Goal: Task Accomplishment & Management: Manage account settings

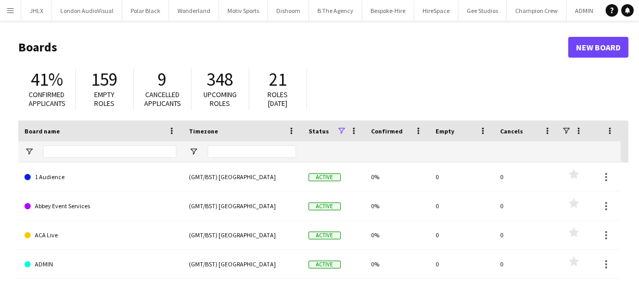
click at [5, 9] on button "Menu" at bounding box center [10, 10] width 21 height 21
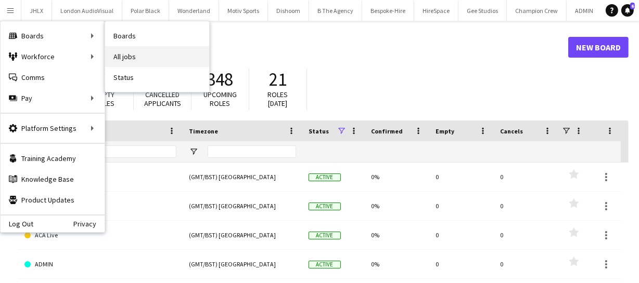
click at [136, 59] on link "All jobs" at bounding box center [157, 56] width 104 height 21
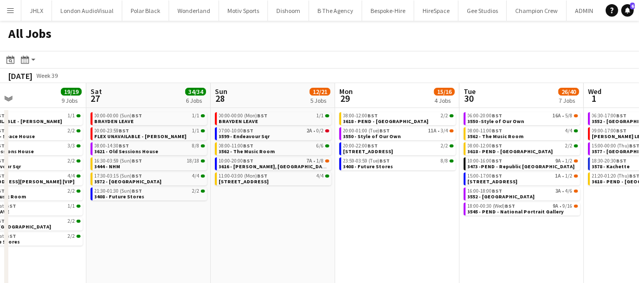
scroll to position [0, 411]
drag, startPoint x: 543, startPoint y: 223, endPoint x: 131, endPoint y: 215, distance: 411.9
click at [131, 215] on app-calendar-viewport "Tue 23 20/20 7 Jobs Wed 24 41/41 9 Jobs Thu 25 67/68 11 Jobs Fri 26 19/19 9 Job…" at bounding box center [319, 203] width 639 height 240
click at [258, 136] on span "3599 - Endeavour Sqr" at bounding box center [243, 136] width 51 height 7
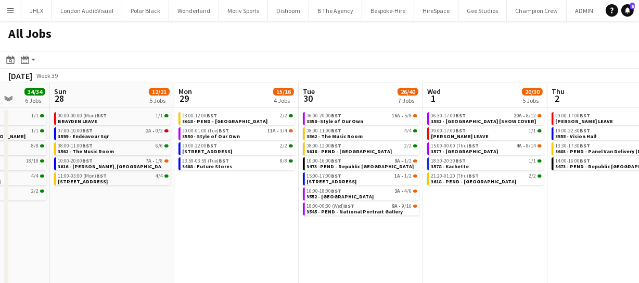
scroll to position [0, 325]
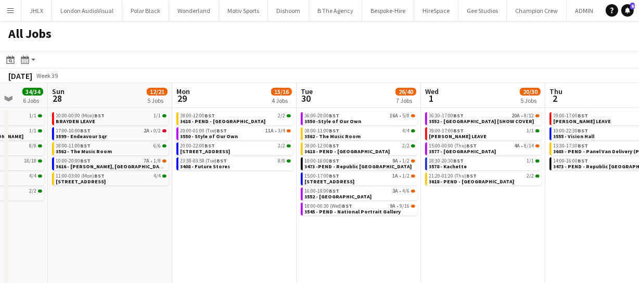
drag, startPoint x: 317, startPoint y: 235, endPoint x: 167, endPoint y: 239, distance: 149.3
click at [154, 243] on app-calendar-viewport "Thu 25 67/68 11 Jobs Fri 26 19/19 9 Jobs Sat 27 34/34 6 Jobs Sun 28 12/21 5 Job…" at bounding box center [319, 203] width 639 height 240
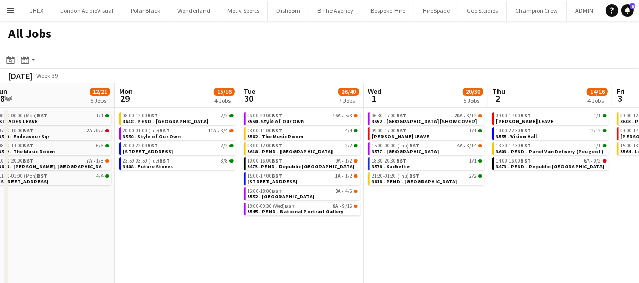
scroll to position [0, 386]
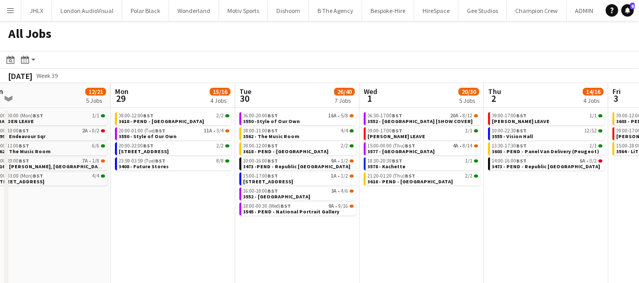
drag, startPoint x: 406, startPoint y: 248, endPoint x: 334, endPoint y: 244, distance: 71.3
click at [344, 251] on app-calendar-viewport "Thu 25 67/68 11 Jobs Fri 26 19/19 9 Jobs Sat 27 34/34 6 Jobs Sun 28 12/21 5 Job…" at bounding box center [319, 203] width 639 height 240
click at [293, 182] on span "3613 - 245 Regent Street" at bounding box center [268, 181] width 50 height 7
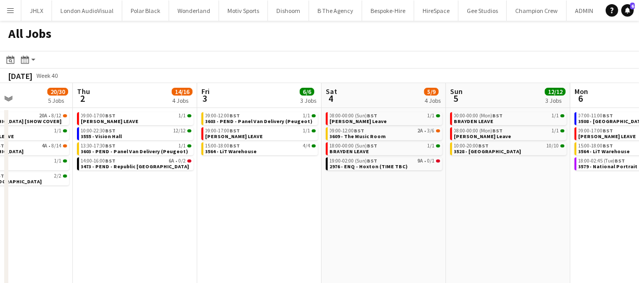
scroll to position [0, 350]
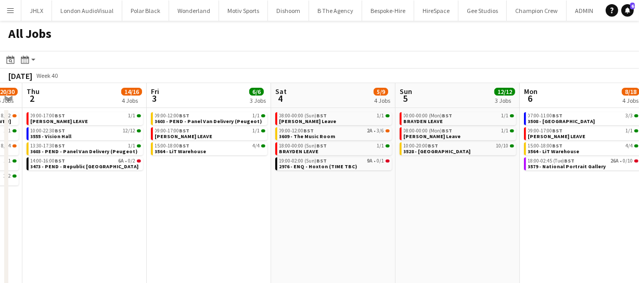
drag, startPoint x: 508, startPoint y: 233, endPoint x: 47, endPoint y: 244, distance: 460.8
click at [47, 244] on app-calendar-viewport "Mon 29 15/16 4 Jobs Tue 30 26/40 7 Jobs Wed 1 20/30 5 Jobs Thu 2 14/16 4 Jobs F…" at bounding box center [319, 203] width 639 height 240
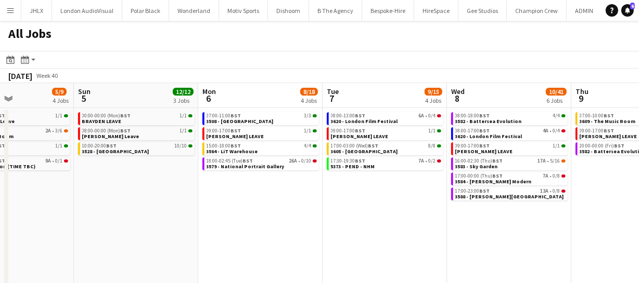
drag, startPoint x: 532, startPoint y: 211, endPoint x: 205, endPoint y: 223, distance: 327.3
click at [205, 223] on app-calendar-viewport "Wed 1 20/30 5 Jobs Thu 2 14/16 4 Jobs Fri 3 6/6 3 Jobs Sat 4 5/9 4 Jobs Sun 5 1…" at bounding box center [319, 203] width 639 height 240
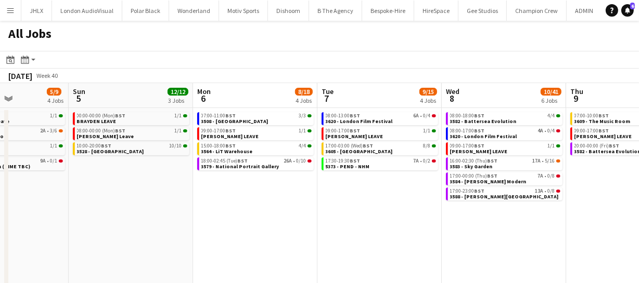
drag, startPoint x: 434, startPoint y: 223, endPoint x: 357, endPoint y: 216, distance: 76.7
click at [368, 218] on app-calendar-viewport "Wed 1 20/30 5 Jobs Thu 2 14/16 4 Jobs Fri 3 6/6 3 Jobs Sat 4 5/9 4 Jobs Sun 5 1…" at bounding box center [319, 203] width 639 height 240
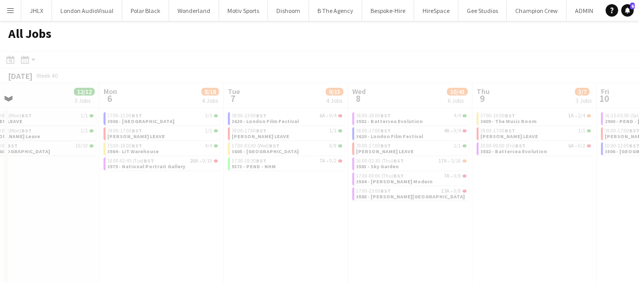
click at [432, 211] on app-calendar-viewport "Fri 3 6/6 3 Jobs Sat 4 5/9 4 Jobs Sun 5 12/12 3 Jobs Mon 6 8/18 4 Jobs Tue 7 9/…" at bounding box center [319, 203] width 639 height 240
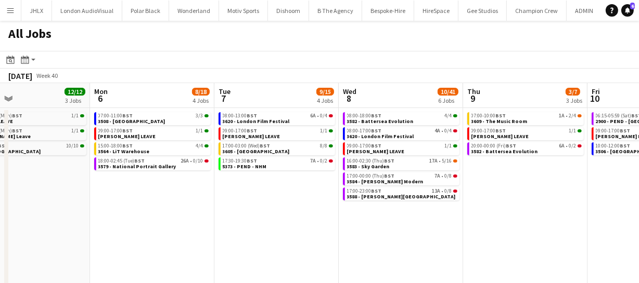
click at [397, 213] on app-date-cell "08:00-18:00 BST 4/4 3582 - Battersea Evolution 08:00-17:00 BST 4A • 0/4 3620 - …" at bounding box center [401, 215] width 124 height 215
drag, startPoint x: 397, startPoint y: 213, endPoint x: 447, endPoint y: 229, distance: 52.0
click at [465, 213] on app-calendar-viewport "Fri 3 6/6 3 Jobs Sat 4 5/9 4 Jobs Sun 5 12/12 3 Jobs Mon 6 8/18 4 Jobs Tue 7 9/…" at bounding box center [319, 203] width 639 height 240
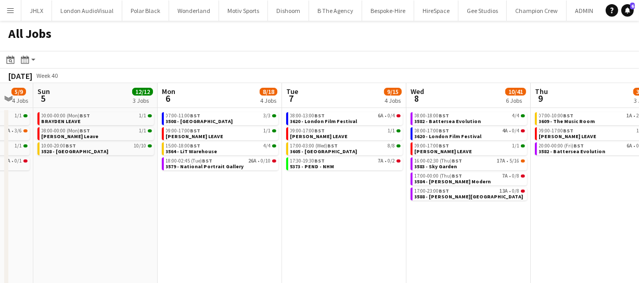
drag, startPoint x: 396, startPoint y: 227, endPoint x: 333, endPoint y: 231, distance: 63.0
click at [415, 226] on app-calendar-viewport "Fri 3 6/6 3 Jobs Sat 4 5/9 4 Jobs Sun 5 12/12 3 Jobs Mon 6 8/18 4 Jobs Tue 7 9/…" at bounding box center [319, 203] width 639 height 240
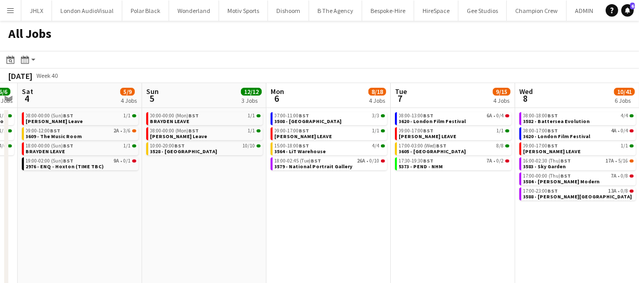
click at [461, 230] on app-calendar-viewport "Thu 2 14/16 4 Jobs Fri 3 6/6 3 Jobs Sat 4 5/9 4 Jobs Sun 5 12/12 3 Jobs Mon 6 8…" at bounding box center [319, 203] width 639 height 240
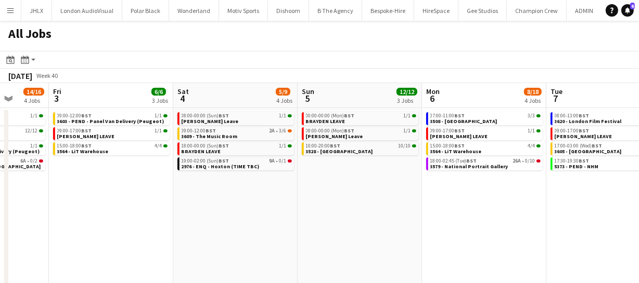
drag, startPoint x: 502, startPoint y: 234, endPoint x: 543, endPoint y: 233, distance: 41.1
click at [531, 234] on app-calendar-viewport "Tue 30 26/40 7 Jobs Wed 1 20/30 5 Jobs Thu 2 14/16 4 Jobs Fri 3 6/6 3 Jobs Sat …" at bounding box center [319, 203] width 639 height 240
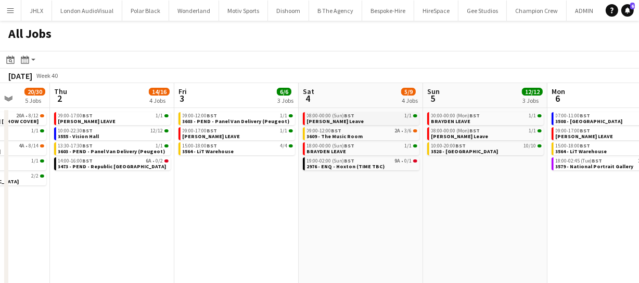
click at [329, 116] on span "08:00-00:00 (Sun) BST" at bounding box center [331, 115] width 48 height 5
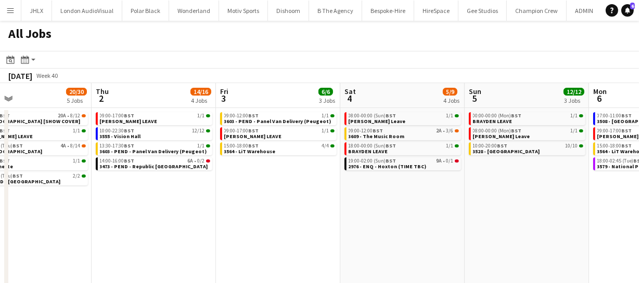
scroll to position [0, 304]
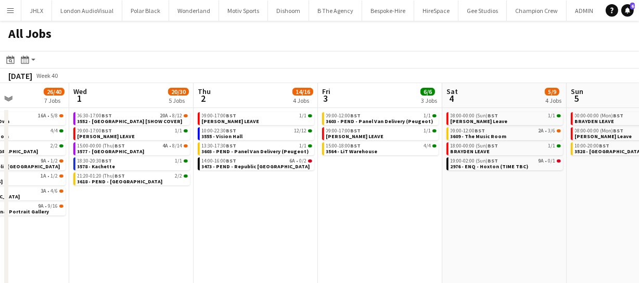
drag, startPoint x: 247, startPoint y: 254, endPoint x: 390, endPoint y: 265, distance: 143.4
click at [390, 265] on app-calendar-viewport "Sun 28 12/21 5 Jobs Mon 29 15/16 4 Jobs Tue 30 26/40 7 Jobs Wed 1 20/30 5 Jobs …" at bounding box center [319, 203] width 639 height 240
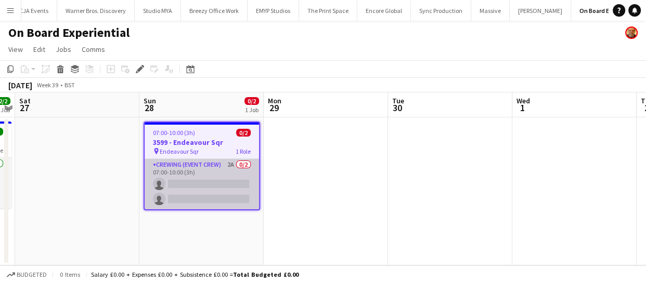
scroll to position [0, 1328]
click at [197, 187] on app-card-role "Crewing (Event Crew) 2A 0/2 07:00-10:00 (3h) single-neutral-actions single-neut…" at bounding box center [202, 184] width 114 height 50
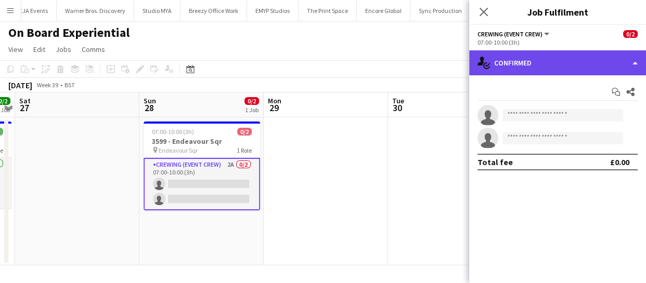
click at [552, 62] on div "single-neutral-actions-check-2 Confirmed" at bounding box center [557, 62] width 177 height 25
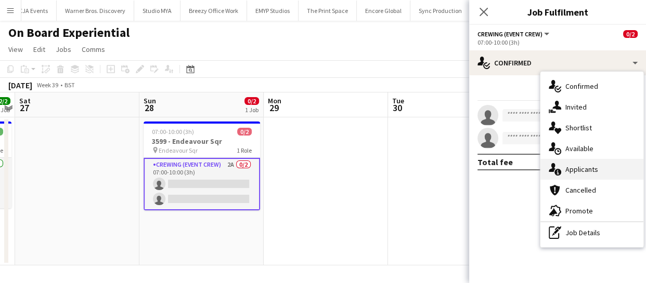
click at [603, 164] on div "single-neutral-actions-information Applicants" at bounding box center [591, 169] width 103 height 21
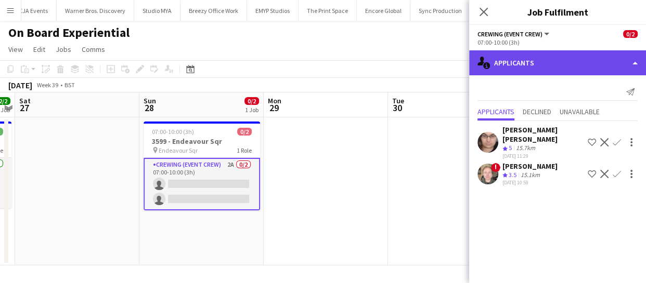
click at [569, 68] on div "single-neutral-actions-information Applicants" at bounding box center [557, 62] width 177 height 25
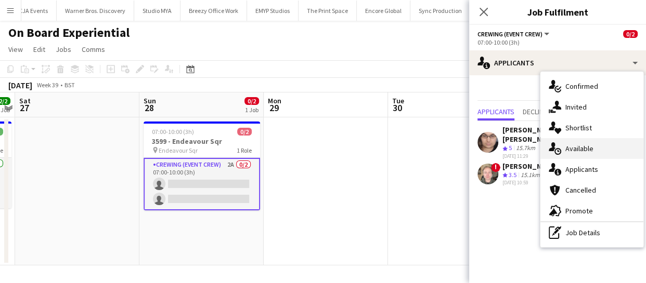
click at [584, 141] on div "single-neutral-actions-upload Available" at bounding box center [591, 148] width 103 height 21
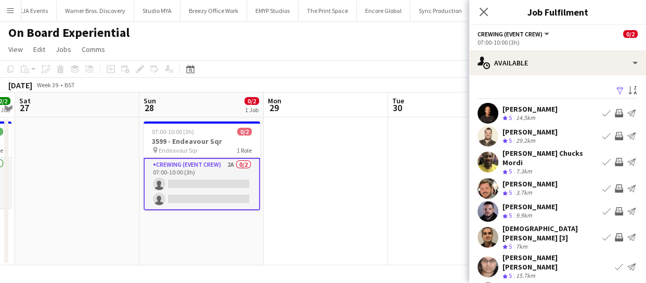
click at [615, 207] on app-icon "Invite crew" at bounding box center [619, 211] width 8 height 8
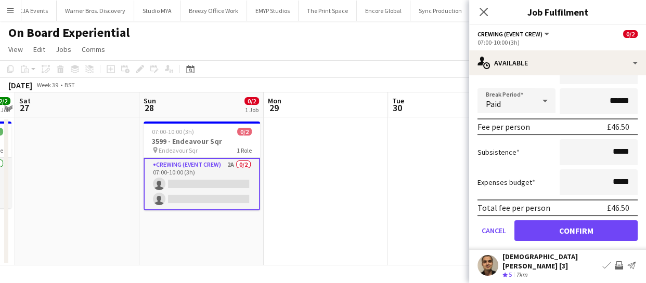
scroll to position [238, 0]
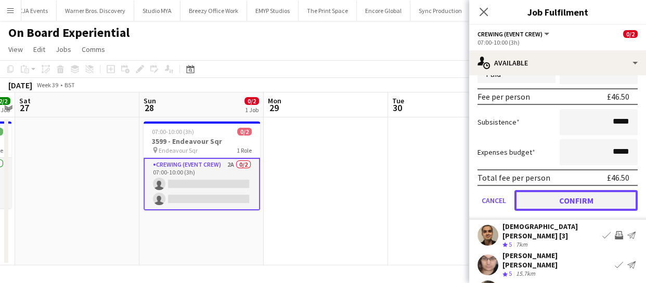
click at [588, 192] on button "Confirm" at bounding box center [575, 200] width 123 height 21
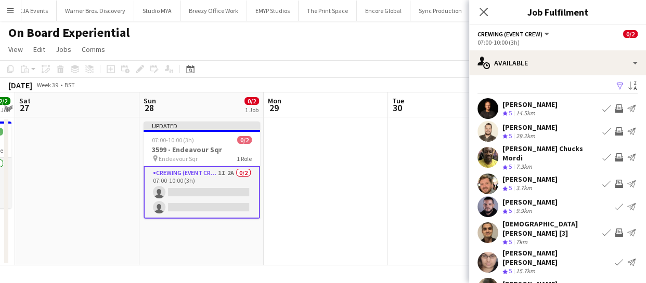
scroll to position [0, 0]
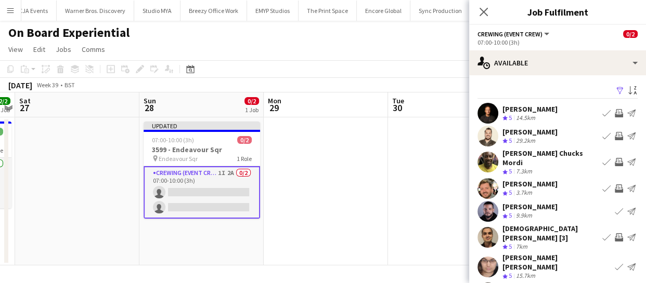
click at [615, 136] on app-icon "Invite crew" at bounding box center [619, 136] width 8 height 8
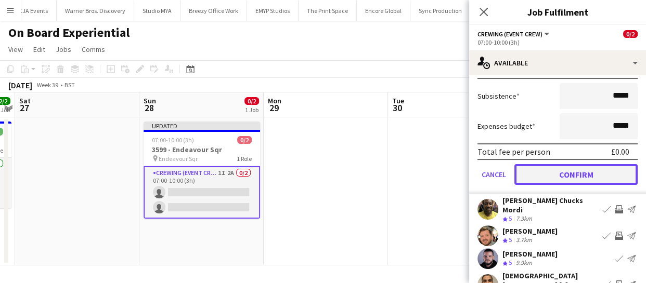
click at [543, 170] on button "Confirm" at bounding box center [575, 174] width 123 height 21
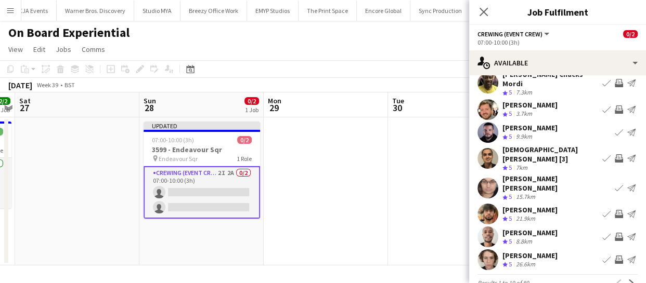
scroll to position [81, 0]
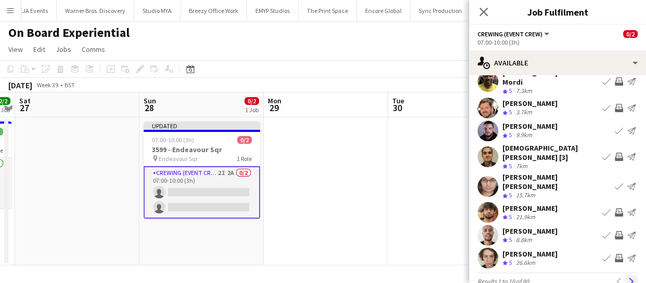
click at [628, 276] on button "Next" at bounding box center [631, 282] width 12 height 12
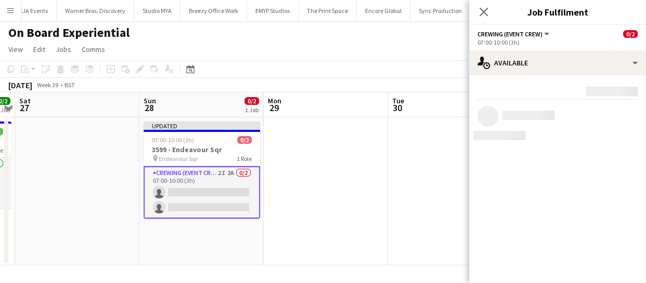
scroll to position [0, 0]
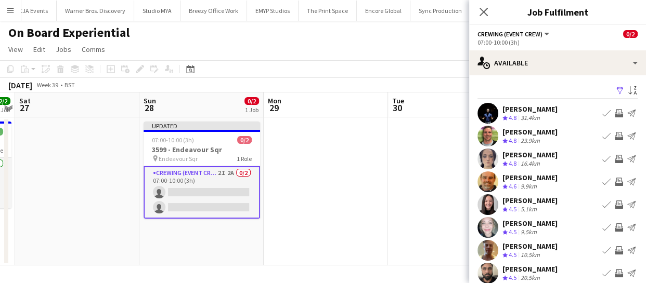
click at [615, 137] on app-icon "Invite crew" at bounding box center [619, 136] width 8 height 8
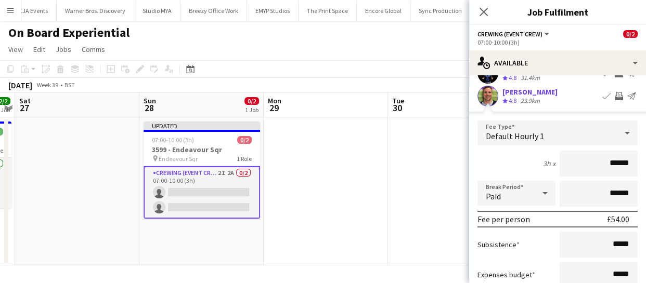
scroll to position [141, 0]
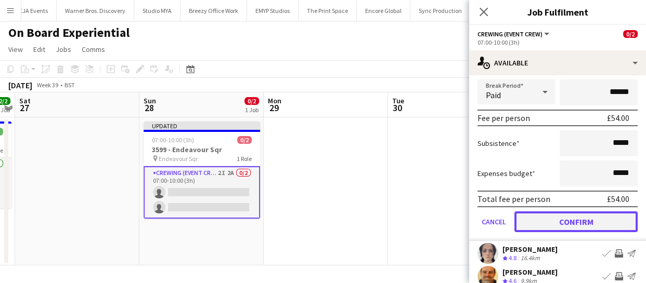
click at [612, 214] on button "Confirm" at bounding box center [575, 222] width 123 height 21
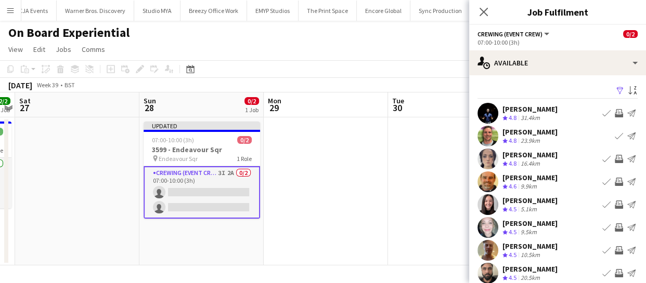
scroll to position [47, 0]
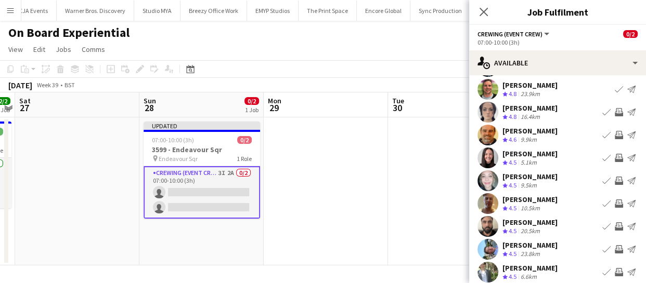
click at [615, 203] on app-icon "Invite crew" at bounding box center [619, 204] width 8 height 8
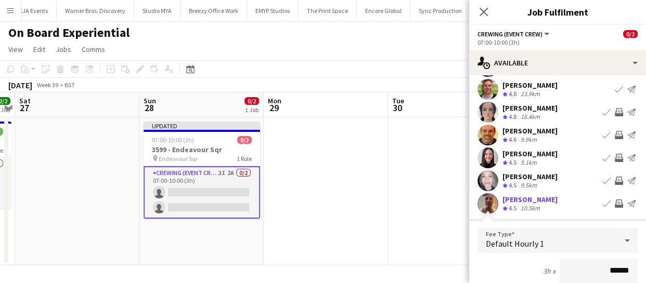
scroll to position [47, 0]
drag, startPoint x: 622, startPoint y: 266, endPoint x: 584, endPoint y: 263, distance: 38.6
click at [581, 270] on input "******" at bounding box center [599, 271] width 78 height 26
type input "*****"
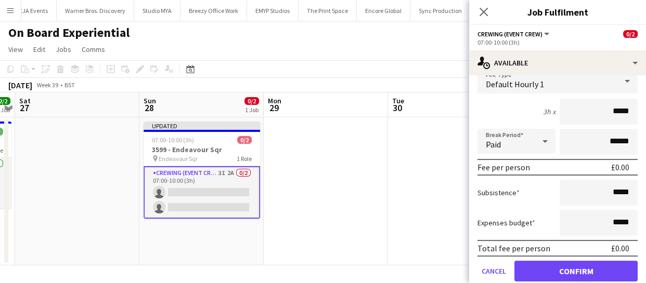
scroll to position [237, 0]
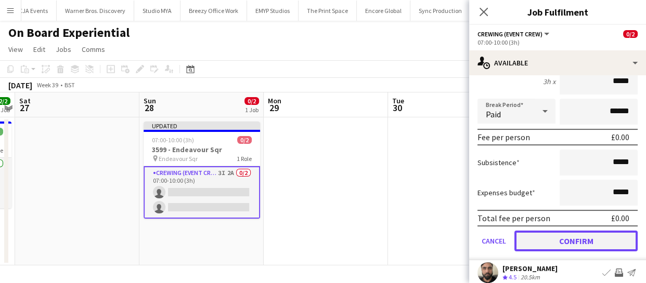
click at [589, 239] on button "Confirm" at bounding box center [575, 241] width 123 height 21
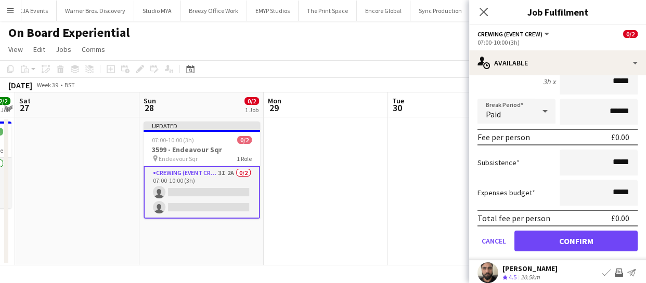
scroll to position [81, 0]
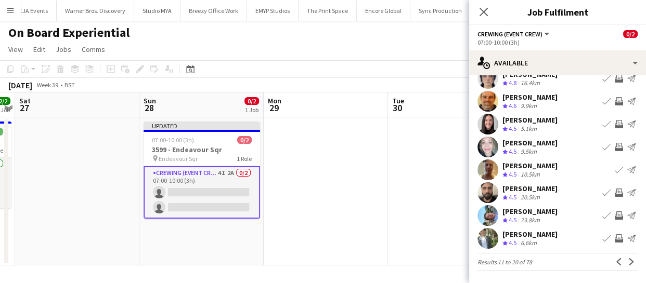
click at [615, 215] on app-icon "Invite crew" at bounding box center [619, 216] width 8 height 8
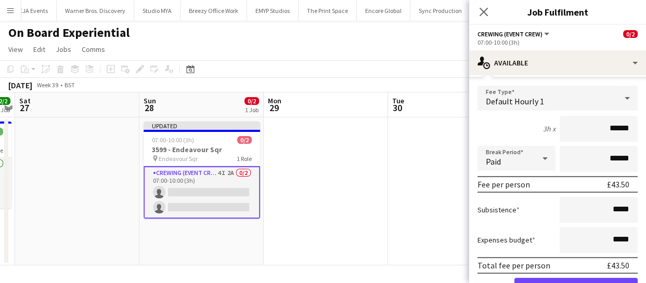
scroll to position [282, 0]
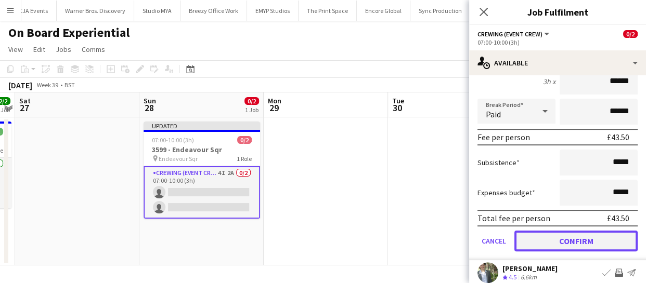
click at [592, 246] on button "Confirm" at bounding box center [575, 241] width 123 height 21
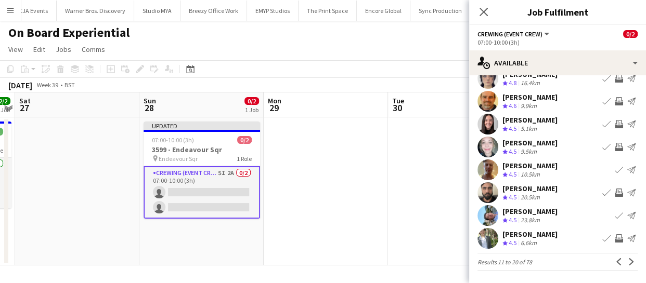
scroll to position [81, 0]
click at [628, 261] on app-icon "Next" at bounding box center [631, 261] width 7 height 7
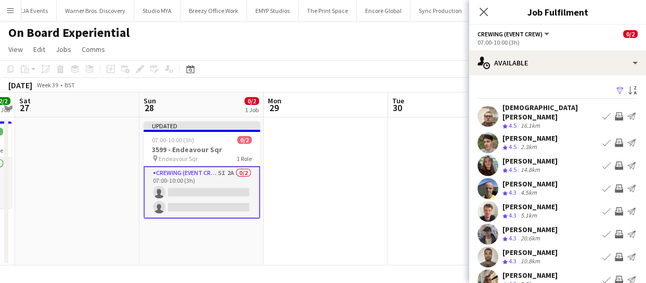
click at [615, 139] on app-icon "Invite crew" at bounding box center [619, 143] width 8 height 8
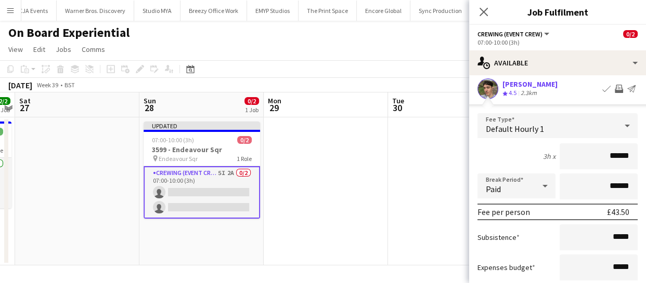
scroll to position [141, 0]
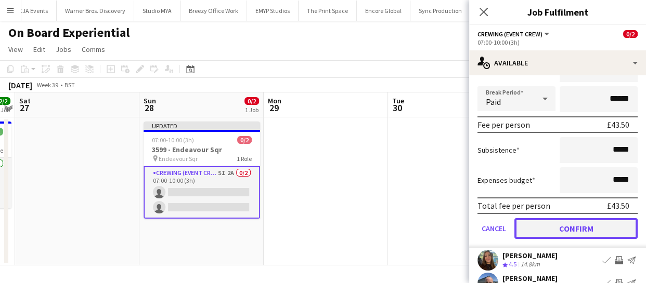
click at [603, 225] on button "Confirm" at bounding box center [575, 228] width 123 height 21
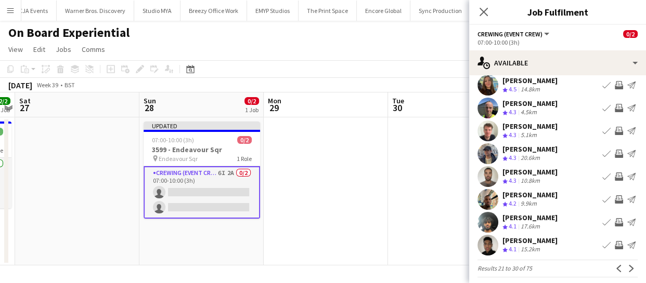
scroll to position [0, 0]
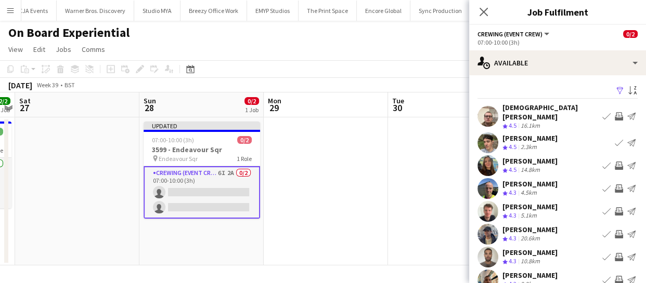
click at [615, 113] on app-icon "Invite crew" at bounding box center [619, 116] width 8 height 8
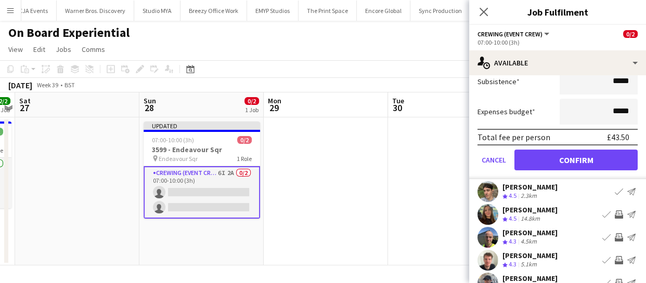
scroll to position [189, 0]
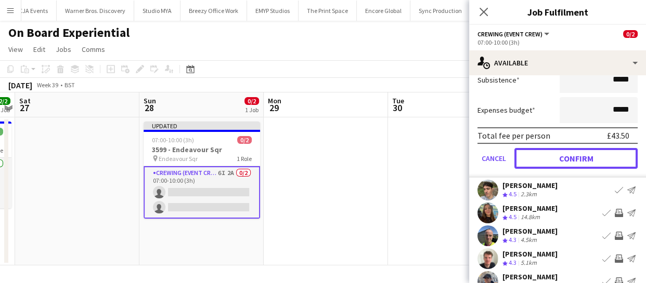
click at [605, 150] on button "Confirm" at bounding box center [575, 158] width 123 height 21
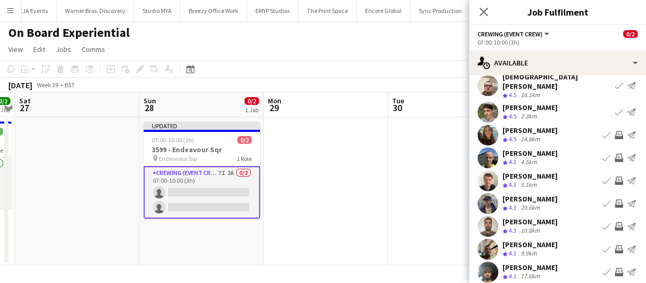
scroll to position [47, 0]
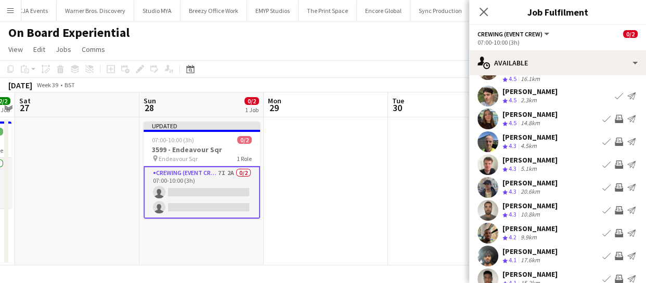
click at [615, 184] on app-icon "Invite crew" at bounding box center [619, 188] width 8 height 8
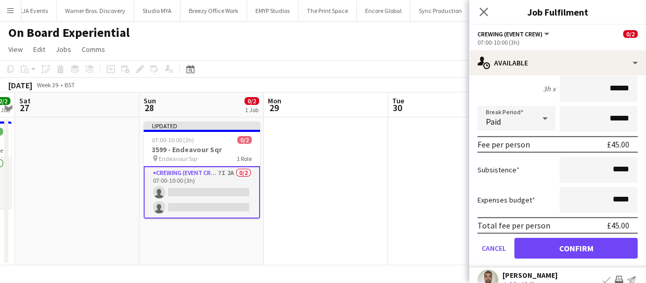
scroll to position [236, 0]
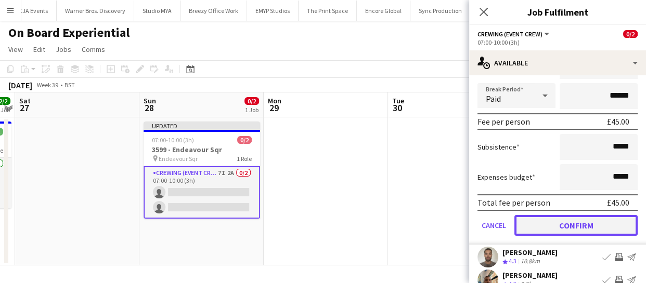
click at [607, 215] on button "Confirm" at bounding box center [575, 225] width 123 height 21
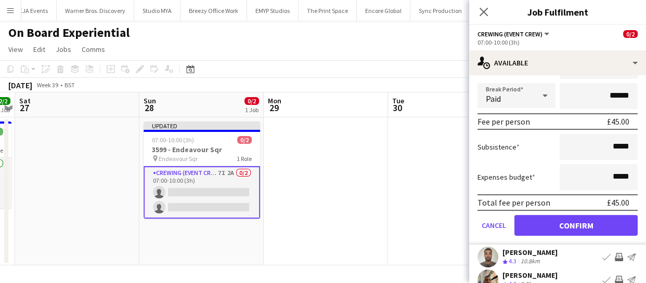
scroll to position [81, 0]
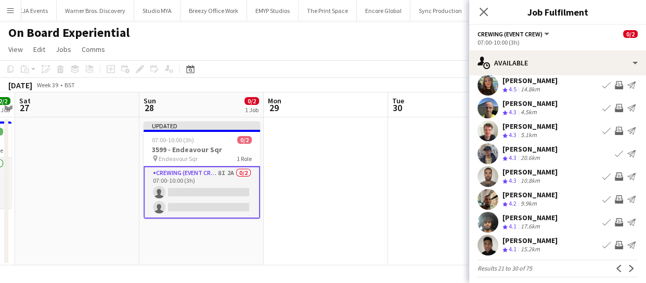
click at [615, 173] on app-icon "Invite crew" at bounding box center [619, 177] width 8 height 8
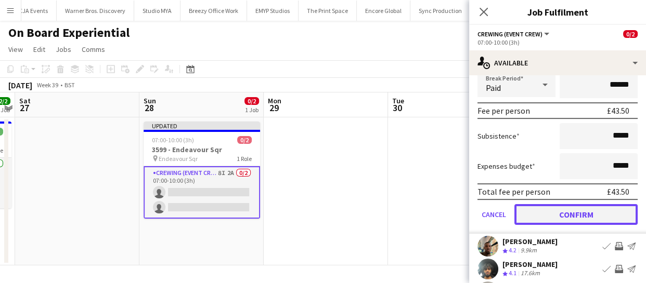
click at [590, 213] on button "Confirm" at bounding box center [575, 214] width 123 height 21
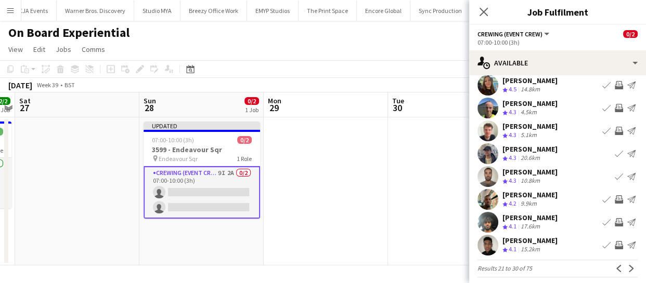
click at [615, 196] on app-icon "Invite crew" at bounding box center [619, 200] width 8 height 8
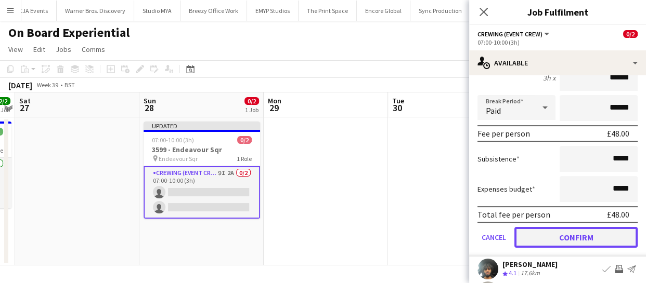
click at [569, 227] on button "Confirm" at bounding box center [575, 237] width 123 height 21
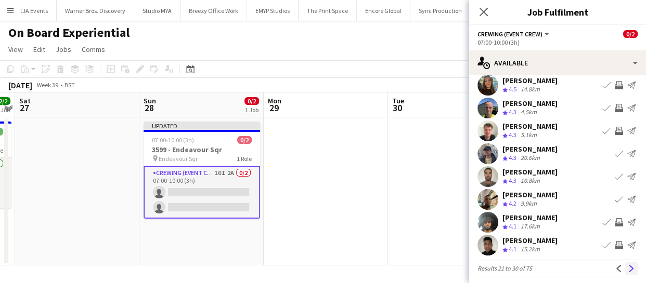
click at [628, 265] on app-icon "Next" at bounding box center [631, 268] width 7 height 7
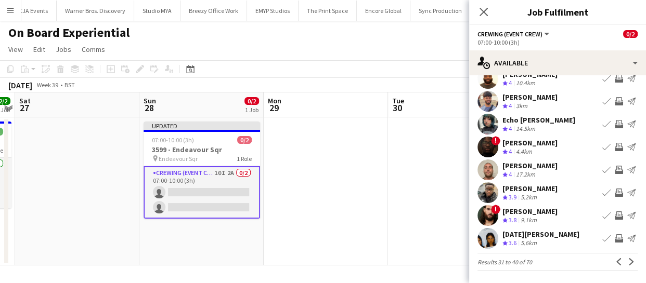
click at [615, 190] on app-icon "Invite crew" at bounding box center [619, 193] width 8 height 8
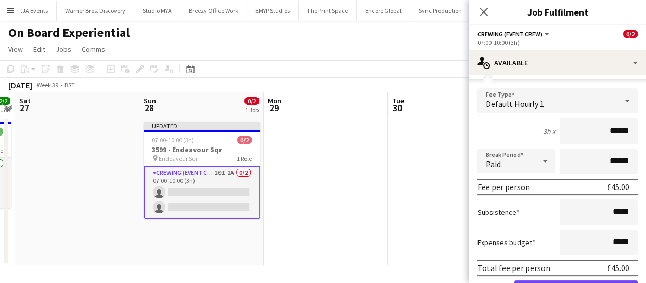
scroll to position [270, 0]
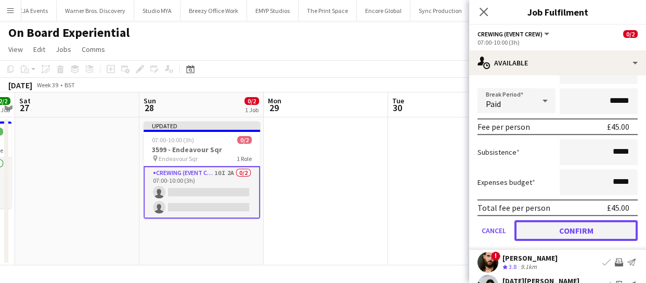
click at [609, 235] on button "Confirm" at bounding box center [575, 230] width 123 height 21
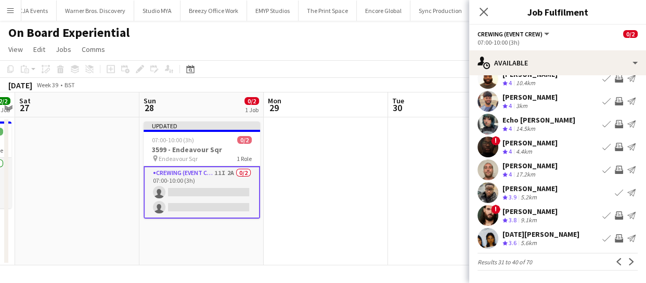
scroll to position [81, 0]
click at [615, 172] on app-icon "Invite crew" at bounding box center [619, 170] width 8 height 8
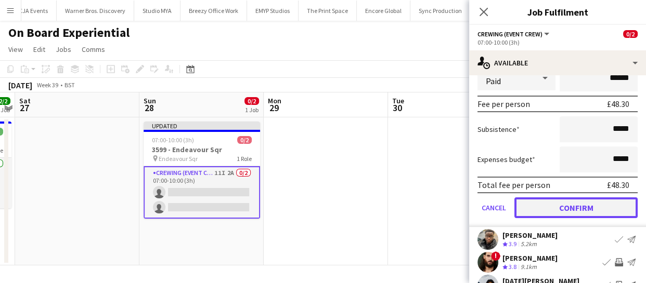
click at [600, 201] on button "Confirm" at bounding box center [575, 208] width 123 height 21
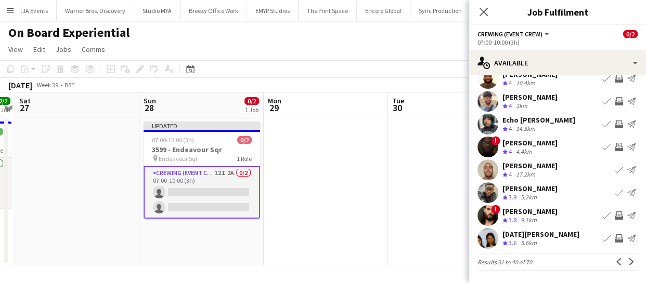
click at [615, 213] on app-icon "Invite crew" at bounding box center [619, 216] width 8 height 8
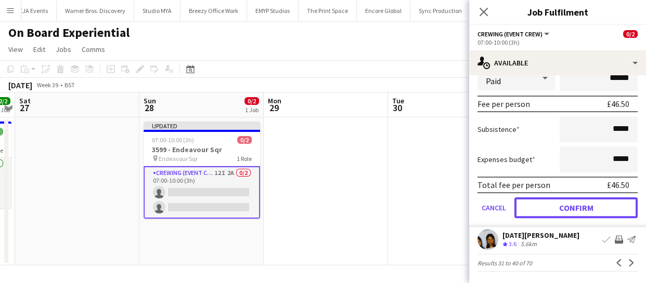
click at [611, 213] on button "Confirm" at bounding box center [575, 208] width 123 height 21
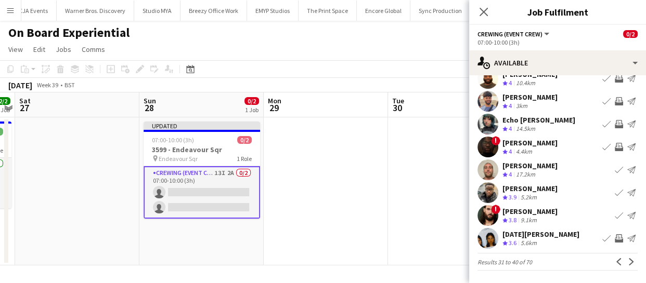
click at [615, 235] on app-icon "Invite crew" at bounding box center [619, 239] width 8 height 8
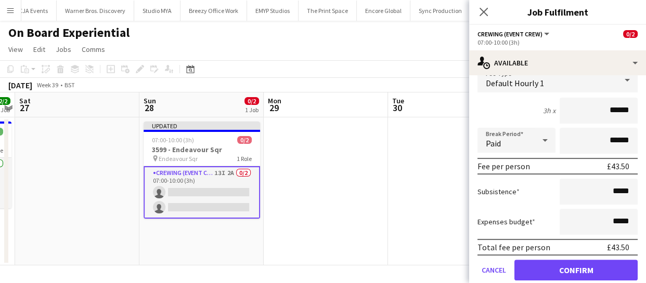
scroll to position [316, 0]
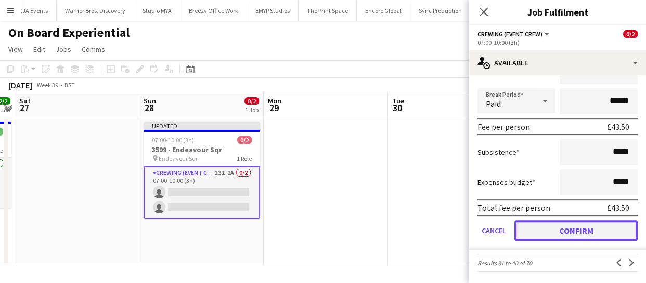
click at [618, 235] on button "Confirm" at bounding box center [575, 230] width 123 height 21
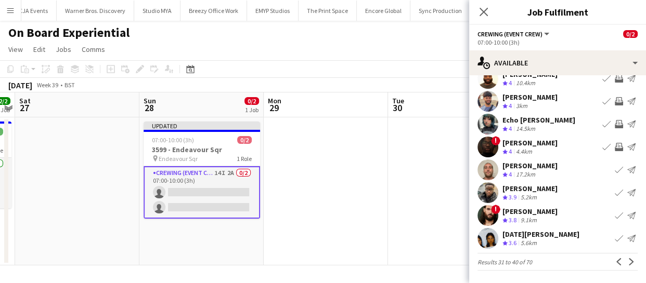
scroll to position [81, 0]
click at [628, 262] on app-icon "Next" at bounding box center [631, 261] width 7 height 7
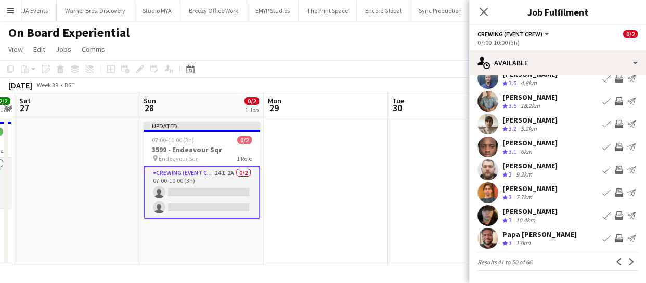
click at [615, 170] on app-icon "Invite crew" at bounding box center [619, 170] width 8 height 8
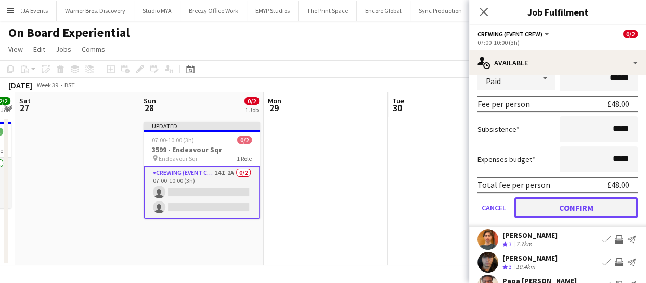
click at [592, 215] on button "Confirm" at bounding box center [575, 208] width 123 height 21
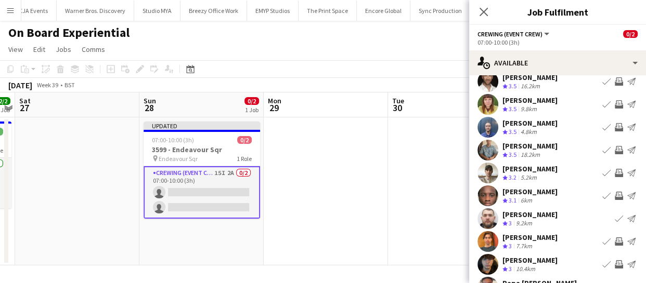
scroll to position [0, 0]
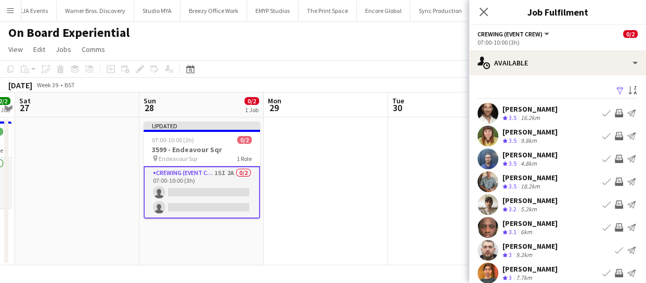
click at [615, 161] on app-icon "Invite crew" at bounding box center [619, 159] width 8 height 8
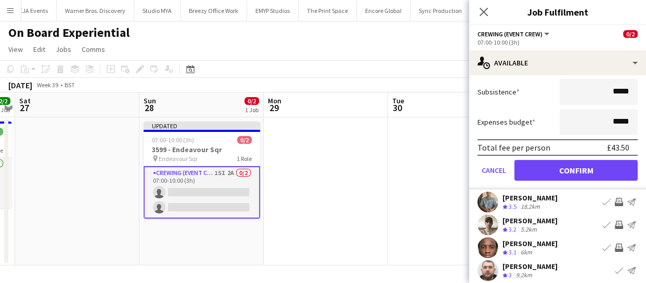
scroll to position [236, 0]
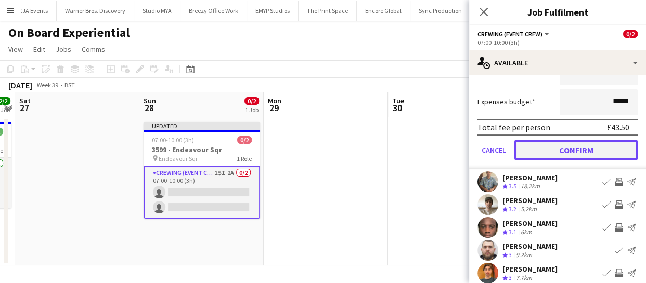
click at [611, 151] on button "Confirm" at bounding box center [575, 150] width 123 height 21
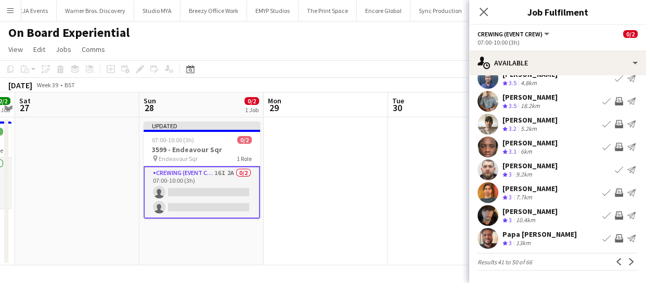
scroll to position [81, 0]
click at [628, 263] on app-icon "Next" at bounding box center [631, 261] width 7 height 7
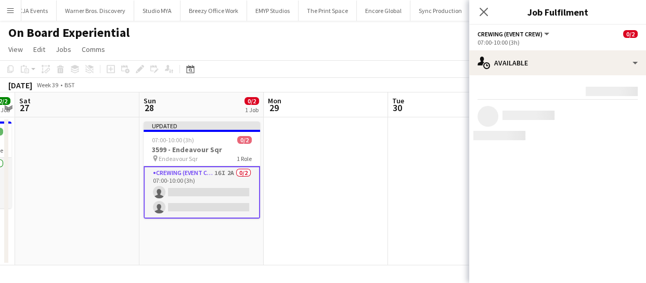
scroll to position [0, 0]
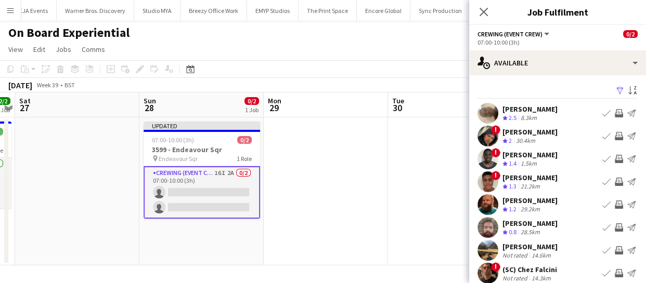
click at [615, 203] on app-icon "Invite crew" at bounding box center [619, 205] width 8 height 8
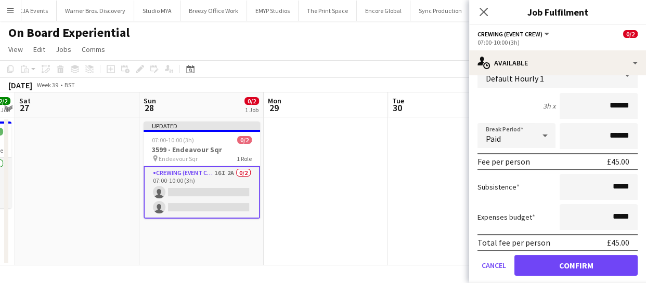
scroll to position [191, 0]
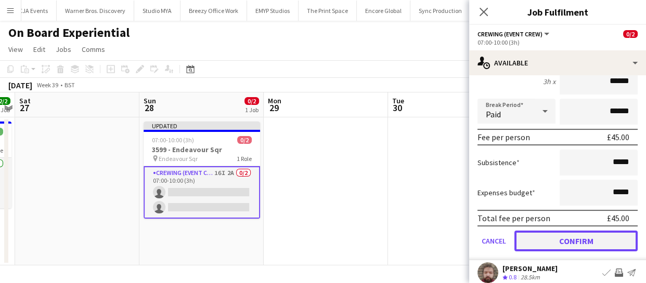
click at [608, 233] on button "Confirm" at bounding box center [575, 241] width 123 height 21
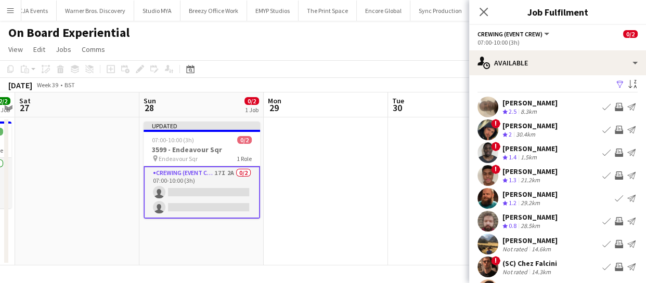
scroll to position [0, 0]
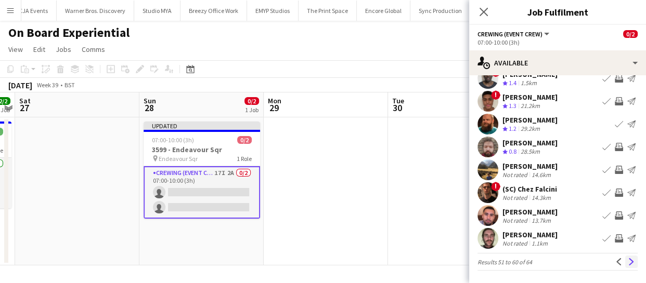
click at [628, 258] on app-icon "Next" at bounding box center [631, 261] width 7 height 7
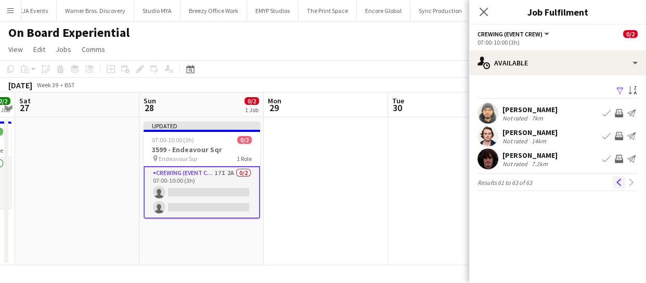
click at [618, 181] on app-icon "Previous" at bounding box center [618, 182] width 7 height 7
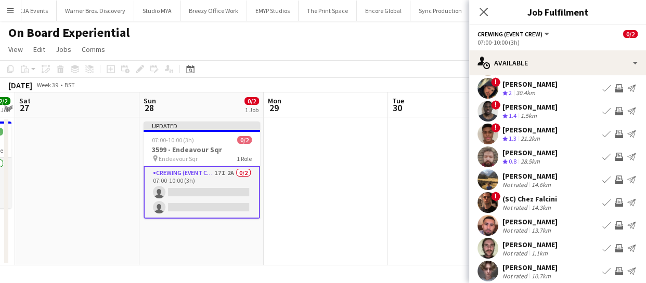
scroll to position [81, 0]
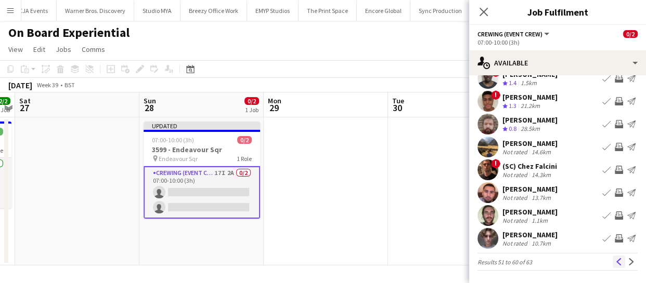
click at [613, 257] on button "Previous" at bounding box center [619, 262] width 12 height 12
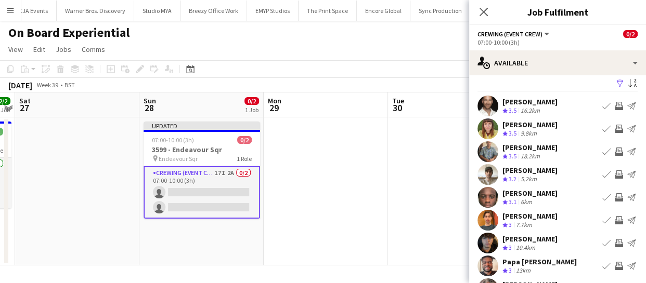
scroll to position [0, 0]
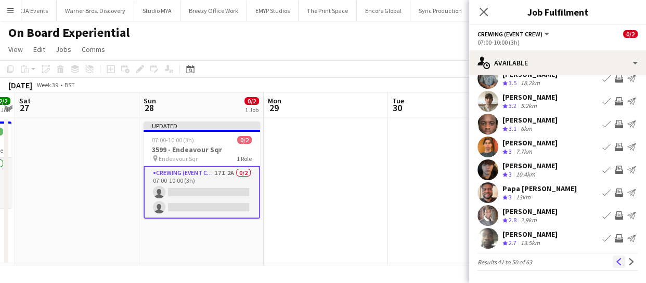
click at [615, 261] on app-icon "Previous" at bounding box center [618, 261] width 7 height 7
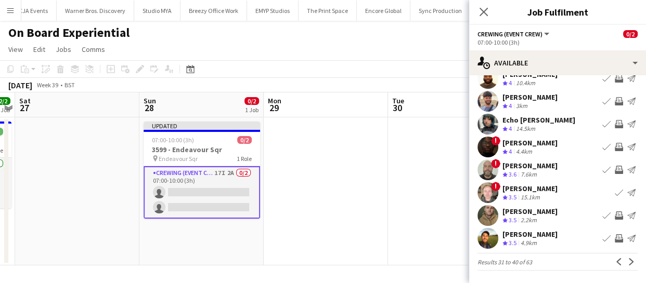
click at [615, 238] on app-icon "Invite crew" at bounding box center [619, 239] width 8 height 8
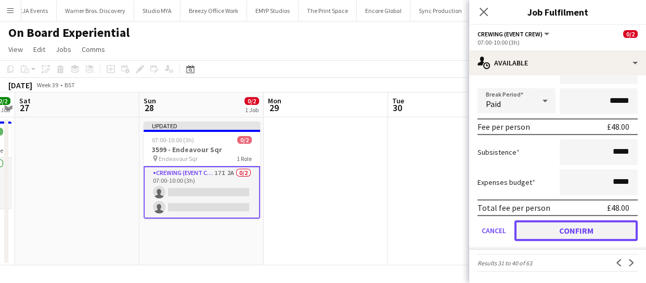
click at [606, 232] on button "Confirm" at bounding box center [575, 230] width 123 height 21
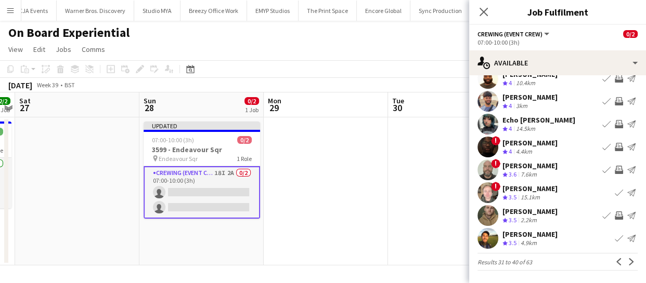
click at [615, 214] on app-icon "Invite crew" at bounding box center [619, 216] width 8 height 8
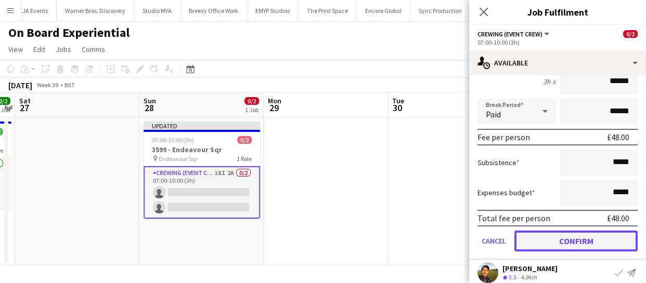
click at [614, 238] on button "Confirm" at bounding box center [575, 241] width 123 height 21
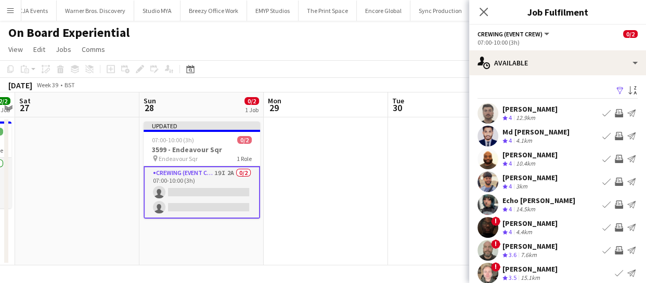
click at [615, 178] on app-icon "Invite crew" at bounding box center [619, 182] width 8 height 8
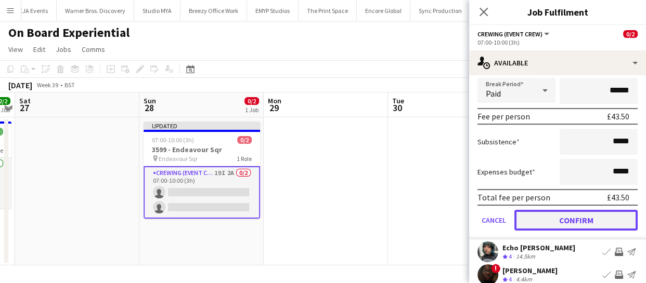
click at [607, 228] on button "Confirm" at bounding box center [575, 220] width 123 height 21
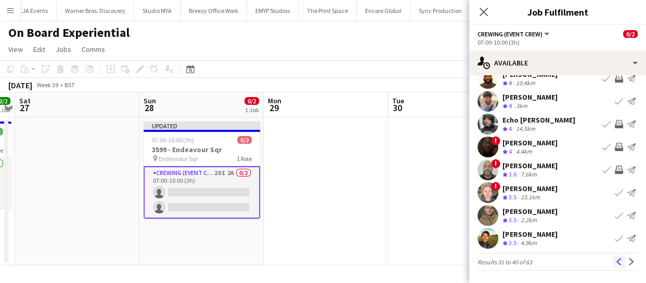
click at [615, 262] on app-icon "Previous" at bounding box center [618, 261] width 7 height 7
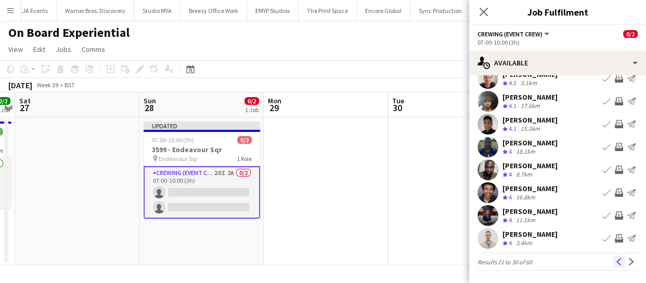
click at [615, 262] on app-icon "Previous" at bounding box center [618, 261] width 7 height 7
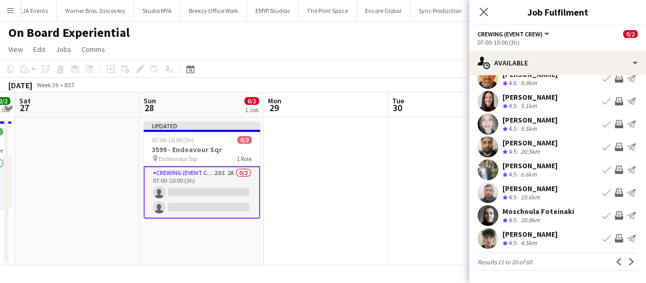
click at [615, 237] on app-icon "Invite crew" at bounding box center [619, 239] width 8 height 8
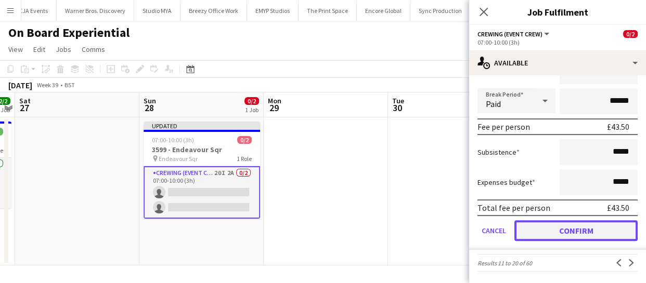
click at [597, 220] on button "Confirm" at bounding box center [575, 230] width 123 height 21
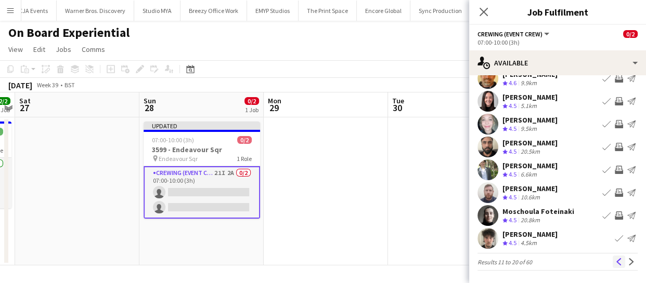
click at [615, 258] on app-icon "Previous" at bounding box center [618, 261] width 7 height 7
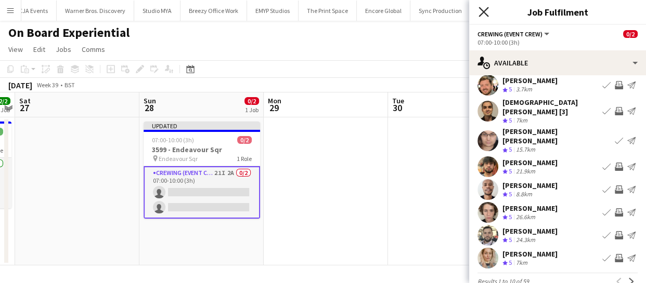
click at [480, 11] on icon "Close pop-in" at bounding box center [483, 12] width 10 height 10
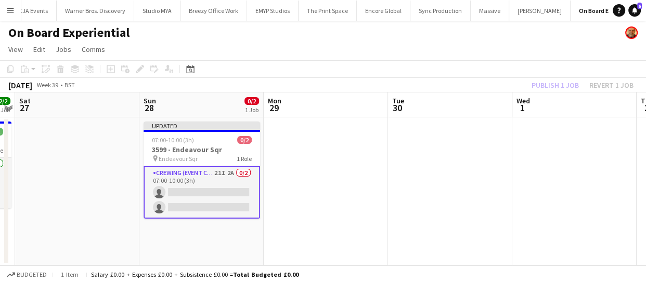
click at [535, 81] on div "Publish 1 job Revert 1 job" at bounding box center [582, 86] width 127 height 14
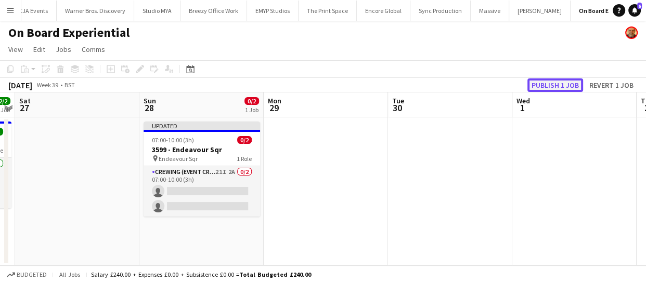
click at [536, 81] on button "Publish 1 job" at bounding box center [555, 86] width 56 height 14
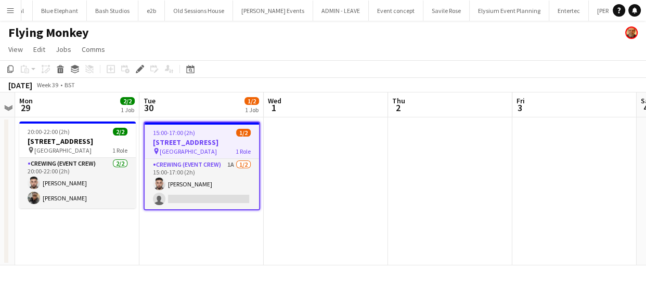
scroll to position [0, 1975]
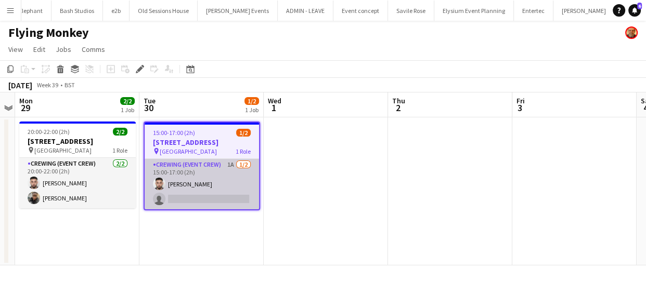
click at [221, 197] on app-card-role "Crewing (Event Crew) 1A 1/2 15:00-17:00 (2h) Caleb Caffoor single-neutral-actio…" at bounding box center [202, 184] width 114 height 50
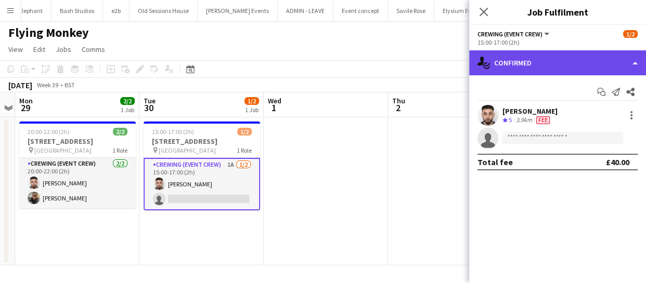
click at [632, 64] on div "single-neutral-actions-check-2 Confirmed" at bounding box center [557, 62] width 177 height 25
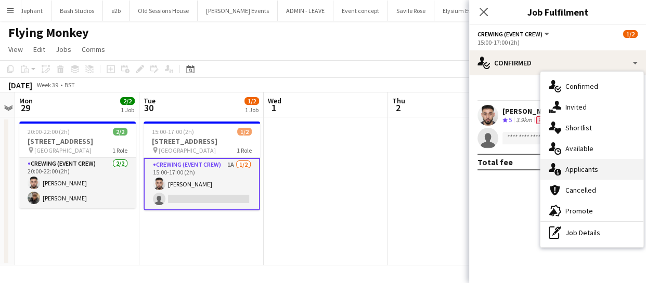
click at [606, 163] on div "single-neutral-actions-information Applicants" at bounding box center [591, 169] width 103 height 21
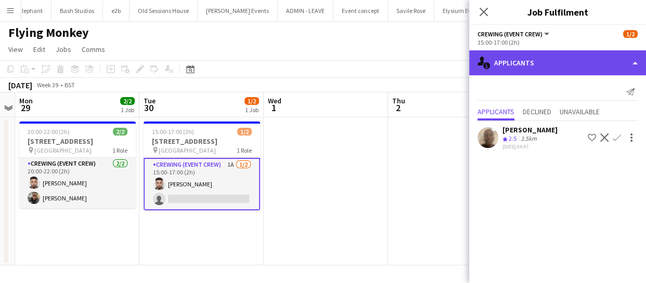
click at [589, 58] on div "single-neutral-actions-information Applicants" at bounding box center [557, 62] width 177 height 25
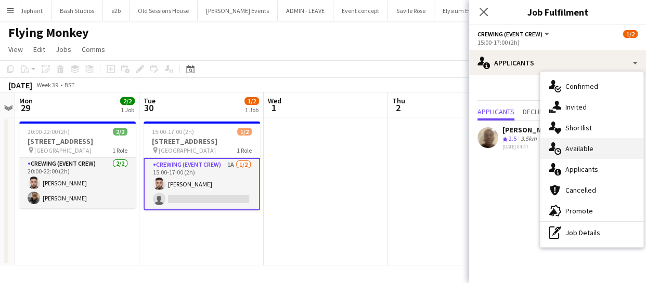
click at [592, 152] on span "Available" at bounding box center [579, 148] width 28 height 9
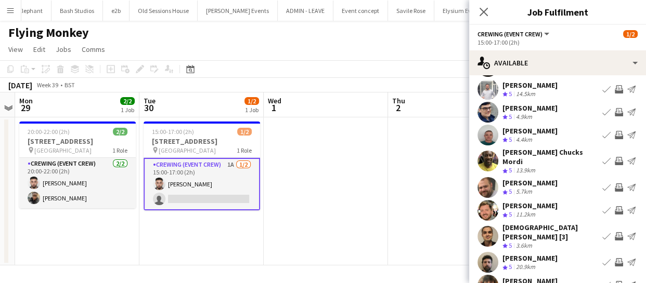
scroll to position [81, 0]
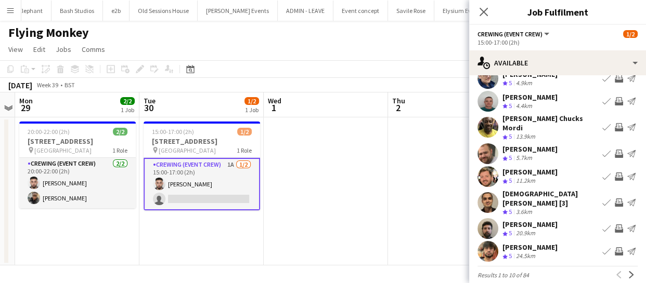
click at [615, 225] on app-icon "Invite crew" at bounding box center [619, 229] width 8 height 8
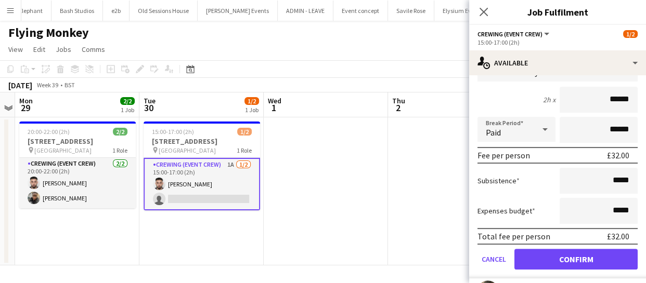
scroll to position [221, 0]
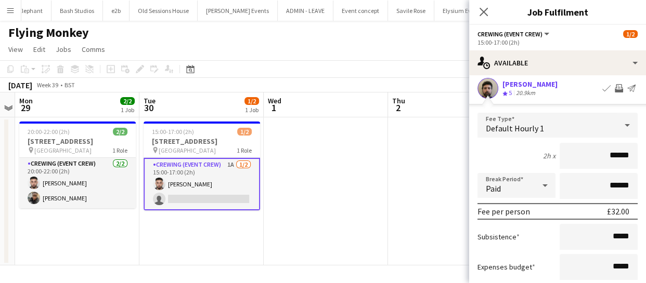
drag, startPoint x: 624, startPoint y: 139, endPoint x: 520, endPoint y: 140, distance: 104.0
click at [518, 144] on div "2h x ******" at bounding box center [557, 156] width 160 height 26
type input "******"
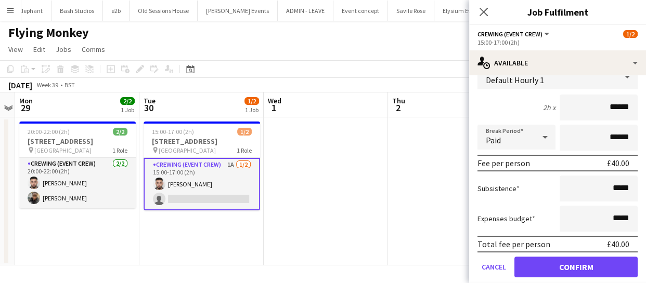
scroll to position [316, 0]
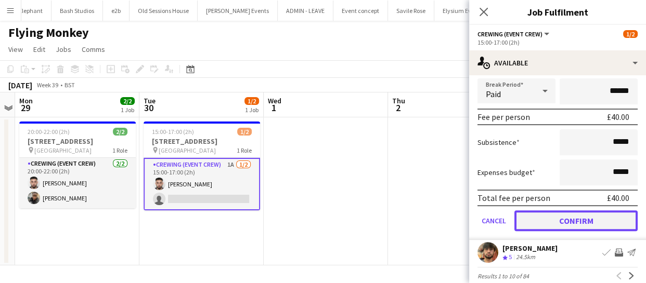
click at [566, 211] on button "Confirm" at bounding box center [575, 221] width 123 height 21
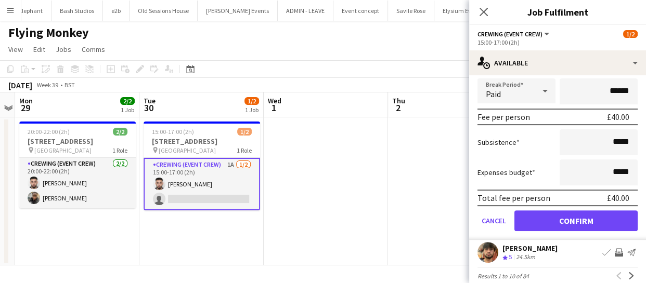
scroll to position [81, 0]
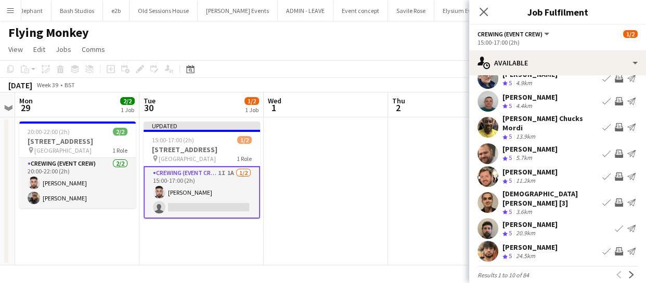
click at [615, 150] on app-icon "Invite crew" at bounding box center [619, 154] width 8 height 8
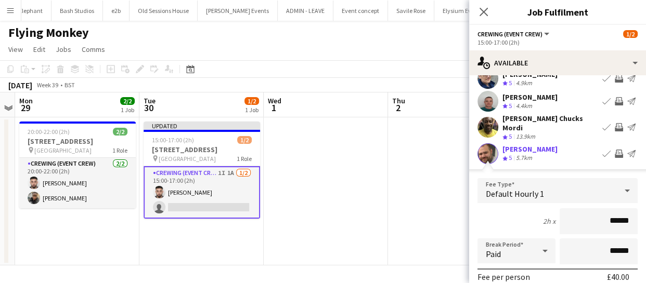
drag, startPoint x: 612, startPoint y: 209, endPoint x: 514, endPoint y: 194, distance: 98.8
type input "*****"
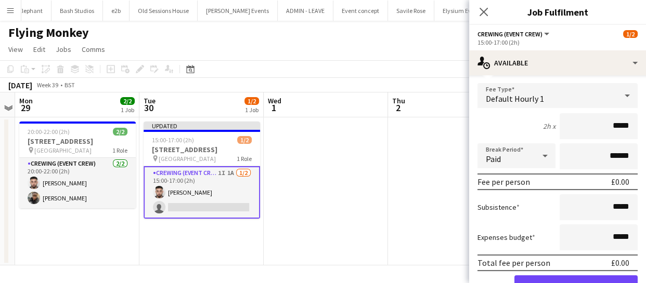
scroll to position [223, 0]
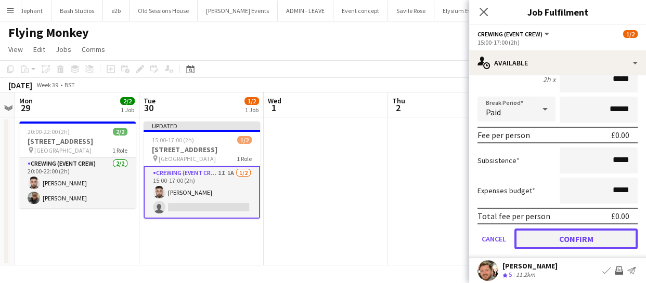
click at [577, 229] on button "Confirm" at bounding box center [575, 239] width 123 height 21
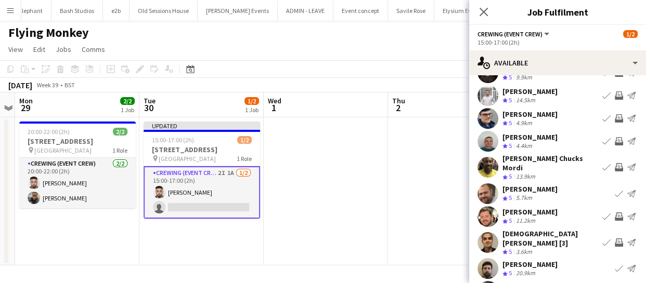
scroll to position [0, 0]
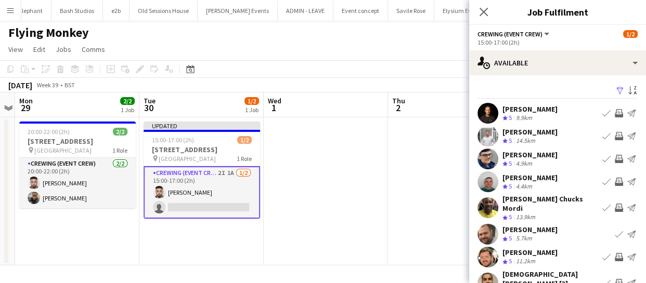
click at [615, 135] on app-icon "Invite crew" at bounding box center [619, 136] width 8 height 8
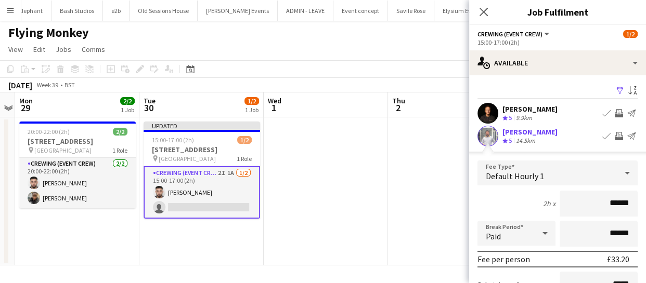
drag, startPoint x: 624, startPoint y: 203, endPoint x: 595, endPoint y: 210, distance: 29.5
click at [595, 210] on input "******" at bounding box center [599, 204] width 78 height 26
type input "******"
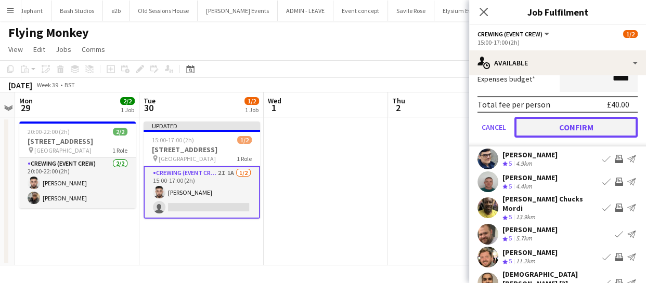
click at [562, 129] on button "Confirm" at bounding box center [575, 127] width 123 height 21
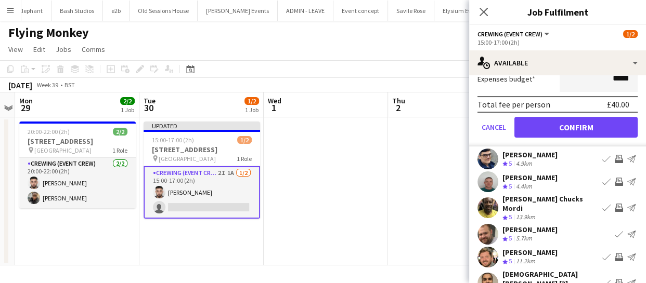
scroll to position [81, 0]
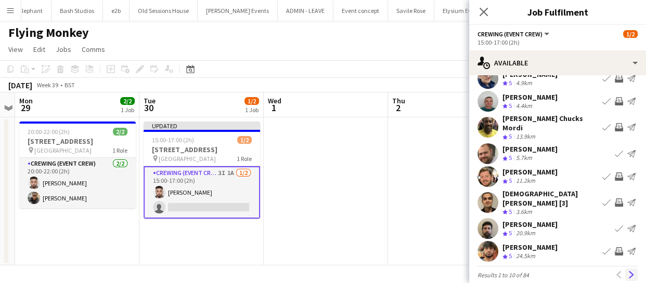
click at [628, 271] on app-icon "Next" at bounding box center [631, 274] width 7 height 7
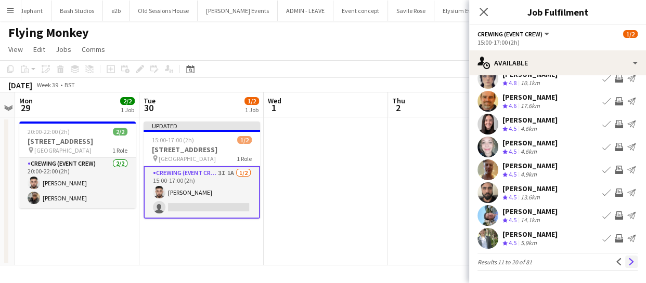
click at [625, 266] on button "Next" at bounding box center [631, 262] width 12 height 12
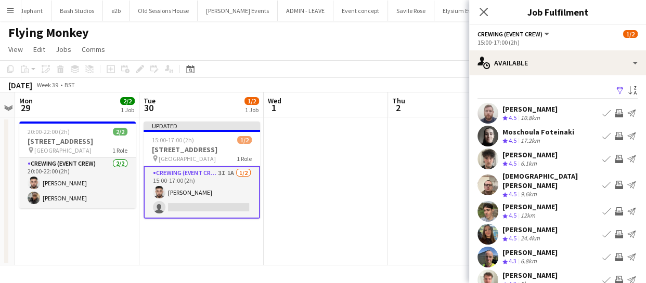
scroll to position [47, 0]
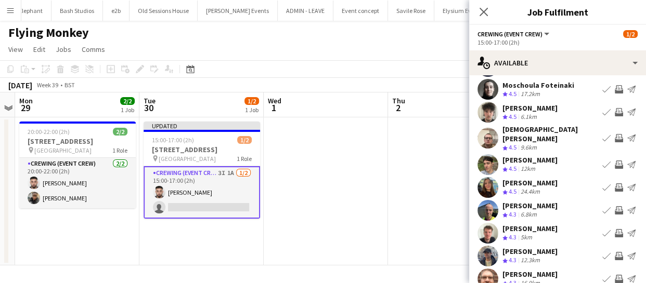
click at [615, 135] on app-icon "Invite crew" at bounding box center [619, 138] width 8 height 8
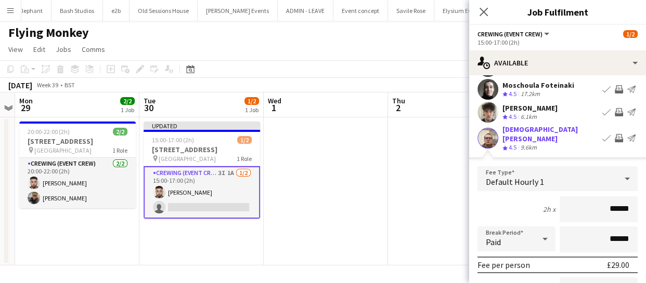
drag, startPoint x: 628, startPoint y: 203, endPoint x: 555, endPoint y: 203, distance: 72.3
click at [580, 208] on input "******" at bounding box center [599, 210] width 78 height 26
type input "******"
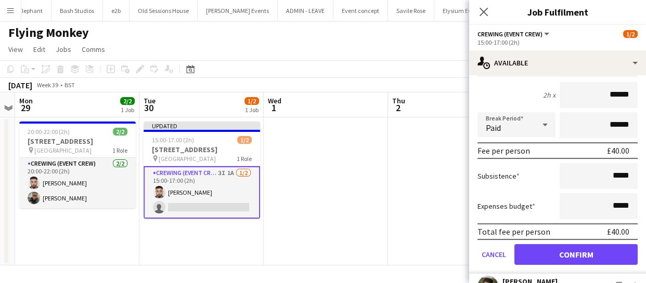
scroll to position [189, 0]
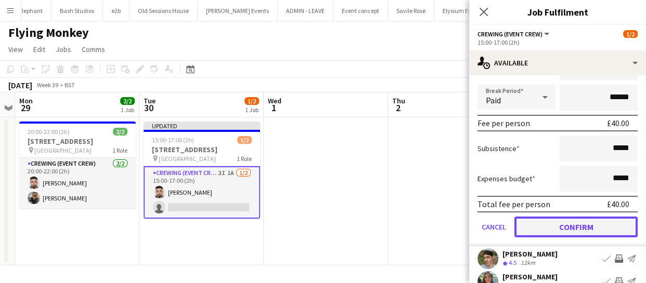
click at [594, 228] on button "Confirm" at bounding box center [575, 227] width 123 height 21
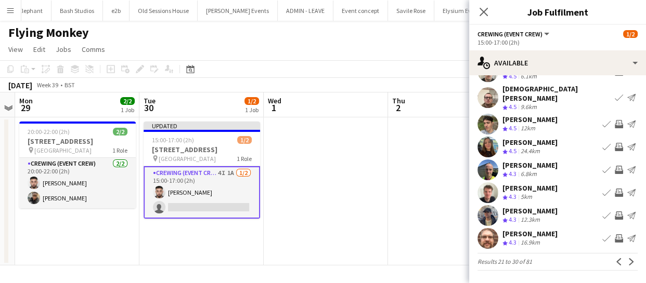
scroll to position [81, 0]
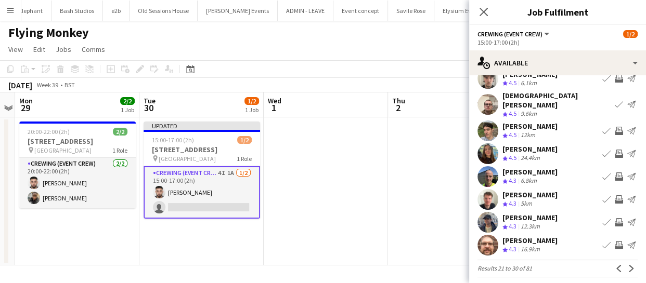
click at [615, 218] on app-icon "Invite crew" at bounding box center [619, 222] width 8 height 8
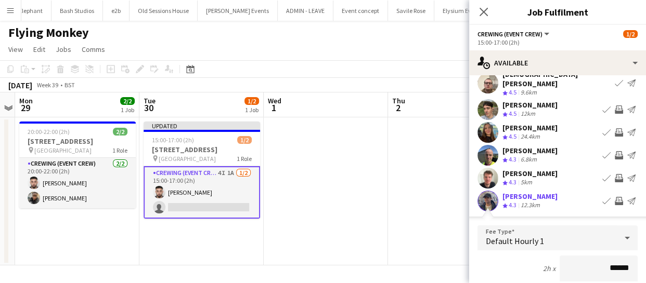
drag, startPoint x: 625, startPoint y: 271, endPoint x: 539, endPoint y: 271, distance: 86.3
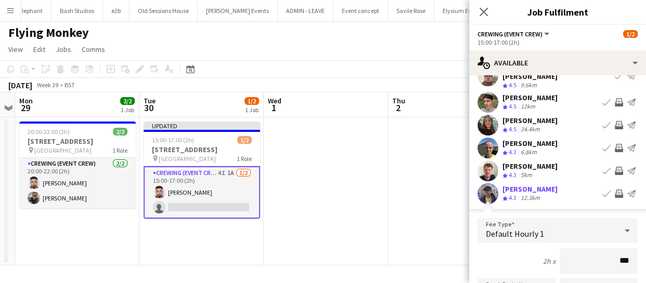
type input "******"
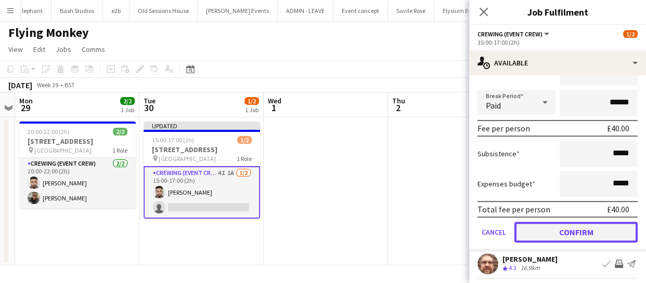
click at [557, 222] on button "Confirm" at bounding box center [575, 232] width 123 height 21
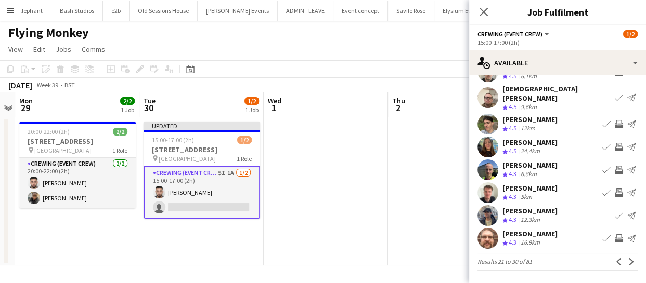
scroll to position [81, 0]
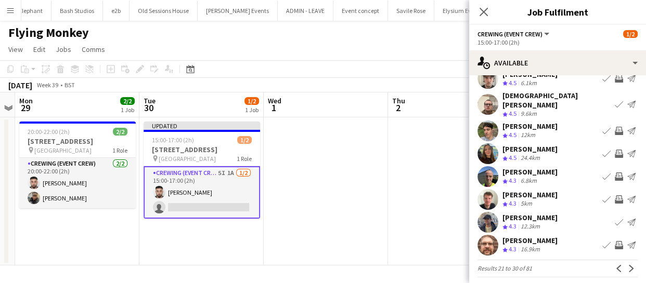
click at [615, 241] on app-icon "Invite crew" at bounding box center [619, 245] width 8 height 8
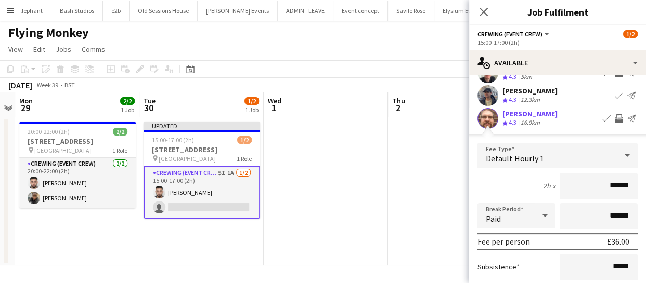
drag, startPoint x: 628, startPoint y: 181, endPoint x: 569, endPoint y: 181, distance: 58.8
click at [574, 182] on input "******" at bounding box center [599, 186] width 78 height 26
type input "******"
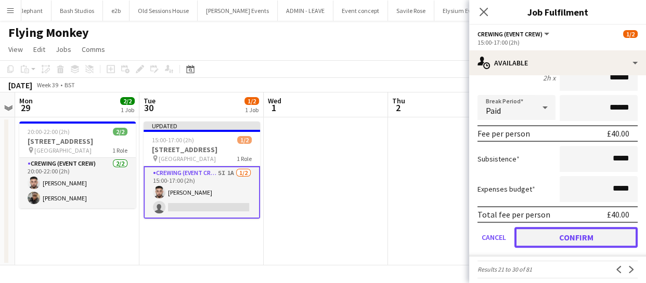
click at [587, 237] on button "Confirm" at bounding box center [575, 237] width 123 height 21
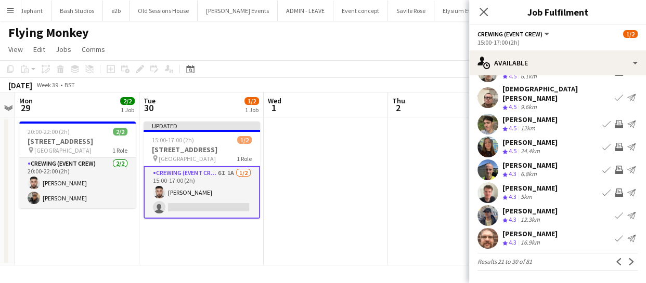
scroll to position [81, 0]
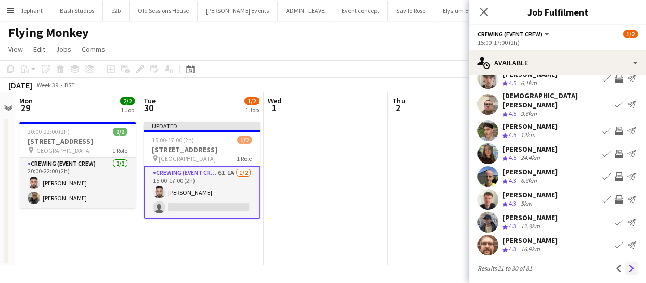
click at [628, 265] on app-icon "Next" at bounding box center [631, 268] width 7 height 7
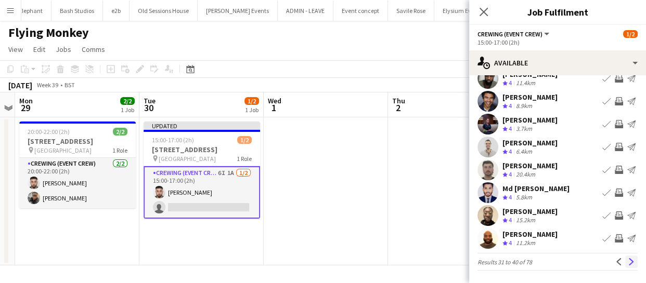
click at [628, 262] on app-icon "Next" at bounding box center [631, 261] width 7 height 7
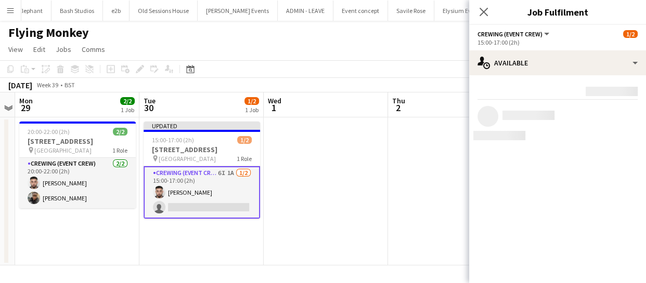
scroll to position [0, 0]
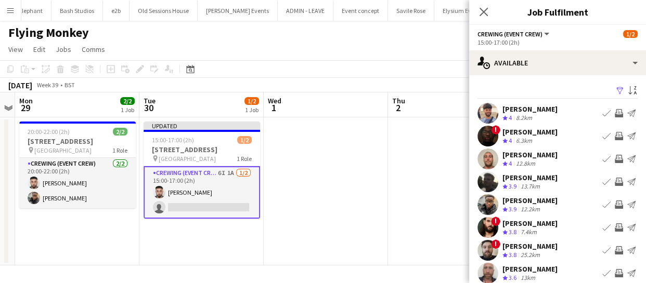
click at [615, 205] on app-icon "Invite crew" at bounding box center [619, 205] width 8 height 8
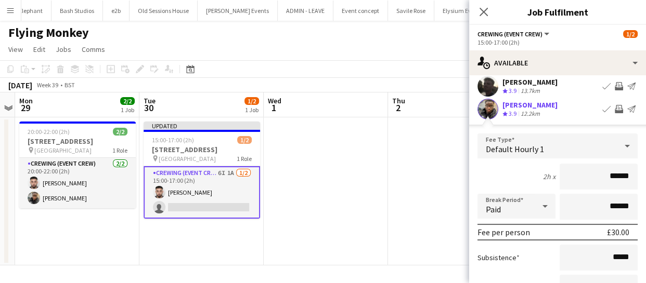
scroll to position [96, 0]
drag, startPoint x: 623, startPoint y: 173, endPoint x: 516, endPoint y: 170, distance: 107.2
click at [516, 170] on div "2h x ******" at bounding box center [557, 176] width 160 height 26
type input "******"
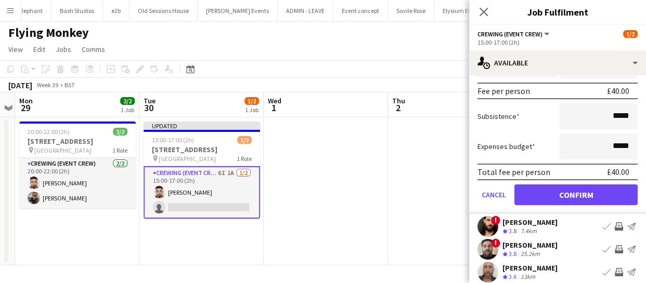
scroll to position [238, 0]
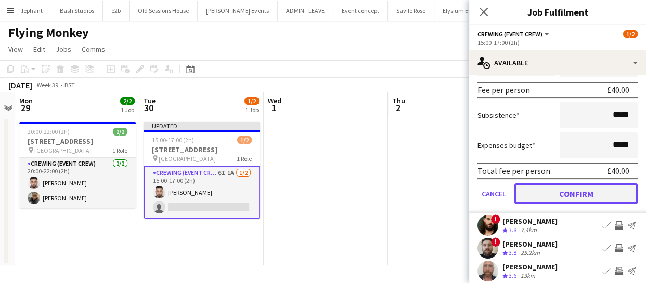
click at [571, 190] on button "Confirm" at bounding box center [575, 194] width 123 height 21
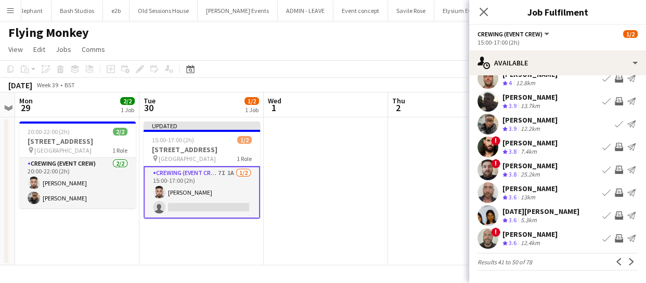
scroll to position [33, 0]
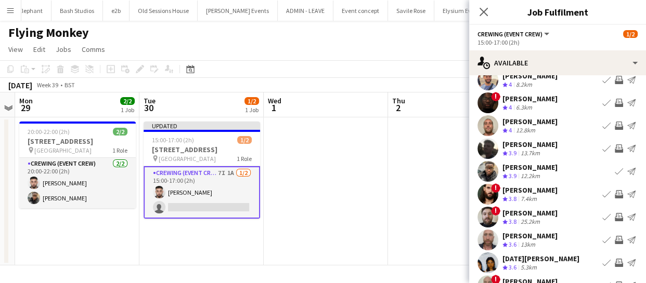
click at [615, 240] on app-icon "Invite crew" at bounding box center [619, 240] width 8 height 8
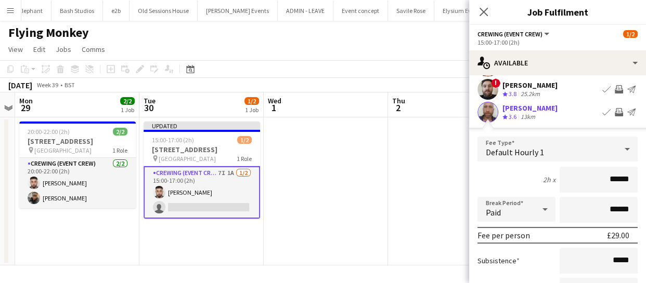
drag, startPoint x: 626, startPoint y: 173, endPoint x: 558, endPoint y: 172, distance: 67.1
click at [560, 176] on input "******" at bounding box center [599, 180] width 78 height 26
type input "******"
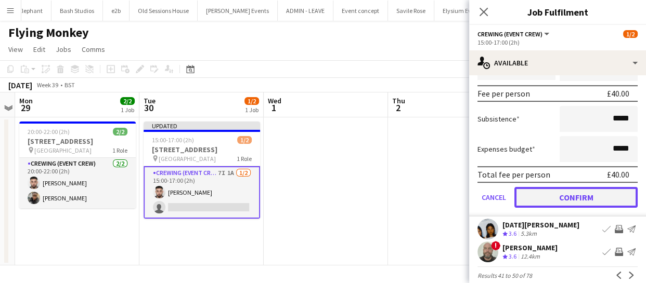
click at [573, 197] on button "Confirm" at bounding box center [575, 197] width 123 height 21
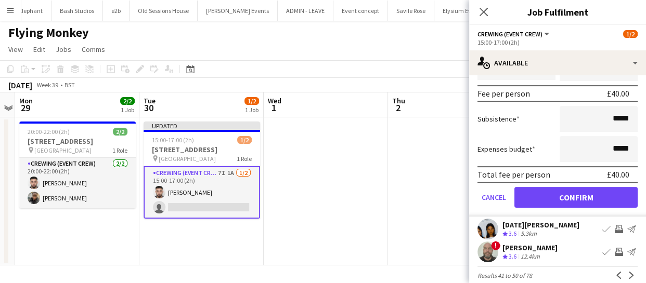
scroll to position [81, 0]
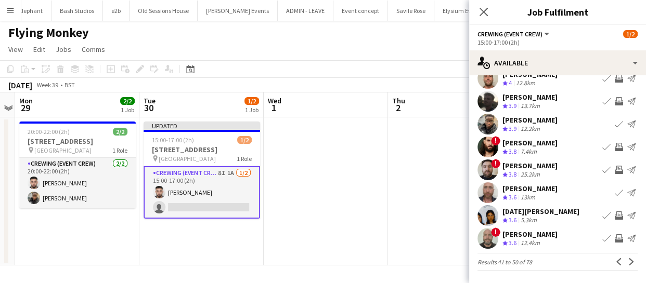
click at [630, 266] on div "Previous Next" at bounding box center [625, 262] width 25 height 12
click at [628, 265] on app-icon "Next" at bounding box center [631, 261] width 7 height 7
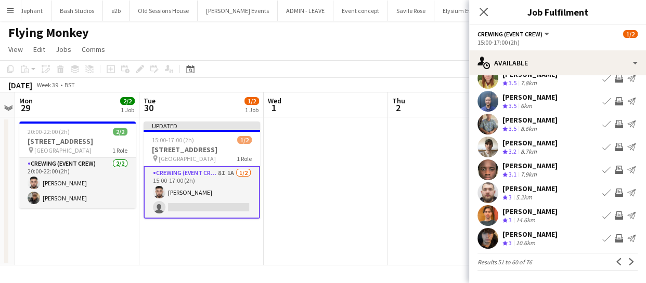
click at [615, 192] on app-icon "Invite crew" at bounding box center [619, 193] width 8 height 8
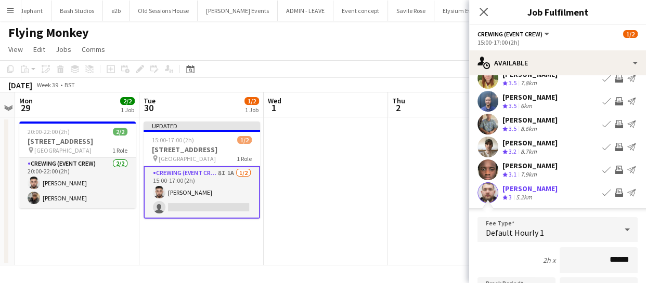
drag, startPoint x: 624, startPoint y: 261, endPoint x: 554, endPoint y: 262, distance: 70.2
click at [560, 262] on input "******" at bounding box center [599, 261] width 78 height 26
type input "******"
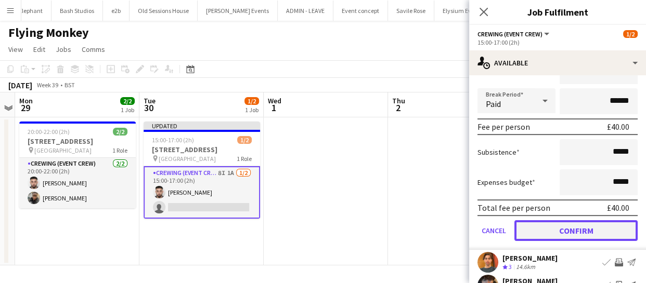
click at [568, 230] on button "Confirm" at bounding box center [575, 230] width 123 height 21
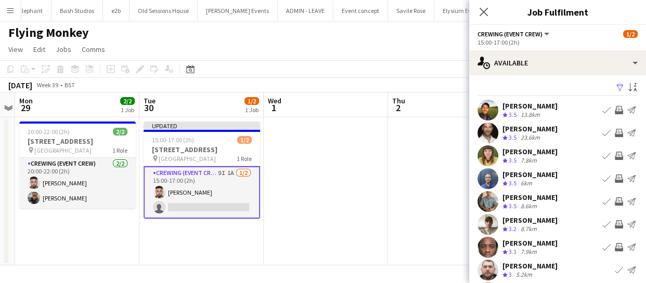
scroll to position [0, 0]
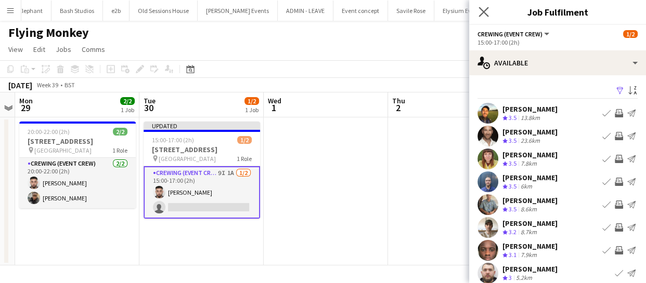
click at [482, 7] on icon "Close pop-in" at bounding box center [483, 12] width 10 height 10
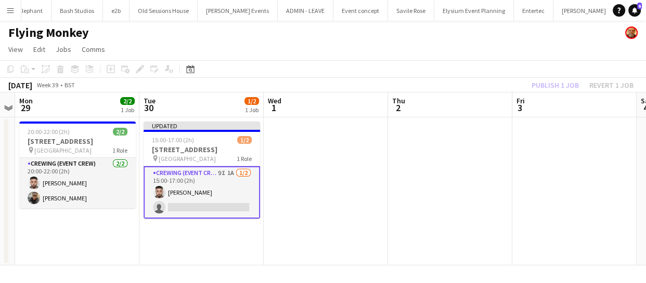
click at [547, 82] on div "Publish 1 job Revert 1 job" at bounding box center [582, 86] width 127 height 14
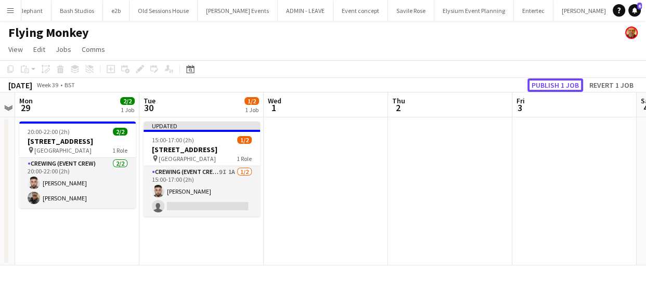
click at [547, 82] on button "Publish 1 job" at bounding box center [555, 86] width 56 height 14
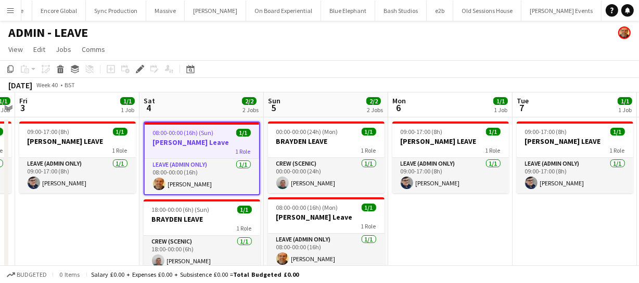
scroll to position [0, 1653]
click at [197, 141] on h3 "[PERSON_NAME] Leave" at bounding box center [202, 142] width 114 height 9
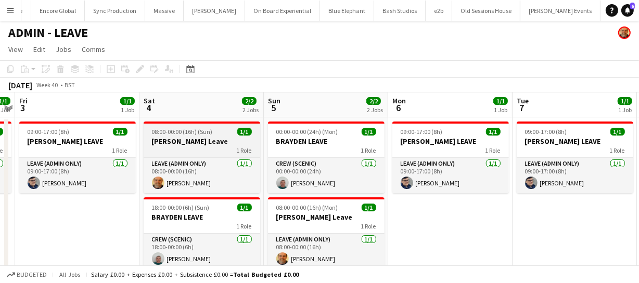
click at [197, 141] on h3 "Shane Leave" at bounding box center [202, 141] width 116 height 9
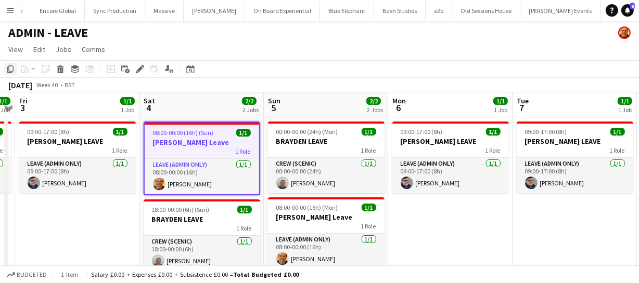
click at [9, 72] on icon "Copy" at bounding box center [10, 69] width 8 height 8
click at [433, 238] on app-calendar-viewport "Tue 30 Wed 1 1/1 1 Job Thu 2 1/1 1 Job Fri 3 1/1 1 Job Sat 4 2/2 2 Jobs Sun 5 2…" at bounding box center [319, 197] width 639 height 209
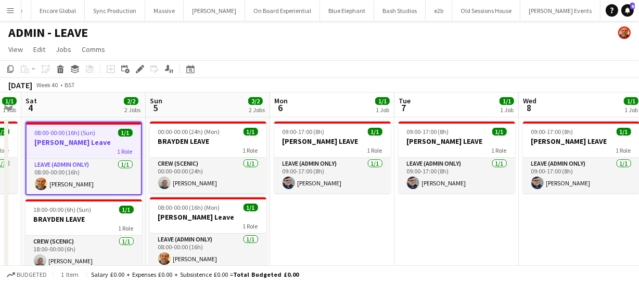
click at [367, 219] on app-calendar-viewport "Tue 30 Wed 1 1/1 1 Job Thu 2 1/1 1 Job Fri 3 1/1 1 Job Sat 4 2/2 2 Jobs Sun 5 2…" at bounding box center [319, 197] width 639 height 209
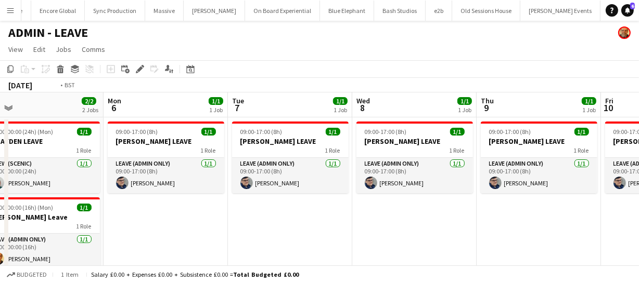
drag, startPoint x: 417, startPoint y: 225, endPoint x: 449, endPoint y: 214, distance: 34.4
click at [360, 223] on app-calendar-viewport "Thu 2 1/1 1 Job Fri 3 1/1 1 Job Sat 4 2/2 2 Jobs Sun 5 2/2 2 Jobs Mon 6 1/1 1 J…" at bounding box center [319, 197] width 639 height 209
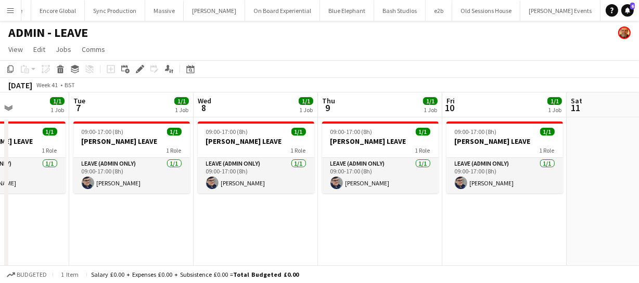
drag, startPoint x: 439, startPoint y: 216, endPoint x: 424, endPoint y: 212, distance: 15.6
click at [330, 218] on app-calendar-viewport "Sat 4 2/2 2 Jobs Sun 5 2/2 2 Jobs Mon 6 1/1 1 Job Tue 7 1/1 1 Job Wed 8 1/1 1 J…" at bounding box center [319, 197] width 639 height 209
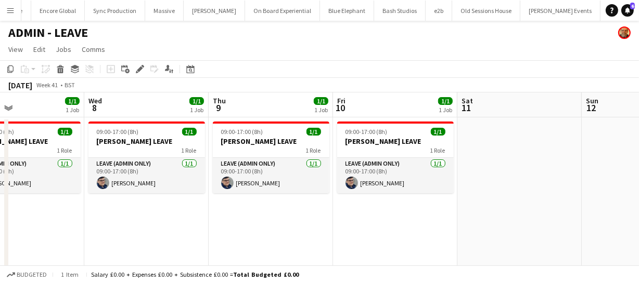
drag, startPoint x: 357, startPoint y: 214, endPoint x: 326, endPoint y: 210, distance: 30.9
click at [307, 213] on app-calendar-viewport "Sat 4 2/2 2 Jobs Sun 5 2/2 2 Jobs Mon 6 1/1 1 Job Tue 7 1/1 1 Job Wed 8 1/1 1 J…" at bounding box center [319, 197] width 639 height 209
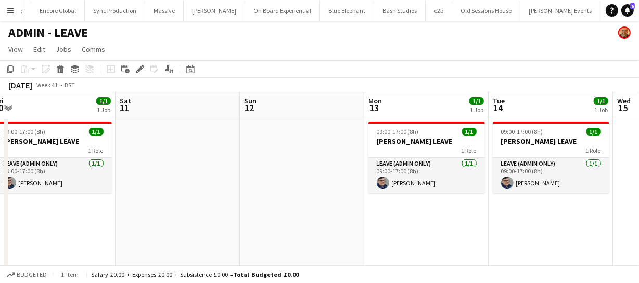
click at [311, 213] on app-calendar-viewport "Mon 6 1/1 1 Job Tue 7 1/1 1 Job Wed 8 1/1 1 Job Thu 9 1/1 1 Job Fri 10 1/1 1 Jo…" at bounding box center [319, 197] width 639 height 209
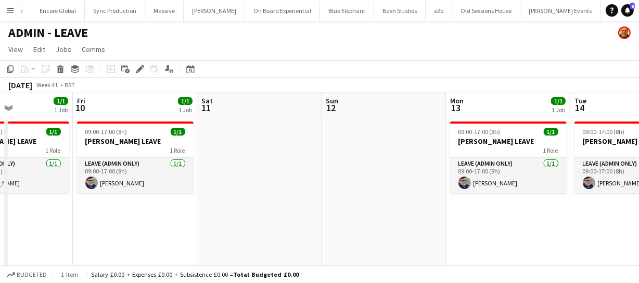
drag, startPoint x: 415, startPoint y: 210, endPoint x: 394, endPoint y: 201, distance: 23.1
click at [344, 207] on app-calendar-viewport "Mon 6 1/1 1 Job Tue 7 1/1 1 Job Wed 8 1/1 1 Job Thu 9 1/1 1 Job Fri 10 1/1 1 Jo…" at bounding box center [319, 197] width 639 height 209
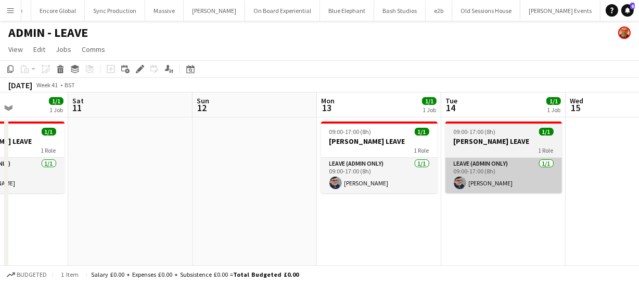
click at [328, 203] on app-calendar-viewport "Wed 8 1/1 1 Job Thu 9 1/1 1 Job Fri 10 1/1 1 Job Sat 11 Sun 12 Mon 13 1/1 1 Job…" at bounding box center [319, 197] width 639 height 209
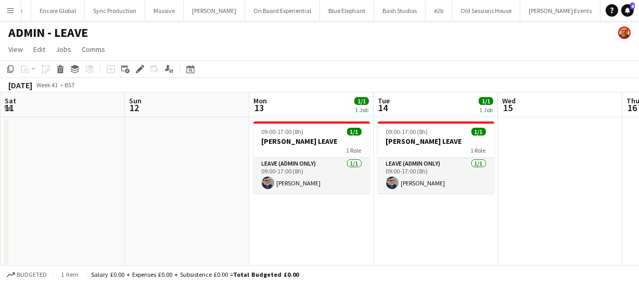
click at [332, 192] on app-calendar-viewport "Wed 8 1/1 1 Job Thu 9 1/1 1 Job Fri 10 1/1 1 Job Sat 11 Sun 12 Mon 13 1/1 1 Job…" at bounding box center [319, 197] width 639 height 209
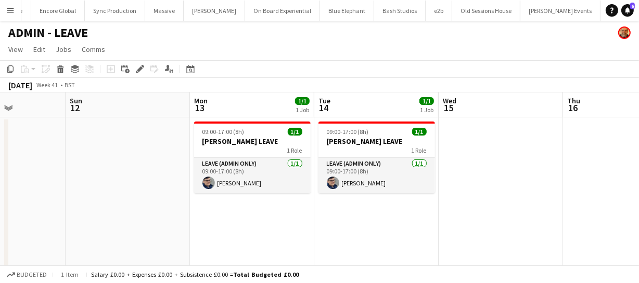
drag, startPoint x: 477, startPoint y: 201, endPoint x: 437, endPoint y: 209, distance: 40.8
click at [330, 198] on app-calendar-viewport "Wed 8 1/1 1 Job Thu 9 1/1 1 Job Fri 10 1/1 1 Job Sat 11 Sun 12 Mon 13 1/1 1 Job…" at bounding box center [319, 197] width 639 height 209
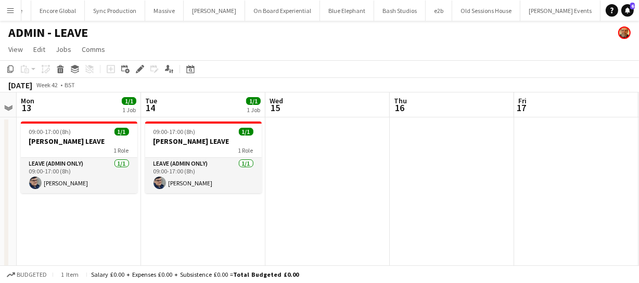
drag, startPoint x: 437, startPoint y: 209, endPoint x: 445, endPoint y: 203, distance: 10.0
click at [323, 207] on app-calendar-viewport "Fri 10 1/1 1 Job Sat 11 Sun 12 Mon 13 1/1 1 Job Tue 14 1/1 1 Job Wed 15 Thu 16 …" at bounding box center [319, 197] width 639 height 209
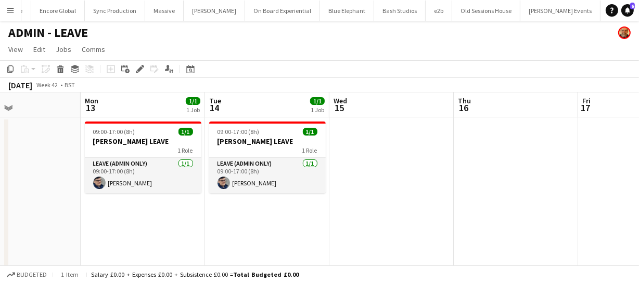
click at [351, 205] on app-calendar-viewport "Fri 10 1/1 1 Job Sat 11 Sun 12 Mon 13 1/1 1 Job Tue 14 1/1 1 Job Wed 15 Thu 16 …" at bounding box center [319, 197] width 639 height 209
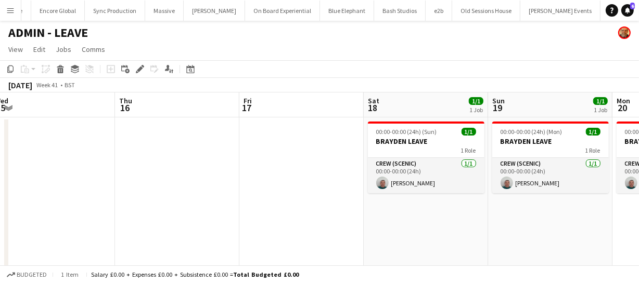
click at [347, 200] on app-calendar-viewport "Sun 12 Mon 13 1/1 1 Job Tue 14 1/1 1 Job Wed 15 Thu 16 Fri 17 Sat 18 1/1 1 Job …" at bounding box center [319, 197] width 639 height 209
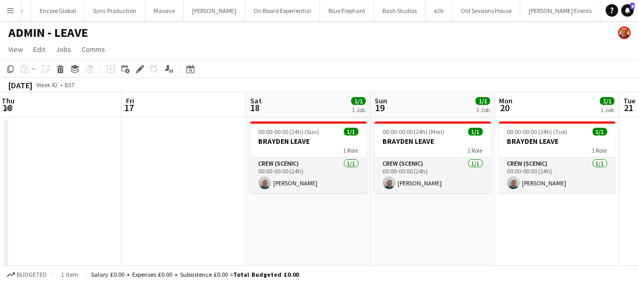
drag, startPoint x: 394, startPoint y: 198, endPoint x: 406, endPoint y: 193, distance: 12.7
click at [392, 198] on app-calendar-viewport "Sun 12 Mon 13 1/1 1 Job Tue 14 1/1 1 Job Wed 15 Thu 16 Fri 17 Sat 18 1/1 1 Job …" at bounding box center [319, 197] width 639 height 209
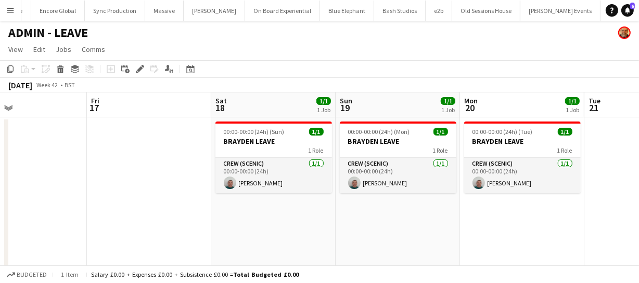
click at [321, 203] on app-calendar-viewport "Tue 14 1/1 1 Job Wed 15 Thu 16 Fri 17 Sat 18 1/1 1 Job Sun 19 1/1 1 Job Mon 20 …" at bounding box center [319, 197] width 639 height 209
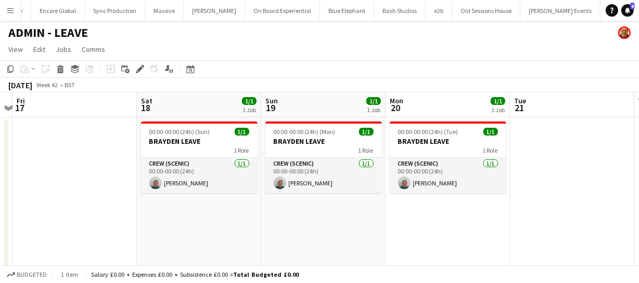
click at [358, 207] on app-calendar-viewport "Tue 14 1/1 1 Job Wed 15 Thu 16 Fri 17 Sat 18 1/1 1 Job Sun 19 1/1 1 Job Mon 20 …" at bounding box center [319, 197] width 639 height 209
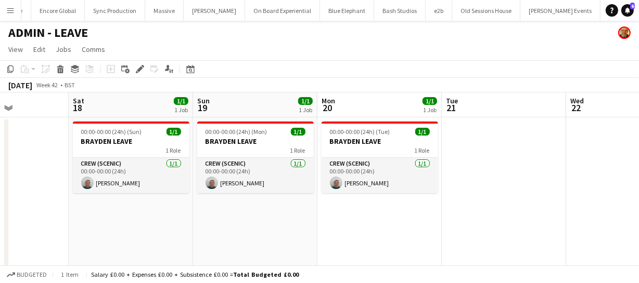
drag, startPoint x: 457, startPoint y: 206, endPoint x: 447, endPoint y: 207, distance: 10.5
click at [447, 207] on app-calendar-viewport "Tue 14 1/1 1 Job Wed 15 Thu 16 Fri 17 Sat 18 1/1 1 Job Sun 19 1/1 1 Job Mon 20 …" at bounding box center [319, 197] width 639 height 209
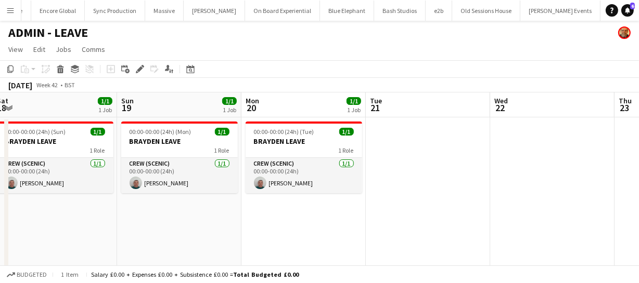
drag, startPoint x: 443, startPoint y: 205, endPoint x: 390, endPoint y: 204, distance: 53.0
click at [395, 206] on app-calendar-viewport "Tue 14 1/1 1 Job Wed 15 Thu 16 Fri 17 Sat 18 1/1 1 Job Sun 19 1/1 1 Job Mon 20 …" at bounding box center [319, 197] width 639 height 209
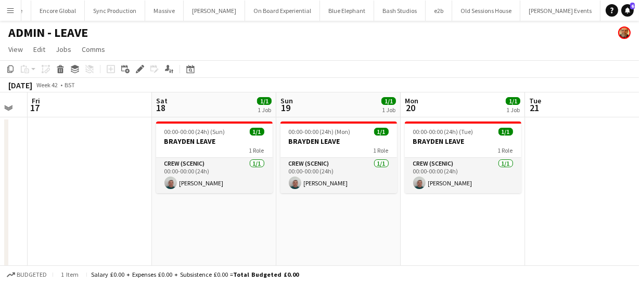
drag, startPoint x: 488, startPoint y: 205, endPoint x: 388, endPoint y: 201, distance: 100.5
click at [399, 203] on app-calendar-viewport "Tue 14 1/1 1 Job Wed 15 Thu 16 Fri 17 Sat 18 1/1 1 Job Sun 19 1/1 1 Job Mon 20 …" at bounding box center [319, 197] width 639 height 209
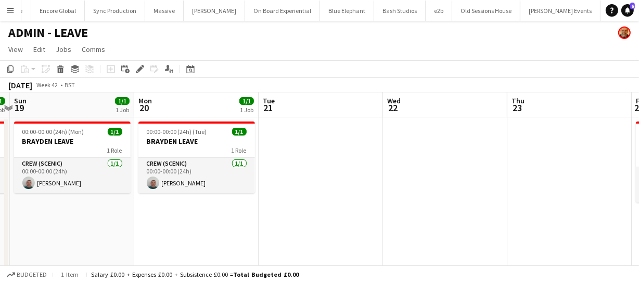
drag, startPoint x: 421, startPoint y: 201, endPoint x: 453, endPoint y: 198, distance: 33.0
click at [387, 201] on app-calendar-viewport "Thu 16 Fri 17 Sat 18 1/1 1 Job Sun 19 1/1 1 Job Mon 20 1/1 1 Job Tue 21 Wed 22 …" at bounding box center [319, 197] width 639 height 209
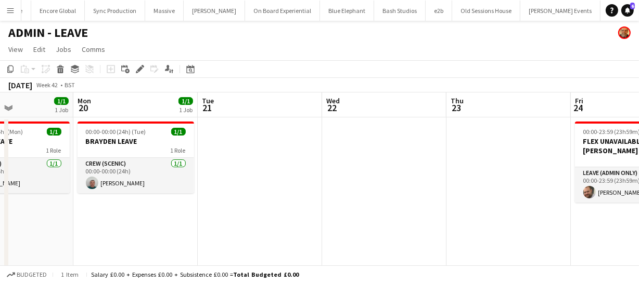
click at [382, 201] on app-calendar-viewport "Thu 16 Fri 17 Sat 18 1/1 1 Job Sun 19 1/1 1 Job Mon 20 1/1 1 Job Tue 21 Wed 22 …" at bounding box center [319, 197] width 639 height 209
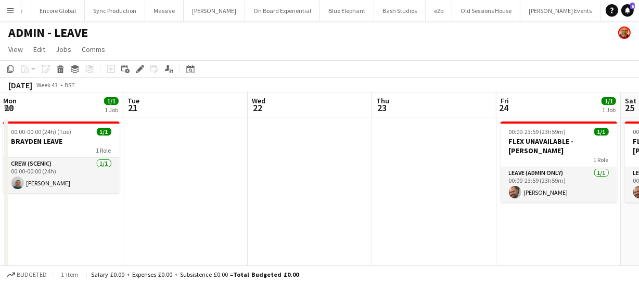
click at [379, 198] on app-calendar-viewport "Thu 16 Fri 17 Sat 18 1/1 1 Job Sun 19 1/1 1 Job Mon 20 1/1 1 Job Tue 21 Wed 22 …" at bounding box center [319, 197] width 639 height 209
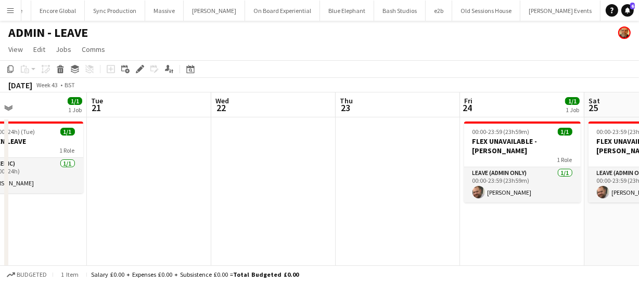
drag, startPoint x: 390, startPoint y: 198, endPoint x: 286, endPoint y: 194, distance: 104.1
click at [310, 198] on app-calendar-viewport "Sat 18 1/1 1 Job Sun 19 1/1 1 Job Mon 20 1/1 1 Job Tue 21 Wed 22 Thu 23 Fri 24 …" at bounding box center [319, 197] width 639 height 209
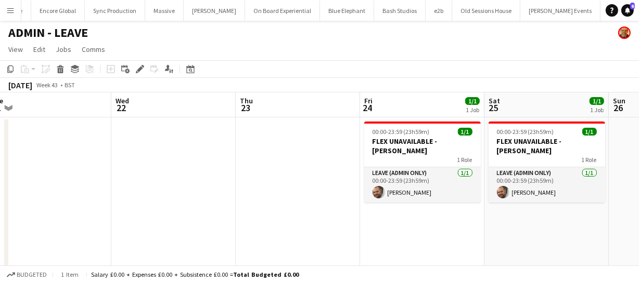
click at [323, 199] on app-calendar-viewport "Sat 18 1/1 1 Job Sun 19 1/1 1 Job Mon 20 1/1 1 Job Tue 21 Wed 22 Thu 23 Fri 24 …" at bounding box center [319, 197] width 639 height 209
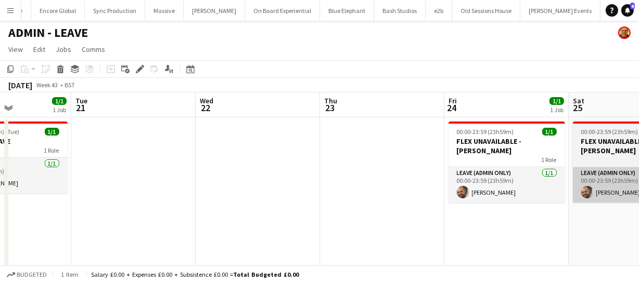
drag, startPoint x: 395, startPoint y: 201, endPoint x: 307, endPoint y: 198, distance: 87.9
click at [313, 200] on app-calendar-viewport "Sat 18 1/1 1 Job Sun 19 1/1 1 Job Mon 20 1/1 1 Job Tue 21 Wed 22 Thu 23 Fri 24 …" at bounding box center [319, 197] width 639 height 209
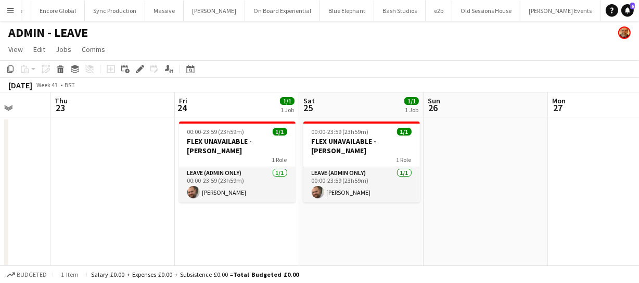
click at [353, 204] on app-calendar-viewport "Mon 20 1/1 1 Job Tue 21 Wed 22 Thu 23 Fri 24 1/1 1 Job Sat 25 1/1 1 Job Sun 26 …" at bounding box center [319, 197] width 639 height 209
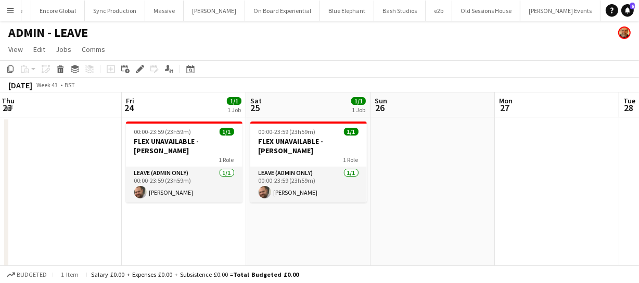
drag, startPoint x: 436, startPoint y: 218, endPoint x: 403, endPoint y: 214, distance: 33.5
click at [404, 216] on app-calendar-viewport "Mon 20 1/1 1 Job Tue 21 Wed 22 Thu 23 Fri 24 1/1 1 Job Sat 25 1/1 1 Job Sun 26 …" at bounding box center [319, 197] width 639 height 209
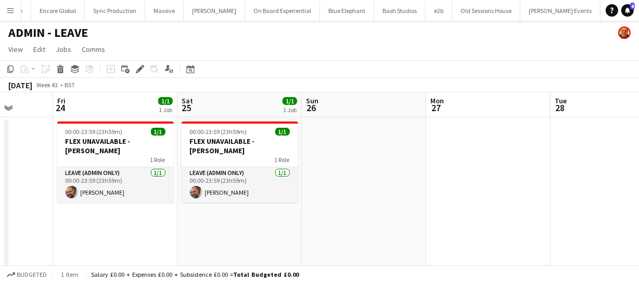
drag, startPoint x: 418, startPoint y: 212, endPoint x: 407, endPoint y: 207, distance: 12.4
click at [409, 212] on app-calendar-viewport "Mon 20 1/1 1 Job Tue 21 Wed 22 Thu 23 Fri 24 1/1 1 Job Sat 25 1/1 1 Job Sun 26 …" at bounding box center [319, 197] width 639 height 209
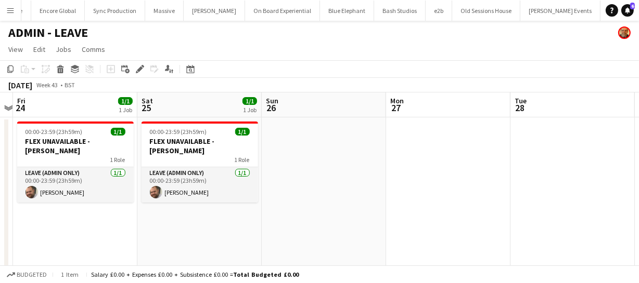
drag, startPoint x: 453, startPoint y: 206, endPoint x: 437, endPoint y: 206, distance: 16.6
click at [437, 206] on app-calendar-viewport "Mon 20 1/1 1 Job Tue 21 Wed 22 Thu 23 Fri 24 1/1 1 Job Sat 25 1/1 1 Job Sun 26 …" at bounding box center [319, 197] width 639 height 209
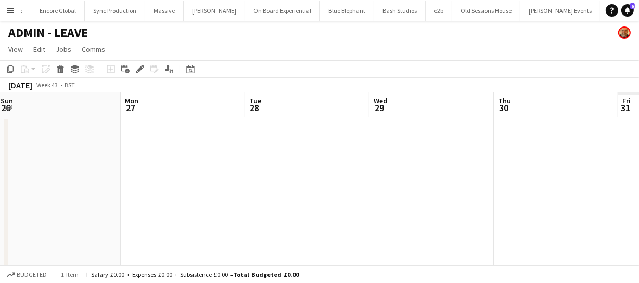
drag, startPoint x: 480, startPoint y: 204, endPoint x: 444, endPoint y: 200, distance: 36.1
click at [442, 203] on app-calendar-viewport "Wed 22 Thu 23 Fri 24 1/1 1 Job Sat 25 1/1 1 Job Sun 26 Mon 27 Tue 28 Wed 29 Thu…" at bounding box center [319, 197] width 639 height 209
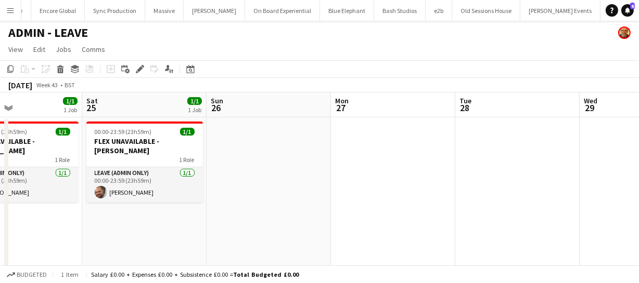
click at [457, 199] on app-calendar-viewport "Wed 22 Thu 23 Fri 24 1/1 1 Job Sat 25 1/1 1 Job Sun 26 Mon 27 Tue 28 Wed 29 Thu…" at bounding box center [319, 197] width 639 height 209
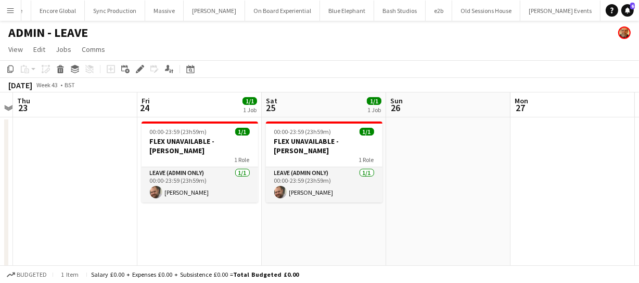
drag, startPoint x: 397, startPoint y: 206, endPoint x: 524, endPoint y: 207, distance: 127.4
click at [526, 199] on app-calendar-viewport "Tue 21 Wed 22 Thu 23 Fri 24 1/1 1 Job Sat 25 1/1 1 Job Sun 26 Mon 27 Tue 28 Wed…" at bounding box center [319, 197] width 639 height 209
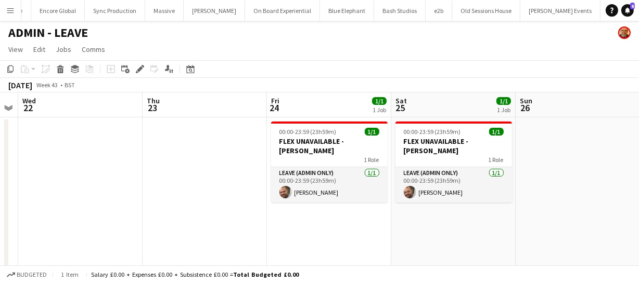
click at [309, 219] on app-date-cell "00:00-23:59 (23h59m) 1/1 FLEX UNAVAILABLE - Ben Turner 1 Role Leave (admin only…" at bounding box center [329, 210] width 124 height 184
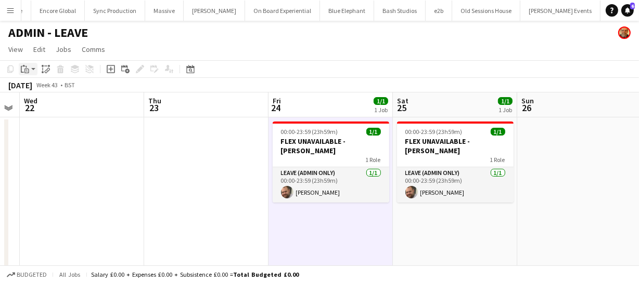
click at [23, 70] on icon "Paste" at bounding box center [25, 69] width 8 height 8
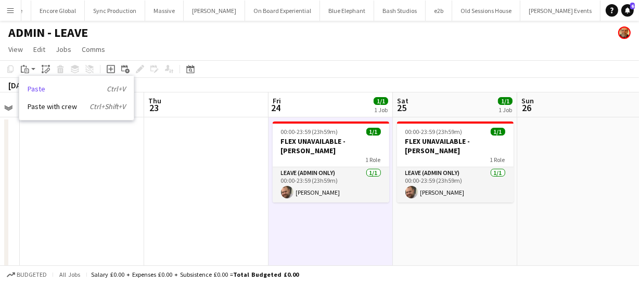
click at [29, 84] on link "Paste Ctrl+V" at bounding box center [77, 88] width 98 height 9
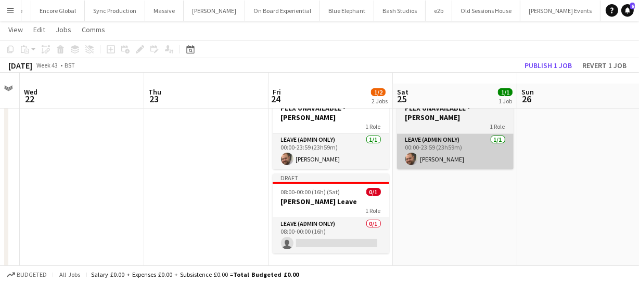
scroll to position [43, 0]
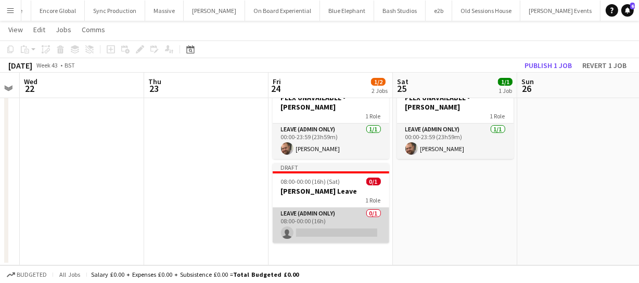
click at [310, 234] on app-card-role "Leave (admin only) 0/1 08:00-00:00 (16h) single-neutral-actions" at bounding box center [330, 225] width 116 height 35
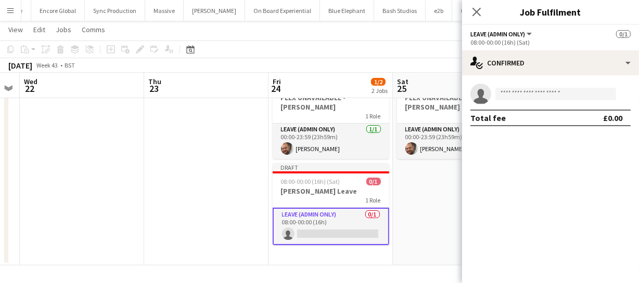
click at [508, 101] on app-invite-slot "single-neutral-actions" at bounding box center [550, 94] width 177 height 21
click at [509, 95] on input at bounding box center [555, 94] width 121 height 12
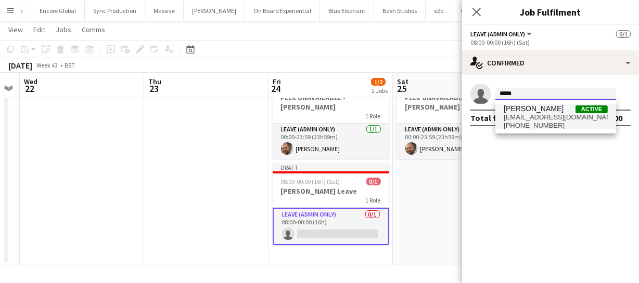
type input "*****"
click at [535, 114] on span "beepking@gmail.com" at bounding box center [555, 117] width 104 height 8
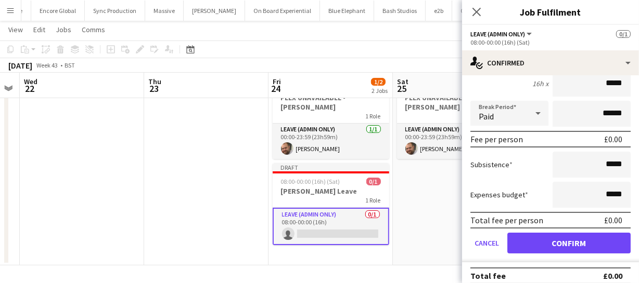
scroll to position [86, 0]
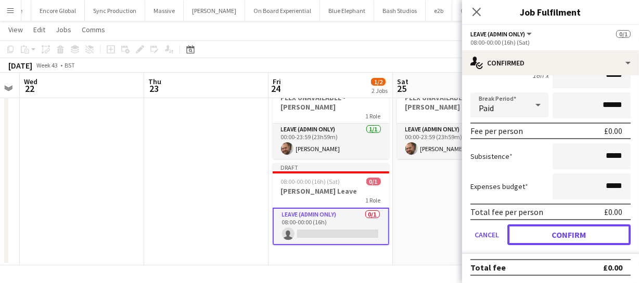
click at [577, 236] on button "Confirm" at bounding box center [568, 235] width 123 height 21
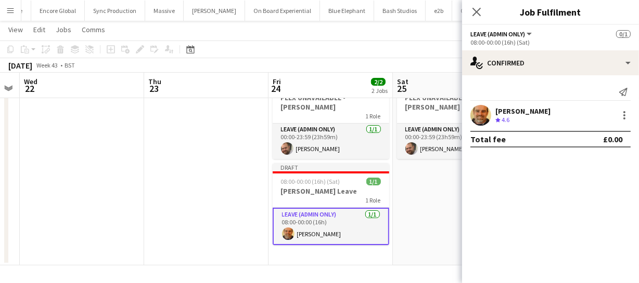
scroll to position [0, 0]
click at [479, 9] on icon at bounding box center [476, 12] width 10 height 10
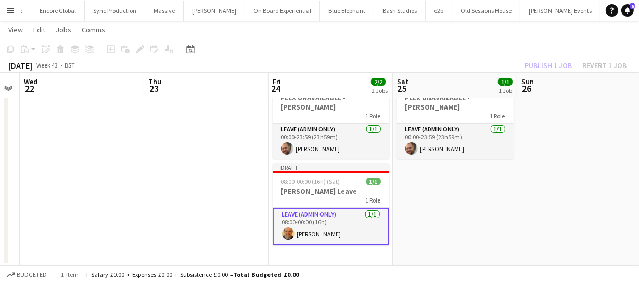
click at [541, 65] on div "Publish 1 job Revert 1 job" at bounding box center [575, 66] width 127 height 14
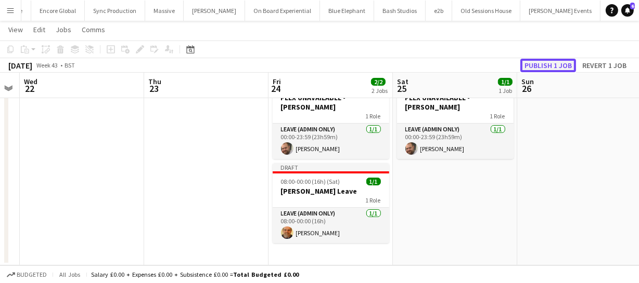
click at [541, 64] on button "Publish 1 job" at bounding box center [548, 66] width 56 height 14
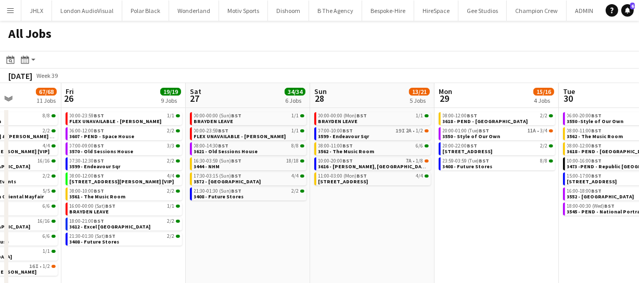
scroll to position [0, 312]
drag, startPoint x: 536, startPoint y: 219, endPoint x: 224, endPoint y: 245, distance: 313.6
click at [224, 245] on app-calendar-viewport "Tue 23 20/20 7 Jobs Wed 24 41/41 9 Jobs Thu 25 67/68 11 Jobs Fri 26 19/19 9 Job…" at bounding box center [319, 203] width 639 height 240
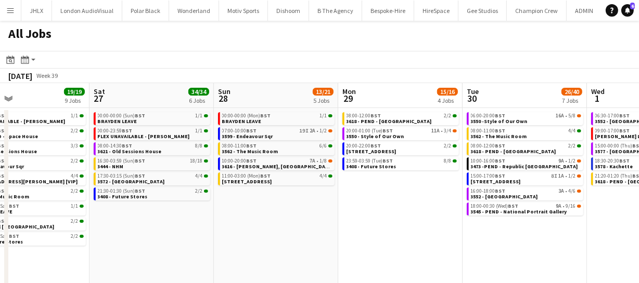
scroll to position [0, 430]
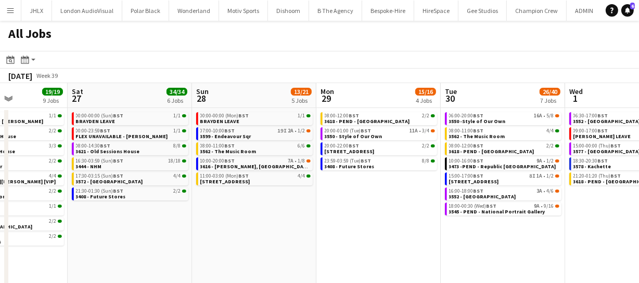
drag, startPoint x: 406, startPoint y: 226, endPoint x: 289, endPoint y: 233, distance: 117.2
click at [289, 233] on app-calendar-viewport "Tue 23 20/20 7 Jobs Wed 24 41/41 9 Jobs Thu 25 67/68 11 Jobs Fri 26 19/19 9 Job…" at bounding box center [319, 203] width 639 height 240
click at [249, 165] on span "3616 - [PERSON_NAME], [GEOGRAPHIC_DATA]" at bounding box center [255, 166] width 111 height 7
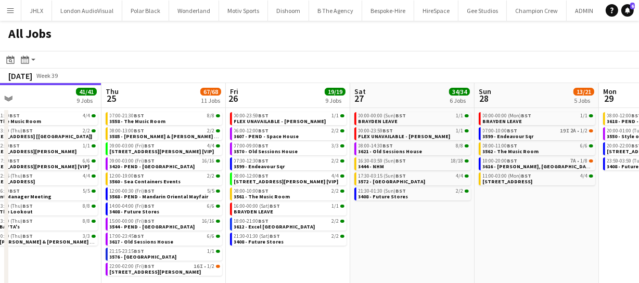
drag, startPoint x: 207, startPoint y: 193, endPoint x: 489, endPoint y: 196, distance: 282.4
click at [489, 196] on app-calendar-viewport "Mon 22 55/56 9 Jobs Tue 23 20/20 7 Jobs Wed 24 41/41 9 Jobs Thu 25 67/68 11 Job…" at bounding box center [319, 203] width 639 height 240
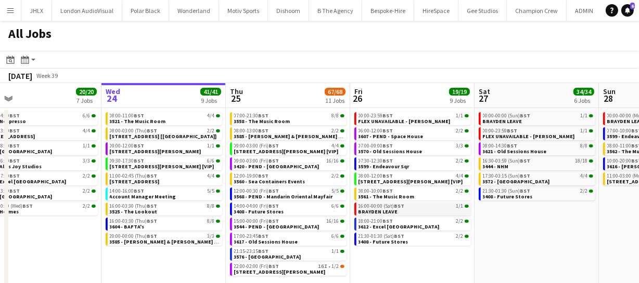
drag, startPoint x: 501, startPoint y: 205, endPoint x: 459, endPoint y: 204, distance: 41.6
click at [509, 204] on app-calendar-viewport "Sun 21 49/51 12 Jobs Mon 22 55/56 9 Jobs Tue 23 20/20 7 Jobs Wed 24 41/41 9 Job…" at bounding box center [319, 203] width 639 height 240
drag, startPoint x: 340, startPoint y: 194, endPoint x: 368, endPoint y: 187, distance: 29.5
click at [359, 187] on app-calendar-viewport "Sun 21 49/51 12 Jobs Mon 22 55/56 9 Jobs Tue 23 20/20 7 Jobs Wed 24 41/41 9 Job…" at bounding box center [319, 203] width 639 height 240
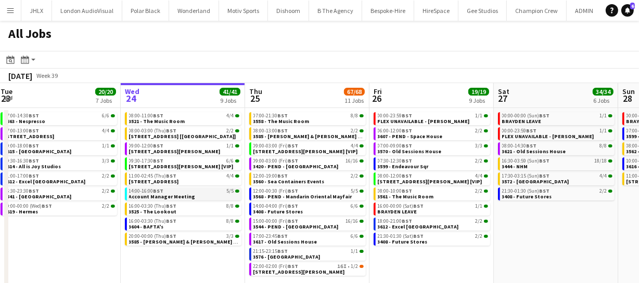
click at [167, 197] on span "Account Manager Meeting" at bounding box center [162, 196] width 67 height 7
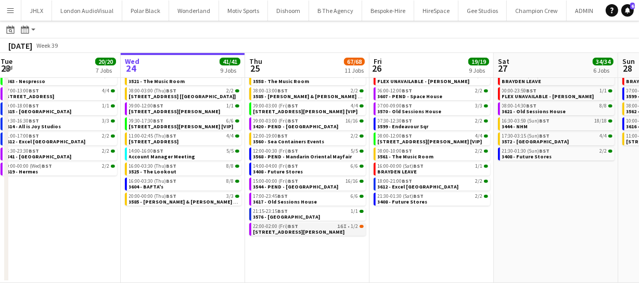
click at [284, 230] on span "3610 - Shelton Str" at bounding box center [299, 232] width 92 height 7
drag, startPoint x: 454, startPoint y: 244, endPoint x: 447, endPoint y: 240, distance: 9.1
click at [446, 244] on app-calendar-viewport "Sun 21 49/51 12 Jobs Mon 22 55/56 9 Jobs Tue 23 20/20 7 Jobs Wed 24 41/41 9 Job…" at bounding box center [319, 147] width 639 height 271
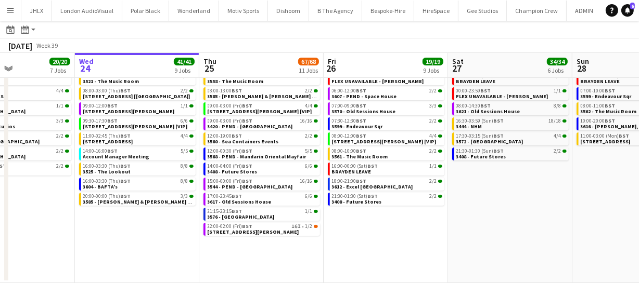
drag, startPoint x: 466, startPoint y: 240, endPoint x: 379, endPoint y: 243, distance: 87.9
click at [394, 244] on app-calendar-viewport "Sun 21 49/51 12 Jobs Mon 22 55/56 9 Jobs Tue 23 20/20 7 Jobs Wed 24 41/41 9 Job…" at bounding box center [319, 147] width 639 height 271
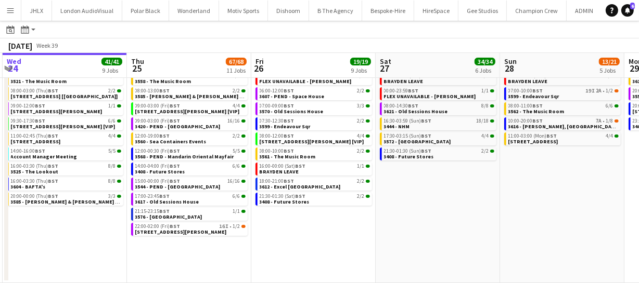
drag, startPoint x: 442, startPoint y: 232, endPoint x: 364, endPoint y: 241, distance: 78.5
click at [360, 244] on app-calendar-viewport "Sun 21 49/51 12 Jobs Mon 22 55/56 9 Jobs Tue 23 20/20 7 Jobs Wed 24 41/41 9 Job…" at bounding box center [319, 147] width 639 height 271
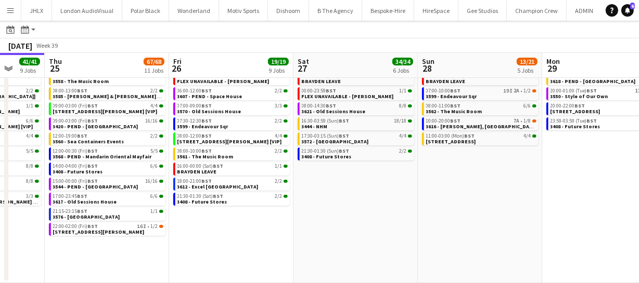
drag, startPoint x: 434, startPoint y: 234, endPoint x: 333, endPoint y: 239, distance: 100.5
click at [326, 241] on app-calendar-viewport "Sun 21 49/51 12 Jobs Mon 22 55/56 9 Jobs Tue 23 20/20 7 Jobs Wed 24 41/41 9 Job…" at bounding box center [319, 147] width 639 height 271
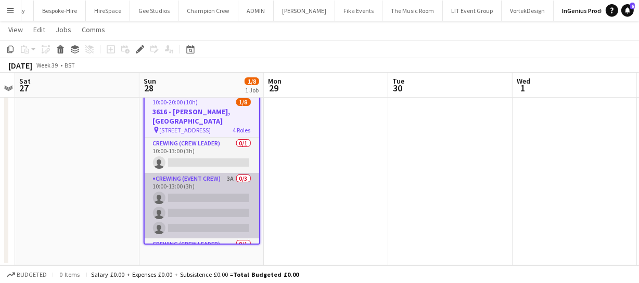
click at [202, 192] on app-card-role "Crewing (Event Crew) 3A 0/3 10:00-13:00 (3h) single-neutral-actions single-neut…" at bounding box center [202, 206] width 114 height 66
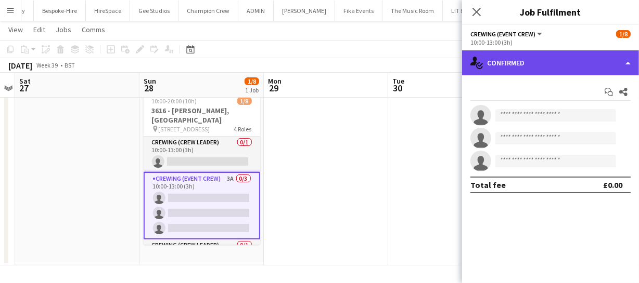
click at [569, 70] on div "single-neutral-actions-check-2 Confirmed" at bounding box center [550, 62] width 177 height 25
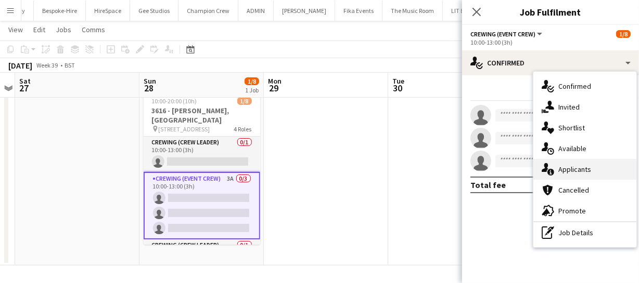
click at [581, 166] on span "Applicants" at bounding box center [574, 169] width 33 height 9
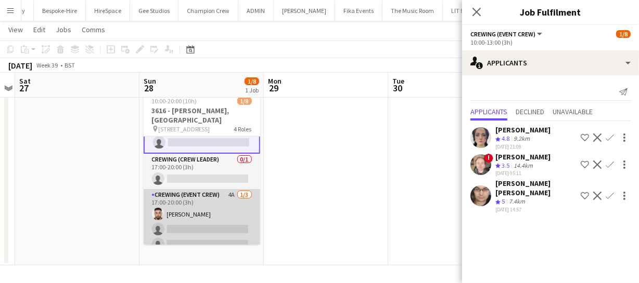
click at [205, 211] on app-card-role "Crewing (Event Crew) 4A 1/3 17:00-20:00 (3h) Caleb Caffoor single-neutral-actio…" at bounding box center [202, 222] width 116 height 66
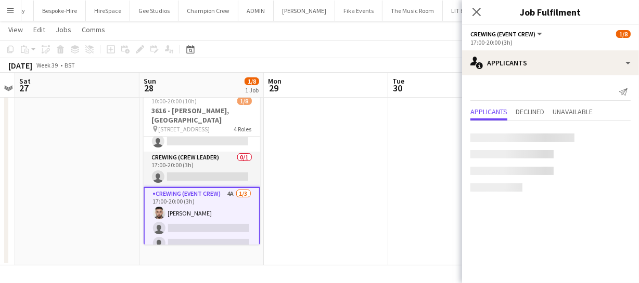
scroll to position [85, 0]
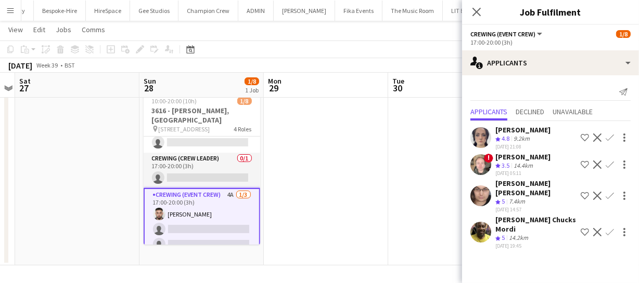
click at [609, 228] on app-icon "Confirm" at bounding box center [609, 232] width 8 height 8
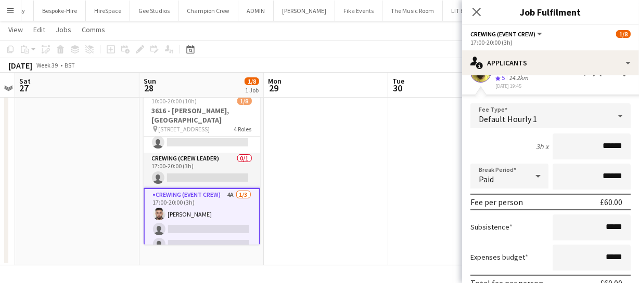
scroll to position [166, 0]
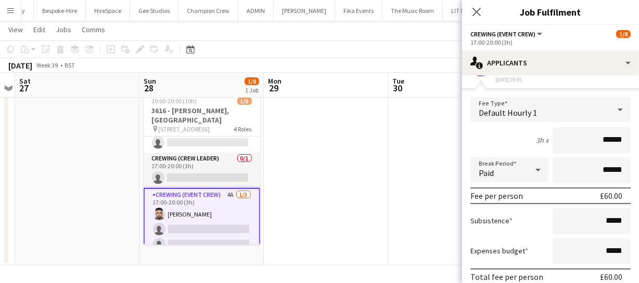
drag, startPoint x: 618, startPoint y: 126, endPoint x: 536, endPoint y: 129, distance: 82.7
click at [544, 129] on div "3h x ******" at bounding box center [550, 140] width 160 height 26
type input "*****"
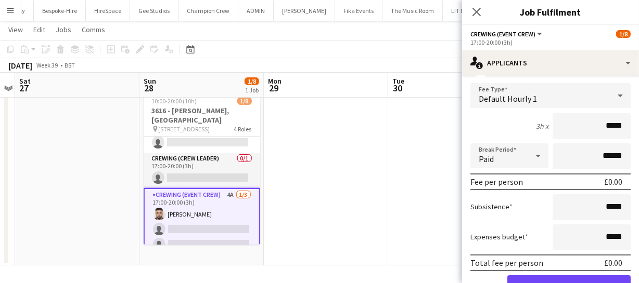
scroll to position [200, 0]
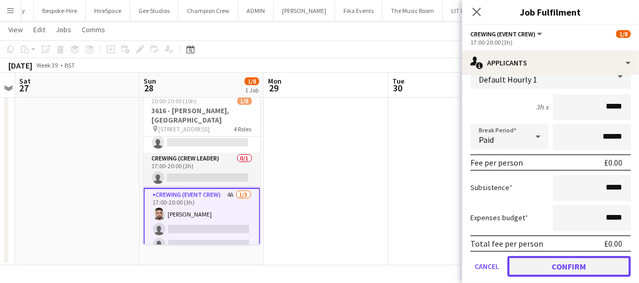
click at [582, 256] on button "Confirm" at bounding box center [568, 266] width 123 height 21
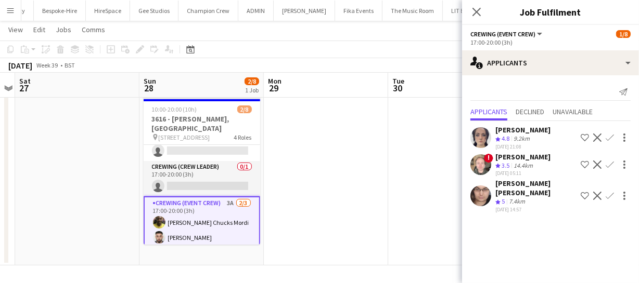
scroll to position [0, 0]
click at [609, 192] on app-icon "Confirm" at bounding box center [609, 196] width 8 height 8
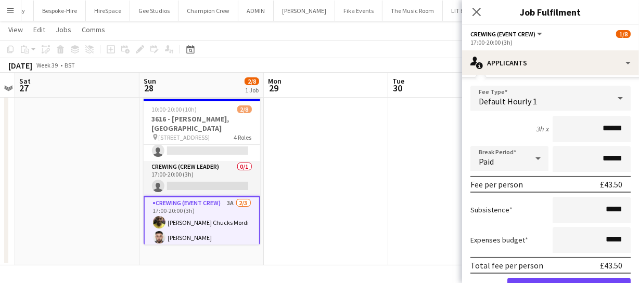
scroll to position [164, 0]
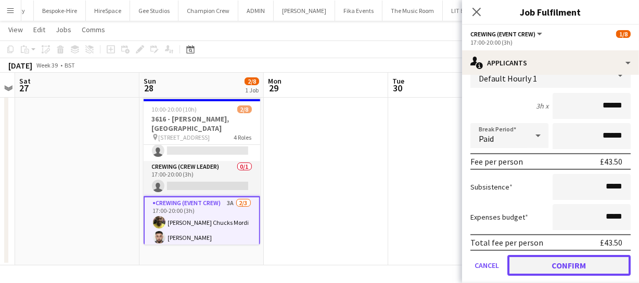
click at [565, 255] on button "Confirm" at bounding box center [568, 265] width 123 height 21
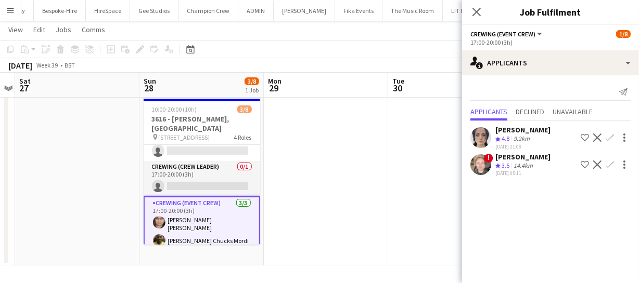
scroll to position [0, 0]
click at [613, 159] on button "Confirm" at bounding box center [609, 165] width 12 height 12
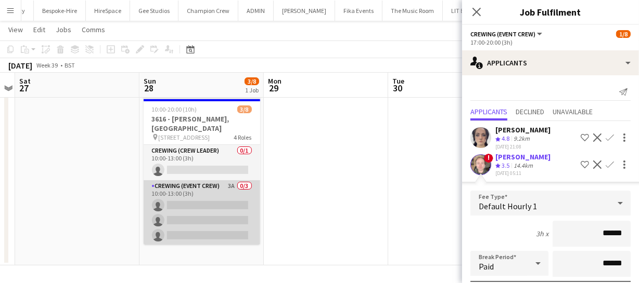
click at [211, 211] on app-card-role "Crewing (Event Crew) 3A 0/3 10:00-13:00 (3h) single-neutral-actions single-neut…" at bounding box center [202, 213] width 116 height 66
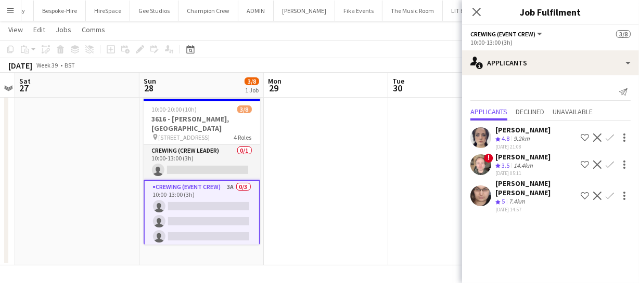
click at [607, 192] on app-icon "Confirm" at bounding box center [609, 196] width 8 height 8
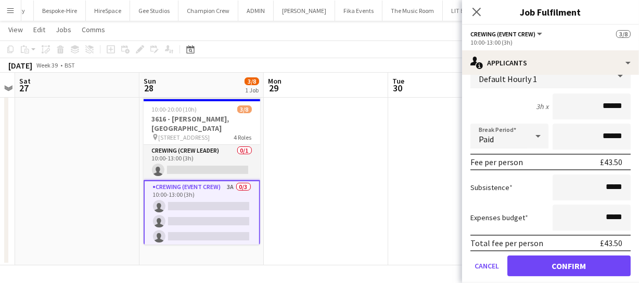
scroll to position [164, 0]
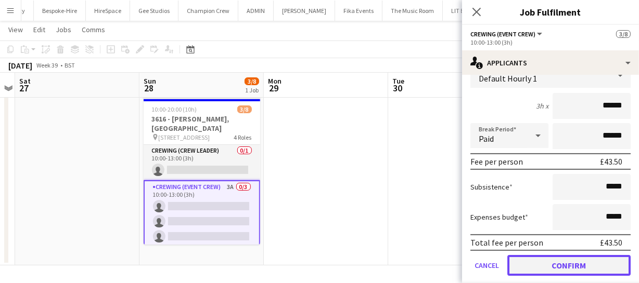
click at [575, 257] on button "Confirm" at bounding box center [568, 265] width 123 height 21
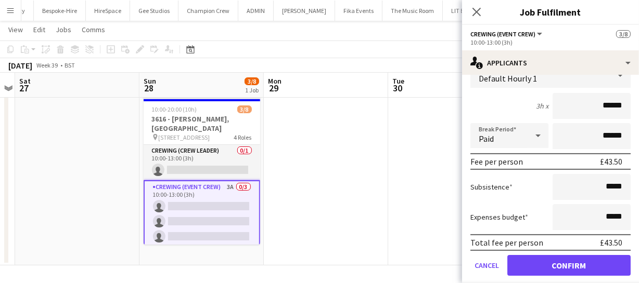
scroll to position [0, 0]
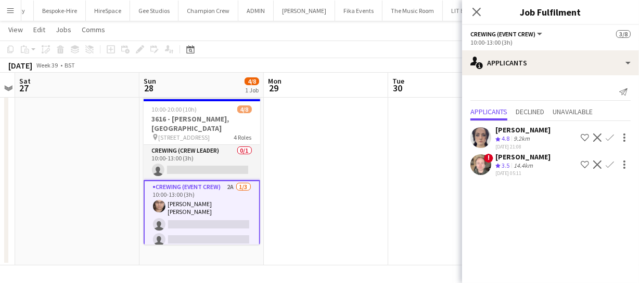
click at [609, 165] on app-icon "Confirm" at bounding box center [609, 165] width 8 height 8
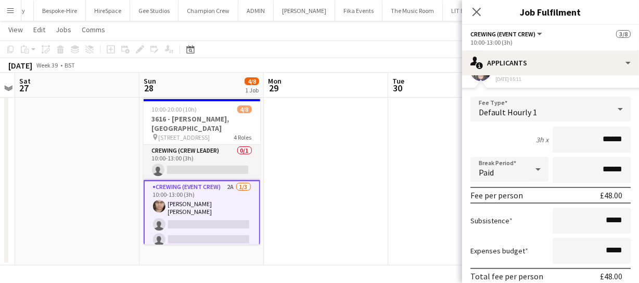
scroll to position [138, 0]
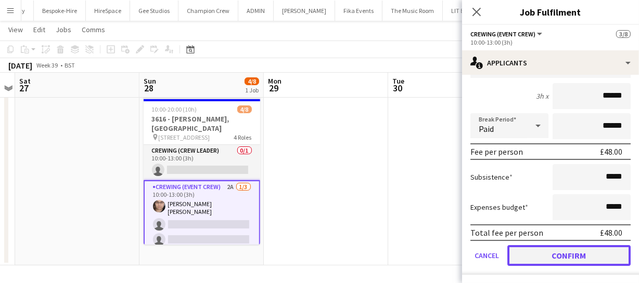
click at [574, 250] on button "Confirm" at bounding box center [568, 255] width 123 height 21
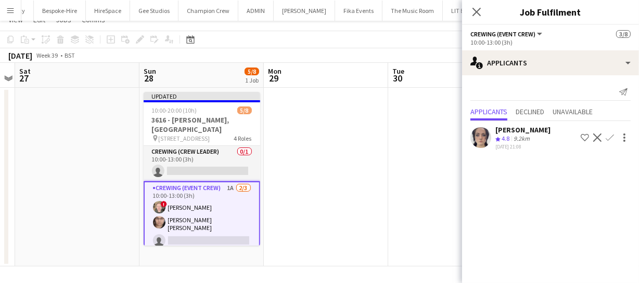
scroll to position [0, 0]
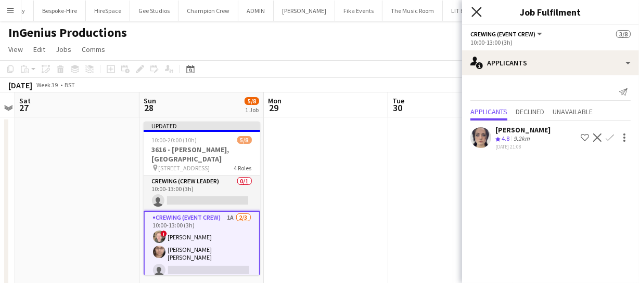
click at [477, 8] on icon "Close pop-in" at bounding box center [476, 12] width 10 height 10
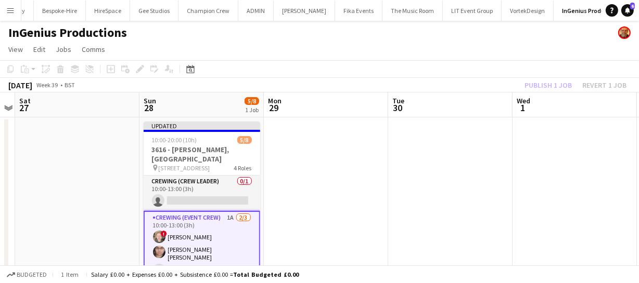
click at [553, 83] on div "Publish 1 job Revert 1 job" at bounding box center [575, 86] width 127 height 14
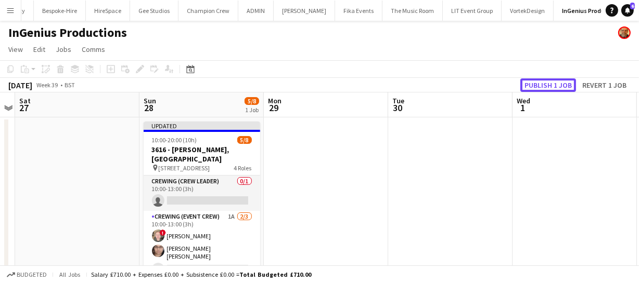
click at [553, 83] on button "Publish 1 job" at bounding box center [548, 86] width 56 height 14
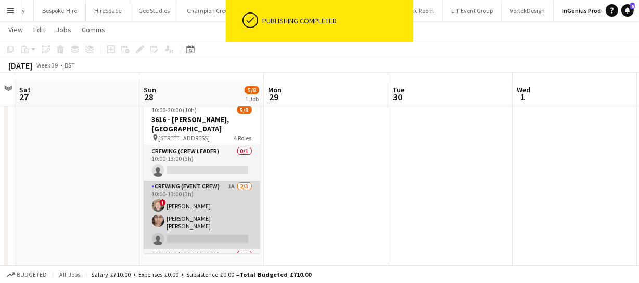
scroll to position [30, 0]
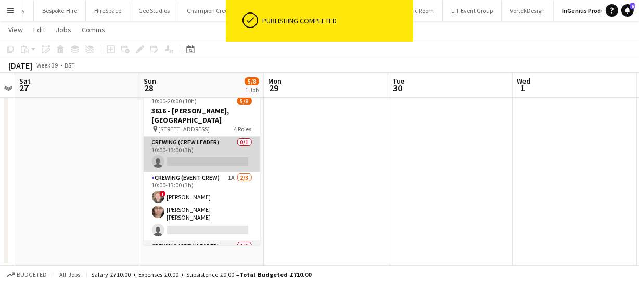
click at [204, 148] on app-card-role "Crewing (Crew Leader) 0/1 10:00-13:00 (3h) single-neutral-actions" at bounding box center [202, 154] width 116 height 35
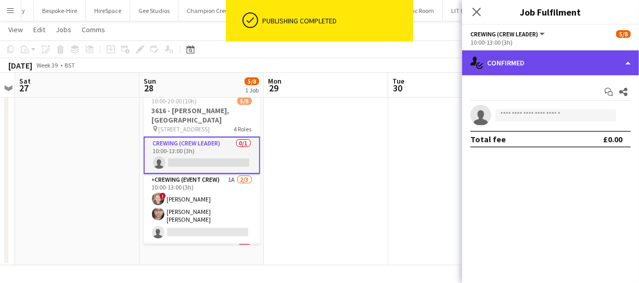
click at [526, 52] on div "single-neutral-actions-check-2 Confirmed" at bounding box center [550, 62] width 177 height 25
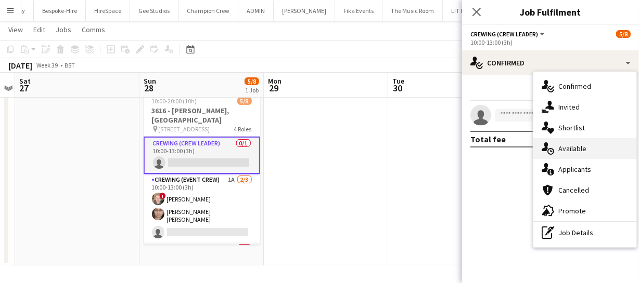
click at [570, 146] on span "Available" at bounding box center [572, 148] width 28 height 9
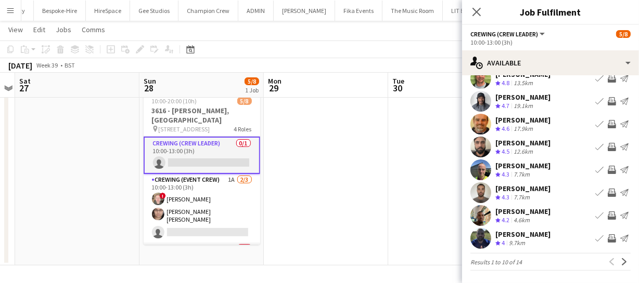
scroll to position [33, 0]
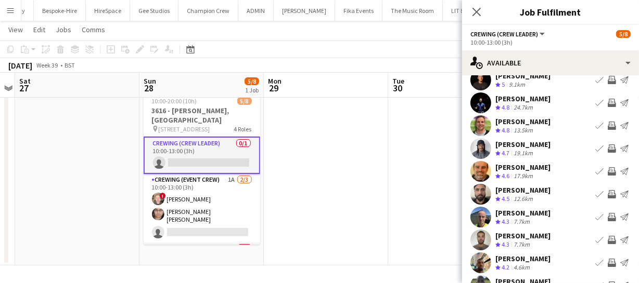
click at [607, 125] on app-icon "Invite crew" at bounding box center [611, 126] width 8 height 8
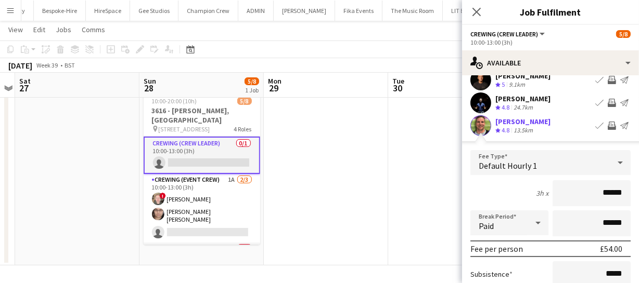
drag, startPoint x: 621, startPoint y: 187, endPoint x: 498, endPoint y: 192, distance: 123.3
click at [498, 192] on div "3h x ******" at bounding box center [550, 193] width 160 height 26
type input "****"
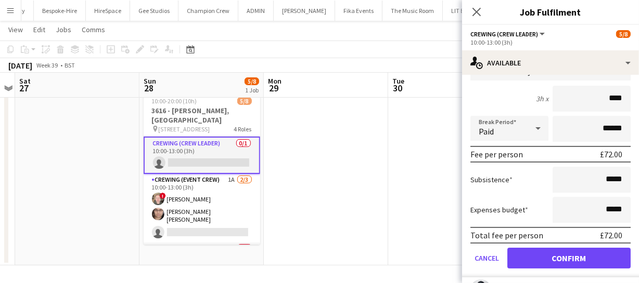
scroll to position [175, 0]
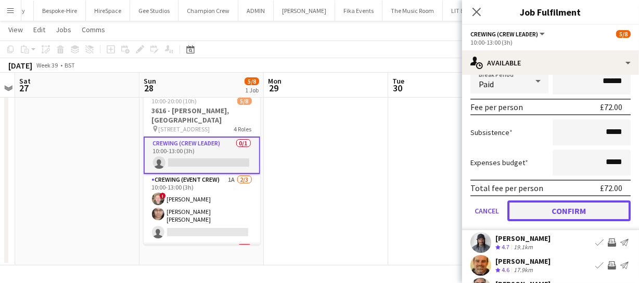
click at [561, 206] on button "Confirm" at bounding box center [568, 211] width 123 height 21
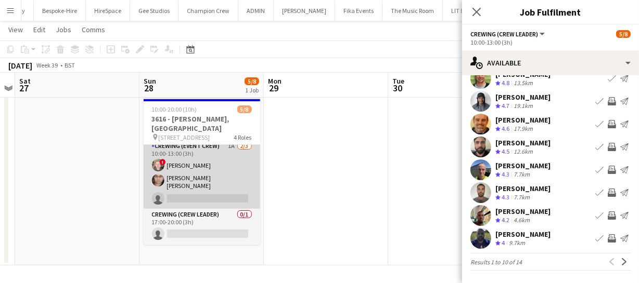
scroll to position [94, 0]
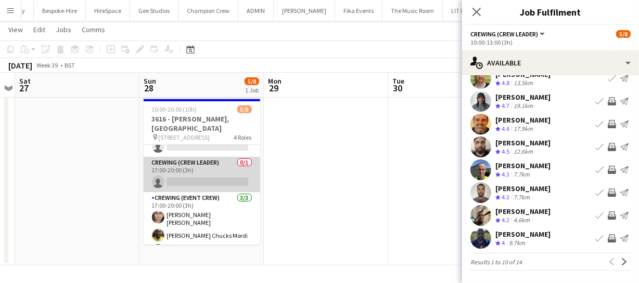
click at [208, 170] on app-card-role "Crewing (Crew Leader) 0/1 17:00-20:00 (3h) single-neutral-actions" at bounding box center [202, 174] width 116 height 35
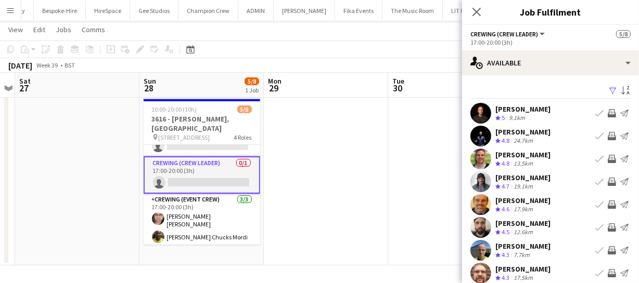
click at [607, 160] on app-icon "Invite crew" at bounding box center [611, 159] width 8 height 8
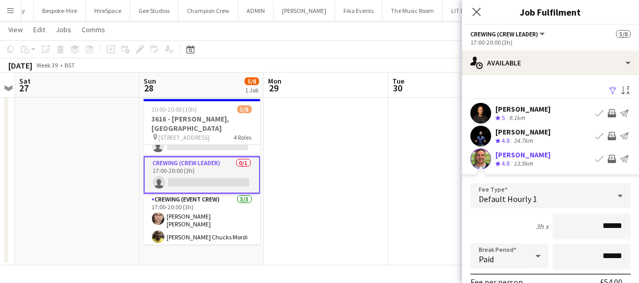
drag, startPoint x: 617, startPoint y: 222, endPoint x: 490, endPoint y: 213, distance: 126.6
click at [493, 220] on div "3h x ******" at bounding box center [550, 227] width 160 height 26
type input "****"
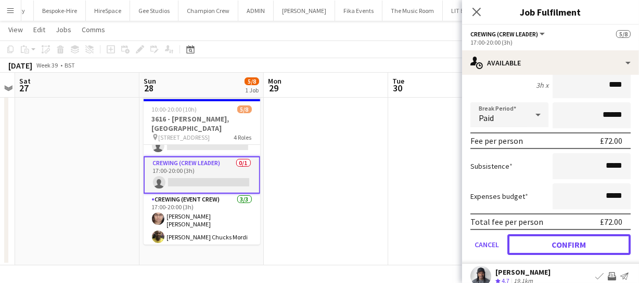
click at [561, 244] on button "Confirm" at bounding box center [568, 245] width 123 height 21
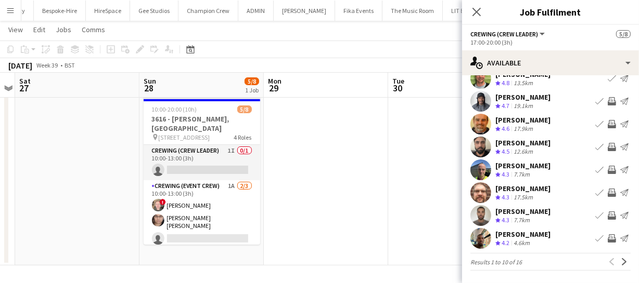
scroll to position [47, 0]
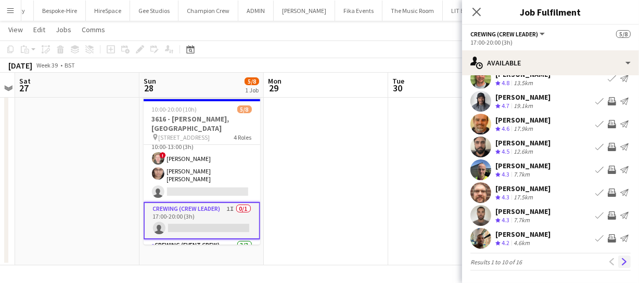
click at [620, 258] on app-icon "Next" at bounding box center [623, 261] width 7 height 7
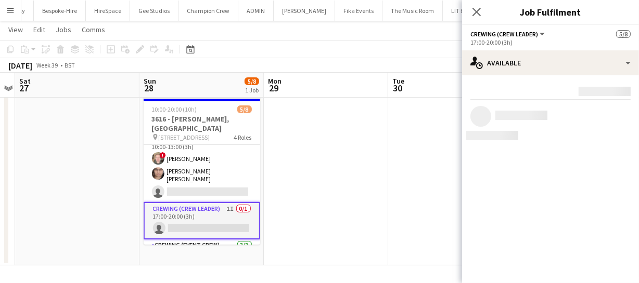
scroll to position [0, 0]
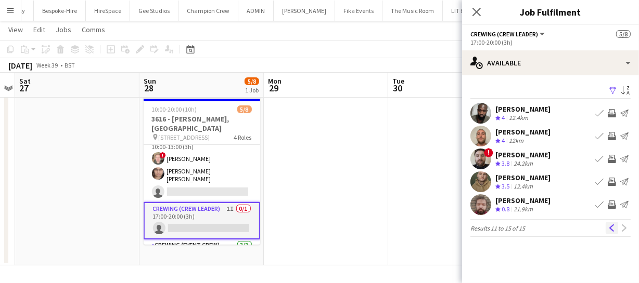
click at [613, 228] on app-icon "Previous" at bounding box center [611, 228] width 7 height 7
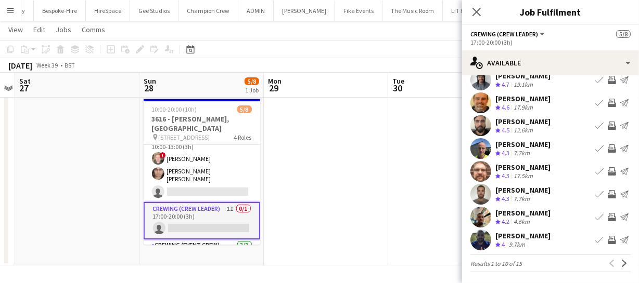
scroll to position [81, 0]
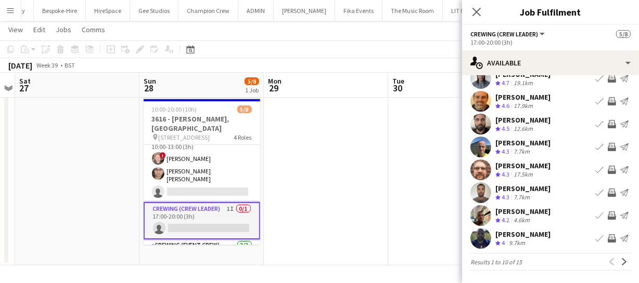
click at [607, 213] on app-icon "Invite crew" at bounding box center [611, 216] width 8 height 8
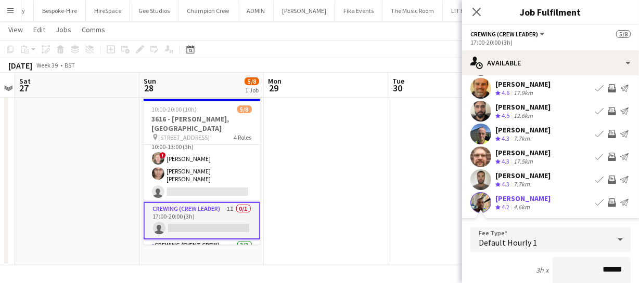
scroll to position [188, 0]
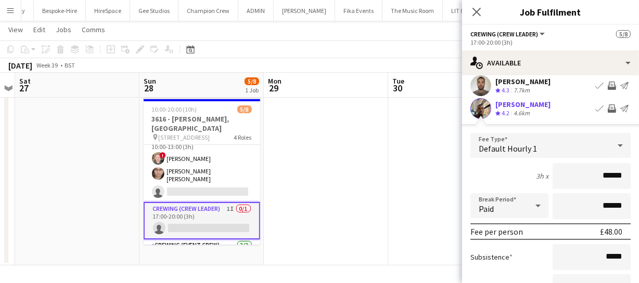
drag, startPoint x: 614, startPoint y: 175, endPoint x: 550, endPoint y: 177, distance: 63.5
click at [552, 177] on input "******" at bounding box center [591, 176] width 78 height 26
type input "****"
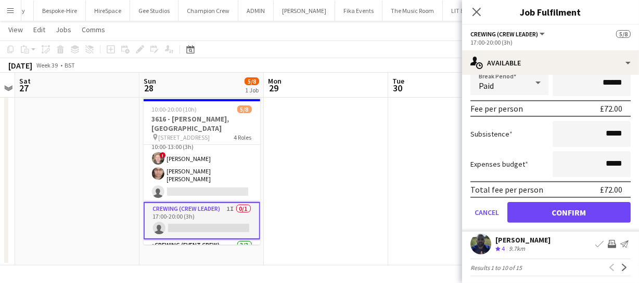
scroll to position [316, 0]
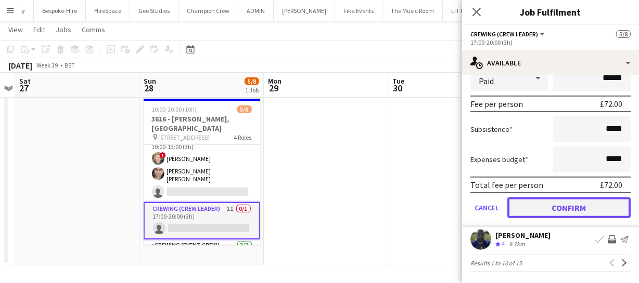
click at [587, 208] on button "Confirm" at bounding box center [568, 208] width 123 height 21
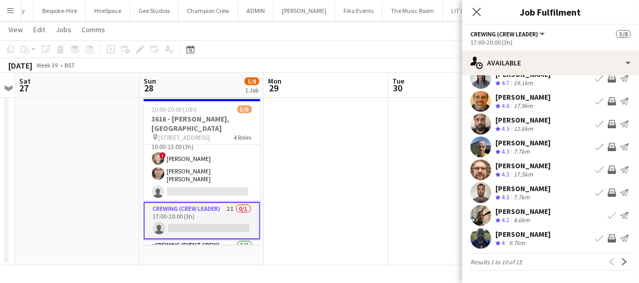
scroll to position [0, 0]
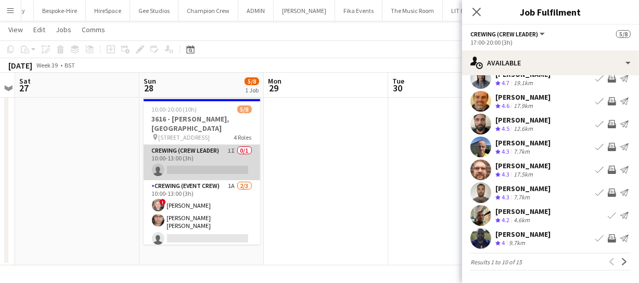
click at [218, 151] on app-card-role "Crewing (Crew Leader) 1I 0/1 10:00-13:00 (3h) single-neutral-actions" at bounding box center [202, 162] width 116 height 35
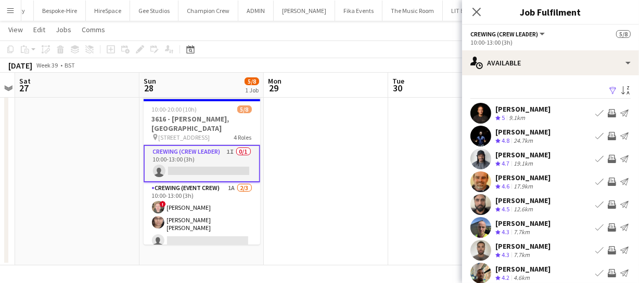
scroll to position [47, 0]
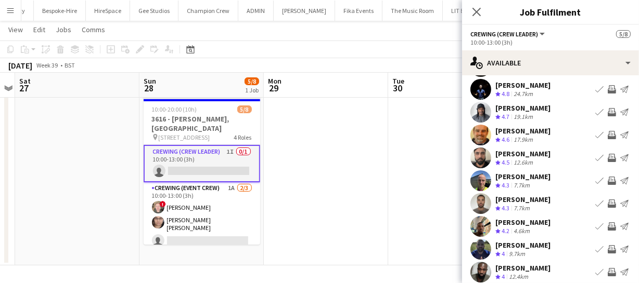
click at [607, 229] on app-icon "Invite crew" at bounding box center [611, 227] width 8 height 8
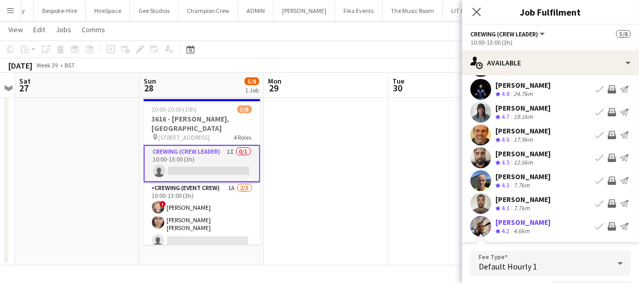
scroll to position [71, 0]
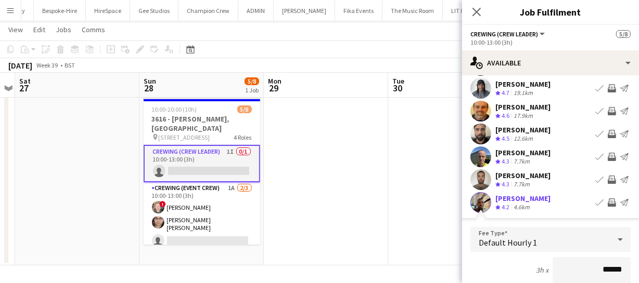
drag, startPoint x: 614, startPoint y: 266, endPoint x: 547, endPoint y: 272, distance: 67.4
click at [552, 272] on input "******" at bounding box center [591, 270] width 78 height 26
type input "****"
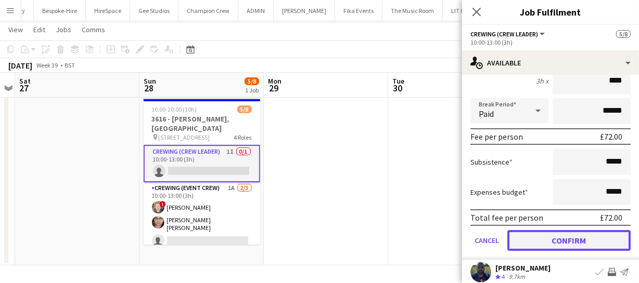
click at [583, 245] on button "Confirm" at bounding box center [568, 240] width 123 height 21
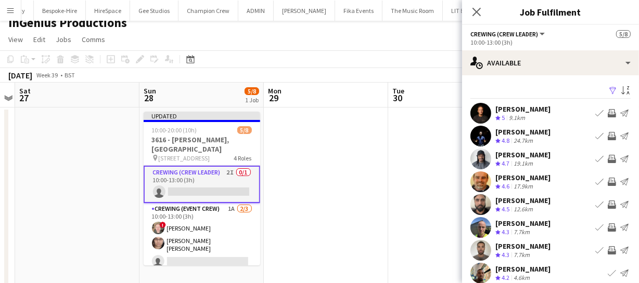
scroll to position [0, 0]
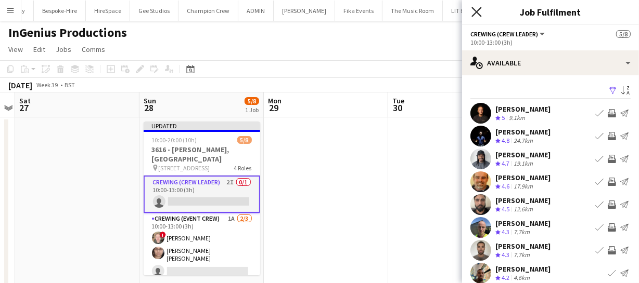
click at [478, 15] on icon "Close pop-in" at bounding box center [476, 12] width 10 height 10
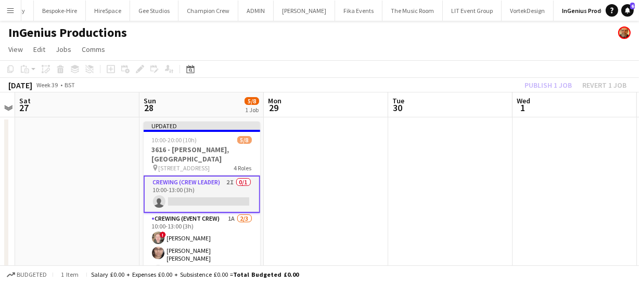
click at [545, 82] on div "Publish 1 job Revert 1 job" at bounding box center [575, 86] width 127 height 14
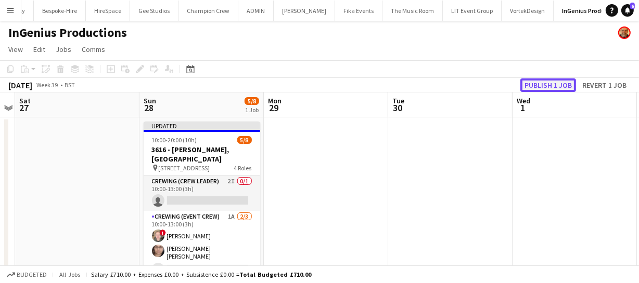
click at [546, 82] on button "Publish 1 job" at bounding box center [548, 86] width 56 height 14
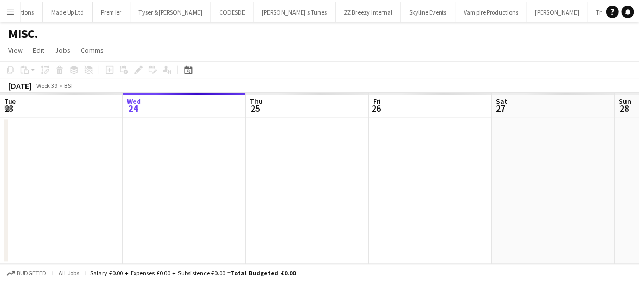
scroll to position [0, 358]
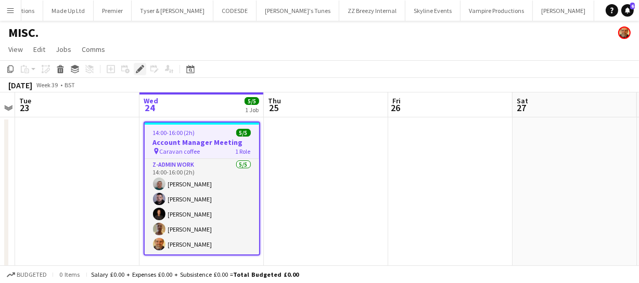
click at [141, 73] on icon "Edit" at bounding box center [140, 69] width 8 height 8
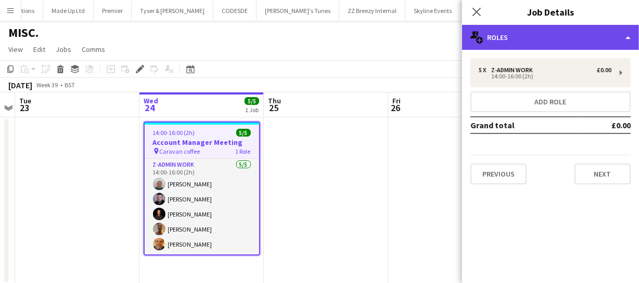
click at [549, 36] on div "multiple-users-add Roles" at bounding box center [550, 37] width 177 height 25
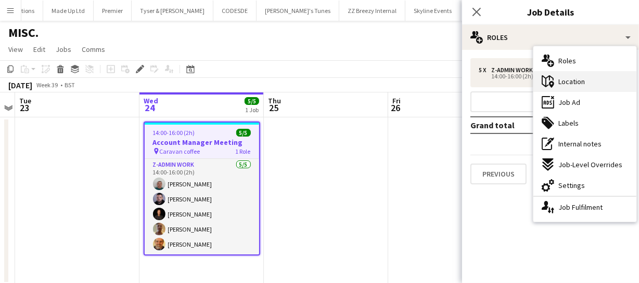
click at [579, 85] on span "Location" at bounding box center [571, 81] width 27 height 9
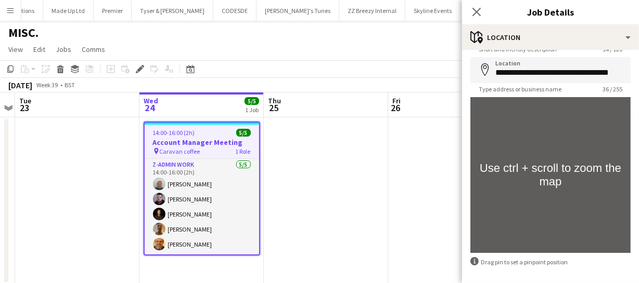
scroll to position [0, 0]
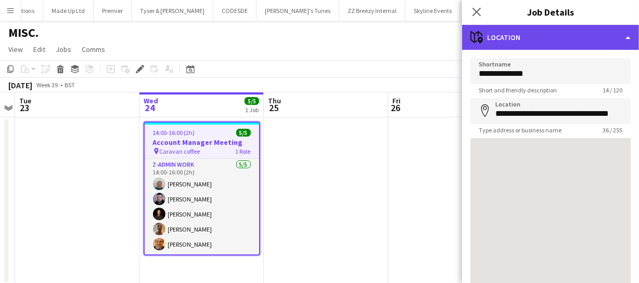
click at [557, 43] on div "maps-pin-1 Location" at bounding box center [550, 37] width 177 height 25
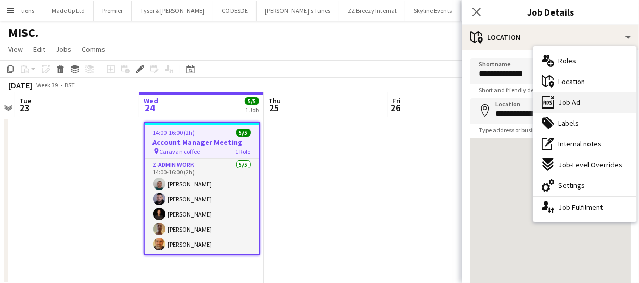
click at [571, 106] on span "Job Ad" at bounding box center [569, 102] width 22 height 9
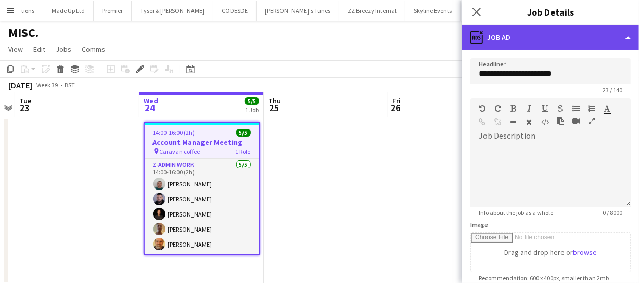
click at [567, 41] on div "ads-window Job Ad" at bounding box center [550, 37] width 177 height 25
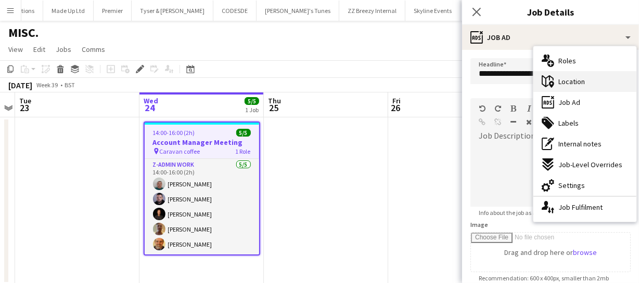
click at [560, 76] on div "maps-pin-1 Location" at bounding box center [584, 81] width 103 height 21
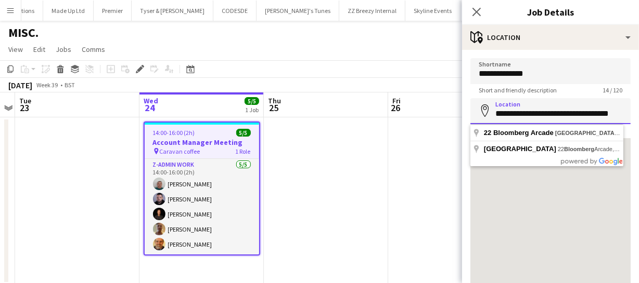
scroll to position [0, 20]
drag, startPoint x: 492, startPoint y: 112, endPoint x: 659, endPoint y: 99, distance: 167.9
click at [639, 99] on html "Menu Boards Boards Boards All jobs Status Workforce Workforce My Workforce Recr…" at bounding box center [319, 151] width 639 height 303
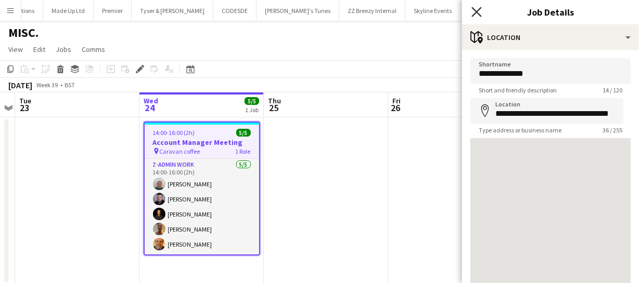
click at [476, 10] on icon at bounding box center [476, 12] width 10 height 10
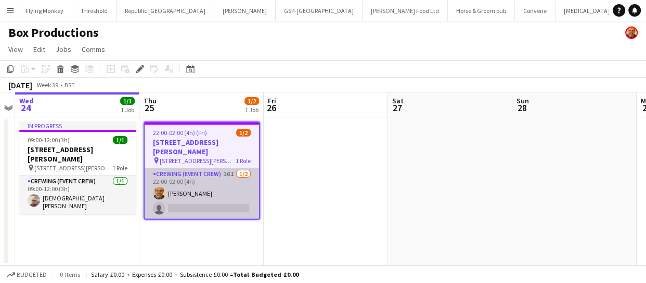
scroll to position [0, 2579]
click at [202, 202] on app-card-role "Crewing (Event Crew) 16I [DATE] 22:00-02:00 (4h) [PERSON_NAME] single-neutral-a…" at bounding box center [202, 193] width 114 height 50
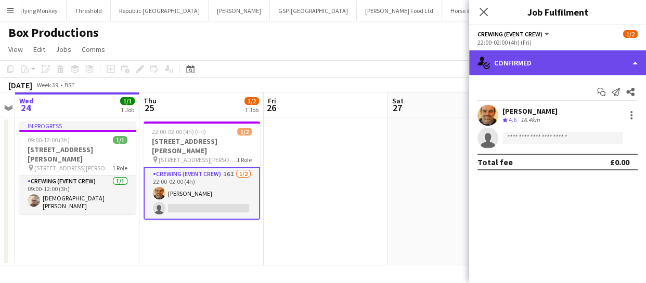
click at [582, 69] on div "single-neutral-actions-check-2 Confirmed" at bounding box center [557, 62] width 177 height 25
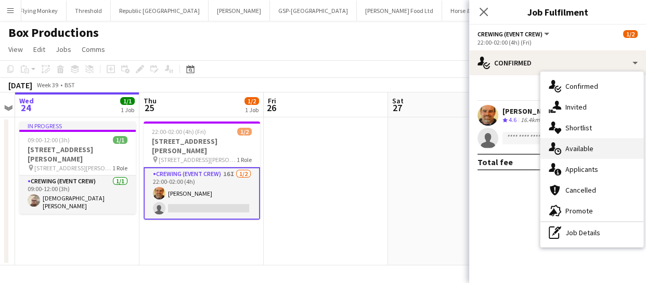
click at [589, 155] on div "single-neutral-actions-upload Available" at bounding box center [591, 148] width 103 height 21
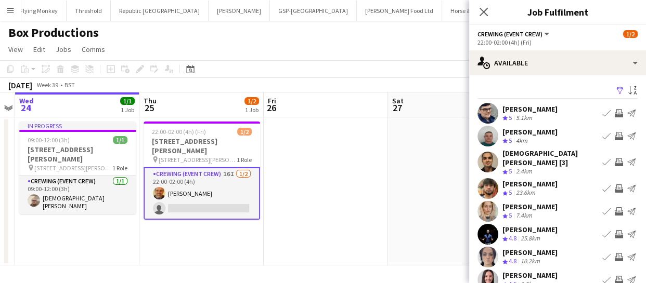
click at [615, 185] on app-icon "Invite crew" at bounding box center [619, 189] width 8 height 8
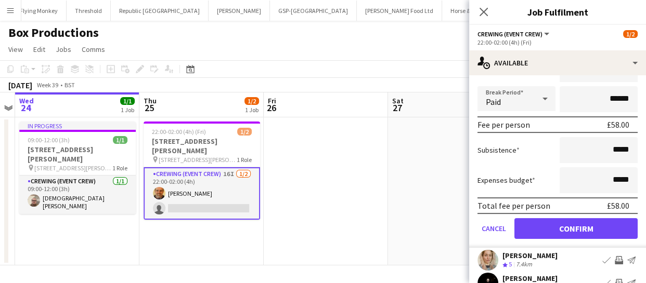
scroll to position [189, 0]
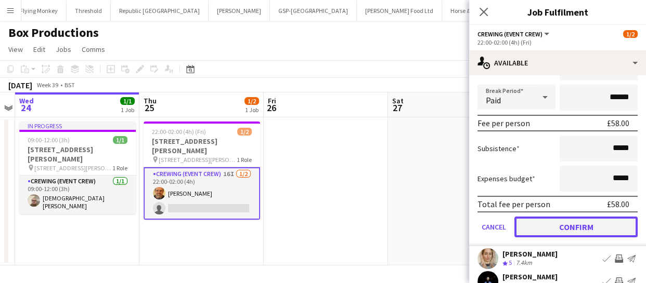
click at [604, 217] on button "Confirm" at bounding box center [575, 227] width 123 height 21
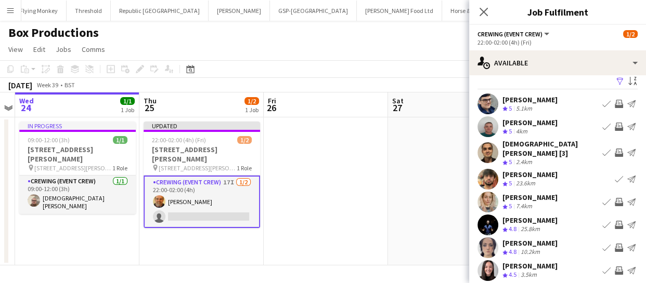
scroll to position [0, 0]
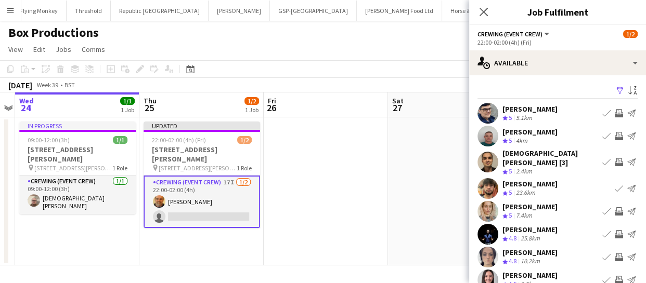
click at [615, 161] on app-icon "Invite crew" at bounding box center [619, 162] width 8 height 8
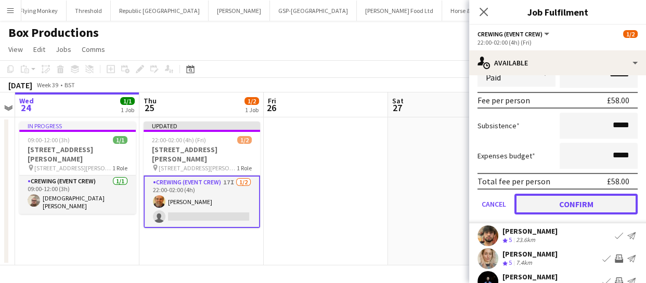
click at [589, 196] on button "Confirm" at bounding box center [575, 204] width 123 height 21
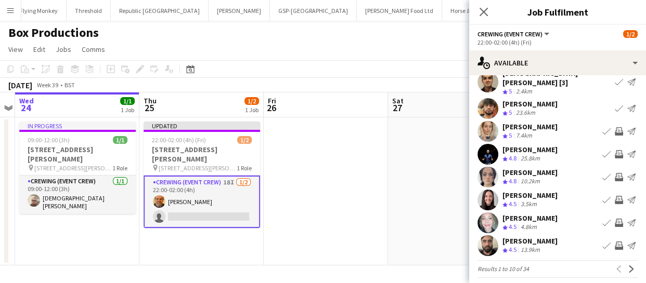
scroll to position [81, 0]
click at [615, 218] on app-icon "Invite crew" at bounding box center [619, 222] width 8 height 8
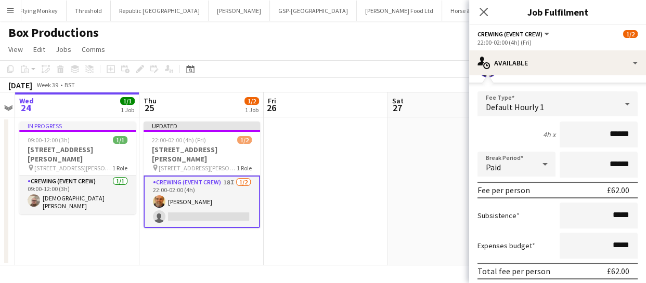
scroll to position [316, 0]
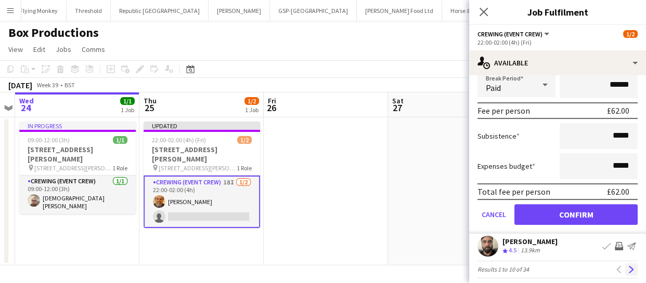
click at [628, 266] on app-icon "Next" at bounding box center [631, 269] width 7 height 7
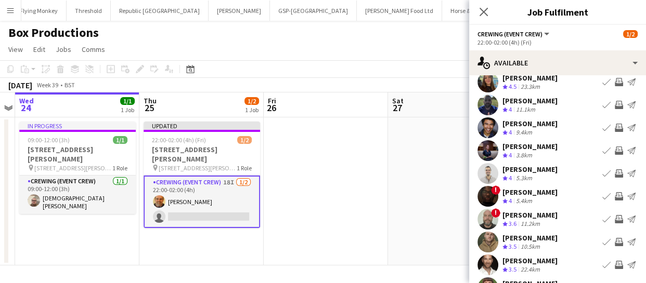
scroll to position [47, 0]
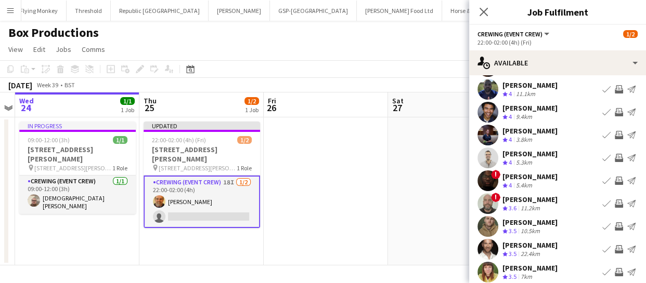
click at [615, 181] on app-icon "Invite crew" at bounding box center [619, 181] width 8 height 8
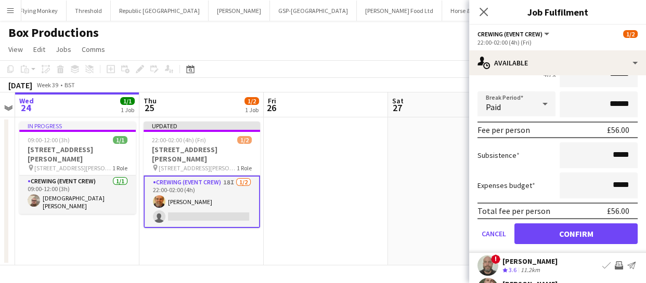
scroll to position [236, 0]
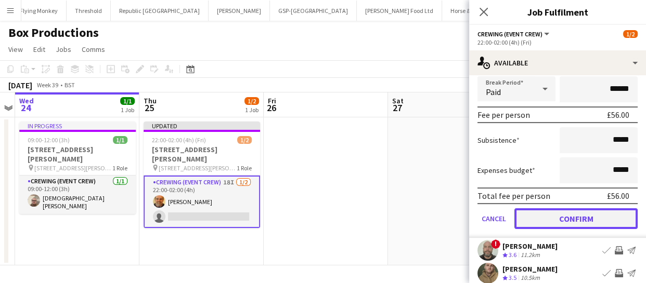
click at [613, 209] on button "Confirm" at bounding box center [575, 219] width 123 height 21
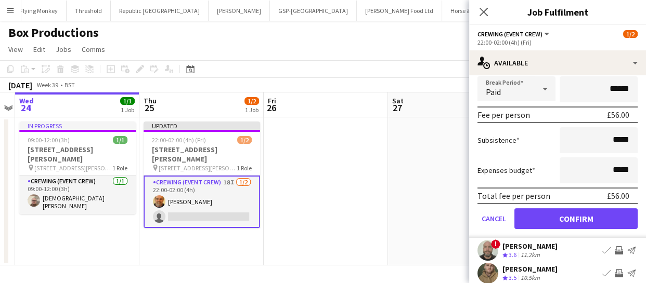
scroll to position [81, 0]
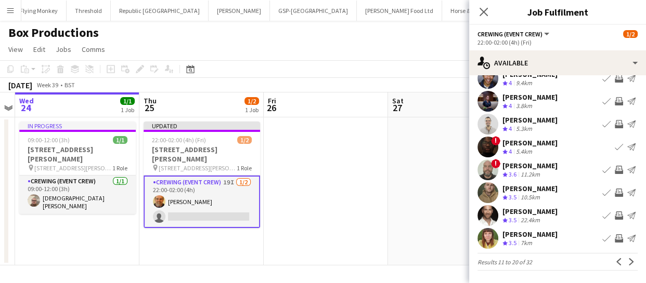
click at [615, 192] on app-icon "Invite crew" at bounding box center [619, 193] width 8 height 8
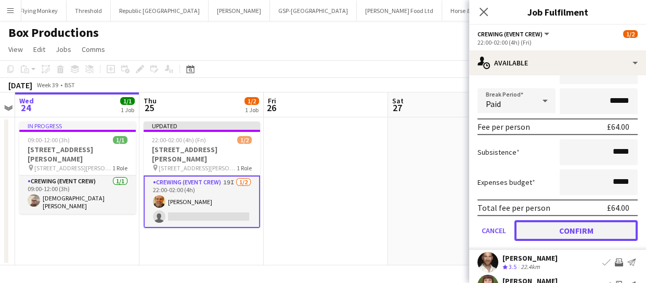
click at [609, 233] on button "Confirm" at bounding box center [575, 230] width 123 height 21
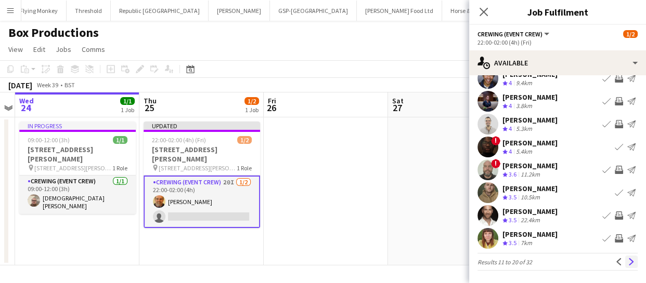
click at [628, 258] on app-icon "Next" at bounding box center [631, 261] width 7 height 7
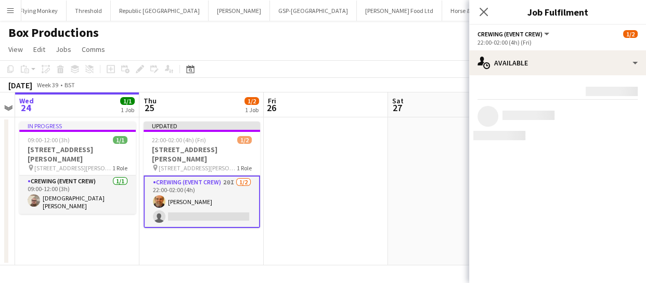
scroll to position [0, 0]
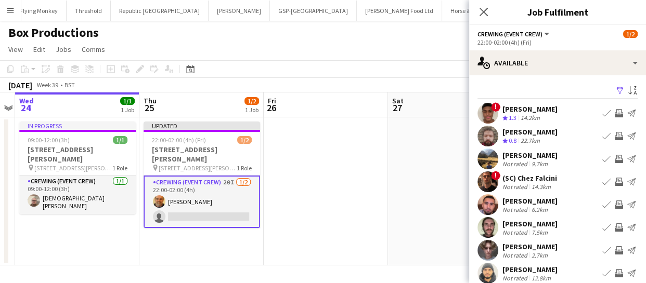
click at [615, 202] on app-icon "Invite crew" at bounding box center [619, 205] width 8 height 8
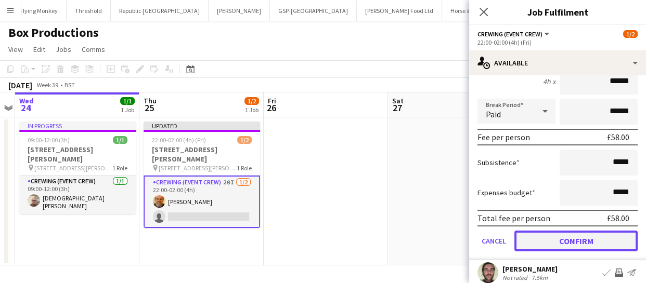
click at [607, 232] on button "Confirm" at bounding box center [575, 241] width 123 height 21
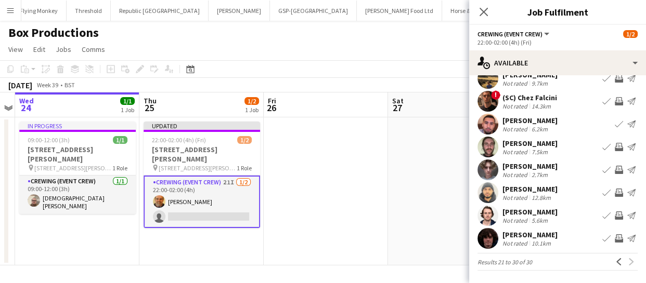
scroll to position [33, 0]
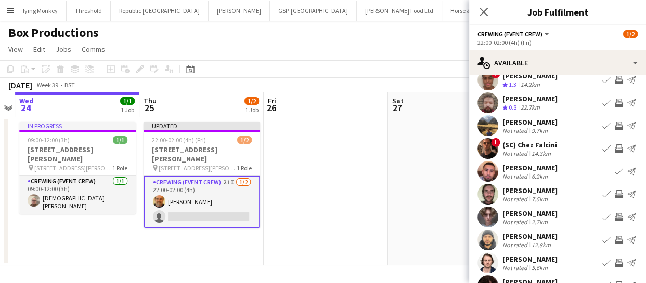
click at [615, 151] on app-icon "Invite crew" at bounding box center [619, 149] width 8 height 8
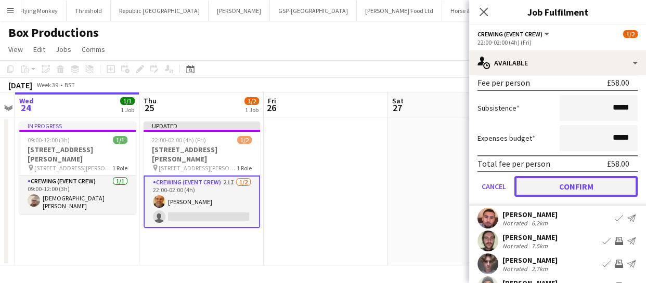
click at [575, 179] on button "Confirm" at bounding box center [575, 186] width 123 height 21
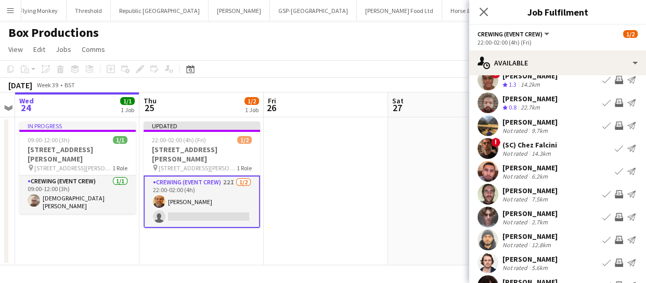
scroll to position [81, 0]
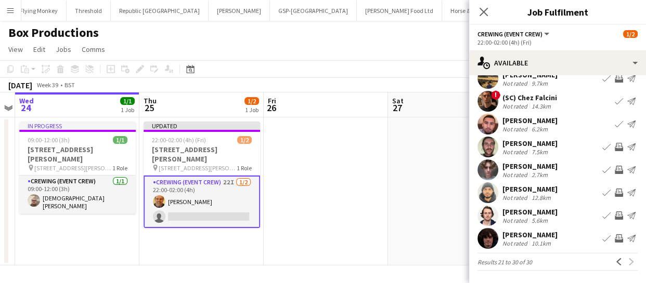
click at [615, 238] on app-icon "Invite crew" at bounding box center [619, 239] width 8 height 8
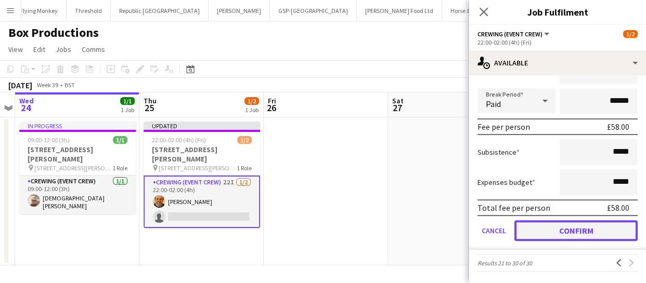
click at [608, 226] on button "Confirm" at bounding box center [575, 230] width 123 height 21
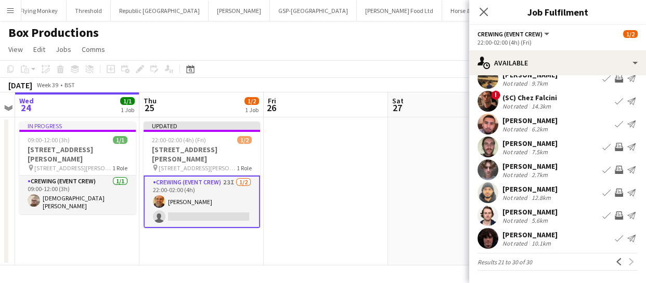
click at [615, 215] on app-icon "Invite crew" at bounding box center [619, 216] width 8 height 8
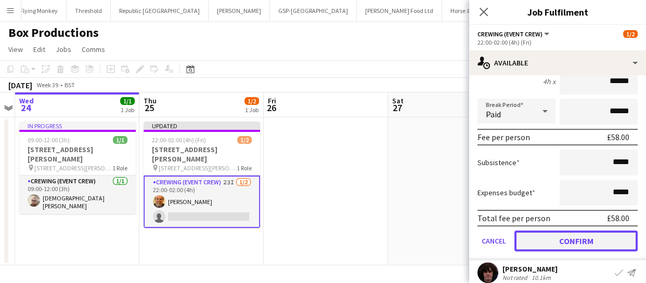
click at [608, 242] on button "Confirm" at bounding box center [575, 241] width 123 height 21
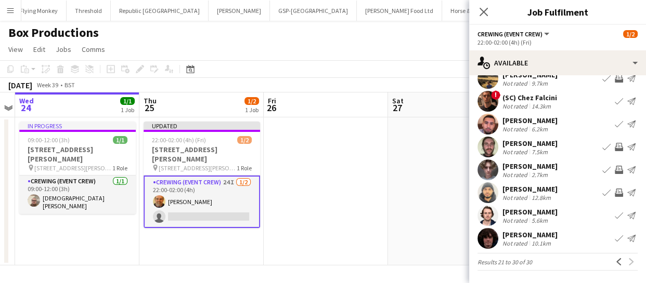
click at [615, 190] on app-icon "Invite crew" at bounding box center [619, 193] width 8 height 8
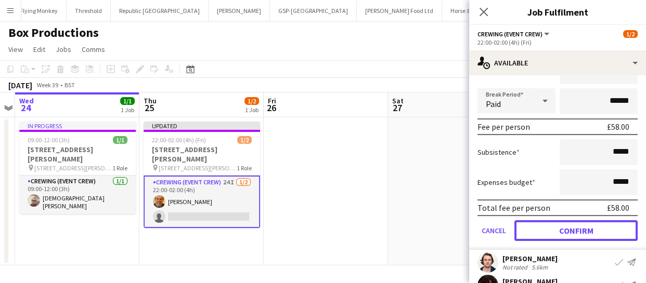
click at [609, 231] on button "Confirm" at bounding box center [575, 230] width 123 height 21
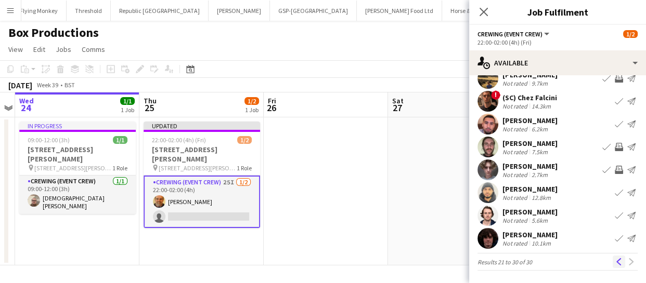
click at [613, 256] on button "Previous" at bounding box center [619, 262] width 12 height 12
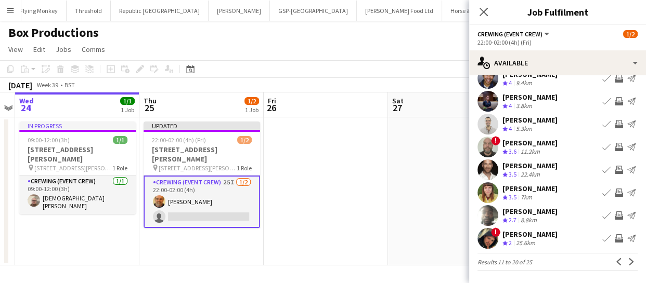
click at [615, 215] on app-icon "Invite crew" at bounding box center [619, 216] width 8 height 8
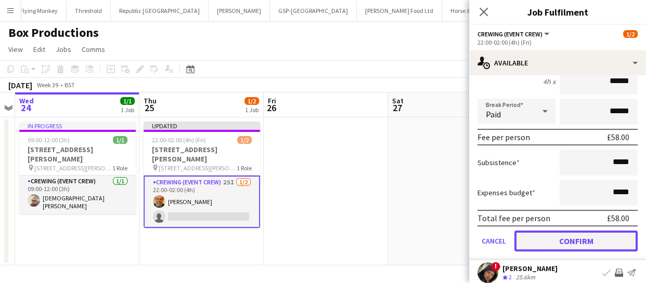
click at [614, 240] on button "Confirm" at bounding box center [575, 241] width 123 height 21
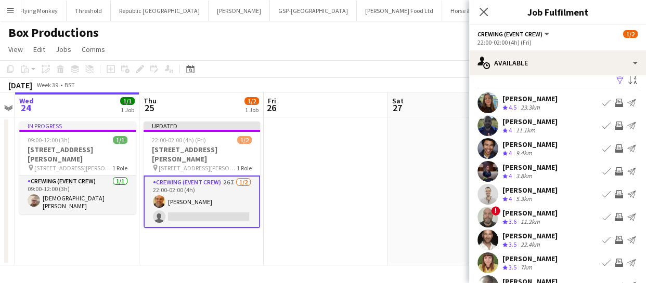
scroll to position [0, 0]
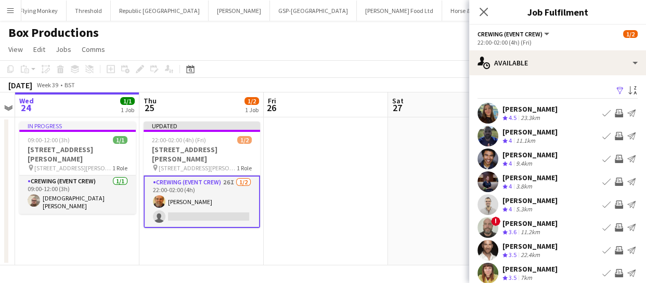
click at [615, 157] on app-icon "Invite crew" at bounding box center [619, 159] width 8 height 8
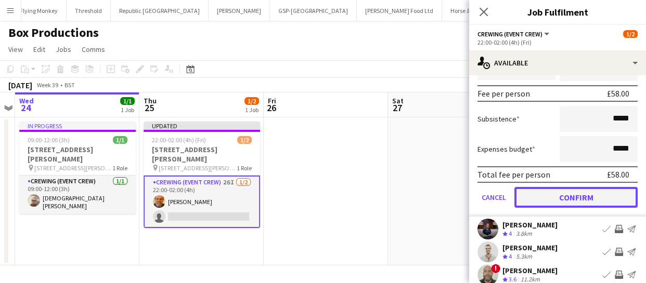
click at [614, 192] on button "Confirm" at bounding box center [575, 197] width 123 height 21
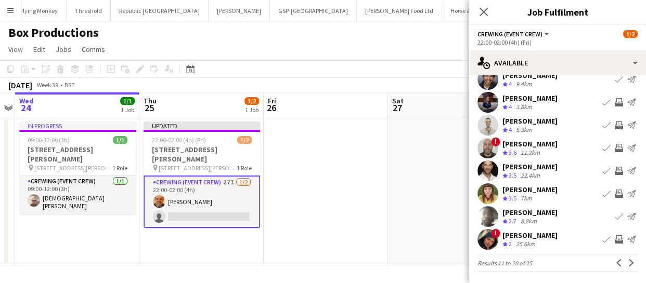
scroll to position [81, 0]
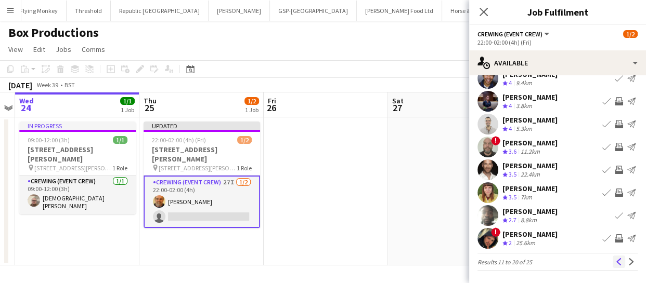
click at [613, 256] on button "Previous" at bounding box center [619, 262] width 12 height 12
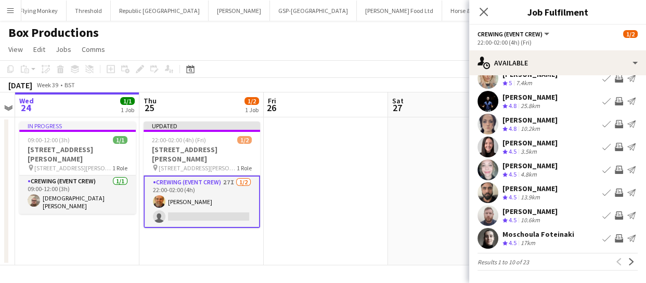
click at [615, 215] on app-icon "Invite crew" at bounding box center [619, 216] width 8 height 8
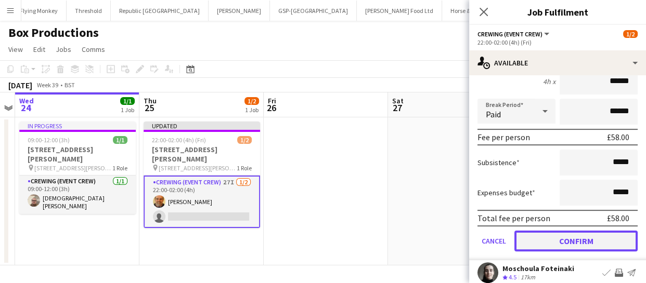
click at [601, 248] on button "Confirm" at bounding box center [575, 241] width 123 height 21
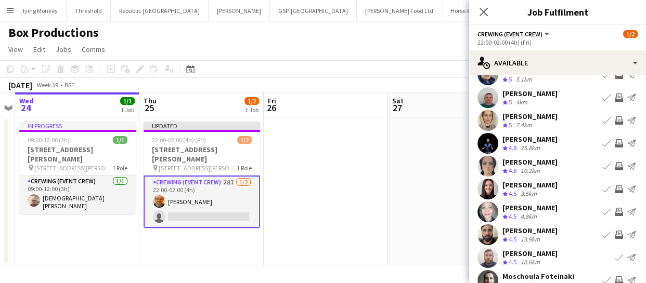
scroll to position [0, 0]
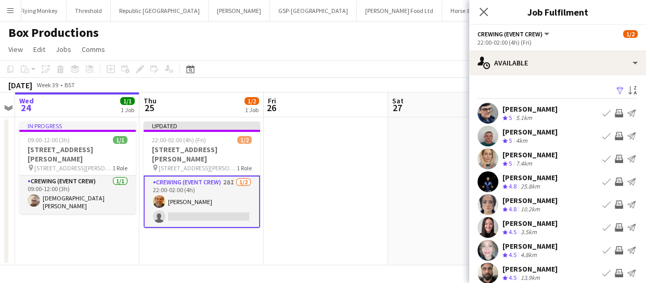
click at [615, 179] on app-icon "Invite crew" at bounding box center [619, 182] width 8 height 8
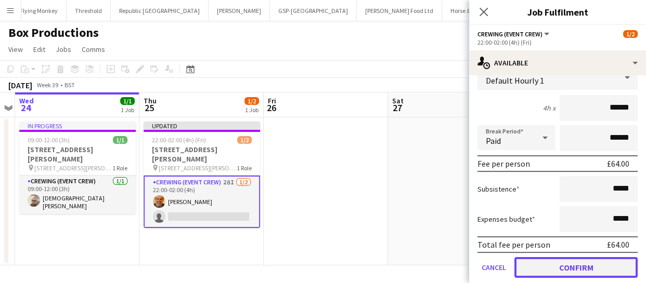
click at [594, 260] on button "Confirm" at bounding box center [575, 267] width 123 height 21
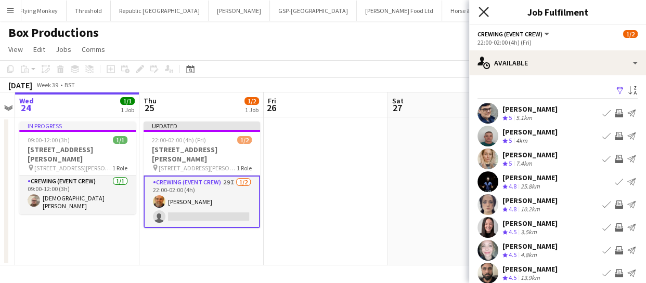
click at [485, 10] on icon at bounding box center [483, 12] width 10 height 10
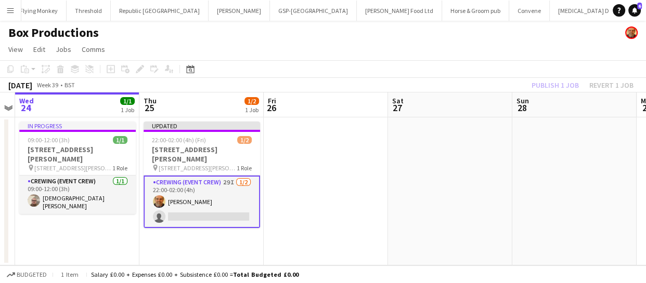
click at [568, 83] on div "Publish 1 job Revert 1 job" at bounding box center [582, 86] width 127 height 14
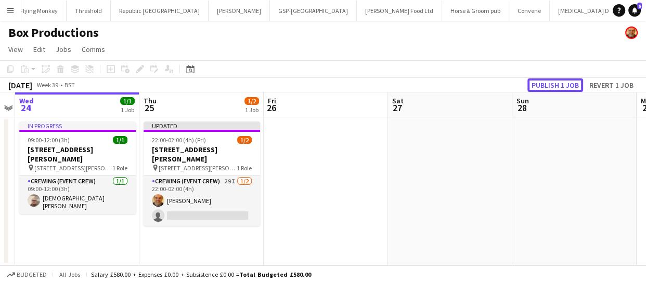
click at [568, 83] on button "Publish 1 job" at bounding box center [555, 86] width 56 height 14
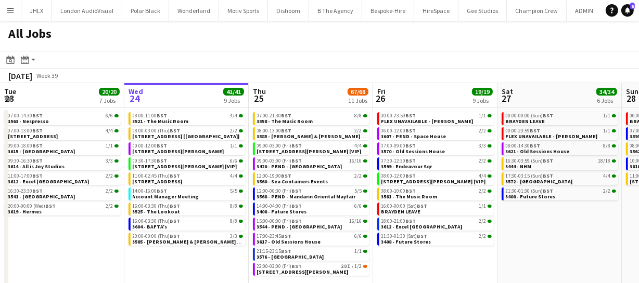
click at [333, 229] on app-calendar-viewport "Sun 21 49/51 12 Jobs Mon 22 55/56 9 Jobs Tue 23 20/20 7 Jobs Wed 24 41/41 9 Job…" at bounding box center [319, 203] width 639 height 240
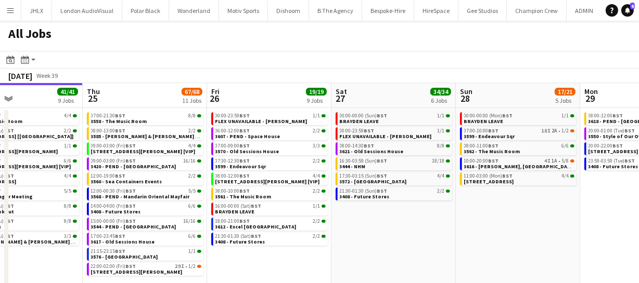
drag, startPoint x: 375, startPoint y: 235, endPoint x: 363, endPoint y: 232, distance: 12.2
click at [335, 235] on app-calendar-viewport "Sun 21 49/51 12 Jobs Mon 22 55/56 9 Jobs Tue 23 20/20 7 Jobs Wed 24 41/41 9 Job…" at bounding box center [319, 203] width 639 height 240
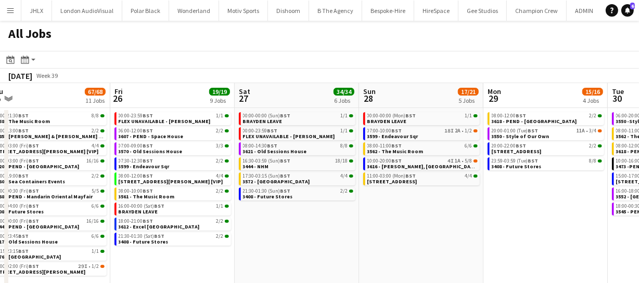
drag, startPoint x: 447, startPoint y: 233, endPoint x: 399, endPoint y: 237, distance: 47.4
click at [399, 237] on app-calendar-viewport "Sun 21 49/51 12 Jobs Mon 22 55/56 9 Jobs Tue 23 20/20 7 Jobs Wed 24 41/41 9 Job…" at bounding box center [319, 203] width 639 height 240
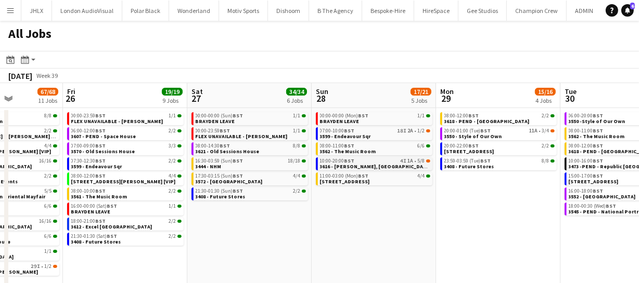
click at [375, 161] on div "10:00-20:00 BST 4I 1A • 5/8" at bounding box center [375, 161] width 110 height 5
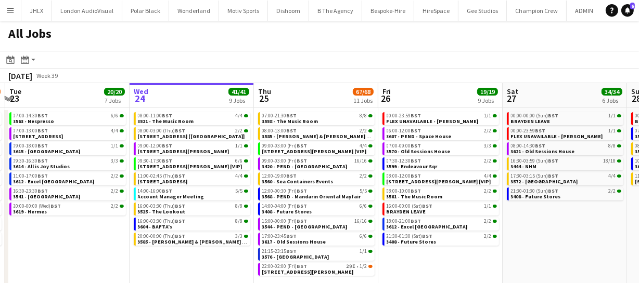
scroll to position [0, 235]
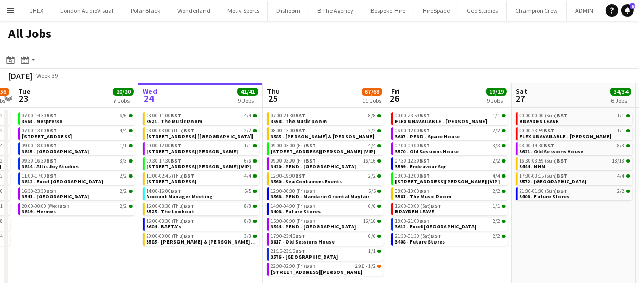
drag, startPoint x: 279, startPoint y: 223, endPoint x: 603, endPoint y: 183, distance: 326.4
click at [603, 183] on app-calendar-viewport "Sun 21 49/51 12 Jobs Mon 22 55/56 9 Jobs Tue 23 20/20 7 Jobs Wed 24 41/41 9 Job…" at bounding box center [319, 203] width 639 height 240
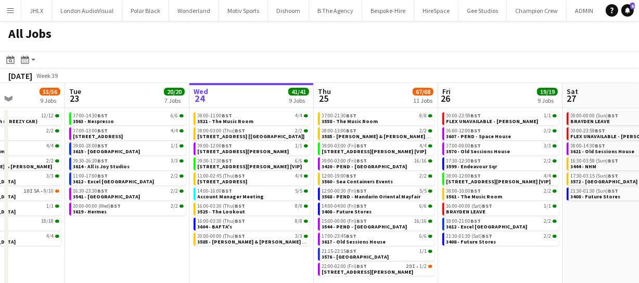
scroll to position [0, 307]
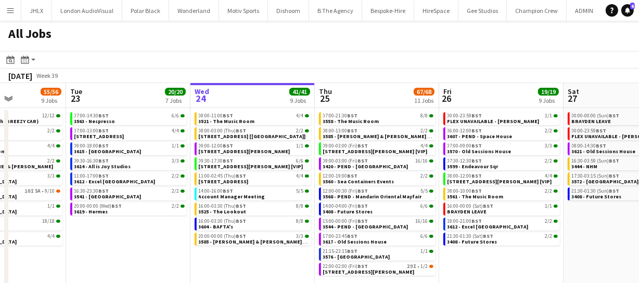
drag, startPoint x: 221, startPoint y: 251, endPoint x: 274, endPoint y: 245, distance: 52.8
click at [274, 245] on app-calendar-viewport "Sat 20 27/28 8 Jobs Sun 21 49/51 12 Jobs Mon 22 55/56 9 Jobs Tue 23 20/20 7 Job…" at bounding box center [319, 203] width 639 height 240
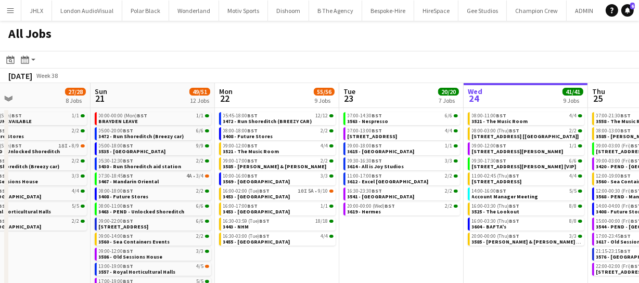
scroll to position [0, 273]
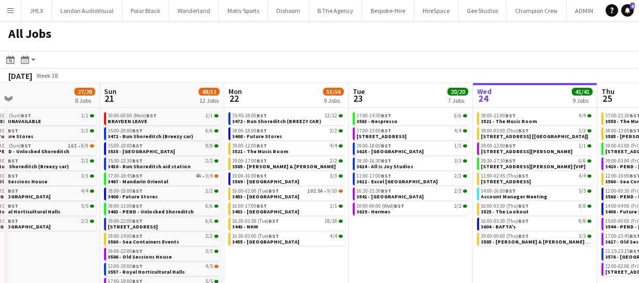
drag, startPoint x: 119, startPoint y: 248, endPoint x: 401, endPoint y: 218, distance: 283.9
click at [401, 218] on app-calendar-viewport "Thu 18 63/64 14 Jobs Fri 19 39/40 10 Jobs Sat 20 27/28 8 Jobs Sun 21 49/51 12 J…" at bounding box center [319, 203] width 639 height 240
click at [140, 226] on span "[STREET_ADDRESS]" at bounding box center [133, 227] width 50 height 7
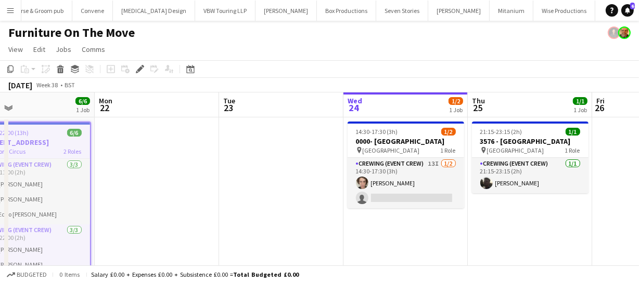
scroll to position [0, 301]
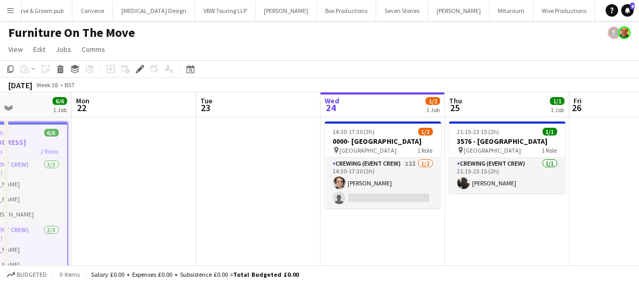
drag, startPoint x: 401, startPoint y: 208, endPoint x: 209, endPoint y: 209, distance: 191.9
click at [209, 209] on app-calendar-viewport "Fri 19 Sat 20 Sun 21 6/6 1 Job Mon 22 Tue 23 Wed 24 1/2 1 Job Thu 25 1/1 1 Job …" at bounding box center [319, 202] width 639 height 218
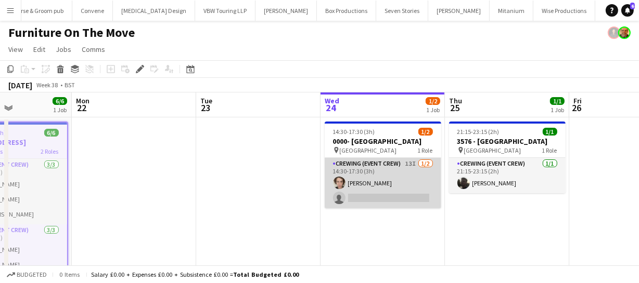
click at [380, 192] on app-card-role "Crewing (Event Crew) 13I 1/2 14:30-17:30 (3h) Bailey Reid single-neutral-actions" at bounding box center [382, 183] width 116 height 50
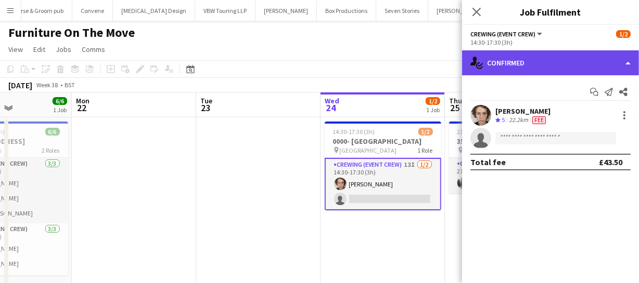
click at [532, 54] on div "single-neutral-actions-check-2 Confirmed" at bounding box center [550, 62] width 177 height 25
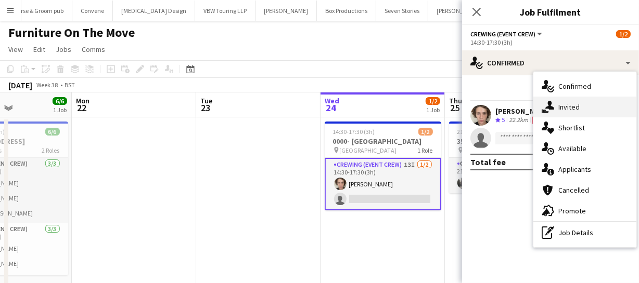
click at [585, 109] on div "single-neutral-actions-share-1 Invited" at bounding box center [584, 107] width 103 height 21
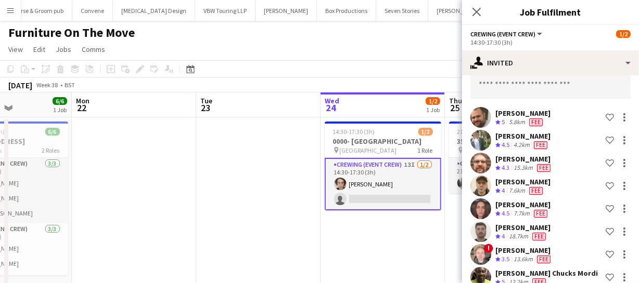
scroll to position [40, 0]
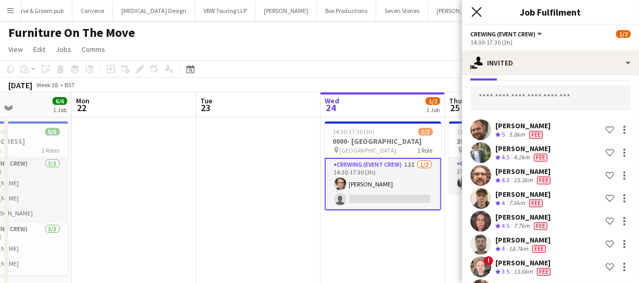
click at [473, 14] on icon "Close pop-in" at bounding box center [476, 12] width 10 height 10
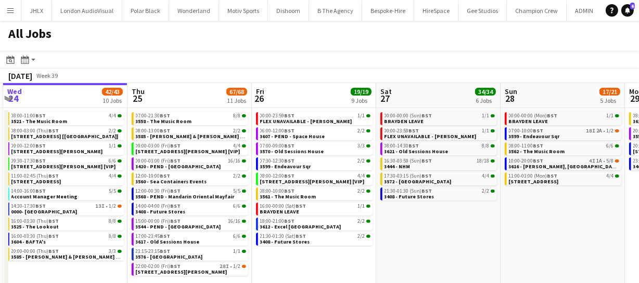
scroll to position [0, 417]
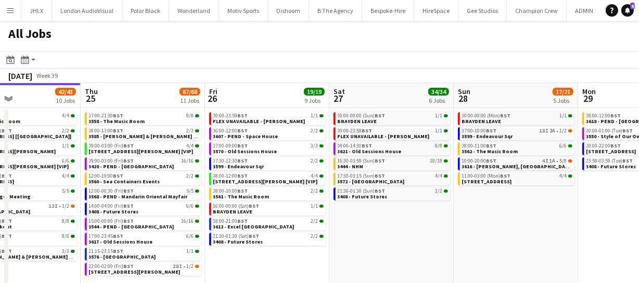
drag, startPoint x: 477, startPoint y: 258, endPoint x: 308, endPoint y: 266, distance: 168.7
click at [308, 266] on app-calendar-viewport "Sun 21 49/51 12 Jobs Mon 22 55/56 9 Jobs Tue 23 20/20 7 Jobs Wed 24 42/43 10 Jo…" at bounding box center [319, 203] width 639 height 240
click at [496, 132] on div "07:00-10:00 BST 18I 2A • 1/2" at bounding box center [517, 130] width 110 height 5
click at [495, 245] on app-date-cell "00:00-00:00 (Mon) BST 1/1 BRAYDEN LEAVE 07:00-10:00 BST 18I 2A • 1/2 3599 - End…" at bounding box center [515, 215] width 124 height 215
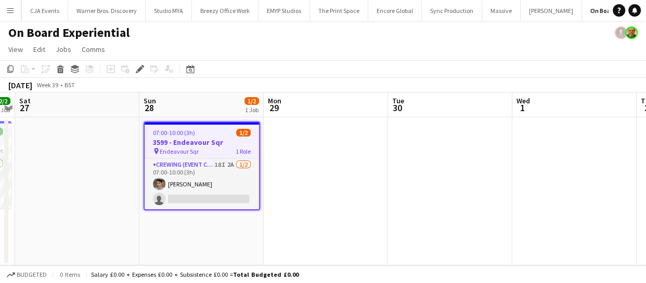
scroll to position [0, 1328]
drag, startPoint x: 445, startPoint y: 246, endPoint x: 490, endPoint y: 233, distance: 46.9
click at [492, 233] on app-board "On Board Experiential View Day view expanded Day view collapsed Month view Date…" at bounding box center [323, 152] width 646 height 263
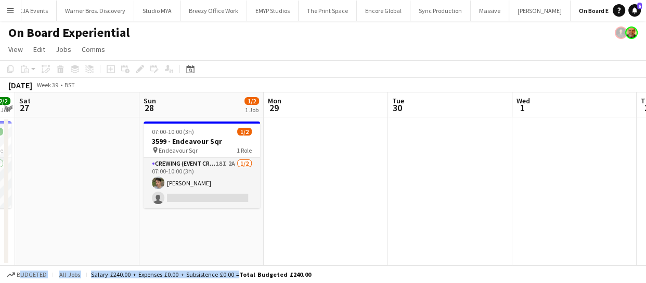
click at [358, 220] on app-date-cell at bounding box center [326, 192] width 124 height 148
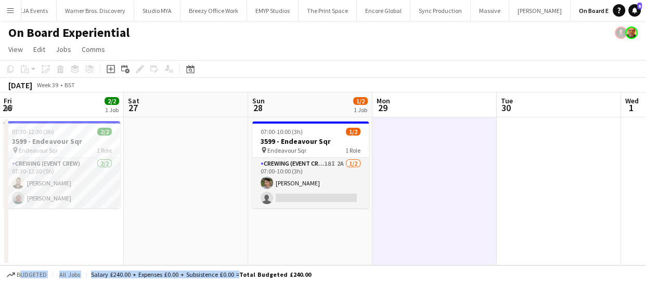
drag, startPoint x: 309, startPoint y: 218, endPoint x: 435, endPoint y: 208, distance: 126.8
click at [435, 208] on app-calendar-viewport "Wed 24 Thu 25 Fri 26 2/2 1 Job Sat 27 Sun 28 1/2 1 Job Mon 29 Tue 30 Wed 1 Thu …" at bounding box center [323, 179] width 646 height 173
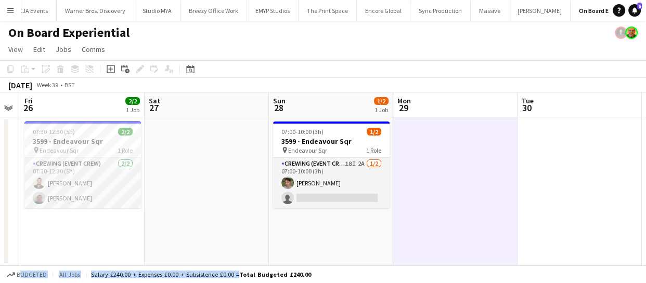
drag, startPoint x: 436, startPoint y: 218, endPoint x: 525, endPoint y: 215, distance: 89.0
click at [504, 216] on app-calendar-viewport "Wed 24 Thu 25 Fri 26 2/2 1 Job Sat 27 Sun 28 1/2 1 Job Mon 29 Tue 30 Wed 1 Thu …" at bounding box center [323, 179] width 646 height 173
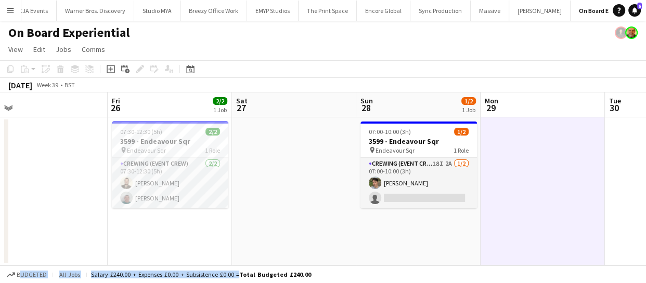
click at [296, 227] on app-calendar-viewport "Tue 23 Wed 24 Thu 25 Fri 26 2/2 1 Job Sat 27 Sun 28 1/2 1 Job Mon 29 Tue 30 Wed…" at bounding box center [323, 179] width 646 height 173
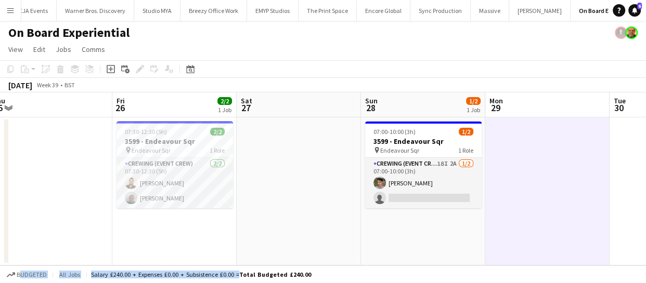
click at [192, 271] on div "Salary £240.00 + Expenses £0.00 + Subsistence £0.00 = Total Budgeted £240.00" at bounding box center [201, 275] width 220 height 8
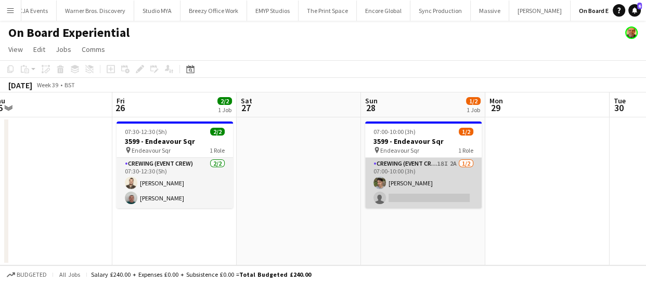
click at [437, 192] on app-card-role "Crewing (Event Crew) 18I 2A [DATE] 07:00-10:00 (3h) [PERSON_NAME] single-neutra…" at bounding box center [423, 183] width 116 height 50
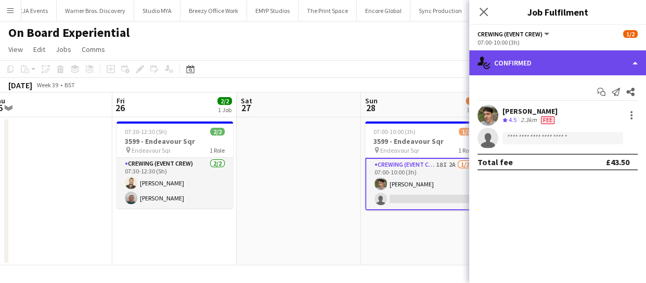
click at [576, 68] on div "single-neutral-actions-check-2 Confirmed" at bounding box center [557, 62] width 177 height 25
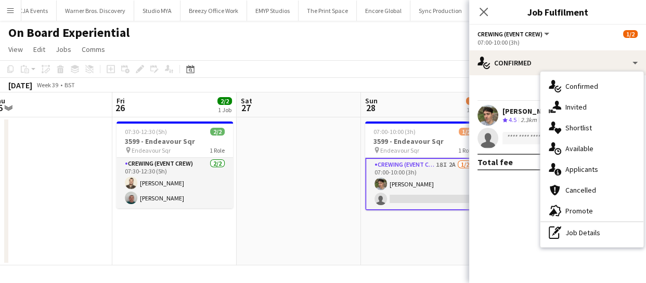
click at [591, 163] on div "single-neutral-actions-information Applicants" at bounding box center [591, 169] width 103 height 21
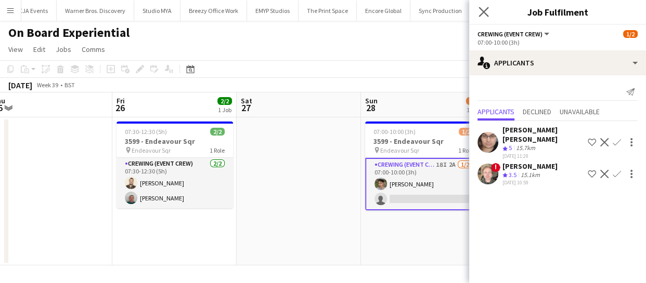
click at [478, 15] on app-icon "Close pop-in" at bounding box center [483, 12] width 15 height 15
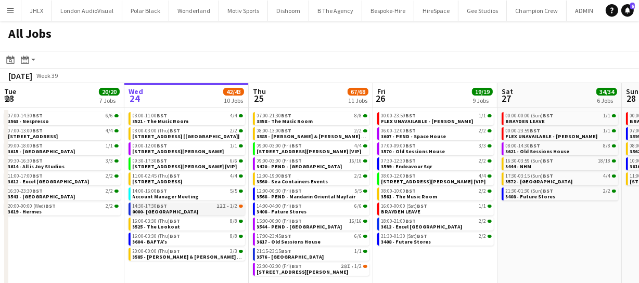
click at [162, 212] on span "0000- [GEOGRAPHIC_DATA]" at bounding box center [166, 212] width 66 height 7
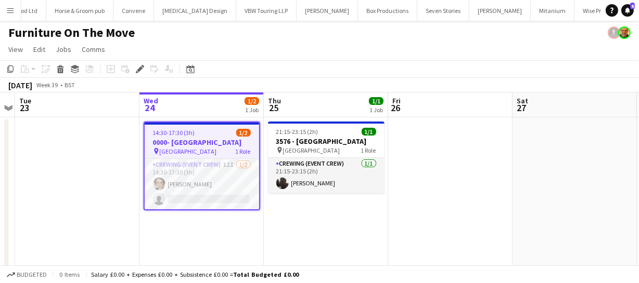
scroll to position [0, 3015]
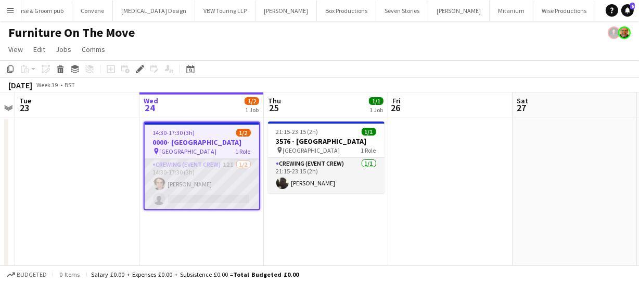
click at [208, 179] on app-card-role "Crewing (Event Crew) 12I [DATE] 14:30-17:30 (3h) [PERSON_NAME] single-neutral-a…" at bounding box center [202, 184] width 114 height 50
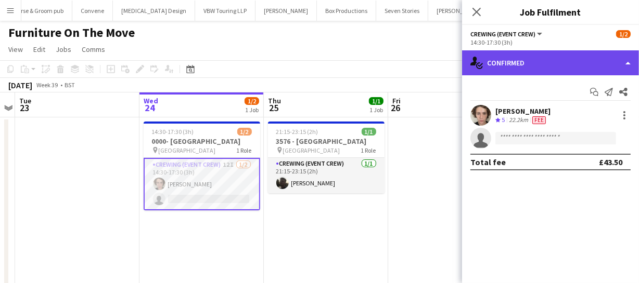
click at [563, 63] on div "single-neutral-actions-check-2 Confirmed" at bounding box center [550, 62] width 177 height 25
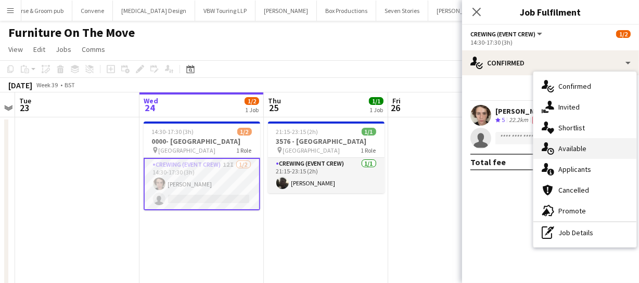
click at [575, 155] on div "single-neutral-actions-upload Available" at bounding box center [584, 148] width 103 height 21
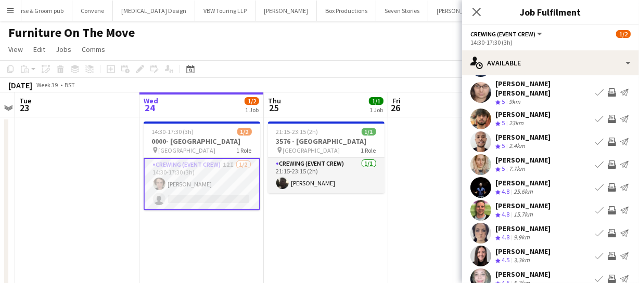
scroll to position [81, 0]
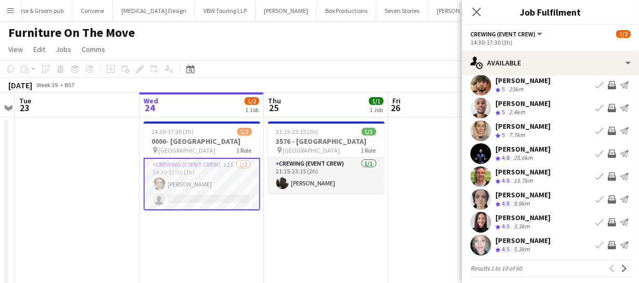
click at [607, 173] on app-icon "Invite crew" at bounding box center [611, 177] width 8 height 8
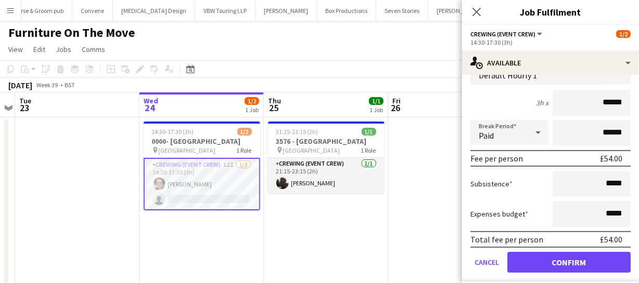
scroll to position [223, 0]
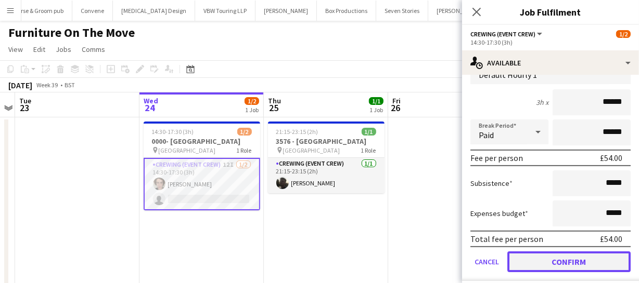
click at [573, 252] on button "Confirm" at bounding box center [568, 262] width 123 height 21
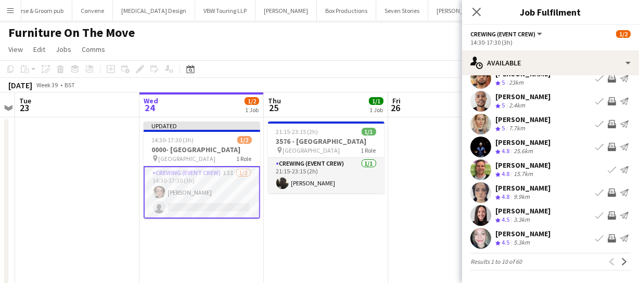
scroll to position [81, 0]
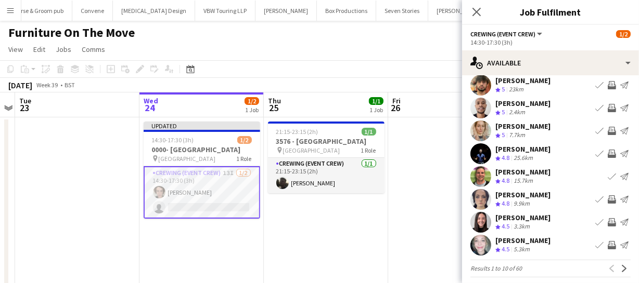
click at [607, 241] on app-icon "Invite crew" at bounding box center [611, 245] width 8 height 8
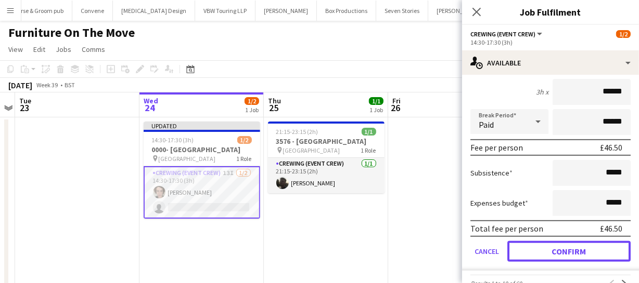
click at [603, 241] on button "Confirm" at bounding box center [568, 251] width 123 height 21
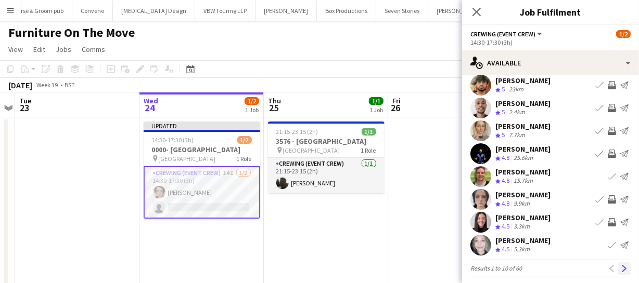
click at [620, 265] on app-icon "Next" at bounding box center [623, 268] width 7 height 7
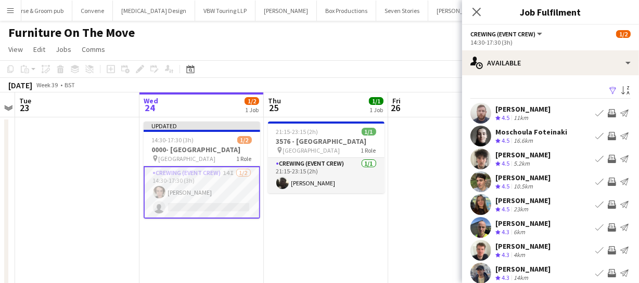
click at [607, 109] on app-icon "Invite crew" at bounding box center [611, 113] width 8 height 8
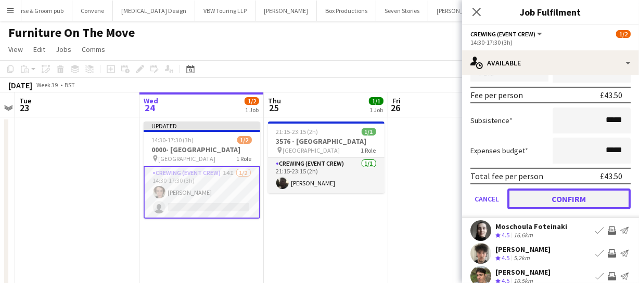
click at [581, 198] on button "Confirm" at bounding box center [568, 199] width 123 height 21
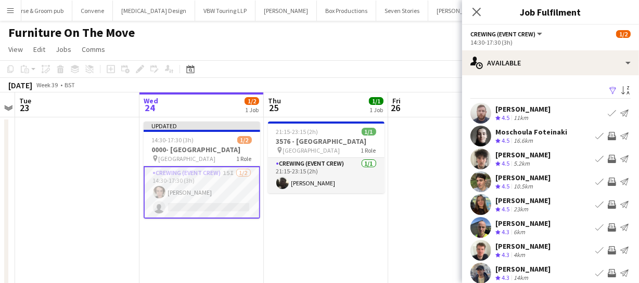
click at [607, 181] on app-icon "Invite crew" at bounding box center [611, 182] width 8 height 8
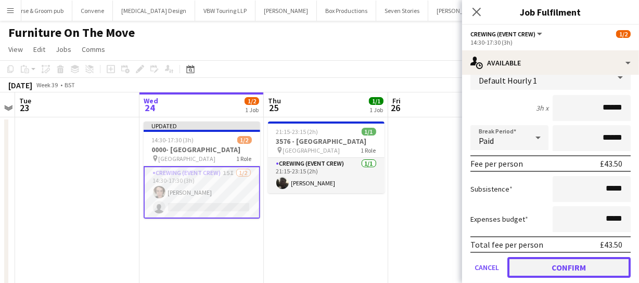
click at [584, 269] on button "Confirm" at bounding box center [568, 267] width 123 height 21
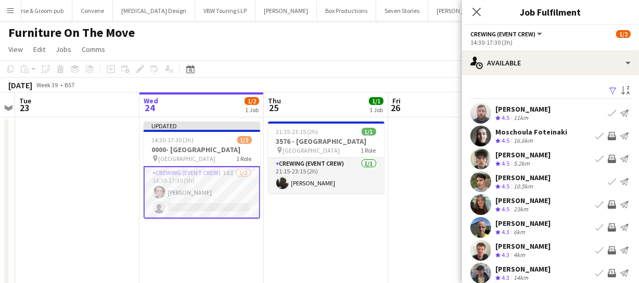
click at [607, 158] on app-icon "Invite crew" at bounding box center [611, 159] width 8 height 8
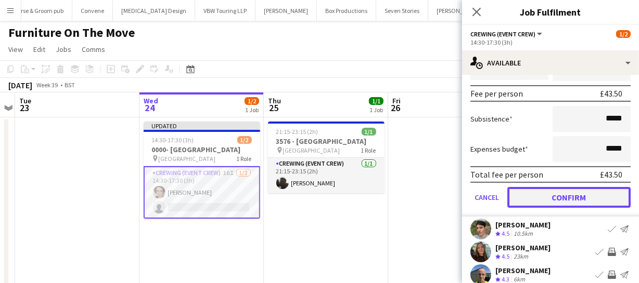
click at [586, 203] on button "Confirm" at bounding box center [568, 197] width 123 height 21
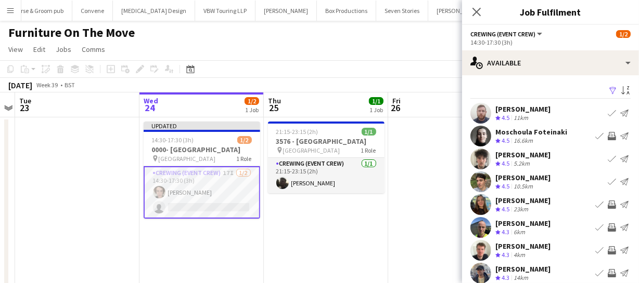
scroll to position [47, 0]
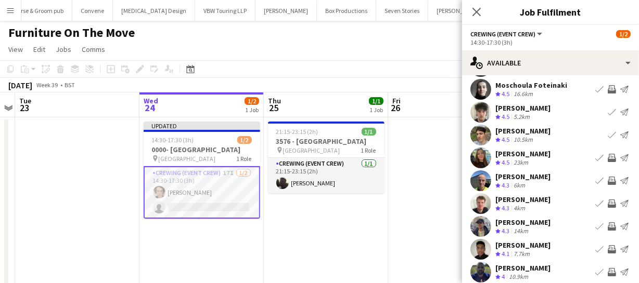
click at [607, 226] on app-icon "Invite crew" at bounding box center [611, 227] width 8 height 8
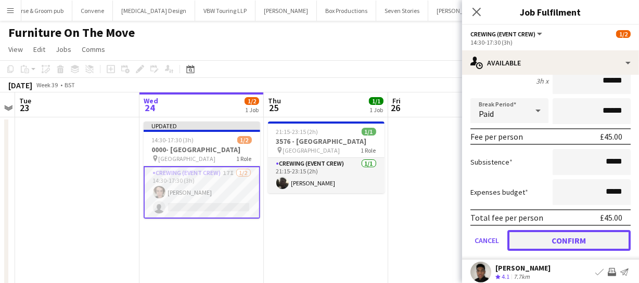
click at [596, 230] on button "Confirm" at bounding box center [568, 240] width 123 height 21
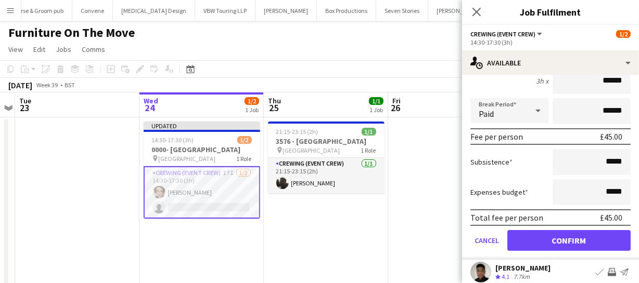
scroll to position [81, 0]
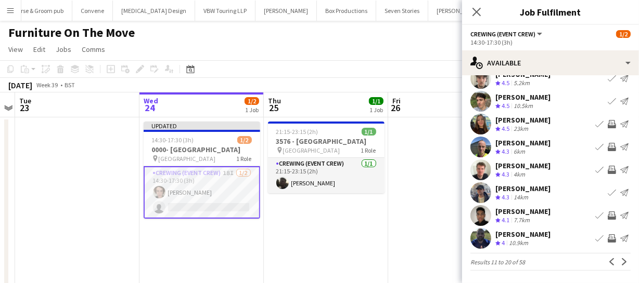
click at [607, 214] on app-icon "Invite crew" at bounding box center [611, 216] width 8 height 8
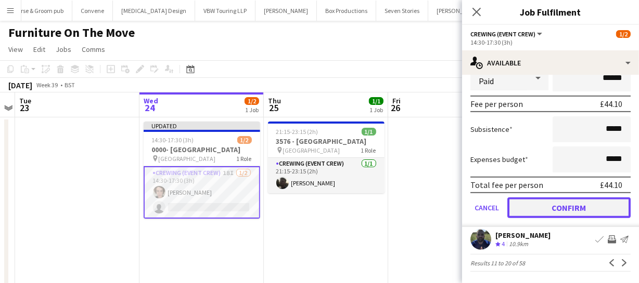
click at [596, 213] on button "Confirm" at bounding box center [568, 208] width 123 height 21
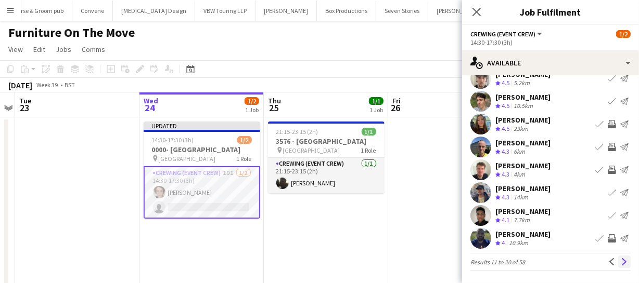
click at [620, 259] on app-icon "Next" at bounding box center [623, 261] width 7 height 7
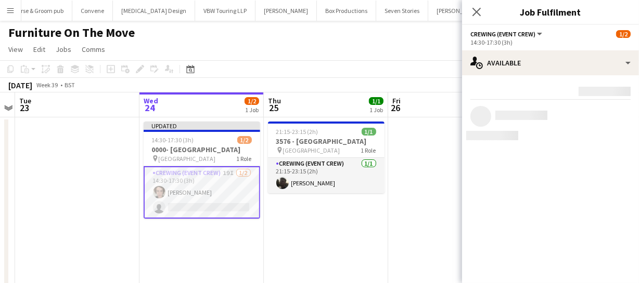
scroll to position [0, 0]
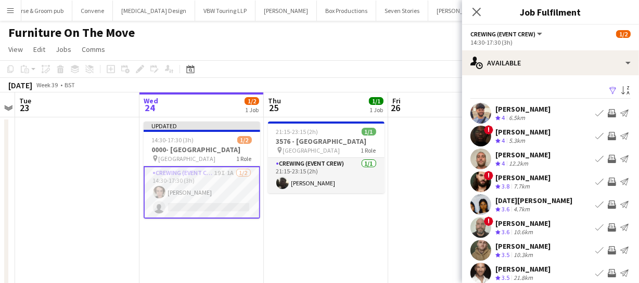
click at [607, 115] on app-icon "Invite crew" at bounding box center [611, 113] width 8 height 8
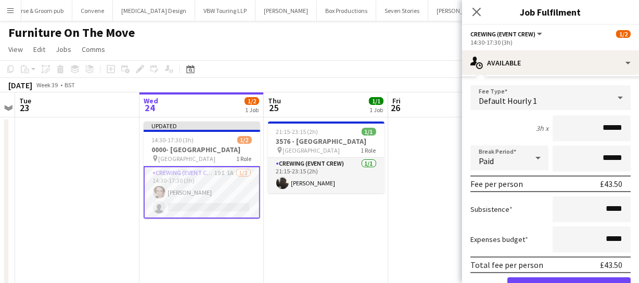
scroll to position [141, 0]
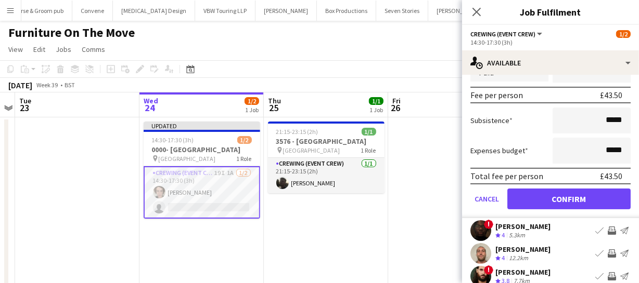
click at [601, 209] on form "Fee Type Default Hourly 1 3h x ****** Break Period Paid ****** Fee per person £…" at bounding box center [550, 107] width 177 height 222
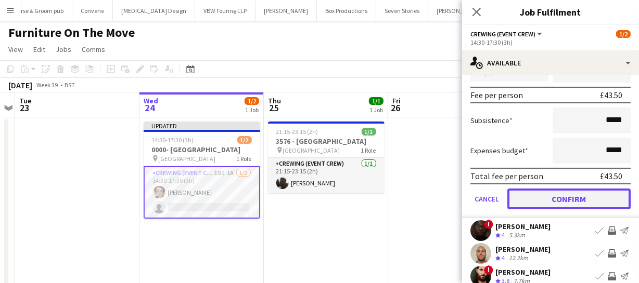
click at [602, 198] on button "Confirm" at bounding box center [568, 199] width 123 height 21
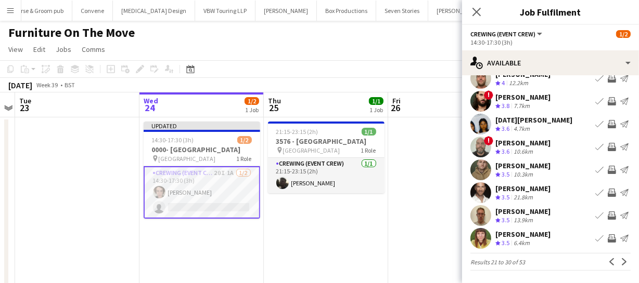
scroll to position [0, 0]
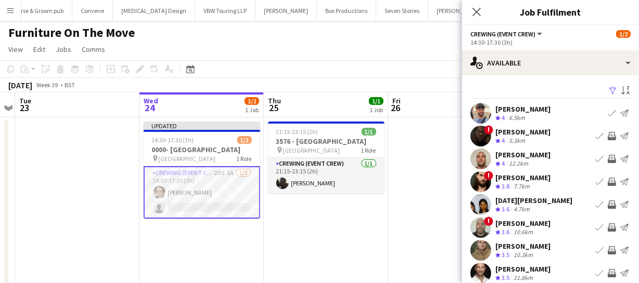
click at [607, 157] on app-icon "Invite crew" at bounding box center [611, 159] width 8 height 8
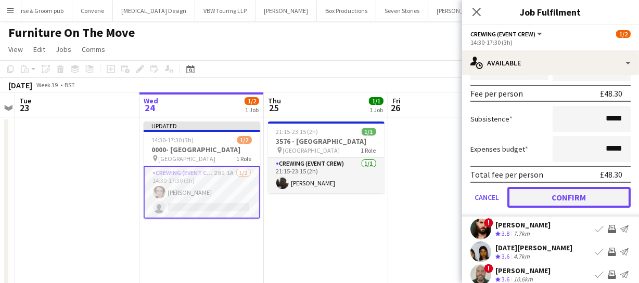
click at [597, 192] on button "Confirm" at bounding box center [568, 197] width 123 height 21
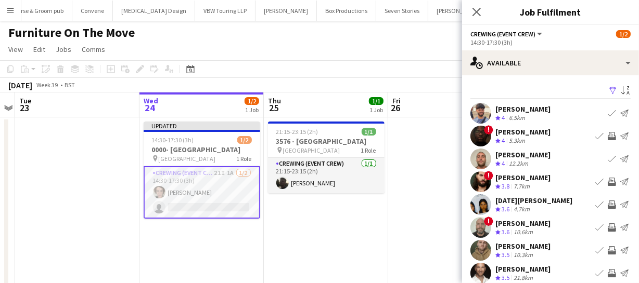
click at [607, 181] on app-icon "Invite crew" at bounding box center [611, 182] width 8 height 8
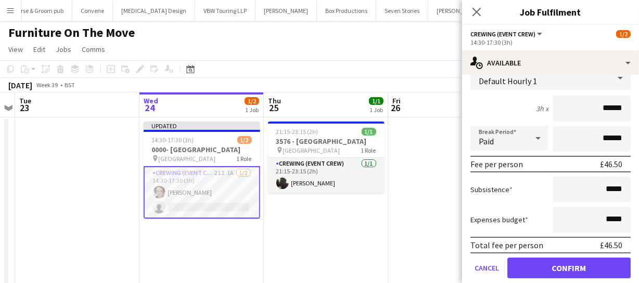
scroll to position [141, 0]
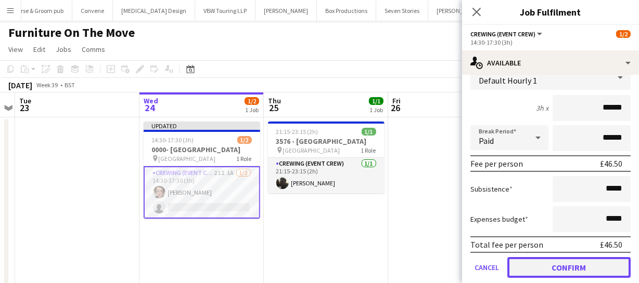
click at [604, 260] on button "Confirm" at bounding box center [568, 267] width 123 height 21
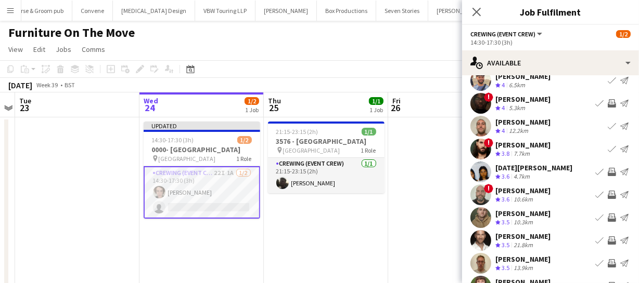
scroll to position [47, 0]
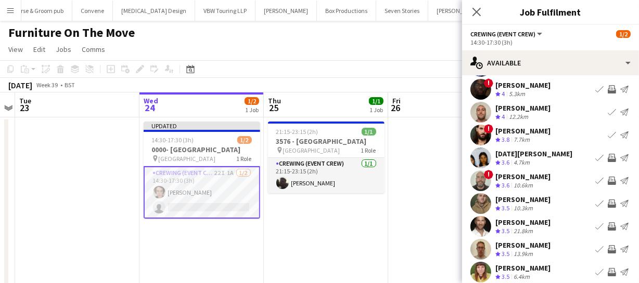
click at [607, 154] on app-icon "Invite crew" at bounding box center [611, 158] width 8 height 8
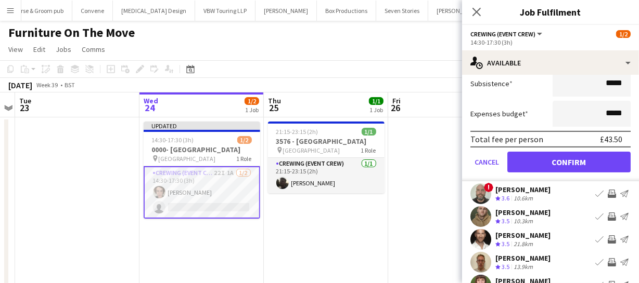
scroll to position [283, 0]
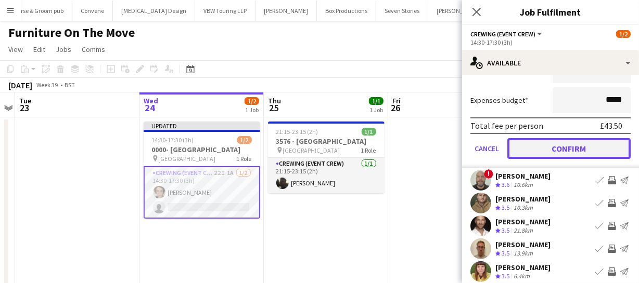
click at [603, 142] on button "Confirm" at bounding box center [568, 148] width 123 height 21
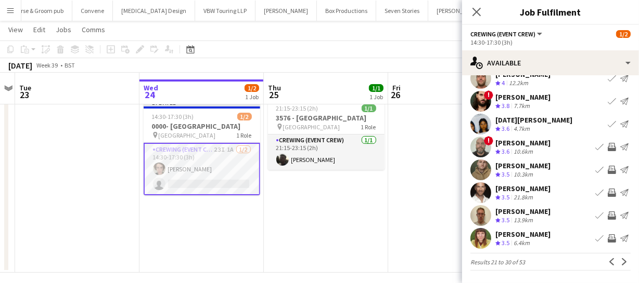
scroll to position [30, 0]
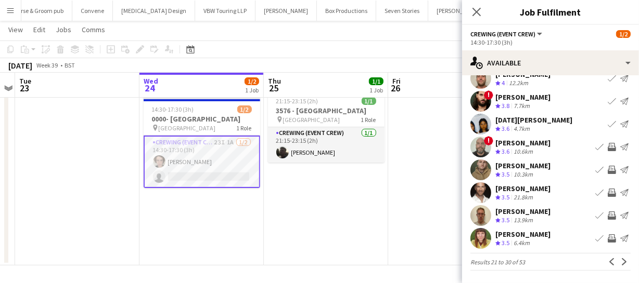
click at [607, 216] on app-icon "Invite crew" at bounding box center [611, 216] width 8 height 8
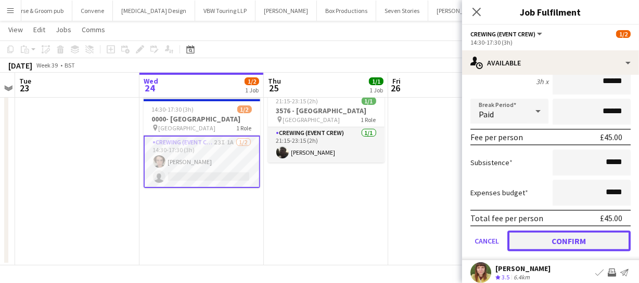
click at [596, 236] on button "Confirm" at bounding box center [568, 241] width 123 height 21
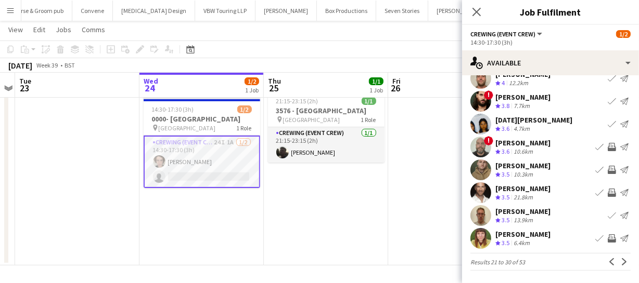
scroll to position [81, 0]
click at [620, 258] on app-icon "Next" at bounding box center [623, 261] width 7 height 7
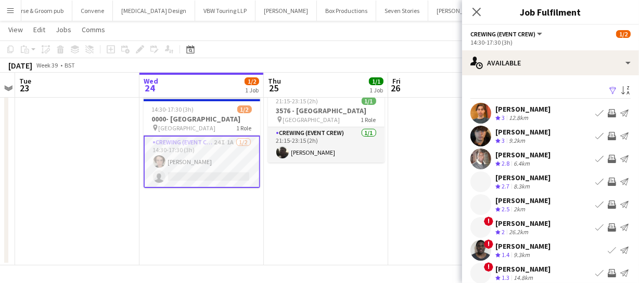
scroll to position [47, 0]
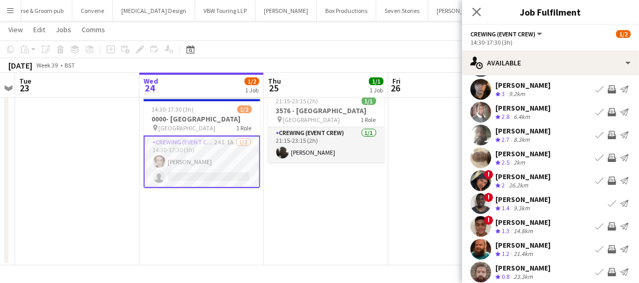
click at [607, 115] on app-icon "Invite crew" at bounding box center [611, 112] width 8 height 8
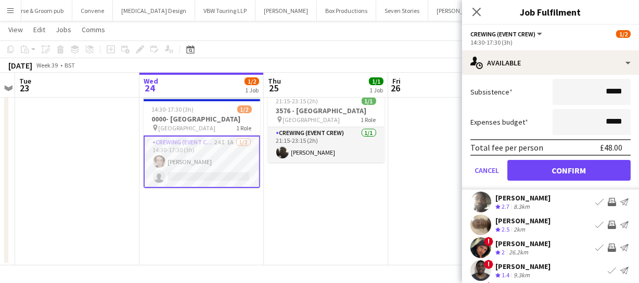
scroll to position [236, 0]
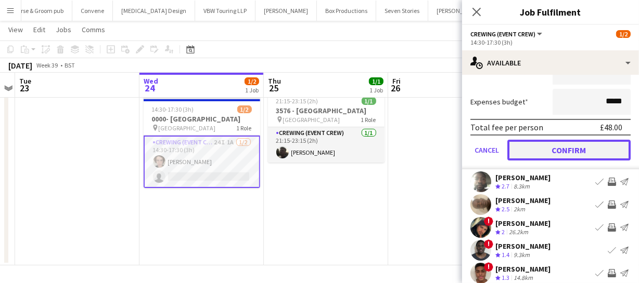
click at [605, 146] on button "Confirm" at bounding box center [568, 150] width 123 height 21
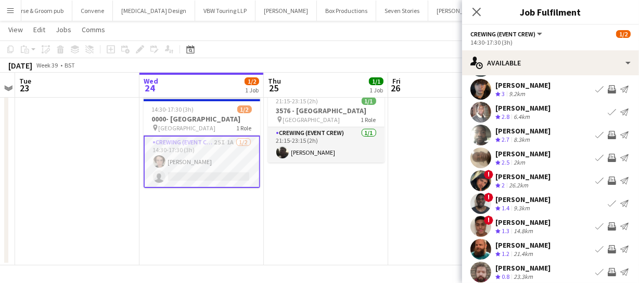
scroll to position [81, 0]
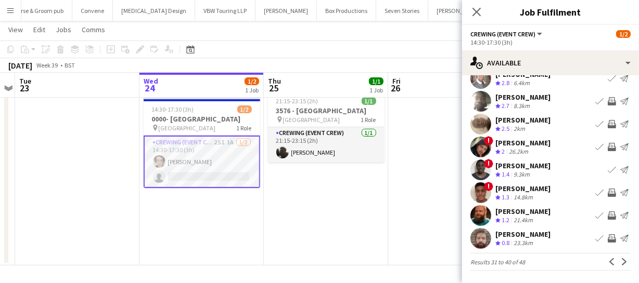
click at [607, 215] on app-icon "Invite crew" at bounding box center [611, 216] width 8 height 8
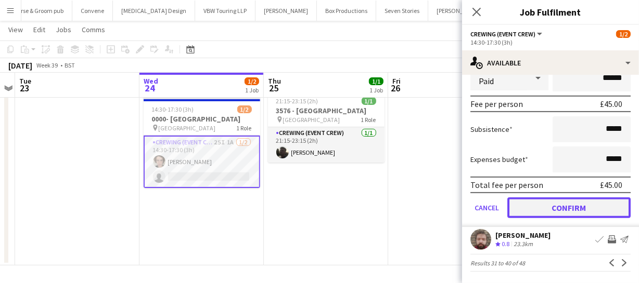
click at [606, 207] on button "Confirm" at bounding box center [568, 208] width 123 height 21
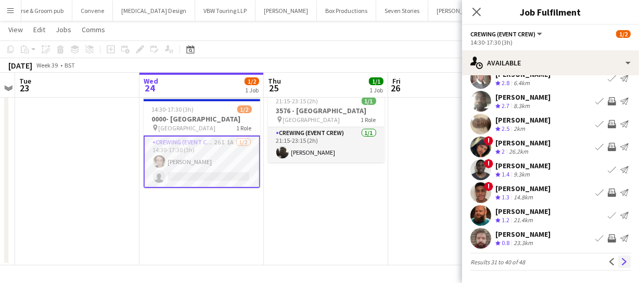
click at [618, 257] on button "Next" at bounding box center [624, 262] width 12 height 12
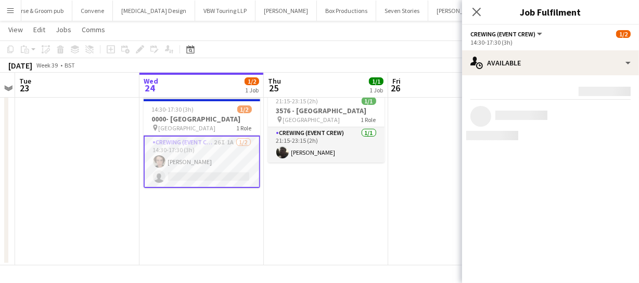
scroll to position [0, 0]
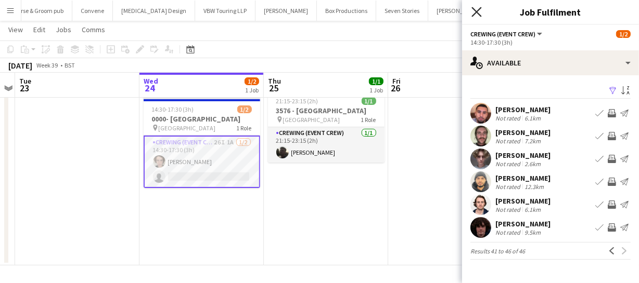
click at [474, 15] on icon at bounding box center [476, 12] width 10 height 10
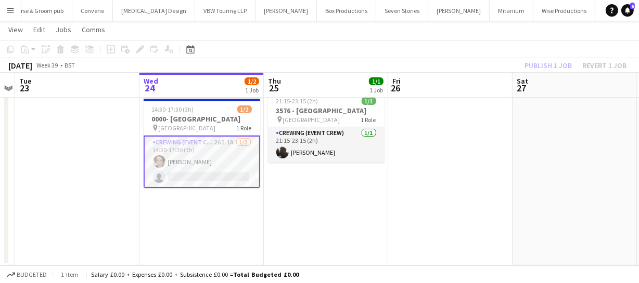
click at [541, 69] on div "Publish 1 job Revert 1 job" at bounding box center [575, 66] width 127 height 14
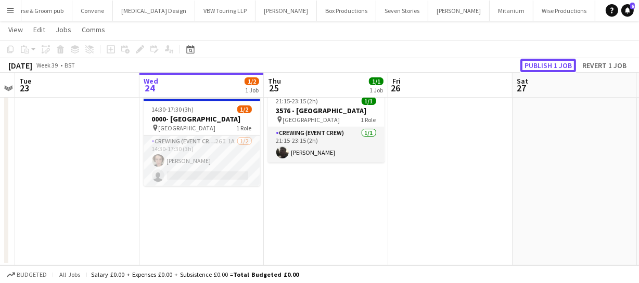
click at [541, 69] on button "Publish 1 job" at bounding box center [548, 66] width 56 height 14
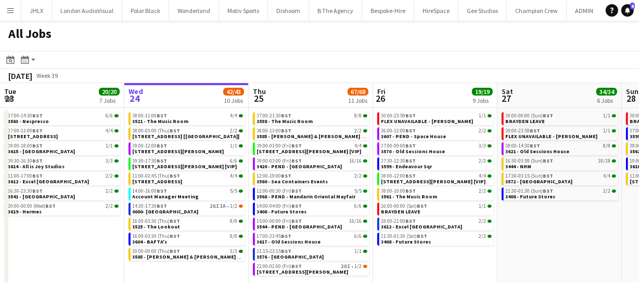
click at [55, 231] on app-date-cell "07:00-14:30 BST 6/6 3563 - Nespresso 07:00-13:00 BST 4/4 3608 - Duke of York Sq…" at bounding box center [62, 215] width 124 height 215
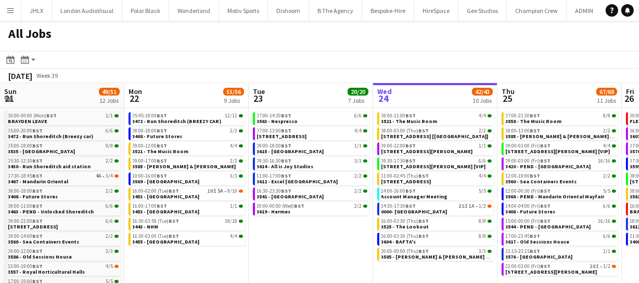
scroll to position [0, 249]
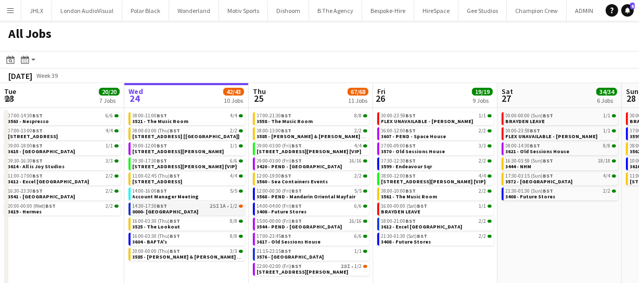
click at [186, 213] on link "14:30-17:30 BST 25I 1A • 1/2 0000- Somerset House" at bounding box center [188, 209] width 110 height 12
click at [179, 209] on span "0000- [GEOGRAPHIC_DATA]" at bounding box center [166, 212] width 66 height 7
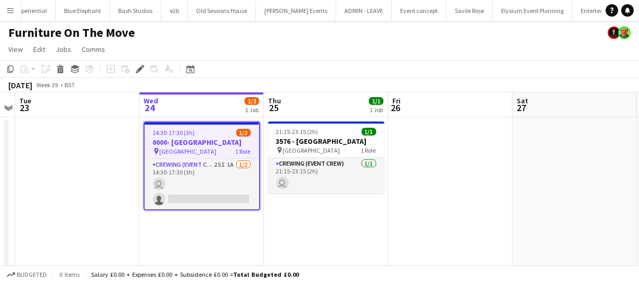
scroll to position [0, 2344]
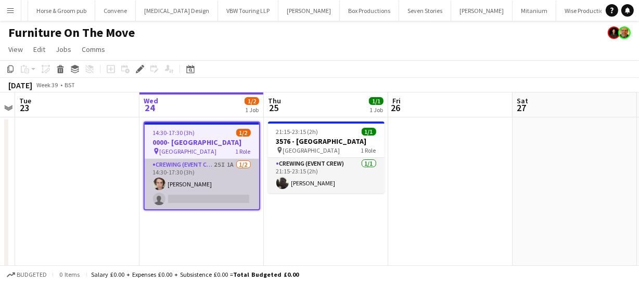
click at [201, 191] on app-card-role "Crewing (Event Crew) 25I 1A [DATE] 14:30-17:30 (3h) [PERSON_NAME] single-neutra…" at bounding box center [202, 184] width 114 height 50
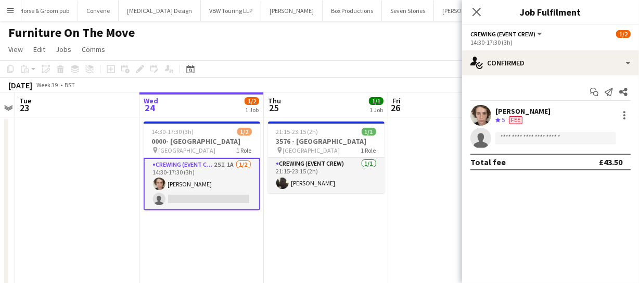
scroll to position [0, 3015]
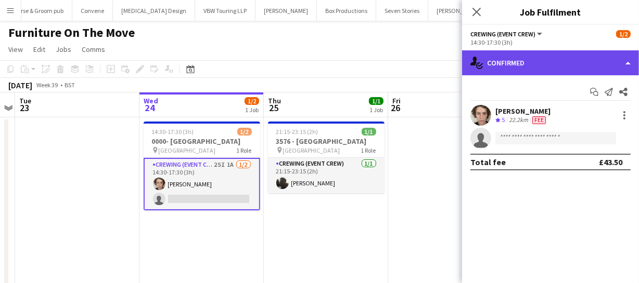
click at [545, 66] on div "single-neutral-actions-check-2 Confirmed" at bounding box center [550, 62] width 177 height 25
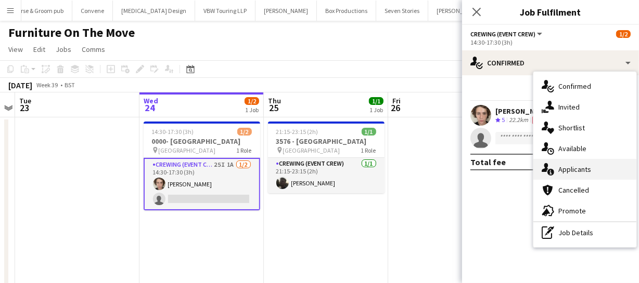
click at [580, 162] on div "single-neutral-actions-information Applicants" at bounding box center [584, 169] width 103 height 21
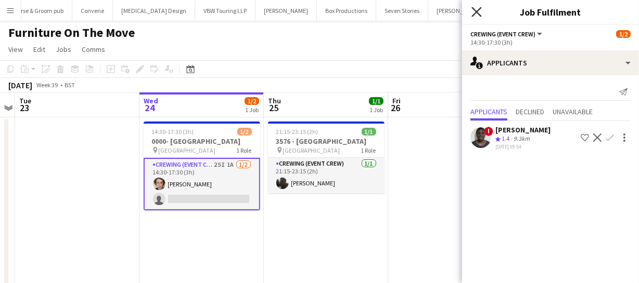
click at [476, 10] on icon "Close pop-in" at bounding box center [476, 12] width 10 height 10
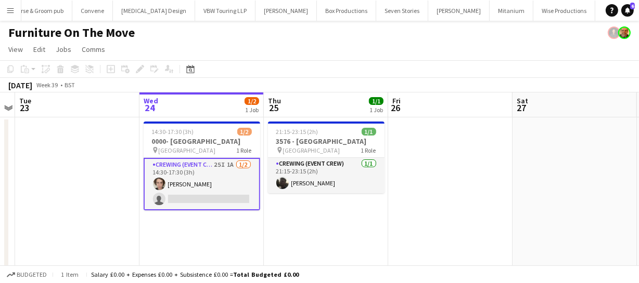
click at [80, 195] on app-date-cell at bounding box center [77, 207] width 124 height 179
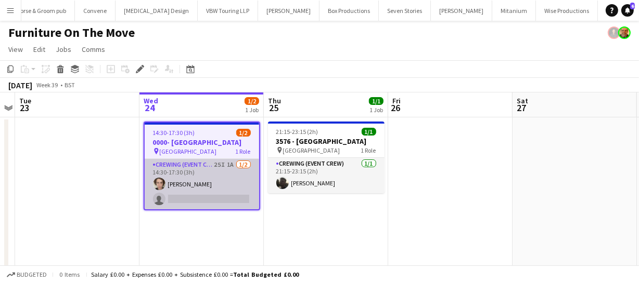
scroll to position [0, 3015]
click at [202, 189] on app-card-role "Crewing (Event Crew) 25I 1A 1/2 14:30-17:30 (3h) Bailey Reid single-neutral-act…" at bounding box center [202, 184] width 114 height 50
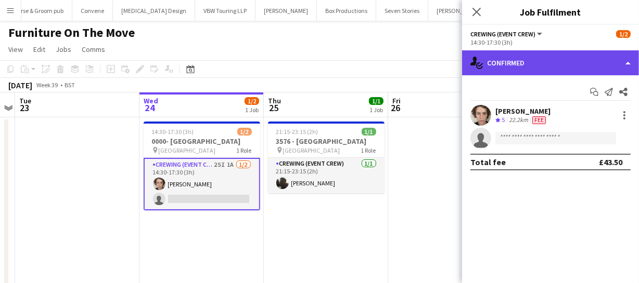
click at [582, 69] on div "single-neutral-actions-check-2 Confirmed" at bounding box center [550, 62] width 177 height 25
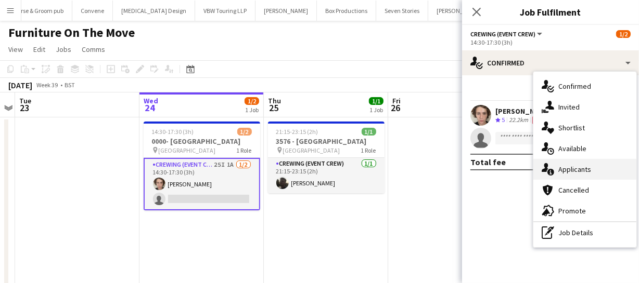
click at [580, 176] on div "single-neutral-actions-information Applicants" at bounding box center [584, 169] width 103 height 21
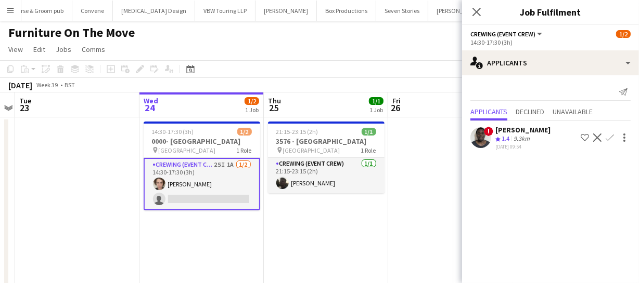
click at [612, 140] on app-icon "Confirm" at bounding box center [609, 138] width 8 height 8
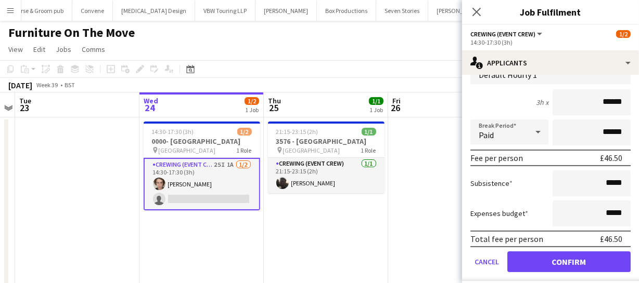
scroll to position [111, 0]
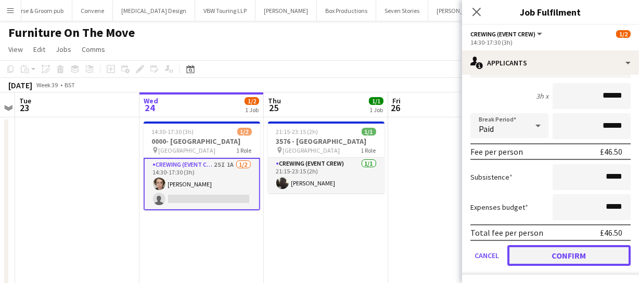
click at [588, 252] on button "Confirm" at bounding box center [568, 255] width 123 height 21
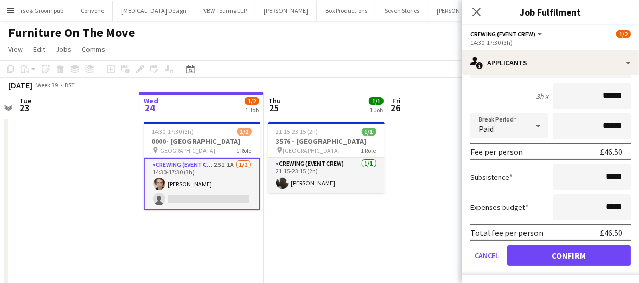
scroll to position [0, 0]
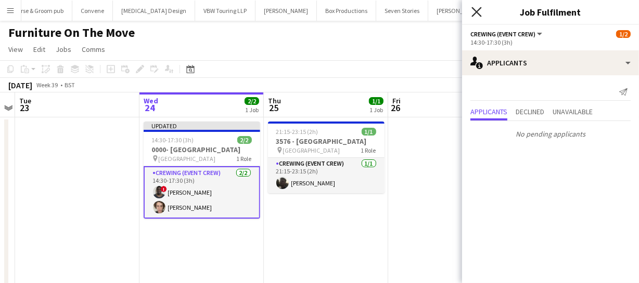
click at [475, 8] on icon "Close pop-in" at bounding box center [476, 12] width 10 height 10
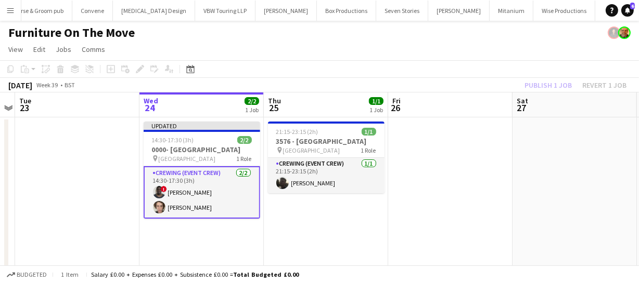
click at [540, 88] on div "Publish 1 job Revert 1 job" at bounding box center [575, 86] width 127 height 14
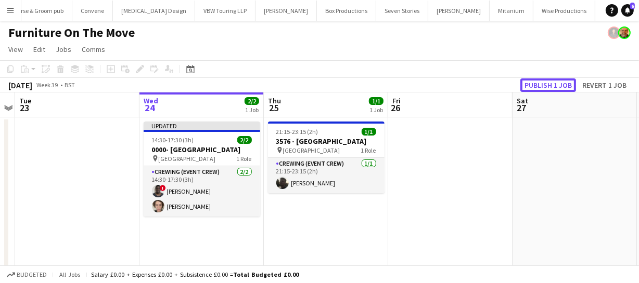
click at [540, 88] on button "Publish 1 job" at bounding box center [548, 86] width 56 height 14
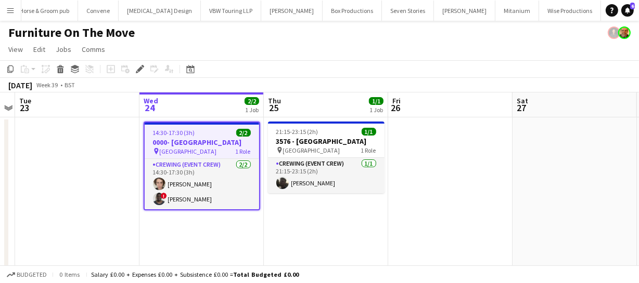
scroll to position [0, 3015]
click at [178, 134] on span "14:30-17:30 (3h)" at bounding box center [174, 133] width 42 height 8
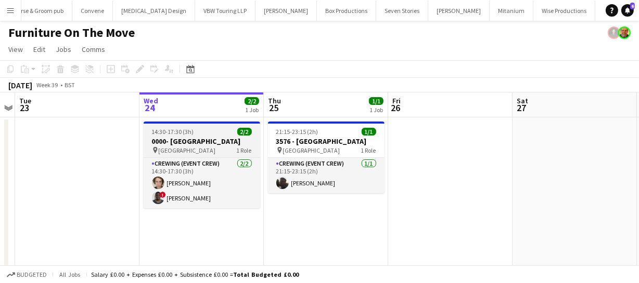
click at [178, 134] on span "14:30-17:30 (3h)" at bounding box center [173, 132] width 42 height 8
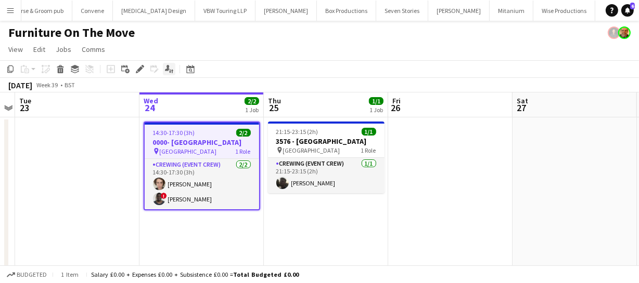
click at [168, 74] on div "Applicants" at bounding box center [169, 69] width 12 height 12
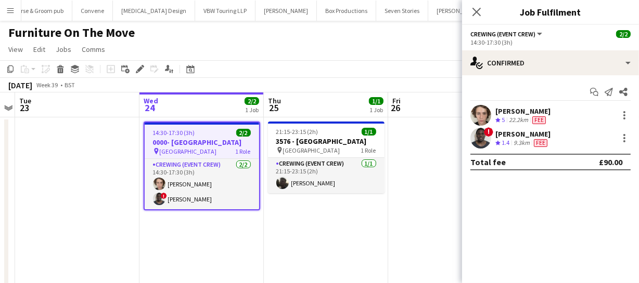
drag, startPoint x: 493, startPoint y: 103, endPoint x: 575, endPoint y: 143, distance: 90.9
click at [575, 143] on div "Start chat Send notification Share Bailey Reid Crew rating 5 22.2km Fee ! Anton…" at bounding box center [550, 126] width 177 height 103
copy div "Bailey Reid Crew rating 5 22.2km Fee ! Anton Hypolite Crew rating 1.4 9.3km Fee"
click at [475, 9] on icon "Close pop-in" at bounding box center [476, 12] width 10 height 10
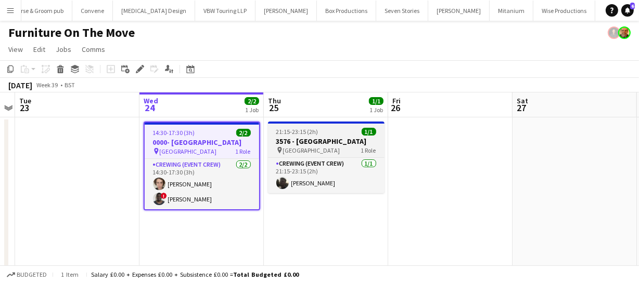
click at [308, 137] on h3 "3576 - [GEOGRAPHIC_DATA]" at bounding box center [326, 141] width 116 height 9
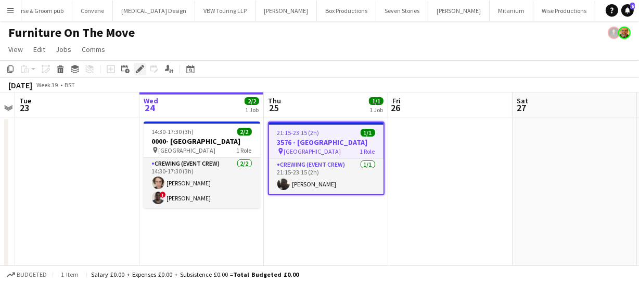
click at [142, 68] on icon "Edit" at bounding box center [140, 69] width 8 height 8
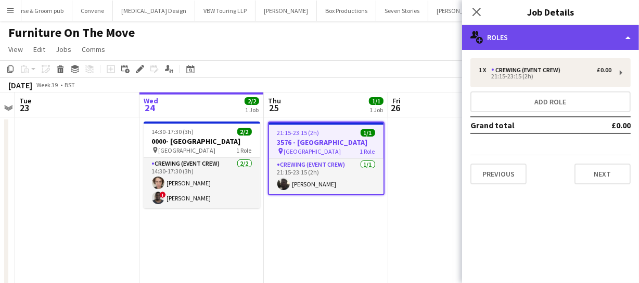
click at [566, 46] on div "multiple-users-add Roles" at bounding box center [550, 37] width 177 height 25
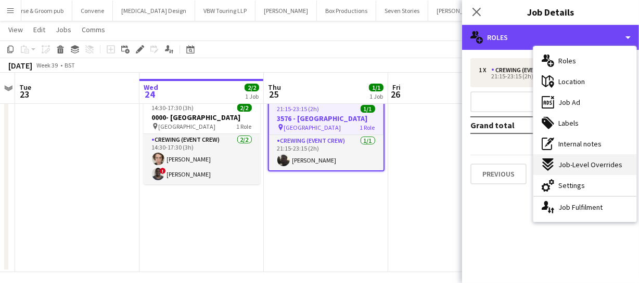
scroll to position [30, 0]
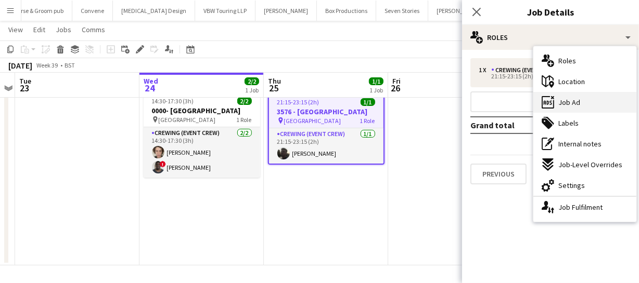
click at [576, 97] on div "ads-window Job Ad" at bounding box center [584, 102] width 103 height 21
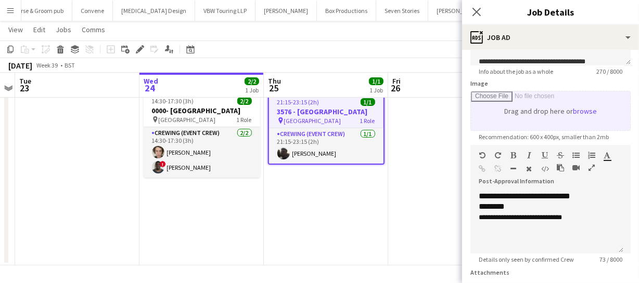
scroll to position [0, 0]
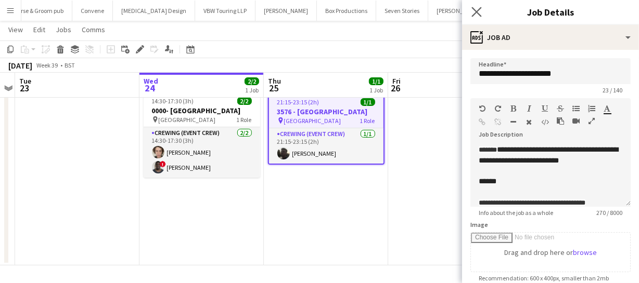
click at [481, 8] on icon "Close pop-in" at bounding box center [476, 12] width 10 height 10
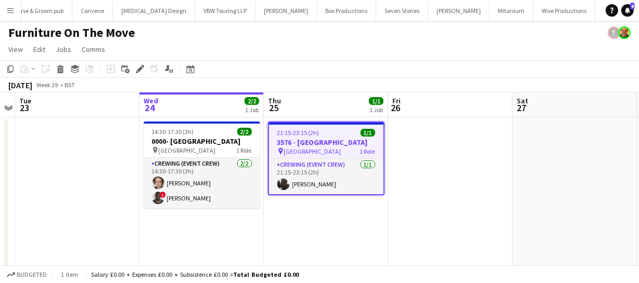
drag, startPoint x: 545, startPoint y: 207, endPoint x: 255, endPoint y: 209, distance: 290.7
click at [345, 212] on app-calendar-viewport "Sat 20 Sun 21 6/6 1 Job Mon 22 Tue 23 Wed 24 2/2 1 Job Thu 25 1/1 1 Job Fri 26 …" at bounding box center [319, 195] width 639 height 204
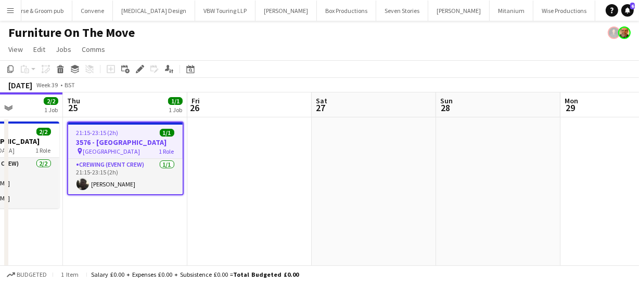
drag, startPoint x: 300, startPoint y: 210, endPoint x: 382, endPoint y: 204, distance: 82.8
click at [278, 211] on app-calendar-viewport "Mon 22 Tue 23 Wed 24 2/2 1 Job Thu 25 1/1 1 Job Fri 26 Sat 27 Sun 28 Mon 29 Tue…" at bounding box center [319, 195] width 639 height 204
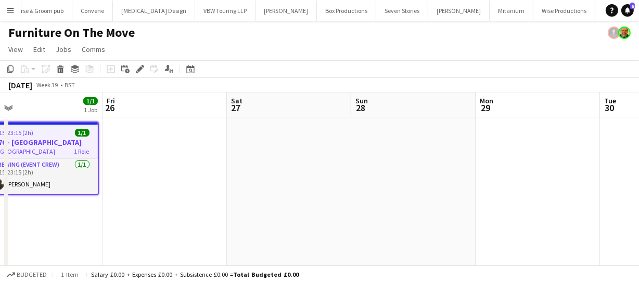
click at [281, 210] on app-calendar-viewport "Mon 22 Tue 23 Wed 24 2/2 1 Job Thu 25 1/1 1 Job Fri 26 Sat 27 Sun 28 Mon 29 Tue…" at bounding box center [319, 195] width 639 height 204
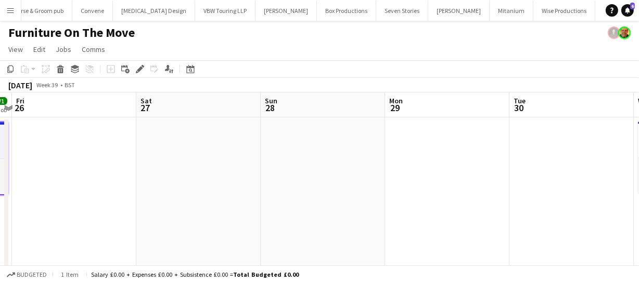
scroll to position [0, 212]
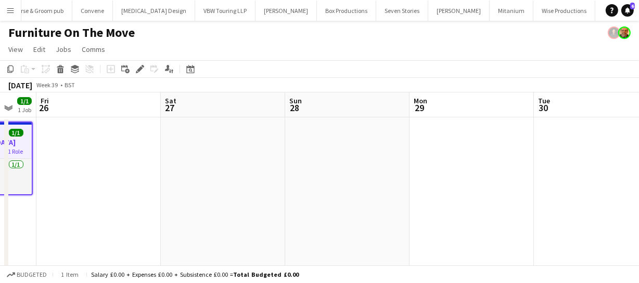
drag, startPoint x: 402, startPoint y: 203, endPoint x: 477, endPoint y: 202, distance: 74.4
click at [477, 202] on app-calendar-viewport "Wed 24 2/2 1 Job Thu 25 1/1 1 Job Fri 26 Sat 27 Sun 28 Mon 29 Tue 30 Wed 1 1/1 …" at bounding box center [319, 195] width 639 height 204
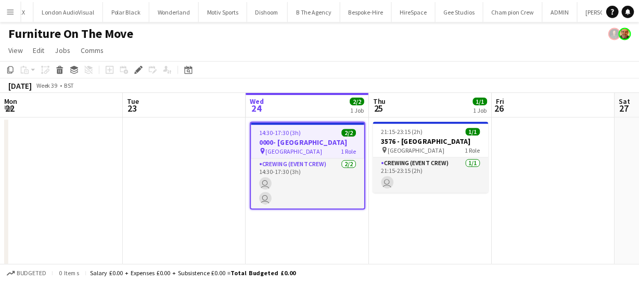
scroll to position [0, 358]
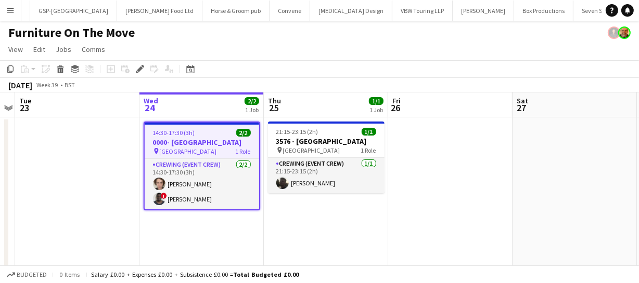
drag, startPoint x: 503, startPoint y: 201, endPoint x: 253, endPoint y: 200, distance: 249.6
click at [258, 200] on app-calendar-viewport "Sat 20 Sun 21 6/6 1 Job Mon 22 Tue 23 Wed 24 2/2 1 Job Thu 25 1/1 1 Job Fri 26 …" at bounding box center [319, 195] width 639 height 204
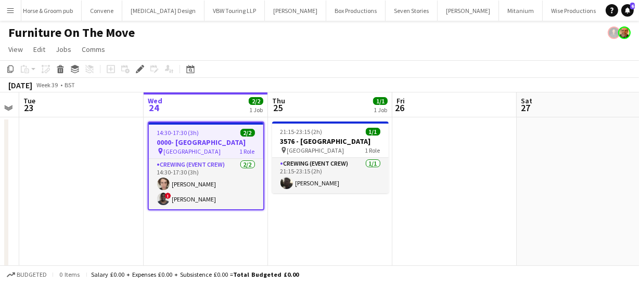
click at [409, 207] on app-calendar-viewport "Sat 20 Sun 21 6/6 1 Job Mon 22 Tue 23 Wed 24 2/2 1 Job Thu 25 1/1 1 Job Fri 26 …" at bounding box center [319, 195] width 639 height 204
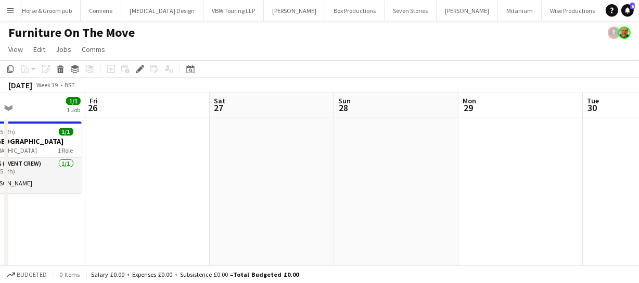
scroll to position [0, 3015]
click at [264, 214] on app-calendar-viewport "Mon 22 Tue 23 Wed 24 2/2 1 Job Thu 25 1/1 1 Job Fri 26 Sat 27 Sun 28 Mon 29 Tue…" at bounding box center [319, 195] width 639 height 204
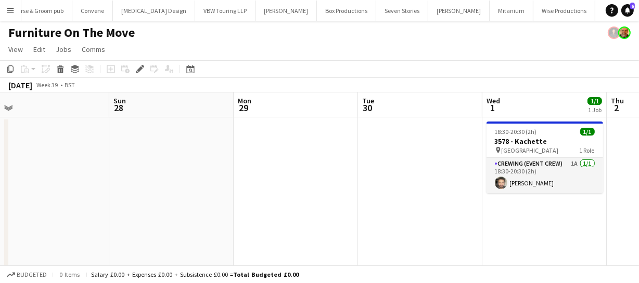
drag, startPoint x: 336, startPoint y: 213, endPoint x: 228, endPoint y: 221, distance: 108.0
click at [271, 218] on app-calendar-viewport "Thu 25 1/1 1 Job Fri 26 Sat 27 Sun 28 Mon 29 Tue 30 Wed 1 1/1 1 Job Thu 2 Fri 3…" at bounding box center [319, 195] width 639 height 204
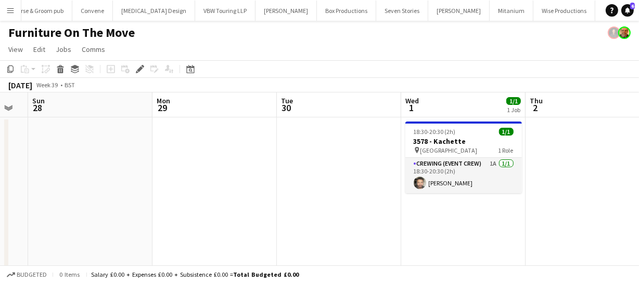
drag, startPoint x: 267, startPoint y: 217, endPoint x: 392, endPoint y: 211, distance: 125.5
click at [363, 212] on app-calendar-viewport "Thu 25 1/1 1 Job Fri 26 Sat 27 Sun 28 Mon 29 Tue 30 Wed 1 1/1 1 Job Thu 2 Fri 3…" at bounding box center [319, 195] width 639 height 204
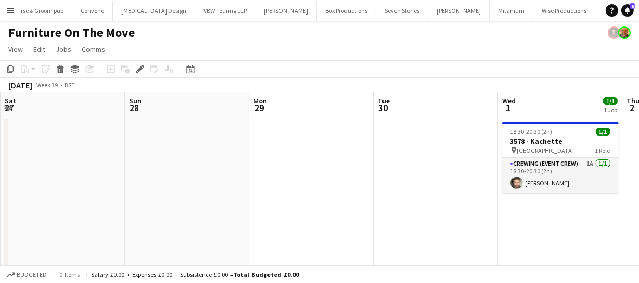
drag, startPoint x: 328, startPoint y: 213, endPoint x: 457, endPoint y: 206, distance: 129.2
click at [440, 208] on app-calendar-viewport "Thu 25 1/1 1 Job Fri 26 Sat 27 Sun 28 Mon 29 Tue 30 Wed 1 1/1 1 Job Thu 2 Fri 3…" at bounding box center [319, 195] width 639 height 204
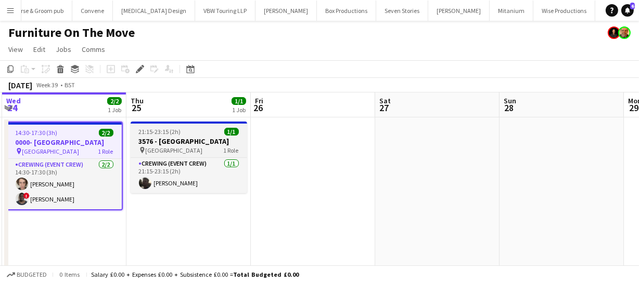
drag, startPoint x: 207, startPoint y: 178, endPoint x: 149, endPoint y: 129, distance: 75.6
click at [465, 135] on app-calendar-viewport "Mon 22 Tue 23 Wed 24 2/2 1 Job Thu 25 1/1 1 Job Fri 26 Sat 27 Sun 28 Mon 29 Tue…" at bounding box center [319, 195] width 639 height 204
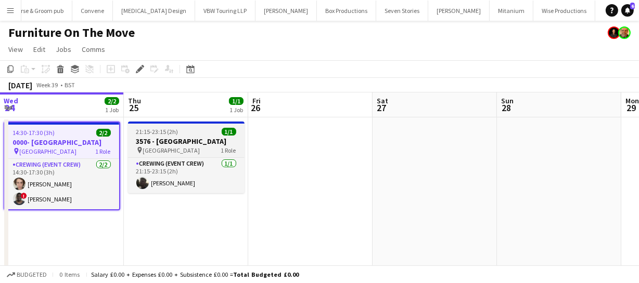
click at [151, 135] on span "21:15-23:15 (2h)" at bounding box center [157, 132] width 42 height 8
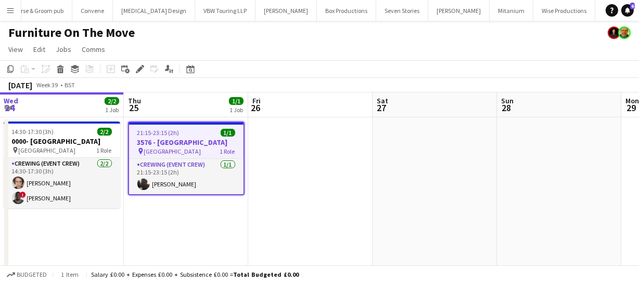
click at [9, 62] on app-toolbar "Copy Paste Paste Ctrl+V Paste with crew Ctrl+Shift+V Paste linked Job [GEOGRAPH…" at bounding box center [319, 69] width 639 height 18
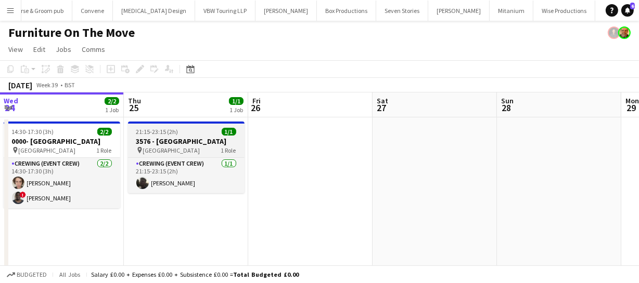
click at [190, 142] on h3 "3576 - [GEOGRAPHIC_DATA]" at bounding box center [186, 141] width 116 height 9
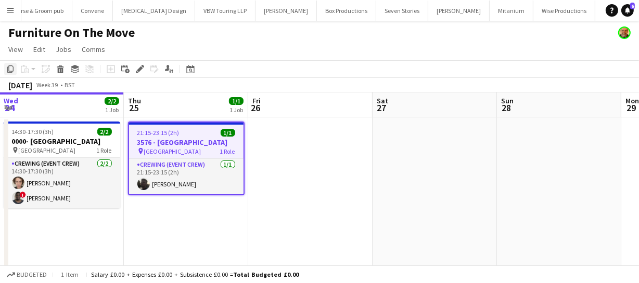
click at [7, 68] on icon at bounding box center [10, 69] width 6 height 7
click at [266, 171] on app-calendar-viewport "Mon 22 Tue 23 Wed 24 2/2 1 Job Thu 25 1/1 1 Job Fri 26 Sat 27 Sun 28 Mon 29 Tue…" at bounding box center [319, 195] width 639 height 204
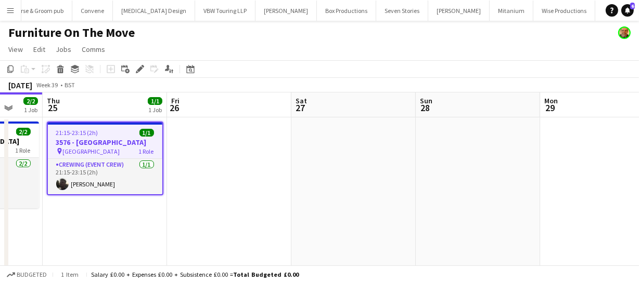
drag, startPoint x: 282, startPoint y: 172, endPoint x: 184, endPoint y: 167, distance: 98.9
click at [213, 167] on app-calendar-viewport "Mon 22 Tue 23 Wed 24 2/2 1 Job Thu 25 1/1 1 Job Fri 26 Sat 27 Sun 28 Mon 29 Tue…" at bounding box center [319, 195] width 639 height 204
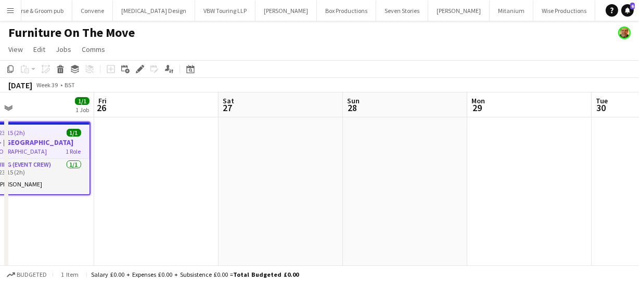
click at [356, 147] on app-date-cell at bounding box center [405, 207] width 124 height 179
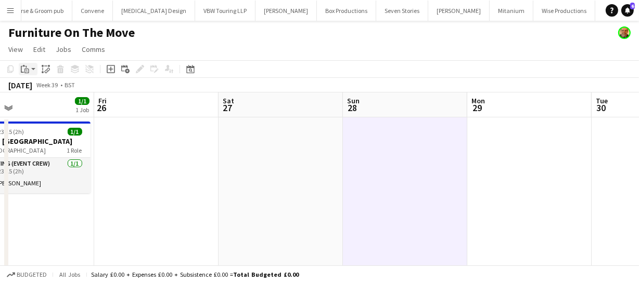
click at [21, 68] on icon at bounding box center [22, 69] width 3 height 7
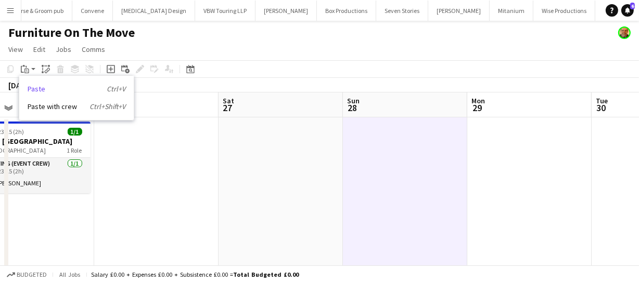
click at [36, 93] on link "Paste Ctrl+V" at bounding box center [77, 88] width 98 height 9
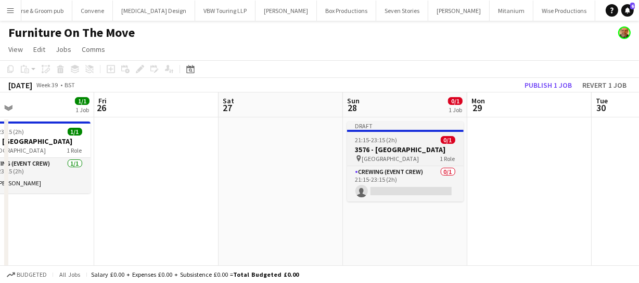
click at [395, 155] on span "[GEOGRAPHIC_DATA]" at bounding box center [390, 159] width 57 height 8
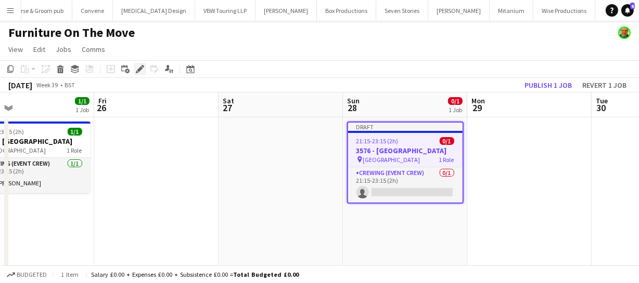
click at [140, 69] on icon at bounding box center [140, 70] width 6 height 6
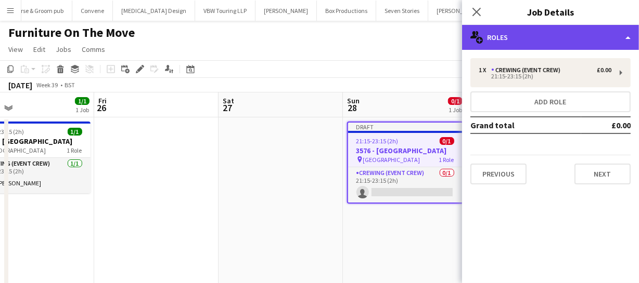
click at [516, 36] on div "multiple-users-add Roles" at bounding box center [550, 37] width 177 height 25
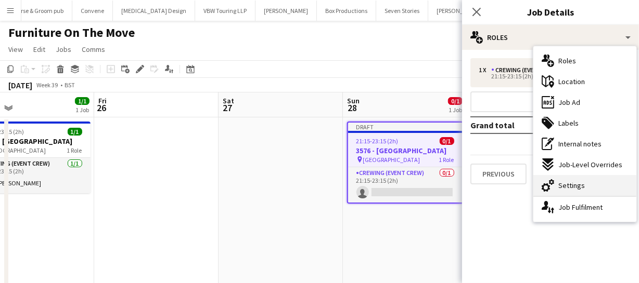
click at [561, 179] on div "cog-double-3 Settings" at bounding box center [584, 185] width 103 height 21
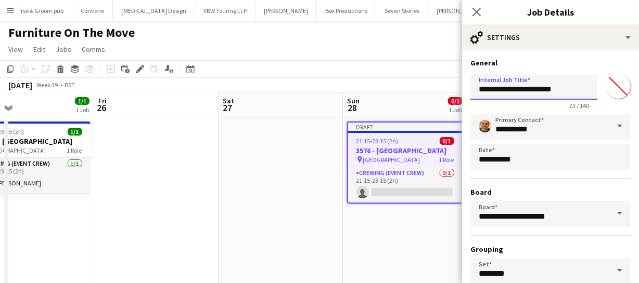
drag, startPoint x: 478, startPoint y: 93, endPoint x: 602, endPoint y: 87, distance: 123.9
click at [602, 87] on div "**********" at bounding box center [550, 90] width 160 height 40
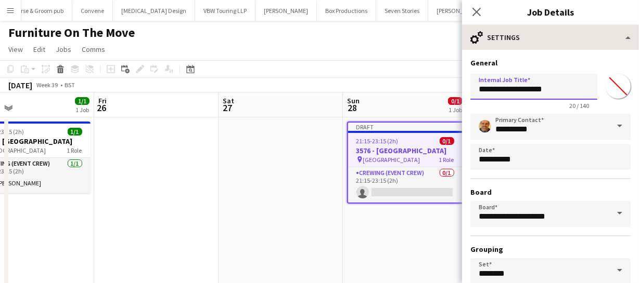
type input "**********"
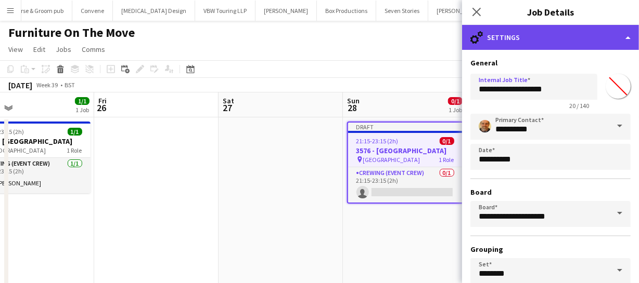
click at [570, 44] on div "cog-double-3 Settings" at bounding box center [550, 37] width 177 height 25
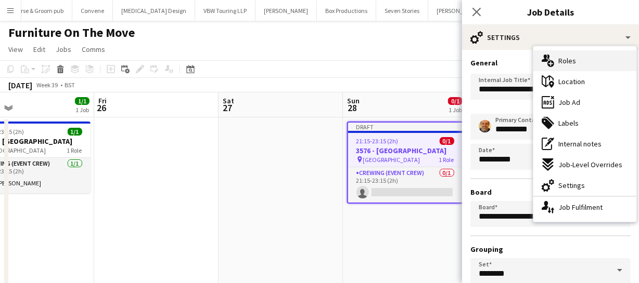
click at [569, 58] on span "Roles" at bounding box center [567, 60] width 18 height 9
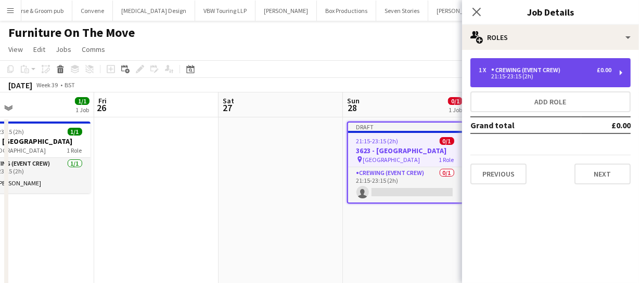
click at [522, 70] on div "Crewing (Event Crew)" at bounding box center [527, 70] width 73 height 7
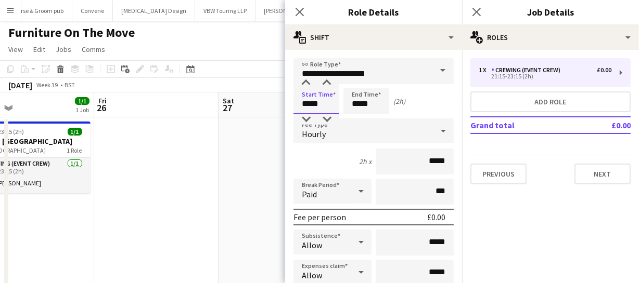
drag, startPoint x: 321, startPoint y: 106, endPoint x: 226, endPoint y: 104, distance: 95.7
click at [226, 104] on body "Menu Boards Boards Boards All jobs Status Workforce Workforce My Workforce Recr…" at bounding box center [319, 157] width 639 height 314
type input "*****"
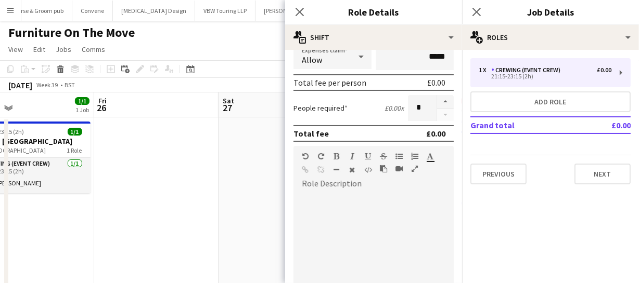
scroll to position [378, 0]
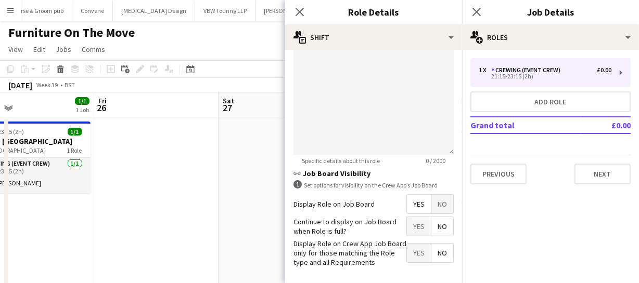
type input "*****"
click at [412, 209] on span "Yes" at bounding box center [419, 204] width 24 height 19
click at [297, 15] on icon at bounding box center [299, 12] width 10 height 10
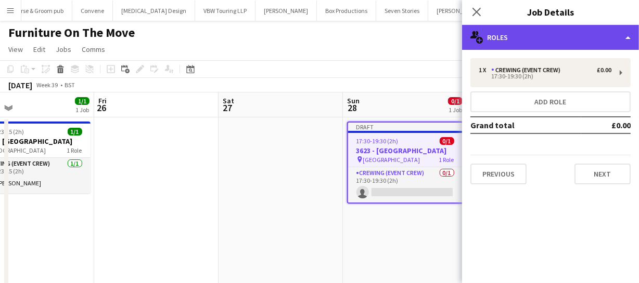
click at [530, 44] on div "multiple-users-add Roles" at bounding box center [550, 37] width 177 height 25
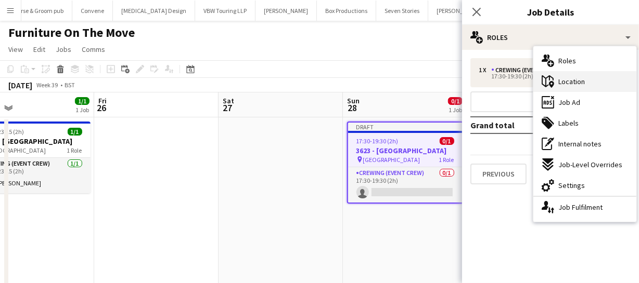
click at [584, 79] on div "maps-pin-1 Location" at bounding box center [584, 81] width 103 height 21
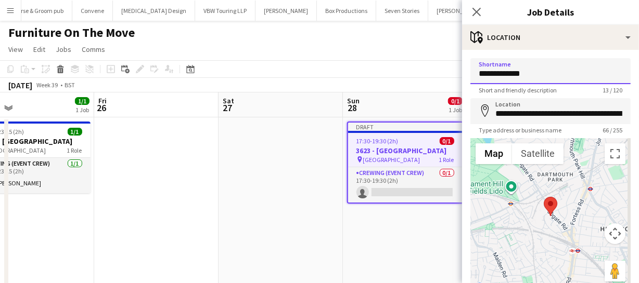
drag, startPoint x: 540, startPoint y: 79, endPoint x: 314, endPoint y: 44, distance: 229.5
click at [314, 44] on body "Menu Boards Boards Boards All jobs Status Workforce Workforce My Workforce Recr…" at bounding box center [319, 157] width 639 height 314
type input "**********"
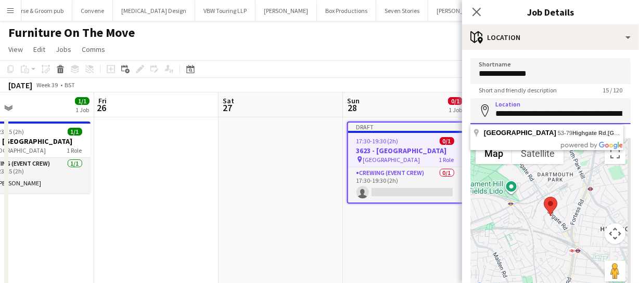
scroll to position [0, 121]
drag, startPoint x: 492, startPoint y: 118, endPoint x: 650, endPoint y: 119, distance: 157.6
click at [639, 119] on html "Menu Boards Boards Boards All jobs Status Workforce Workforce My Workforce Recr…" at bounding box center [319, 157] width 639 height 314
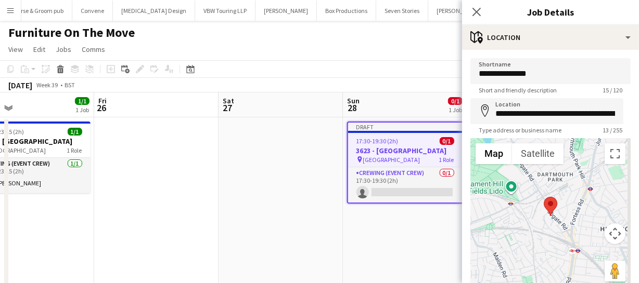
type input "**********"
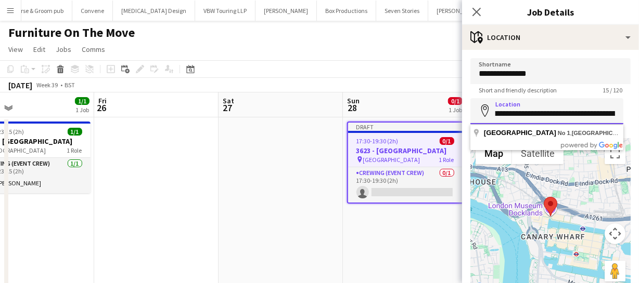
scroll to position [0, 179]
drag, startPoint x: 496, startPoint y: 112, endPoint x: 636, endPoint y: 116, distance: 139.9
click at [636, 116] on mat-expansion-panel "**********" at bounding box center [550, 166] width 177 height 233
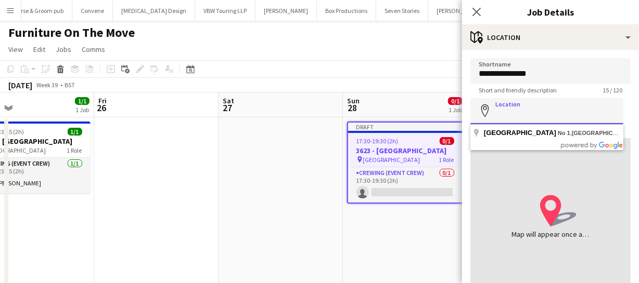
scroll to position [0, 0]
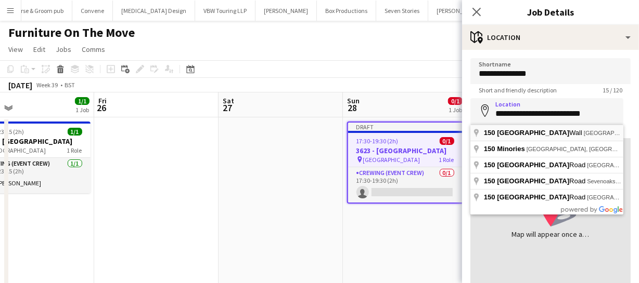
type input "**********"
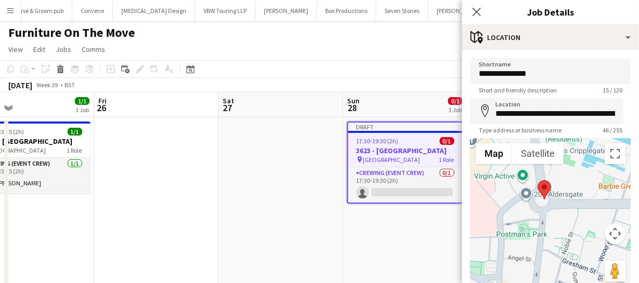
drag, startPoint x: 555, startPoint y: 213, endPoint x: 629, endPoint y: 167, distance: 86.4
click at [629, 167] on form "**********" at bounding box center [550, 208] width 177 height 301
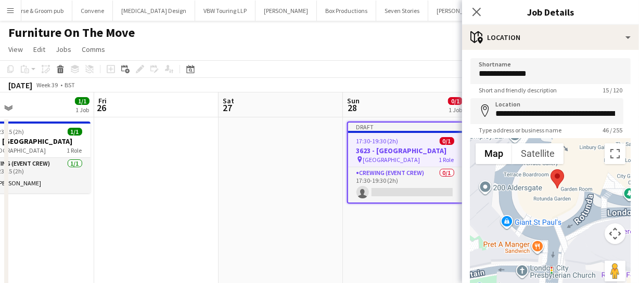
drag, startPoint x: 542, startPoint y: 209, endPoint x: 639, endPoint y: 193, distance: 97.5
click at [639, 193] on html "Menu Boards Boards Boards All jobs Status Workforce Workforce My Workforce Recr…" at bounding box center [319, 157] width 639 height 314
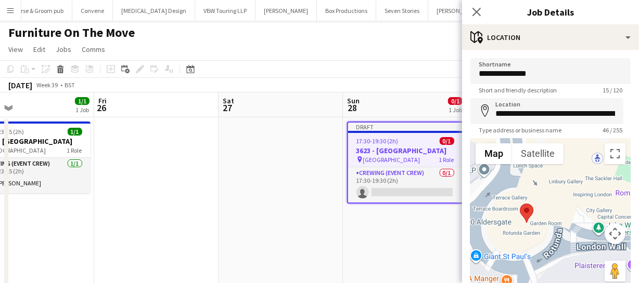
drag, startPoint x: 574, startPoint y: 204, endPoint x: 550, endPoint y: 239, distance: 42.3
click at [550, 239] on div at bounding box center [550, 216] width 160 height 156
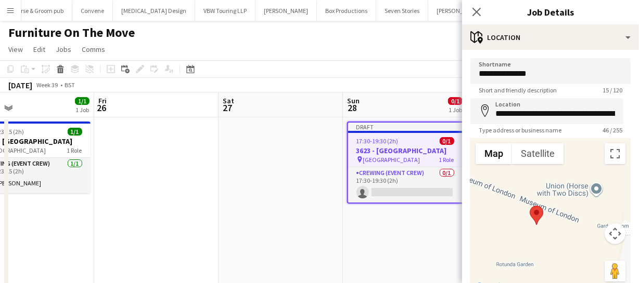
drag, startPoint x: 517, startPoint y: 253, endPoint x: 589, endPoint y: 220, distance: 78.6
click at [589, 220] on div at bounding box center [550, 216] width 160 height 156
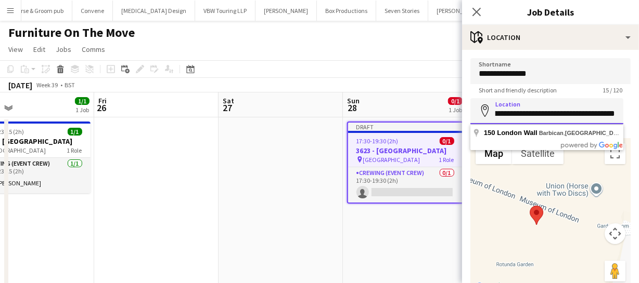
scroll to position [0, 52]
drag, startPoint x: 491, startPoint y: 114, endPoint x: 624, endPoint y: 119, distance: 133.2
click at [624, 119] on form "**********" at bounding box center [550, 208] width 177 height 301
click at [593, 114] on input "**********" at bounding box center [546, 111] width 153 height 26
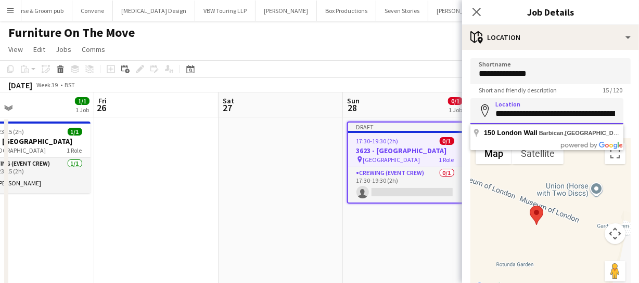
drag, startPoint x: 617, startPoint y: 112, endPoint x: 426, endPoint y: 113, distance: 191.4
click at [426, 113] on body "Menu Boards Boards Boards All jobs Status Workforce Workforce My Workforce Recr…" at bounding box center [319, 157] width 639 height 314
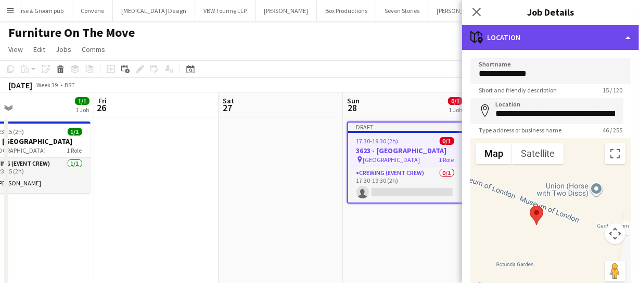
click at [600, 39] on div "maps-pin-1 Location" at bounding box center [550, 37] width 177 height 25
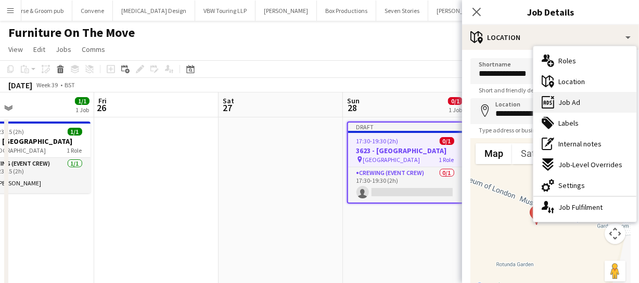
click at [580, 96] on div "ads-window Job Ad" at bounding box center [584, 102] width 103 height 21
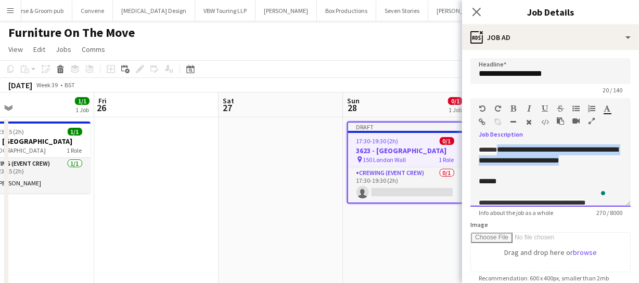
drag, startPoint x: 503, startPoint y: 146, endPoint x: 610, endPoint y: 159, distance: 107.4
click at [610, 159] on div "**********" at bounding box center [550, 176] width 160 height 62
paste div "To enrich screen reader interactions, please activate Accessibility in Grammarl…"
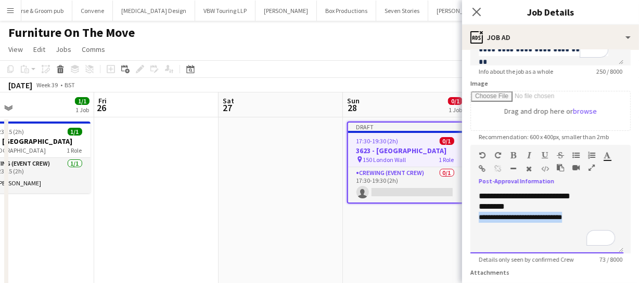
scroll to position [86, 0]
drag, startPoint x: 478, startPoint y: 218, endPoint x: 579, endPoint y: 211, distance: 101.1
click at [580, 214] on p "**********" at bounding box center [546, 217] width 136 height 11
copy span "**********"
click at [512, 234] on div "**********" at bounding box center [546, 222] width 153 height 62
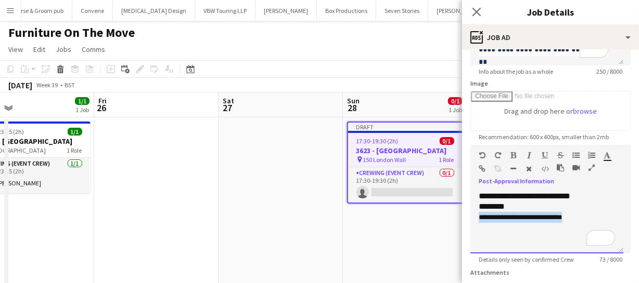
drag, startPoint x: 479, startPoint y: 217, endPoint x: 580, endPoint y: 216, distance: 101.4
click at [580, 216] on p "**********" at bounding box center [546, 217] width 136 height 11
paste div "To enrich screen reader interactions, please activate Accessibility in Grammarl…"
click at [546, 217] on span "**********" at bounding box center [512, 217] width 68 height 7
click at [559, 222] on p "**********" at bounding box center [546, 217] width 136 height 11
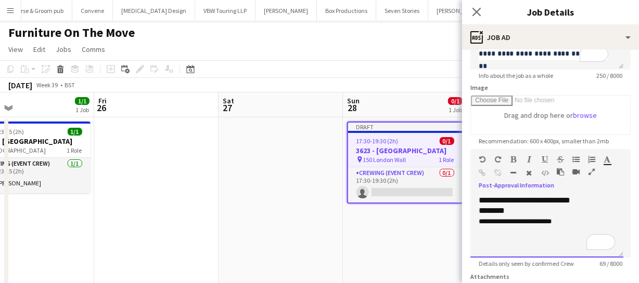
scroll to position [94, 0]
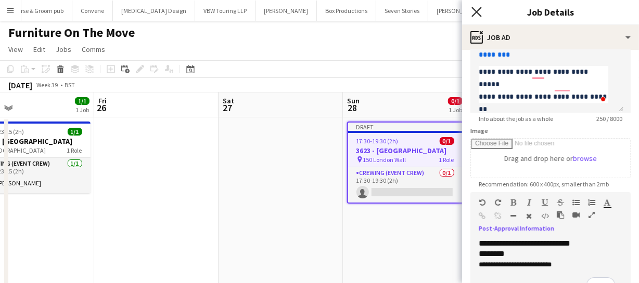
click at [475, 15] on icon "Close pop-in" at bounding box center [476, 12] width 10 height 10
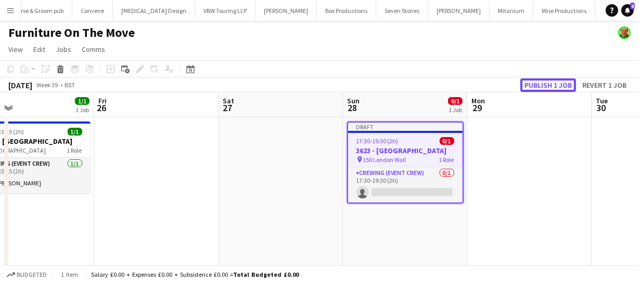
click at [541, 85] on button "Publish 1 job" at bounding box center [548, 86] width 56 height 14
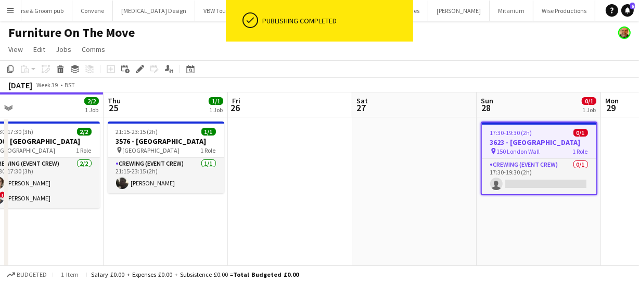
drag, startPoint x: 228, startPoint y: 241, endPoint x: 294, endPoint y: 235, distance: 66.8
click at [290, 236] on app-calendar-viewport "Mon 22 Tue 23 Wed 24 2/2 1 Job Thu 25 1/1 1 Job Fri 26 Sat 27 Sun 28 0/1 1 Job …" at bounding box center [319, 195] width 639 height 204
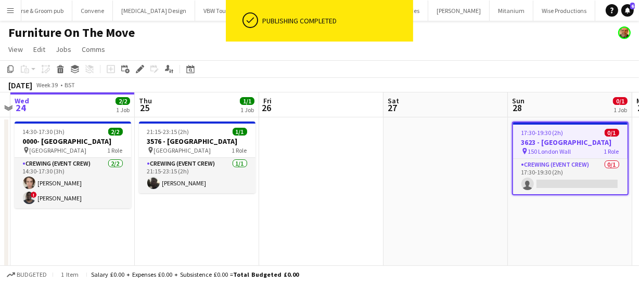
drag, startPoint x: 278, startPoint y: 237, endPoint x: 401, endPoint y: 224, distance: 123.9
click at [411, 227] on app-calendar-viewport "Mon 22 Tue 23 Wed 24 2/2 1 Job Thu 25 1/1 1 Job Fri 26 Sat 27 Sun 28 0/1 1 Job …" at bounding box center [319, 195] width 639 height 204
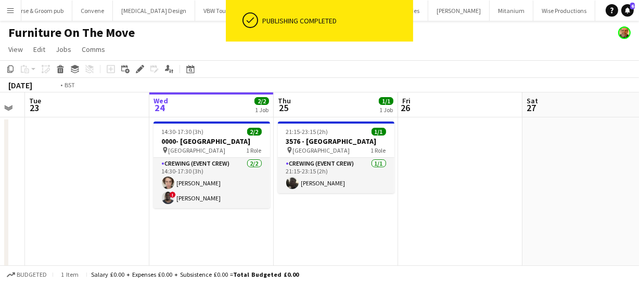
click at [497, 224] on app-calendar-viewport "Sun 21 6/6 1 Job Mon 22 Tue 23 Wed 24 2/2 1 Job Thu 25 1/1 1 Job Fri 26 Sat 27 …" at bounding box center [319, 195] width 639 height 204
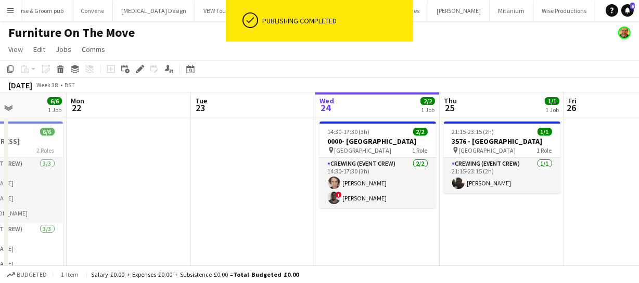
scroll to position [0, 306]
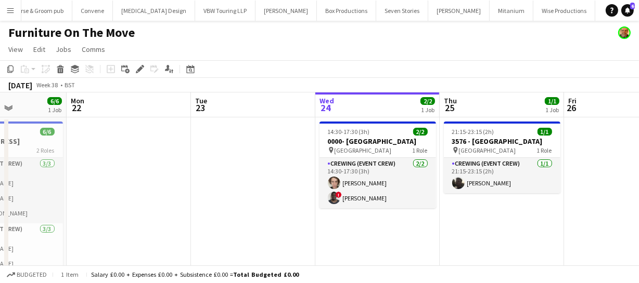
click at [360, 113] on app-board-header-date "Wed 24 2/2 1 Job" at bounding box center [377, 105] width 124 height 25
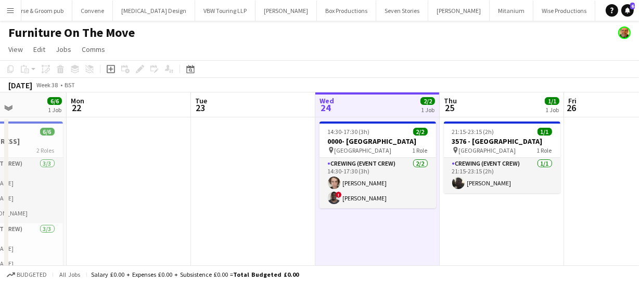
click at [360, 114] on app-board-header-date "Wed 24 2/2 1 Job" at bounding box center [377, 105] width 124 height 25
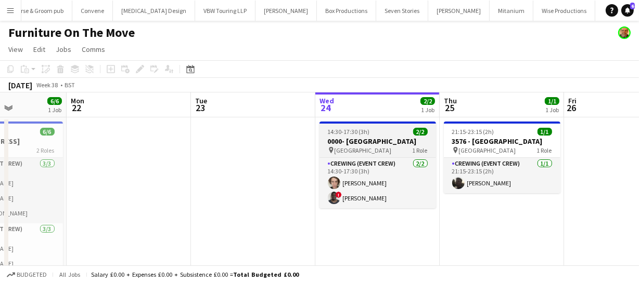
click at [362, 137] on h3 "0000- Somerset House" at bounding box center [377, 141] width 116 height 9
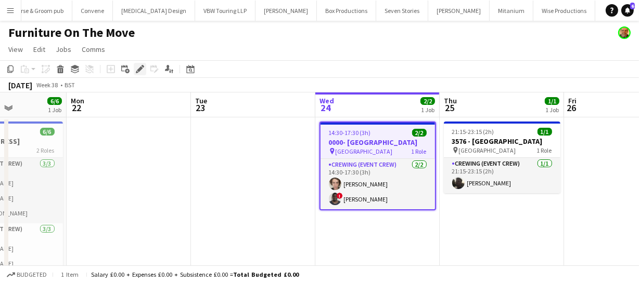
click at [142, 71] on icon "Edit" at bounding box center [140, 69] width 8 height 8
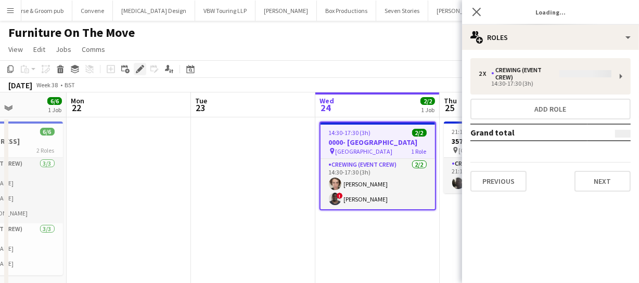
type input "*******"
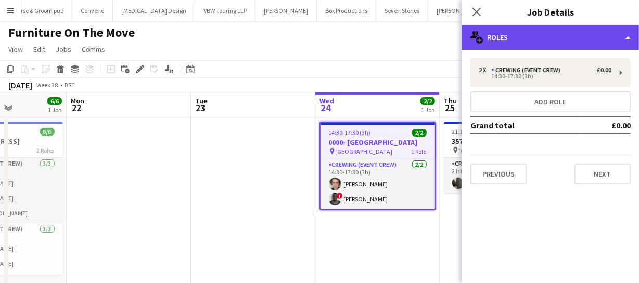
click at [613, 38] on div "multiple-users-add Roles" at bounding box center [550, 37] width 177 height 25
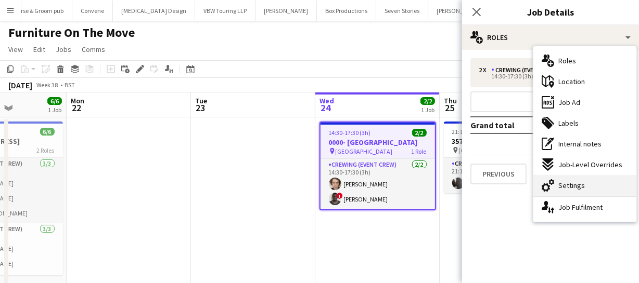
click at [582, 182] on span "Settings" at bounding box center [571, 185] width 27 height 9
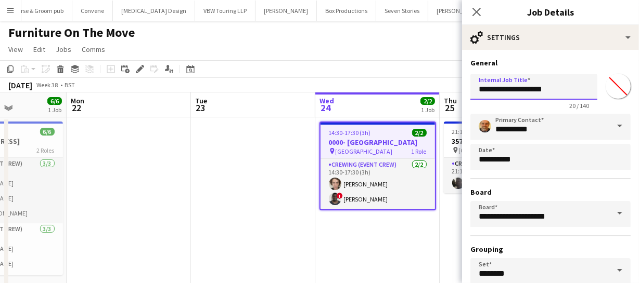
drag, startPoint x: 495, startPoint y: 88, endPoint x: 448, endPoint y: 88, distance: 46.8
click at [448, 88] on body "Menu Boards Boards Boards All jobs Status Workforce Workforce My Workforce Recr…" at bounding box center [319, 157] width 639 height 314
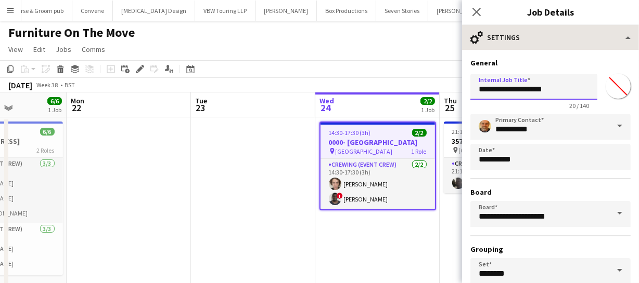
type input "**********"
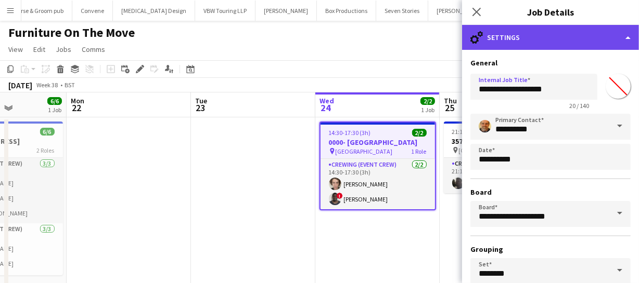
click at [559, 40] on div "cog-double-3 Settings" at bounding box center [550, 37] width 177 height 25
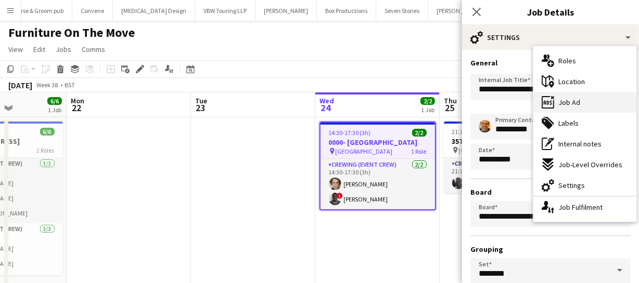
click at [572, 94] on div "ads-window Job Ad" at bounding box center [584, 102] width 103 height 21
type input "**********"
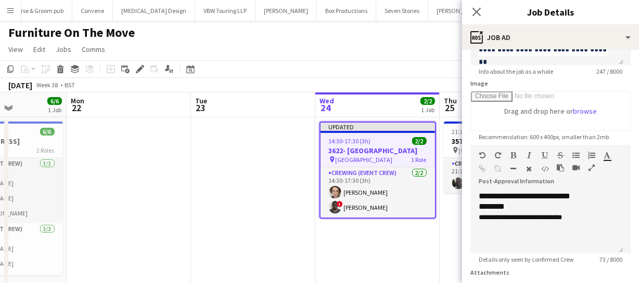
scroll to position [189, 0]
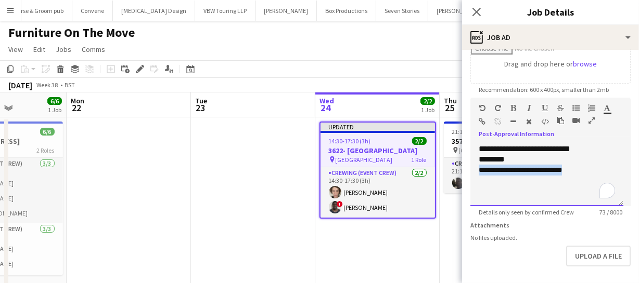
drag, startPoint x: 479, startPoint y: 170, endPoint x: 601, endPoint y: 167, distance: 121.2
click at [601, 167] on p "**********" at bounding box center [546, 170] width 136 height 11
click at [518, 155] on div "********" at bounding box center [546, 159] width 136 height 10
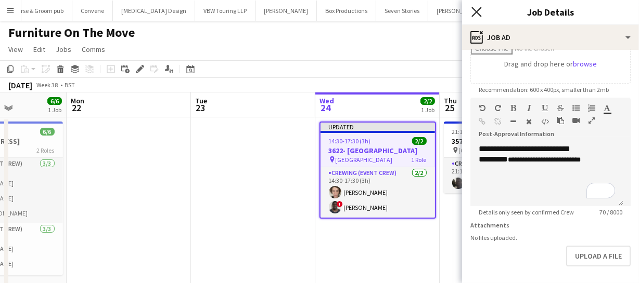
click at [478, 10] on icon at bounding box center [476, 12] width 10 height 10
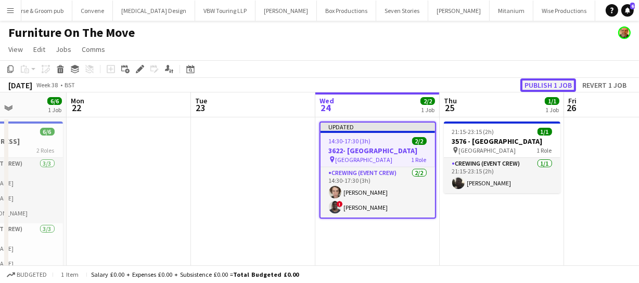
click at [552, 89] on button "Publish 1 job" at bounding box center [548, 86] width 56 height 14
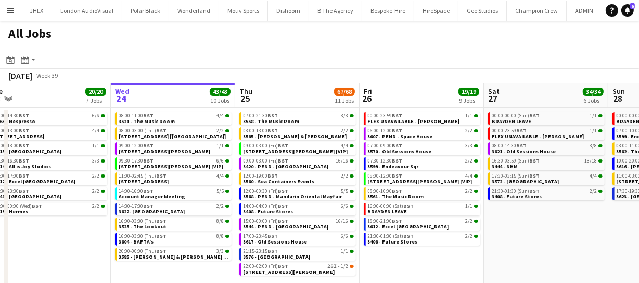
scroll to position [0, 317]
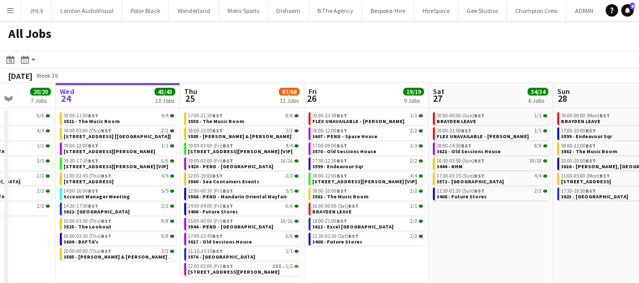
drag, startPoint x: 544, startPoint y: 231, endPoint x: 475, endPoint y: 228, distance: 68.7
click at [475, 228] on app-calendar-viewport "Sun 21 49/51 12 Jobs Mon 22 55/56 9 Jobs Tue 23 20/20 7 Jobs Wed 24 43/43 10 Jo…" at bounding box center [319, 203] width 639 height 240
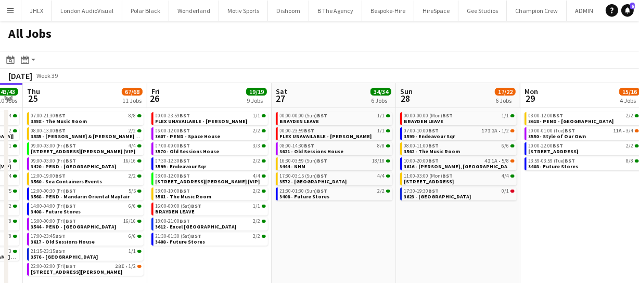
scroll to position [0, 474]
drag, startPoint x: 512, startPoint y: 232, endPoint x: 355, endPoint y: 243, distance: 157.4
click at [355, 243] on app-calendar-viewport "Sun 21 49/51 12 Jobs Mon 22 55/56 9 Jobs Tue 23 20/20 7 Jobs Wed 24 43/43 10 Jo…" at bounding box center [319, 203] width 639 height 240
click at [457, 136] on link "07:00-10:00 BST 17I 2A • 1/2 3599 - Endeavour Sqr" at bounding box center [460, 133] width 110 height 12
click at [487, 163] on span "4I" at bounding box center [488, 161] width 6 height 5
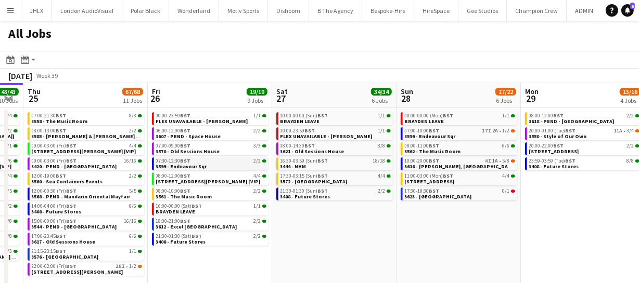
click at [187, 166] on span "3599 - Endeavour Sqr" at bounding box center [181, 166] width 51 height 7
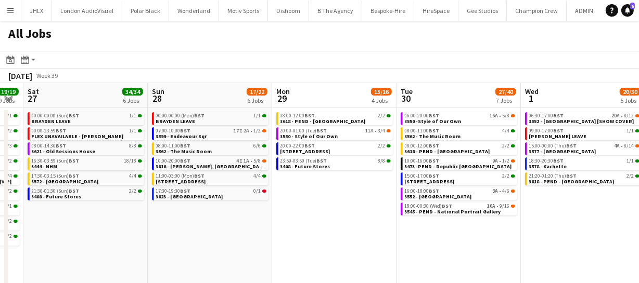
scroll to position [0, 308]
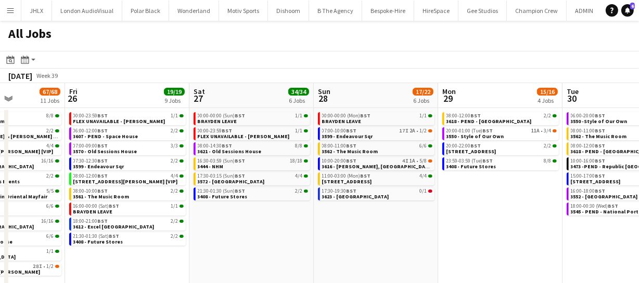
drag, startPoint x: 457, startPoint y: 233, endPoint x: 374, endPoint y: 224, distance: 83.3
click at [374, 224] on app-calendar-viewport "Tue 23 20/20 7 Jobs Wed 24 43/43 10 Jobs Thu 25 67/68 11 Jobs Fri 26 19/19 9 Jo…" at bounding box center [319, 203] width 639 height 240
click at [358, 163] on span "3616 - [PERSON_NAME], [GEOGRAPHIC_DATA]" at bounding box center [377, 166] width 111 height 7
click at [342, 133] on span "3599 - Endeavour Sqr" at bounding box center [347, 136] width 51 height 7
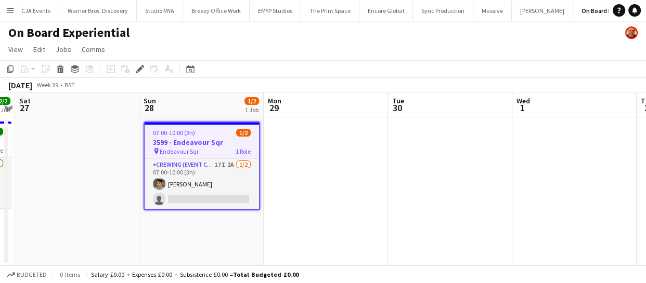
scroll to position [0, 1328]
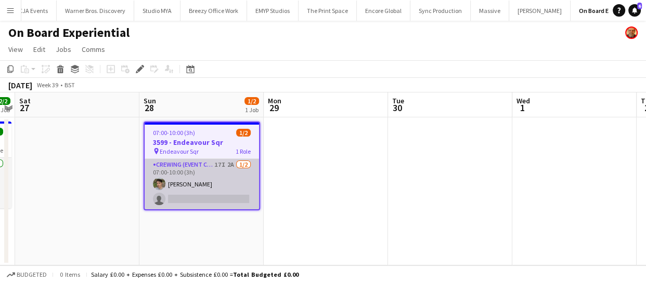
click at [213, 207] on app-card-role "Crewing (Event Crew) 17I 2A [DATE] 07:00-10:00 (3h) [PERSON_NAME] single-neutra…" at bounding box center [202, 184] width 114 height 50
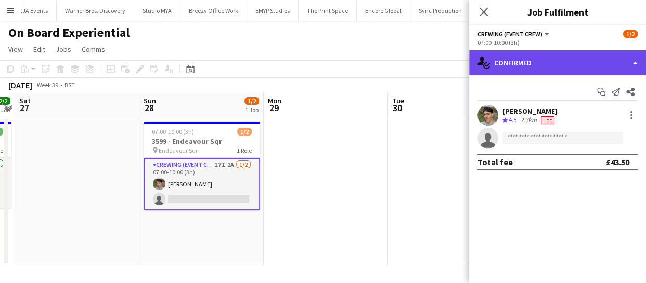
click at [565, 69] on div "single-neutral-actions-check-2 Confirmed" at bounding box center [557, 62] width 177 height 25
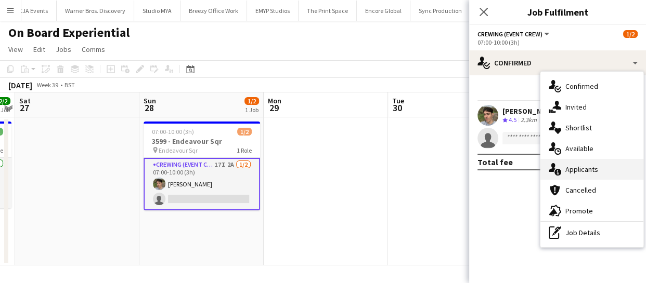
click at [577, 172] on span "Applicants" at bounding box center [581, 169] width 33 height 9
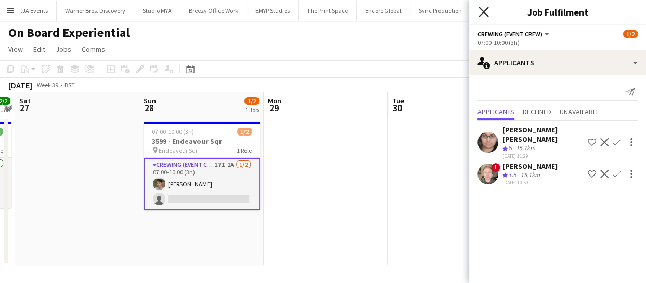
click at [480, 15] on icon at bounding box center [483, 12] width 10 height 10
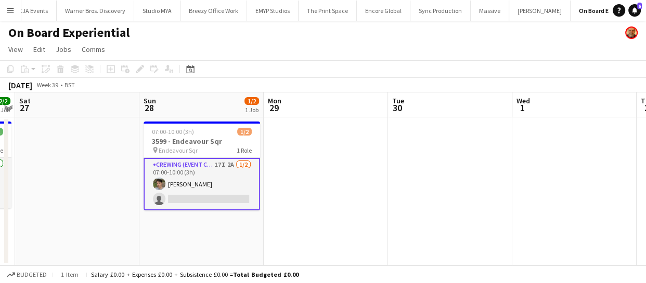
drag, startPoint x: 329, startPoint y: 236, endPoint x: 493, endPoint y: 214, distance: 165.8
click at [396, 225] on app-calendar-viewport "Wed 24 Thu 25 Fri 26 2/2 1 Job Sat 27 Sun 28 1/2 1 Job Mon 29 Tue 30 Wed 1 Thu …" at bounding box center [323, 179] width 646 height 173
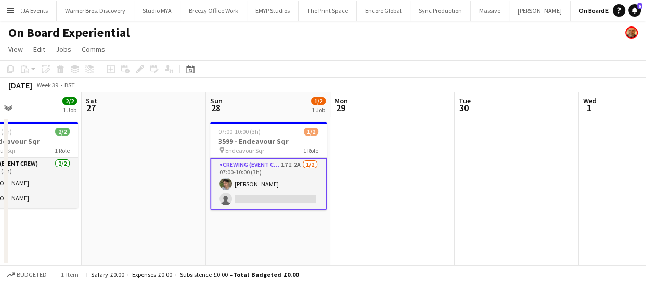
drag, startPoint x: 456, startPoint y: 220, endPoint x: 624, endPoint y: 211, distance: 168.8
click at [528, 213] on app-calendar-viewport "Wed 24 Thu 25 Fri 26 2/2 1 Job Sat 27 Sun 28 1/2 1 Job Mon 29 Tue 30 Wed 1 Thu …" at bounding box center [323, 179] width 646 height 173
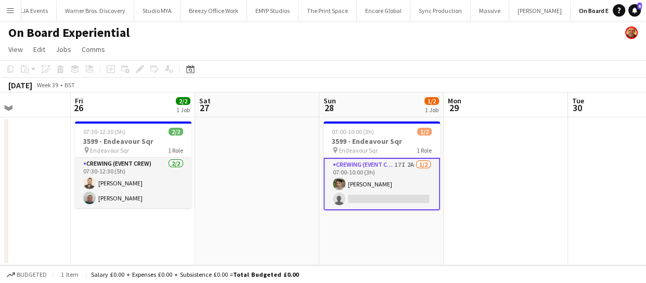
drag, startPoint x: 267, startPoint y: 205, endPoint x: 429, endPoint y: 197, distance: 162.5
click at [400, 198] on app-calendar-viewport "Tue 23 Wed 24 Thu 25 Fri 26 2/2 1 Job Sat 27 Sun 28 1/2 1 Job Mon 29 Tue 30 Wed…" at bounding box center [323, 179] width 646 height 173
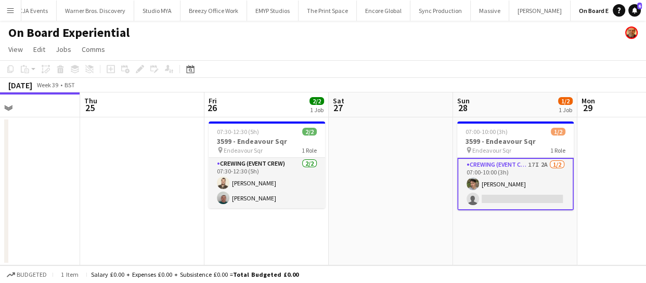
click at [405, 206] on app-calendar-viewport "Mon 22 Tue 23 Wed 24 Thu 25 Fri 26 2/2 1 Job Sat 27 Sun 28 1/2 1 Job Mon 29 Tue…" at bounding box center [323, 179] width 646 height 173
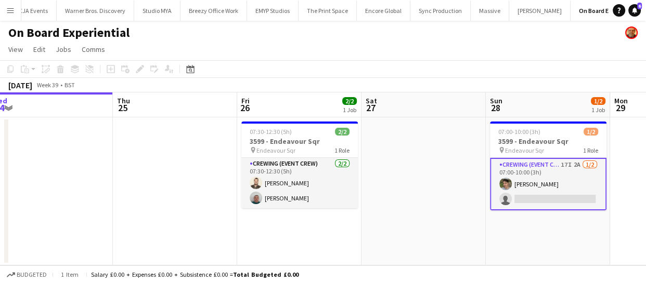
click at [537, 178] on app-card-role "Crewing (Event Crew) 17I 2A [DATE] 07:00-10:00 (3h) [PERSON_NAME] single-neutra…" at bounding box center [548, 184] width 116 height 53
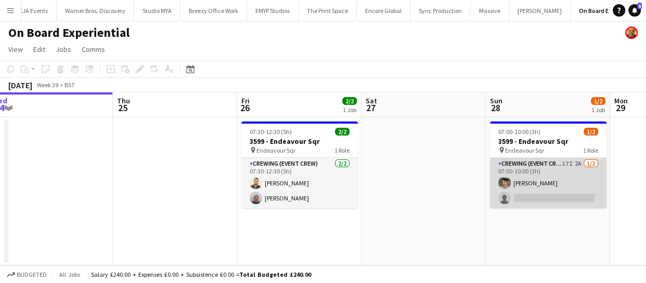
click at [544, 190] on app-card-role "Crewing (Event Crew) 17I 2A [DATE] 07:00-10:00 (3h) [PERSON_NAME] single-neutra…" at bounding box center [548, 183] width 116 height 50
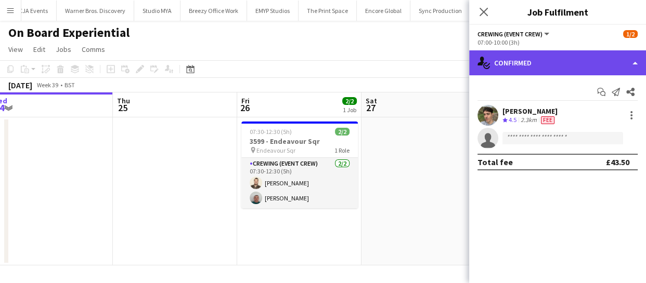
click at [586, 68] on div "single-neutral-actions-check-2 Confirmed" at bounding box center [557, 62] width 177 height 25
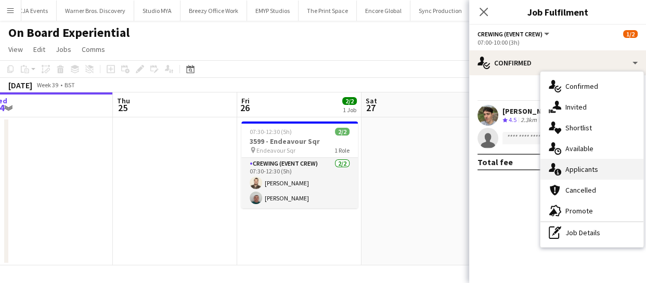
click at [586, 170] on span "Applicants" at bounding box center [581, 169] width 33 height 9
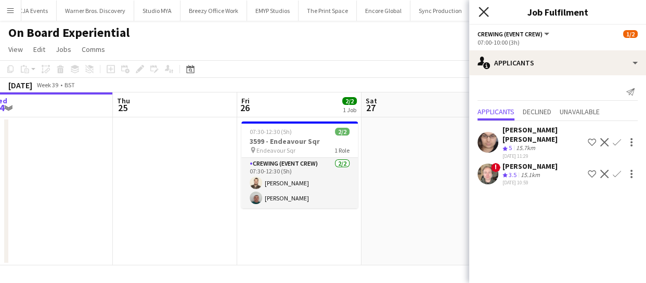
click at [487, 10] on icon "Close pop-in" at bounding box center [483, 12] width 10 height 10
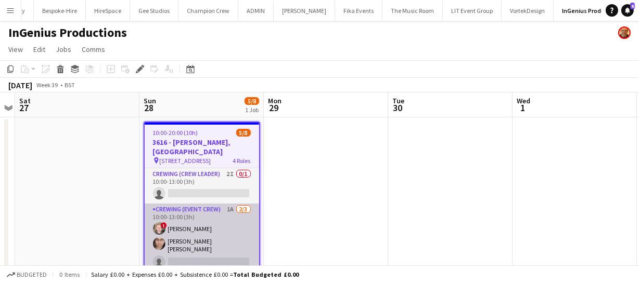
click at [194, 231] on app-card-role "Crewing (Event Crew) 1A [DATE] 10:00-13:00 (3h) ! Calum [PERSON_NAME] single-ne…" at bounding box center [202, 238] width 114 height 69
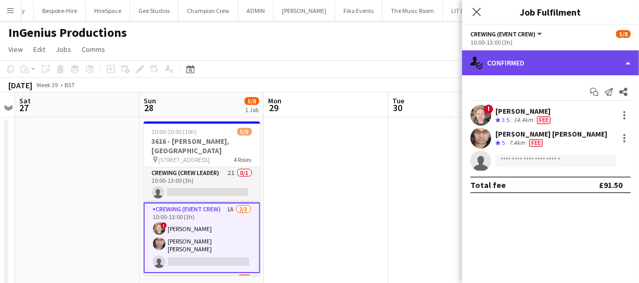
click at [583, 68] on div "single-neutral-actions-check-2 Confirmed" at bounding box center [550, 62] width 177 height 25
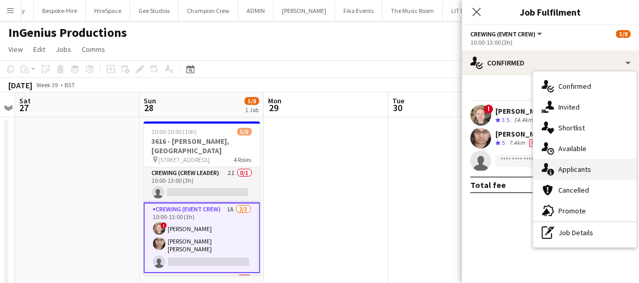
click at [598, 161] on div "single-neutral-actions-information Applicants" at bounding box center [584, 169] width 103 height 21
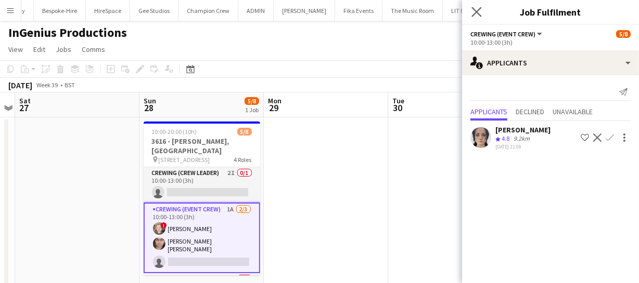
click at [476, 18] on app-icon "Close pop-in" at bounding box center [476, 12] width 15 height 15
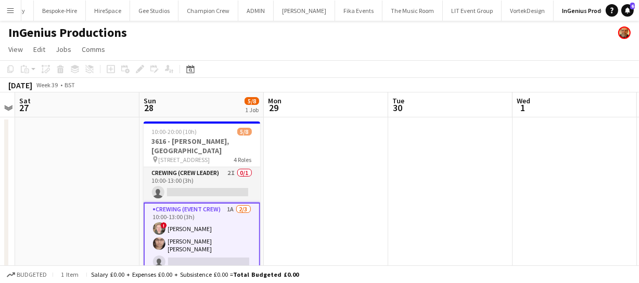
click at [201, 228] on app-card-role "Crewing (Event Crew) 1A [DATE] 10:00-13:00 (3h) ! Calum [PERSON_NAME] single-ne…" at bounding box center [202, 238] width 116 height 71
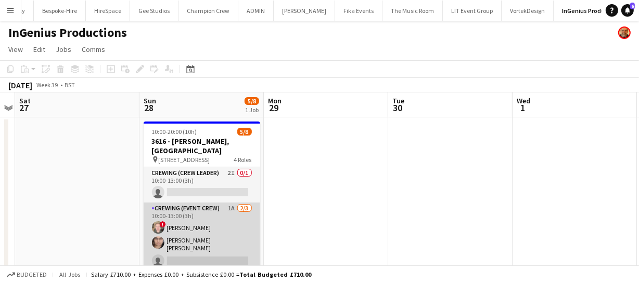
click at [204, 227] on app-card-role "Crewing (Event Crew) 1A 2/3 10:00-13:00 (3h) ! Calum Ward Ells Jones single-neu…" at bounding box center [202, 237] width 116 height 69
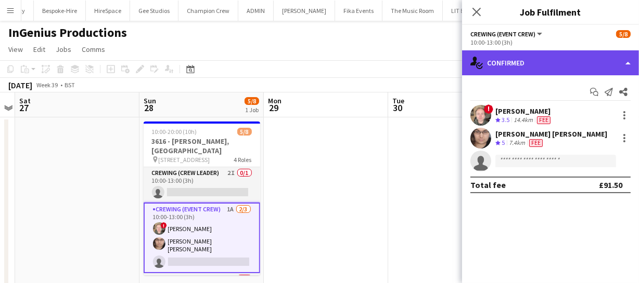
click at [529, 61] on div "single-neutral-actions-check-2 Confirmed" at bounding box center [550, 62] width 177 height 25
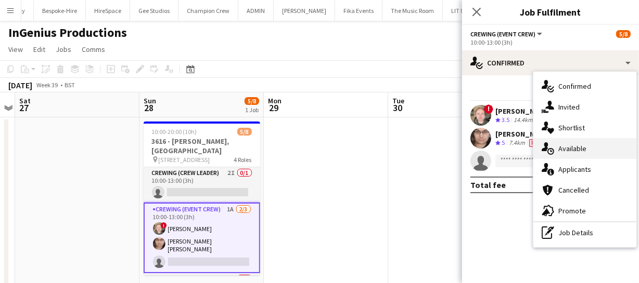
click at [575, 156] on div "single-neutral-actions-upload Available" at bounding box center [584, 148] width 103 height 21
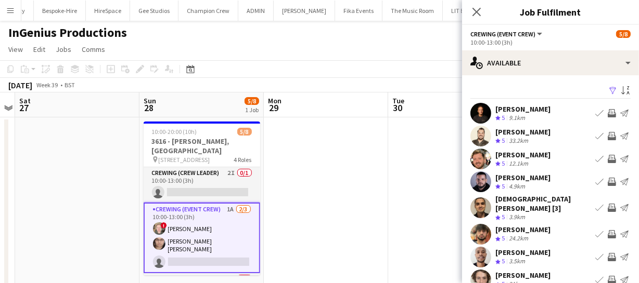
click at [607, 161] on app-icon "Invite crew" at bounding box center [611, 159] width 8 height 8
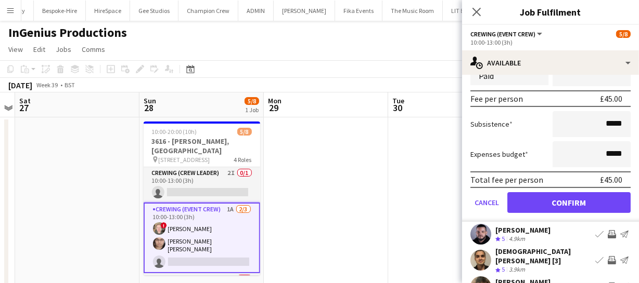
scroll to position [189, 0]
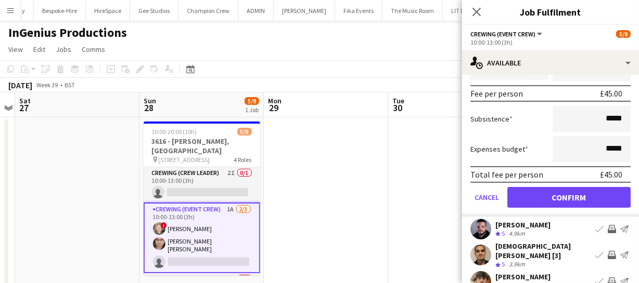
click at [561, 209] on form "Fee Type Default Hourly 1 3h x ****** Break Period Paid ****** Fee per person £…" at bounding box center [550, 106] width 177 height 222
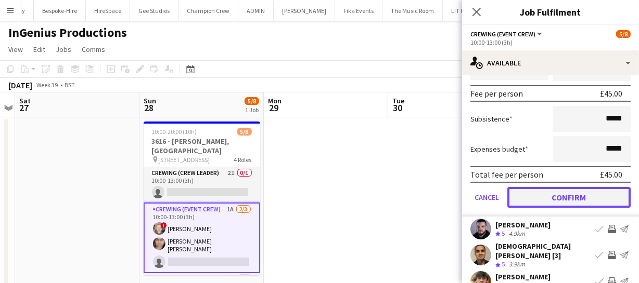
click at [564, 196] on button "Confirm" at bounding box center [568, 197] width 123 height 21
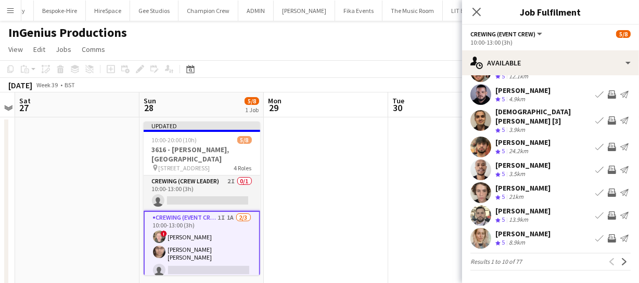
scroll to position [81, 0]
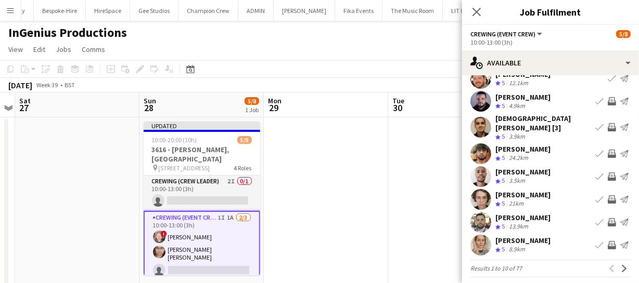
click at [607, 99] on app-icon "Invite crew" at bounding box center [611, 101] width 8 height 8
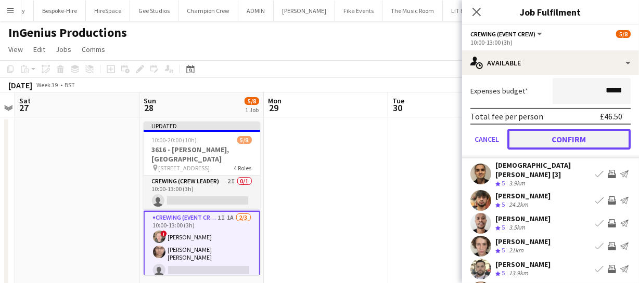
click at [581, 141] on button "Confirm" at bounding box center [568, 139] width 123 height 21
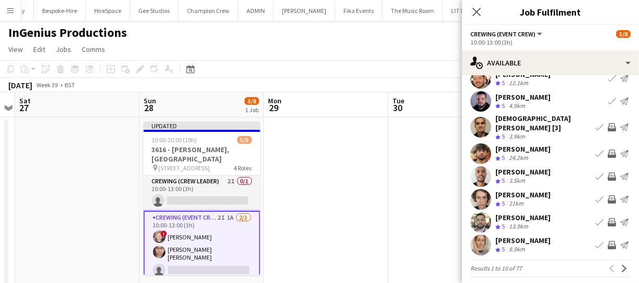
click at [607, 150] on app-icon "Invite crew" at bounding box center [611, 154] width 8 height 8
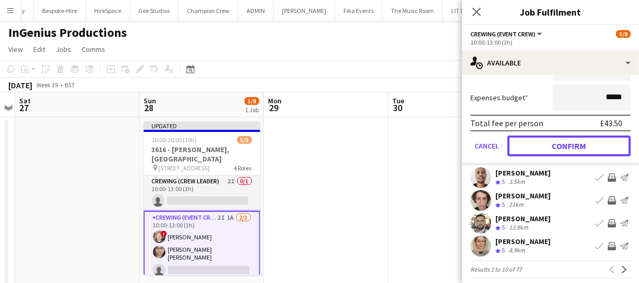
click at [583, 139] on button "Confirm" at bounding box center [568, 146] width 123 height 21
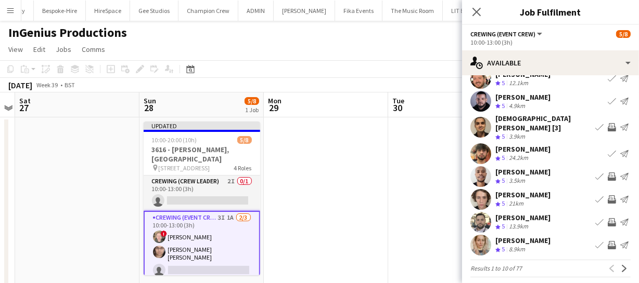
click at [607, 196] on app-icon "Invite crew" at bounding box center [611, 200] width 8 height 8
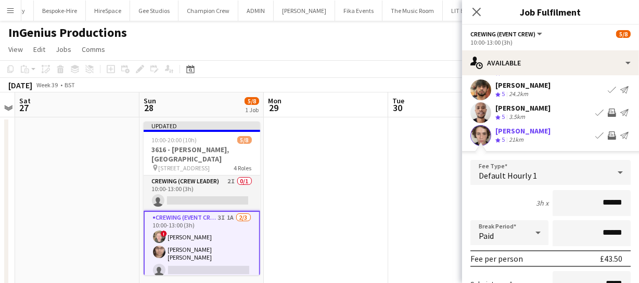
scroll to position [316, 0]
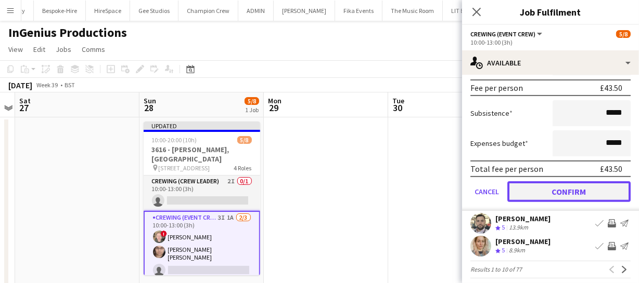
click at [578, 187] on button "Confirm" at bounding box center [568, 191] width 123 height 21
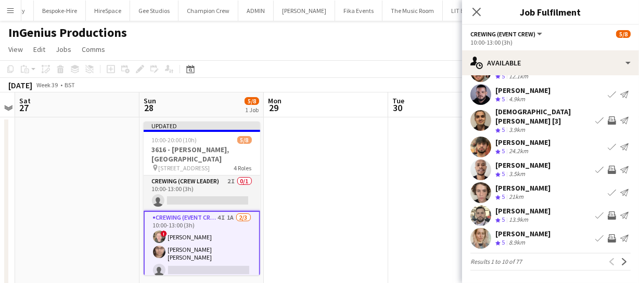
scroll to position [81, 0]
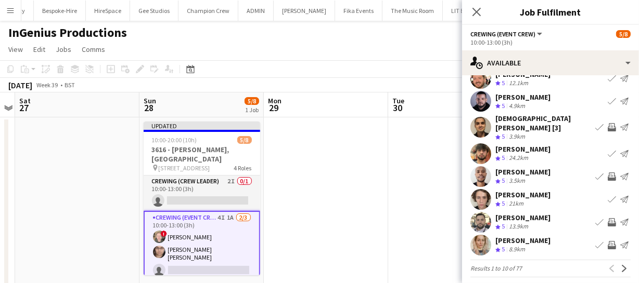
click at [607, 218] on app-icon "Invite crew" at bounding box center [611, 222] width 8 height 8
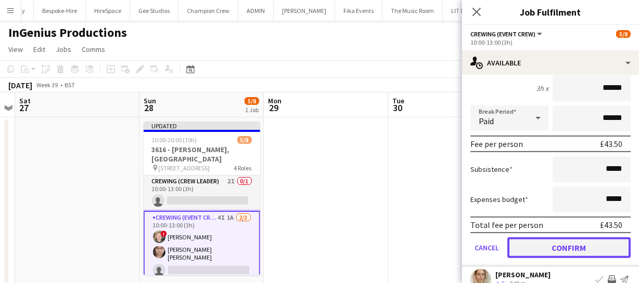
click at [594, 238] on button "Confirm" at bounding box center [568, 248] width 123 height 21
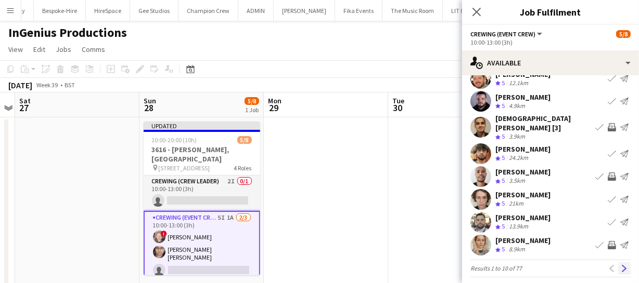
click at [620, 265] on app-icon "Next" at bounding box center [623, 268] width 7 height 7
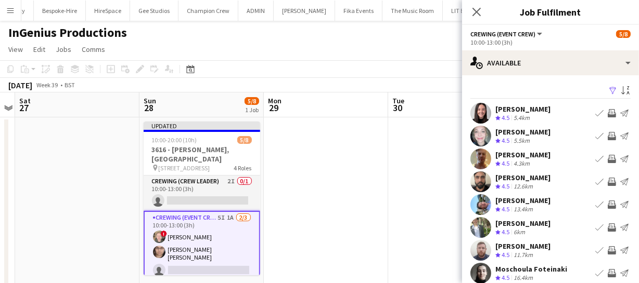
click at [607, 161] on app-icon "Invite crew" at bounding box center [611, 159] width 8 height 8
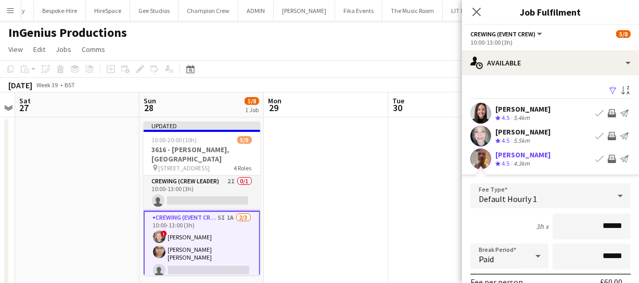
drag, startPoint x: 614, startPoint y: 227, endPoint x: 576, endPoint y: 225, distance: 38.0
click at [577, 228] on input "******" at bounding box center [591, 227] width 78 height 26
type input "*****"
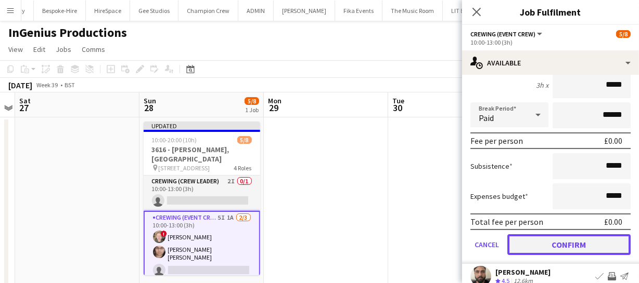
click at [606, 239] on button "Confirm" at bounding box center [568, 245] width 123 height 21
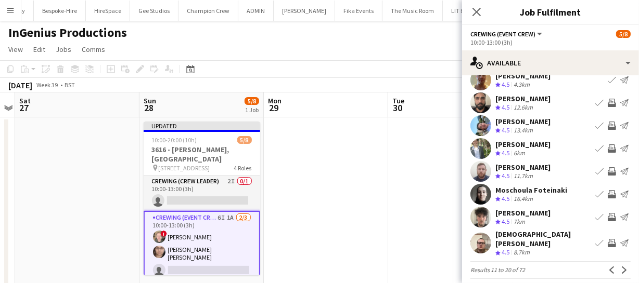
scroll to position [81, 0]
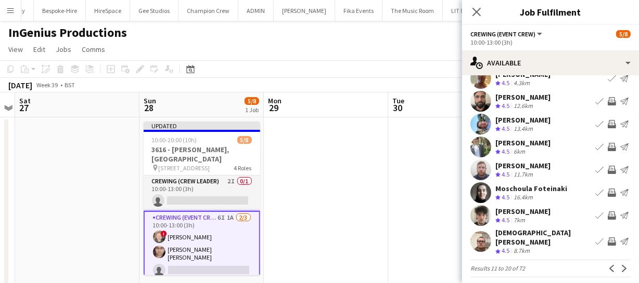
click at [607, 125] on app-icon "Invite crew" at bounding box center [611, 124] width 8 height 8
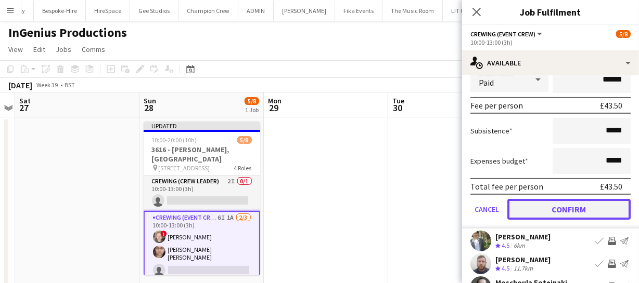
click at [578, 203] on button "Confirm" at bounding box center [568, 209] width 123 height 21
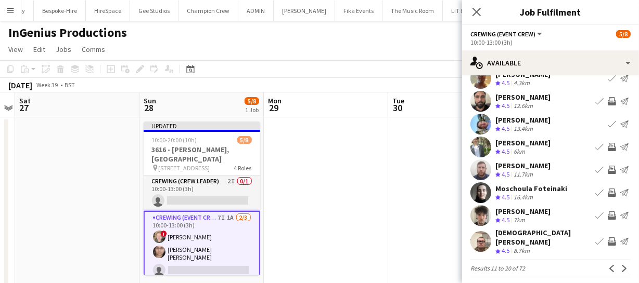
click at [607, 171] on app-icon "Invite crew" at bounding box center [611, 170] width 8 height 8
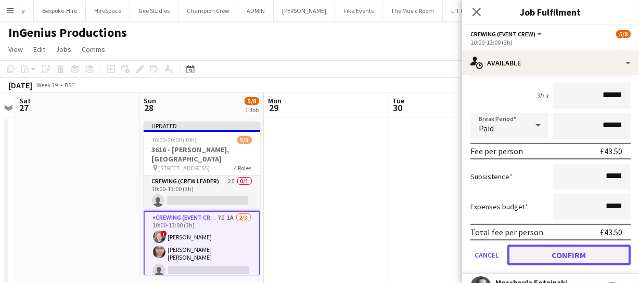
click at [588, 252] on button "Confirm" at bounding box center [568, 255] width 123 height 21
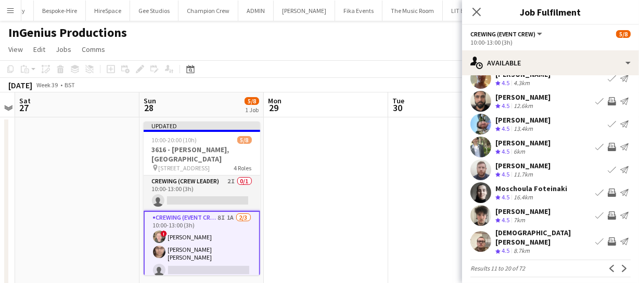
click at [607, 216] on app-icon "Invite crew" at bounding box center [611, 216] width 8 height 8
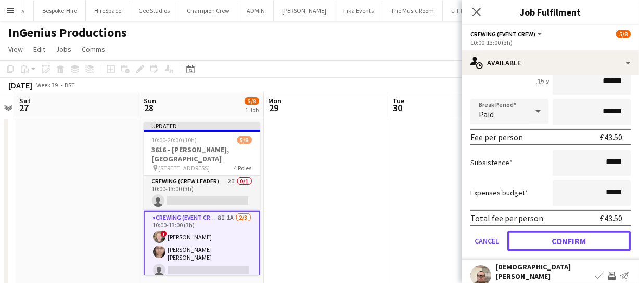
click at [589, 235] on button "Confirm" at bounding box center [568, 241] width 123 height 21
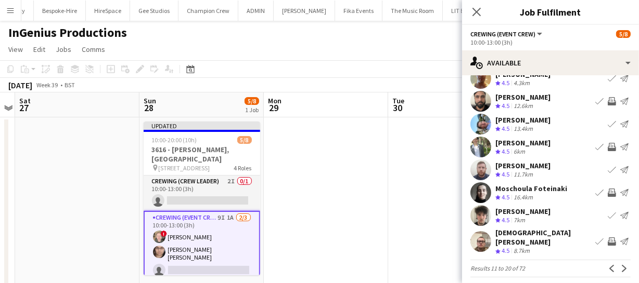
click at [607, 240] on app-icon "Invite crew" at bounding box center [611, 242] width 8 height 8
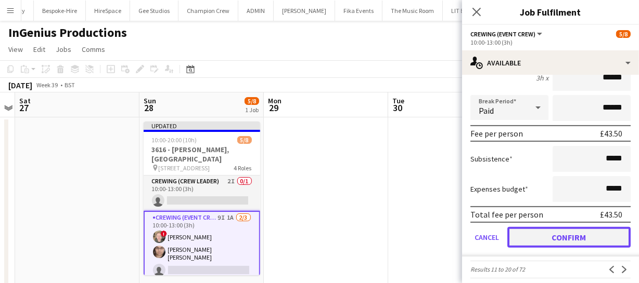
click at [577, 227] on button "Confirm" at bounding box center [568, 237] width 123 height 21
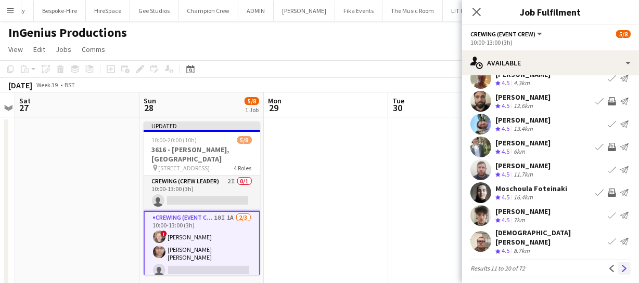
click at [619, 266] on button "Next" at bounding box center [624, 269] width 12 height 12
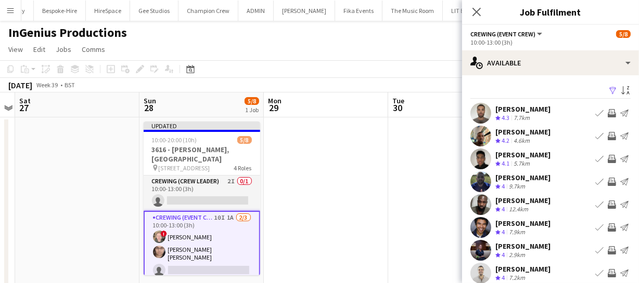
click at [607, 117] on app-icon "Invite crew" at bounding box center [611, 113] width 8 height 8
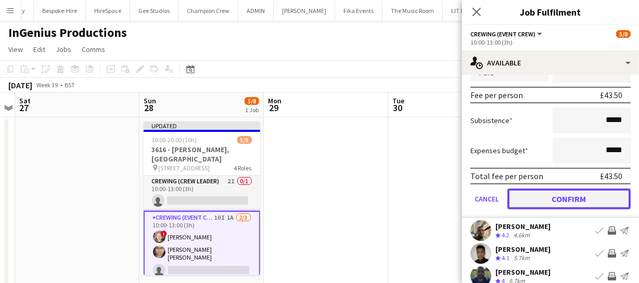
click at [592, 193] on button "Confirm" at bounding box center [568, 199] width 123 height 21
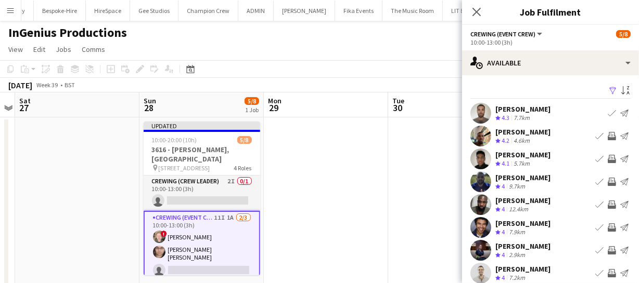
click at [607, 137] on app-icon "Invite crew" at bounding box center [611, 136] width 8 height 8
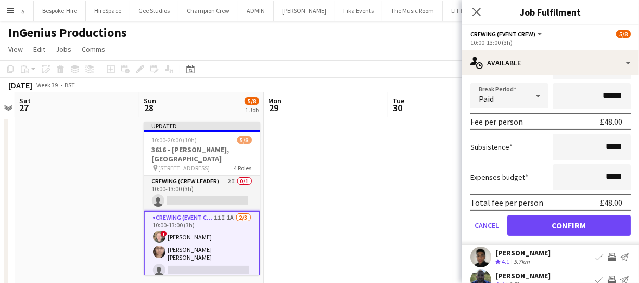
scroll to position [141, 0]
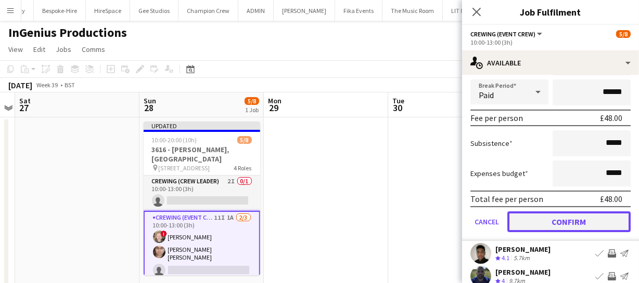
click at [573, 228] on button "Confirm" at bounding box center [568, 222] width 123 height 21
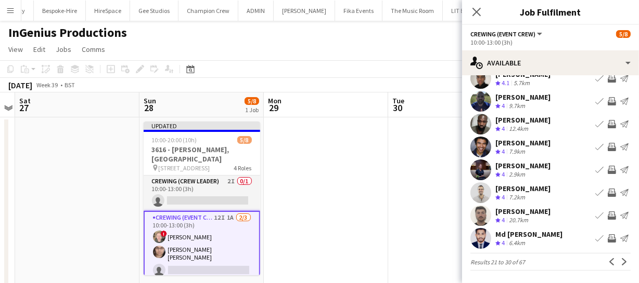
scroll to position [0, 0]
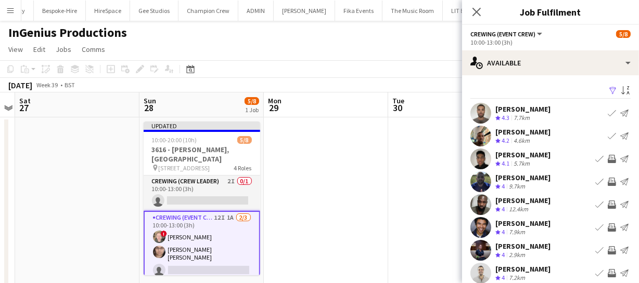
click at [605, 131] on button "Book crew" at bounding box center [611, 136] width 12 height 12
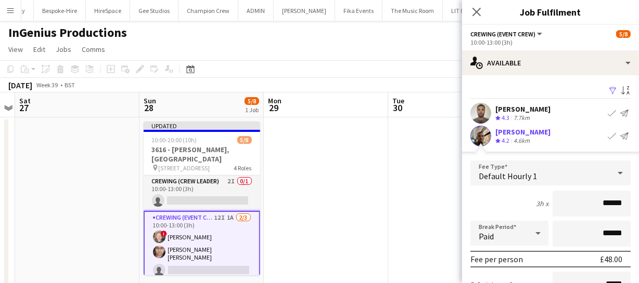
scroll to position [141, 0]
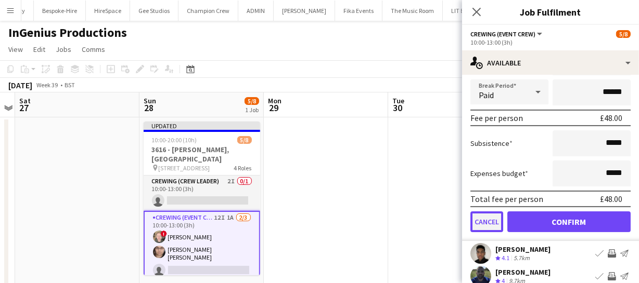
click at [492, 223] on button "Cancel" at bounding box center [486, 222] width 33 height 21
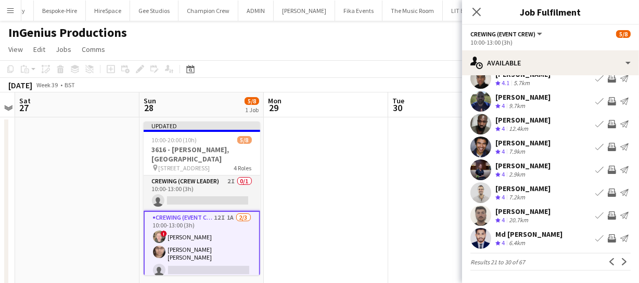
scroll to position [30, 0]
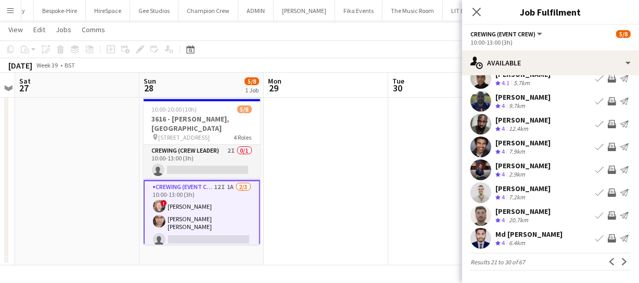
click at [607, 217] on app-icon "Invite crew" at bounding box center [611, 216] width 8 height 8
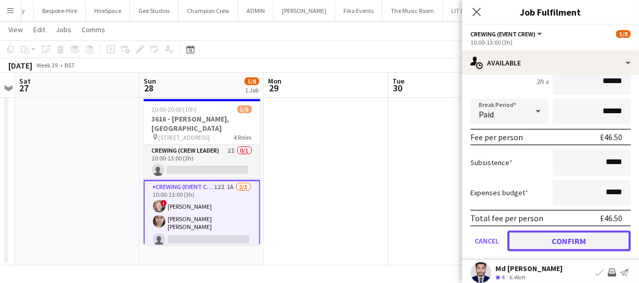
click at [603, 238] on button "Confirm" at bounding box center [568, 241] width 123 height 21
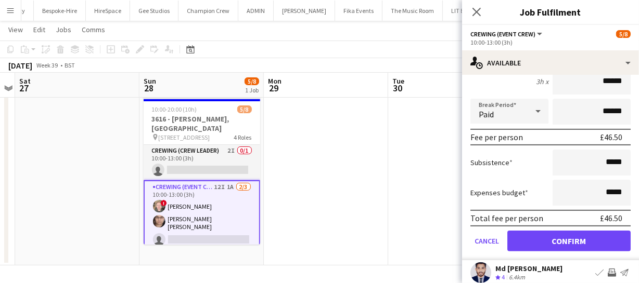
scroll to position [81, 0]
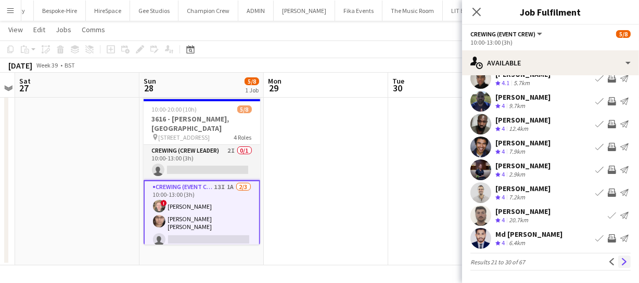
click at [620, 261] on app-icon "Next" at bounding box center [623, 261] width 7 height 7
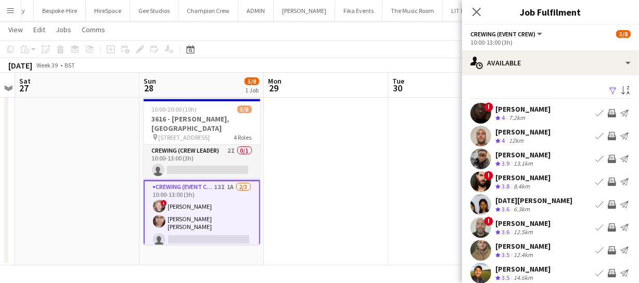
click at [607, 162] on app-icon "Invite crew" at bounding box center [611, 159] width 8 height 8
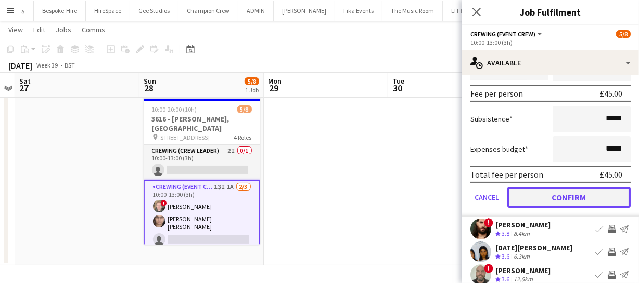
click at [597, 199] on button "Confirm" at bounding box center [568, 197] width 123 height 21
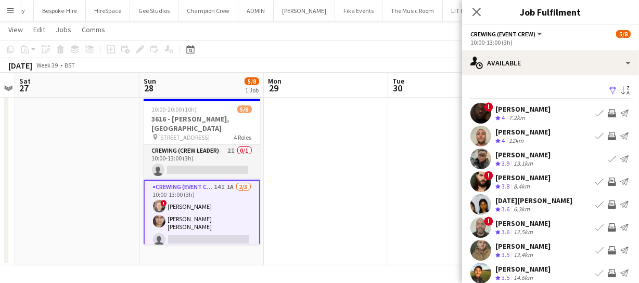
click at [607, 179] on app-icon "Invite crew" at bounding box center [611, 182] width 8 height 8
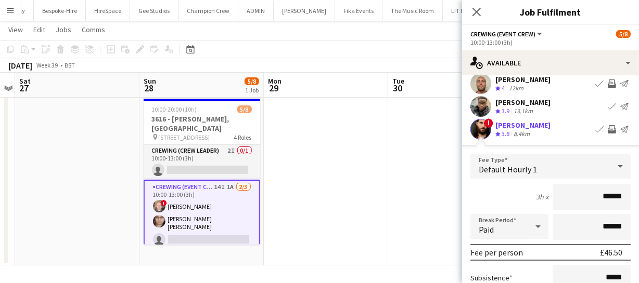
scroll to position [189, 0]
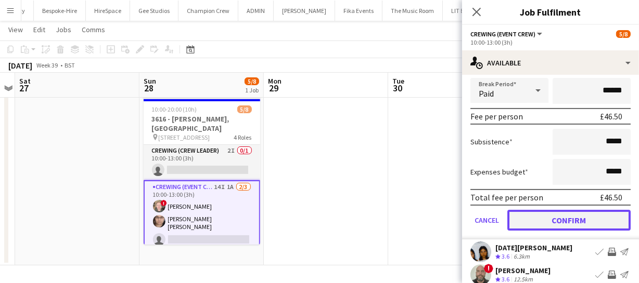
click at [594, 215] on button "Confirm" at bounding box center [568, 220] width 123 height 21
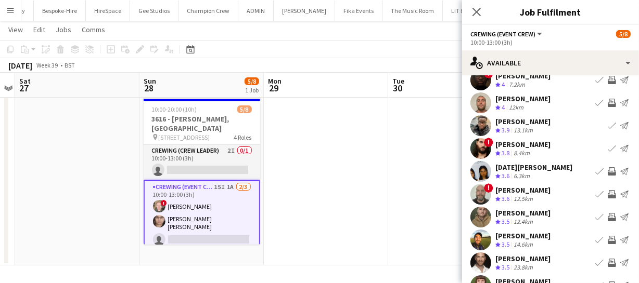
scroll to position [81, 0]
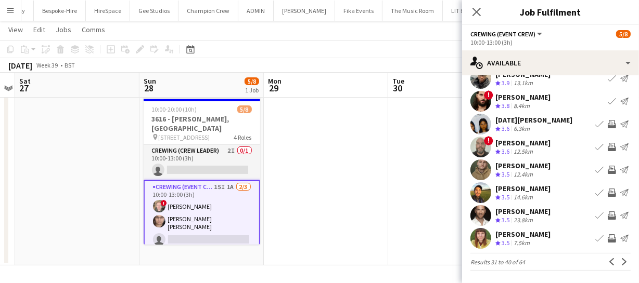
click at [607, 194] on app-icon "Invite crew" at bounding box center [611, 193] width 8 height 8
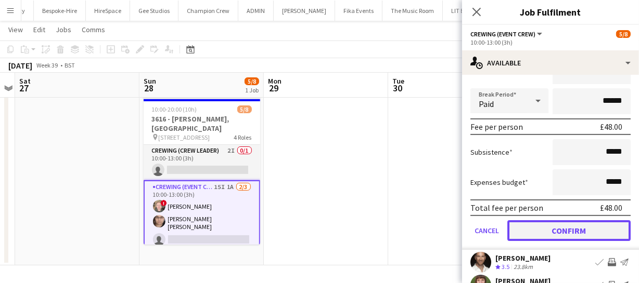
click at [596, 220] on button "Confirm" at bounding box center [568, 230] width 123 height 21
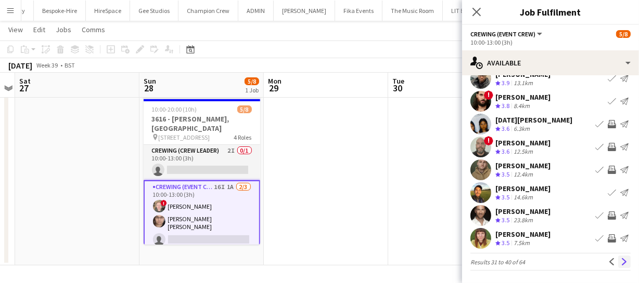
click at [623, 259] on button "Next" at bounding box center [624, 262] width 12 height 12
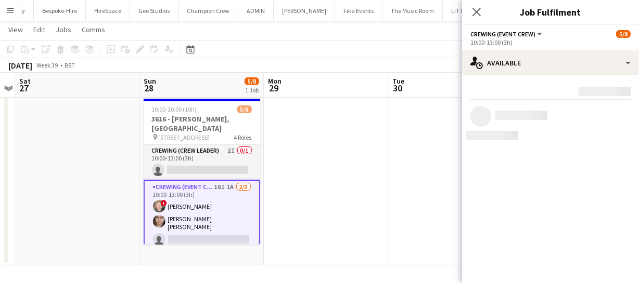
scroll to position [0, 0]
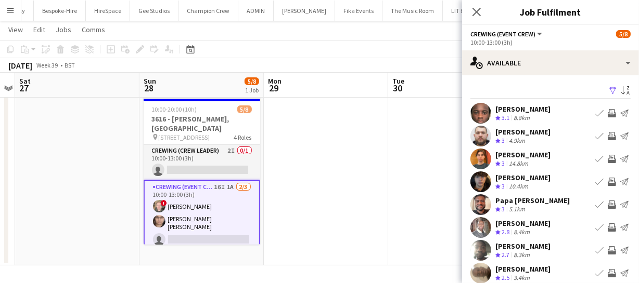
click at [607, 135] on app-icon "Invite crew" at bounding box center [611, 136] width 8 height 8
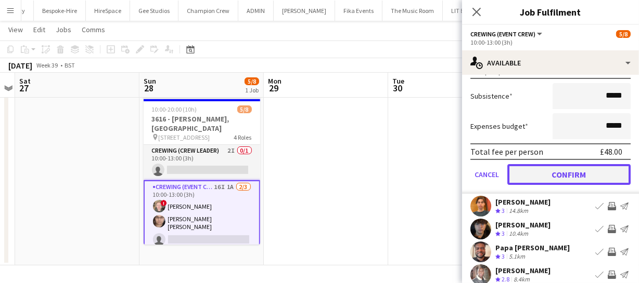
click at [604, 171] on button "Confirm" at bounding box center [568, 174] width 123 height 21
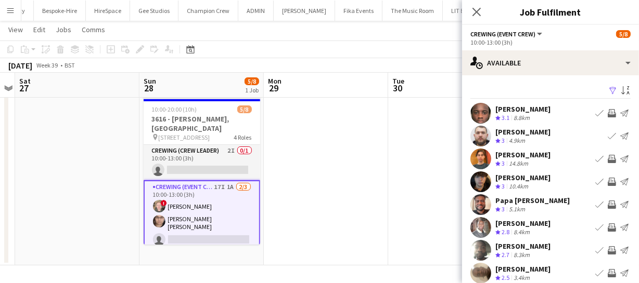
scroll to position [81, 0]
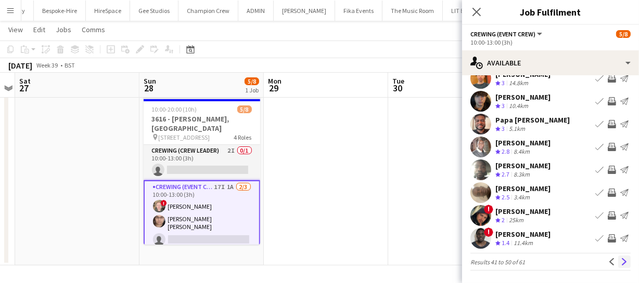
click at [620, 265] on app-icon "Next" at bounding box center [623, 261] width 7 height 7
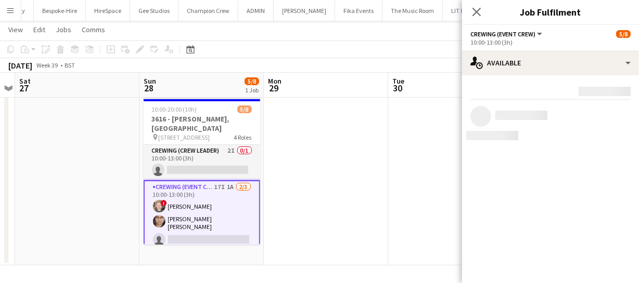
scroll to position [0, 0]
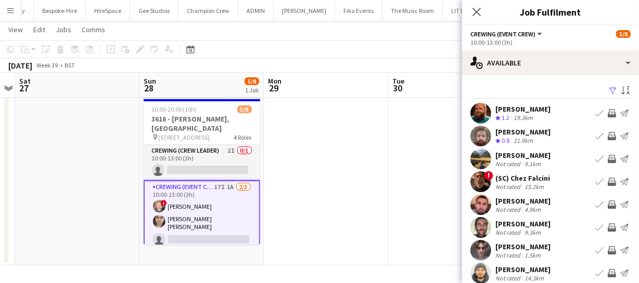
click at [607, 114] on app-icon "Invite crew" at bounding box center [611, 113] width 8 height 8
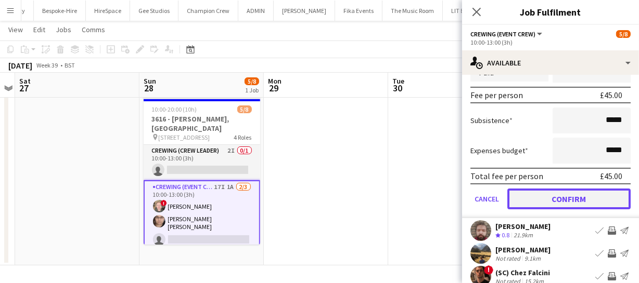
click at [576, 189] on button "Confirm" at bounding box center [568, 199] width 123 height 21
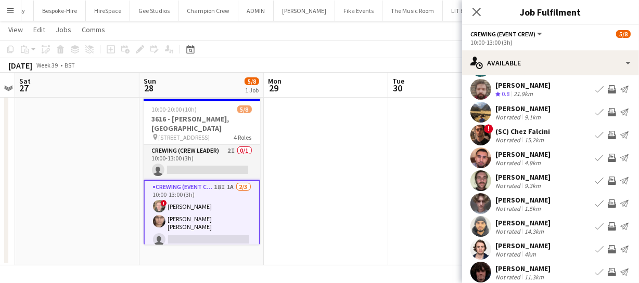
scroll to position [81, 0]
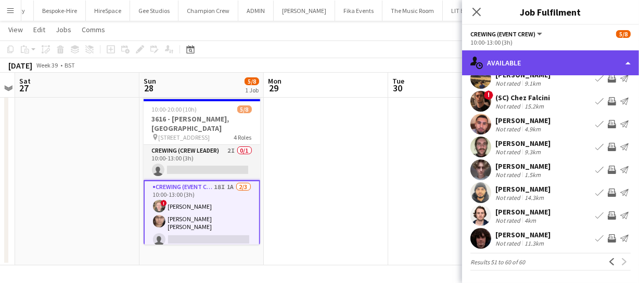
click at [556, 60] on div "single-neutral-actions-upload Available" at bounding box center [550, 62] width 177 height 25
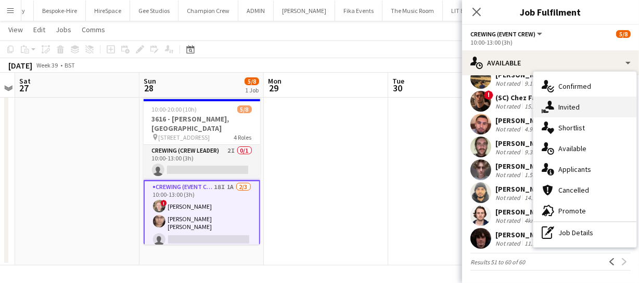
click at [593, 111] on div "single-neutral-actions-share-1 Invited" at bounding box center [584, 107] width 103 height 21
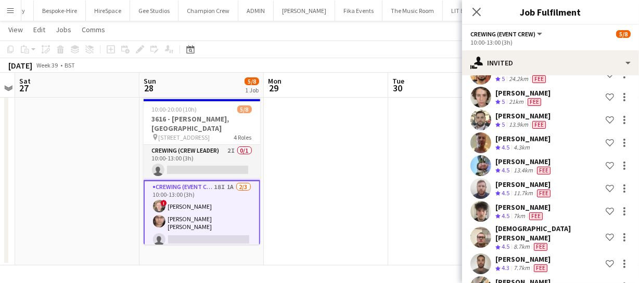
scroll to position [236, 0]
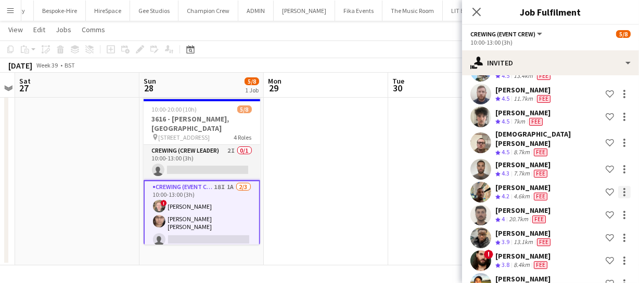
click at [619, 188] on div at bounding box center [624, 192] width 12 height 12
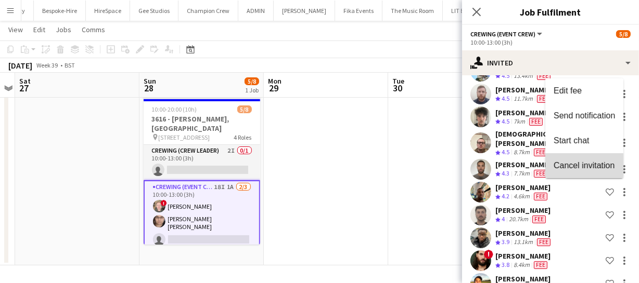
click at [596, 169] on span "Cancel invitation" at bounding box center [583, 165] width 61 height 9
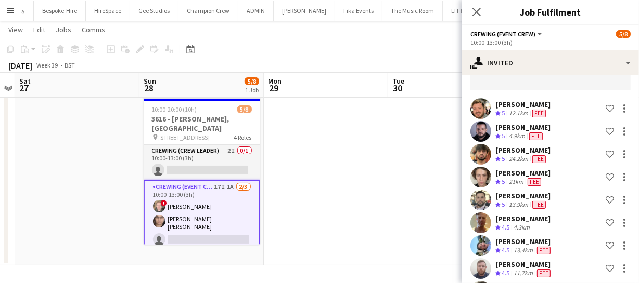
scroll to position [0, 0]
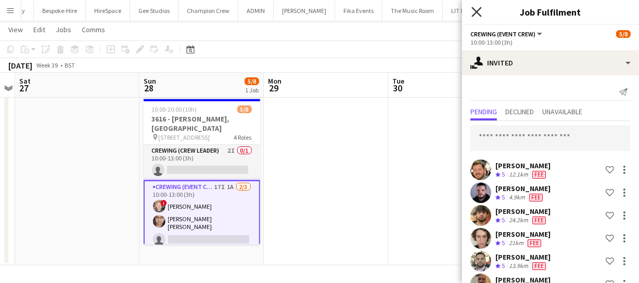
click at [474, 10] on icon "Close pop-in" at bounding box center [476, 12] width 10 height 10
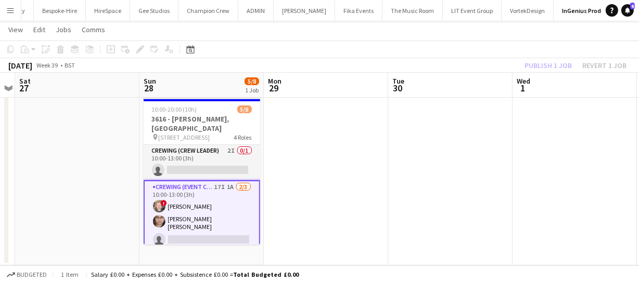
click at [541, 68] on div "Publish 1 job Revert 1 job" at bounding box center [575, 66] width 127 height 14
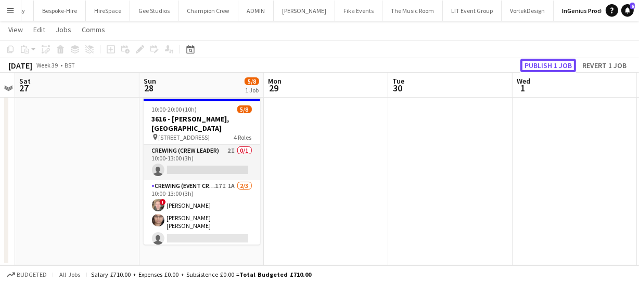
click at [541, 68] on button "Publish 1 job" at bounding box center [548, 66] width 56 height 14
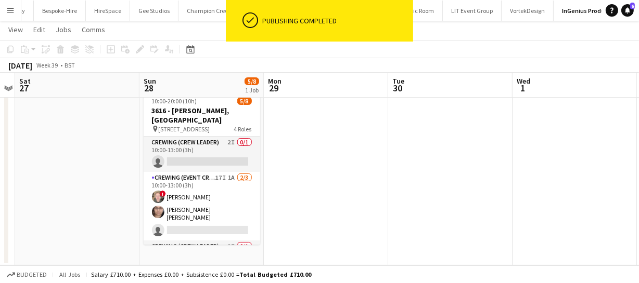
click at [209, 153] on app-card-role "Crewing (Crew Leader) 2I 0/1 10:00-13:00 (3h) single-neutral-actions" at bounding box center [202, 154] width 116 height 35
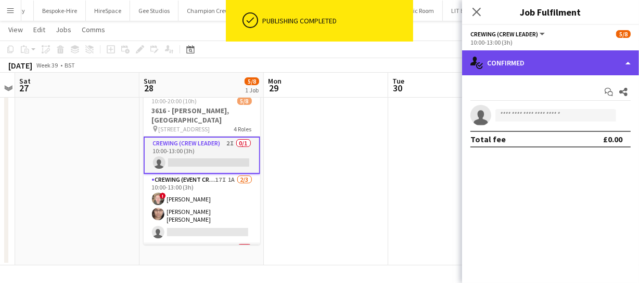
click at [551, 55] on div "single-neutral-actions-check-2 Confirmed" at bounding box center [550, 62] width 177 height 25
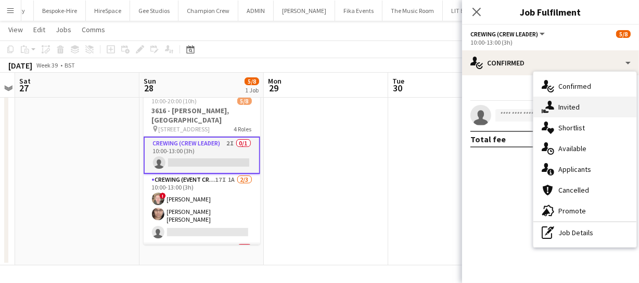
click at [567, 100] on div "single-neutral-actions-share-1 Invited" at bounding box center [584, 107] width 103 height 21
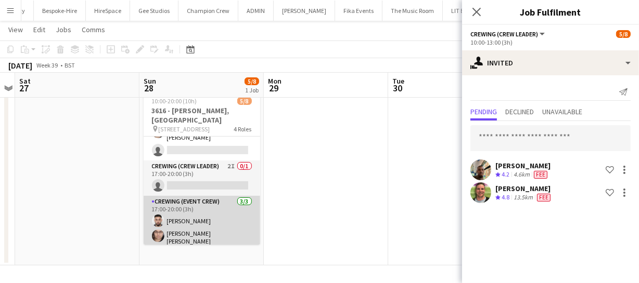
scroll to position [86, 0]
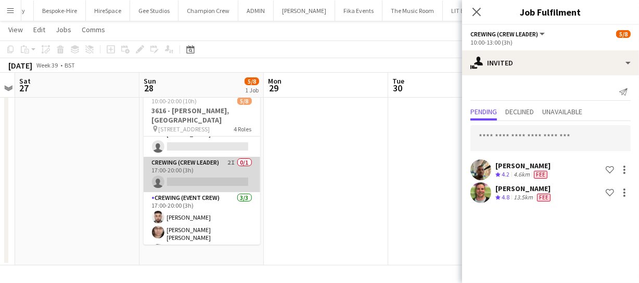
click at [218, 166] on app-card-role "Crewing (Crew Leader) 2I 0/1 17:00-20:00 (3h) single-neutral-actions" at bounding box center [202, 174] width 116 height 35
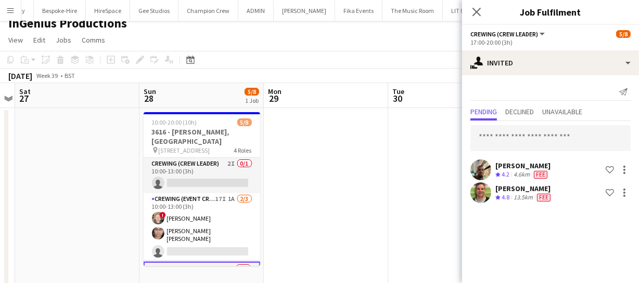
scroll to position [0, 0]
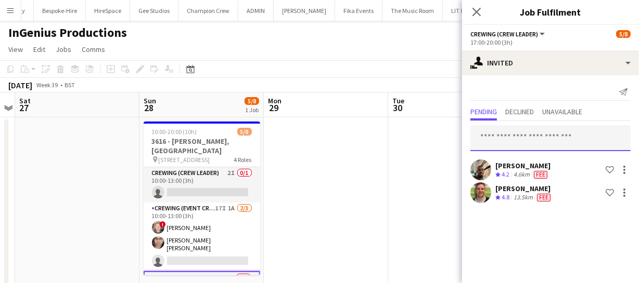
click at [496, 136] on input "text" at bounding box center [550, 138] width 160 height 26
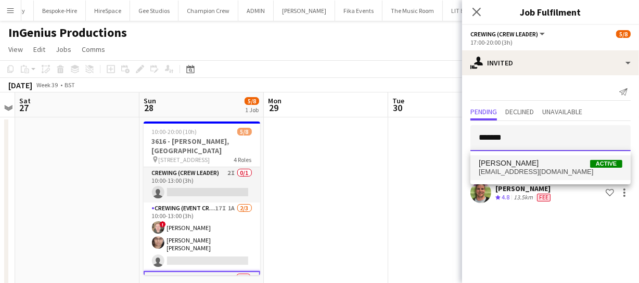
type input "*******"
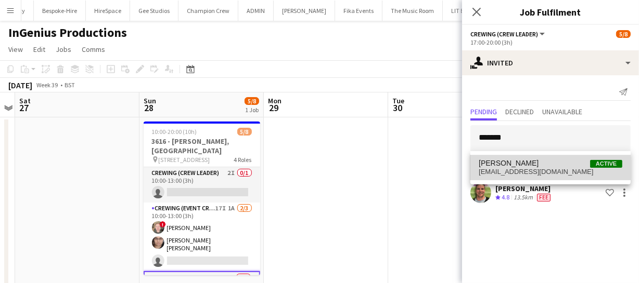
click at [510, 161] on span "Stephen Lyle" at bounding box center [508, 163] width 60 height 9
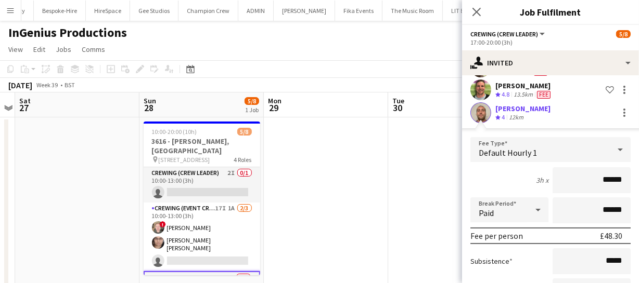
scroll to position [104, 0]
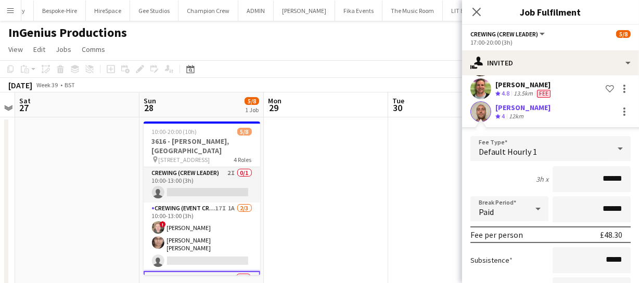
drag, startPoint x: 616, startPoint y: 180, endPoint x: 535, endPoint y: 175, distance: 80.8
click at [539, 175] on div "3h x ******" at bounding box center [550, 179] width 160 height 26
type input "******"
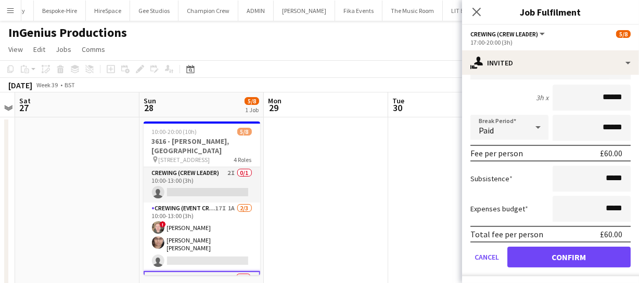
scroll to position [188, 0]
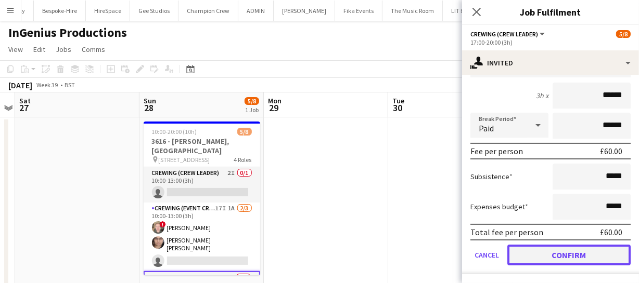
click at [572, 257] on button "Confirm" at bounding box center [568, 255] width 123 height 21
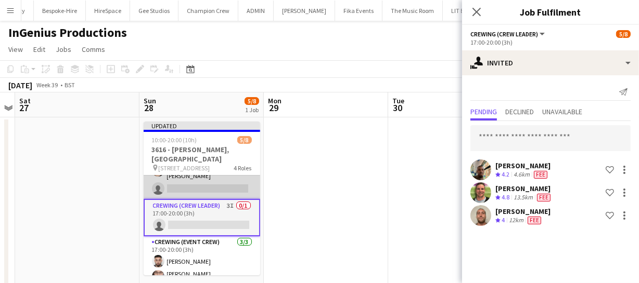
scroll to position [94, 0]
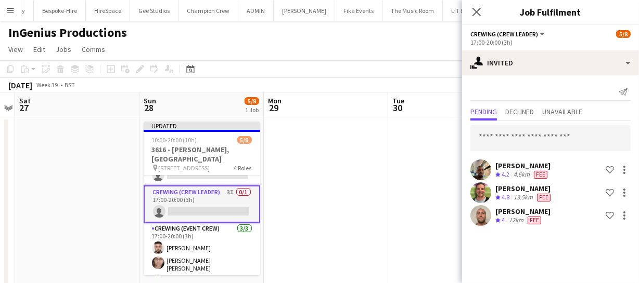
click at [190, 199] on app-card-role "Crewing (Crew Leader) 3I 0/1 17:00-20:00 (3h) single-neutral-actions" at bounding box center [202, 204] width 116 height 37
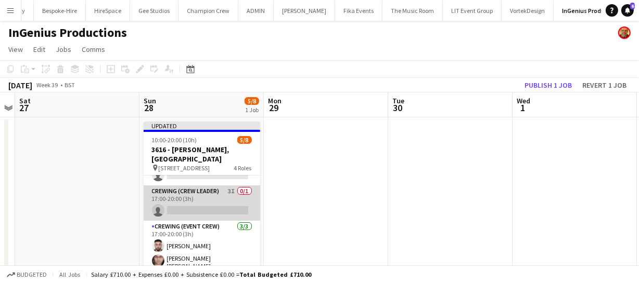
scroll to position [93, 0]
click at [192, 197] on app-card-role "Crewing (Crew Leader) 3I 0/1 17:00-20:00 (3h) single-neutral-actions" at bounding box center [202, 204] width 116 height 35
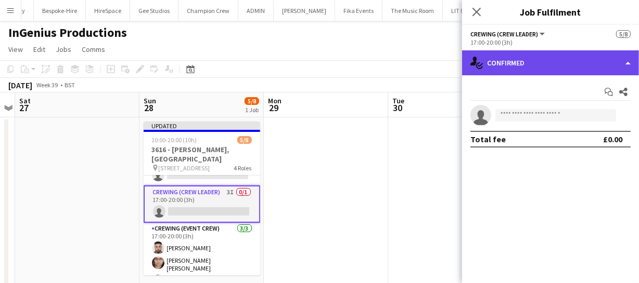
click at [542, 62] on div "single-neutral-actions-check-2 Confirmed" at bounding box center [550, 62] width 177 height 25
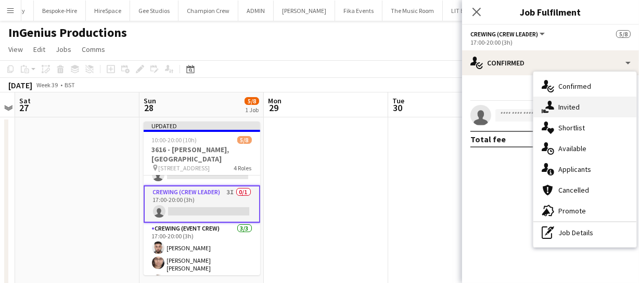
click at [567, 100] on div "single-neutral-actions-share-1 Invited" at bounding box center [584, 107] width 103 height 21
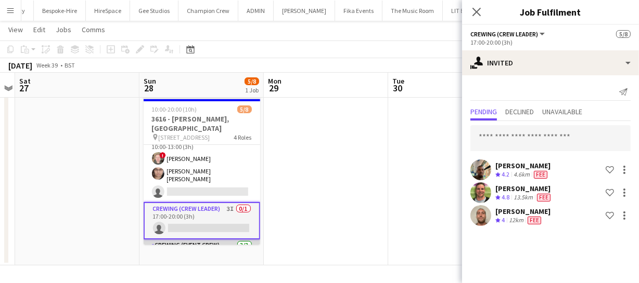
scroll to position [0, 0]
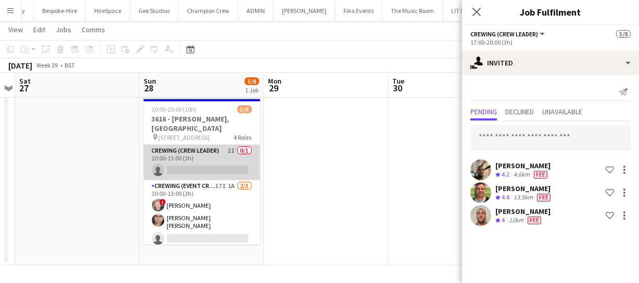
click at [194, 155] on app-card-role "Crewing (Crew Leader) 2I 0/1 10:00-13:00 (3h) single-neutral-actions" at bounding box center [202, 162] width 116 height 35
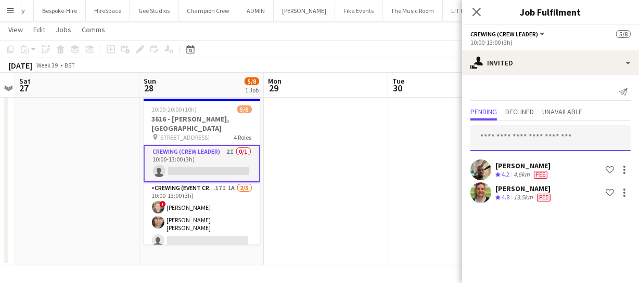
click at [474, 136] on input "text" at bounding box center [550, 138] width 160 height 26
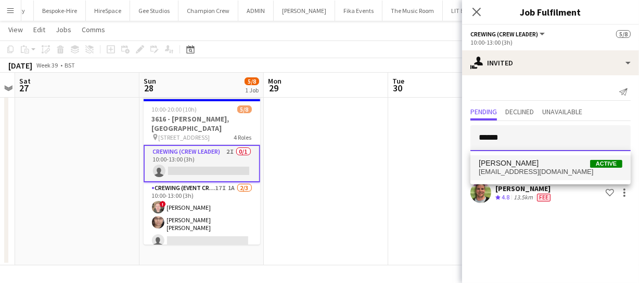
type input "******"
click at [530, 168] on span "stephenlyle@hotmail.co.uk" at bounding box center [550, 172] width 144 height 8
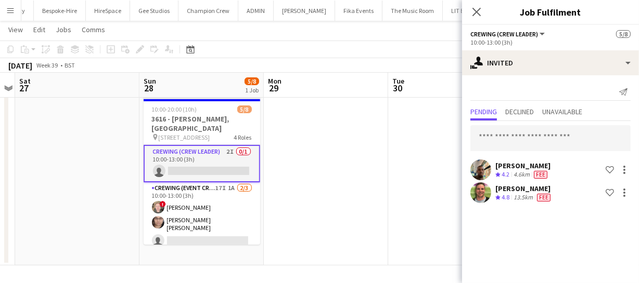
scroll to position [9, 0]
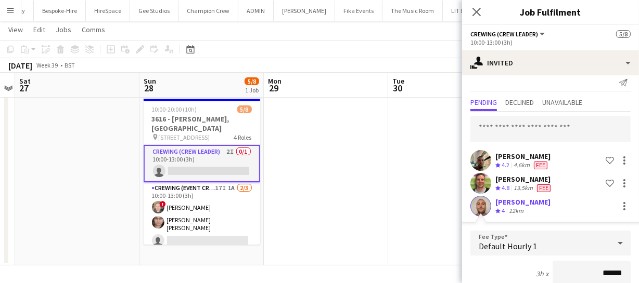
drag, startPoint x: 619, startPoint y: 274, endPoint x: 517, endPoint y: 271, distance: 101.4
click at [534, 271] on div "3h x ******" at bounding box center [550, 274] width 160 height 26
type input "******"
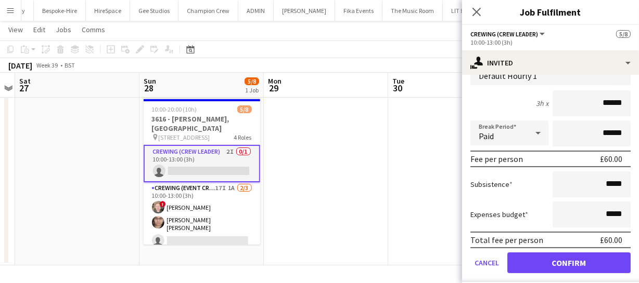
scroll to position [188, 0]
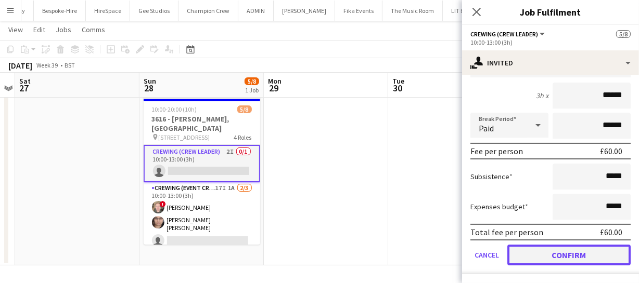
click at [564, 246] on button "Confirm" at bounding box center [568, 255] width 123 height 21
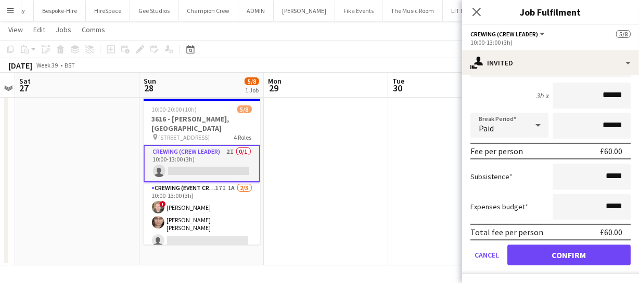
scroll to position [0, 0]
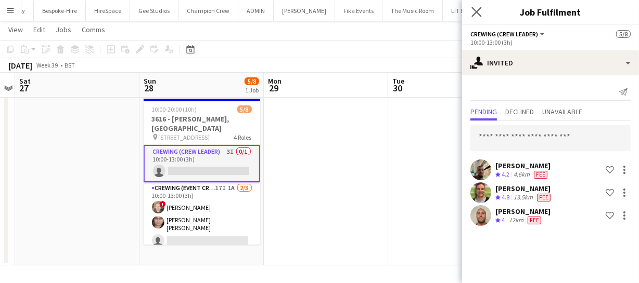
click at [483, 15] on app-icon "Close pop-in" at bounding box center [476, 12] width 15 height 15
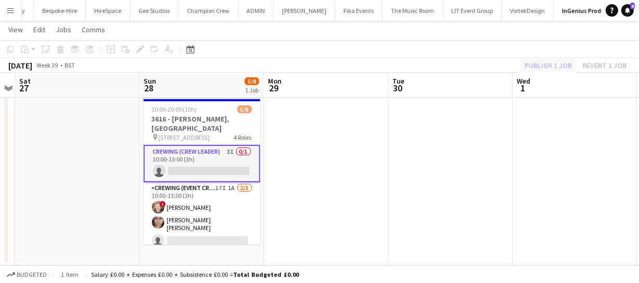
click at [541, 60] on div "Publish 1 job Revert 1 job" at bounding box center [575, 66] width 127 height 14
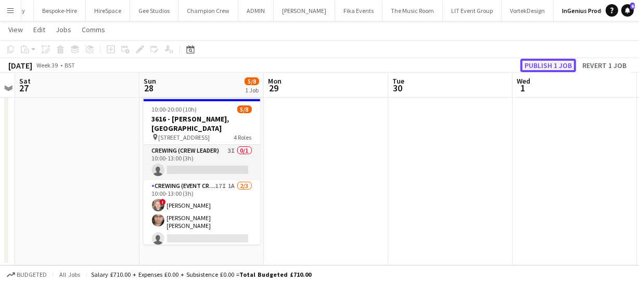
click at [541, 60] on button "Publish 1 job" at bounding box center [548, 66] width 56 height 14
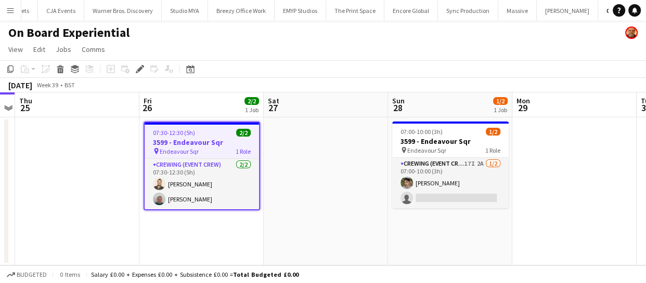
scroll to position [0, 1328]
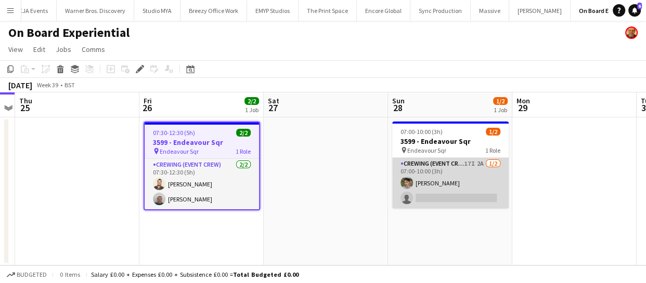
click at [442, 189] on app-card-role "Crewing (Event Crew) 17I 2A 1/2 07:00-10:00 (3h) Alistair Redding single-neutra…" at bounding box center [450, 183] width 116 height 50
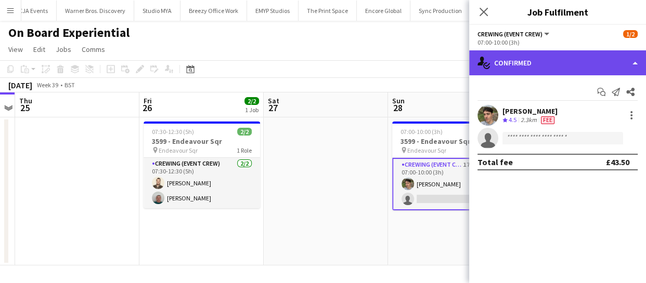
click at [521, 58] on div "single-neutral-actions-check-2 Confirmed" at bounding box center [557, 62] width 177 height 25
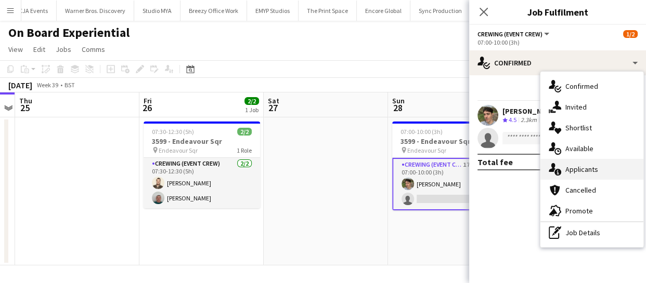
click at [572, 172] on span "Applicants" at bounding box center [581, 169] width 33 height 9
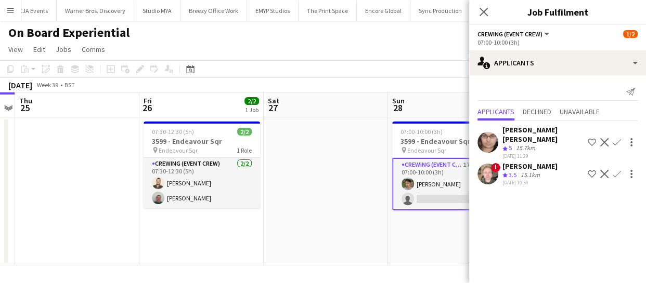
click at [617, 170] on app-icon "Confirm" at bounding box center [617, 174] width 8 height 8
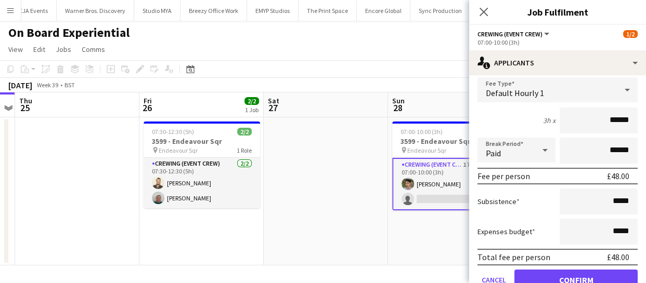
scroll to position [138, 0]
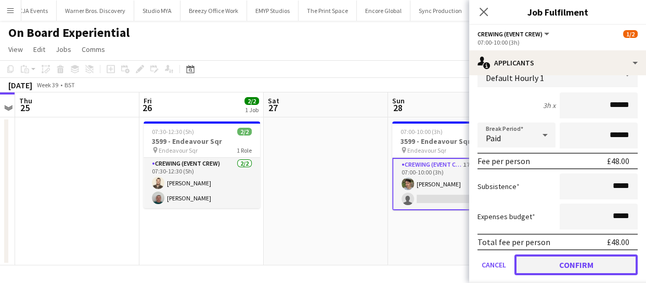
click at [567, 255] on button "Confirm" at bounding box center [575, 265] width 123 height 21
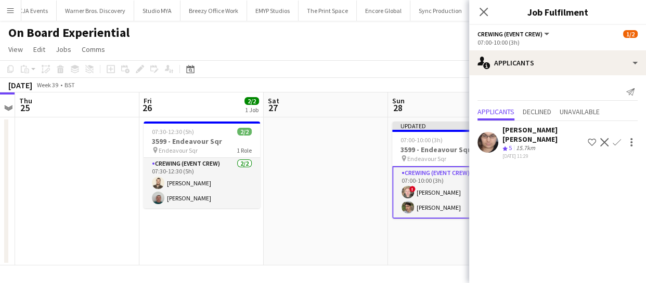
scroll to position [0, 0]
click at [483, 18] on app-icon "Close pop-in" at bounding box center [483, 12] width 15 height 15
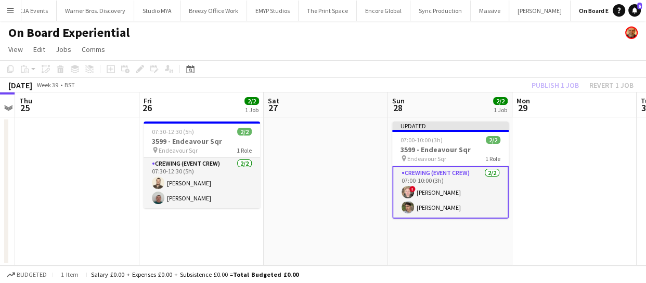
click at [548, 79] on div "Publish 1 job Revert 1 job" at bounding box center [582, 86] width 127 height 14
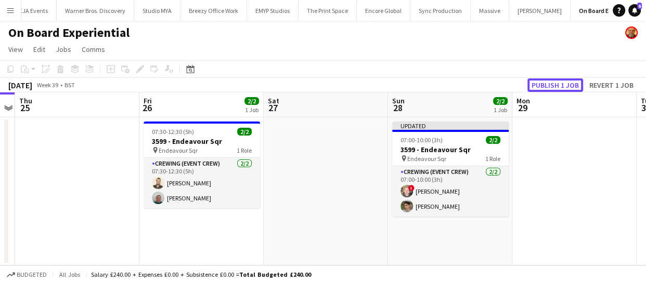
click at [548, 79] on button "Publish 1 job" at bounding box center [555, 86] width 56 height 14
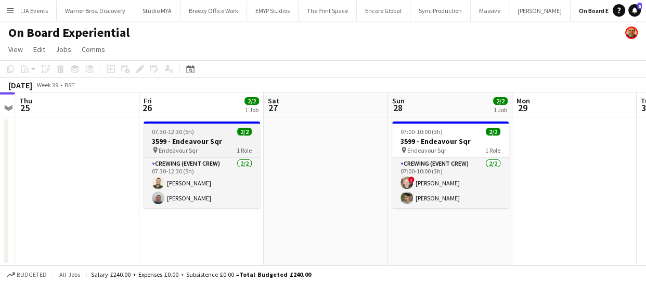
click at [176, 155] on app-job-card "07:30-12:30 (5h) 2/2 3599 - Endeavour Sqr pin Endeavour Sqr 1 Role Crewing (Eve…" at bounding box center [202, 165] width 116 height 87
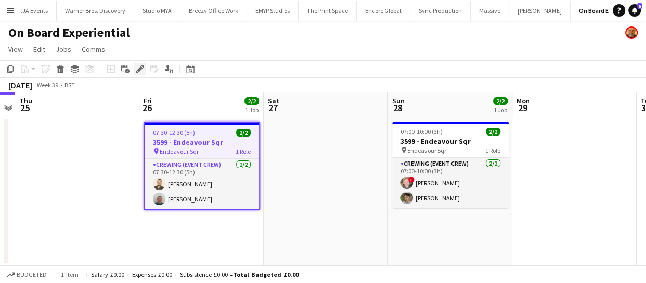
click at [136, 69] on icon "Edit" at bounding box center [140, 69] width 8 height 8
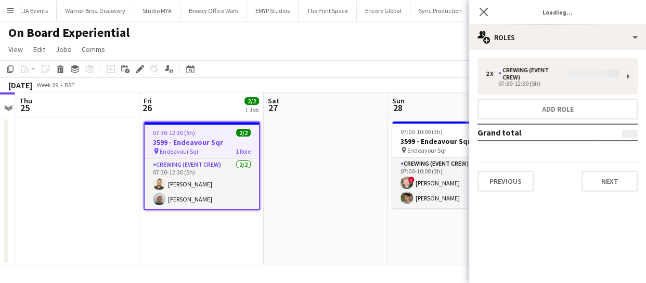
type input "**********"
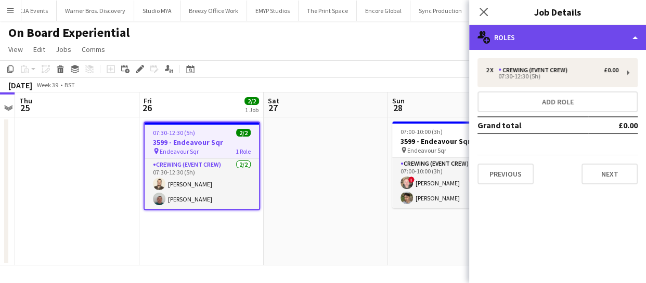
click at [548, 47] on div "multiple-users-add Roles" at bounding box center [557, 37] width 177 height 25
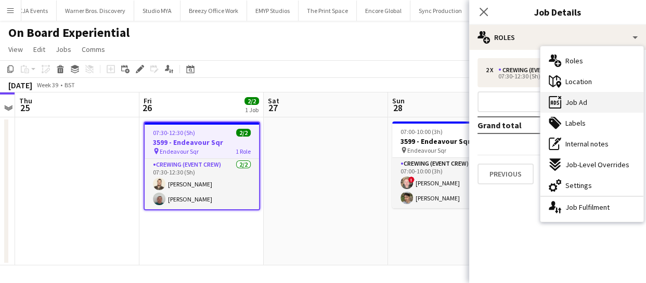
click at [586, 107] on div "ads-window Job Ad" at bounding box center [591, 102] width 103 height 21
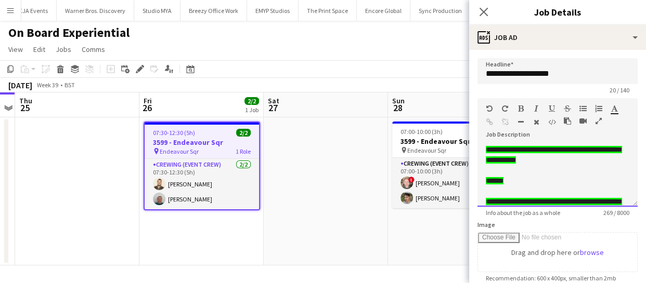
click at [539, 164] on span "**********" at bounding box center [554, 155] width 136 height 18
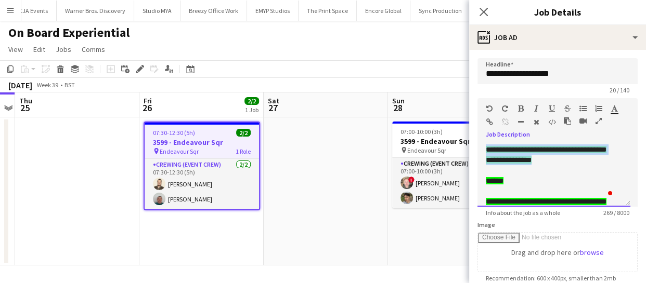
drag, startPoint x: 483, startPoint y: 149, endPoint x: 564, endPoint y: 162, distance: 82.2
click at [564, 162] on div "**********" at bounding box center [553, 176] width 153 height 62
click at [577, 170] on div "To enrich screen reader interactions, please activate Accessibility in Grammarl…" at bounding box center [554, 170] width 136 height 10
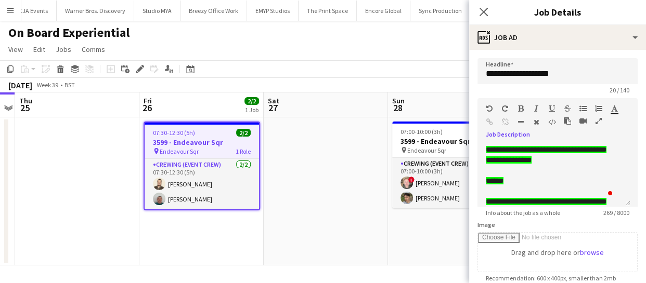
click at [615, 112] on icon "button" at bounding box center [614, 108] width 7 height 7
click at [593, 68] on input "**********" at bounding box center [557, 71] width 160 height 26
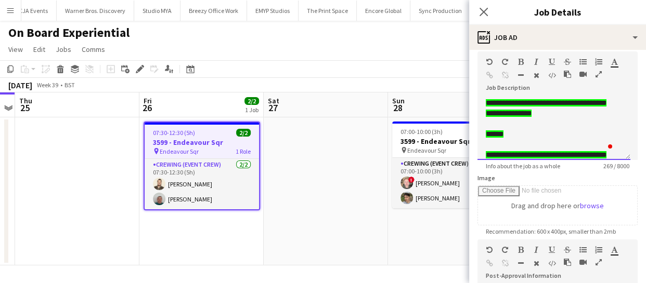
click at [503, 109] on span "**********" at bounding box center [546, 108] width 121 height 18
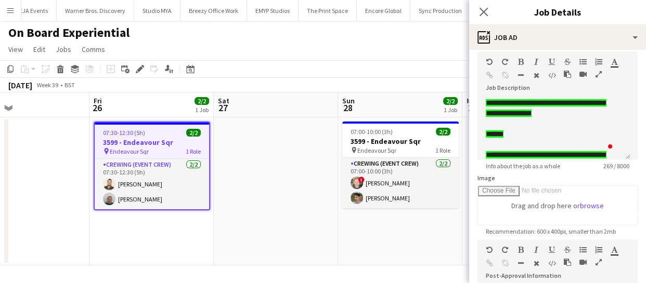
scroll to position [0, 263]
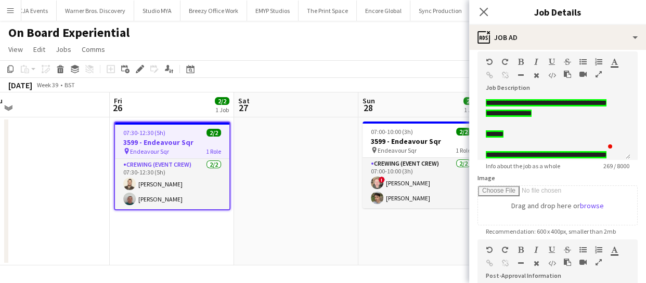
drag, startPoint x: 344, startPoint y: 203, endPoint x: 327, endPoint y: 199, distance: 18.2
click at [327, 199] on app-calendar-viewport "Tue 23 Wed 24 Thu 25 Fri 26 2/2 1 Job Sat 27 Sun 28 2/2 1 Job Mon 29 Tue 30 Wed…" at bounding box center [323, 179] width 646 height 173
click at [481, 15] on icon "Close pop-in" at bounding box center [483, 12] width 10 height 10
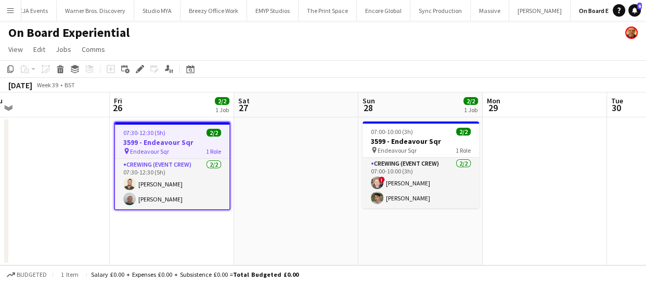
click at [163, 142] on h3 "3599 - Endeavour Sqr" at bounding box center [172, 142] width 114 height 9
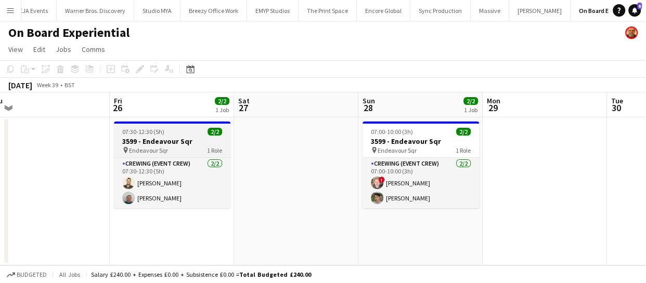
click at [163, 142] on h3 "3599 - Endeavour Sqr" at bounding box center [172, 141] width 116 height 9
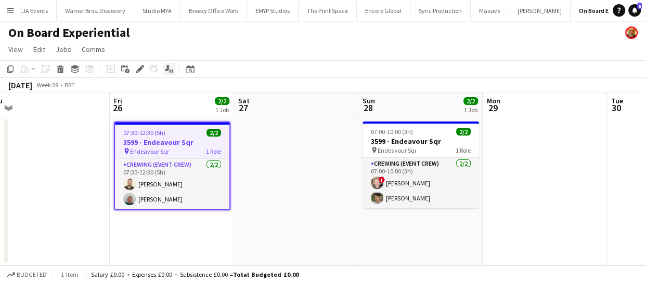
click at [170, 69] on icon "Applicants" at bounding box center [169, 69] width 8 height 8
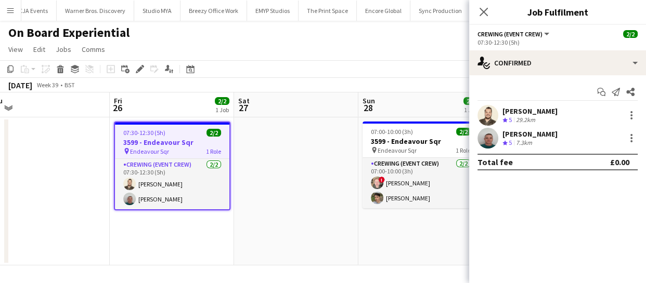
drag, startPoint x: 505, startPoint y: 100, endPoint x: 574, endPoint y: 144, distance: 81.1
click at [574, 144] on div "Start chat Send notification Share Christopher Lane Crew rating 5 29.2km Brayde…" at bounding box center [557, 126] width 177 height 103
copy div "Christopher Lane Crew rating 5 29.2km Brayden Davison Crew rating 5 7.3km"
click at [486, 11] on icon "Close pop-in" at bounding box center [483, 12] width 10 height 10
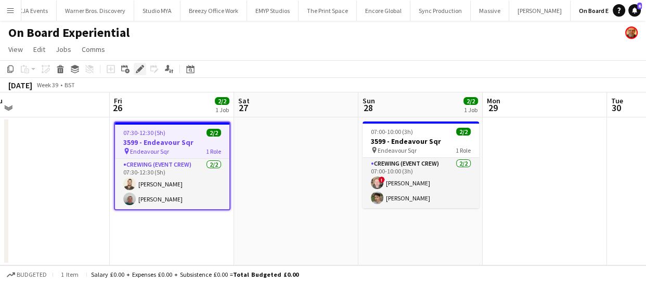
click div "Edit"
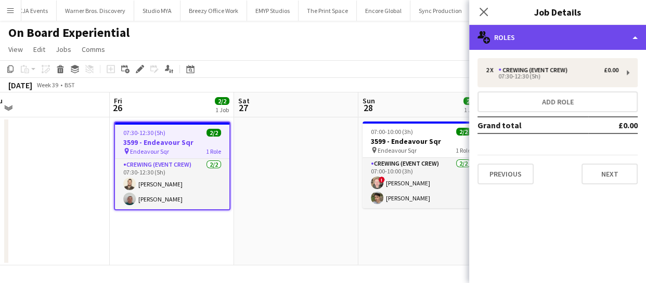
click div "multiple-users-add Roles"
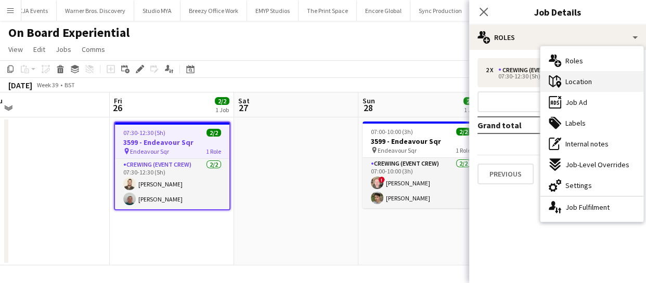
click span "Location"
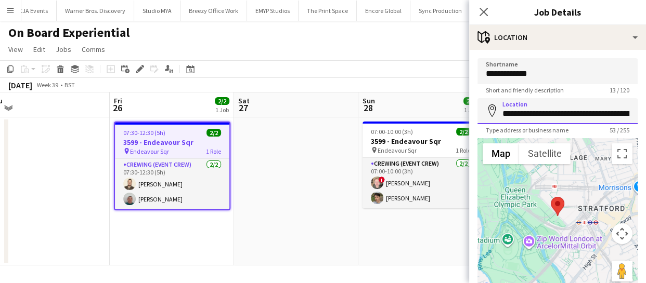
scroll to position [0, 73]
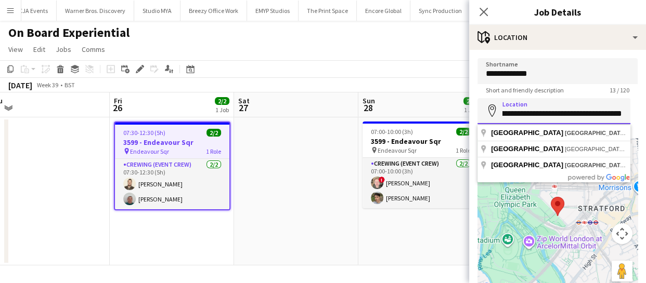
drag, startPoint x: 500, startPoint y: 114, endPoint x: 657, endPoint y: 101, distance: 157.1
click html "Menu Boards Boards Boards All jobs Status Workforce Workforce My Workforce Recr…"
click input "**********"
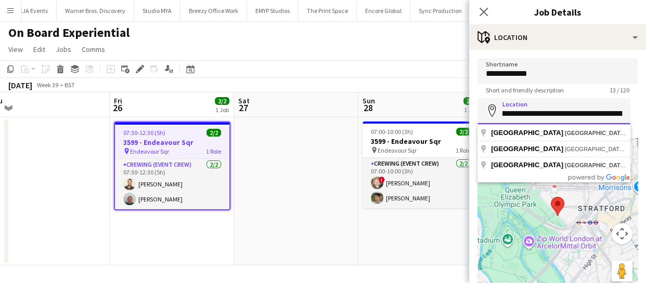
scroll to position [0, 73]
drag, startPoint x: 502, startPoint y: 110, endPoint x: 627, endPoint y: 100, distance: 125.2
click input "**********"
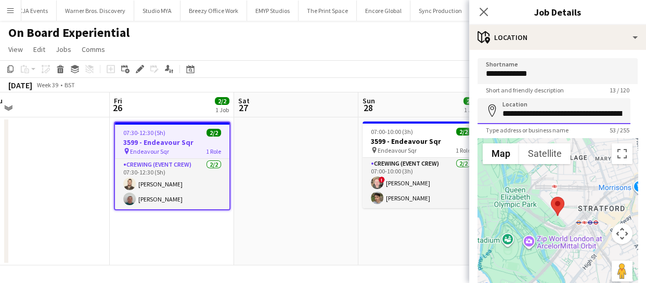
click input "**********"
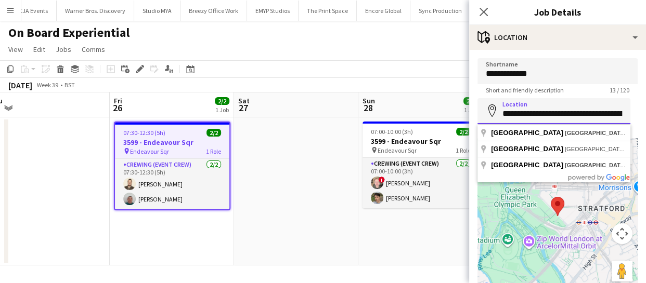
scroll to position [0, 73]
drag, startPoint x: 502, startPoint y: 113, endPoint x: 635, endPoint y: 119, distance: 133.2
click form "**********"
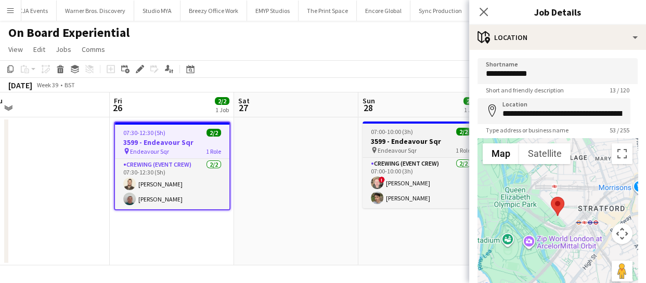
click span "Endeavour Sqr"
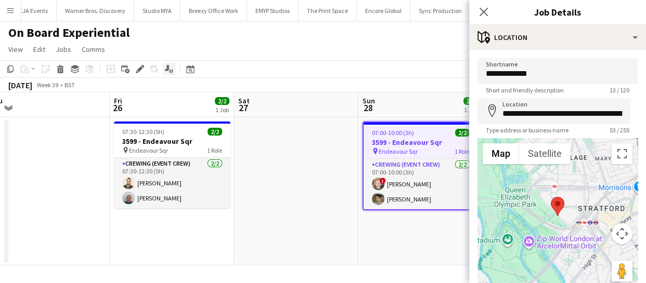
click icon "Applicants"
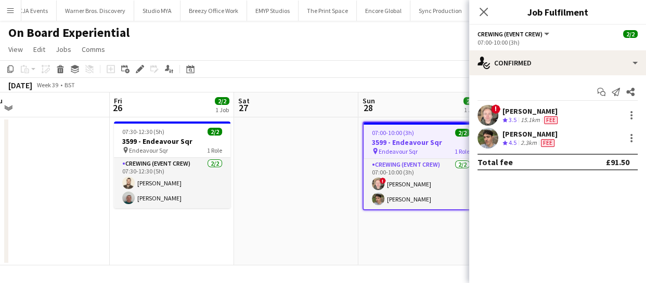
drag, startPoint x: 500, startPoint y: 101, endPoint x: 571, endPoint y: 142, distance: 82.0
click div "Start chat Send notification Share ! Calum Ward Crew rating 3.5 15.1km Fee Alis…"
copy div "! Calum Ward Crew rating 3.5 15.1km Fee Alistair Redding Crew rating 4.5 2.3km …"
click icon "Close pop-in"
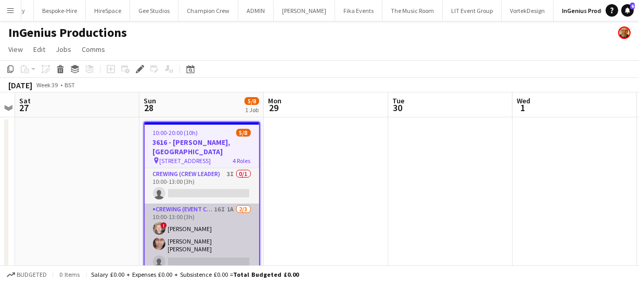
click at [202, 231] on app-card-role "Crewing (Event Crew) 16I 1A [DATE] 10:00-13:00 (3h) ! Calum [PERSON_NAME] singl…" at bounding box center [202, 238] width 114 height 69
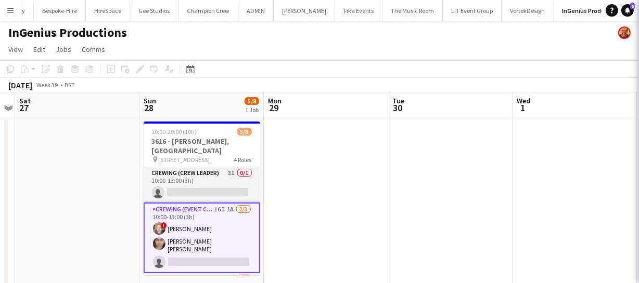
scroll to position [0, 357]
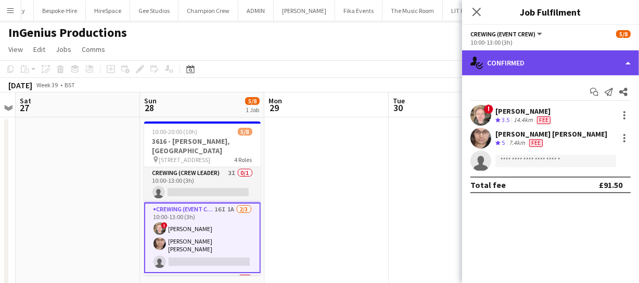
click at [556, 68] on div "single-neutral-actions-check-2 Confirmed" at bounding box center [550, 62] width 177 height 25
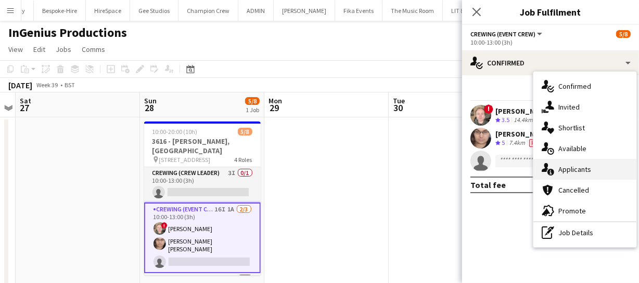
click at [586, 170] on span "Applicants" at bounding box center [574, 169] width 33 height 9
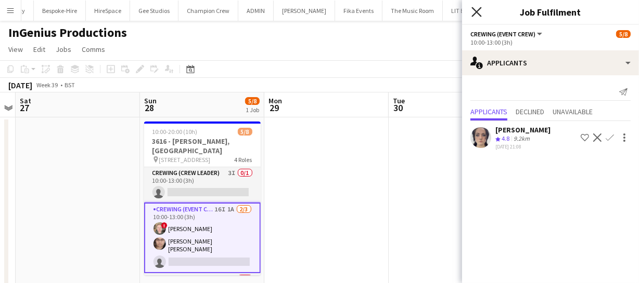
click at [472, 12] on icon "Close pop-in" at bounding box center [476, 12] width 10 height 10
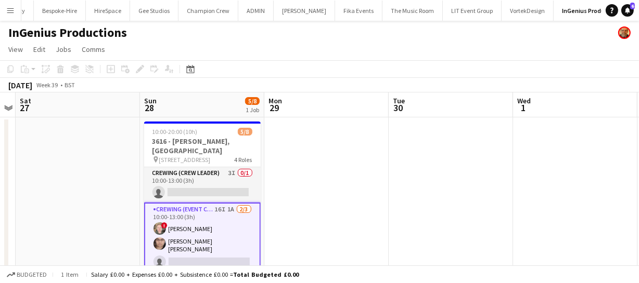
click at [209, 228] on app-card-role "Crewing (Event Crew) 16I 1A [DATE] 10:00-13:00 (3h) ! Calum [PERSON_NAME] singl…" at bounding box center [202, 238] width 116 height 71
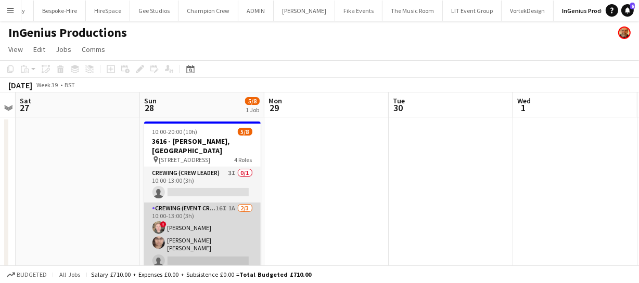
click at [209, 228] on app-card-role "Crewing (Event Crew) 16I 1A [DATE] 10:00-13:00 (3h) ! Calum [PERSON_NAME] singl…" at bounding box center [202, 237] width 116 height 69
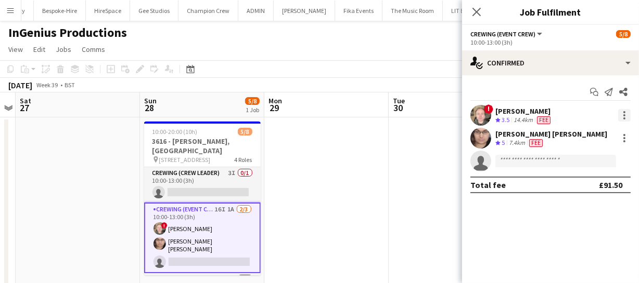
click at [629, 118] on div at bounding box center [624, 115] width 12 height 12
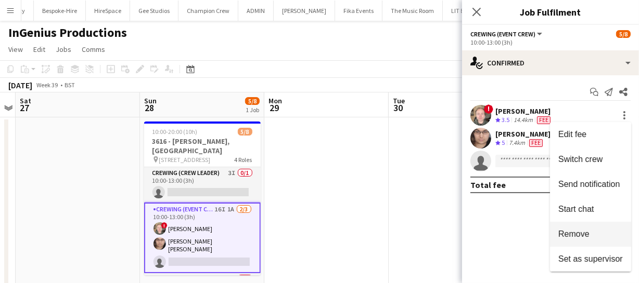
click at [563, 231] on span "Remove" at bounding box center [573, 234] width 31 height 9
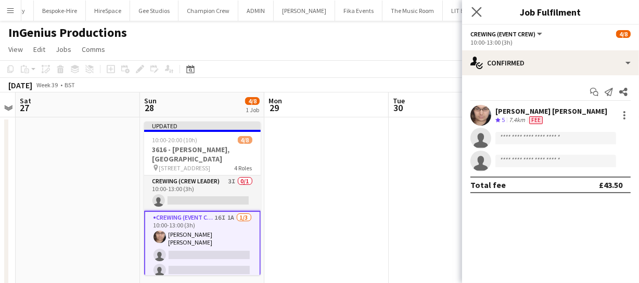
click at [477, 6] on app-icon "Close pop-in" at bounding box center [476, 12] width 15 height 15
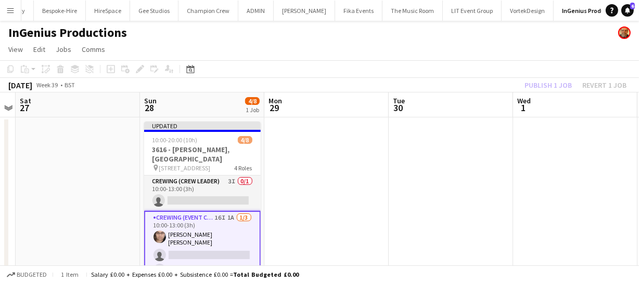
click at [535, 83] on div "Publish 1 job Revert 1 job" at bounding box center [575, 86] width 127 height 14
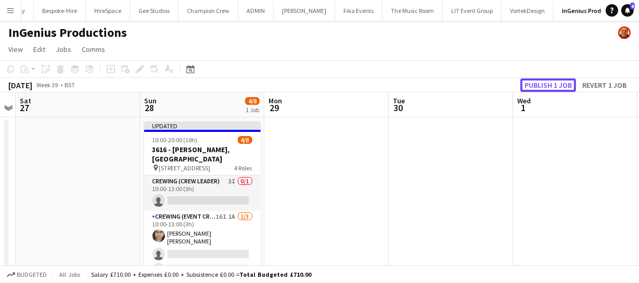
click at [535, 83] on button "Publish 1 job" at bounding box center [548, 86] width 56 height 14
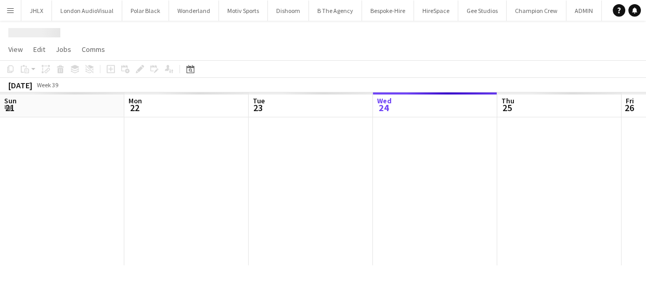
scroll to position [0, 249]
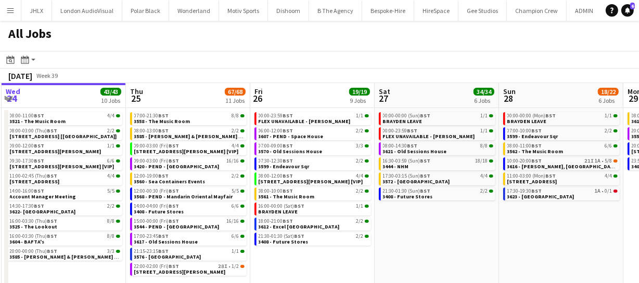
scroll to position [0, 374]
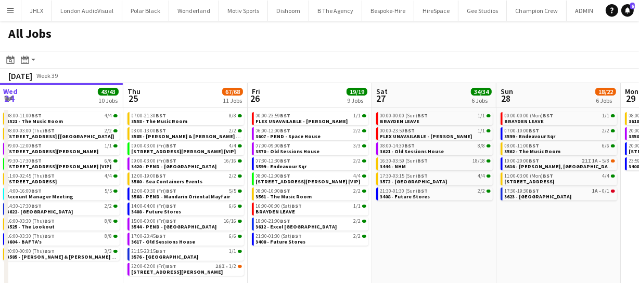
drag, startPoint x: 553, startPoint y: 246, endPoint x: 428, endPoint y: 240, distance: 125.5
click at [428, 240] on app-calendar-viewport "Sun 21 49/51 12 Jobs Mon 22 55/56 9 Jobs Tue 23 20/20 7 Jobs Wed 24 43/43 10 Jo…" at bounding box center [319, 203] width 639 height 240
click at [404, 199] on span "3408 - Future Stores" at bounding box center [405, 196] width 50 height 7
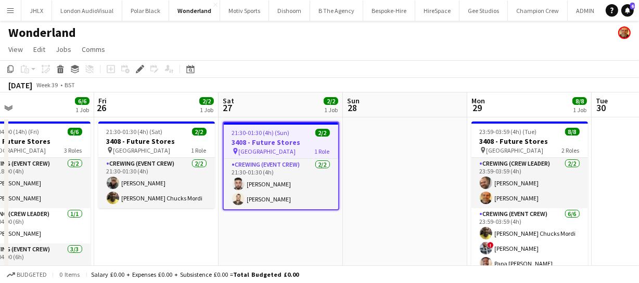
scroll to position [0, 265]
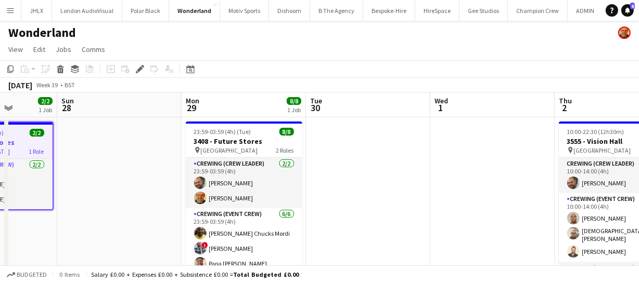
drag, startPoint x: 335, startPoint y: 203, endPoint x: 129, endPoint y: 206, distance: 206.5
click at [129, 206] on app-calendar-viewport "Wed 24 Thu 25 6/6 1 Job Fri 26 2/2 1 Job Sat 27 2/2 1 Job Sun 28 Mon 29 8/8 1 J…" at bounding box center [319, 195] width 639 height 204
drag, startPoint x: 442, startPoint y: 204, endPoint x: 316, endPoint y: 200, distance: 126.4
click at [328, 201] on app-calendar-viewport "Wed 24 Thu 25 6/6 1 Job Fri 26 2/2 1 Job Sat 27 2/2 1 Job Sun 28 Mon 29 8/8 1 J…" at bounding box center [319, 195] width 639 height 204
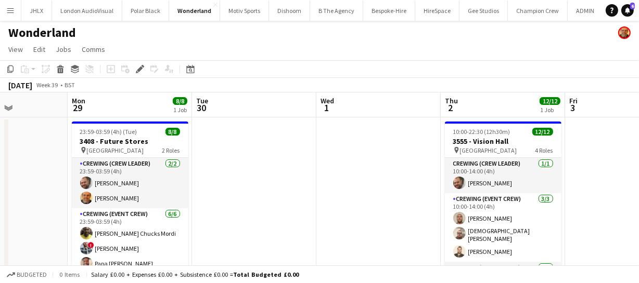
drag, startPoint x: 343, startPoint y: 198, endPoint x: 323, endPoint y: 197, distance: 20.3
click at [328, 197] on app-calendar-viewport "Fri 26 2/2 1 Job Sat 27 2/2 1 Job Sun 28 Mon 29 8/8 1 Job Tue 30 Wed 1 Thu 2 12…" at bounding box center [319, 195] width 639 height 204
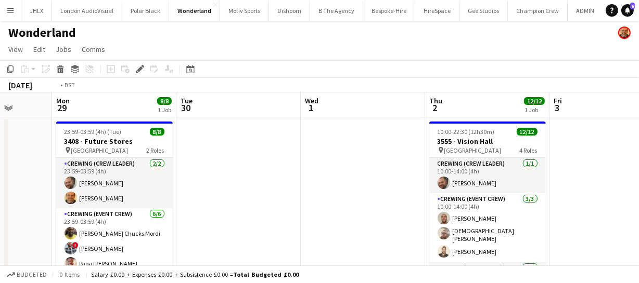
drag, startPoint x: 346, startPoint y: 195, endPoint x: 249, endPoint y: 189, distance: 97.4
click at [246, 190] on app-calendar-viewport "Fri 26 2/2 1 Job Sat 27 2/2 1 Job Sun 28 Mon 29 8/8 1 Job Tue 30 Wed 1 Thu 2 12…" at bounding box center [319, 195] width 639 height 204
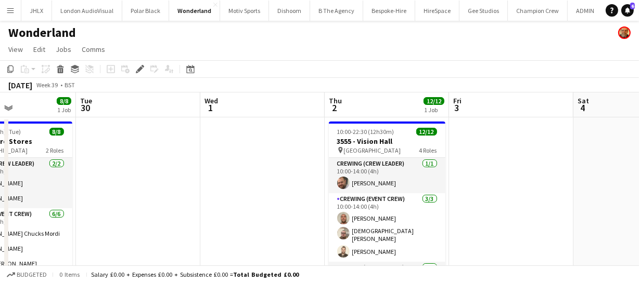
click at [170, 182] on app-calendar-viewport "Fri 26 2/2 1 Job Sat 27 2/2 1 Job Sun 28 Mon 29 8/8 1 Job Tue 30 Wed 1 Thu 2 12…" at bounding box center [319, 195] width 639 height 204
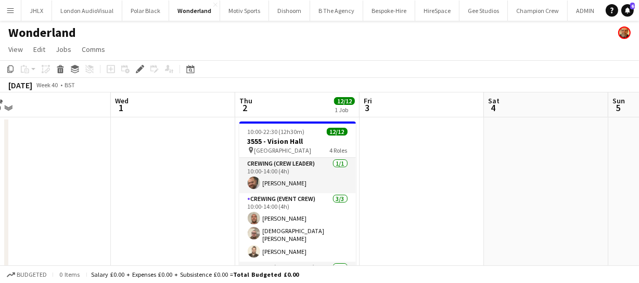
drag, startPoint x: 474, startPoint y: 191, endPoint x: 365, endPoint y: 189, distance: 108.7
click at [384, 190] on app-calendar-viewport "Fri 26 2/2 1 Job Sat 27 2/2 1 Job Sun 28 Mon 29 8/8 1 Job Tue 30 Wed 1 Thu 2 12…" at bounding box center [319, 195] width 639 height 204
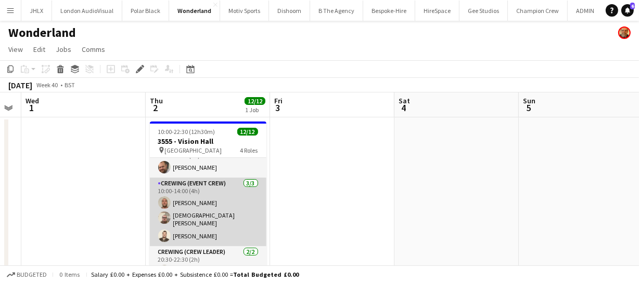
scroll to position [0, 0]
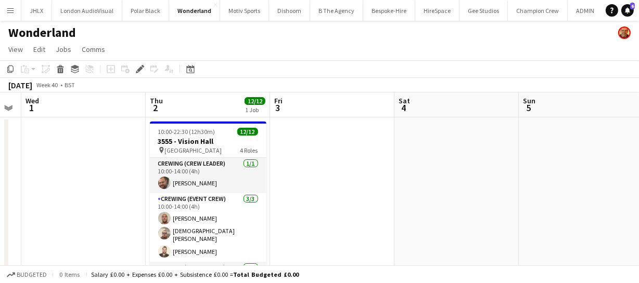
click at [230, 208] on app-calendar-viewport "Sun 28 Mon 29 8/8 1 Job Tue 30 Wed 1 Thu 2 12/12 1 Job Fri 3 Sat 4 Sun 5 Mon 6 …" at bounding box center [319, 195] width 639 height 204
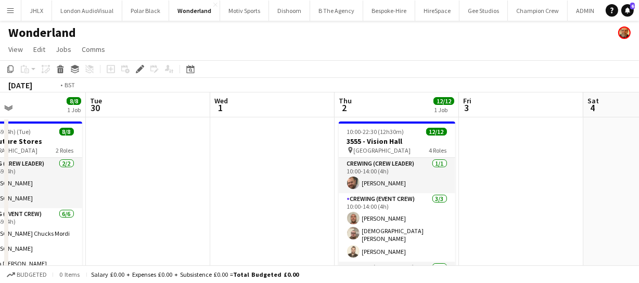
click at [318, 211] on app-calendar-viewport "Sat 27 2/2 1 Job Sun 28 Mon 29 8/8 1 Job Tue 30 Wed 1 Thu 2 12/12 1 Job Fri 3 S…" at bounding box center [319, 195] width 639 height 204
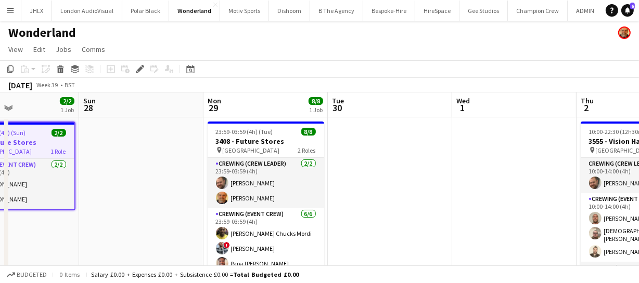
scroll to position [0, 425]
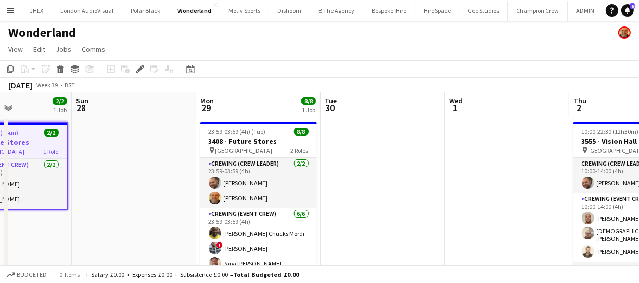
drag, startPoint x: 243, startPoint y: 197, endPoint x: 394, endPoint y: 208, distance: 150.7
click at [394, 208] on app-calendar-viewport "Wed 24 Thu 25 6/6 1 Job Fri 26 2/2 1 Job Sat 27 2/2 1 Job Sun 28 Mon 29 8/8 1 J…" at bounding box center [319, 195] width 639 height 204
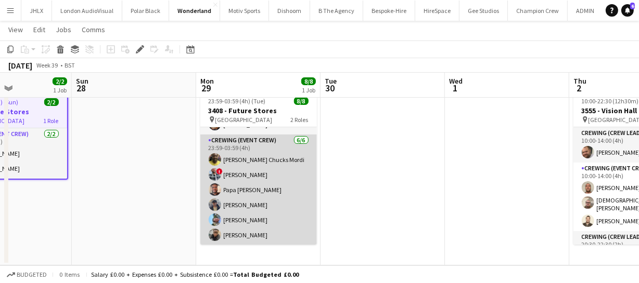
scroll to position [0, 0]
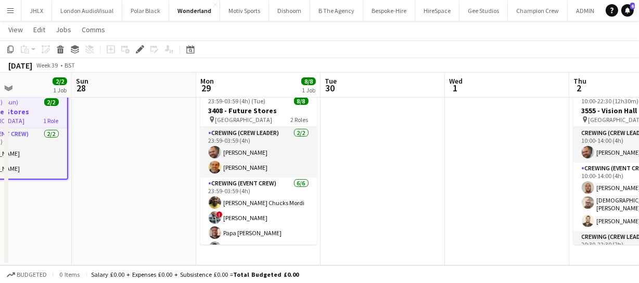
drag, startPoint x: 525, startPoint y: 203, endPoint x: 398, endPoint y: 204, distance: 126.9
click at [410, 205] on app-calendar-viewport "Wed 24 Thu 25 6/6 1 Job Fri 26 2/2 1 Job Sat 27 2/2 1 Job Sun 28 Mon 29 8/8 1 J…" at bounding box center [319, 138] width 639 height 255
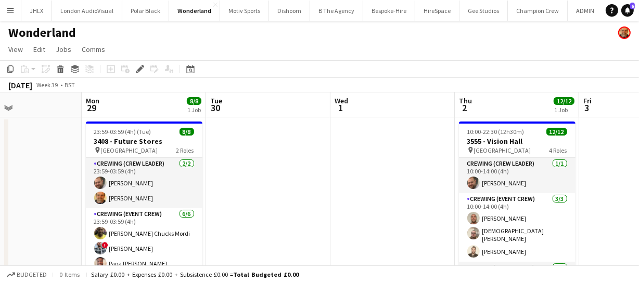
click at [339, 212] on app-calendar-viewport "Fri 26 2/2 1 Job Sat 27 2/2 1 Job Sun 28 Mon 29 8/8 1 Job Tue 30 Wed 1 Thu 2 12…" at bounding box center [319, 195] width 639 height 204
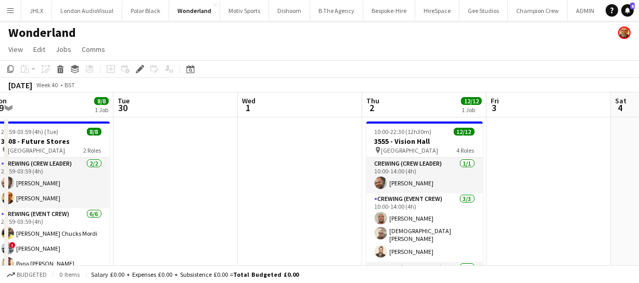
drag, startPoint x: 324, startPoint y: 208, endPoint x: 201, endPoint y: 217, distance: 123.0
click at [239, 216] on app-calendar-viewport "Fri 26 2/2 1 Job Sat 27 2/2 1 Job Sun 28 Mon 29 8/8 1 Job Tue 30 Wed 1 Thu 2 12…" at bounding box center [319, 195] width 639 height 204
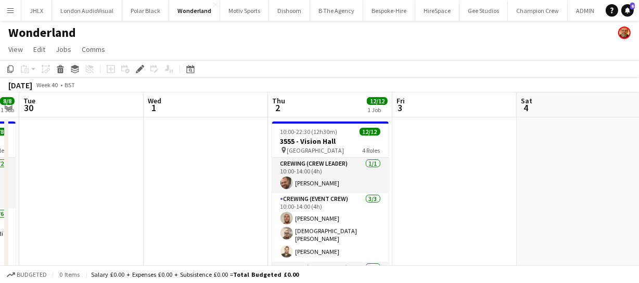
drag, startPoint x: 516, startPoint y: 189, endPoint x: 320, endPoint y: 210, distance: 197.1
click at [361, 208] on app-calendar-viewport "Fri 26 2/2 1 Job Sat 27 2/2 1 Job Sun 28 Mon 29 8/8 1 Job Tue 30 Wed 1 Thu 2 12…" at bounding box center [319, 195] width 639 height 204
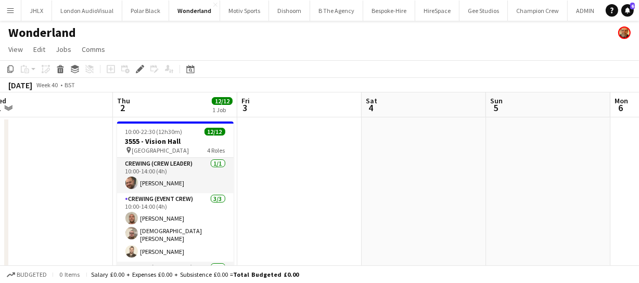
drag, startPoint x: 475, startPoint y: 185, endPoint x: 402, endPoint y: 198, distance: 73.3
click at [361, 200] on app-calendar-viewport "Sun 28 Mon 29 8/8 1 Job Tue 30 Wed 1 Thu 2 12/12 1 Job Fri 3 Sat 4 Sun 5 Mon 6 …" at bounding box center [319, 195] width 639 height 204
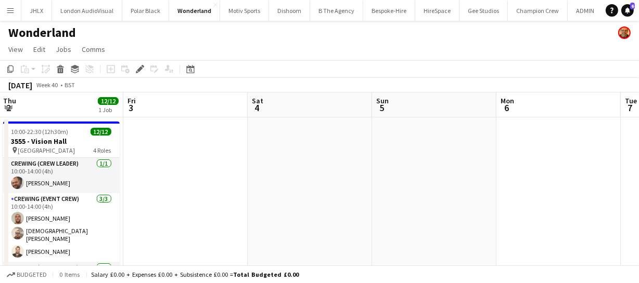
click at [283, 210] on app-calendar-viewport "Sun 28 Mon 29 8/8 1 Job Tue 30 Wed 1 Thu 2 12/12 1 Job Fri 3 Sat 4 Sun 5 Mon 6 …" at bounding box center [319, 195] width 639 height 204
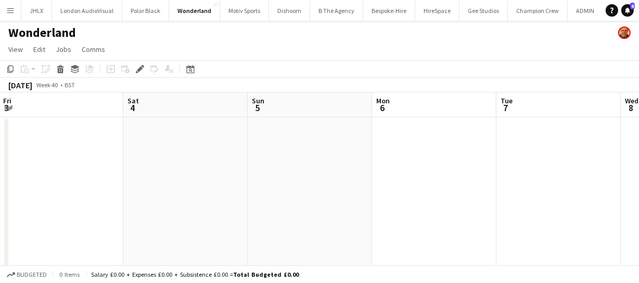
drag, startPoint x: 407, startPoint y: 201, endPoint x: 280, endPoint y: 218, distance: 128.0
click at [159, 239] on app-calendar-viewport "Tue 30 Wed 1 Thu 2 12/12 1 Job Fri 3 Sat 4 Sun 5 Mon 6 Tue 7 Wed 8 Thu 9 Fri 10…" at bounding box center [319, 195] width 639 height 204
drag, startPoint x: 344, startPoint y: 208, endPoint x: 140, endPoint y: 218, distance: 204.1
click at [150, 218] on app-calendar-viewport "Thu 2 12/12 1 Job Fri 3 Sat 4 Sun 5 Mon 6 Tue 7 Wed 8 Thu 9 Fri 10 1/1 1 Job Sa…" at bounding box center [319, 195] width 639 height 204
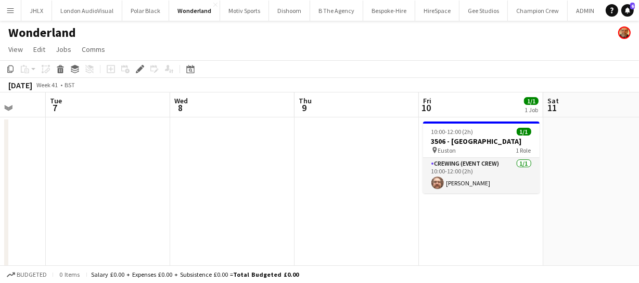
drag, startPoint x: 313, startPoint y: 200, endPoint x: 192, endPoint y: 213, distance: 121.9
click at [192, 213] on app-calendar-viewport "Sat 4 Sun 5 Mon 6 Tue 7 Wed 8 Thu 9 Fri 10 1/1 1 Job Sat 11 Sun 12 Mon 13 Tue 1…" at bounding box center [319, 195] width 639 height 204
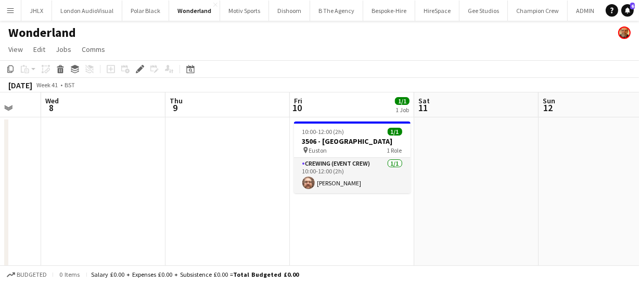
click at [161, 222] on app-calendar-viewport "Sat 4 Sun 5 Mon 6 Tue 7 Wed 8 Thu 9 Fri 10 1/1 1 Job Sat 11 Sun 12 Mon 13 Tue 1…" at bounding box center [319, 195] width 639 height 204
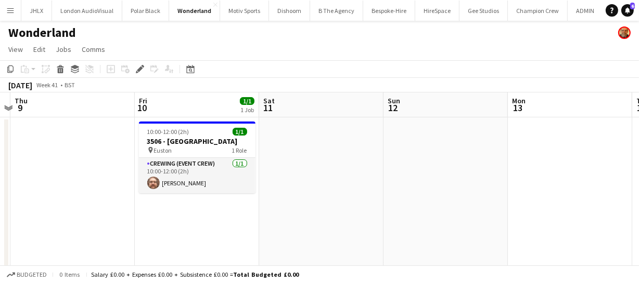
drag, startPoint x: 283, startPoint y: 226, endPoint x: 339, endPoint y: 220, distance: 55.9
click at [230, 228] on app-calendar-viewport "Mon 6 Tue 7 Wed 8 Thu 9 Fri 10 1/1 1 Job Sat 11 Sun 12 Mon 13 Tue 14 Wed 15 Thu…" at bounding box center [319, 195] width 639 height 204
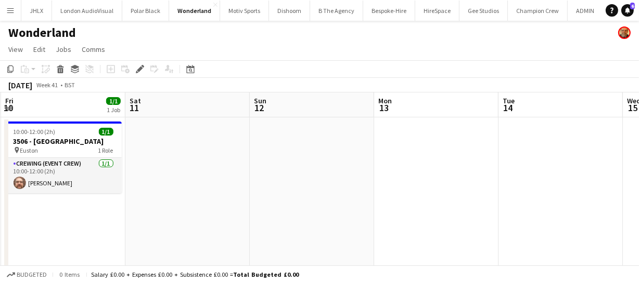
drag, startPoint x: 372, startPoint y: 220, endPoint x: 205, endPoint y: 232, distance: 166.9
click at [222, 232] on app-calendar-viewport "Mon 6 Tue 7 Wed 8 Thu 9 Fri 10 1/1 1 Job Sat 11 Sun 12 Mon 13 Tue 14 Wed 15 Thu…" at bounding box center [319, 195] width 639 height 204
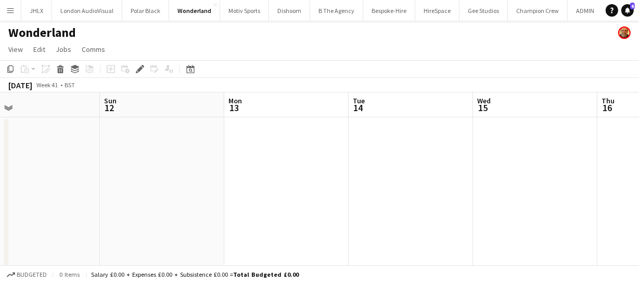
drag, startPoint x: 265, startPoint y: 230, endPoint x: 369, endPoint y: 222, distance: 104.9
click at [189, 235] on app-calendar-viewport "Wed 8 Thu 9 Fri 10 1/1 1 Job Sat 11 Sun 12 Mon 13 Tue 14 Wed 15 Thu 16 Fri 17 S…" at bounding box center [319, 195] width 639 height 204
click at [270, 231] on app-calendar-viewport "Fri 10 1/1 1 Job Sat 11 Sun 12 Mon 13 Tue 14 Wed 15 Thu 16 Fri 17 Sat 18 Sun 19…" at bounding box center [319, 195] width 639 height 204
drag, startPoint x: 394, startPoint y: 226, endPoint x: 348, endPoint y: 222, distance: 46.5
click at [202, 230] on app-calendar-viewport "Fri 10 1/1 1 Job Sat 11 Sun 12 Mon 13 Tue 14 Wed 15 Thu 16 Fri 17 Sat 18 Sun 19…" at bounding box center [319, 195] width 639 height 204
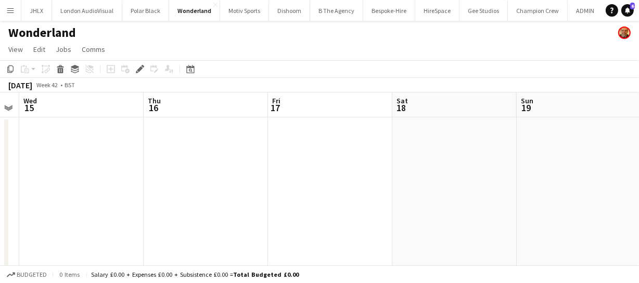
click at [495, 187] on app-calendar-viewport "Sun 12 Mon 13 Tue 14 Wed 15 Thu 16 Fri 17 Sat 18 Sun 19 Mon 20 Tue 21 Wed 22" at bounding box center [319, 195] width 639 height 204
click at [512, 166] on app-calendar-viewport "Sat 11 Sun 12 Mon 13 Tue 14 Wed 15 Thu 16 Fri 17 Sat 18 Sun 19 Mon 20 Tue 21" at bounding box center [319, 195] width 639 height 204
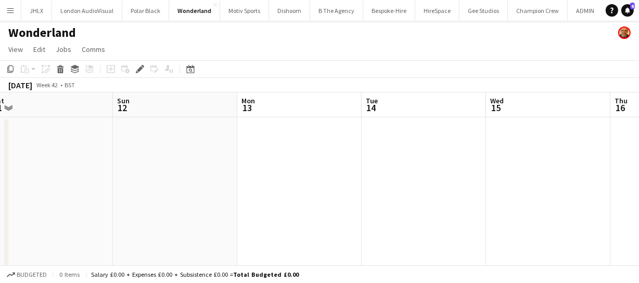
drag, startPoint x: 309, startPoint y: 204, endPoint x: 468, endPoint y: 200, distance: 158.7
click at [357, 201] on app-calendar-viewport "Thu 9 Fri 10 1/1 1 Job Sat 11 Sun 12 Mon 13 Tue 14 Wed 15 Thu 16 Fri 17 Sat 18 …" at bounding box center [319, 195] width 639 height 204
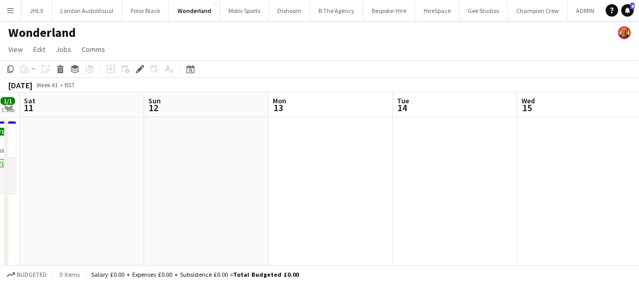
click at [348, 213] on app-calendar-viewport "Thu 9 Fri 10 1/1 1 Job Sat 11 Sun 12 Mon 13 Tue 14 Wed 15 Thu 16 Fri 17 Sat 18 …" at bounding box center [319, 195] width 639 height 204
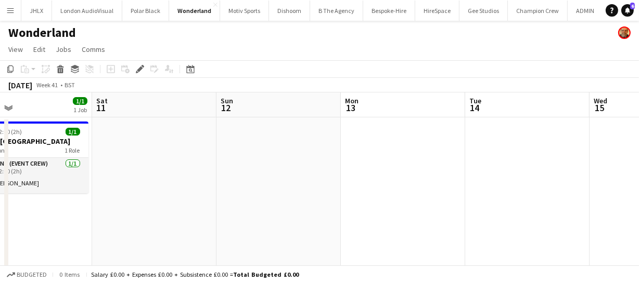
drag, startPoint x: 284, startPoint y: 233, endPoint x: 504, endPoint y: 223, distance: 220.7
click at [423, 219] on app-calendar-viewport "Wed 8 Thu 9 Fri 10 1/1 1 Job Sat 11 Sun 12 Mon 13 Tue 14 Wed 15 Thu 16 Fri 17 S…" at bounding box center [319, 195] width 639 height 204
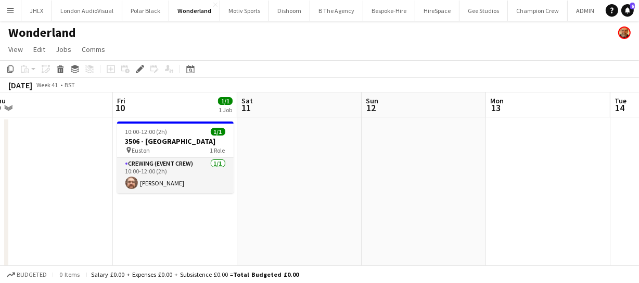
click at [344, 233] on app-calendar-viewport "Tue 7 Wed 8 Thu 9 Fri 10 1/1 1 Job Sat 11 Sun 12 Mon 13 Tue 14 Wed 15 Thu 16 Fr…" at bounding box center [319, 195] width 639 height 204
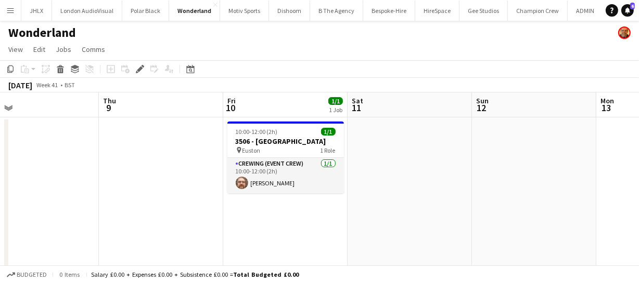
drag, startPoint x: 278, startPoint y: 251, endPoint x: 520, endPoint y: 252, distance: 242.3
click at [379, 237] on app-calendar-viewport "Mon 6 Tue 7 Wed 8 Thu 9 Fri 10 1/1 1 Job Sat 11 Sun 12 Mon 13 Tue 14 Wed 15 Thu…" at bounding box center [319, 195] width 639 height 204
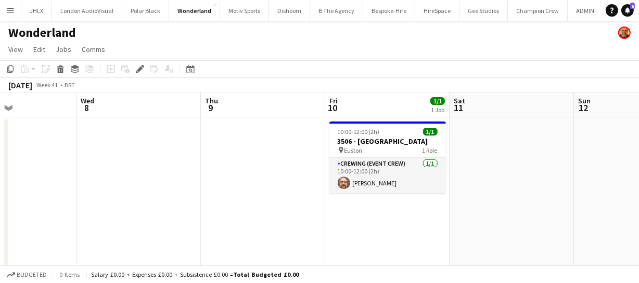
click at [350, 220] on app-calendar-viewport "Sun 5 Mon 6 Tue 7 Wed 8 Thu 9 Fri 10 1/1 1 Job Sat 11 Sun 12 Mon 13 Tue 14 Wed …" at bounding box center [319, 195] width 639 height 204
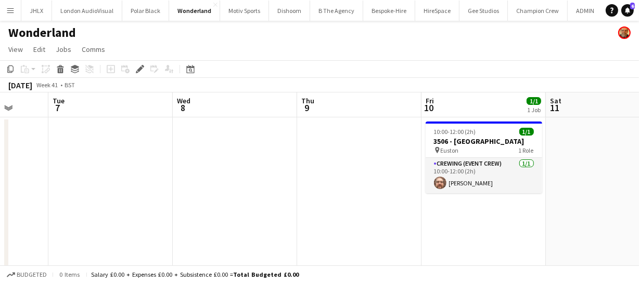
click at [407, 187] on app-calendar-viewport "Sat 4 Sun 5 Mon 6 Tue 7 Wed 8 Thu 9 Fri 10 1/1 1 Job Sat 11 Sun 12 Mon 13 Tue 1…" at bounding box center [319, 195] width 639 height 204
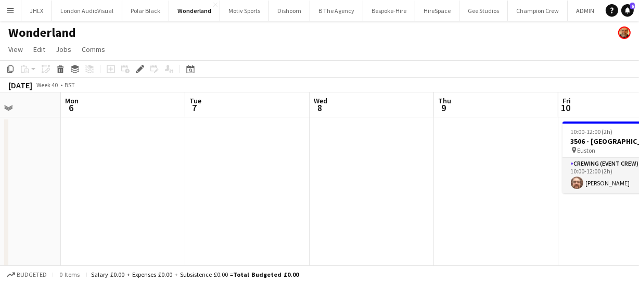
drag, startPoint x: 353, startPoint y: 183, endPoint x: 459, endPoint y: 202, distance: 107.8
click at [437, 178] on app-calendar-viewport "Fri 3 Sat 4 Sun 5 Mon 6 Tue 7 Wed 8 Thu 9 Fri 10 1/1 1 Job Sat 11 Sun 12 Mon 13…" at bounding box center [319, 195] width 639 height 204
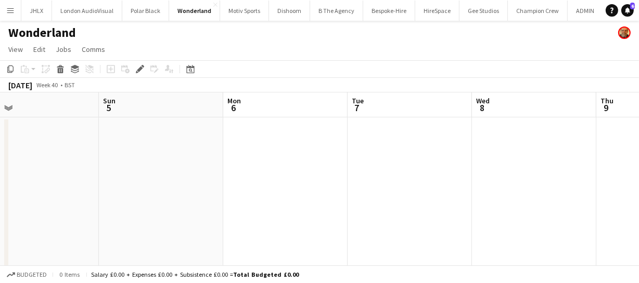
drag, startPoint x: 343, startPoint y: 202, endPoint x: 511, endPoint y: 213, distance: 168.3
click at [521, 190] on app-calendar-viewport "Thu 2 12/12 1 Job Fri 3 Sat 4 Sun 5 Mon 6 Tue 7 Wed 8 Thu 9 Fri 10 1/1 1 Job Sa…" at bounding box center [319, 195] width 639 height 204
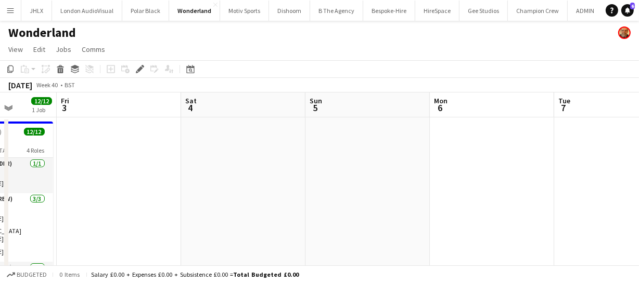
drag, startPoint x: 339, startPoint y: 209, endPoint x: 546, endPoint y: 204, distance: 207.5
click at [451, 202] on app-calendar-viewport "Tue 30 Wed 1 Thu 2 12/12 1 Job Fri 3 Sat 4 Sun 5 Mon 6 Tue 7 Wed 8 Thu 9 Fri 10…" at bounding box center [319, 195] width 639 height 204
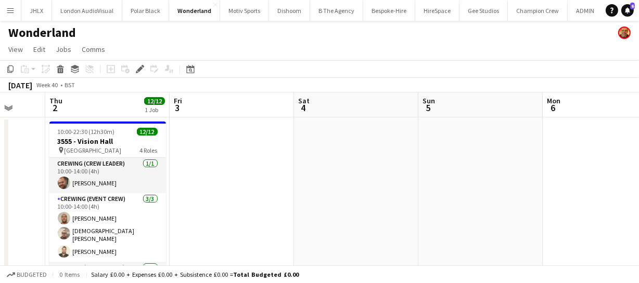
drag, startPoint x: 295, startPoint y: 211, endPoint x: 457, endPoint y: 217, distance: 161.3
click at [407, 201] on app-calendar-viewport "Mon 29 8/8 1 Job Tue 30 Wed 1 Thu 2 12/12 1 Job Fri 3 Sat 4 Sun 5 Mon 6 Tue 7 W…" at bounding box center [319, 195] width 639 height 204
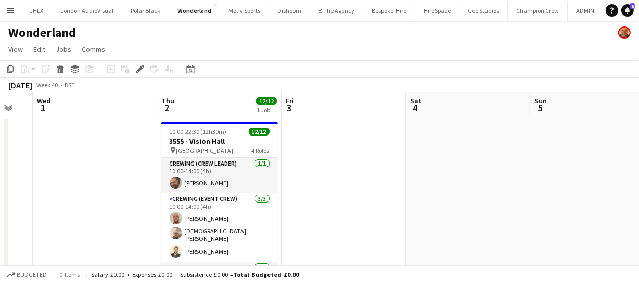
drag, startPoint x: 469, startPoint y: 209, endPoint x: 582, endPoint y: 202, distance: 113.5
click at [539, 201] on app-calendar-viewport "Mon 29 8/8 1 Job Tue 30 Wed 1 Thu 2 12/12 1 Job Fri 3 Sat 4 Sun 5 Mon 6 Tue 7 W…" at bounding box center [319, 195] width 639 height 204
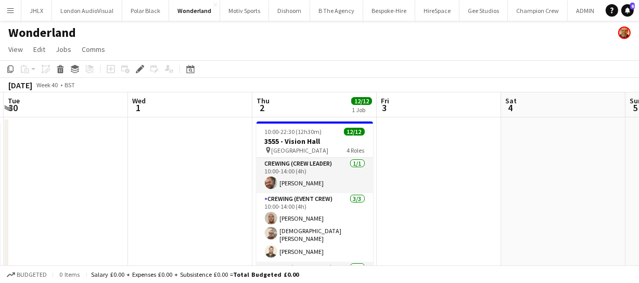
drag, startPoint x: 644, startPoint y: 189, endPoint x: 665, endPoint y: 185, distance: 21.2
click at [639, 185] on html "Menu Boards Boards Boards All jobs Status Workforce Workforce My Workforce Recr…" at bounding box center [319, 157] width 639 height 314
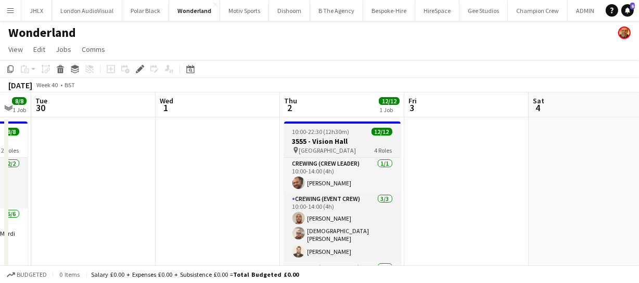
click at [336, 128] on span "10:00-22:30 (12h30m)" at bounding box center [320, 132] width 57 height 8
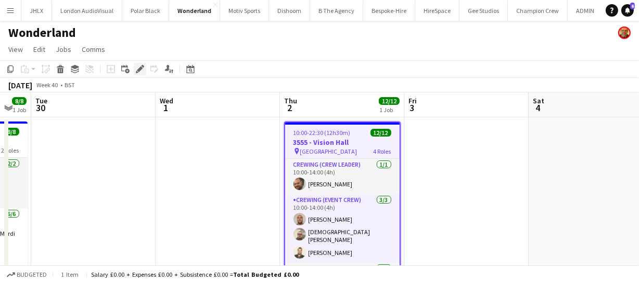
click at [145, 69] on div "Edit" at bounding box center [140, 69] width 12 height 12
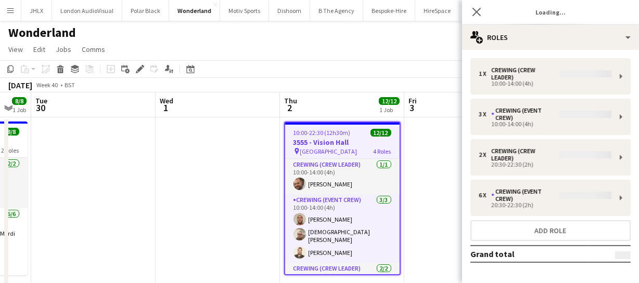
type input "**********"
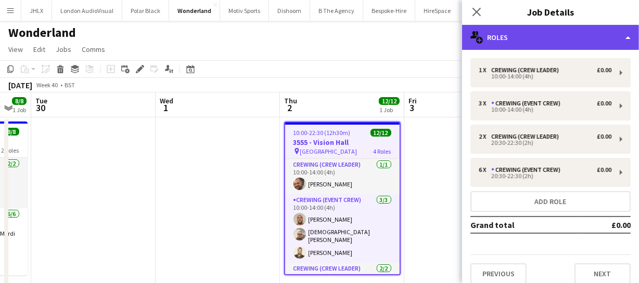
click at [585, 35] on div "multiple-users-add Roles" at bounding box center [550, 37] width 177 height 25
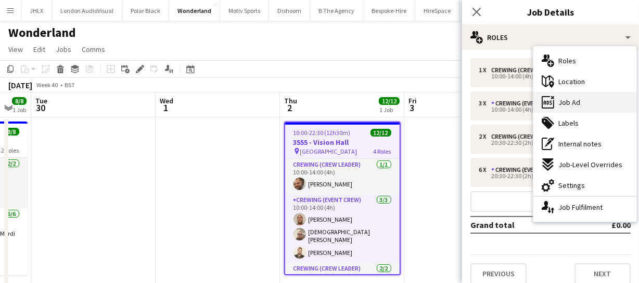
click at [582, 105] on div "ads-window Job Ad" at bounding box center [584, 102] width 103 height 21
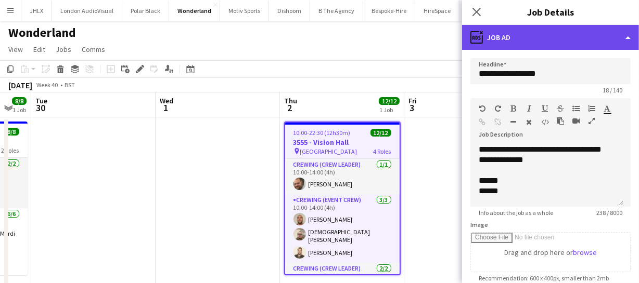
click at [556, 34] on div "ads-window Job Ad" at bounding box center [550, 37] width 177 height 25
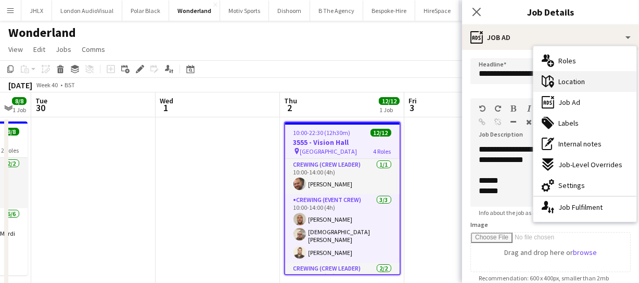
click at [573, 86] on div "maps-pin-1 Location" at bounding box center [584, 81] width 103 height 21
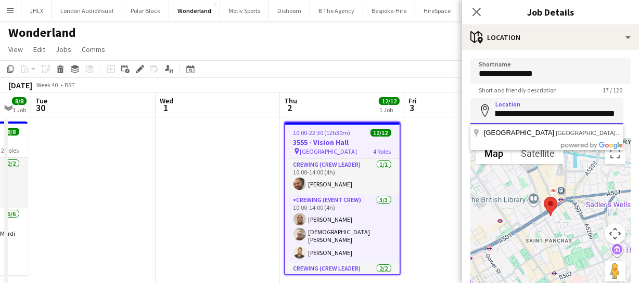
scroll to position [0, 53]
drag, startPoint x: 493, startPoint y: 115, endPoint x: 625, endPoint y: 123, distance: 131.8
click at [625, 123] on form "**********" at bounding box center [550, 208] width 177 height 301
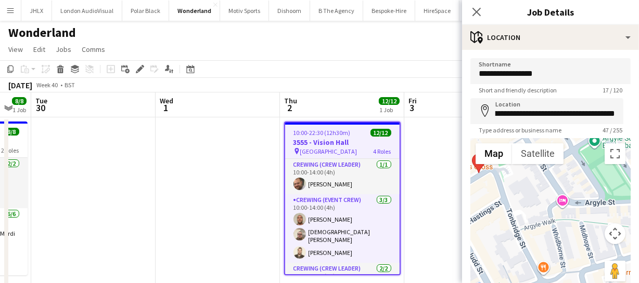
scroll to position [0, 0]
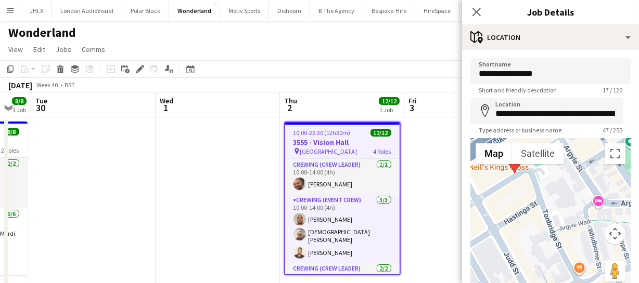
drag, startPoint x: 544, startPoint y: 225, endPoint x: 591, endPoint y: 229, distance: 47.5
click at [613, 229] on div "Use ctrl + scroll to zoom the map Map Terrain Satellite Labels Map Data Map dat…" at bounding box center [550, 216] width 160 height 156
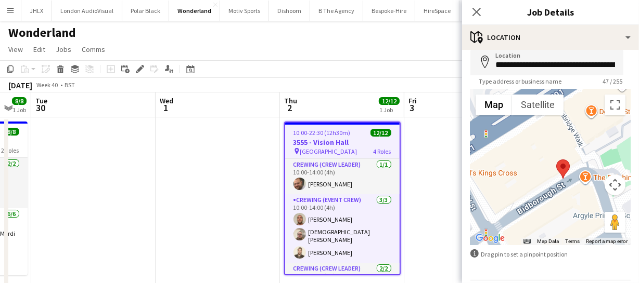
scroll to position [84, 0]
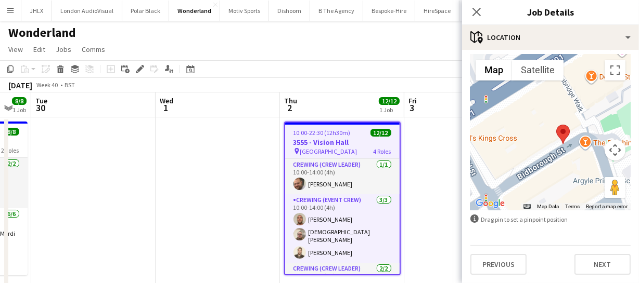
drag, startPoint x: 516, startPoint y: 196, endPoint x: 583, endPoint y: 276, distance: 104.1
click at [583, 276] on div "**********" at bounding box center [550, 124] width 177 height 317
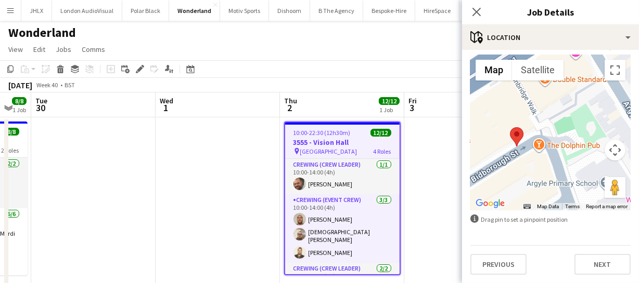
drag, startPoint x: 563, startPoint y: 172, endPoint x: 516, endPoint y: 97, distance: 88.3
click at [516, 97] on div at bounding box center [550, 133] width 160 height 156
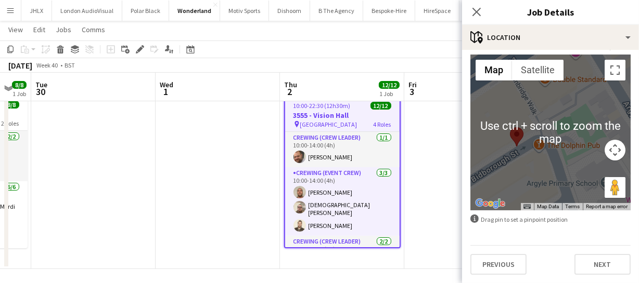
scroll to position [30, 0]
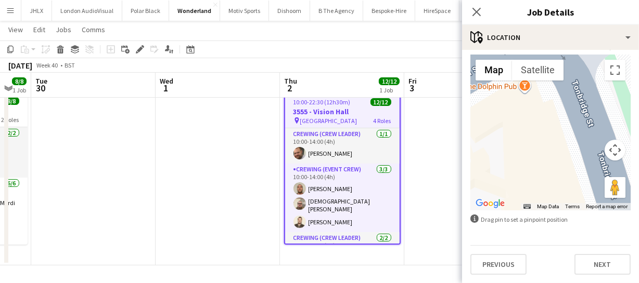
drag, startPoint x: 530, startPoint y: 146, endPoint x: 633, endPoint y: 147, distance: 103.0
click at [633, 146] on mat-expansion-panel "**********" at bounding box center [550, 166] width 177 height 233
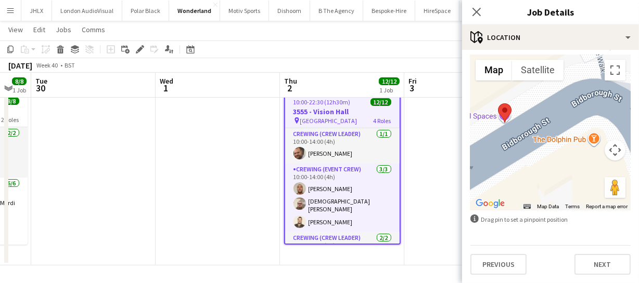
drag, startPoint x: 568, startPoint y: 136, endPoint x: 492, endPoint y: 185, distance: 89.6
click at [492, 185] on div at bounding box center [550, 133] width 160 height 156
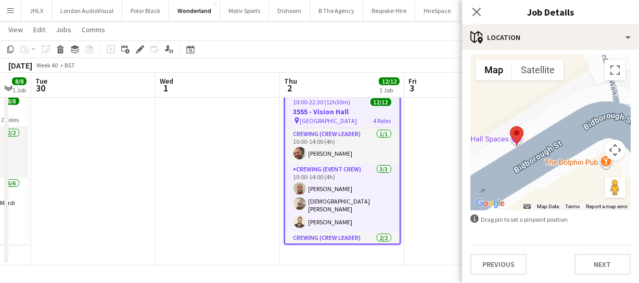
drag, startPoint x: 523, startPoint y: 140, endPoint x: 535, endPoint y: 165, distance: 27.7
click at [535, 165] on div at bounding box center [550, 133] width 160 height 156
click at [478, 12] on icon at bounding box center [476, 12] width 10 height 10
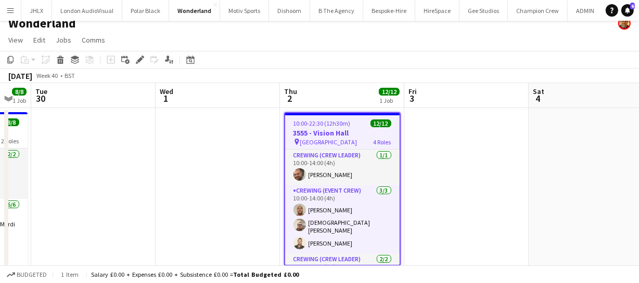
scroll to position [0, 0]
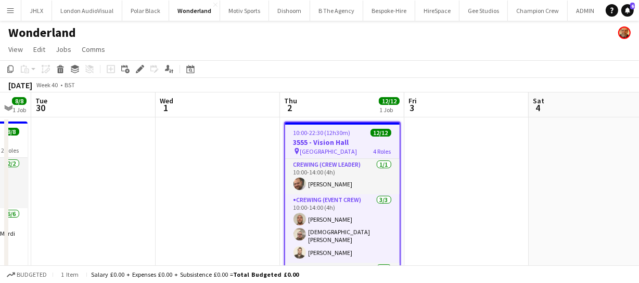
click at [500, 180] on app-date-cell at bounding box center [466, 207] width 124 height 179
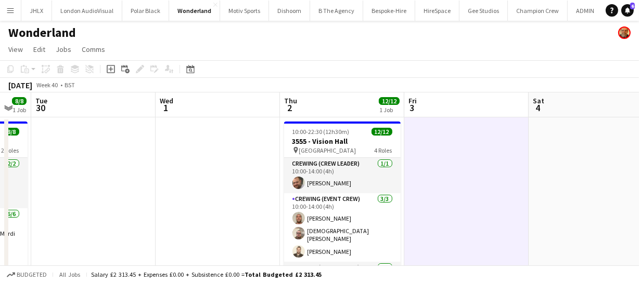
click at [11, 11] on app-icon "Menu" at bounding box center [10, 10] width 8 height 8
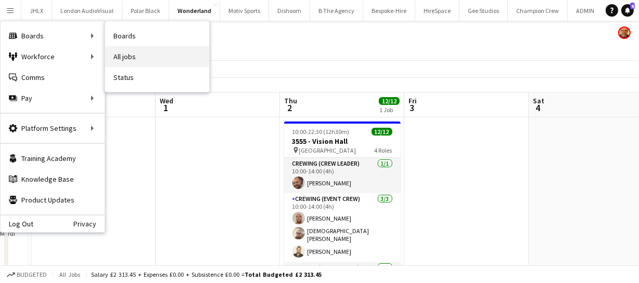
click at [168, 58] on link "All jobs" at bounding box center [157, 56] width 104 height 21
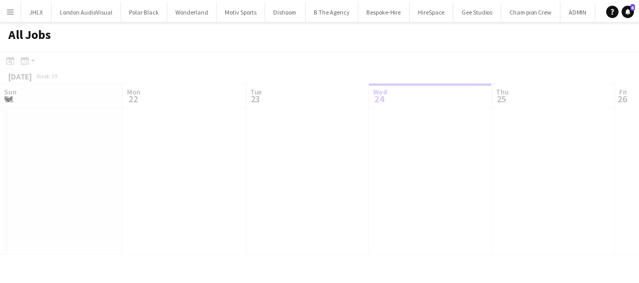
scroll to position [0, 249]
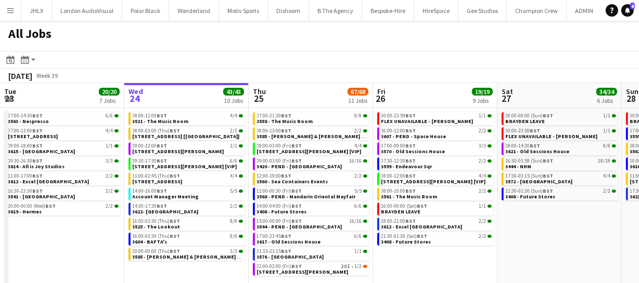
click at [470, 223] on app-calendar-viewport "Sun 21 49/51 12 Jobs Mon 22 55/56 9 Jobs Tue 23 20/20 7 Jobs Wed 24 43/43 10 Jo…" at bounding box center [319, 203] width 639 height 240
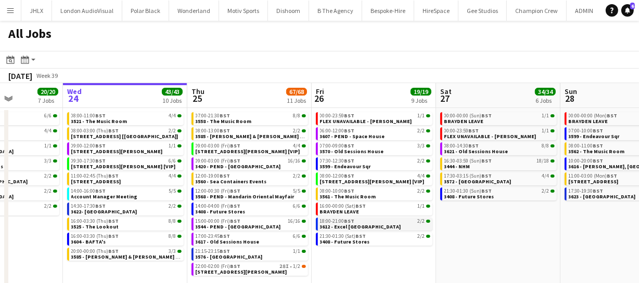
drag, startPoint x: 416, startPoint y: 223, endPoint x: 246, endPoint y: 222, distance: 169.5
click at [296, 224] on app-calendar-viewport "Sun 21 49/51 12 Jobs Mon 22 55/56 9 Jobs Tue 23 20/20 7 Jobs Wed 24 43/43 10 Jo…" at bounding box center [319, 203] width 639 height 240
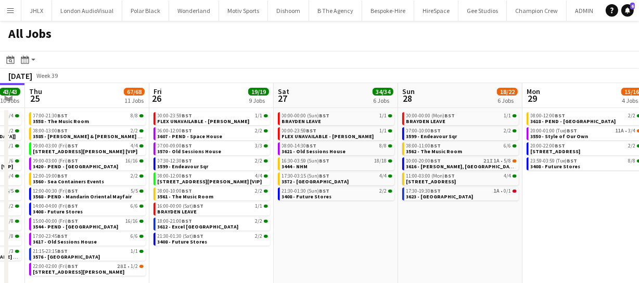
click at [192, 222] on app-calendar-viewport "Sun 21 49/51 12 Jobs Mon 22 55/56 9 Jobs Tue 23 20/20 7 Jobs Wed 24 43/43 10 Jo…" at bounding box center [319, 203] width 639 height 240
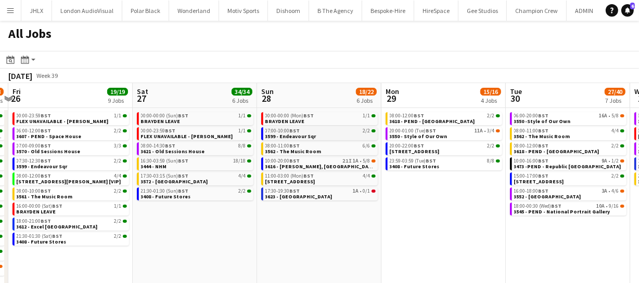
click at [308, 139] on app-brief-job-card "07:00-10:00 BST 2/2 3599 - Endeavour Sqr" at bounding box center [319, 133] width 116 height 13
click at [306, 133] on span "3599 - Endeavour Sqr" at bounding box center [290, 136] width 51 height 7
click at [304, 167] on span "3616 - Curzon, Mayfair" at bounding box center [320, 166] width 111 height 7
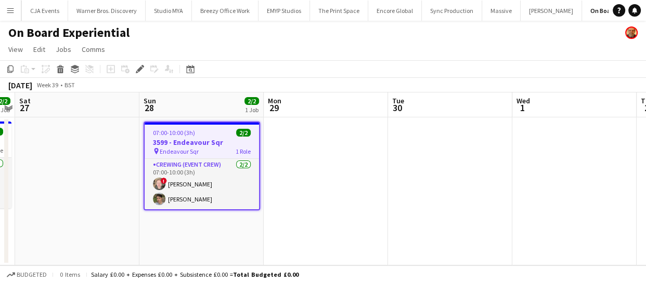
scroll to position [0, 1328]
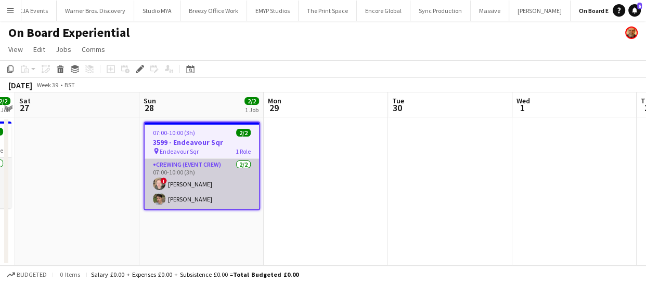
click at [193, 184] on app-card-role "Crewing (Event Crew) [DATE] 07:00-10:00 (3h) ! [PERSON_NAME] [PERSON_NAME]" at bounding box center [202, 184] width 114 height 50
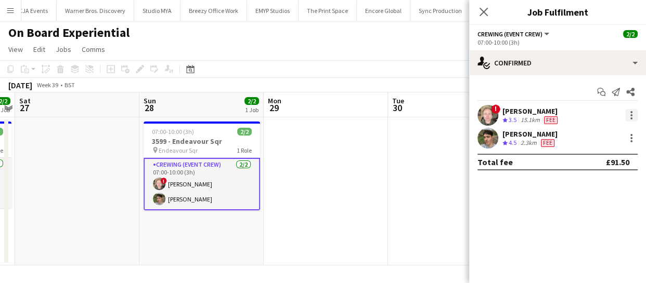
click at [634, 118] on div at bounding box center [631, 115] width 12 height 12
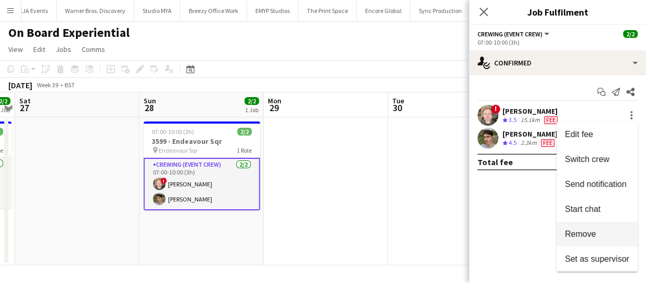
click at [602, 229] on button "Remove" at bounding box center [596, 234] width 81 height 25
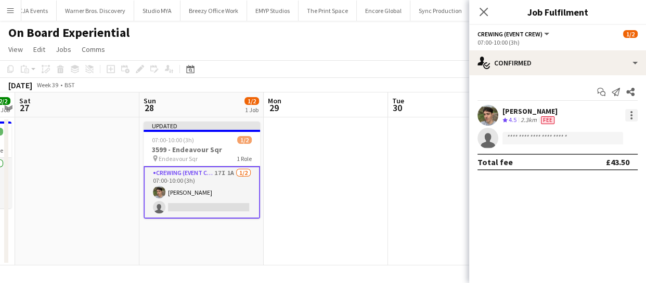
click at [631, 119] on div at bounding box center [631, 119] width 2 height 2
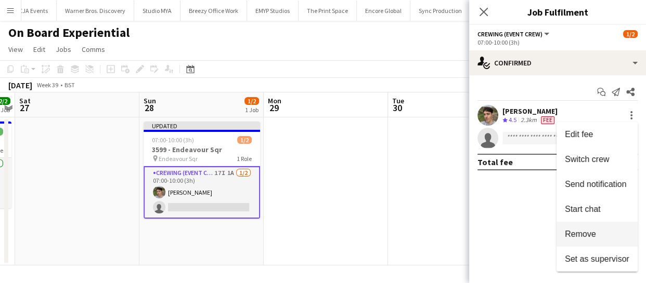
click at [596, 238] on span "Remove" at bounding box center [597, 234] width 64 height 9
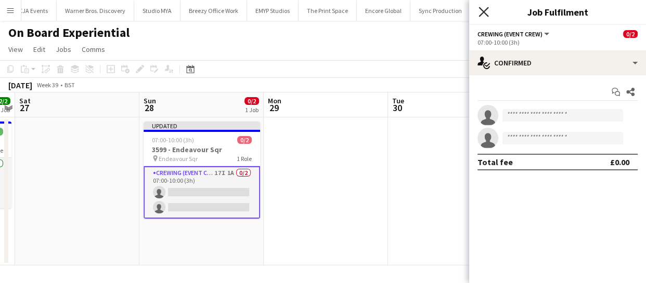
click at [482, 11] on icon "Close pop-in" at bounding box center [483, 12] width 10 height 10
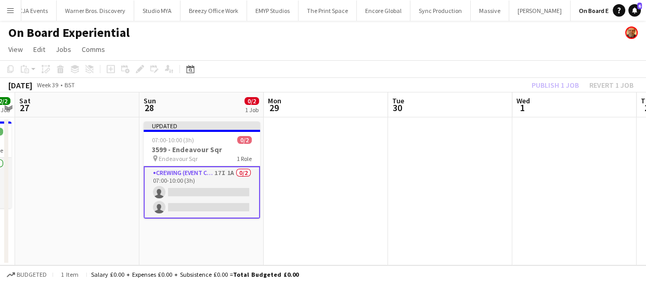
click at [545, 83] on div "Publish 1 job Revert 1 job" at bounding box center [582, 86] width 127 height 14
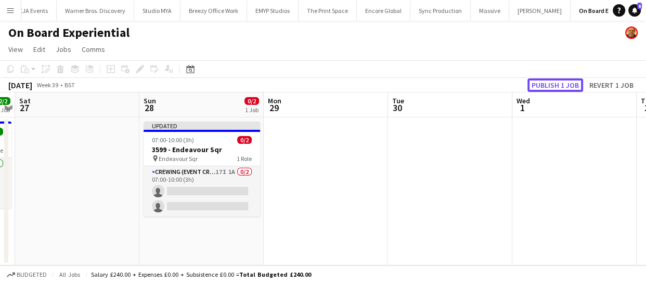
click at [545, 83] on button "Publish 1 job" at bounding box center [555, 86] width 56 height 14
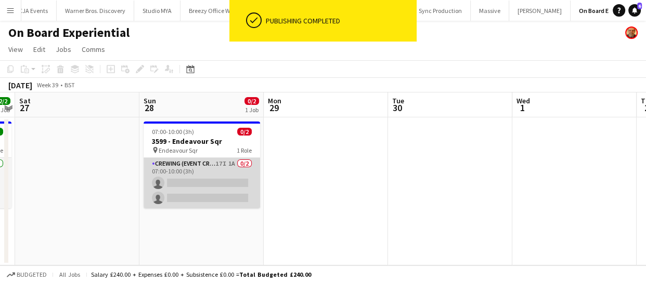
click at [198, 175] on app-card-role "Crewing (Event Crew) 17I 1A 0/2 07:00-10:00 (3h) single-neutral-actions single-…" at bounding box center [202, 183] width 116 height 50
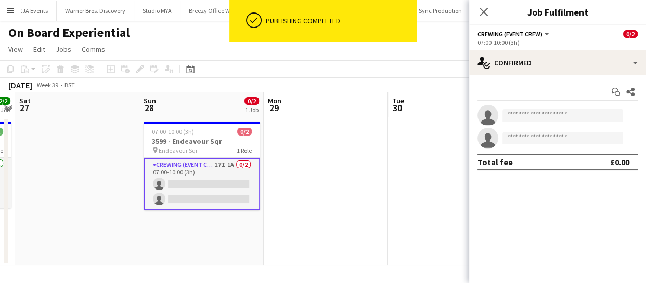
scroll to position [0, 357]
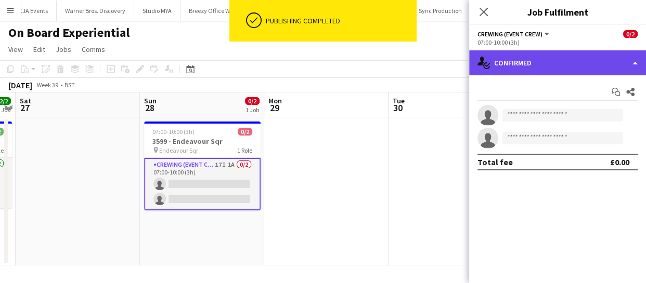
click at [581, 66] on div "single-neutral-actions-check-2 Confirmed" at bounding box center [557, 62] width 177 height 25
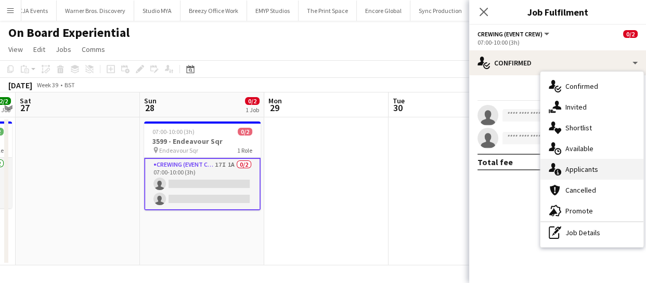
click at [579, 166] on span "Applicants" at bounding box center [581, 169] width 33 height 9
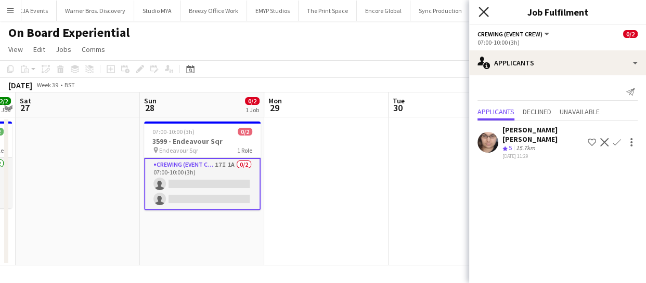
click at [478, 10] on icon "Close pop-in" at bounding box center [483, 12] width 10 height 10
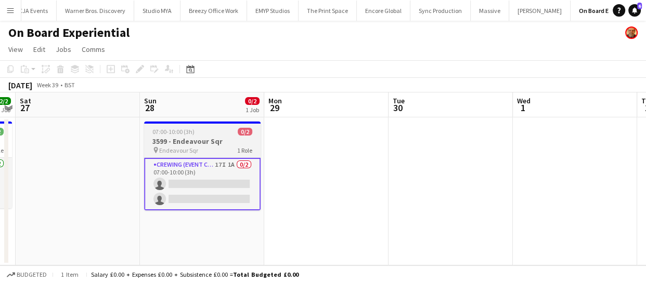
click at [179, 134] on span "07:00-10:00 (3h)" at bounding box center [173, 132] width 42 height 8
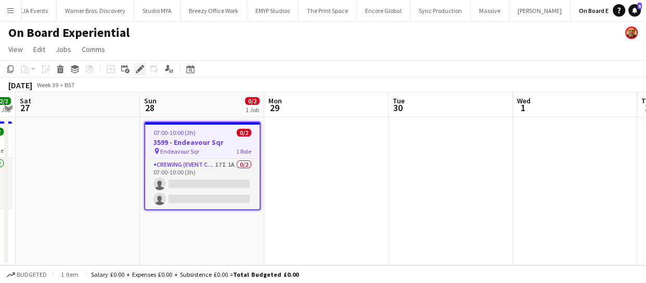
click at [146, 73] on div "Edit" at bounding box center [140, 69] width 12 height 12
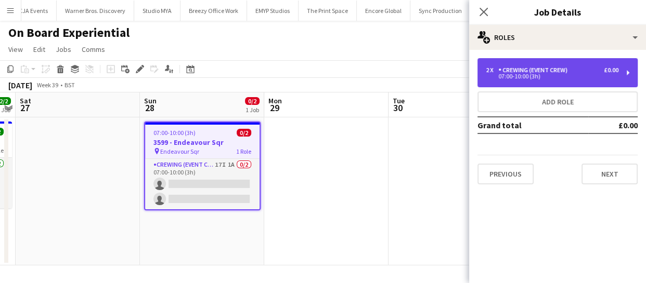
click at [557, 76] on div "07:00-10:00 (3h)" at bounding box center [552, 76] width 133 height 5
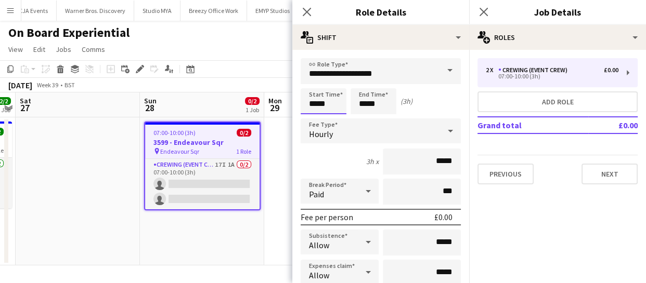
drag, startPoint x: 329, startPoint y: 101, endPoint x: 199, endPoint y: 103, distance: 130.0
click at [214, 101] on body "Menu Boards Boards Boards All jobs Status Workforce Workforce My Workforce Recr…" at bounding box center [323, 141] width 646 height 283
type input "*****"
click at [304, 15] on icon "Close pop-in" at bounding box center [307, 12] width 10 height 10
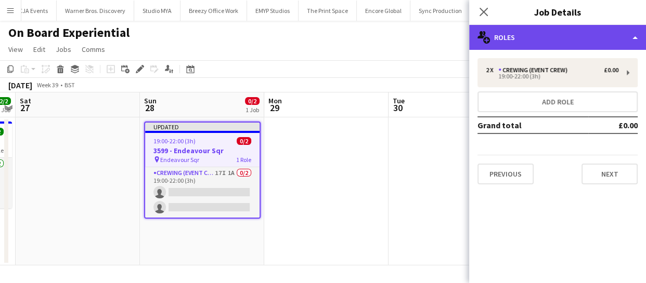
click at [516, 40] on div "multiple-users-add Roles" at bounding box center [557, 37] width 177 height 25
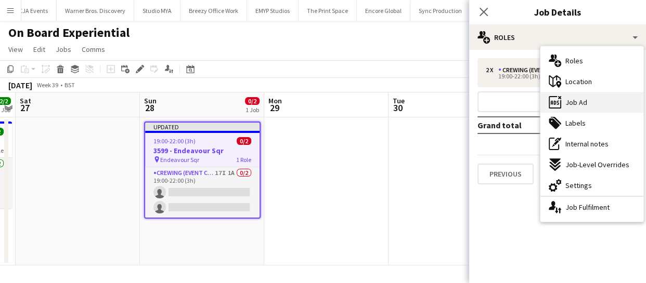
click at [569, 101] on span "Job Ad" at bounding box center [576, 102] width 22 height 9
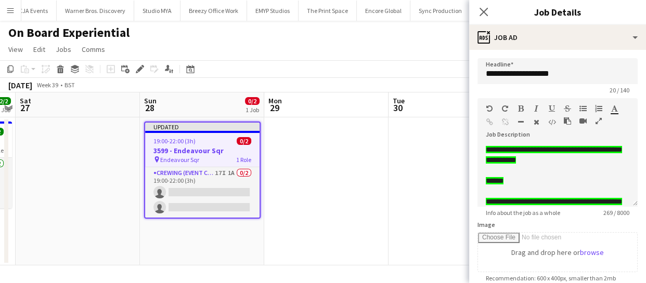
scroll to position [47, 0]
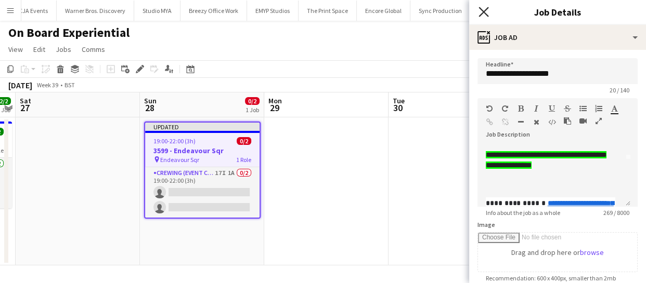
click at [480, 7] on icon "Close pop-in" at bounding box center [483, 12] width 10 height 10
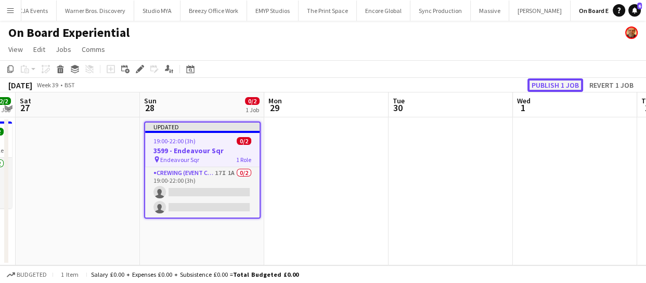
click at [542, 88] on button "Publish 1 job" at bounding box center [555, 86] width 56 height 14
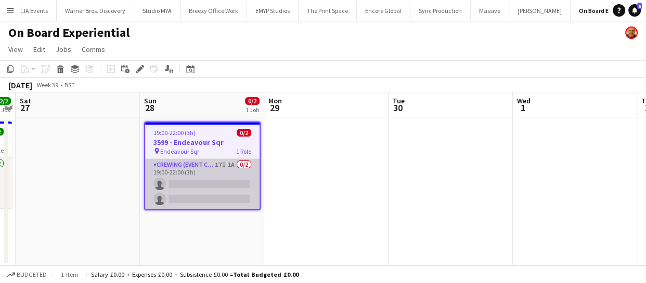
click at [190, 188] on app-card-role "Crewing (Event Crew) 17I 1A 0/2 19:00-22:00 (3h) single-neutral-actions single-…" at bounding box center [202, 184] width 114 height 50
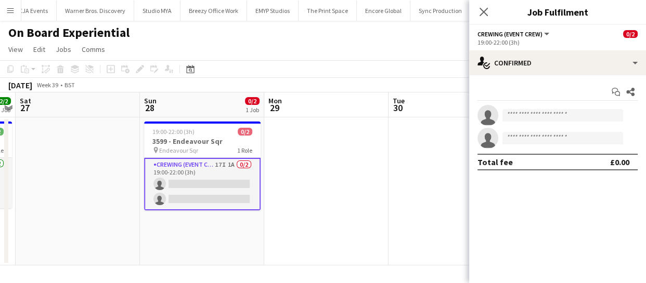
click at [235, 192] on app-card-role "Crewing (Event Crew) 17I 1A 0/2 19:00-22:00 (3h) single-neutral-actions single-…" at bounding box center [202, 184] width 116 height 53
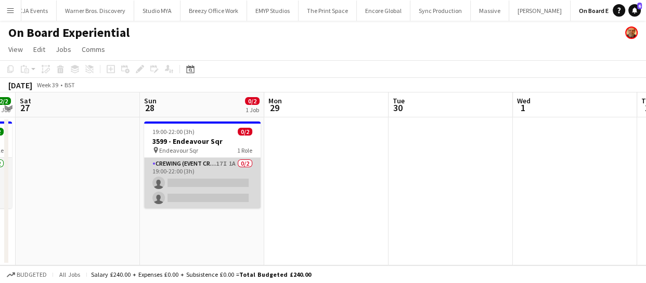
click at [237, 191] on app-card-role "Crewing (Event Crew) 17I 1A 0/2 19:00-22:00 (3h) single-neutral-actions single-…" at bounding box center [202, 183] width 116 height 50
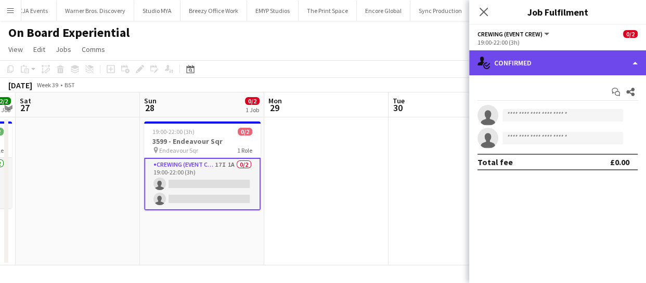
click at [584, 74] on div "single-neutral-actions-check-2 Confirmed" at bounding box center [557, 62] width 177 height 25
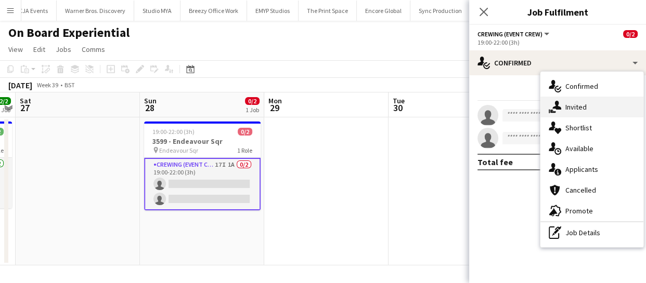
click at [575, 107] on span "Invited" at bounding box center [575, 106] width 21 height 9
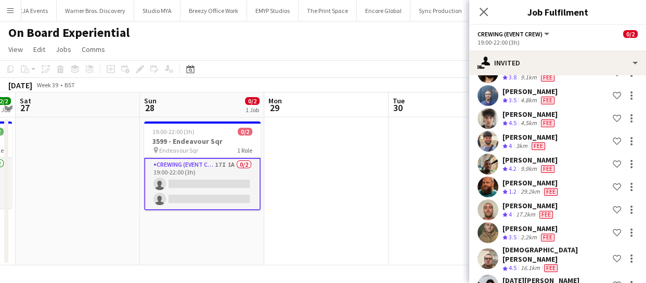
scroll to position [250, 0]
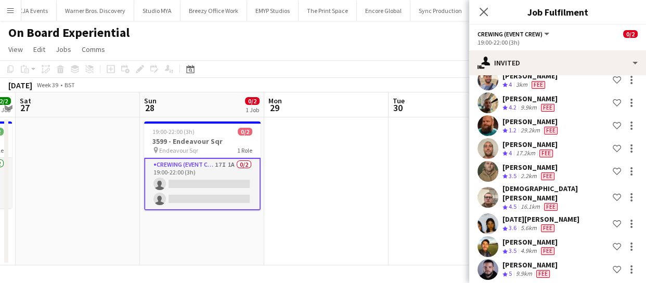
click at [207, 196] on app-card-role "Crewing (Event Crew) 17I 1A 0/2 19:00-22:00 (3h) single-neutral-actions single-…" at bounding box center [202, 184] width 116 height 53
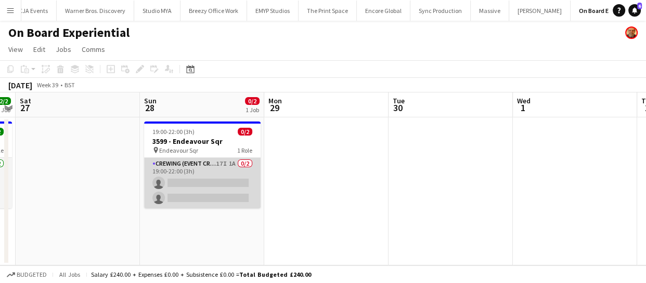
click at [207, 196] on app-card-role "Crewing (Event Crew) 17I 1A 0/2 19:00-22:00 (3h) single-neutral-actions single-…" at bounding box center [202, 183] width 116 height 50
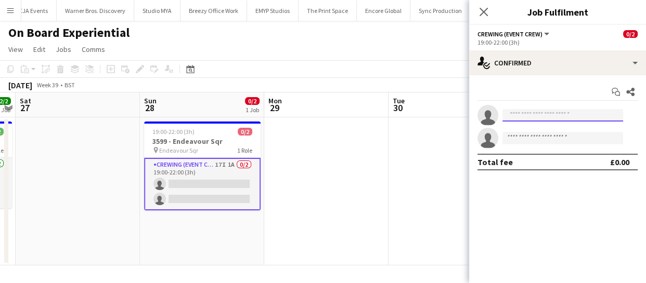
click at [546, 111] on input at bounding box center [562, 115] width 121 height 12
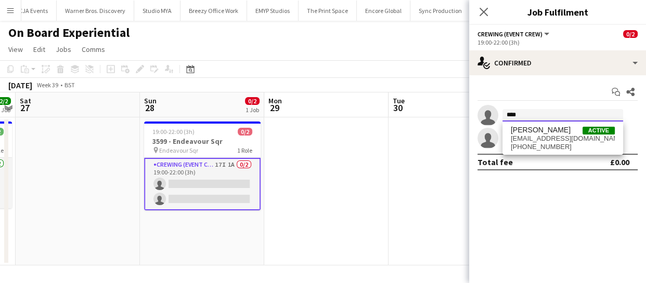
type input "****"
click at [570, 210] on mat-expansion-panel "check Confirmed Start chat Share single-neutral-actions **** single-neutral-act…" at bounding box center [557, 179] width 177 height 208
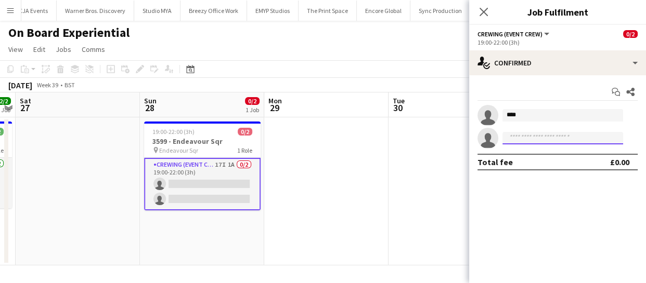
click at [520, 132] on input at bounding box center [562, 138] width 121 height 12
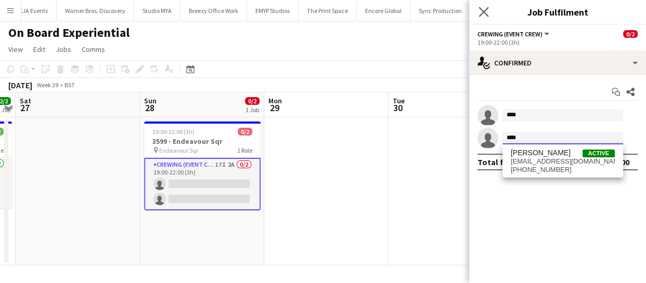
type input "****"
click at [478, 12] on app-icon "Close pop-in" at bounding box center [483, 12] width 15 height 15
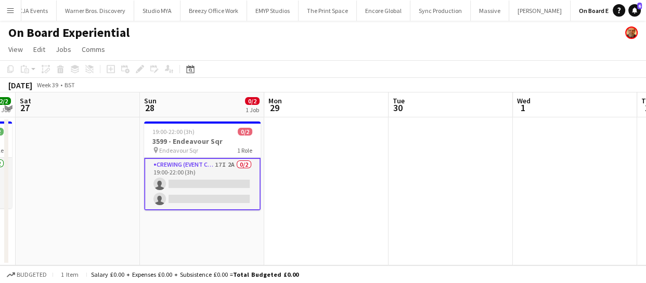
click at [227, 193] on app-card-role "Crewing (Event Crew) 17I 2A 0/2 19:00-22:00 (3h) single-neutral-actions single-…" at bounding box center [202, 184] width 116 height 53
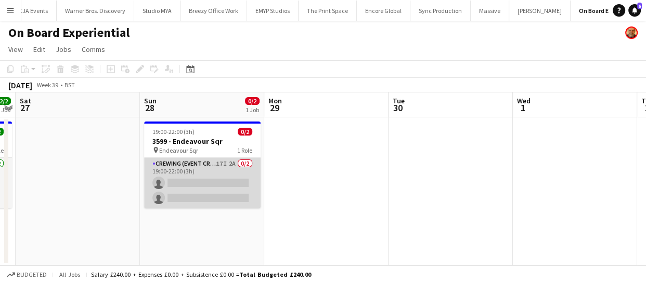
click at [209, 189] on app-card-role "Crewing (Event Crew) 17I 2A 0/2 19:00-22:00 (3h) single-neutral-actions single-…" at bounding box center [202, 183] width 116 height 50
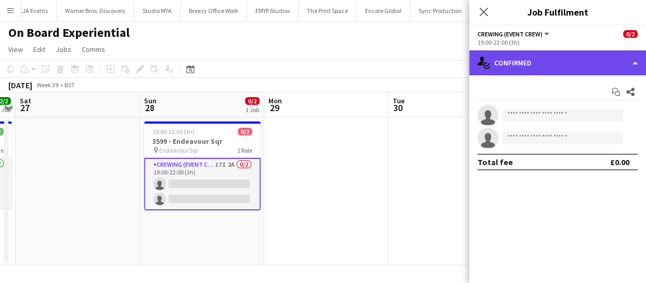
click at [597, 58] on div "single-neutral-actions-check-2 Confirmed" at bounding box center [557, 62] width 177 height 25
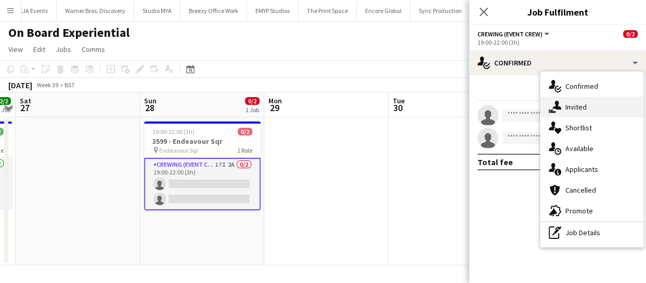
click at [587, 106] on div "single-neutral-actions-share-1 Invited" at bounding box center [591, 107] width 103 height 21
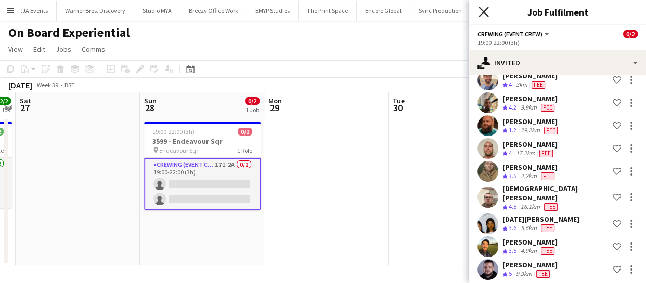
click at [478, 8] on icon "Close pop-in" at bounding box center [483, 12] width 10 height 10
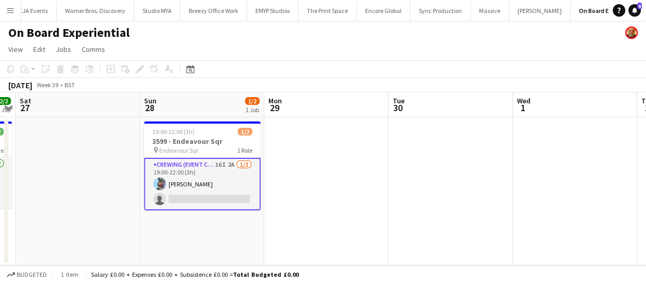
click at [198, 189] on app-card-role "Crewing (Event Crew) 16I 2A [DATE] 19:00-22:00 (3h) [PERSON_NAME] single-neutra…" at bounding box center [202, 184] width 116 height 53
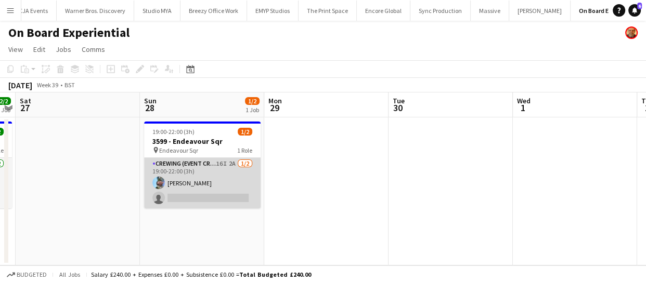
click at [197, 189] on app-card-role "Crewing (Event Crew) 16I 2A [DATE] 19:00-22:00 (3h) [PERSON_NAME] single-neutra…" at bounding box center [202, 183] width 116 height 50
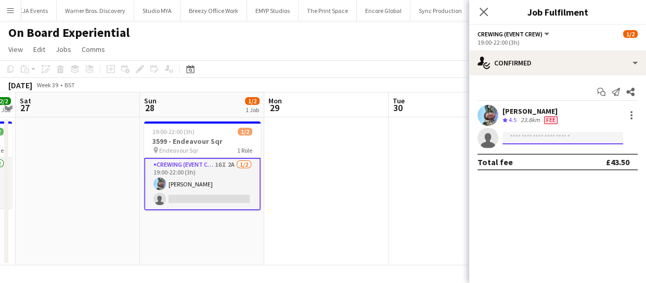
click at [530, 137] on input at bounding box center [562, 138] width 121 height 12
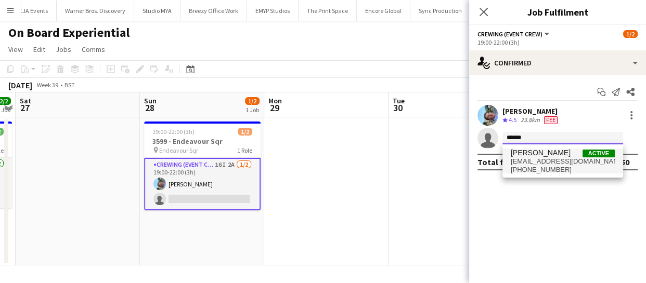
type input "******"
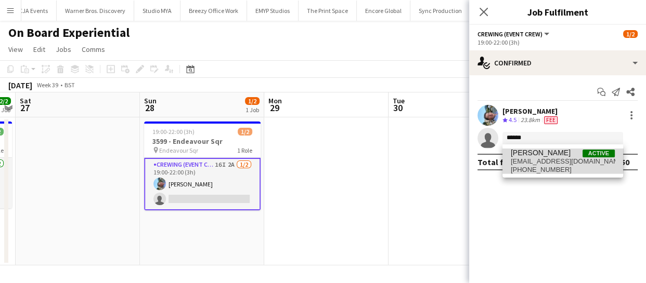
click at [541, 153] on span "[PERSON_NAME]" at bounding box center [541, 153] width 60 height 9
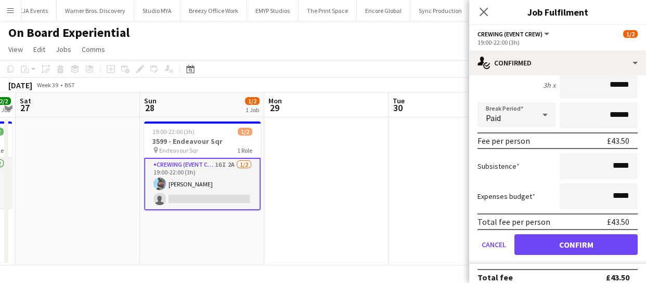
scroll to position [131, 0]
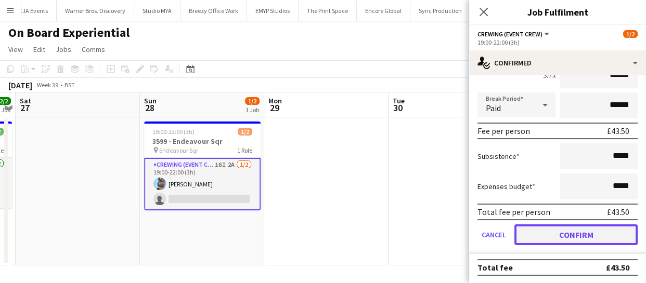
click at [604, 237] on button "Confirm" at bounding box center [575, 235] width 123 height 21
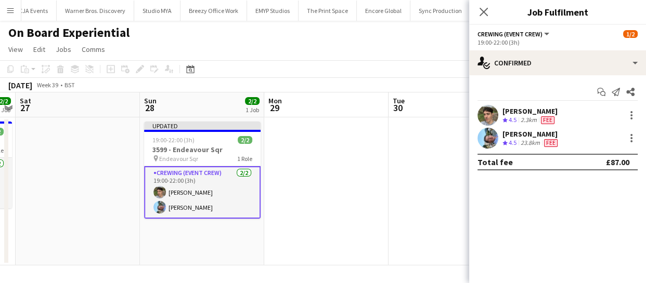
scroll to position [0, 0]
click at [479, 11] on icon "Close pop-in" at bounding box center [483, 12] width 10 height 10
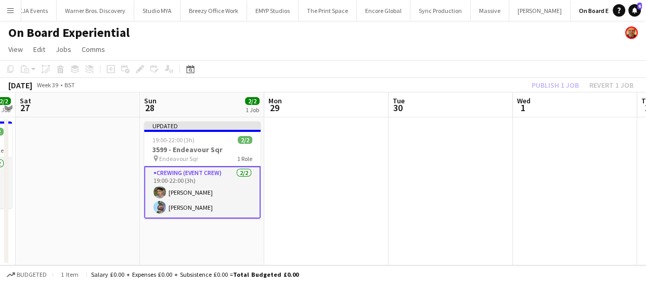
click at [547, 84] on div "Publish 1 job Revert 1 job" at bounding box center [582, 86] width 127 height 14
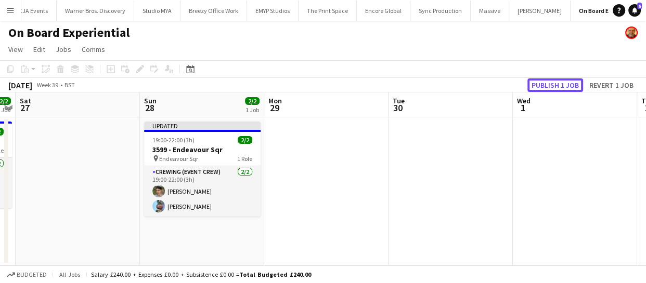
click at [547, 84] on button "Publish 1 job" at bounding box center [555, 86] width 56 height 14
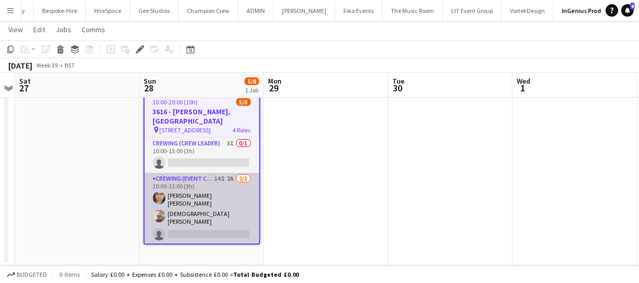
click at [217, 197] on app-card-role "Crewing (Event Crew) 14I 2A [DATE] 10:00-13:00 (3h) [PERSON_NAME] [PERSON_NAME]…" at bounding box center [202, 209] width 114 height 72
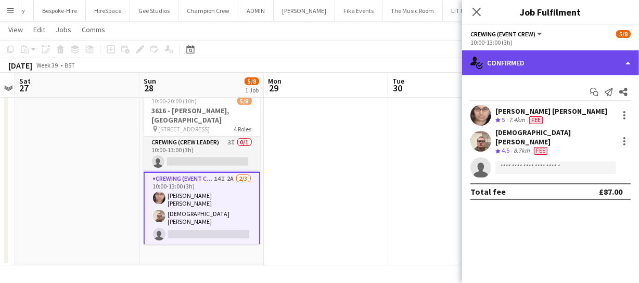
click at [573, 62] on div "single-neutral-actions-check-2 Confirmed" at bounding box center [550, 62] width 177 height 25
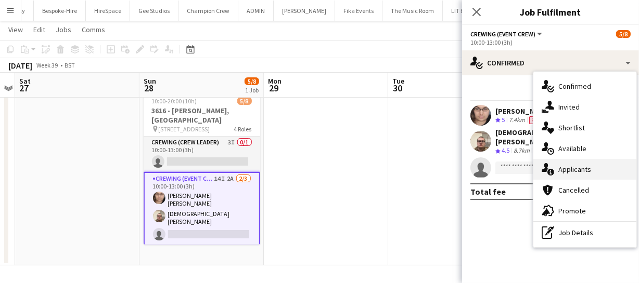
click at [577, 172] on span "Applicants" at bounding box center [574, 169] width 33 height 9
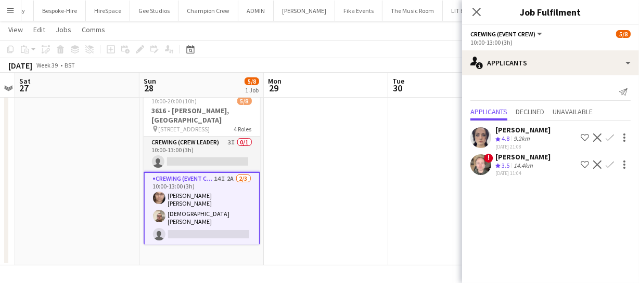
click at [614, 161] on app-icon "Confirm" at bounding box center [609, 165] width 8 height 8
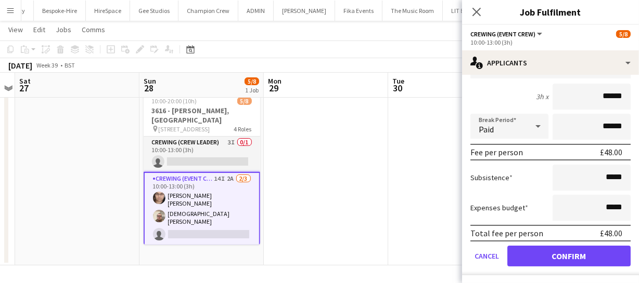
scroll to position [138, 0]
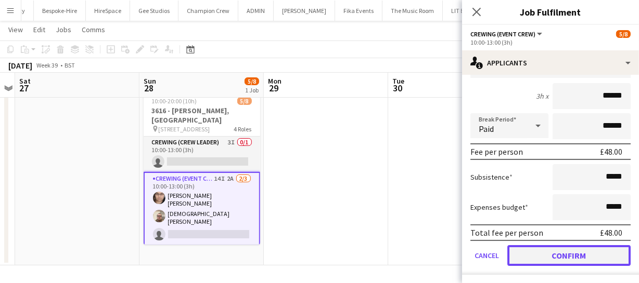
click at [562, 252] on button "Confirm" at bounding box center [568, 255] width 123 height 21
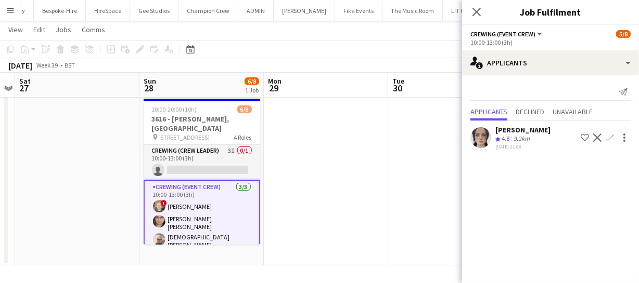
scroll to position [0, 0]
click at [473, 7] on icon "Close pop-in" at bounding box center [476, 12] width 10 height 10
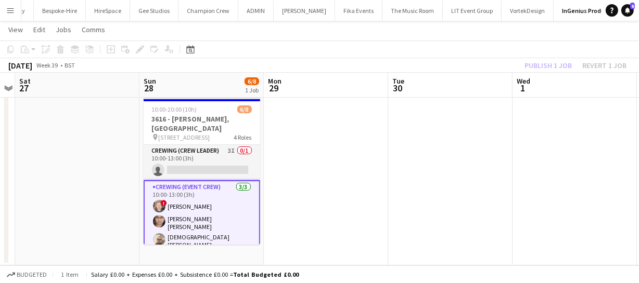
click at [540, 62] on div "Publish 1 job Revert 1 job" at bounding box center [575, 66] width 127 height 14
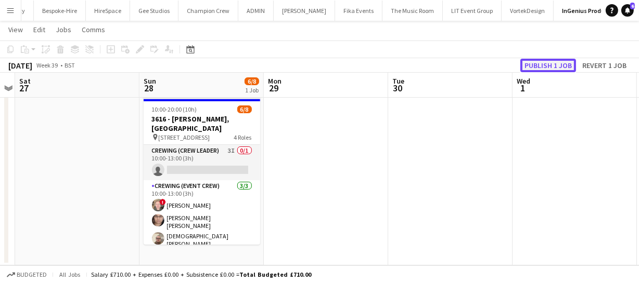
click at [540, 62] on button "Publish 1 job" at bounding box center [548, 66] width 56 height 14
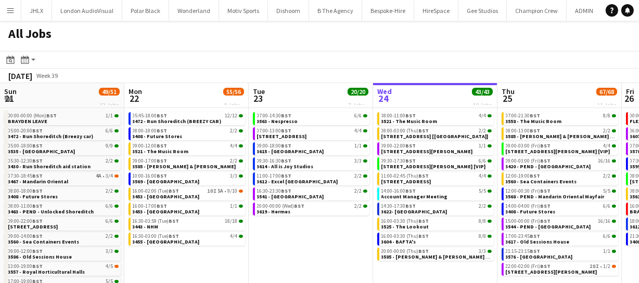
scroll to position [0, 249]
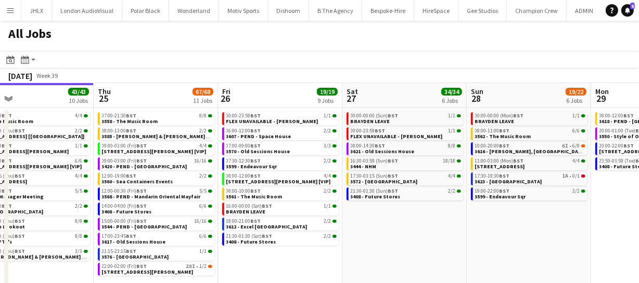
drag, startPoint x: 562, startPoint y: 222, endPoint x: 407, endPoint y: 225, distance: 155.0
click at [406, 226] on app-calendar-viewport "Sun 21 49/51 12 Jobs Mon 22 55/56 9 Jobs Tue 23 20/20 7 Jobs Wed 24 43/43 10 Jo…" at bounding box center [319, 203] width 639 height 240
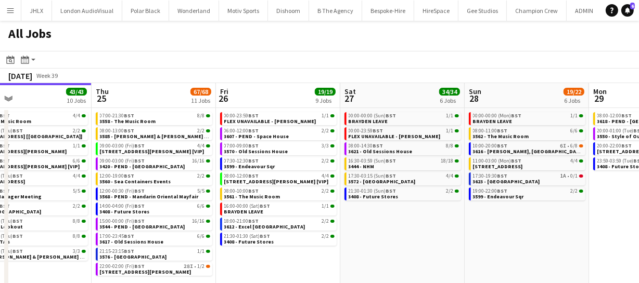
drag, startPoint x: 419, startPoint y: 224, endPoint x: 324, endPoint y: 223, distance: 94.1
click at [355, 224] on app-calendar-viewport "Sun 21 49/51 12 Jobs Mon 22 55/56 9 Jobs Tue 23 20/20 7 Jobs Wed 24 43/43 10 Jo…" at bounding box center [319, 203] width 639 height 240
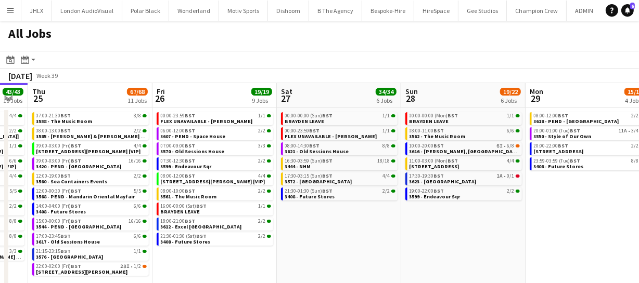
click at [381, 229] on app-calendar-viewport "Sun 21 49/51 12 Jobs Mon 22 55/56 9 Jobs Tue 23 20/20 7 Jobs Wed 24 43/43 10 Jo…" at bounding box center [319, 203] width 639 height 240
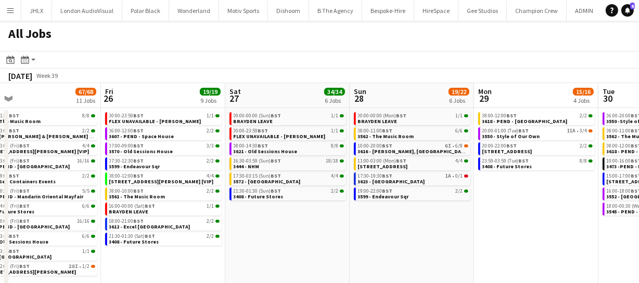
click at [336, 226] on app-calendar-viewport "Tue 23 20/20 7 Jobs Wed 24 43/43 10 Jobs Thu 25 67/68 11 Jobs Fri 26 19/19 9 Jo…" at bounding box center [319, 203] width 639 height 240
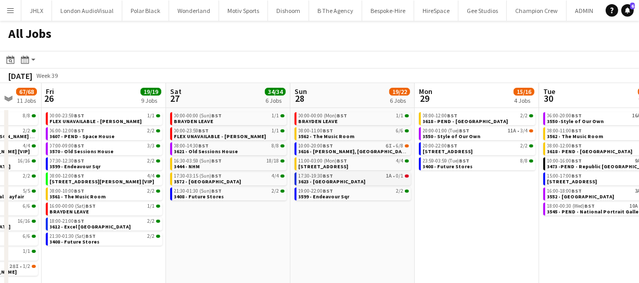
click at [328, 182] on span "3623 - [GEOGRAPHIC_DATA]" at bounding box center [331, 181] width 67 height 7
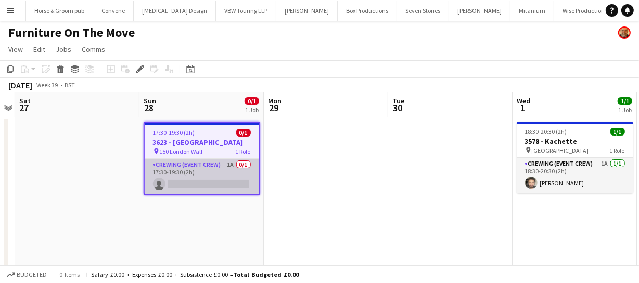
click at [225, 187] on app-card-role "Crewing (Event Crew) 1A 0/1 17:30-19:30 (2h) single-neutral-actions" at bounding box center [202, 176] width 114 height 35
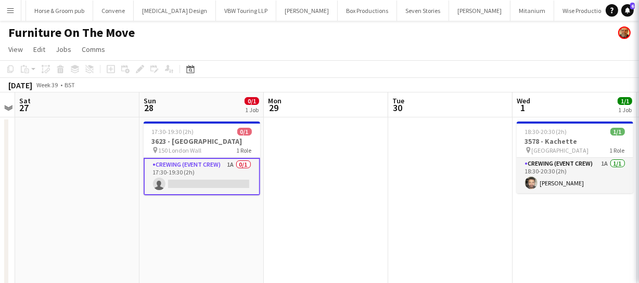
scroll to position [0, 3015]
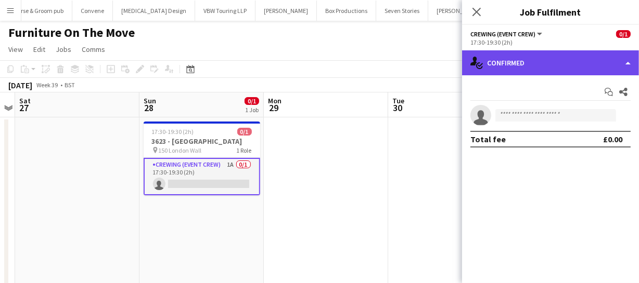
click at [571, 69] on div "single-neutral-actions-check-2 Confirmed" at bounding box center [550, 62] width 177 height 25
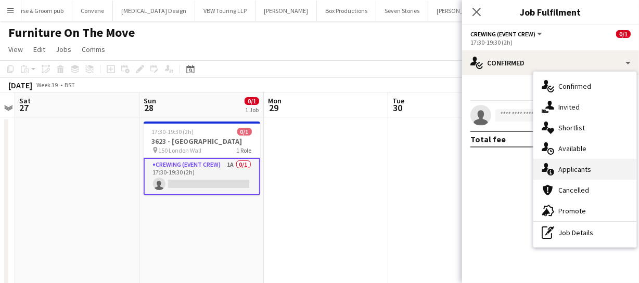
click at [580, 166] on span "Applicants" at bounding box center [574, 169] width 33 height 9
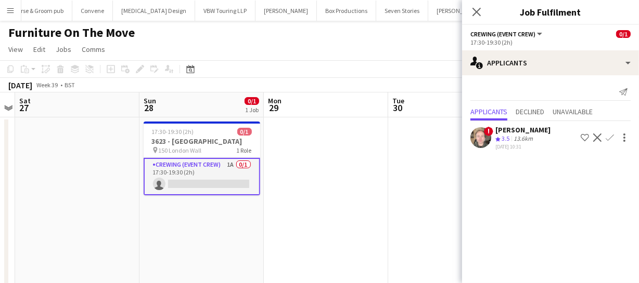
click at [611, 139] on app-icon "Confirm" at bounding box center [609, 138] width 8 height 8
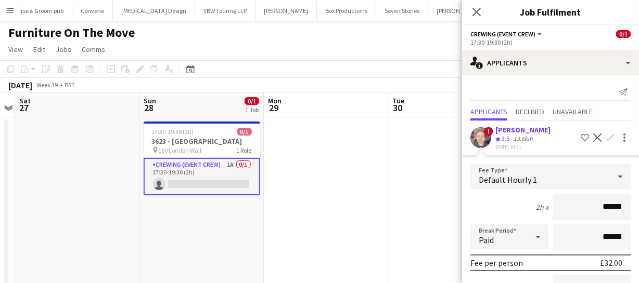
drag, startPoint x: 619, startPoint y: 207, endPoint x: 527, endPoint y: 207, distance: 91.5
click at [527, 207] on div "2h x ******" at bounding box center [550, 207] width 160 height 26
type input "******"
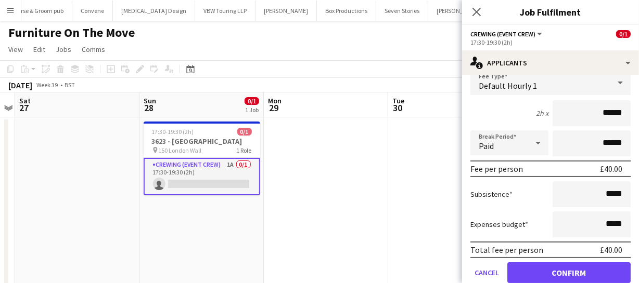
scroll to position [111, 0]
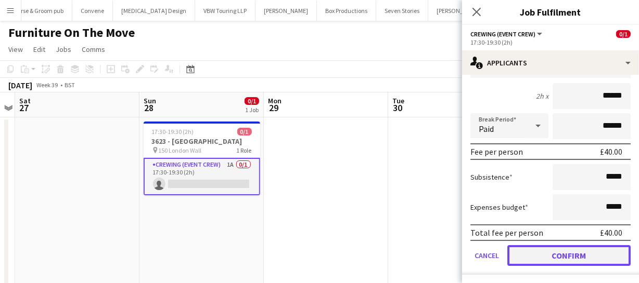
click at [570, 250] on button "Confirm" at bounding box center [568, 255] width 123 height 21
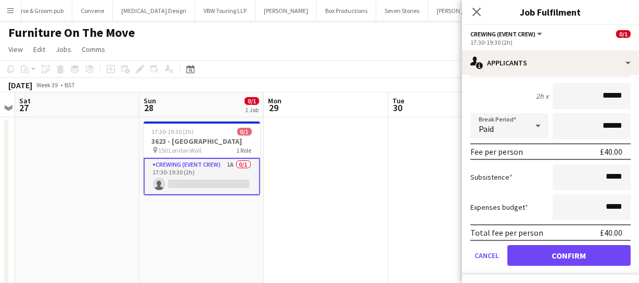
scroll to position [0, 0]
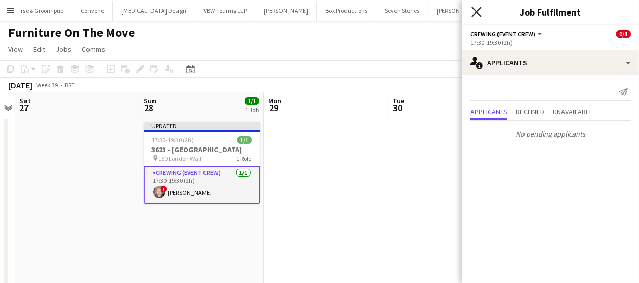
click at [478, 11] on icon "Close pop-in" at bounding box center [476, 12] width 10 height 10
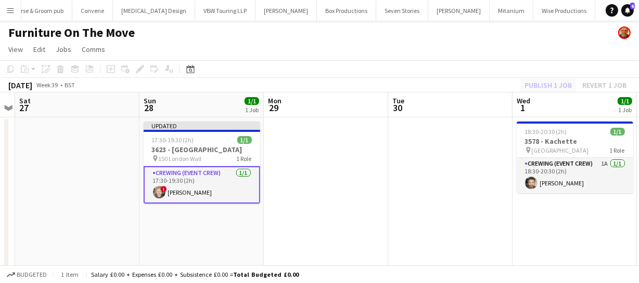
click at [541, 88] on div "Publish 1 job Revert 1 job" at bounding box center [575, 86] width 127 height 14
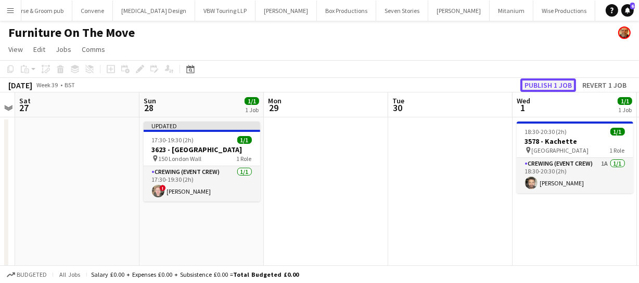
click at [541, 88] on button "Publish 1 job" at bounding box center [548, 86] width 56 height 14
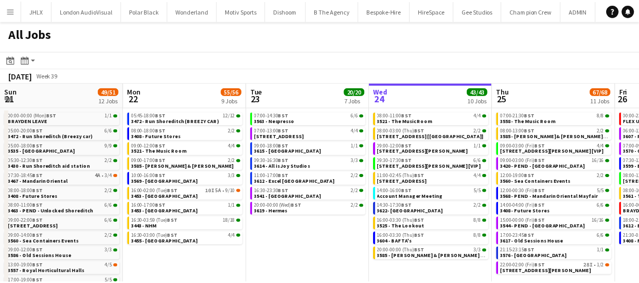
scroll to position [0, 249]
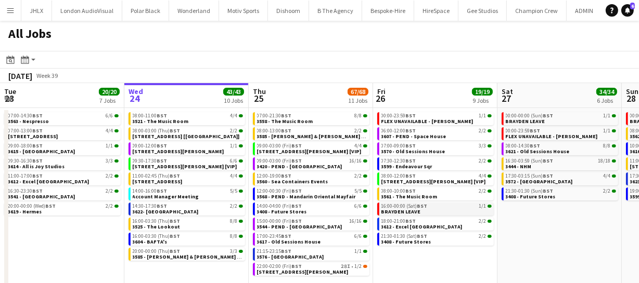
drag, startPoint x: 537, startPoint y: 216, endPoint x: 470, endPoint y: 209, distance: 68.0
click at [521, 216] on app-calendar-viewport "Sun 21 49/51 12 Jobs Mon 22 55/56 9 Jobs Tue 23 20/20 7 Jobs Wed 24 43/43 10 Jo…" at bounding box center [319, 203] width 639 height 240
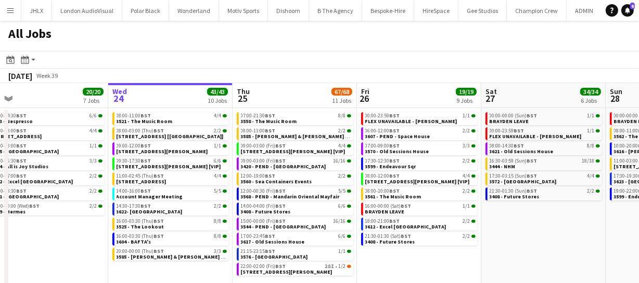
click at [495, 214] on app-calendar-viewport "Sun 21 49/51 12 Jobs Mon 22 55/56 9 Jobs Tue 23 20/20 7 Jobs Wed 24 43/43 10 Jo…" at bounding box center [319, 203] width 639 height 240
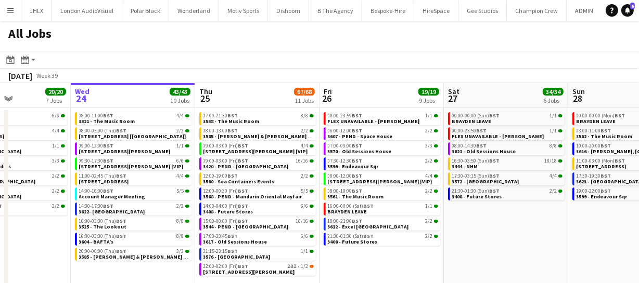
drag, startPoint x: 496, startPoint y: 216, endPoint x: 423, endPoint y: 211, distance: 73.0
click at [425, 211] on app-calendar-viewport "Sun 21 49/51 12 Jobs Mon 22 55/56 9 Jobs Tue 23 20/20 7 Jobs Wed 24 43/43 10 Jo…" at bounding box center [319, 203] width 639 height 240
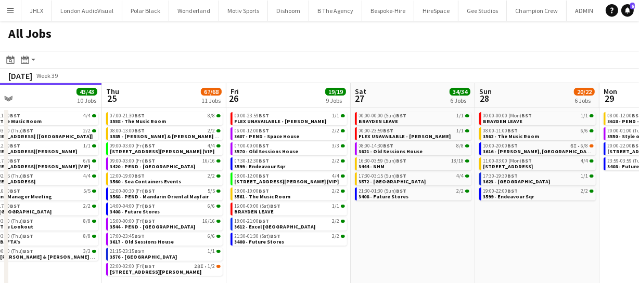
click at [383, 206] on app-calendar-viewport "Sun 21 49/51 12 Jobs Mon 22 55/56 9 Jobs Tue 23 20/20 7 Jobs Wed 24 43/43 10 Jo…" at bounding box center [319, 203] width 639 height 240
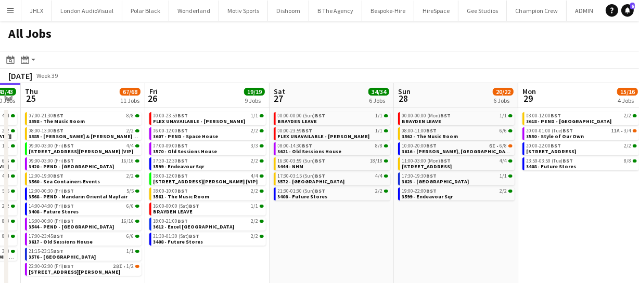
drag, startPoint x: 398, startPoint y: 218, endPoint x: 361, endPoint y: 213, distance: 37.8
click at [378, 216] on app-calendar-viewport "Sun 21 49/51 12 Jobs Mon 22 55/56 9 Jobs Tue 23 20/20 7 Jobs Wed 24 43/43 10 Jo…" at bounding box center [319, 203] width 639 height 240
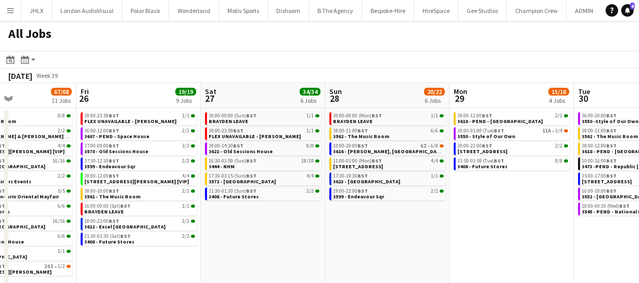
drag, startPoint x: 368, startPoint y: 223, endPoint x: 523, endPoint y: 246, distance: 156.1
click at [491, 239] on app-calendar-viewport "Tue 23 20/20 7 Jobs Wed 24 43/43 10 Jobs Thu 25 67/68 11 Jobs Fri 26 19/19 9 Jo…" at bounding box center [319, 203] width 639 height 240
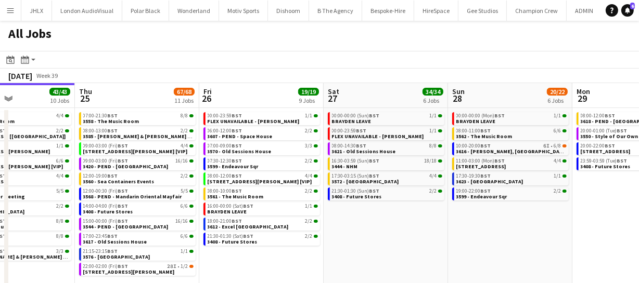
drag, startPoint x: 469, startPoint y: 238, endPoint x: 541, endPoint y: 242, distance: 72.4
click at [527, 236] on app-calendar-viewport "Mon 22 55/56 9 Jobs Tue 23 20/20 7 Jobs Wed 24 43/43 10 Jobs Thu 25 67/68 11 Jo…" at bounding box center [319, 203] width 639 height 240
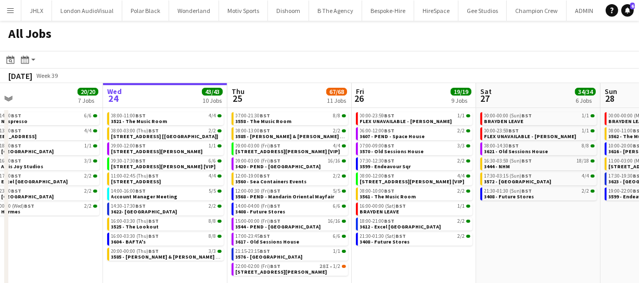
scroll to position [0, 269]
drag, startPoint x: 505, startPoint y: 237, endPoint x: 588, endPoint y: 218, distance: 85.4
click at [588, 218] on app-calendar-viewport "Sun 21 49/51 12 Jobs Mon 22 55/56 9 Jobs Tue 23 20/20 7 Jobs Wed 24 43/43 10 Jo…" at bounding box center [319, 203] width 639 height 240
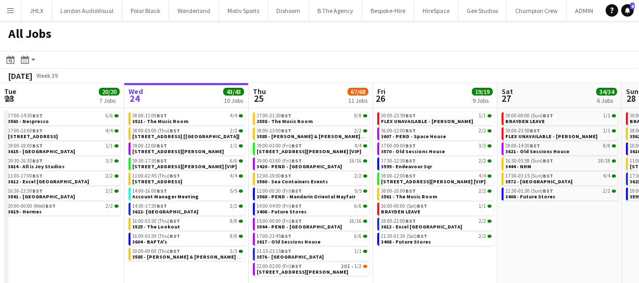
scroll to position [0, 243]
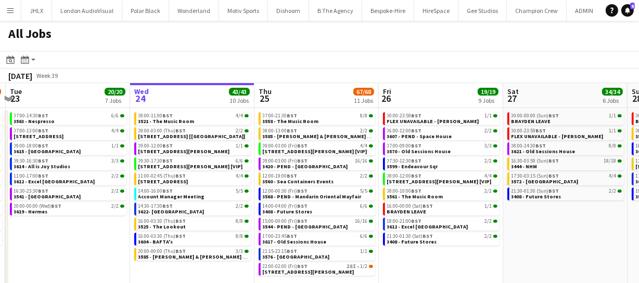
drag, startPoint x: 517, startPoint y: 233, endPoint x: 543, endPoint y: 232, distance: 26.6
click at [543, 232] on app-calendar-viewport "Sun 21 49/51 12 Jobs Mon 22 55/56 9 Jobs Tue 23 20/20 7 Jobs Wed 24 43/43 10 Jo…" at bounding box center [319, 203] width 639 height 240
click at [453, 223] on app-calendar-viewport "Sun 21 49/51 12 Jobs Mon 22 55/56 9 Jobs Tue 23 20/20 7 Jobs Wed 24 43/43 10 Jo…" at bounding box center [319, 203] width 639 height 240
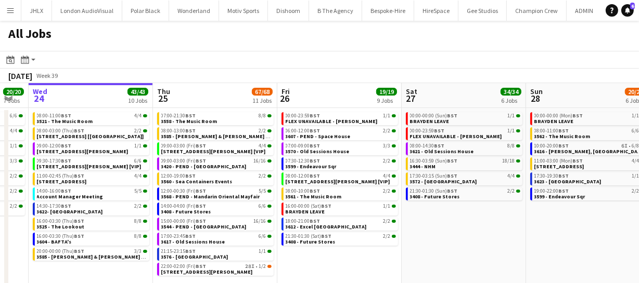
drag, startPoint x: 455, startPoint y: 222, endPoint x: 403, endPoint y: 224, distance: 52.0
click at [407, 223] on app-calendar-viewport "Sun 21 49/51 12 Jobs Mon 22 55/56 9 Jobs Tue 23 20/20 7 Jobs Wed 24 43/43 10 Jo…" at bounding box center [319, 203] width 639 height 240
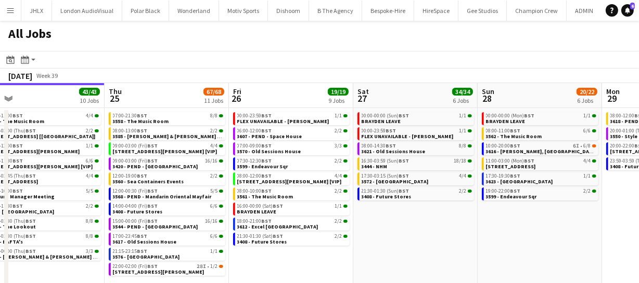
click at [380, 231] on app-calendar-viewport "Sun 21 49/51 12 Jobs Mon 22 55/56 9 Jobs Tue 23 20/20 7 Jobs Wed 24 43/43 10 Jo…" at bounding box center [319, 203] width 639 height 240
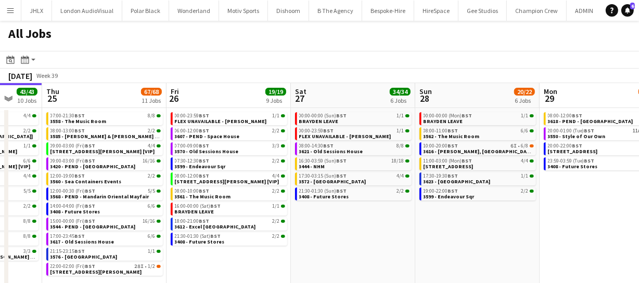
drag, startPoint x: 421, startPoint y: 239, endPoint x: 387, endPoint y: 239, distance: 33.8
click at [377, 239] on app-calendar-viewport "Sun 21 49/51 12 Jobs Mon 22 55/56 9 Jobs Tue 23 20/20 7 Jobs Wed 24 43/43 10 Jo…" at bounding box center [319, 203] width 639 height 240
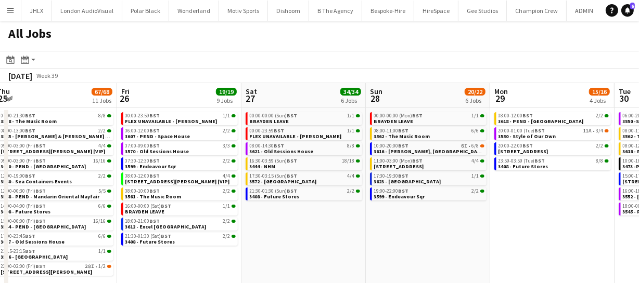
click at [399, 235] on app-calendar-viewport "Sun 21 49/51 12 Jobs Mon 22 55/56 9 Jobs Tue 23 20/20 7 Jobs Wed 24 43/43 10 Jo…" at bounding box center [319, 203] width 639 height 240
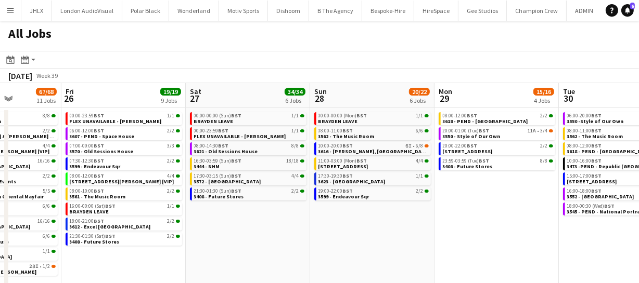
click at [343, 233] on app-calendar-viewport "Tue 23 20/20 7 Jobs Wed 24 43/43 10 Jobs Thu 25 67/68 11 Jobs Fri 26 19/19 9 Jo…" at bounding box center [319, 203] width 639 height 240
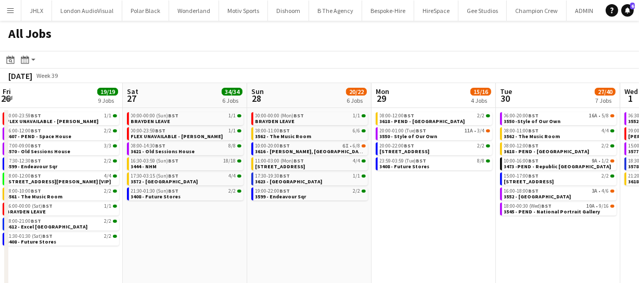
click at [319, 239] on app-calendar-viewport "Tue 23 20/20 7 Jobs Wed 24 43/43 10 Jobs Thu 25 67/68 11 Jobs Fri 26 19/19 9 Jo…" at bounding box center [319, 203] width 639 height 240
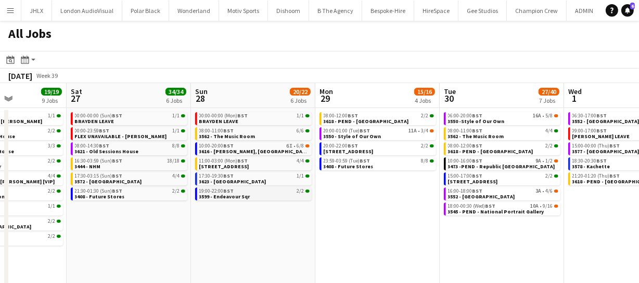
click at [239, 195] on span "3599 - Endeavour Sqr" at bounding box center [224, 196] width 51 height 7
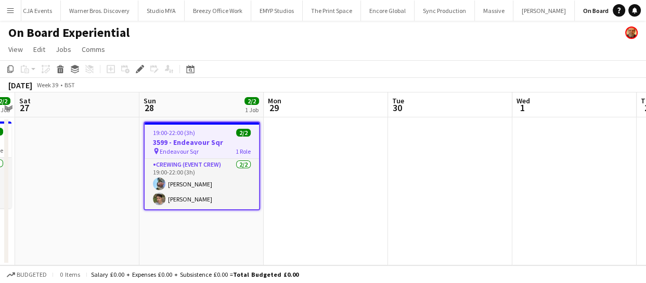
scroll to position [0, 1328]
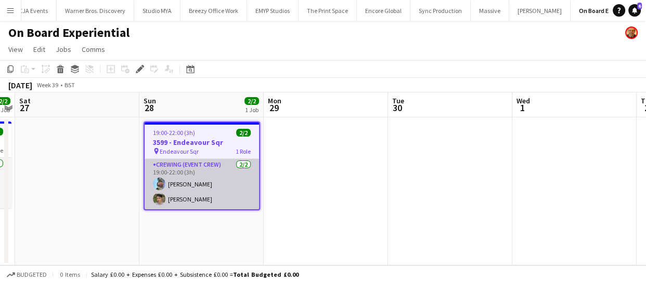
click at [157, 181] on app-user-avatar at bounding box center [159, 184] width 12 height 12
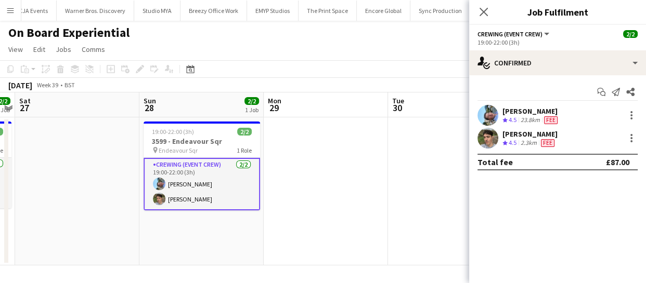
click at [493, 115] on app-user-avatar at bounding box center [487, 115] width 21 height 21
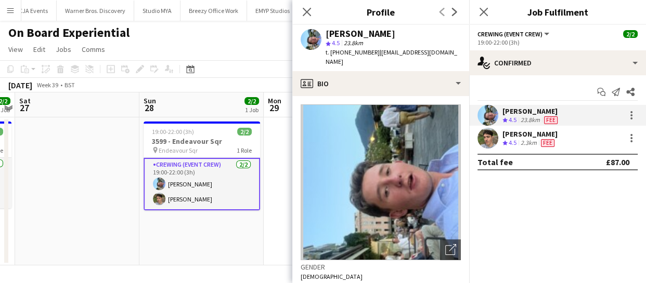
drag, startPoint x: 337, startPoint y: 50, endPoint x: 371, endPoint y: 49, distance: 34.3
click at [371, 49] on div "t. +447362728112 | liamkinsella2003@icloud.com" at bounding box center [393, 57] width 135 height 19
copy span "47362728112"
click at [305, 10] on icon "Close pop-in" at bounding box center [307, 12] width 10 height 10
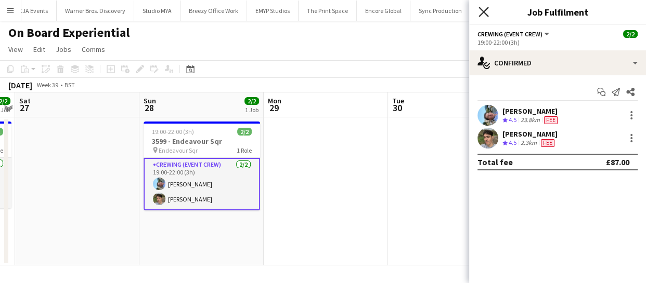
click at [485, 10] on icon at bounding box center [483, 12] width 10 height 10
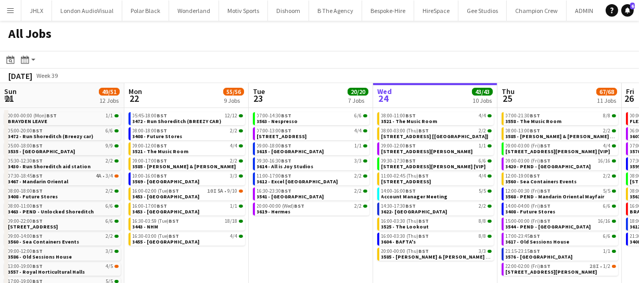
scroll to position [0, 374]
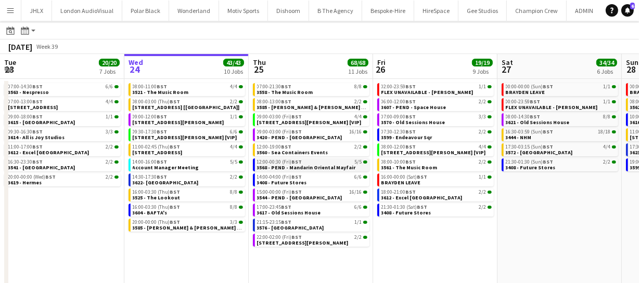
scroll to position [39, 0]
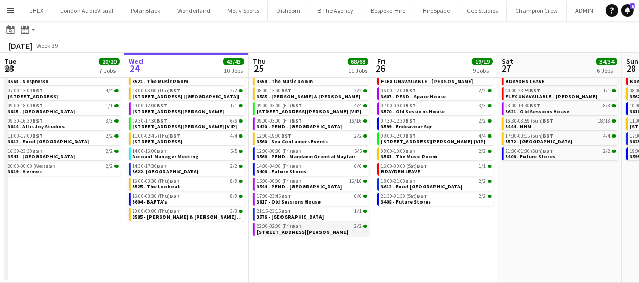
click at [299, 233] on link "22:00-02:00 (Fri) BST 2/2 3610 - [PERSON_NAME] Str" at bounding box center [312, 229] width 110 height 12
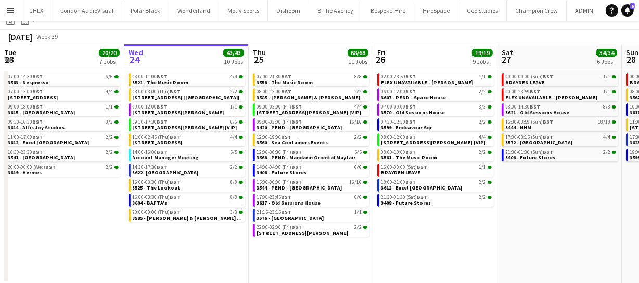
scroll to position [0, 0]
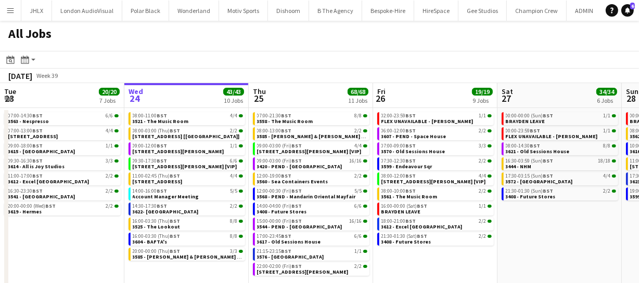
drag, startPoint x: 526, startPoint y: 240, endPoint x: 400, endPoint y: 238, distance: 125.9
click at [417, 239] on app-calendar-viewport "Sun 21 49/51 12 Jobs Mon 22 55/56 9 Jobs Tue 23 20/20 7 Jobs Wed 24 43/43 10 Jo…" at bounding box center [319, 203] width 639 height 240
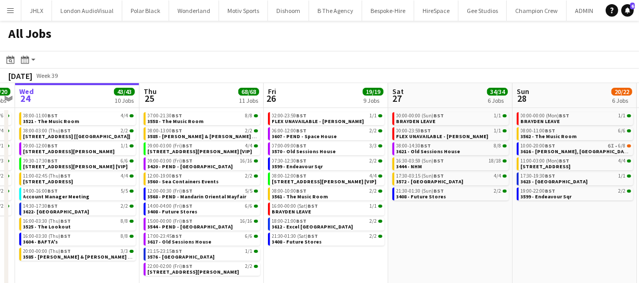
click at [387, 233] on app-calendar-viewport "Sun 21 49/51 12 Jobs Mon 22 55/56 9 Jobs Tue 23 20/20 7 Jobs Wed 24 43/43 10 Jo…" at bounding box center [319, 203] width 639 height 240
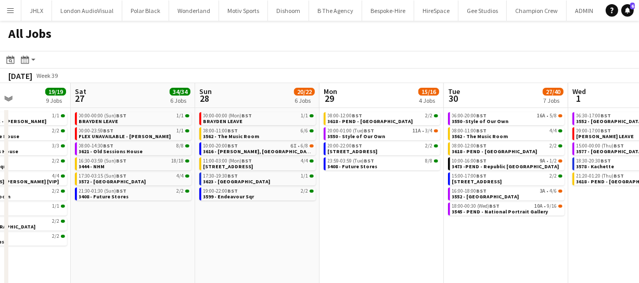
scroll to position [0, 334]
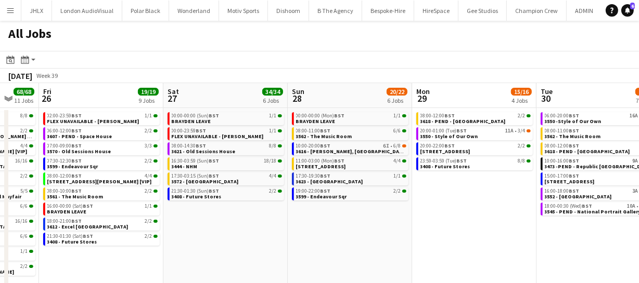
drag, startPoint x: 440, startPoint y: 239, endPoint x: 284, endPoint y: 243, distance: 156.6
click at [284, 243] on app-calendar-viewport "Tue 23 20/20 7 Jobs Wed 24 43/43 10 Jobs Thu 25 68/68 11 Jobs Fri 26 19/19 9 Jo…" at bounding box center [319, 203] width 639 height 240
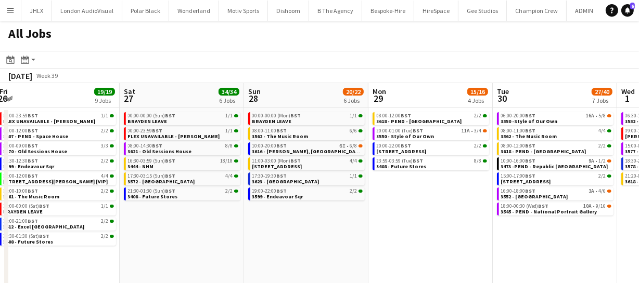
scroll to position [0, 380]
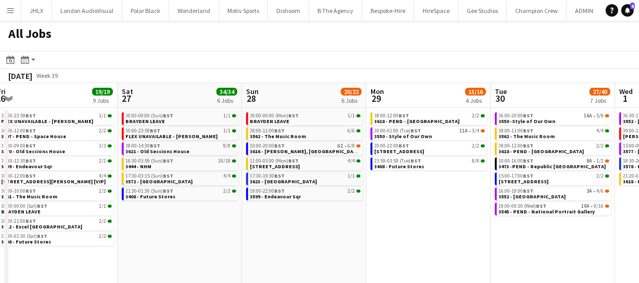
drag, startPoint x: 405, startPoint y: 217, endPoint x: 360, endPoint y: 219, distance: 45.3
click at [360, 219] on app-calendar-viewport "Tue 23 20/20 7 Jobs Wed 24 43/43 10 Jobs Thu 25 68/68 11 Jobs Fri 26 19/19 9 Jo…" at bounding box center [319, 203] width 639 height 240
click at [288, 152] on span "3616 - Curzon, Mayfair" at bounding box center [305, 151] width 111 height 7
click at [323, 181] on link "17:30-19:30 BST 1/1 3623 - London Museum" at bounding box center [305, 179] width 110 height 12
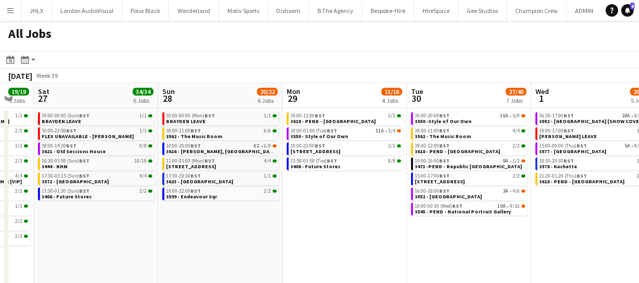
scroll to position [0, 465]
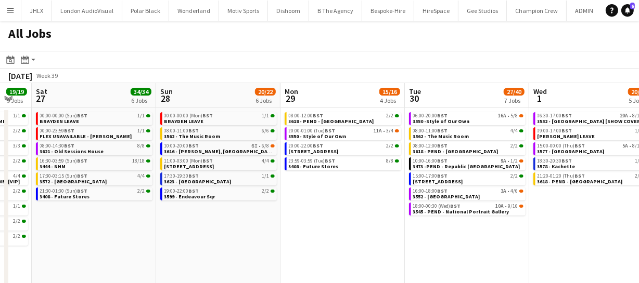
drag, startPoint x: 530, startPoint y: 239, endPoint x: 444, endPoint y: 239, distance: 85.8
click at [444, 239] on app-calendar-viewport "Tue 23 20/20 7 Jobs Wed 24 43/43 10 Jobs Thu 25 68/68 11 Jobs Fri 26 19/19 9 Jo…" at bounding box center [319, 203] width 639 height 240
click at [441, 181] on span "3613 - 245 Regent Street" at bounding box center [438, 181] width 50 height 7
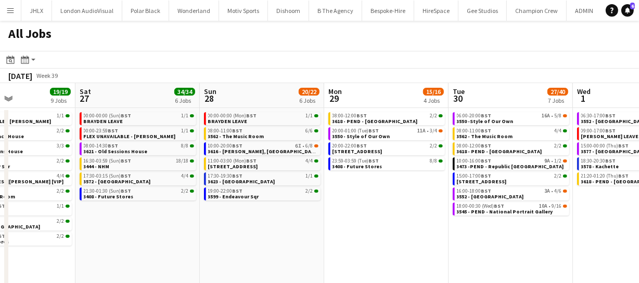
scroll to position [0, 422]
drag, startPoint x: 305, startPoint y: 206, endPoint x: 348, endPoint y: 208, distance: 43.2
click at [348, 208] on app-calendar-viewport "Tue 23 20/20 7 Jobs Wed 24 43/43 10 Jobs Thu 25 68/68 11 Jobs Fri 26 19/19 9 Jo…" at bounding box center [319, 203] width 639 height 240
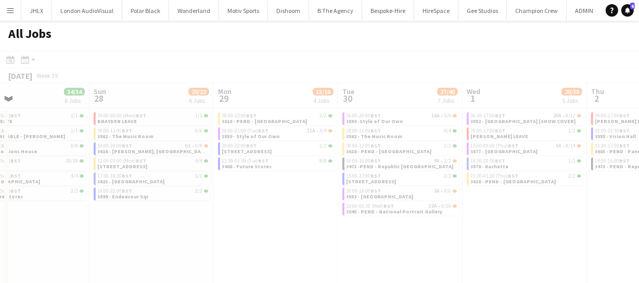
drag, startPoint x: 302, startPoint y: 205, endPoint x: 174, endPoint y: 190, distance: 129.3
click at [154, 198] on app-all-jobs "All Jobs Date picker SEP 2025 SEP 2025 Monday M Tuesday T Wednesday W Thursday …" at bounding box center [319, 172] width 639 height 303
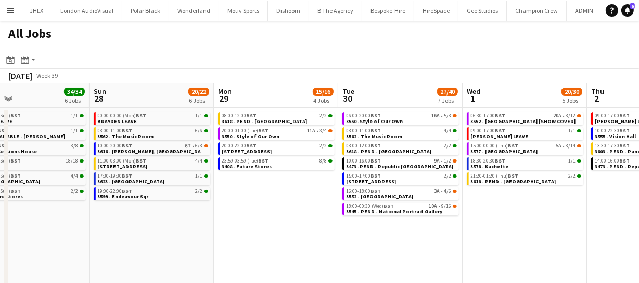
click at [281, 206] on app-date-cell "08:00-12:00 BST 2/2 3618 - PEND - Emerald Theatre 20:00-01:00 (Tue) BST 11A • 3…" at bounding box center [276, 215] width 124 height 215
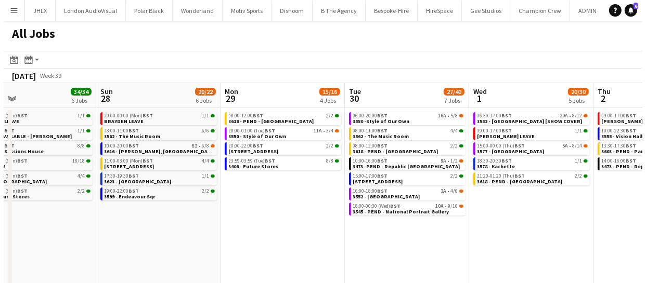
scroll to position [0, 279]
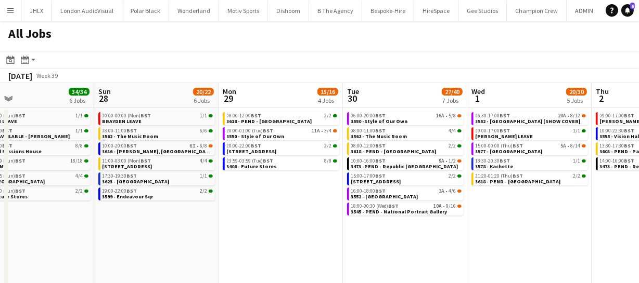
click at [227, 217] on app-calendar-viewport "Thu 25 68/68 11 Jobs Fri 26 19/19 9 Jobs Sat 27 34/34 6 Jobs Sun 28 20/22 6 Job…" at bounding box center [319, 203] width 639 height 240
click at [148, 11] on button "Polar Black Close" at bounding box center [145, 11] width 47 height 20
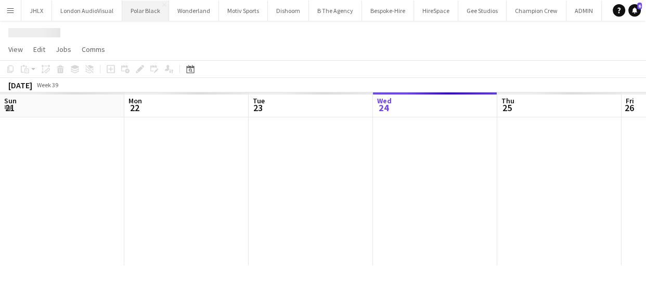
scroll to position [0, 249]
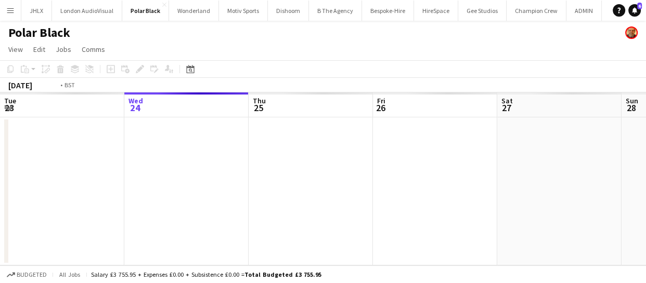
drag, startPoint x: 299, startPoint y: 149, endPoint x: 397, endPoint y: 146, distance: 98.3
click at [392, 144] on app-calendar-viewport "Sun 21 Mon 22 Tue 23 Wed 24 Thu 25 Fri 26 Sat 27 Sun 28 Mon 29 Tue 30 Wed 1" at bounding box center [323, 179] width 646 height 173
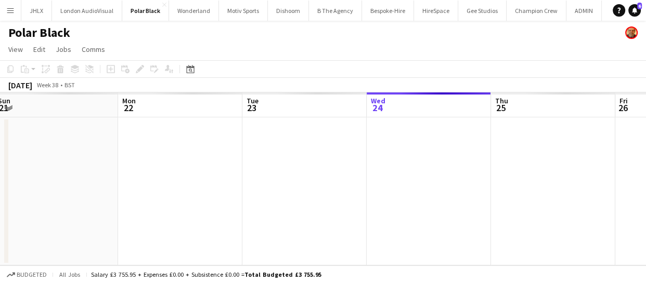
click at [378, 158] on app-calendar-viewport "Fri 19 Sat 20 Sun 21 Mon 22 Tue 23 Wed 24 Thu 25 Fri 26 Sat 27 Sun 28 Mon 29" at bounding box center [323, 179] width 646 height 173
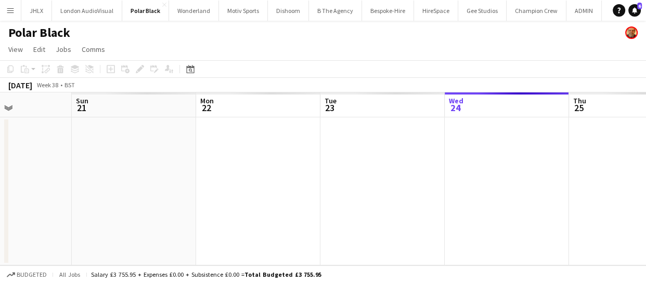
drag, startPoint x: 233, startPoint y: 163, endPoint x: 281, endPoint y: 171, distance: 48.0
click at [290, 163] on app-calendar-viewport "Thu 18 Fri 19 Sat 20 Sun 21 Mon 22 Tue 23 Wed 24 Thu 25 Fri 26 Sat 27 Sun 28" at bounding box center [323, 179] width 646 height 173
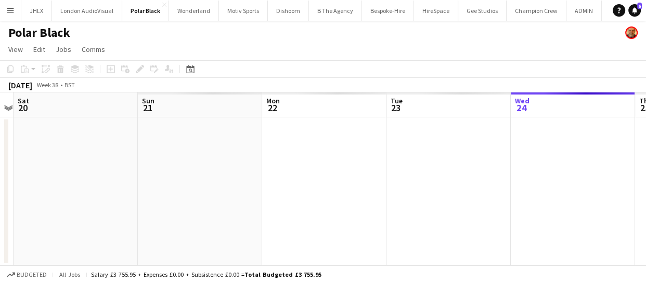
click at [320, 166] on app-calendar-viewport "Thu 18 Fri 19 Sat 20 Sun 21 Mon 22 Tue 23 Wed 24 Thu 25 Fri 26 Sat 27 Sun 28" at bounding box center [323, 179] width 646 height 173
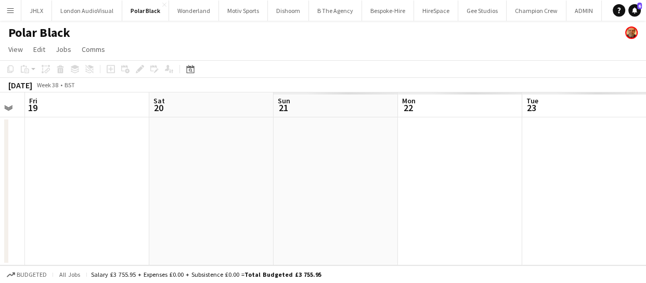
drag, startPoint x: 251, startPoint y: 173, endPoint x: 341, endPoint y: 171, distance: 90.5
click at [326, 165] on app-calendar-viewport "Wed 17 Thu 18 Fri 19 Sat 20 Sun 21 Mon 22 Tue 23 Wed 24 Thu 25 Fri 26 Sat 27" at bounding box center [323, 179] width 646 height 173
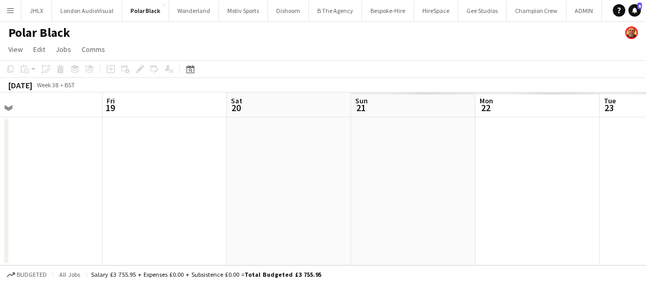
click at [303, 162] on app-calendar-viewport "Tue 16 Wed 17 Thu 18 Fri 19 Sat 20 Sun 21 Mon 22 Tue 23 Wed 24 Thu 25 Fri 26" at bounding box center [323, 179] width 646 height 173
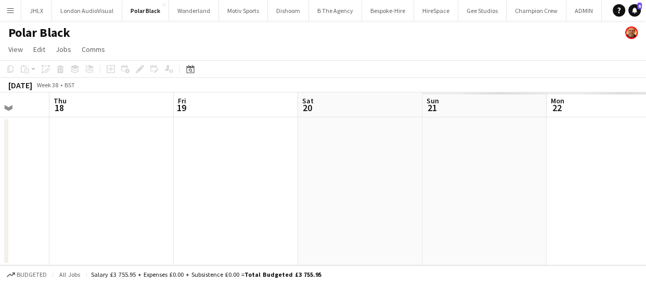
drag, startPoint x: 242, startPoint y: 165, endPoint x: 199, endPoint y: 187, distance: 48.6
click at [284, 162] on app-calendar-viewport "Mon 15 Tue 16 Wed 17 Thu 18 Fri 19 Sat 20 Sun 21 Mon 22 Tue 23 Wed 24 Thu 25" at bounding box center [323, 179] width 646 height 173
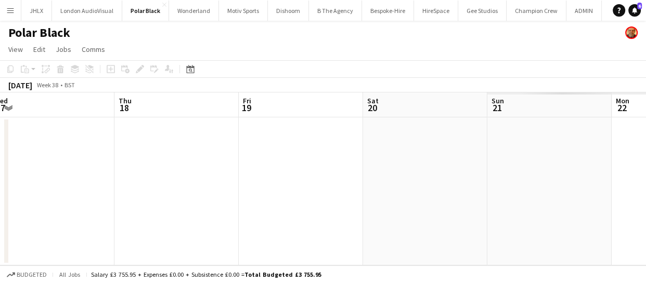
click at [263, 169] on app-calendar-viewport "Mon 15 Tue 16 Wed 17 Thu 18 Fri 19 Sat 20 Sun 21 Mon 22 Tue 23 Wed 24 Thu 25" at bounding box center [323, 179] width 646 height 173
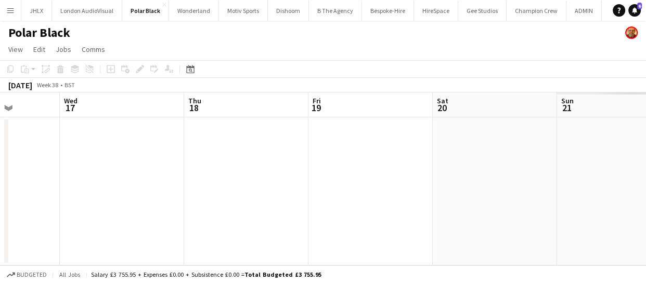
drag, startPoint x: 235, startPoint y: 172, endPoint x: 213, endPoint y: 164, distance: 23.0
click at [377, 167] on app-calendar-viewport "Sun 14 Mon 15 Tue 16 Wed 17 Thu 18 Fri 19 Sat 20 Sun 21 Mon 22 Tue 23 Wed 24" at bounding box center [323, 179] width 646 height 173
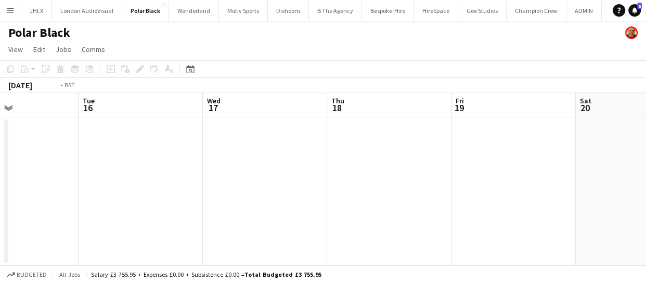
drag, startPoint x: 213, startPoint y: 164, endPoint x: 319, endPoint y: 172, distance: 106.4
click at [318, 158] on app-calendar-viewport "Sat 13 Sun 14 Mon 15 Tue 16 Wed 17 Thu 18 Fri 19 Sat 20 Sun 21 Mon 22 Tue 23" at bounding box center [323, 179] width 646 height 173
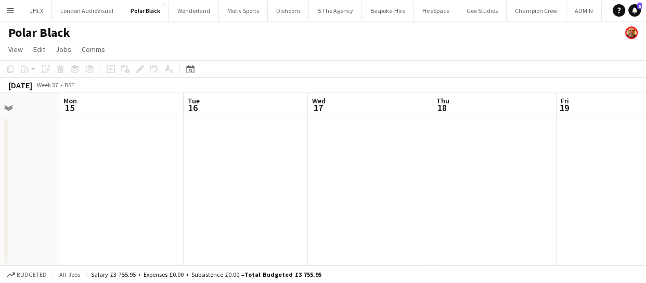
drag, startPoint x: 104, startPoint y: 161, endPoint x: 307, endPoint y: 169, distance: 203.5
click at [279, 166] on app-calendar-viewport "Fri 12 Sat 13 Sun 14 Mon 15 Tue 16 Wed 17 Thu 18 Fri 19 Sat 20 Sun 21 Mon 22" at bounding box center [323, 179] width 646 height 173
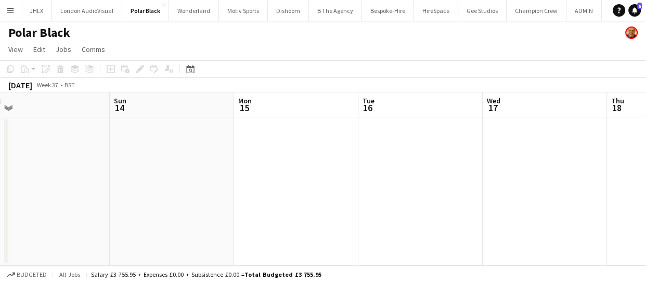
drag, startPoint x: 137, startPoint y: 170, endPoint x: 297, endPoint y: 193, distance: 161.3
click at [256, 173] on app-calendar-viewport "Thu 11 2/2 1 Job Fri 12 Sat 13 Sun 14 Mon 15 Tue 16 Wed 17 Thu 18 Fri 19 Sat 20…" at bounding box center [323, 179] width 646 height 173
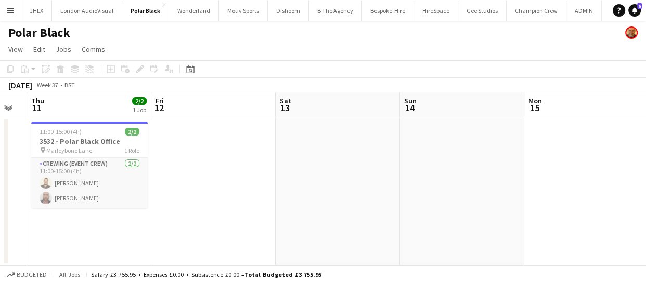
drag, startPoint x: 265, startPoint y: 186, endPoint x: 298, endPoint y: 187, distance: 33.8
click at [283, 187] on app-calendar-viewport "Tue 9 Wed 10 Thu 11 2/2 1 Job Fri 12 Sat 13 Sun 14 Mon 15 Tue 16 Wed 17 Thu 18 …" at bounding box center [323, 179] width 646 height 173
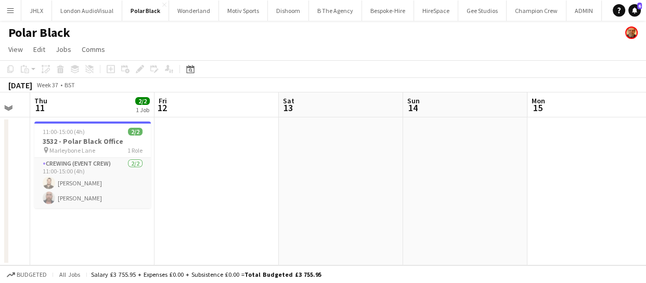
drag, startPoint x: 153, startPoint y: 181, endPoint x: 272, endPoint y: 185, distance: 119.1
click at [215, 179] on app-calendar-viewport "Tue 9 Wed 10 Thu 11 2/2 1 Job Fri 12 Sat 13 Sun 14 Mon 15 Tue 16 Wed 17 Thu 18 …" at bounding box center [323, 179] width 646 height 173
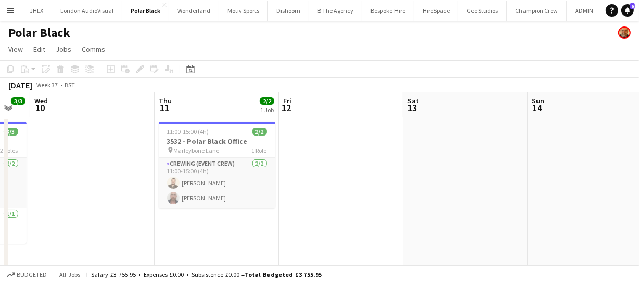
scroll to position [0, 260]
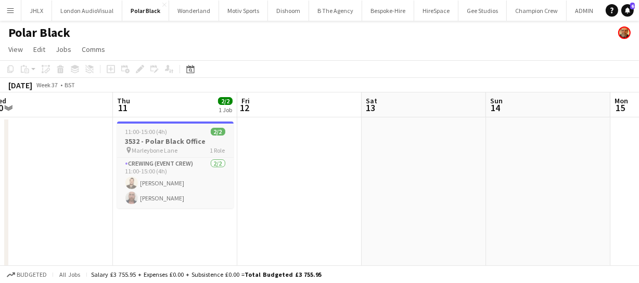
click at [160, 144] on h3 "3532 - Polar Black Office" at bounding box center [175, 141] width 116 height 9
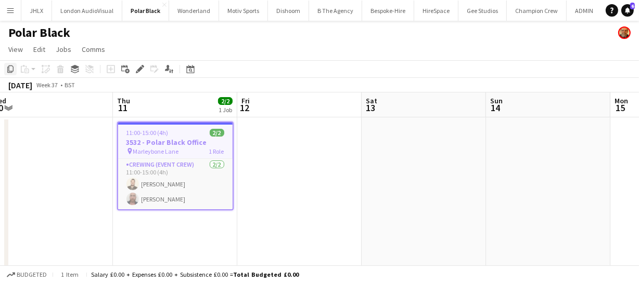
click at [6, 70] on icon "Copy" at bounding box center [10, 69] width 8 height 8
click at [302, 168] on app-calendar-viewport "Mon 8 Tue 9 3/3 1 Job Wed 10 Thu 11 2/2 1 Job Fri 12 Sat 13 Sun 14 Mon 15 Tue 1…" at bounding box center [319, 184] width 639 height 183
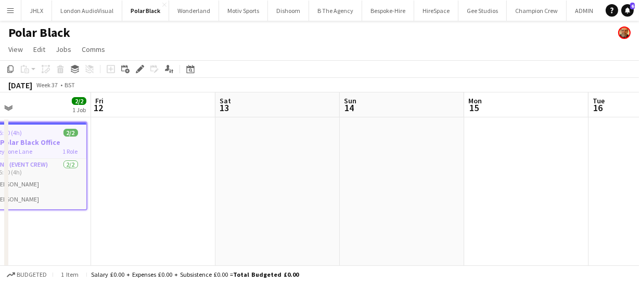
drag, startPoint x: 449, startPoint y: 176, endPoint x: 345, endPoint y: 172, distance: 103.6
click at [327, 172] on app-calendar-viewport "Mon 8 Tue 9 3/3 1 Job Wed 10 Thu 11 2/2 1 Job Fri 12 Sat 13 Sun 14 Mon 15 Tue 1…" at bounding box center [319, 184] width 639 height 183
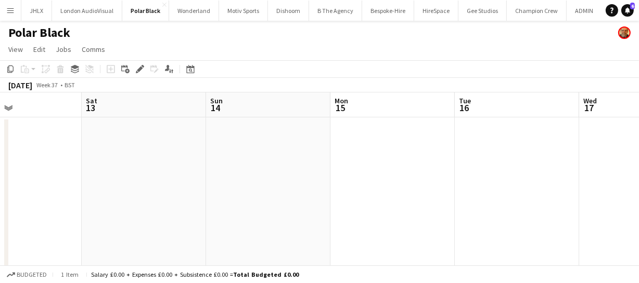
click at [175, 171] on app-calendar-viewport "Wed 10 Thu 11 2/2 1 Job Fri 12 Sat 13 Sun 14 Mon 15 Tue 16 Wed 17 Thu 18 Fri 19…" at bounding box center [319, 184] width 639 height 183
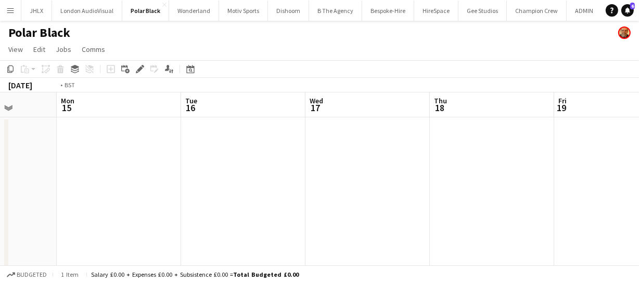
drag, startPoint x: 331, startPoint y: 173, endPoint x: 337, endPoint y: 176, distance: 6.3
click at [198, 172] on app-calendar-viewport "Fri 12 Sat 13 Sun 14 Mon 15 Tue 16 Wed 17 Thu 18 Fri 19 Sat 20 Sun 21 Mon 22" at bounding box center [319, 184] width 639 height 183
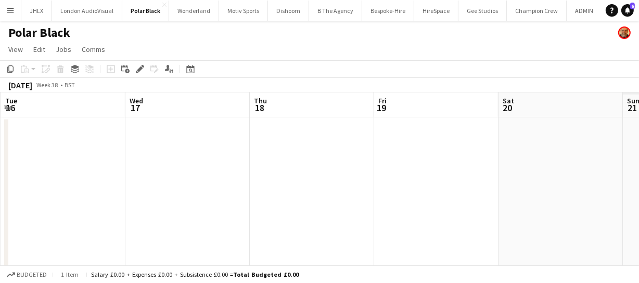
click at [190, 177] on app-calendar-viewport "Fri 12 Sat 13 Sun 14 Mon 15 Tue 16 Wed 17 Thu 18 Fri 19 Sat 20 Sun 21 Mon 22" at bounding box center [319, 184] width 639 height 183
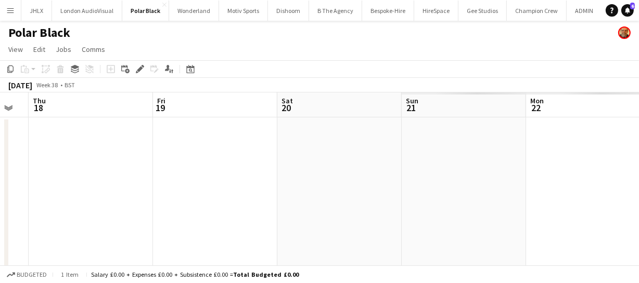
drag, startPoint x: 315, startPoint y: 175, endPoint x: 339, endPoint y: 169, distance: 24.1
click at [206, 171] on app-calendar-viewport "Sun 14 Mon 15 Tue 16 Wed 17 Thu 18 Fri 19 Sat 20 Sun 21 Mon 22 Tue 23 Wed 24" at bounding box center [319, 184] width 639 height 183
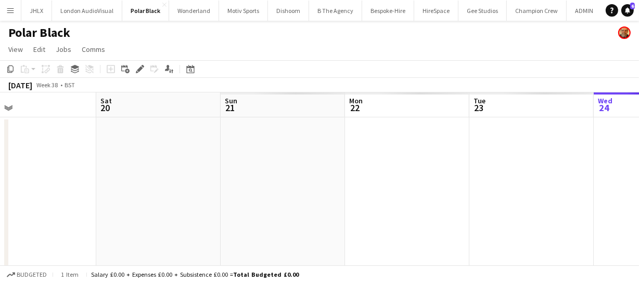
click at [209, 173] on app-calendar-viewport "Tue 16 Wed 17 Thu 18 Fri 19 Sat 20 Sun 21 Mon 22 Tue 23 Wed 24 Thu 25 Fri 26" at bounding box center [319, 184] width 639 height 183
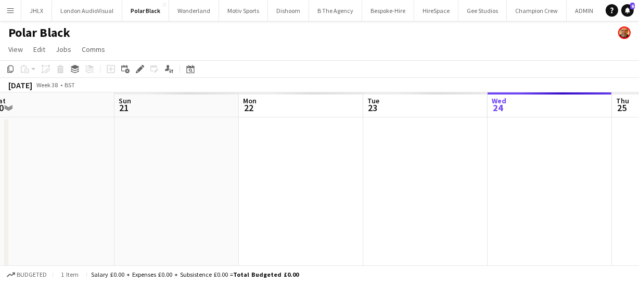
drag, startPoint x: 239, startPoint y: 174, endPoint x: 291, endPoint y: 175, distance: 52.5
click at [138, 171] on app-calendar-viewport "Tue 16 Wed 17 Thu 18 Fri 19 Sat 20 Sun 21 Mon 22 Tue 23 Wed 24 Thu 25 Fri 26" at bounding box center [319, 184] width 639 height 183
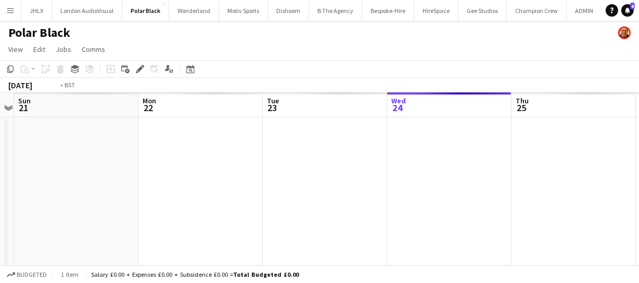
click at [148, 177] on app-calendar-viewport "Thu 18 Fri 19 Sat 20 Sun 21 Mon 22 Tue 23 Wed 24 Thu 25 Fri 26 Sat 27 Sun 28" at bounding box center [319, 184] width 639 height 183
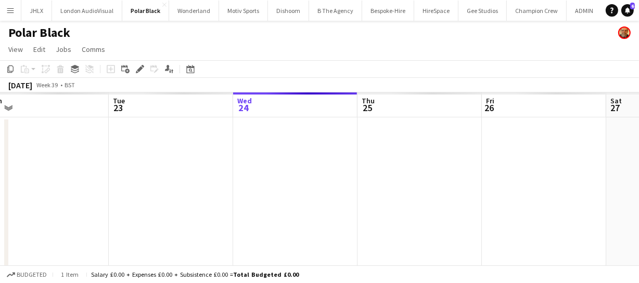
drag, startPoint x: 225, startPoint y: 180, endPoint x: 320, endPoint y: 180, distance: 95.2
click at [185, 179] on app-calendar-viewport "Thu 18 Fri 19 Sat 20 Sun 21 Mon 22 Tue 23 Wed 24 Thu 25 Fri 26 Sat 27 Sun 28" at bounding box center [319, 184] width 639 height 183
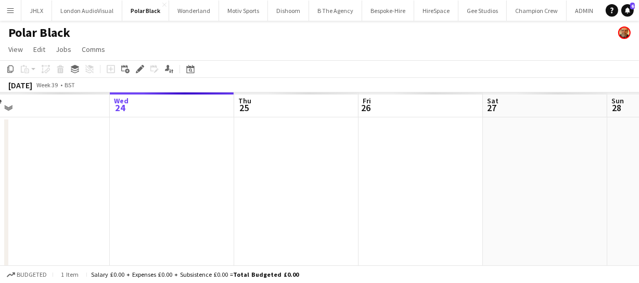
click at [140, 171] on app-calendar-viewport "Sat 20 Sun 21 Mon 22 Tue 23 Wed 24 Thu 25 Fri 26 Sat 27 Sun 28 Mon 29 Tue 30" at bounding box center [319, 184] width 639 height 183
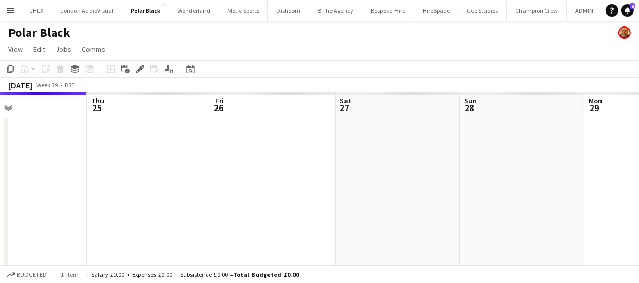
drag, startPoint x: 131, startPoint y: 171, endPoint x: 302, endPoint y: 180, distance: 171.3
click at [93, 172] on app-calendar-viewport "Mon 22 Tue 23 Wed 24 Thu 25 Fri 26 Sat 27 Sun 28 Mon 29 Tue 30 Wed 1 Thu 2" at bounding box center [319, 184] width 639 height 183
click at [94, 183] on app-calendar-viewport "Mon 22 Tue 23 Wed 24 Thu 25 Fri 26 Sat 27 Sun 28 Mon 29 Tue 30 Wed 1 Thu 2" at bounding box center [319, 184] width 639 height 183
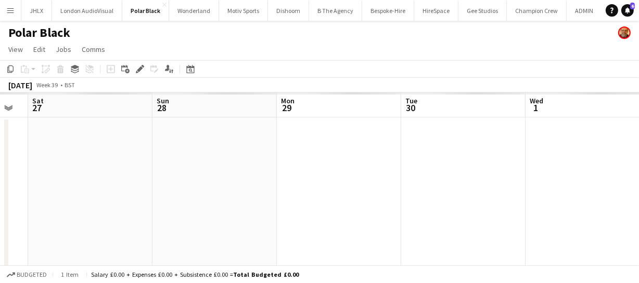
drag, startPoint x: 233, startPoint y: 191, endPoint x: 281, endPoint y: 193, distance: 48.4
click at [135, 193] on app-calendar-viewport "Wed 24 Thu 25 Fri 26 Sat 27 Sun 28 Mon 29 Tue 30 Wed 1 Thu 2 Fri 3 Sat 4" at bounding box center [319, 184] width 639 height 183
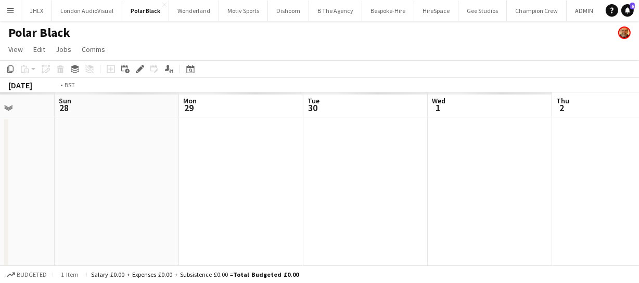
drag, startPoint x: 142, startPoint y: 183, endPoint x: 206, endPoint y: 185, distance: 64.0
click at [112, 183] on app-calendar-viewport "Wed 24 Thu 25 Fri 26 Sat 27 Sun 28 Mon 29 Tue 30 Wed 1 Thu 2 Fri 3 Sat 4" at bounding box center [319, 184] width 639 height 183
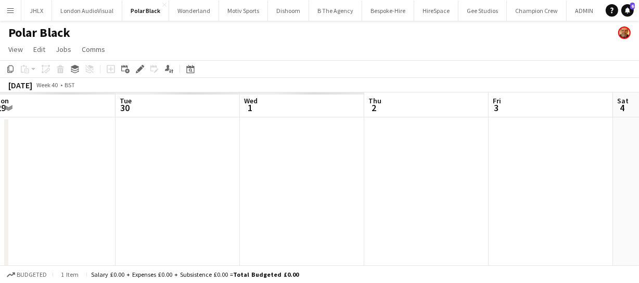
click at [165, 148] on app-date-cell at bounding box center [177, 197] width 124 height 158
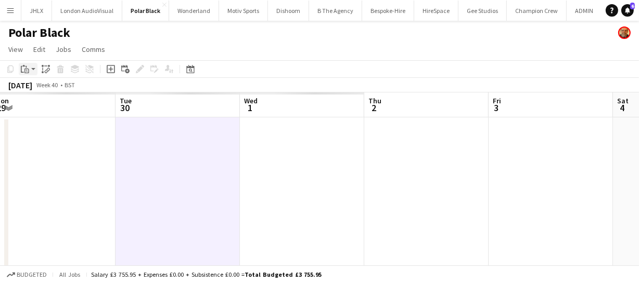
click at [28, 70] on icon at bounding box center [26, 71] width 5 height 5
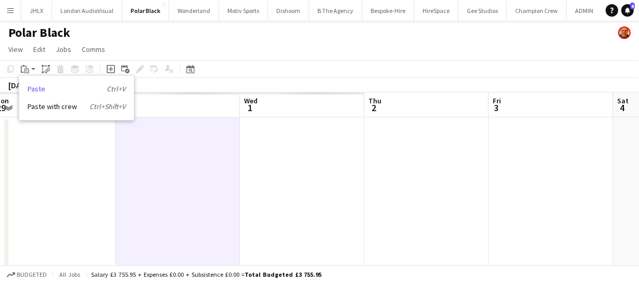
click at [64, 88] on link "Paste Ctrl+V" at bounding box center [77, 88] width 98 height 9
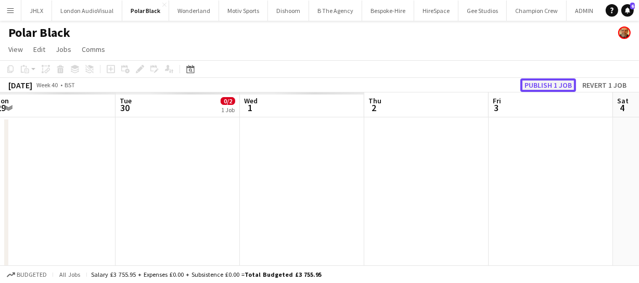
click at [567, 85] on button "Publish 1 job" at bounding box center [548, 86] width 56 height 14
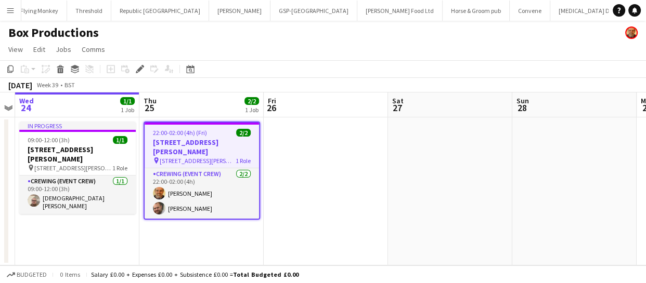
scroll to position [0, 2579]
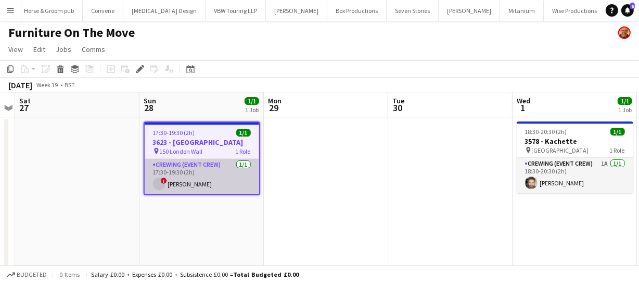
scroll to position [0, 3015]
click at [223, 187] on app-card-role "Crewing (Event Crew) [DATE] 17:30-19:30 (2h) ! [PERSON_NAME]" at bounding box center [202, 176] width 114 height 35
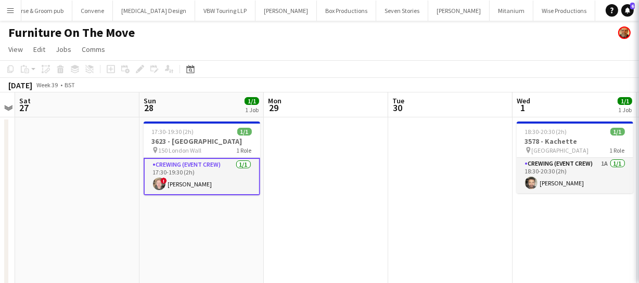
scroll to position [0, 357]
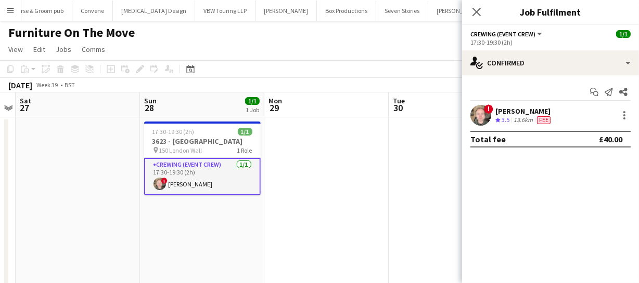
click at [478, 17] on app-icon "Close pop-in" at bounding box center [476, 12] width 12 height 12
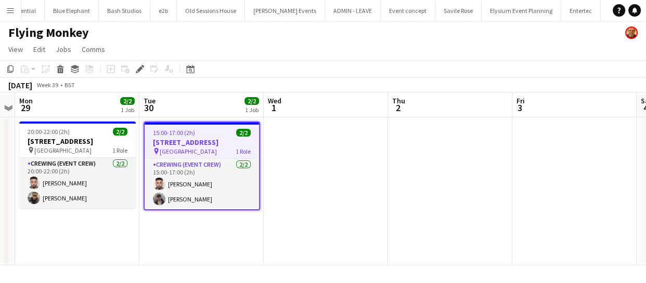
scroll to position [0, 1975]
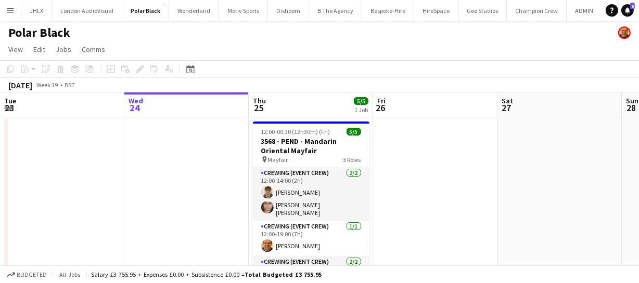
click at [375, 204] on app-calendar-viewport "Sun 21 Mon 22 Tue 23 Wed 24 Thu 25 5/5 1 Job Fri 26 Sat 27 Sun 28 Mon 29 Tue 30…" at bounding box center [319, 195] width 639 height 204
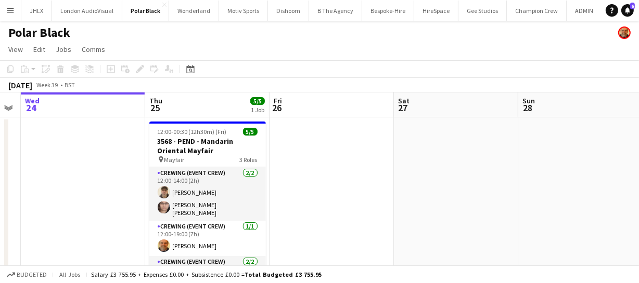
drag, startPoint x: 423, startPoint y: 198, endPoint x: 391, endPoint y: 205, distance: 33.6
click at [289, 198] on app-calendar-viewport "Sun 21 Mon 22 Tue 23 Wed 24 Thu 25 5/5 1 Job Fri 26 Sat 27 Sun 28 Mon 29 Tue 30…" at bounding box center [319, 195] width 639 height 204
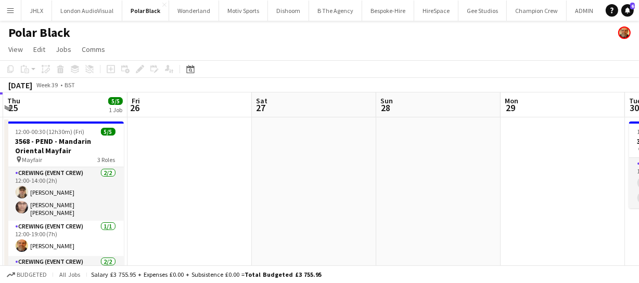
drag, startPoint x: 433, startPoint y: 204, endPoint x: 383, endPoint y: 206, distance: 49.4
click at [389, 206] on app-calendar-viewport "Sun 21 Mon 22 Tue 23 Wed 24 Thu 25 5/5 1 Job Fri 26 Sat 27 Sun 28 Mon 29 Tue 30…" at bounding box center [319, 195] width 639 height 204
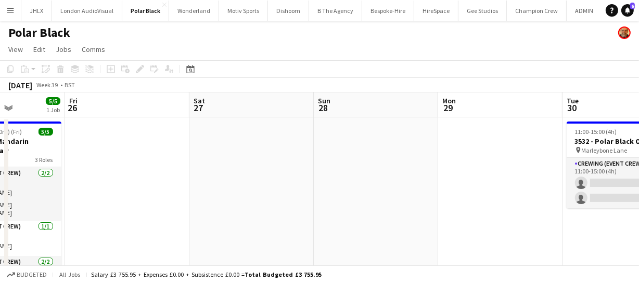
drag, startPoint x: 392, startPoint y: 205, endPoint x: 299, endPoint y: 198, distance: 93.4
click at [259, 200] on app-calendar-viewport "Tue 23 Wed 24 Thu 25 5/5 1 Job Fri 26 Sat 27 Sun 28 Mon 29 Tue 30 0/2 1 Job Wed…" at bounding box center [319, 195] width 639 height 204
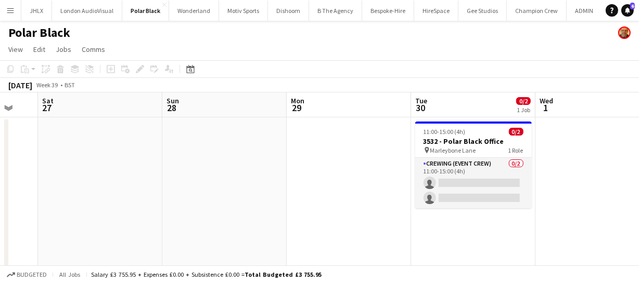
drag, startPoint x: 307, startPoint y: 195, endPoint x: 269, endPoint y: 196, distance: 37.5
click at [248, 199] on app-calendar-viewport "Tue 23 Wed 24 Thu 25 5/5 1 Job Fri 26 Sat 27 Sun 28 Mon 29 Tue 30 0/2 1 Job Wed…" at bounding box center [319, 195] width 639 height 204
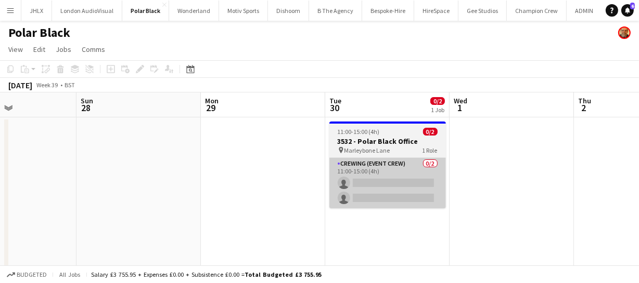
drag, startPoint x: 183, startPoint y: 199, endPoint x: 271, endPoint y: 196, distance: 88.5
click at [182, 199] on app-calendar-viewport "Thu 25 5/5 1 Job Fri 26 Sat 27 Sun 28 Mon 29 Tue 30 0/2 1 Job Wed 1 Thu 2 Fri 3…" at bounding box center [319, 195] width 639 height 204
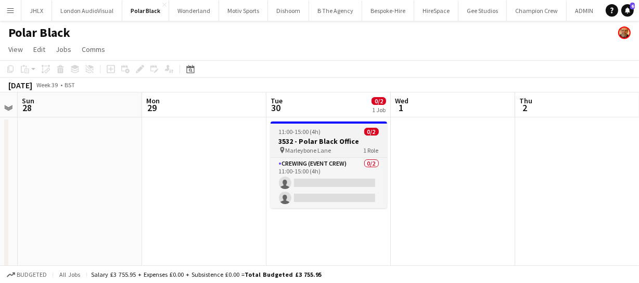
click at [323, 143] on h3 "3532 - Polar Black Office" at bounding box center [328, 141] width 116 height 9
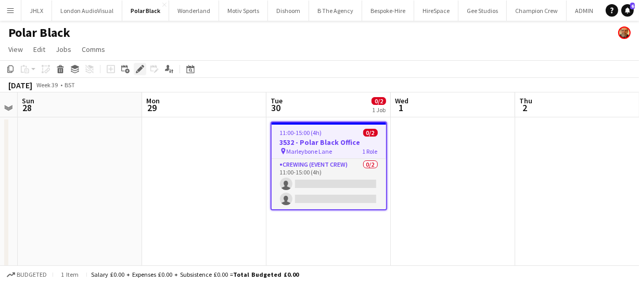
click at [138, 72] on icon "Edit" at bounding box center [140, 69] width 8 height 8
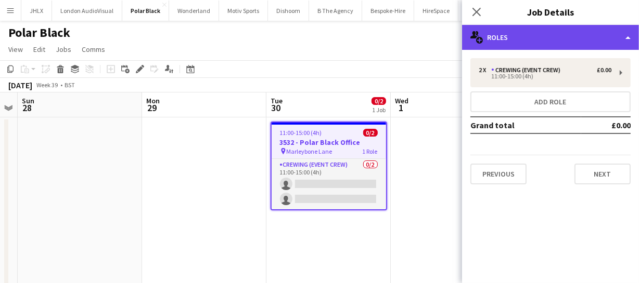
click at [518, 37] on div "multiple-users-add Roles" at bounding box center [550, 37] width 177 height 25
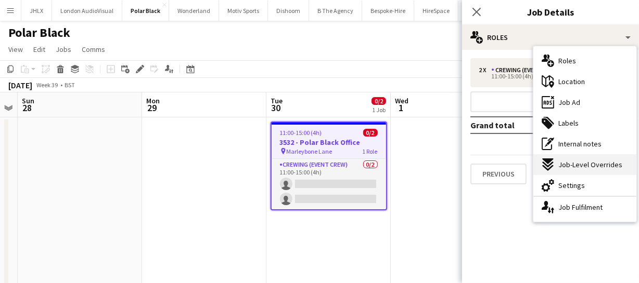
click at [594, 174] on div "expand-all-down Job-Level Overrides" at bounding box center [584, 164] width 103 height 21
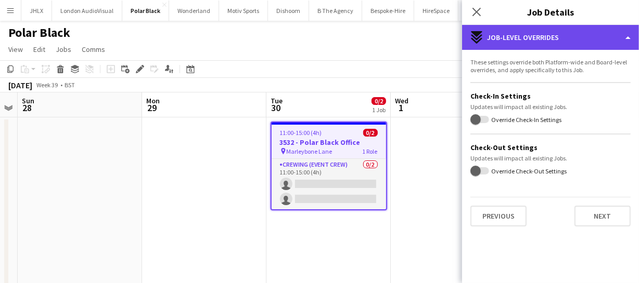
click at [522, 38] on div "expand-all-down Job-Level Overrides" at bounding box center [550, 37] width 177 height 25
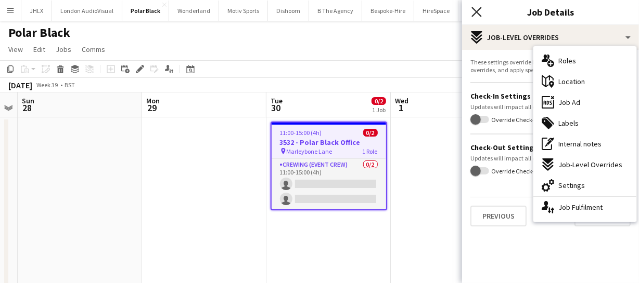
click at [478, 13] on icon at bounding box center [476, 12] width 10 height 10
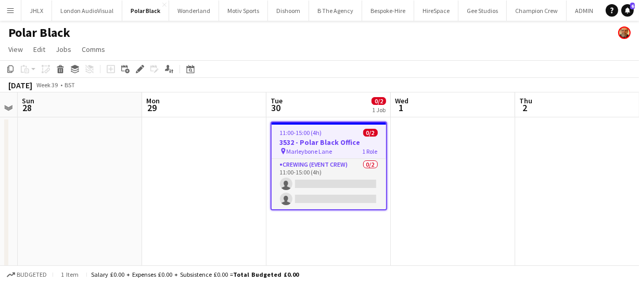
click at [330, 140] on h3 "3532 - Polar Black Office" at bounding box center [328, 142] width 114 height 9
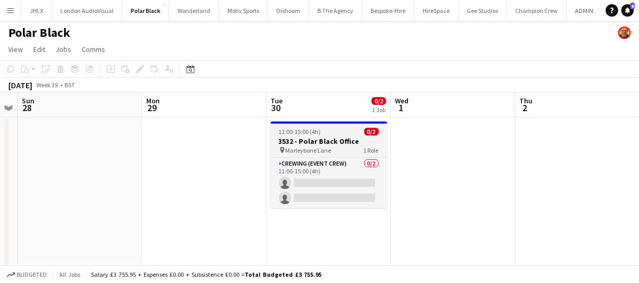
click at [337, 133] on div "11:00-15:00 (4h) 0/2" at bounding box center [328, 132] width 116 height 8
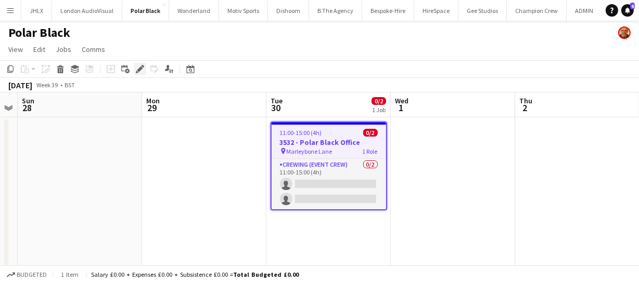
click at [135, 67] on div "Edit" at bounding box center [140, 69] width 12 height 12
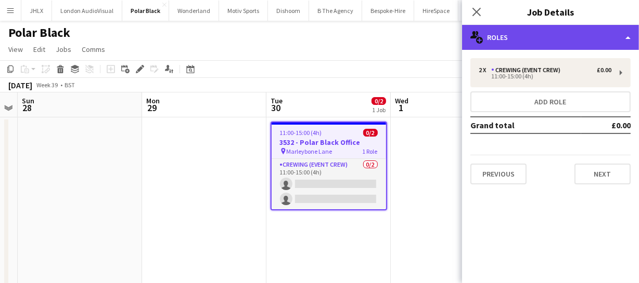
click at [535, 31] on div "multiple-users-add Roles" at bounding box center [550, 37] width 177 height 25
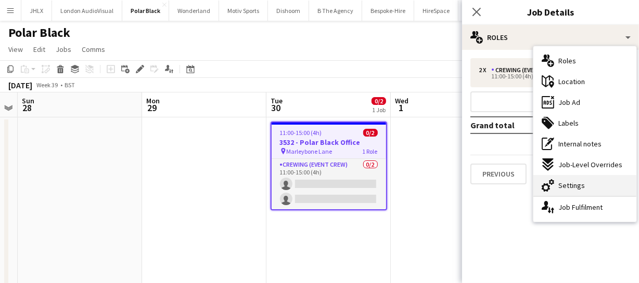
click at [580, 179] on div "cog-double-3 Settings" at bounding box center [584, 185] width 103 height 21
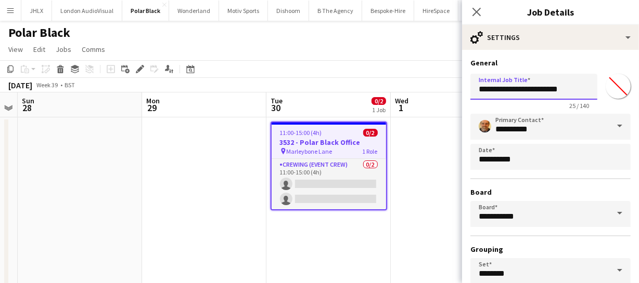
drag, startPoint x: 483, startPoint y: 89, endPoint x: 588, endPoint y: 93, distance: 105.1
click at [588, 93] on input "**********" at bounding box center [533, 87] width 127 height 26
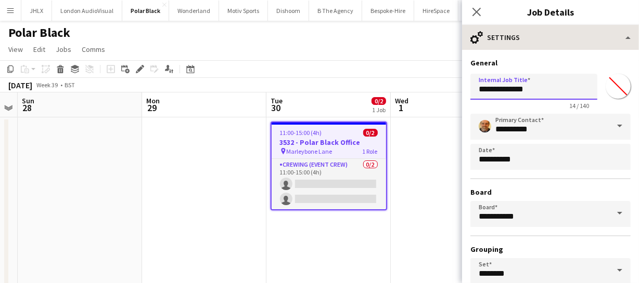
type input "**********"
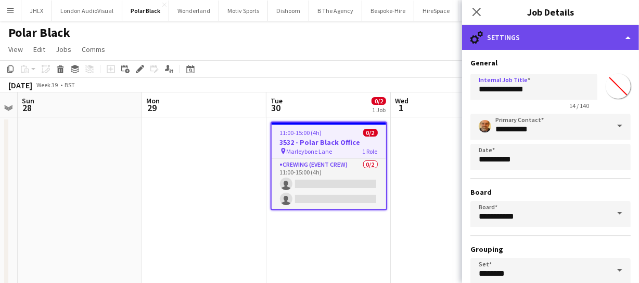
click at [552, 41] on div "cog-double-3 Settings" at bounding box center [550, 37] width 177 height 25
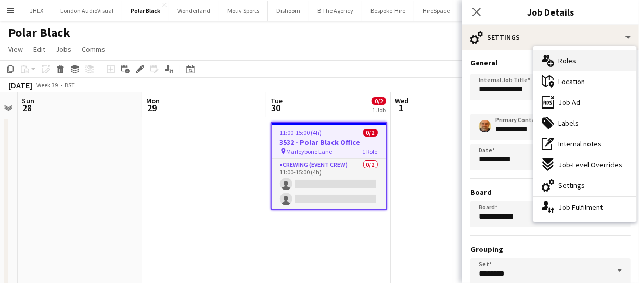
click at [568, 59] on span "Roles" at bounding box center [567, 60] width 18 height 9
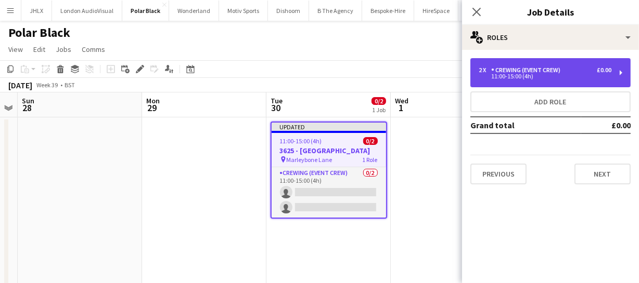
click at [504, 81] on div "2 x Crewing (Event Crew) £0.00 11:00-15:00 (4h)" at bounding box center [550, 72] width 160 height 29
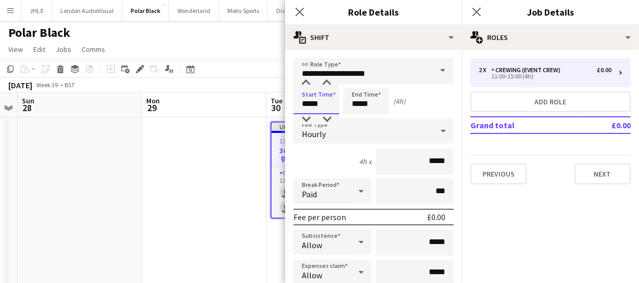
drag, startPoint x: 210, startPoint y: 102, endPoint x: 148, endPoint y: 98, distance: 62.0
click at [148, 98] on body "Menu Boards Boards Boards All jobs Status Workforce Workforce My Workforce Recr…" at bounding box center [319, 157] width 639 height 314
type input "*****"
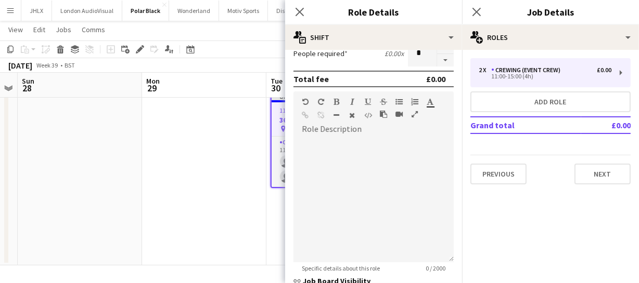
scroll to position [331, 0]
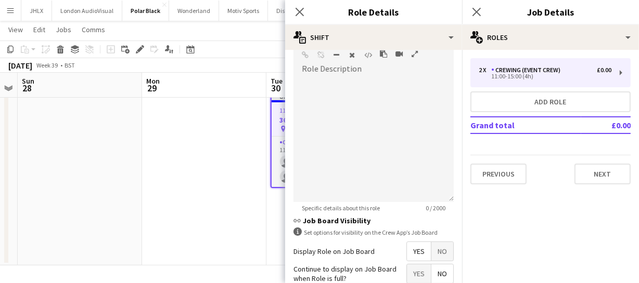
type input "*****"
click at [409, 250] on span "Yes" at bounding box center [419, 251] width 24 height 19
click at [301, 8] on icon "Close pop-in" at bounding box center [299, 12] width 10 height 10
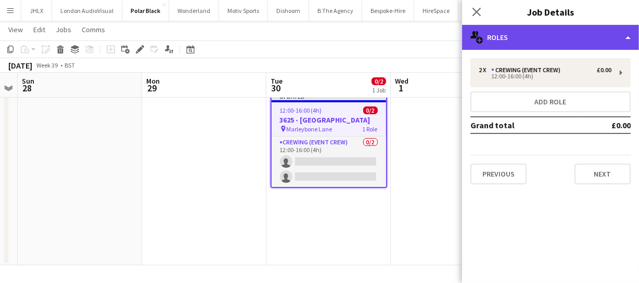
click at [569, 43] on div "multiple-users-add Roles" at bounding box center [550, 37] width 177 height 25
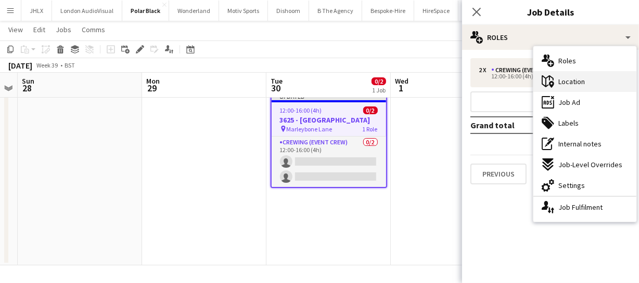
click at [577, 87] on div "maps-pin-1 Location" at bounding box center [584, 81] width 103 height 21
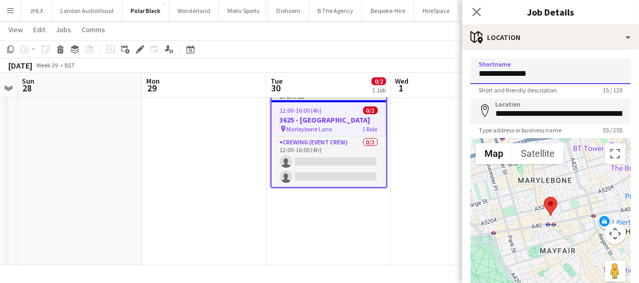
drag, startPoint x: 541, startPoint y: 75, endPoint x: 437, endPoint y: 54, distance: 106.3
click at [437, 54] on body "Menu Boards Boards Boards All jobs Status Workforce Workforce My Workforce Recr…" at bounding box center [319, 126] width 639 height 313
type input "******"
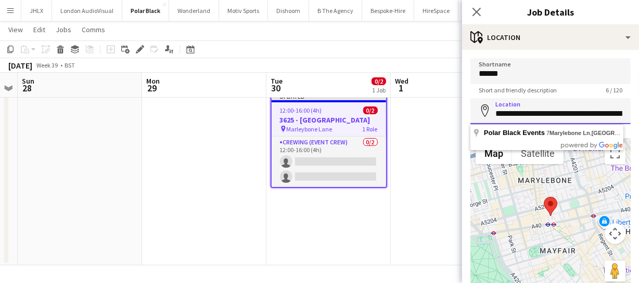
scroll to position [0, 83]
drag, startPoint x: 492, startPoint y: 114, endPoint x: 674, endPoint y: 107, distance: 182.1
click at [639, 107] on html "Menu Boards Boards Boards All jobs Status Workforce Workforce My Workforce Recr…" at bounding box center [319, 126] width 639 height 313
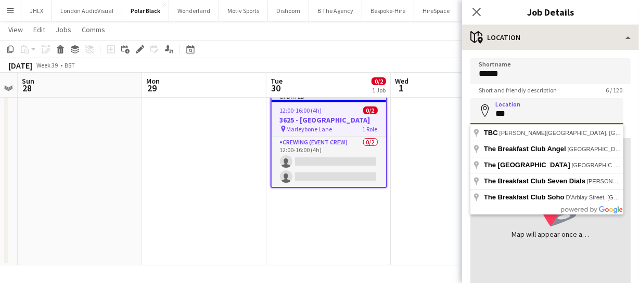
type input "***"
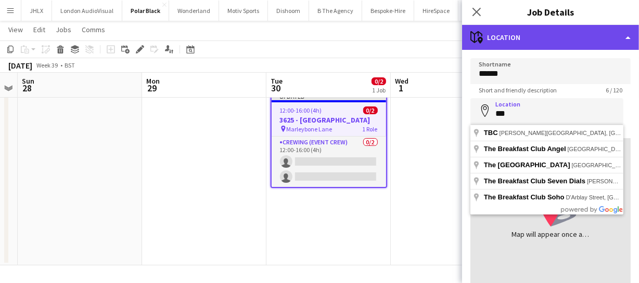
click at [535, 33] on div "maps-pin-1 Location" at bounding box center [550, 37] width 177 height 25
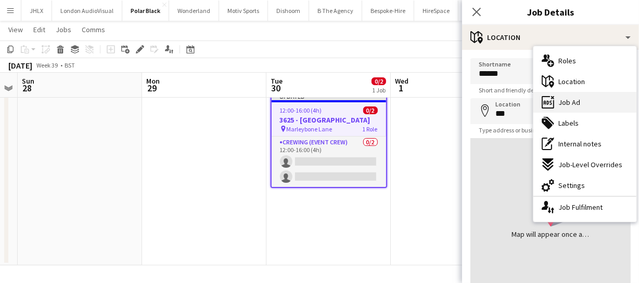
click at [573, 101] on span "Job Ad" at bounding box center [569, 102] width 22 height 9
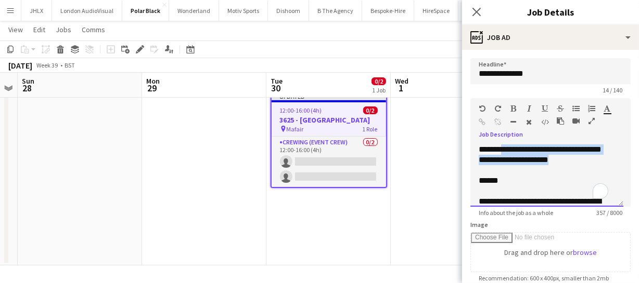
drag, startPoint x: 505, startPoint y: 145, endPoint x: 598, endPoint y: 171, distance: 96.5
click at [598, 171] on div "**********" at bounding box center [546, 176] width 153 height 62
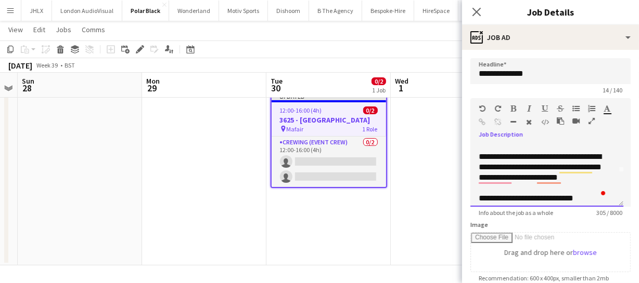
scroll to position [47, 0]
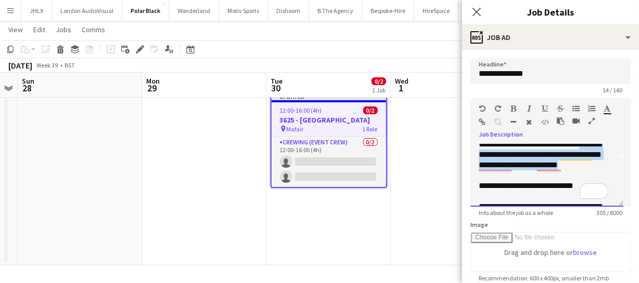
drag, startPoint x: 476, startPoint y: 153, endPoint x: 608, endPoint y: 161, distance: 131.8
click at [608, 161] on div "**********" at bounding box center [546, 176] width 153 height 62
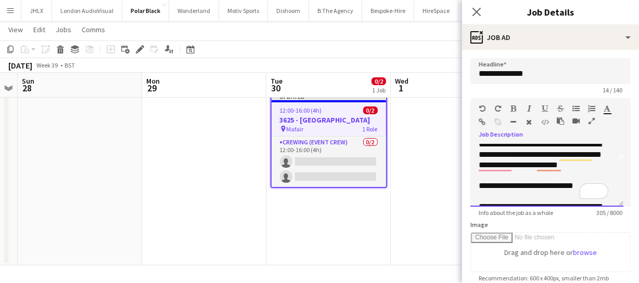
scroll to position [41, 0]
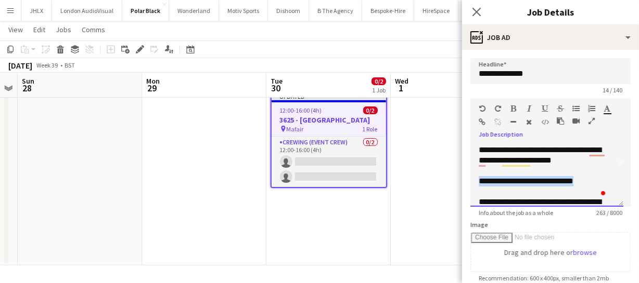
drag, startPoint x: 478, startPoint y: 177, endPoint x: 608, endPoint y: 180, distance: 130.5
click at [608, 180] on div "**********" at bounding box center [546, 176] width 153 height 62
click at [479, 198] on span "**********" at bounding box center [539, 207] width 122 height 18
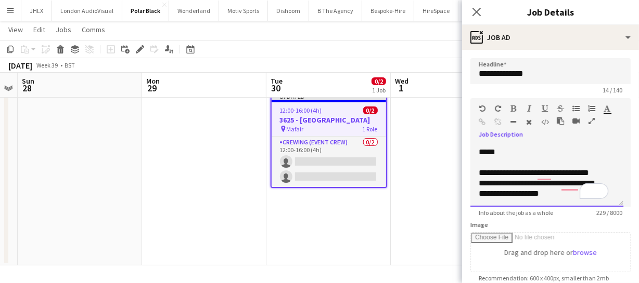
scroll to position [0, 0]
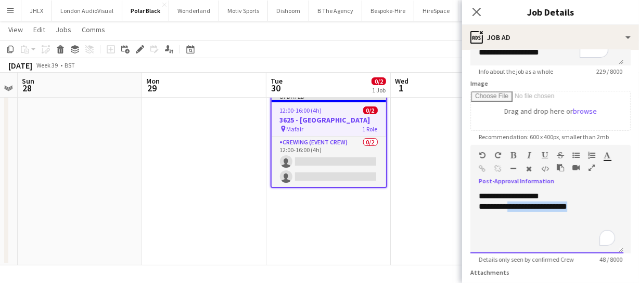
drag, startPoint x: 511, startPoint y: 209, endPoint x: 597, endPoint y: 206, distance: 85.8
click at [597, 206] on div "**********" at bounding box center [546, 207] width 136 height 10
click at [478, 10] on icon "Close pop-in" at bounding box center [476, 12] width 10 height 10
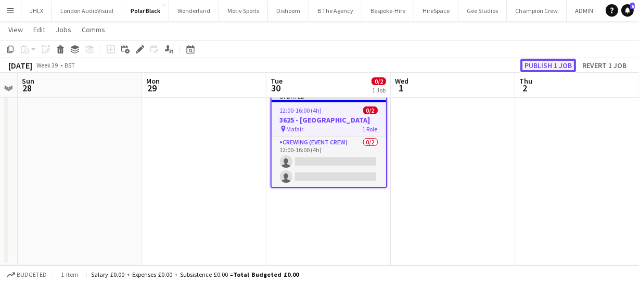
click at [550, 62] on button "Publish 1 job" at bounding box center [548, 66] width 56 height 14
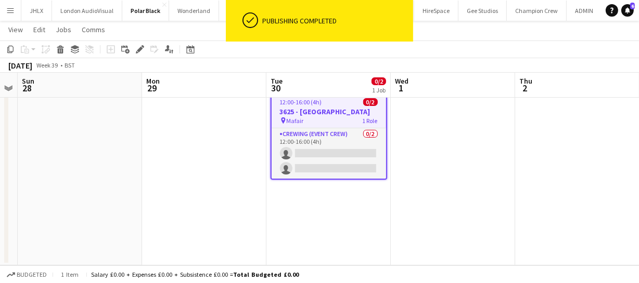
click at [5, 10] on button "Menu" at bounding box center [10, 10] width 21 height 21
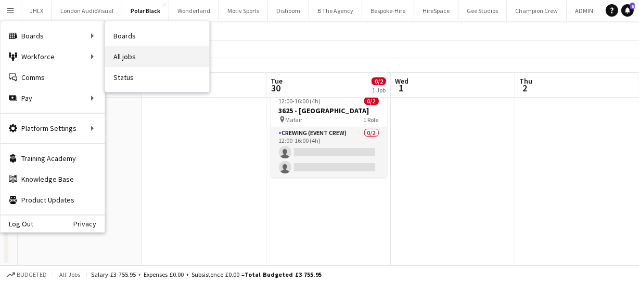
click at [121, 46] on link "All jobs" at bounding box center [157, 56] width 104 height 21
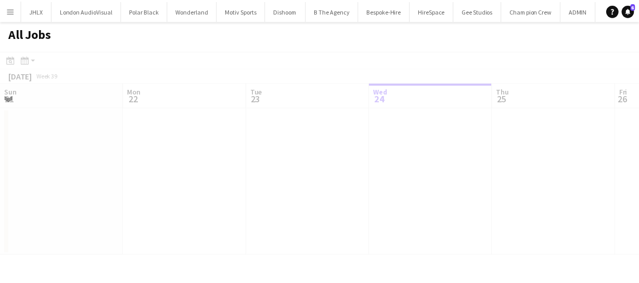
scroll to position [0, 249]
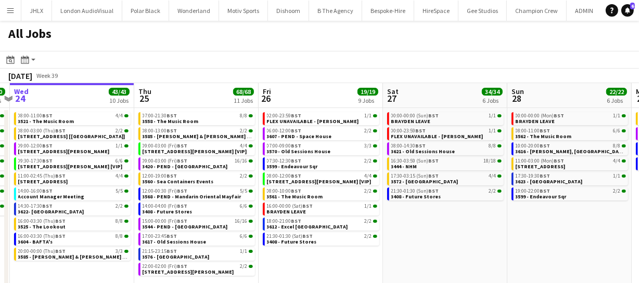
drag, startPoint x: 465, startPoint y: 202, endPoint x: 440, endPoint y: 201, distance: 25.0
click at [431, 202] on app-calendar-viewport "Sun 21 49/51 12 Jobs Mon 22 55/56 9 Jobs Tue 23 20/20 7 Jobs Wed 24 43/43 10 Jo…" at bounding box center [319, 203] width 639 height 240
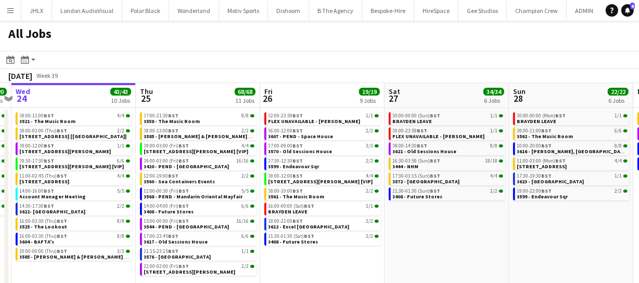
click at [386, 215] on app-calendar-viewport "Sun 21 49/51 12 Jobs Mon 22 55/56 9 Jobs Tue 23 20/20 7 Jobs Wed 24 43/43 10 Jo…" at bounding box center [319, 203] width 639 height 240
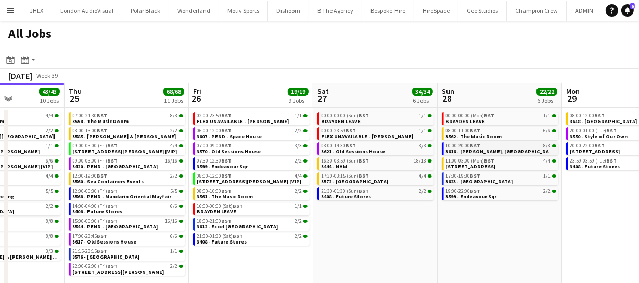
click at [483, 147] on div "10:00-20:00 BST 8/8" at bounding box center [501, 146] width 110 height 5
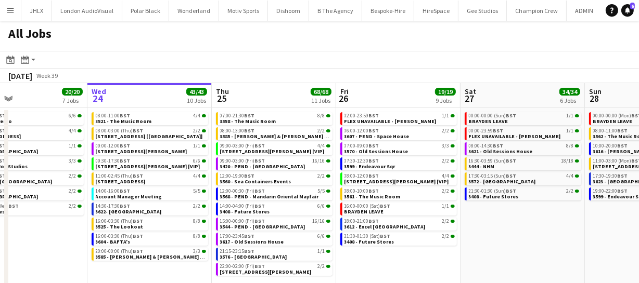
scroll to position [0, 269]
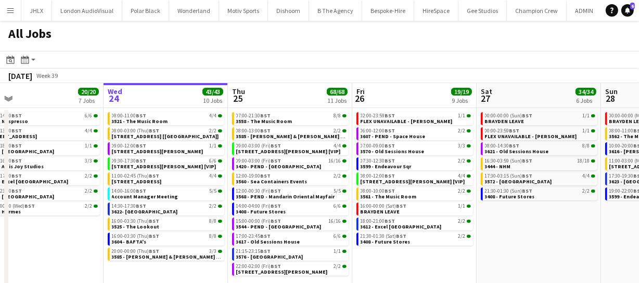
drag, startPoint x: 341, startPoint y: 218, endPoint x: 504, endPoint y: 212, distance: 163.9
click at [504, 212] on app-calendar-viewport "Sun 21 49/51 12 Jobs Mon 22 55/56 9 Jobs Tue 23 20/20 7 Jobs Wed 24 43/43 10 Jo…" at bounding box center [319, 203] width 639 height 240
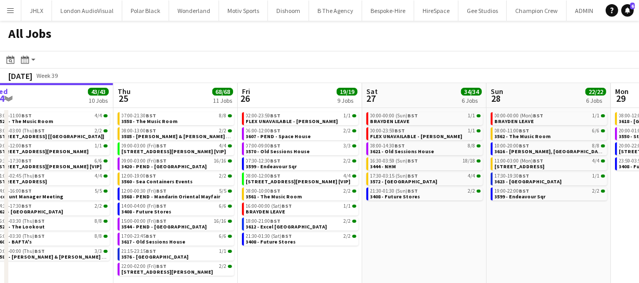
drag, startPoint x: 541, startPoint y: 224, endPoint x: 428, endPoint y: 229, distance: 113.0
click at [426, 229] on app-calendar-viewport "Sun 21 49/51 12 Jobs Mon 22 55/56 9 Jobs Tue 23 20/20 7 Jobs Wed 24 43/43 10 Jo…" at bounding box center [319, 203] width 639 height 240
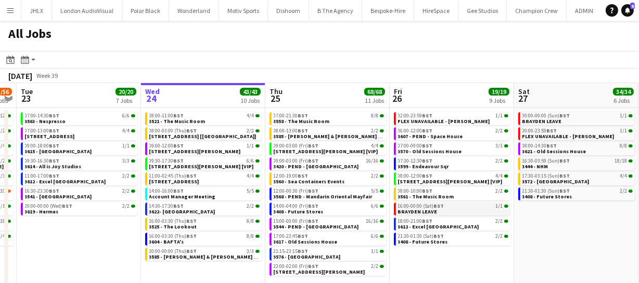
drag, startPoint x: 491, startPoint y: 225, endPoint x: 478, endPoint y: 213, distance: 17.3
click at [596, 206] on app-calendar-viewport "Sun 21 49/51 12 Jobs Mon 22 55/56 9 Jobs Tue 23 20/20 7 Jobs Wed 24 43/43 10 Jo…" at bounding box center [319, 203] width 639 height 240
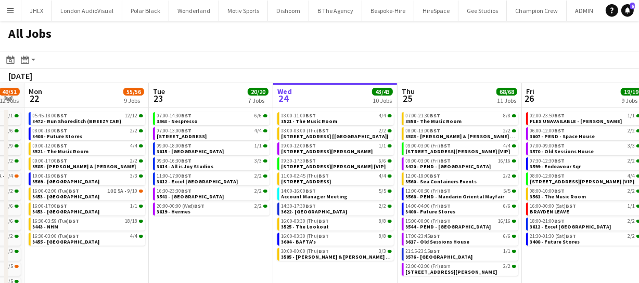
scroll to position [0, 364]
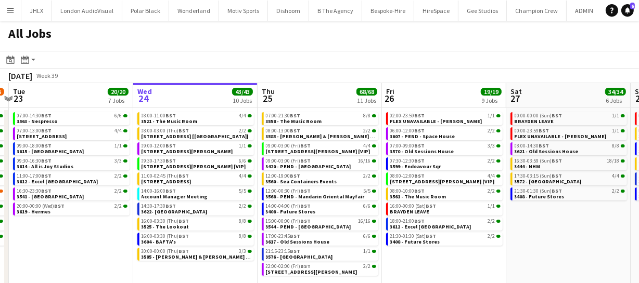
drag, startPoint x: 73, startPoint y: 254, endPoint x: 66, endPoint y: 226, distance: 29.6
click at [66, 226] on app-calendar-viewport "Sat 20 27/28 8 Jobs Sun 21 49/51 12 Jobs Mon 22 55/56 9 Jobs Tue 23 20/20 7 Job…" at bounding box center [319, 203] width 639 height 240
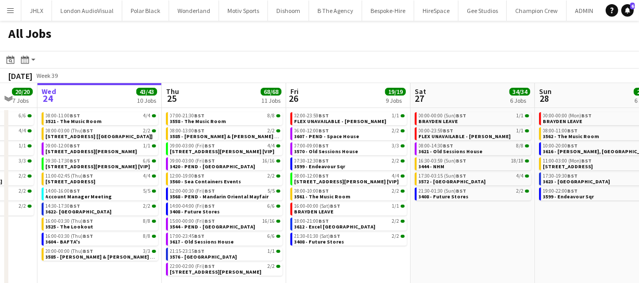
drag, startPoint x: 529, startPoint y: 240, endPoint x: 434, endPoint y: 235, distance: 95.9
click at [434, 235] on app-calendar-viewport "Sat 20 27/28 8 Jobs Sun 21 49/51 12 Jobs Mon 22 55/56 9 Jobs Tue 23 20/20 7 Job…" at bounding box center [319, 203] width 639 height 240
drag, startPoint x: 483, startPoint y: 235, endPoint x: 412, endPoint y: 230, distance: 70.8
click at [410, 229] on app-calendar-viewport "Sat 20 27/28 8 Jobs Sun 21 49/51 12 Jobs Mon 22 55/56 9 Jobs Tue 23 20/20 7 Job…" at bounding box center [319, 203] width 639 height 240
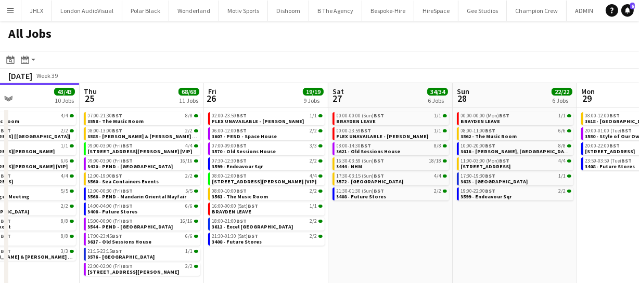
drag, startPoint x: 414, startPoint y: 233, endPoint x: 420, endPoint y: 231, distance: 5.9
click at [411, 231] on app-calendar-viewport "Mon 22 55/56 9 Jobs Tue 23 20/20 7 Jobs Wed 24 43/43 10 Jobs Thu 25 68/68 11 Jo…" at bounding box center [319, 203] width 639 height 240
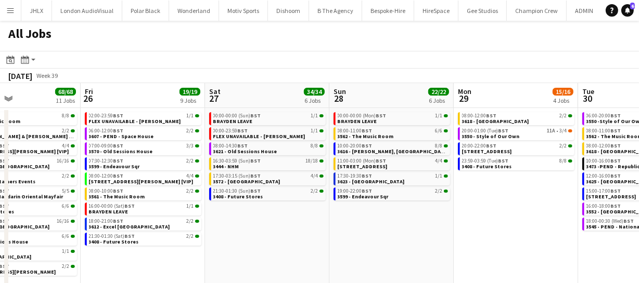
drag, startPoint x: 432, startPoint y: 232, endPoint x: 423, endPoint y: 235, distance: 9.2
click at [373, 227] on app-calendar-viewport "Mon 22 55/56 9 Jobs Tue 23 20/20 7 Jobs Wed 24 43/43 10 Jobs Thu 25 68/68 11 Jo…" at bounding box center [319, 203] width 639 height 240
click at [336, 228] on app-calendar-viewport "Mon 22 55/56 9 Jobs Tue 23 20/20 7 Jobs Wed 24 43/43 10 Jobs Thu 25 68/68 11 Jo…" at bounding box center [319, 203] width 639 height 240
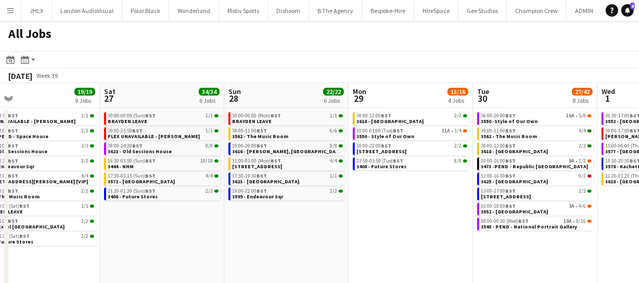
drag, startPoint x: 424, startPoint y: 238, endPoint x: 379, endPoint y: 233, distance: 45.0
click at [350, 230] on app-calendar-viewport "Wed 24 43/43 10 Jobs Thu 25 68/68 11 Jobs Fri 26 19/19 9 Jobs Sat 27 34/34 6 Jo…" at bounding box center [319, 203] width 639 height 240
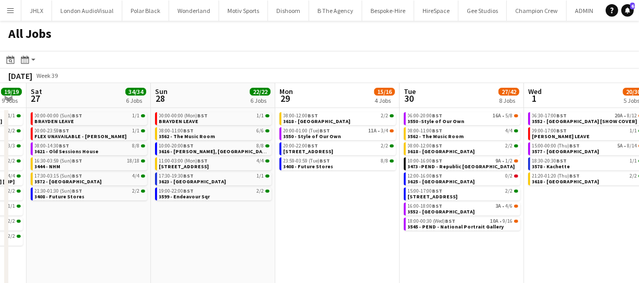
click at [355, 239] on app-calendar-viewport "Wed 24 43/43 10 Jobs Thu 25 68/68 11 Jobs Fri 26 19/19 9 Jobs Sat 27 34/34 6 Jo…" at bounding box center [319, 203] width 639 height 240
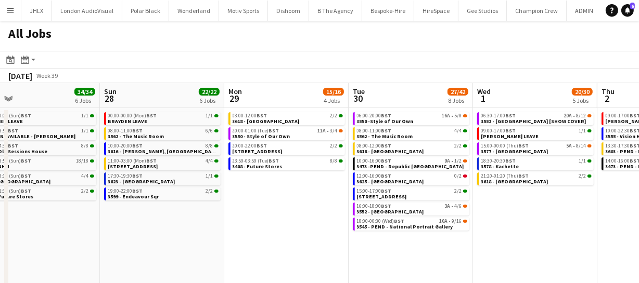
click at [385, 239] on app-calendar-viewport "Wed 24 43/43 10 Jobs Thu 25 68/68 11 Jobs Fri 26 19/19 9 Jobs Sat 27 34/34 6 Jo…" at bounding box center [319, 203] width 639 height 240
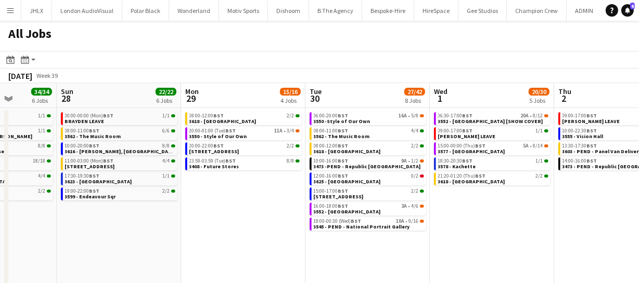
click at [342, 234] on app-calendar-viewport "Wed 24 43/43 10 Jobs Thu 25 68/68 11 Jobs Fri 26 19/19 9 Jobs Sat 27 34/34 6 Jo…" at bounding box center [319, 203] width 639 height 240
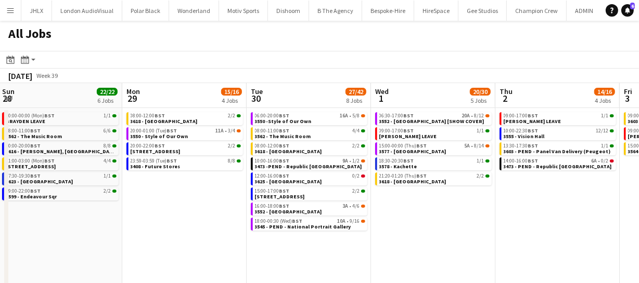
click at [376, 233] on app-all-jobs "All Jobs Date picker SEP 2025 SEP 2025 Monday M Tuesday T Wednesday W Thursday …" at bounding box center [319, 172] width 639 height 303
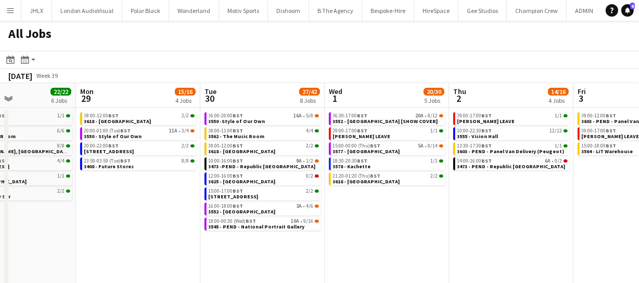
drag, startPoint x: 453, startPoint y: 236, endPoint x: 443, endPoint y: 236, distance: 10.9
click at [443, 236] on app-calendar-viewport "Fri 26 19/19 9 Jobs Sat 27 34/34 6 Jobs Sun 28 22/22 6 Jobs Mon 29 15/16 4 Jobs…" at bounding box center [319, 203] width 639 height 240
click at [400, 232] on app-calendar-viewport "Fri 26 19/19 9 Jobs Sat 27 34/34 6 Jobs Sun 28 22/22 6 Jobs Mon 29 15/16 4 Jobs…" at bounding box center [319, 203] width 639 height 240
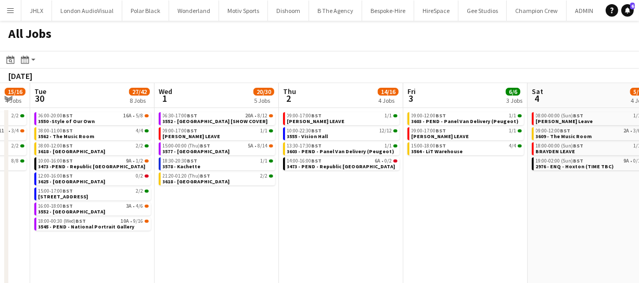
drag, startPoint x: 428, startPoint y: 233, endPoint x: 317, endPoint y: 226, distance: 111.5
click at [315, 226] on app-calendar-viewport "Fri 26 19/19 9 Jobs Sat 27 34/34 6 Jobs Sun 28 22/22 6 Jobs Mon 29 15/16 4 Jobs…" at bounding box center [319, 203] width 639 height 240
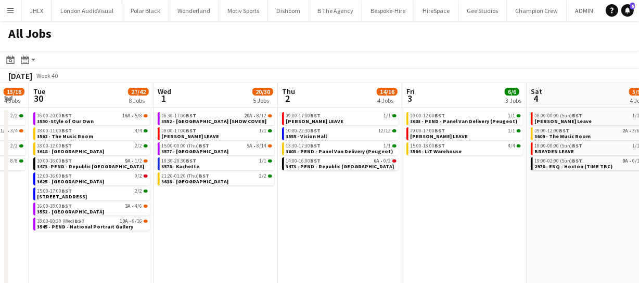
drag, startPoint x: 348, startPoint y: 233, endPoint x: 317, endPoint y: 230, distance: 30.9
click at [309, 230] on app-calendar-viewport "Fri 26 19/19 9 Jobs Sat 27 34/34 6 Jobs Sun 28 22/22 6 Jobs Mon 29 15/16 4 Jobs…" at bounding box center [319, 203] width 639 height 240
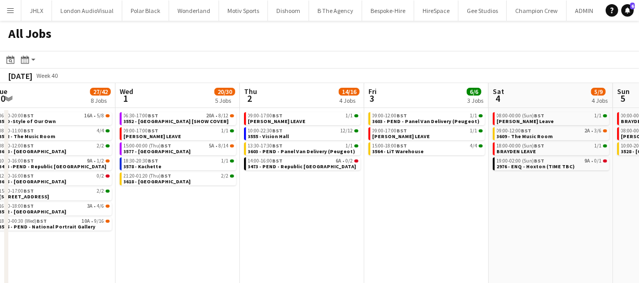
click at [301, 222] on app-calendar-viewport "Fri 26 19/19 9 Jobs Sat 27 34/34 6 Jobs Sun 28 22/22 6 Jobs Mon 29 15/16 4 Jobs…" at bounding box center [319, 203] width 639 height 240
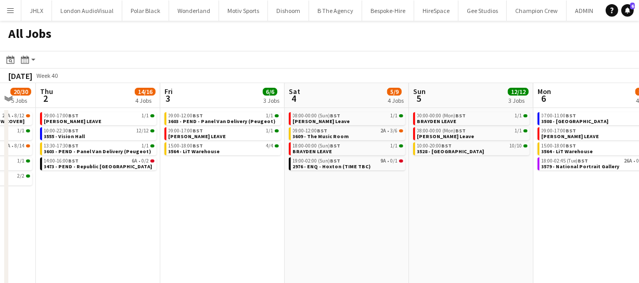
drag, startPoint x: 446, startPoint y: 228, endPoint x: 310, endPoint y: 220, distance: 135.4
click at [310, 220] on app-calendar-viewport "Sun 28 22/22 6 Jobs Mon 29 15/16 4 Jobs Tue 30 27/42 8 Jobs Wed 1 20/30 5 Jobs …" at bounding box center [319, 203] width 639 height 240
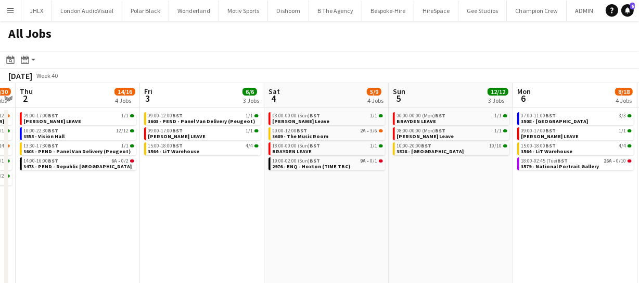
click at [332, 214] on app-all-jobs "All Jobs Date picker SEP 2025 SEP 2025 Monday M Tuesday T Wednesday W Thursday …" at bounding box center [319, 172] width 639 height 303
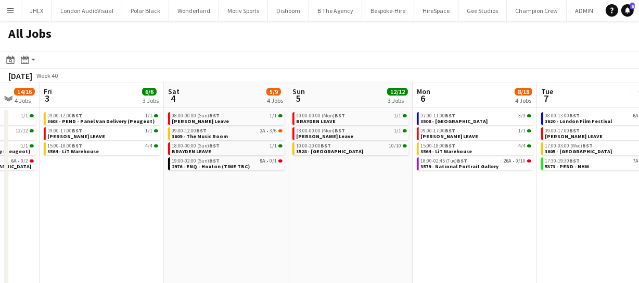
click at [408, 208] on app-calendar-viewport "Tue 30 27/42 8 Jobs Wed 1 20/30 5 Jobs Thu 2 14/16 4 Jobs Fri 3 6/6 3 Jobs Sat …" at bounding box center [319, 203] width 639 height 240
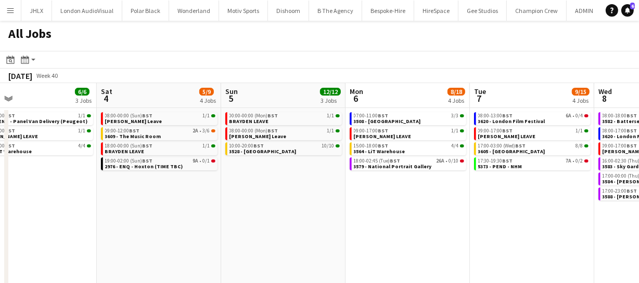
drag, startPoint x: 434, startPoint y: 194, endPoint x: 448, endPoint y: 194, distance: 14.0
click at [431, 194] on app-calendar-viewport "Tue 30 27/42 8 Jobs Wed 1 20/30 5 Jobs Thu 2 14/16 4 Jobs Fri 3 6/6 3 Jobs Sat …" at bounding box center [319, 203] width 639 height 240
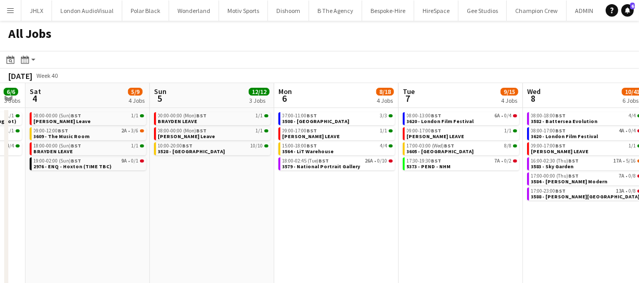
drag, startPoint x: 470, startPoint y: 195, endPoint x: 390, endPoint y: 198, distance: 79.6
click at [395, 198] on app-calendar-viewport "Tue 30 27/42 8 Jobs Wed 1 20/30 5 Jobs Thu 2 14/16 4 Jobs Fri 3 6/6 3 Jobs Sat …" at bounding box center [319, 203] width 639 height 240
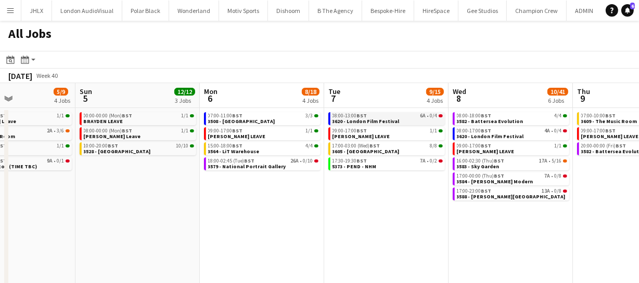
click at [381, 124] on span "3620 - London Film Festival" at bounding box center [365, 121] width 67 height 7
click at [488, 121] on span "3582 - Battersea Evolution" at bounding box center [490, 121] width 67 height 7
click at [491, 164] on span "3583 - Sky Garden" at bounding box center [478, 166] width 43 height 7
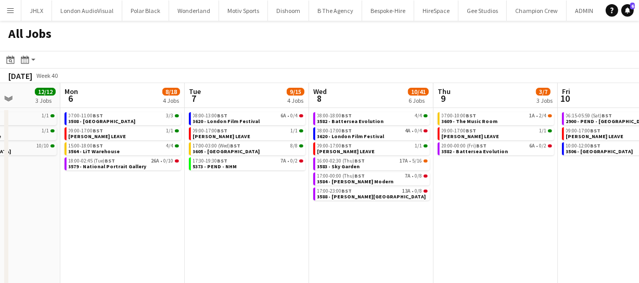
scroll to position [0, 218]
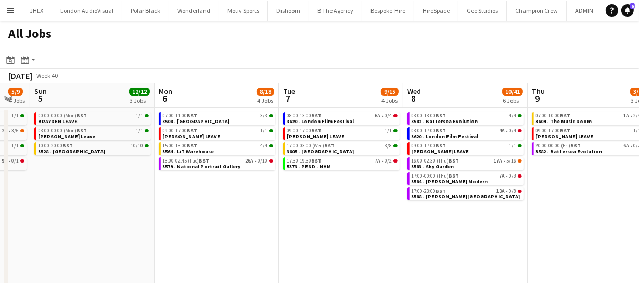
drag, startPoint x: 391, startPoint y: 249, endPoint x: 354, endPoint y: 226, distance: 43.9
click at [354, 226] on app-calendar-viewport "Fri 3 6/6 3 Jobs Sat 4 5/9 4 Jobs Sun 5 12/12 3 Jobs Mon 6 8/18 4 Jobs Tue 7 9/…" at bounding box center [319, 203] width 639 height 240
click at [367, 259] on app-date-cell "08:00-13:00 BST 6A • 0/4 3620 - London Film Festival 09:00-17:00 BST 1/1 ANDY L…" at bounding box center [341, 215] width 124 height 215
click at [310, 253] on app-calendar-viewport "Fri 3 6/6 3 Jobs Sat 4 5/9 4 Jobs Sun 5 12/12 3 Jobs Mon 6 8/18 4 Jobs Tue 7 9/…" at bounding box center [319, 203] width 639 height 240
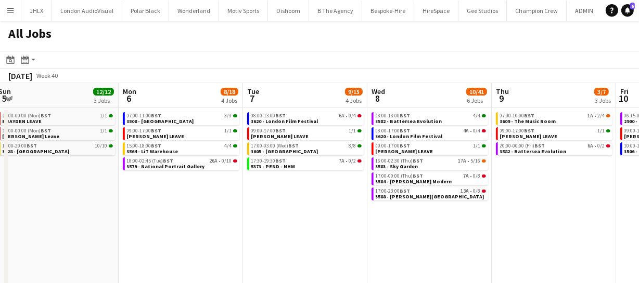
click at [325, 251] on app-calendar-viewport "Fri 3 6/6 3 Jobs Sat 4 5/9 4 Jobs Sun 5 12/12 3 Jobs Mon 6 8/18 4 Jobs Tue 7 9/…" at bounding box center [319, 203] width 639 height 240
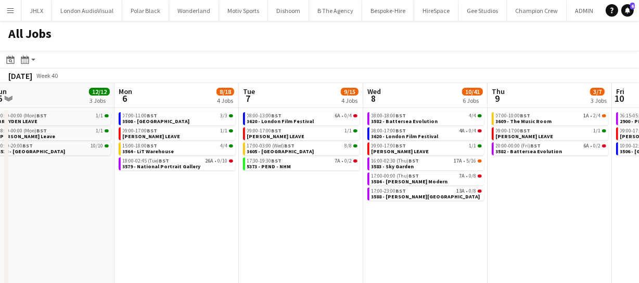
click at [291, 250] on app-calendar-viewport "Fri 3 6/6 3 Jobs Sat 4 5/9 4 Jobs Sun 5 12/12 3 Jobs Mon 6 8/18 4 Jobs Tue 7 9/…" at bounding box center [319, 203] width 639 height 240
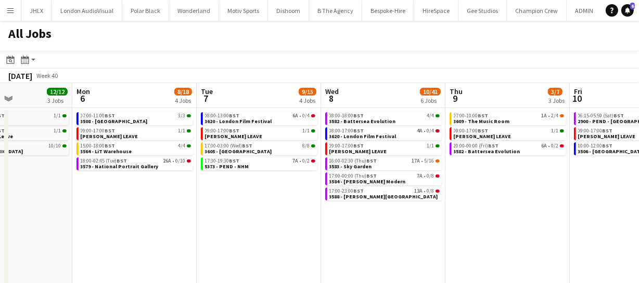
drag, startPoint x: 321, startPoint y: 246, endPoint x: 338, endPoint y: 254, distance: 18.6
click at [304, 248] on app-calendar-viewport "Fri 3 6/6 3 Jobs Sat 4 5/9 4 Jobs Sun 5 12/12 3 Jobs Mon 6 8/18 4 Jobs Tue 7 9/…" at bounding box center [319, 203] width 639 height 240
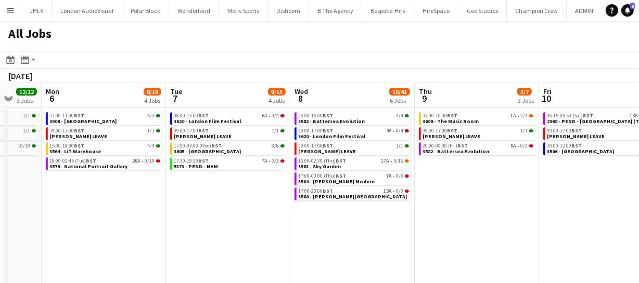
click at [264, 251] on app-calendar-viewport "Fri 3 6/6 3 Jobs Sat 4 5/9 4 Jobs Sun 5 12/12 3 Jobs Mon 6 8/18 4 Jobs Tue 7 9/…" at bounding box center [319, 203] width 639 height 240
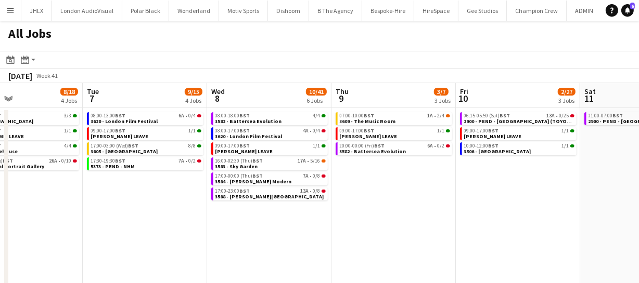
click at [283, 252] on app-calendar-viewport "Fri 3 6/6 3 Jobs Sat 4 5/9 4 Jobs Sun 5 12/12 3 Jobs Mon 6 8/18 4 Jobs Tue 7 9/…" at bounding box center [319, 203] width 639 height 240
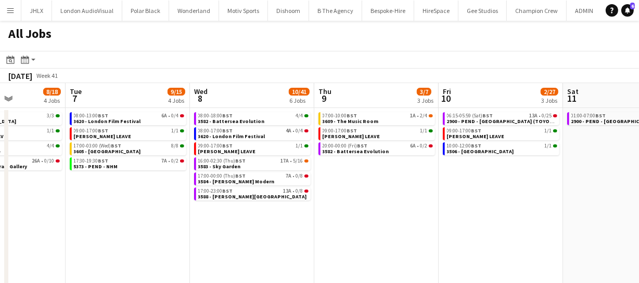
click at [259, 252] on app-calendar-viewport "Fri 3 6/6 3 Jobs Sat 4 5/9 4 Jobs Sun 5 12/12 3 Jobs Mon 6 8/18 4 Jobs Tue 7 9/…" at bounding box center [319, 203] width 639 height 240
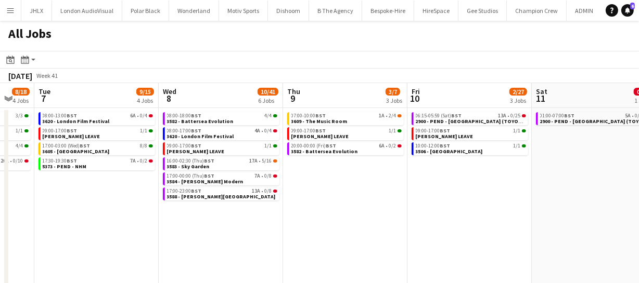
click at [283, 252] on app-calendar-viewport "Fri 3 6/6 3 Jobs Sat 4 5/9 4 Jobs Sun 5 12/12 3 Jobs Mon 6 8/18 4 Jobs Tue 7 9/…" at bounding box center [319, 203] width 639 height 240
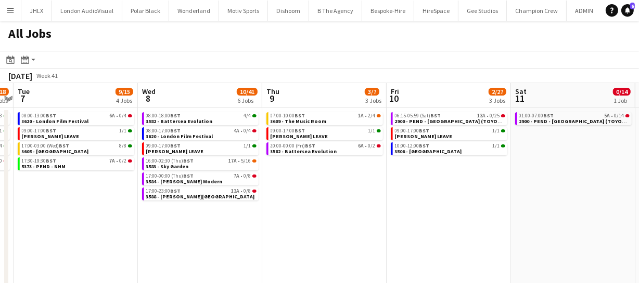
drag, startPoint x: 360, startPoint y: 244, endPoint x: 302, endPoint y: 243, distance: 58.3
click at [258, 245] on app-calendar-viewport "Fri 3 6/6 3 Jobs Sat 4 5/9 4 Jobs Sun 5 12/12 3 Jobs Mon 6 8/18 4 Jobs Tue 7 9/…" at bounding box center [319, 203] width 639 height 240
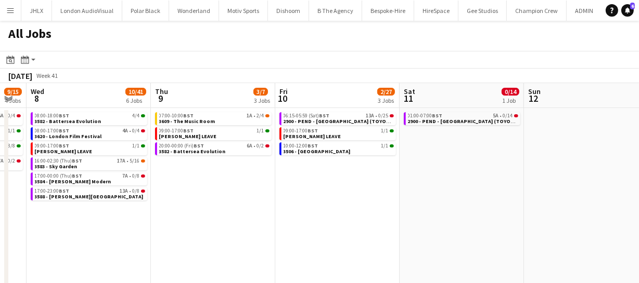
click at [263, 244] on app-calendar-viewport "Sun 5 12/12 3 Jobs Mon 6 8/18 4 Jobs Tue 7 9/15 4 Jobs Wed 8 10/41 6 Jobs Thu 9…" at bounding box center [319, 203] width 639 height 240
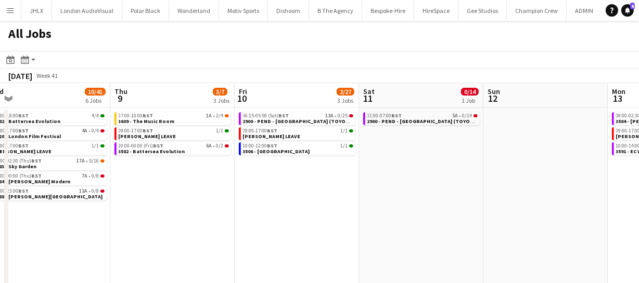
drag, startPoint x: 267, startPoint y: 248, endPoint x: 254, endPoint y: 245, distance: 12.7
click at [247, 249] on app-calendar-viewport "Sun 5 12/12 3 Jobs Mon 6 8/18 4 Jobs Tue 7 9/15 4 Jobs Wed 8 10/41 6 Jobs Thu 9…" at bounding box center [319, 203] width 639 height 240
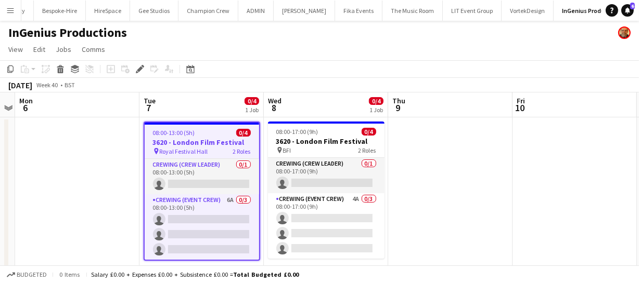
scroll to position [30, 0]
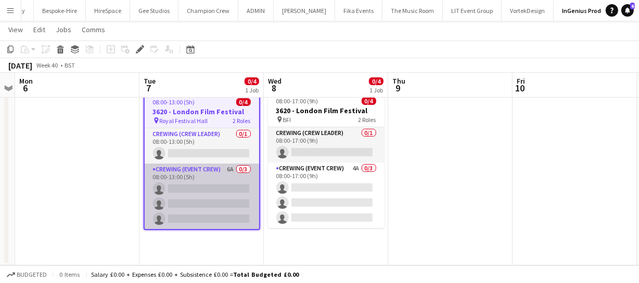
click at [207, 199] on app-card-role "Crewing (Event Crew) 6A 0/3 08:00-13:00 (5h) single-neutral-actions single-neut…" at bounding box center [202, 197] width 114 height 66
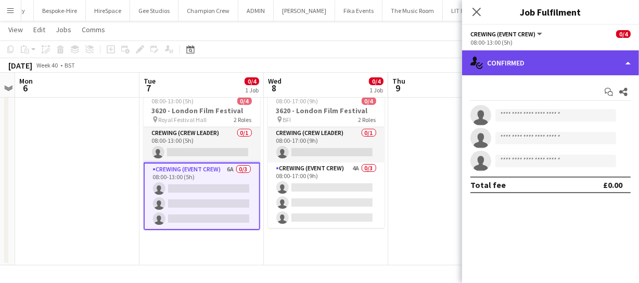
click at [535, 69] on div "single-neutral-actions-check-2 Confirmed" at bounding box center [550, 62] width 177 height 25
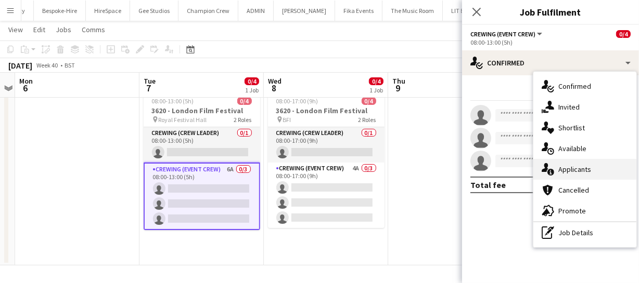
click at [578, 165] on span "Applicants" at bounding box center [574, 169] width 33 height 9
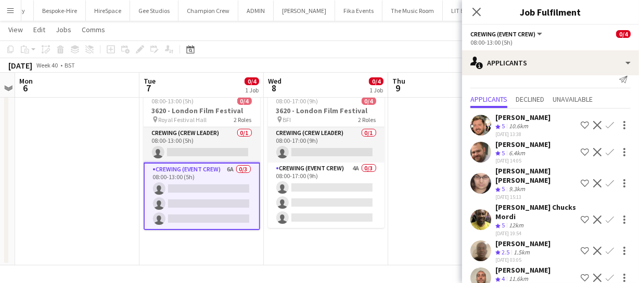
scroll to position [17, 0]
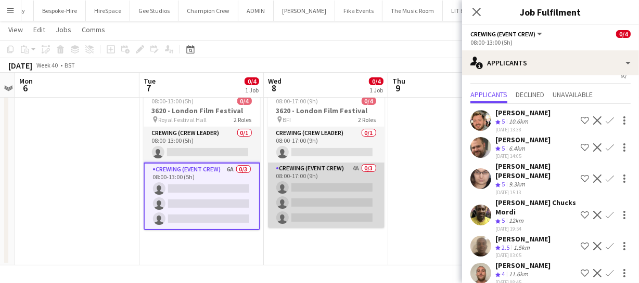
click at [341, 203] on app-card-role "Crewing (Event Crew) 4A 0/3 08:00-17:00 (9h) single-neutral-actions single-neut…" at bounding box center [326, 196] width 116 height 66
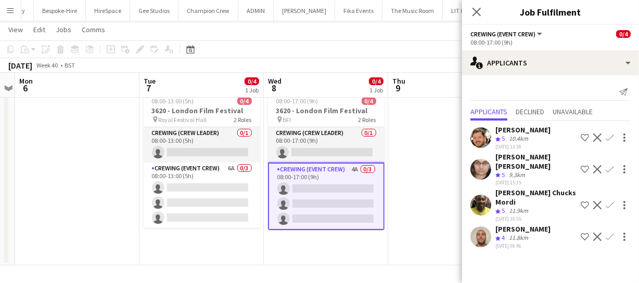
scroll to position [0, 0]
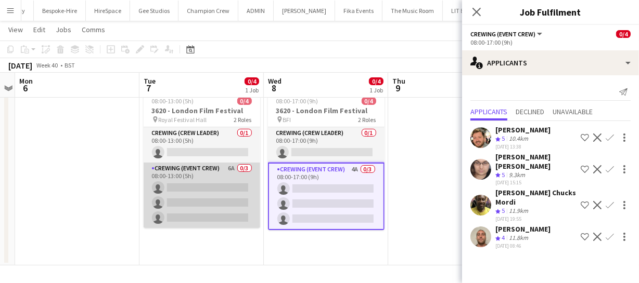
click at [209, 212] on app-card-role "Crewing (Event Crew) 6A 0/3 08:00-13:00 (5h) single-neutral-actions single-neut…" at bounding box center [202, 196] width 116 height 66
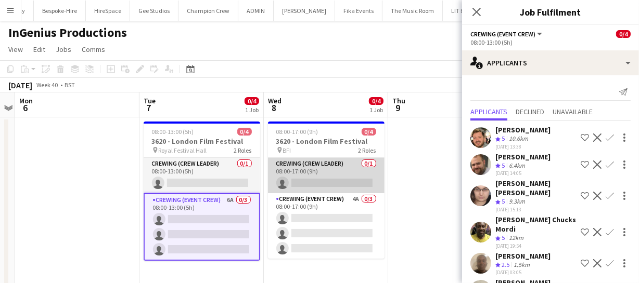
click at [322, 177] on app-card-role "Crewing (Crew Leader) 0/1 08:00-17:00 (9h) single-neutral-actions" at bounding box center [326, 175] width 116 height 35
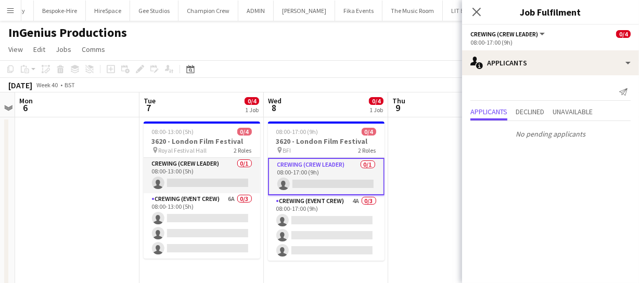
click at [320, 179] on app-card-role "Crewing (Crew Leader) 0/1 08:00-17:00 (9h) single-neutral-actions" at bounding box center [326, 176] width 116 height 37
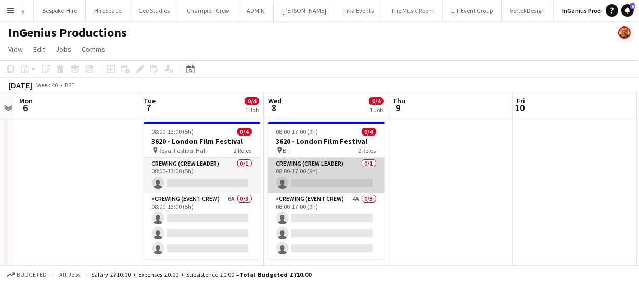
click at [331, 186] on app-card-role "Crewing (Crew Leader) 0/1 08:00-17:00 (9h) single-neutral-actions" at bounding box center [326, 175] width 116 height 35
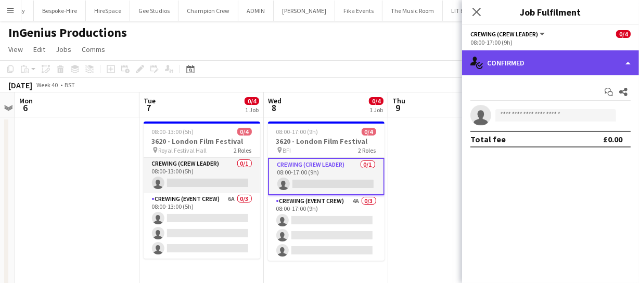
click at [545, 62] on div "single-neutral-actions-check-2 Confirmed" at bounding box center [550, 62] width 177 height 25
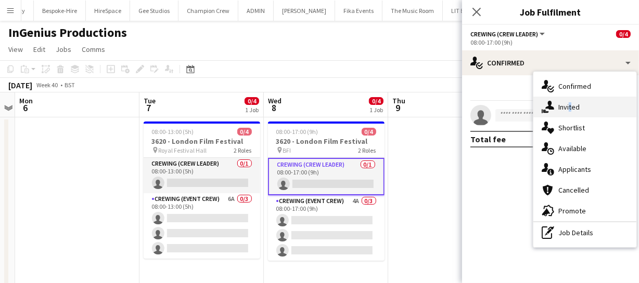
click at [568, 110] on span "Invited" at bounding box center [568, 106] width 21 height 9
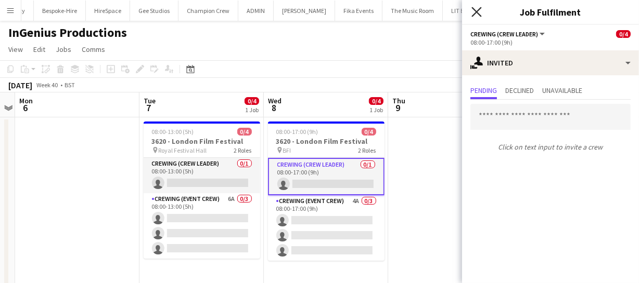
click at [479, 12] on icon "Close pop-in" at bounding box center [476, 12] width 10 height 10
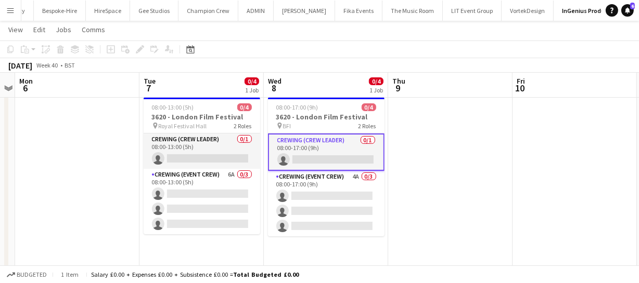
scroll to position [30, 0]
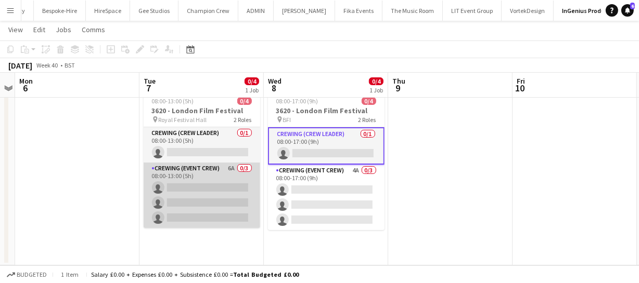
click at [206, 191] on app-card-role "Crewing (Event Crew) 6A 0/3 08:00-13:00 (5h) single-neutral-actions single-neut…" at bounding box center [202, 196] width 116 height 66
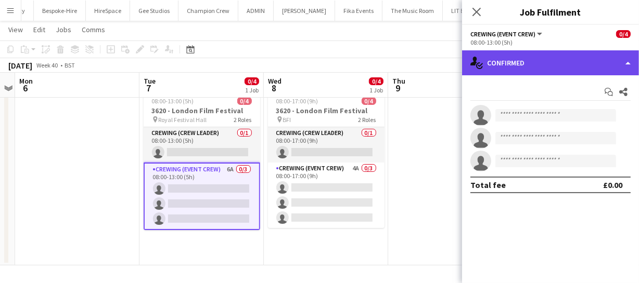
click at [556, 62] on div "single-neutral-actions-check-2 Confirmed" at bounding box center [550, 62] width 177 height 25
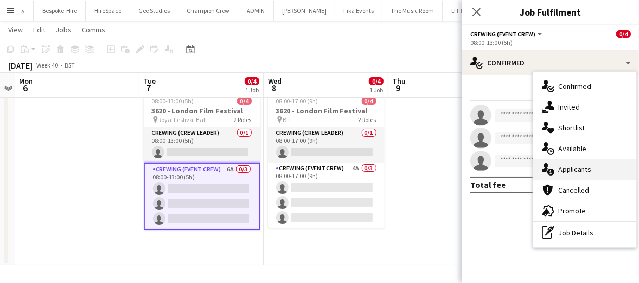
click at [584, 164] on div "single-neutral-actions-information Applicants" at bounding box center [584, 169] width 103 height 21
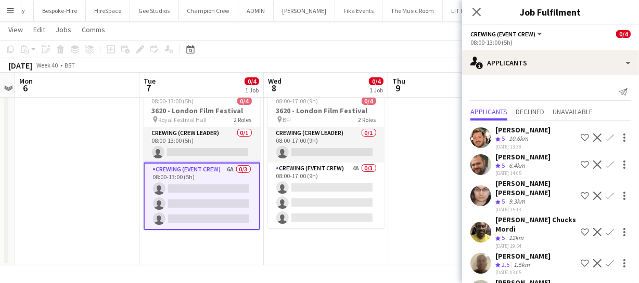
click at [605, 134] on app-icon "Confirm" at bounding box center [609, 138] width 8 height 8
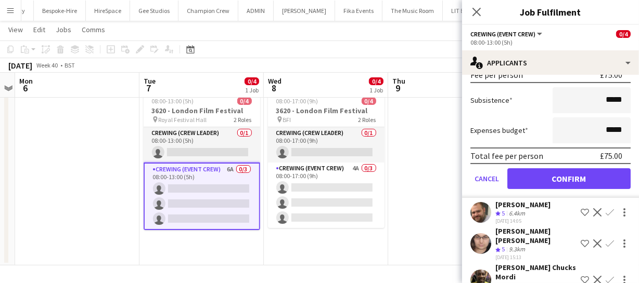
scroll to position [189, 0]
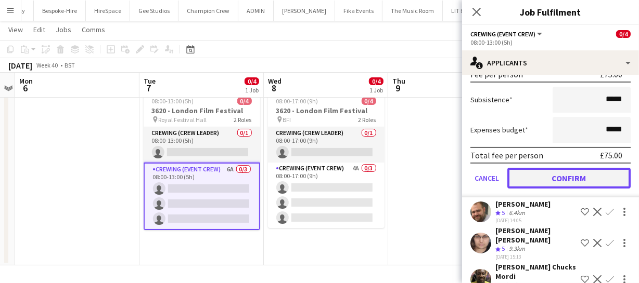
click at [582, 180] on button "Confirm" at bounding box center [568, 178] width 123 height 21
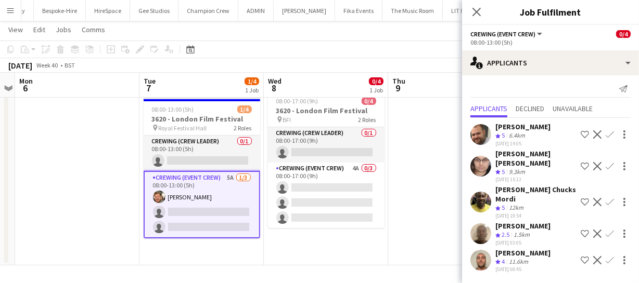
scroll to position [0, 0]
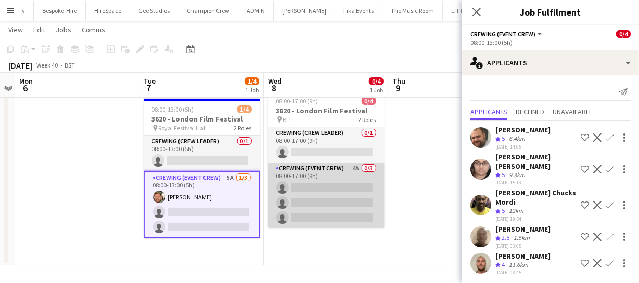
click at [359, 194] on app-card-role "Crewing (Event Crew) 4A 0/3 08:00-17:00 (9h) single-neutral-actions single-neut…" at bounding box center [326, 196] width 116 height 66
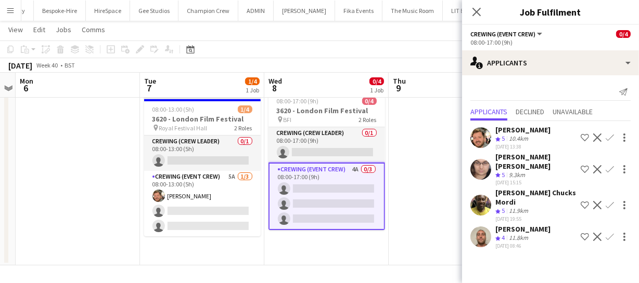
click at [608, 138] on app-icon "Confirm" at bounding box center [609, 138] width 8 height 8
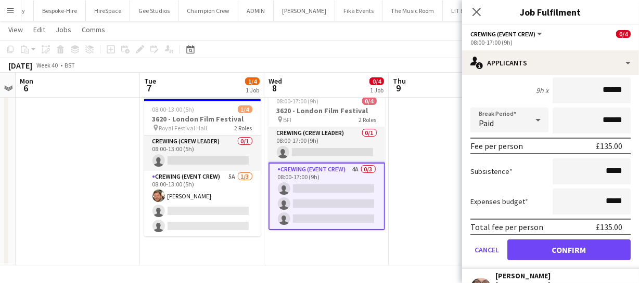
scroll to position [189, 0]
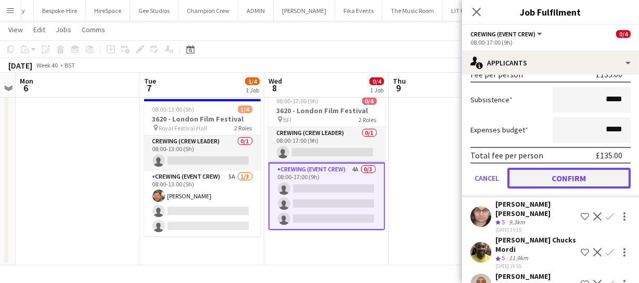
click at [574, 173] on button "Confirm" at bounding box center [568, 178] width 123 height 21
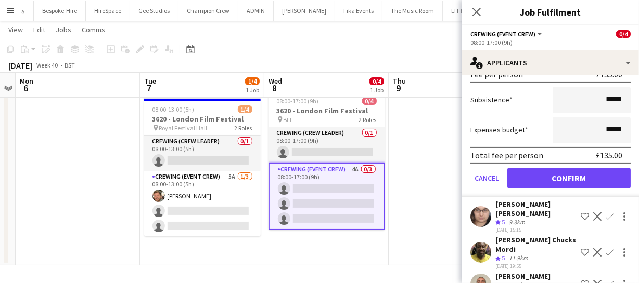
scroll to position [0, 0]
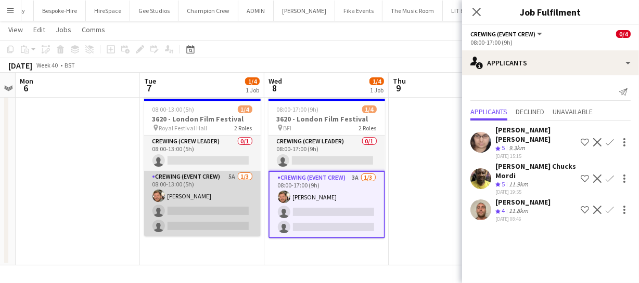
click at [190, 227] on app-card-role "Crewing (Event Crew) 5A 1/3 08:00-13:00 (5h) Adam McCarter single-neutral-actio…" at bounding box center [202, 204] width 116 height 66
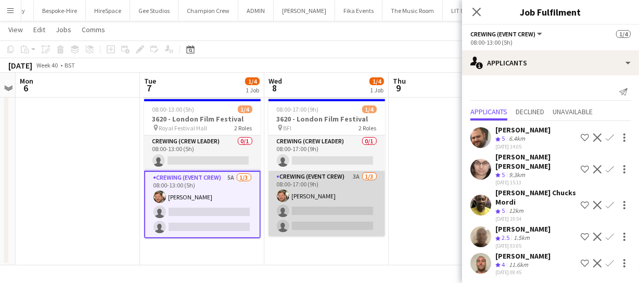
click at [359, 221] on app-card-role "Crewing (Event Crew) 3A 1/3 08:00-17:00 (9h) Adam McCarter single-neutral-actio…" at bounding box center [326, 204] width 116 height 66
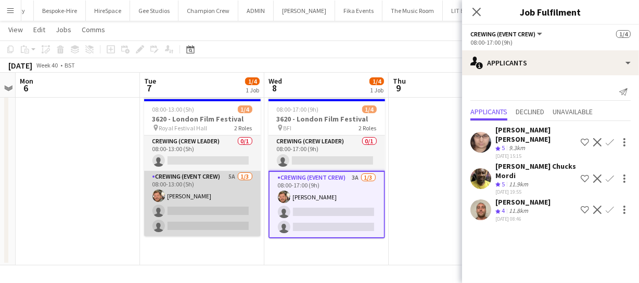
click at [218, 217] on app-card-role "Crewing (Event Crew) 5A 1/3 08:00-13:00 (5h) Adam McCarter single-neutral-actio…" at bounding box center [202, 204] width 116 height 66
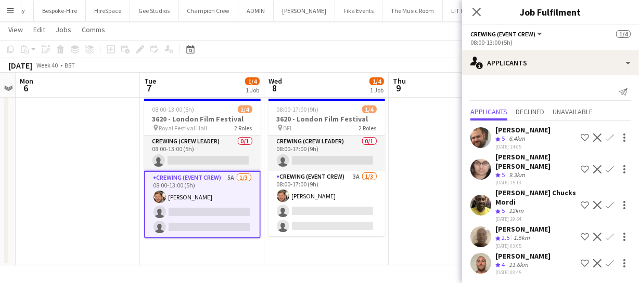
click at [608, 259] on app-icon "Confirm" at bounding box center [609, 263] width 8 height 8
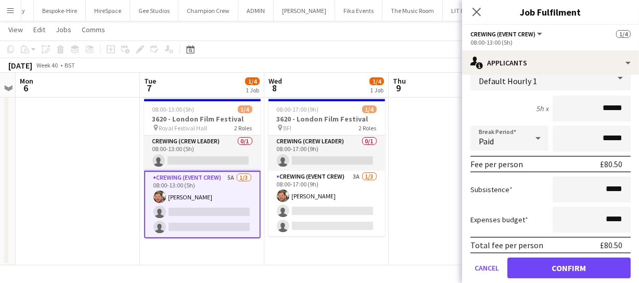
scroll to position [226, 0]
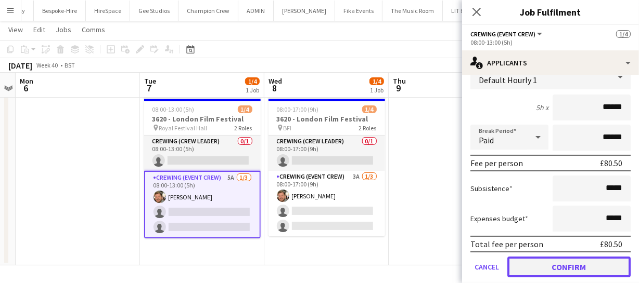
click at [568, 257] on button "Confirm" at bounding box center [568, 267] width 123 height 21
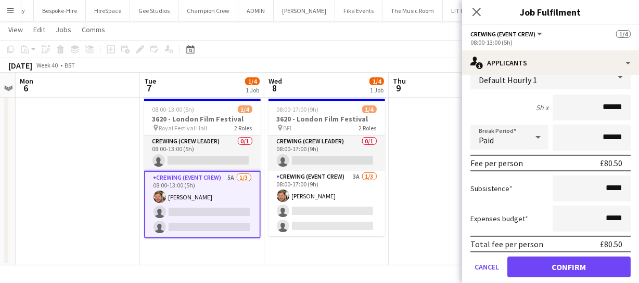
scroll to position [0, 0]
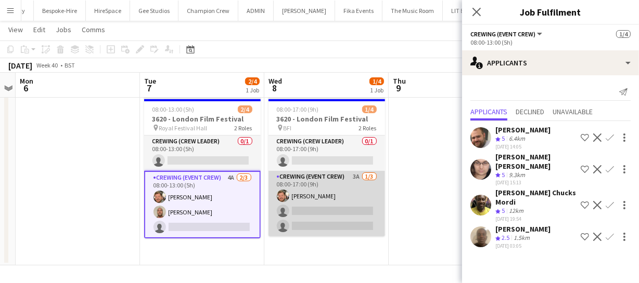
click at [327, 206] on app-card-role "Crewing (Event Crew) 3A 1/3 08:00-17:00 (9h) Adam McCarter single-neutral-actio…" at bounding box center [326, 204] width 116 height 66
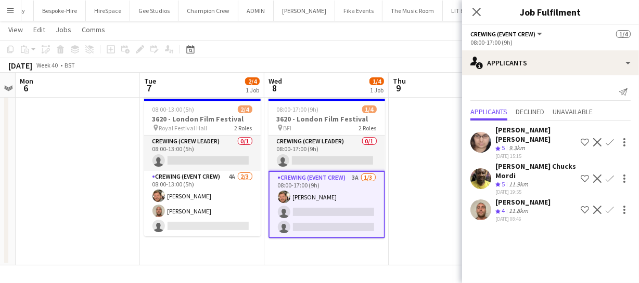
click at [608, 206] on app-icon "Confirm" at bounding box center [609, 210] width 8 height 8
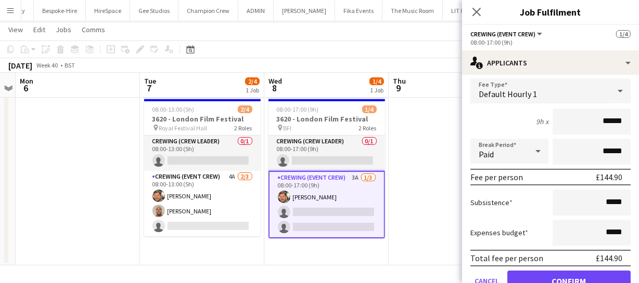
scroll to position [173, 0]
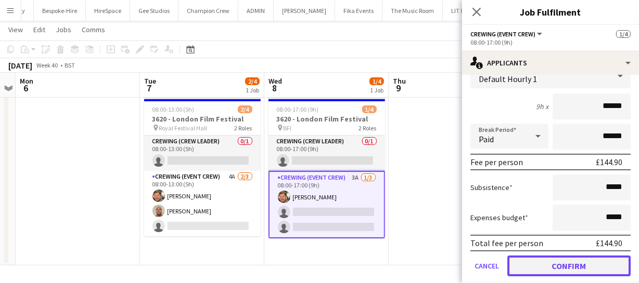
click at [567, 257] on button "Confirm" at bounding box center [568, 266] width 123 height 21
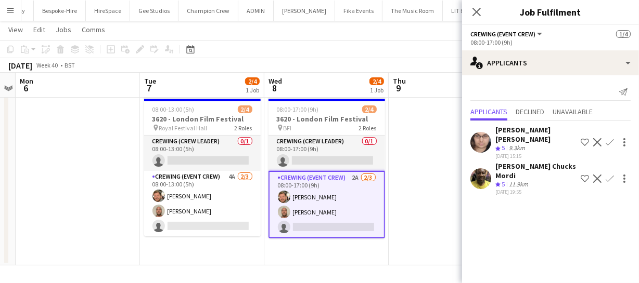
scroll to position [0, 0]
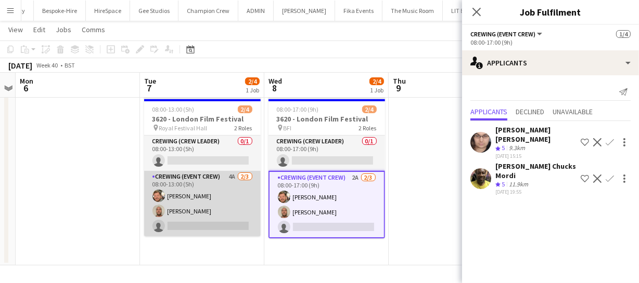
click at [215, 212] on app-card-role "Crewing (Event Crew) 4A 2/3 08:00-13:00 (5h) Adam McCarter Stephen Lyle single-…" at bounding box center [202, 204] width 116 height 66
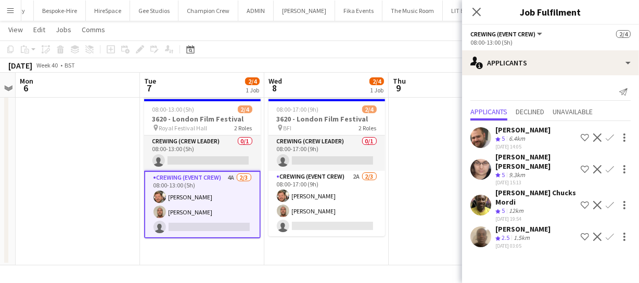
click at [607, 138] on app-icon "Confirm" at bounding box center [609, 138] width 8 height 8
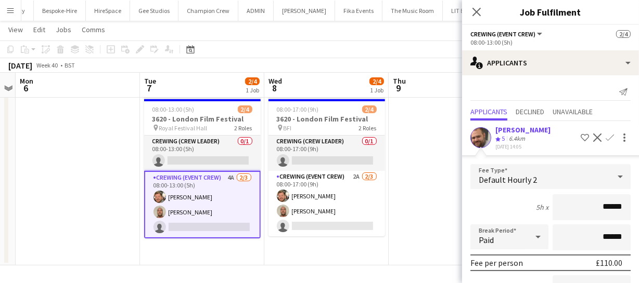
drag, startPoint x: 618, startPoint y: 203, endPoint x: 564, endPoint y: 206, distance: 53.6
click at [565, 206] on input "******" at bounding box center [591, 207] width 78 height 26
type input "*****"
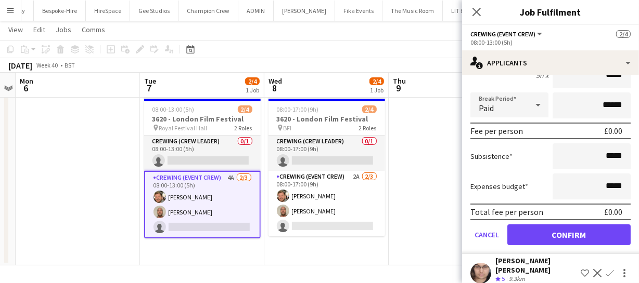
scroll to position [141, 0]
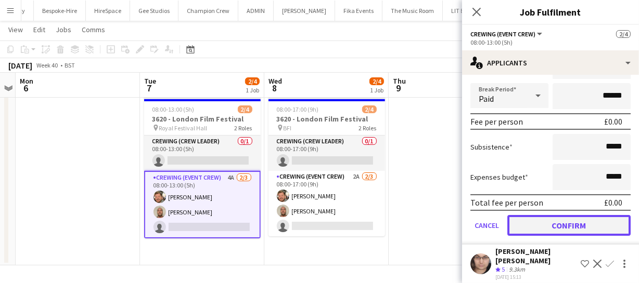
click at [558, 224] on button "Confirm" at bounding box center [568, 225] width 123 height 21
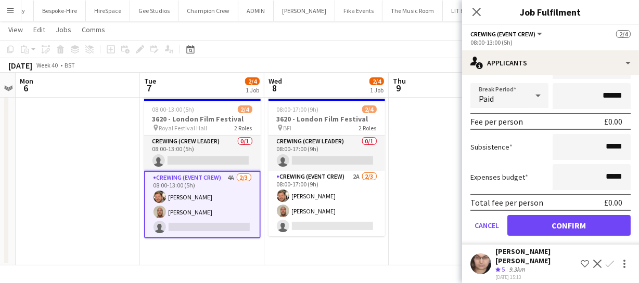
scroll to position [0, 0]
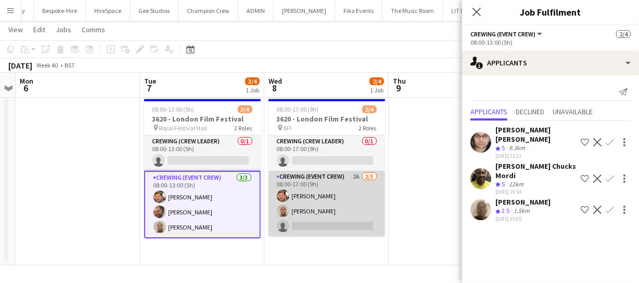
click at [328, 213] on app-card-role "Crewing (Event Crew) 2A 2/3 08:00-17:00 (9h) Adam McCarter Stephen Lyle single-…" at bounding box center [326, 204] width 116 height 66
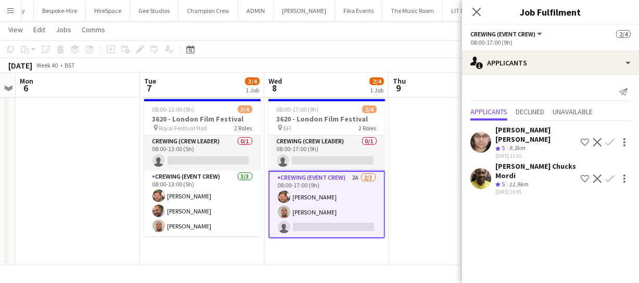
click at [608, 138] on app-icon "Confirm" at bounding box center [609, 142] width 8 height 8
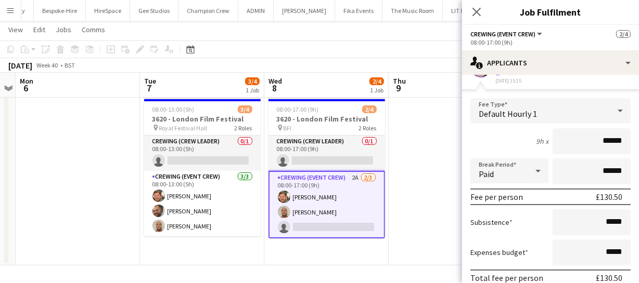
scroll to position [94, 0]
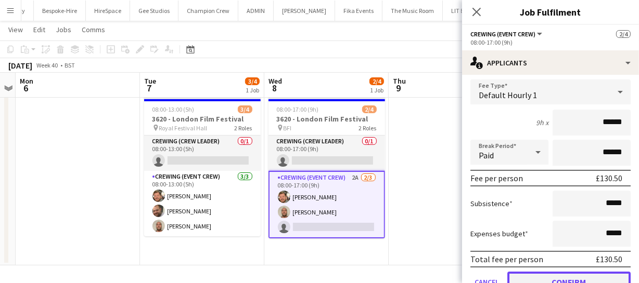
click at [574, 272] on button "Confirm" at bounding box center [568, 282] width 123 height 21
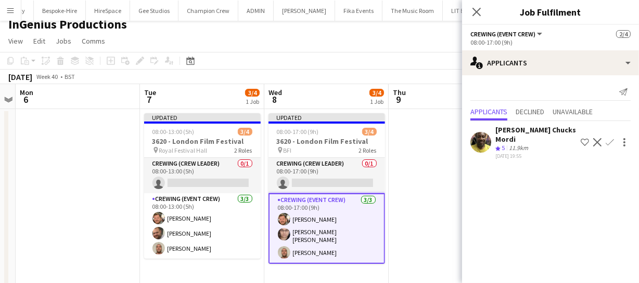
scroll to position [0, 0]
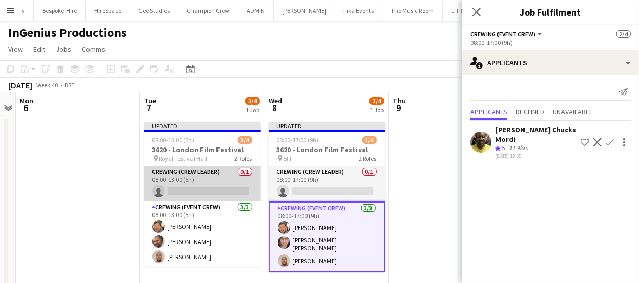
click at [199, 190] on app-card-role "Crewing (Crew Leader) 0/1 08:00-13:00 (5h) single-neutral-actions" at bounding box center [202, 183] width 116 height 35
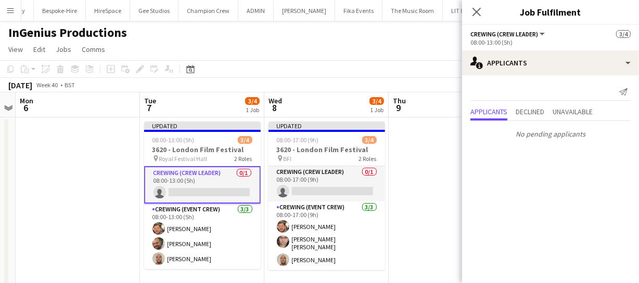
click at [198, 197] on app-card-role "Crewing (Crew Leader) 0/1 08:00-13:00 (5h) single-neutral-actions" at bounding box center [202, 184] width 116 height 37
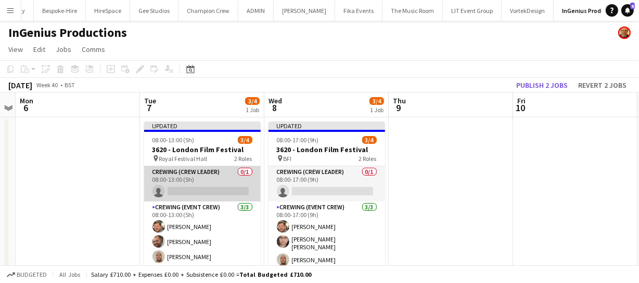
click at [187, 190] on app-card-role "Crewing (Crew Leader) 0/1 08:00-13:00 (5h) single-neutral-actions" at bounding box center [202, 183] width 116 height 35
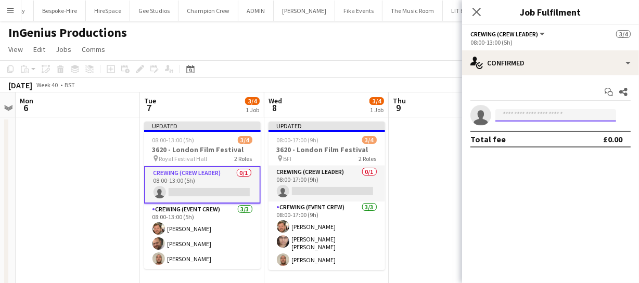
click at [519, 117] on input at bounding box center [555, 115] width 121 height 12
click at [479, 19] on div "Close pop-in" at bounding box center [476, 12] width 29 height 24
click at [478, 15] on icon "Close pop-in" at bounding box center [476, 12] width 10 height 10
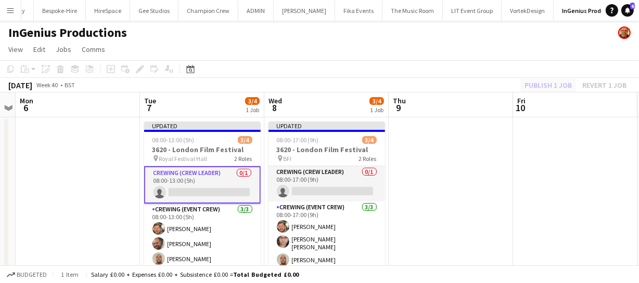
click at [542, 79] on div "Publish 1 job Revert 1 job" at bounding box center [575, 86] width 127 height 14
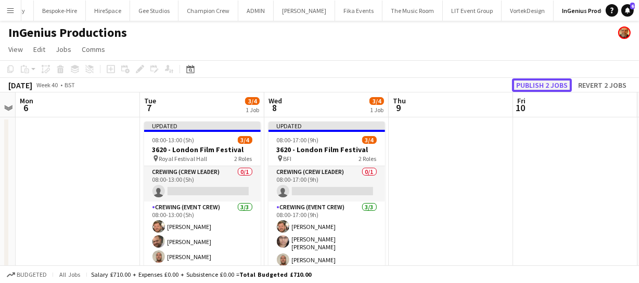
click at [542, 79] on button "Publish 2 jobs" at bounding box center [542, 86] width 60 height 14
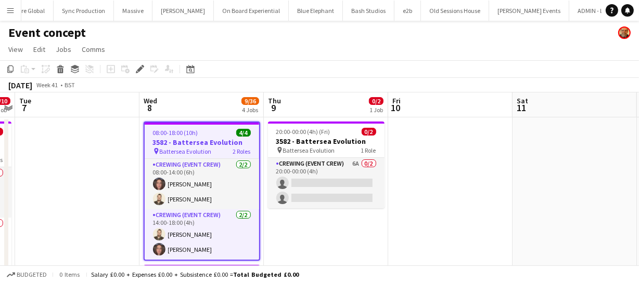
scroll to position [0, 1706]
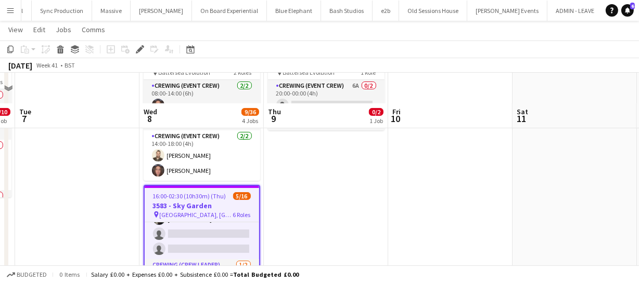
scroll to position [47, 0]
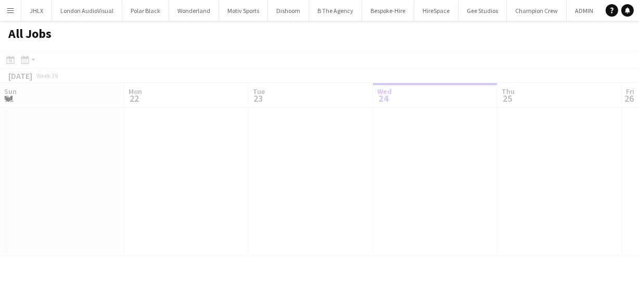
scroll to position [0, 249]
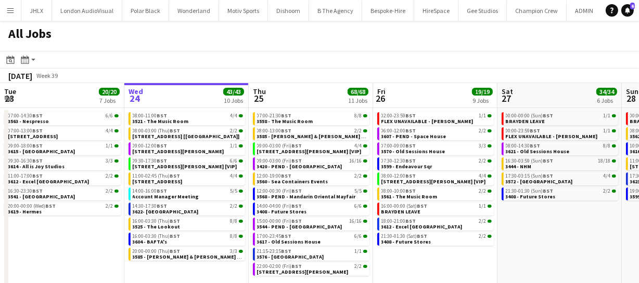
drag, startPoint x: 530, startPoint y: 225, endPoint x: 358, endPoint y: 215, distance: 171.9
click at [340, 219] on app-calendar-viewport "Sun 21 49/51 12 Jobs Mon 22 55/56 9 Jobs Tue 23 20/20 7 Jobs Wed 24 43/43 10 Jo…" at bounding box center [319, 203] width 639 height 240
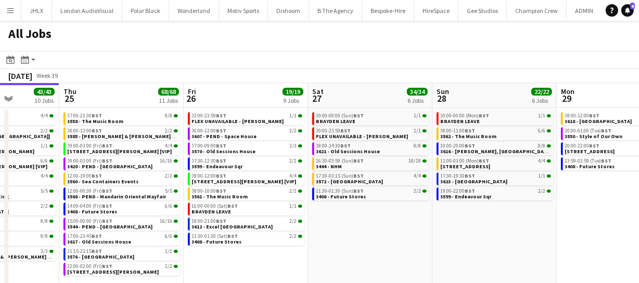
click at [352, 226] on app-calendar-viewport "Sun 21 49/51 12 Jobs Mon 22 55/56 9 Jobs Tue 23 20/20 7 Jobs Wed 24 43/43 10 Jo…" at bounding box center [319, 203] width 639 height 240
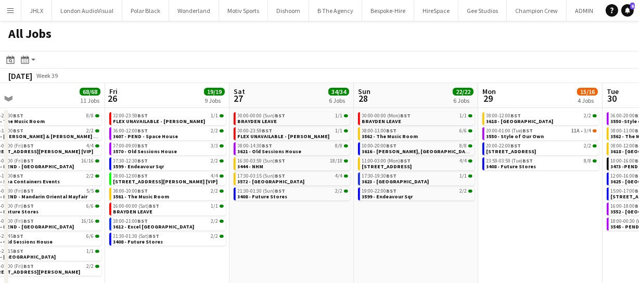
drag, startPoint x: 485, startPoint y: 252, endPoint x: 462, endPoint y: 252, distance: 22.9
click at [437, 254] on app-calendar-viewport "Tue 23 20/20 7 Jobs Wed 24 43/43 10 Jobs Thu 25 68/68 11 Jobs Fri 26 19/19 9 Jo…" at bounding box center [319, 203] width 639 height 240
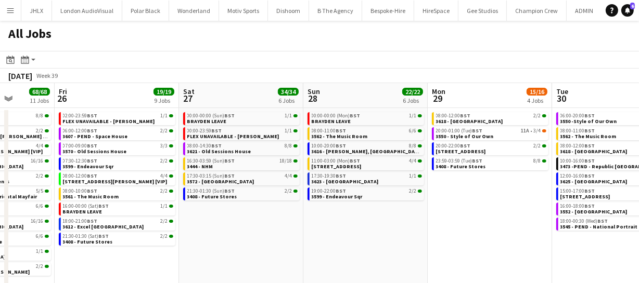
click at [380, 235] on app-calendar-viewport "Tue 23 20/20 7 Jobs Wed 24 43/43 10 Jobs Thu 25 68/68 11 Jobs Fri 26 19/19 9 Jo…" at bounding box center [319, 203] width 639 height 240
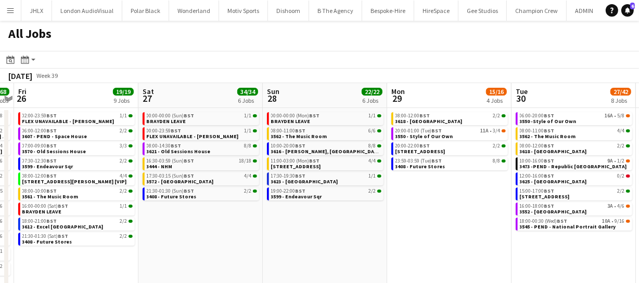
click at [380, 233] on app-calendar-viewport "Tue 23 20/20 7 Jobs Wed 24 43/43 10 Jobs Thu 25 68/68 11 Jobs Fri 26 19/19 9 Jo…" at bounding box center [319, 203] width 639 height 240
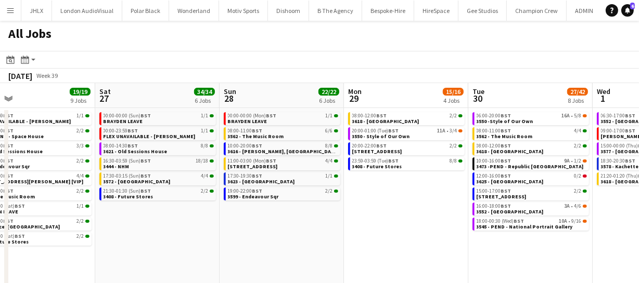
drag, startPoint x: 404, startPoint y: 244, endPoint x: 433, endPoint y: 254, distance: 30.3
click at [377, 246] on app-calendar-viewport "Tue 23 20/20 7 Jobs Wed 24 43/43 10 Jobs Thu 25 68/68 11 Jobs Fri 26 19/19 9 Jo…" at bounding box center [319, 203] width 639 height 240
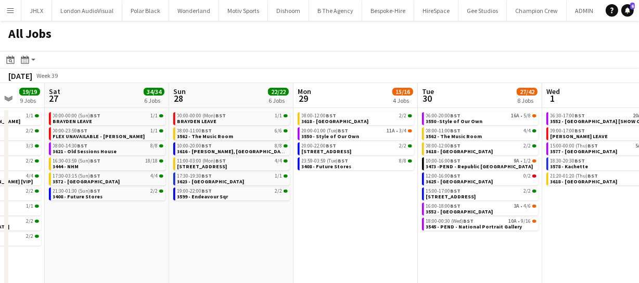
click at [379, 254] on app-all-jobs "All Jobs Date picker SEP 2025 SEP 2025 Monday M Tuesday T Wednesday W Thursday …" at bounding box center [319, 172] width 639 height 303
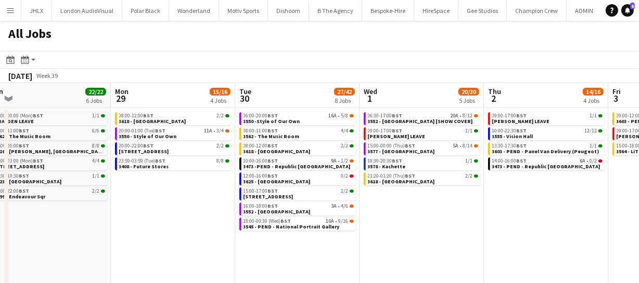
drag, startPoint x: 512, startPoint y: 251, endPoint x: 402, endPoint y: 249, distance: 110.3
click at [393, 249] on app-calendar-viewport "Thu 25 68/68 11 Jobs Fri 26 19/19 9 Jobs Sat 27 34/34 6 Jobs Sun 28 22/22 6 Job…" at bounding box center [319, 203] width 639 height 240
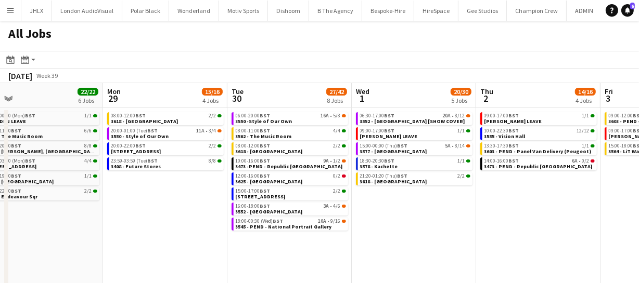
drag, startPoint x: 447, startPoint y: 249, endPoint x: 370, endPoint y: 249, distance: 76.4
click at [367, 249] on app-calendar-viewport "Thu 25 68/68 11 Jobs Fri 26 19/19 9 Jobs Sat 27 34/34 6 Jobs Sun 28 22/22 6 Job…" at bounding box center [319, 203] width 639 height 240
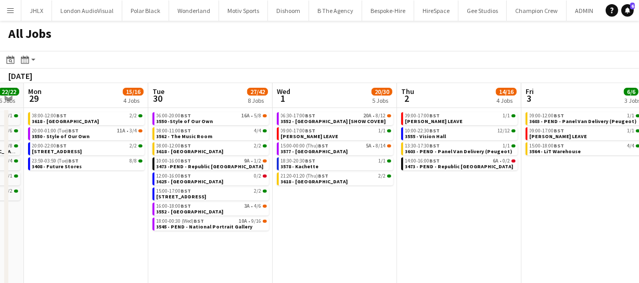
drag, startPoint x: 385, startPoint y: 248, endPoint x: 375, endPoint y: 248, distance: 9.9
click at [367, 248] on app-calendar-viewport "Thu 25 68/68 11 Jobs Fri 26 19/19 9 Jobs Sat 27 34/34 6 Jobs Sun 28 22/22 6 Job…" at bounding box center [319, 203] width 639 height 240
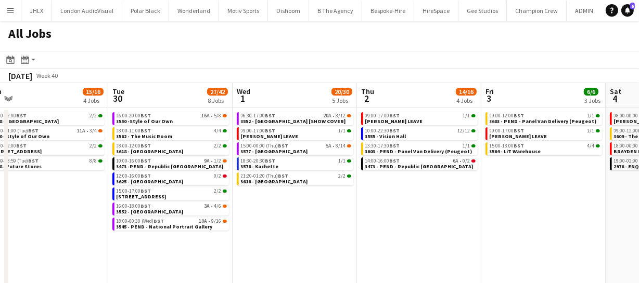
click at [338, 247] on app-calendar-viewport "Sat 27 34/34 6 Jobs Sun 28 22/22 6 Jobs Mon 29 15/16 4 Jobs Tue 30 27/42 8 Jobs…" at bounding box center [319, 203] width 639 height 240
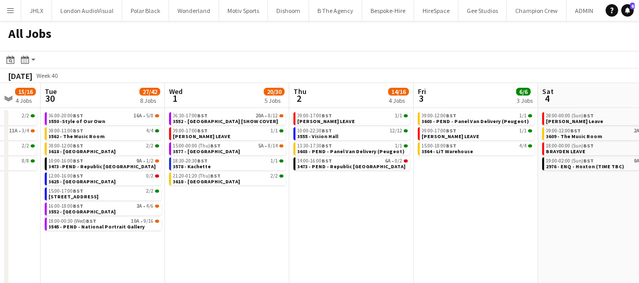
click at [313, 244] on app-calendar-viewport "Sat 27 34/34 6 Jobs Sun 28 22/22 6 Jobs Mon 29 15/16 4 Jobs Tue 30 27/42 8 Jobs…" at bounding box center [319, 203] width 639 height 240
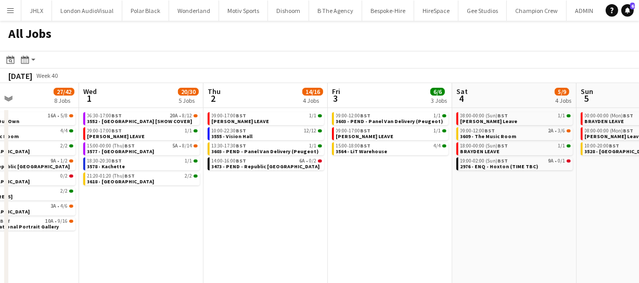
click at [428, 241] on app-date-cell "09:00-12:00 BST 1/1 3603 - PEND - Panel Van Delivery (Peugeot) 09:00-17:00 BST …" at bounding box center [390, 215] width 124 height 215
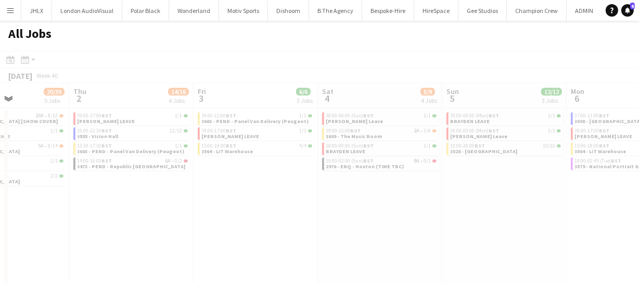
drag, startPoint x: 428, startPoint y: 241, endPoint x: 294, endPoint y: 239, distance: 134.2
click at [261, 236] on app-calendar-viewport "Mon 29 15/16 4 Jobs Tue 30 27/42 8 Jobs Wed 1 20/30 5 Jobs Thu 2 14/16 4 Jobs F…" at bounding box center [319, 203] width 639 height 240
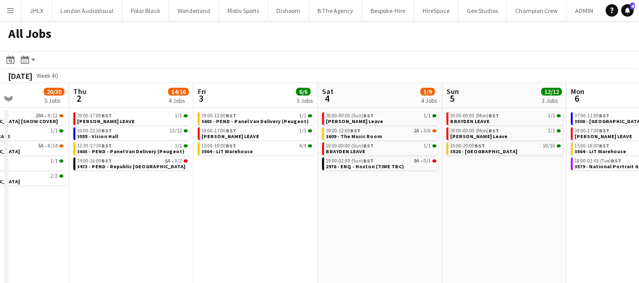
drag, startPoint x: 418, startPoint y: 240, endPoint x: 408, endPoint y: 237, distance: 10.9
click at [375, 239] on app-calendar-viewport "Mon 29 15/16 4 Jobs Tue 30 27/42 8 Jobs Wed 1 20/30 5 Jobs Thu 2 14/16 4 Jobs F…" at bounding box center [319, 203] width 639 height 240
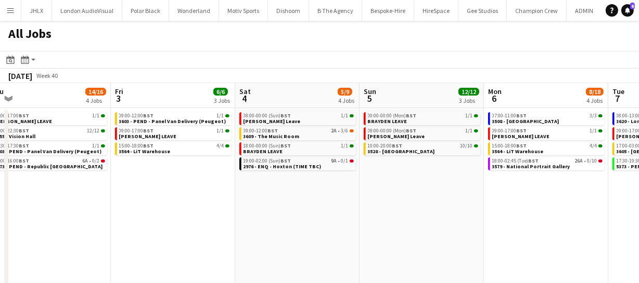
drag, startPoint x: 408, startPoint y: 237, endPoint x: 348, endPoint y: 238, distance: 59.8
click at [342, 239] on app-calendar-viewport "Mon 29 15/16 4 Jobs Tue 30 27/42 8 Jobs Wed 1 20/30 5 Jobs Thu 2 14/16 4 Jobs F…" at bounding box center [319, 203] width 639 height 240
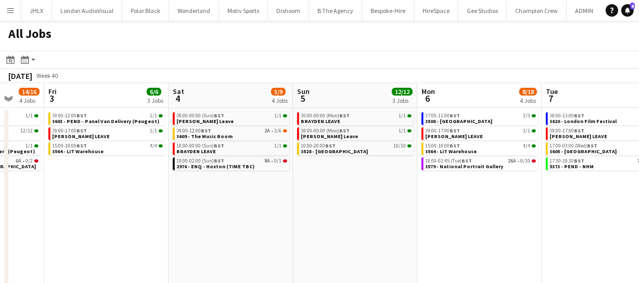
drag, startPoint x: 397, startPoint y: 239, endPoint x: 330, endPoint y: 240, distance: 66.6
click at [336, 240] on app-calendar-viewport "Mon 29 15/16 4 Jobs Tue 30 27/42 8 Jobs Wed 1 20/30 5 Jobs Thu 2 14/16 4 Jobs F…" at bounding box center [319, 203] width 639 height 240
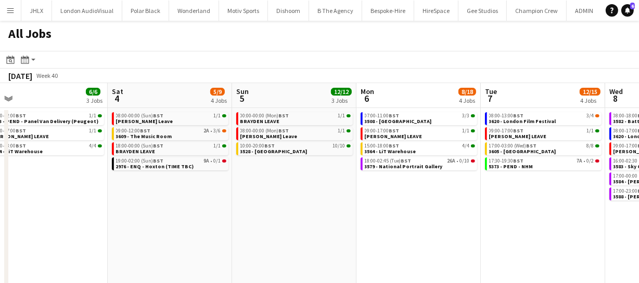
click at [275, 240] on app-calendar-viewport "Wed 1 20/30 5 Jobs Thu 2 14/16 4 Jobs Fri 3 6/6 3 Jobs Sat 4 5/9 4 Jobs Sun 5 1…" at bounding box center [319, 203] width 639 height 240
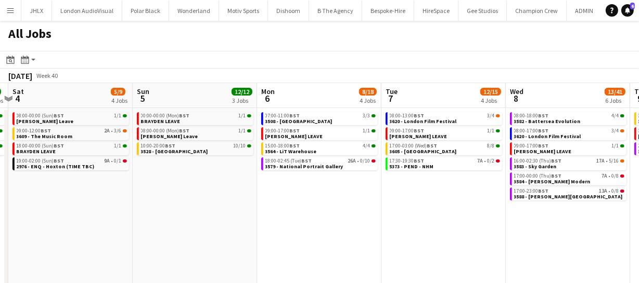
click at [307, 244] on app-calendar-viewport "Wed 1 20/30 5 Jobs Thu 2 14/16 4 Jobs Fri 3 6/6 3 Jobs Sat 4 5/9 4 Jobs Sun 5 1…" at bounding box center [319, 203] width 639 height 240
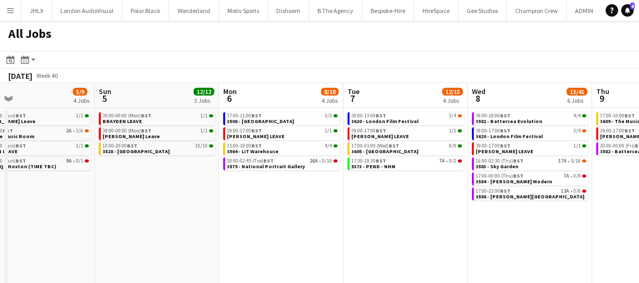
click at [299, 244] on app-calendar-viewport "Wed 1 20/30 5 Jobs Thu 2 14/16 4 Jobs Fri 3 6/6 3 Jobs Sat 4 5/9 4 Jobs Sun 5 1…" at bounding box center [319, 203] width 639 height 240
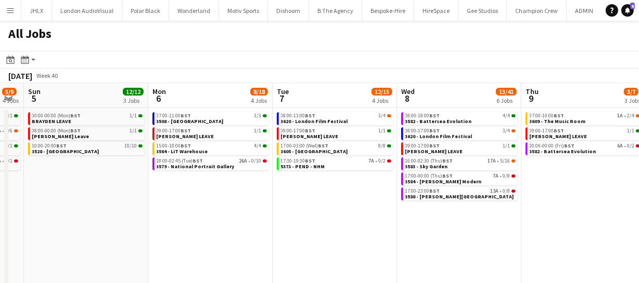
click at [285, 244] on app-all-jobs "All Jobs Date picker SEP 2025 SEP 2025 Monday M Tuesday T Wednesday W Thursday …" at bounding box center [319, 172] width 639 height 303
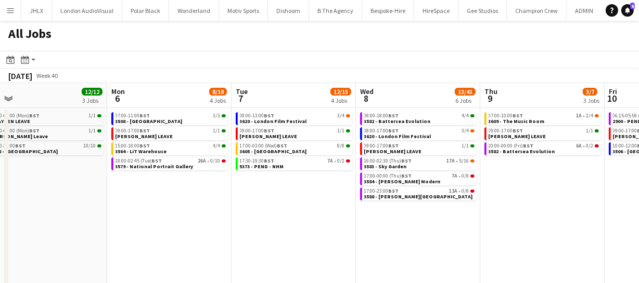
click at [343, 250] on app-calendar-viewport "Fri 3 6/6 3 Jobs Sat 4 5/9 4 Jobs Sun 5 12/12 3 Jobs Mon 6 8/18 4 Jobs Tue 7 12…" at bounding box center [319, 203] width 639 height 240
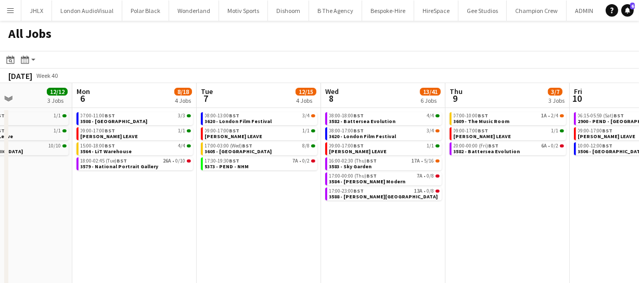
click at [332, 247] on app-calendar-viewport "Fri 3 6/6 3 Jobs Sat 4 5/9 4 Jobs Sun 5 12/12 3 Jobs Mon 6 8/18 4 Jobs Tue 7 12…" at bounding box center [319, 203] width 639 height 240
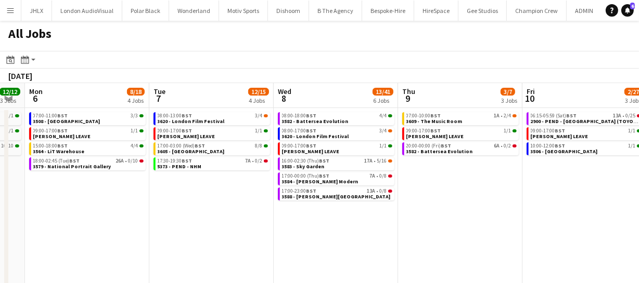
click at [335, 241] on app-calendar-viewport "Fri 3 6/6 3 Jobs Sat 4 5/9 4 Jobs Sun 5 12/12 3 Jobs Mon 6 8/18 4 Jobs Tue 7 12…" at bounding box center [319, 203] width 639 height 240
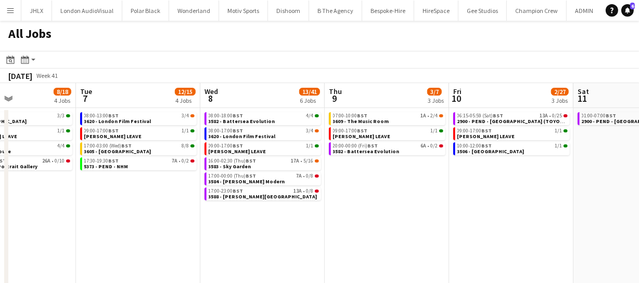
click at [390, 241] on app-calendar-viewport "Fri 3 6/6 3 Jobs Sat 4 5/9 4 Jobs Sun 5 12/12 3 Jobs Mon 6 8/18 4 Jobs Tue 7 12…" at bounding box center [319, 203] width 639 height 240
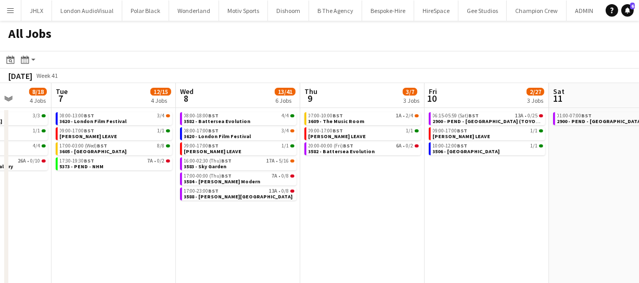
drag, startPoint x: 376, startPoint y: 240, endPoint x: 364, endPoint y: 240, distance: 12.0
click at [319, 239] on app-calendar-viewport "Fri 3 6/6 3 Jobs Sat 4 5/9 4 Jobs Sun 5 12/12 3 Jobs Mon 6 8/18 4 Jobs Tue 7 12…" at bounding box center [319, 203] width 639 height 240
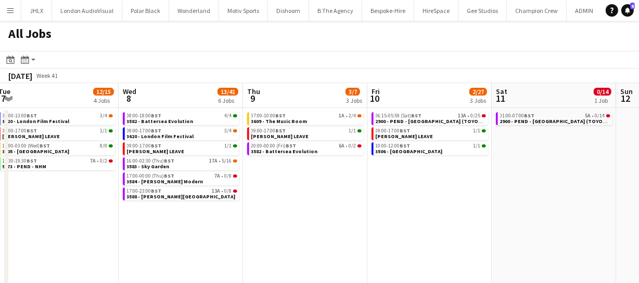
drag, startPoint x: 322, startPoint y: 240, endPoint x: 373, endPoint y: 238, distance: 51.0
click at [312, 240] on app-calendar-viewport "Fri 3 6/6 3 Jobs Sat 4 5/9 4 Jobs Sun 5 12/12 3 Jobs Mon 6 8/18 4 Jobs Tue 7 12…" at bounding box center [319, 203] width 639 height 240
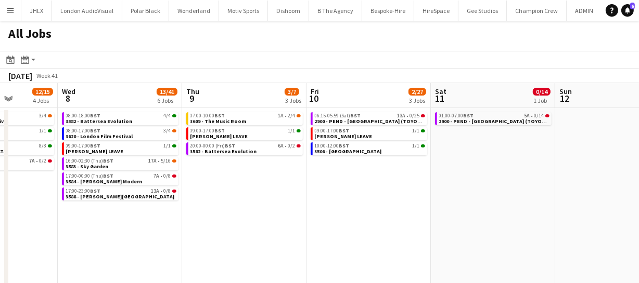
drag, startPoint x: 345, startPoint y: 240, endPoint x: 368, endPoint y: 238, distance: 23.0
click at [308, 239] on app-calendar-viewport "Sun 5 12/12 3 Jobs Mon 6 8/18 4 Jobs Tue 7 12/15 4 Jobs Wed 8 13/41 6 Jobs Thu …" at bounding box center [319, 203] width 639 height 240
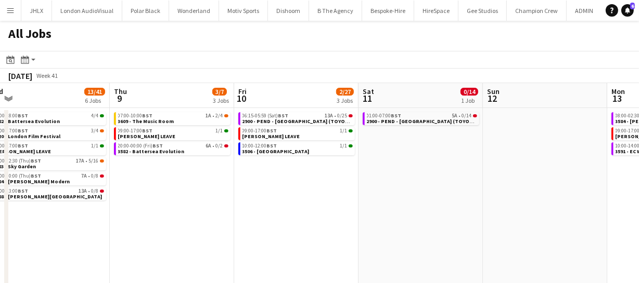
click at [307, 239] on app-calendar-viewport "Sun 5 12/12 3 Jobs Mon 6 8/18 4 Jobs Tue 7 12/15 4 Jobs Wed 8 13/41 6 Jobs Thu …" at bounding box center [319, 203] width 639 height 240
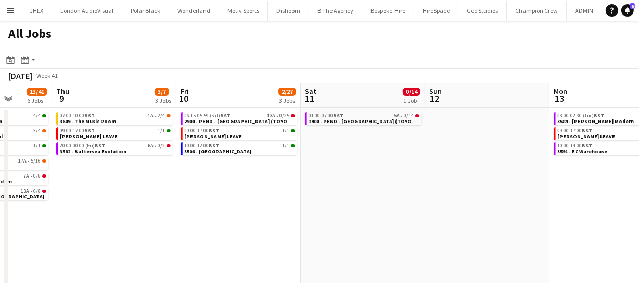
drag, startPoint x: 322, startPoint y: 240, endPoint x: 356, endPoint y: 242, distance: 33.8
click at [320, 240] on app-calendar-viewport "Sun 5 12/12 3 Jobs Mon 6 8/18 4 Jobs Tue 7 12/15 4 Jobs Wed 8 13/41 6 Jobs Thu …" at bounding box center [319, 203] width 639 height 240
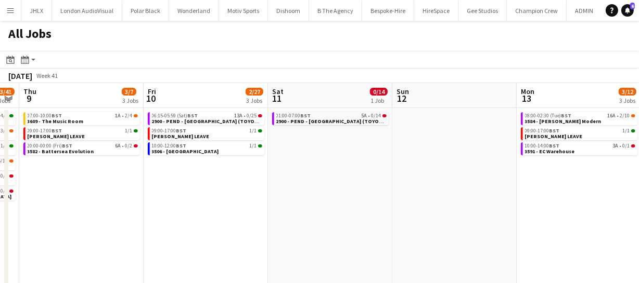
drag, startPoint x: 336, startPoint y: 242, endPoint x: 341, endPoint y: 246, distance: 6.3
click at [317, 243] on app-calendar-viewport "Sun 5 12/12 3 Jobs Mon 6 8/18 4 Jobs Tue 7 12/15 4 Jobs Wed 8 13/41 6 Jobs Thu …" at bounding box center [319, 203] width 639 height 240
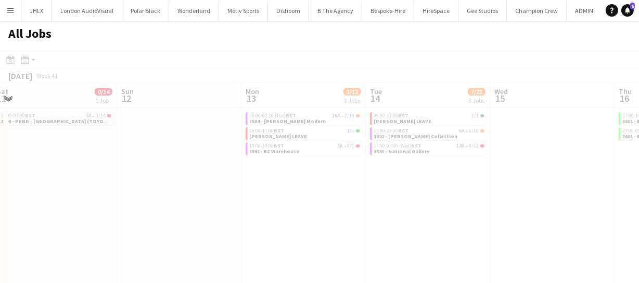
drag, startPoint x: 317, startPoint y: 245, endPoint x: 282, endPoint y: 245, distance: 34.3
click at [282, 245] on app-all-jobs "All Jobs Date picker SEP 2025 SEP 2025 Monday M Tuesday T Wednesday W Thursday …" at bounding box center [319, 172] width 639 height 303
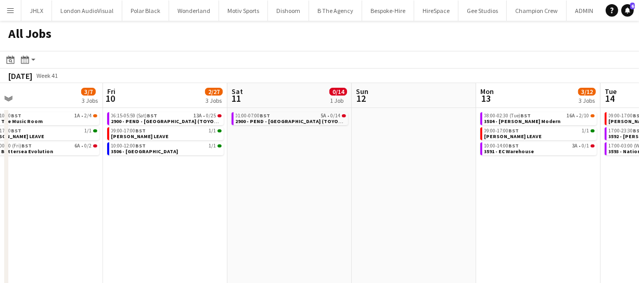
drag, startPoint x: 307, startPoint y: 247, endPoint x: 296, endPoint y: 243, distance: 12.0
click at [255, 245] on app-calendar-viewport "Tue 7 12/15 4 Jobs Wed 8 13/41 6 Jobs Thu 9 3/7 3 Jobs Fri 10 2/27 3 Jobs Sat 1…" at bounding box center [319, 203] width 639 height 240
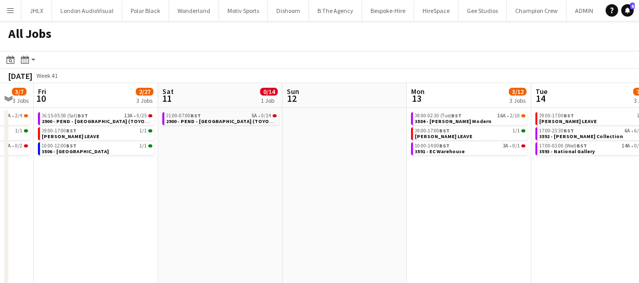
click at [270, 244] on app-calendar-viewport "Tue 7 12/15 4 Jobs Wed 8 13/41 6 Jobs Thu 9 3/7 3 Jobs Fri 10 2/27 3 Jobs Sat 1…" at bounding box center [319, 203] width 639 height 240
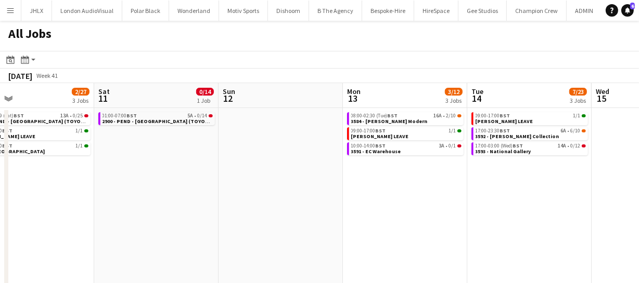
click at [287, 237] on app-calendar-viewport "Tue 7 12/15 4 Jobs Wed 8 13/41 6 Jobs Thu 9 3/7 3 Jobs Fri 10 2/27 3 Jobs Sat 1…" at bounding box center [319, 203] width 639 height 240
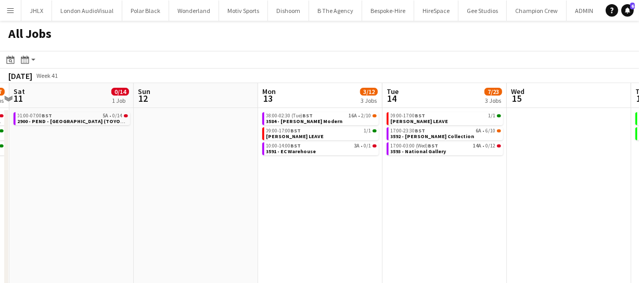
click at [291, 231] on app-calendar-viewport "Tue 7 12/15 4 Jobs Wed 8 13/41 6 Jobs Thu 9 3/7 3 Jobs Fri 10 2/27 3 Jobs Sat 1…" at bounding box center [319, 203] width 639 height 240
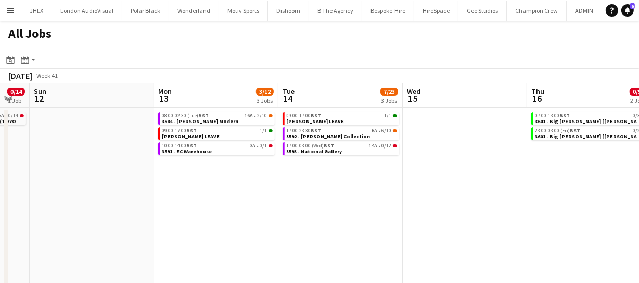
drag, startPoint x: 337, startPoint y: 227, endPoint x: 305, endPoint y: 225, distance: 32.3
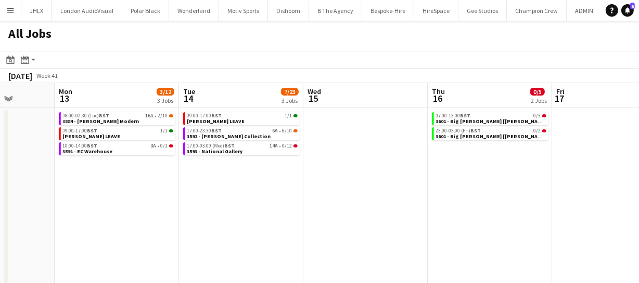
click at [285, 224] on app-calendar-viewport "Thu 9 3/7 3 Jobs Fri 10 2/27 3 Jobs Sat 11 0/14 1 Job Sun 12 Mon 13 3/12 3 Jobs…" at bounding box center [319, 203] width 639 height 240
drag, startPoint x: 346, startPoint y: 229, endPoint x: 324, endPoint y: 228, distance: 21.8
click at [324, 228] on app-calendar-viewport "Thu 9 3/7 3 Jobs Fri 10 2/27 3 Jobs Sat 11 0/14 1 Job Sun 12 Mon 13 3/12 3 Jobs…" at bounding box center [319, 203] width 639 height 240
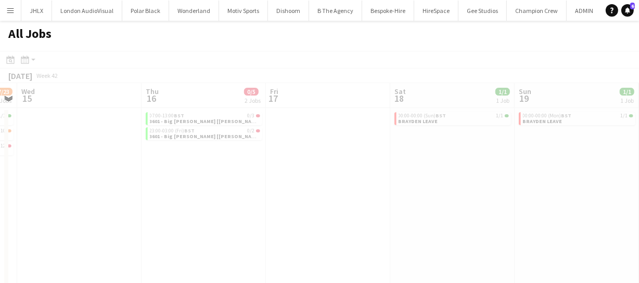
drag, startPoint x: 346, startPoint y: 230, endPoint x: 309, endPoint y: 222, distance: 37.3
click at [240, 226] on app-all-jobs "All Jobs Date picker SEP 2025 SEP 2025 Monday M Tuesday T Wednesday W Thursday …" at bounding box center [319, 172] width 639 height 303
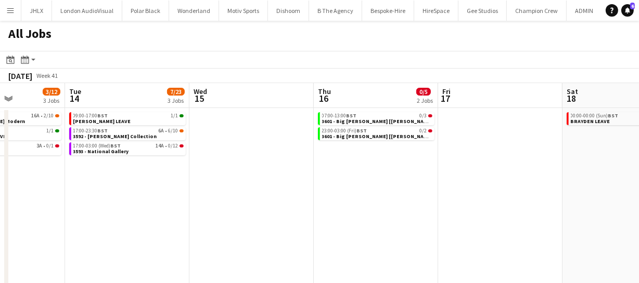
click at [282, 227] on app-calendar-viewport "Sat 11 0/14 1 Job Sun 12 Mon 13 3/12 3 Jobs Tue 14 7/23 3 Jobs Wed 15 Thu 16 0/…" at bounding box center [319, 203] width 639 height 240
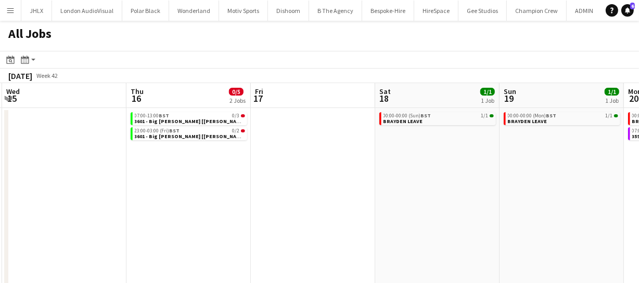
drag, startPoint x: 385, startPoint y: 224, endPoint x: 373, endPoint y: 227, distance: 12.0
click at [323, 226] on app-calendar-viewport "Sat 11 0/14 1 Job Sun 12 Mon 13 3/12 3 Jobs Tue 14 7/23 3 Jobs Wed 15 Thu 16 0/…" at bounding box center [319, 203] width 639 height 240
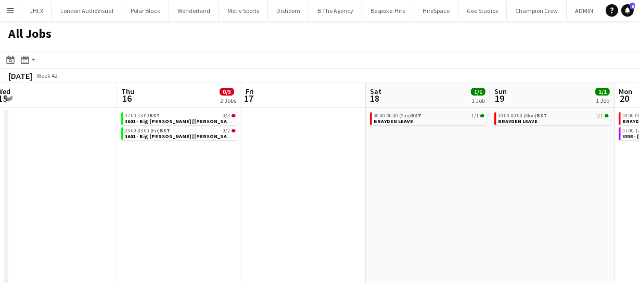
click at [300, 222] on app-calendar-viewport "Sat 11 0/14 1 Job Sun 12 Mon 13 3/12 3 Jobs Tue 14 7/23 3 Jobs Wed 15 Thu 16 0/…" at bounding box center [319, 203] width 639 height 240
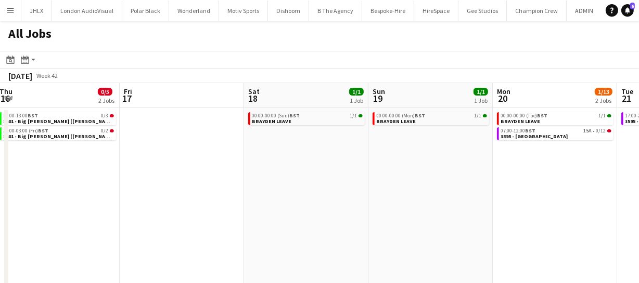
click at [353, 223] on app-calendar-viewport "Mon 13 3/12 3 Jobs Tue 14 7/23 3 Jobs Wed 15 Thu 16 0/5 2 Jobs Fri 17 Sat 18 1/…" at bounding box center [319, 203] width 639 height 240
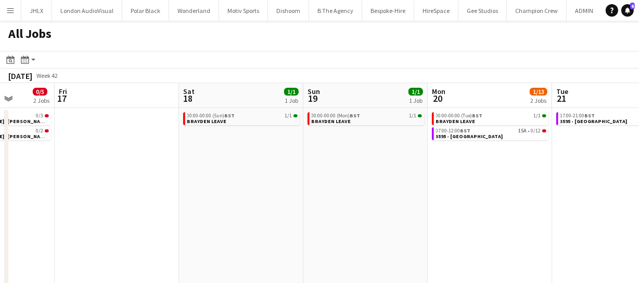
drag, startPoint x: 340, startPoint y: 219, endPoint x: 320, endPoint y: 218, distance: 19.8
click at [320, 218] on app-calendar-viewport "Mon 13 3/12 3 Jobs Tue 14 7/23 3 Jobs Wed 15 Thu 16 0/5 2 Jobs Fri 17 Sat 18 1/…" at bounding box center [319, 203] width 639 height 240
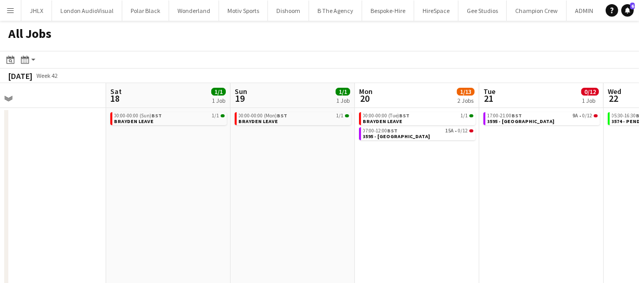
drag, startPoint x: 375, startPoint y: 222, endPoint x: 365, endPoint y: 220, distance: 10.5
click at [331, 220] on app-calendar-viewport "Wed 15 Thu 16 0/5 2 Jobs Fri 17 Sat 18 1/1 1 Job Sun 19 1/1 1 Job Mon 20 1/13 2…" at bounding box center [319, 203] width 639 height 240
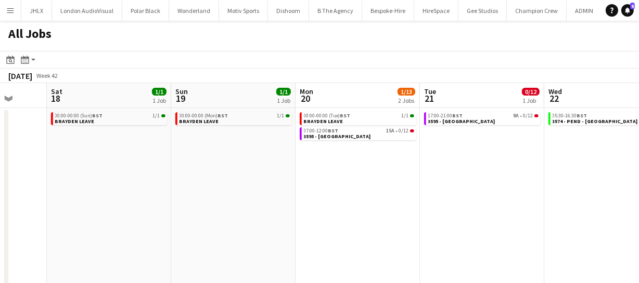
drag, startPoint x: 407, startPoint y: 224, endPoint x: 322, endPoint y: 223, distance: 84.2
click at [322, 223] on app-calendar-viewport "Wed 15 Thu 16 0/5 2 Jobs Fri 17 Sat 18 1/1 1 Job Sun 19 1/1 1 Job Mon 20 1/13 2…" at bounding box center [319, 203] width 639 height 240
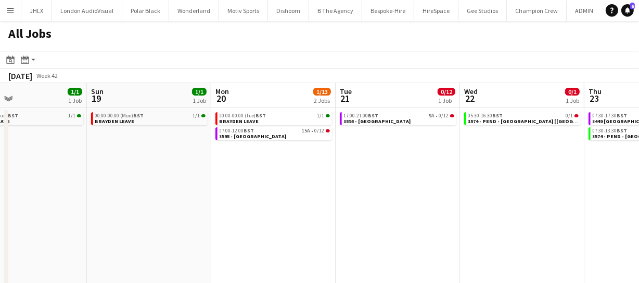
click at [380, 220] on app-calendar-viewport "Wed 15 Thu 16 0/5 2 Jobs Fri 17 Sat 18 1/1 1 Job Sun 19 1/1 1 Job Mon 20 1/13 2…" at bounding box center [319, 203] width 639 height 240
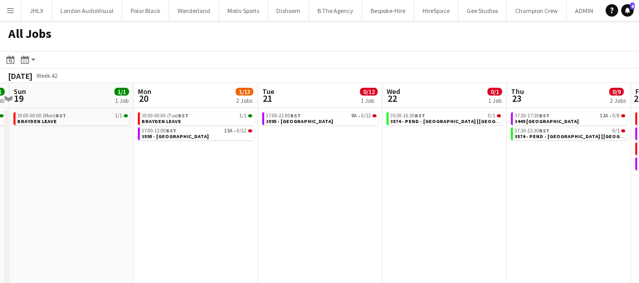
drag, startPoint x: 406, startPoint y: 219, endPoint x: 389, endPoint y: 218, distance: 16.1
click at [386, 218] on app-calendar-viewport "Wed 15 Thu 16 0/5 2 Jobs Fri 17 Sat 18 1/1 1 Job Sun 19 1/1 1 Job Mon 20 1/13 2…" at bounding box center [319, 203] width 639 height 240
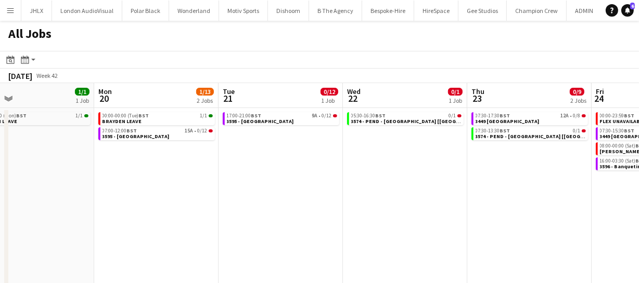
click at [374, 218] on app-calendar-viewport "Fri 17 Sat 18 1/1 1 Job Sun 19 1/1 1 Job Mon 20 1/13 2 Jobs Tue 21 0/12 1 Job W…" at bounding box center [319, 203] width 639 height 240
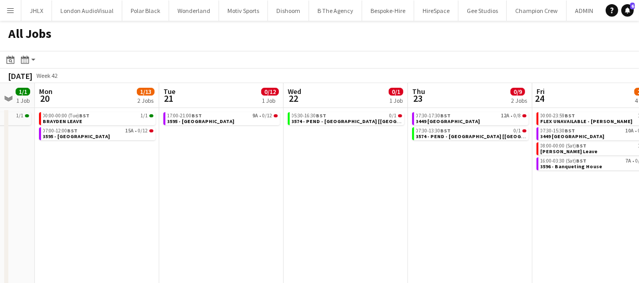
click at [372, 222] on app-calendar-viewport "Fri 17 Sat 18 1/1 1 Job Sun 19 1/1 1 Job Mon 20 1/13 2 Jobs Tue 21 0/12 1 Job W…" at bounding box center [319, 203] width 639 height 240
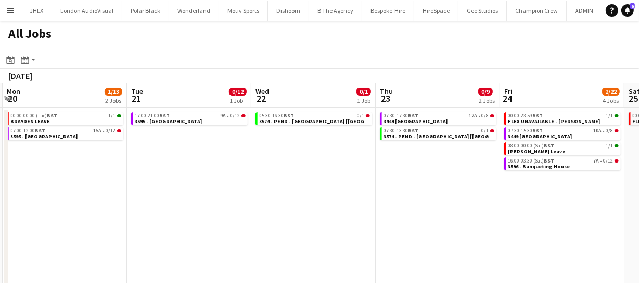
click at [346, 222] on app-calendar-viewport "Fri 17 Sat 18 1/1 1 Job Sun 19 1/1 1 Job Mon 20 1/13 2 Jobs Tue 21 0/12 1 Job W…" at bounding box center [319, 203] width 639 height 240
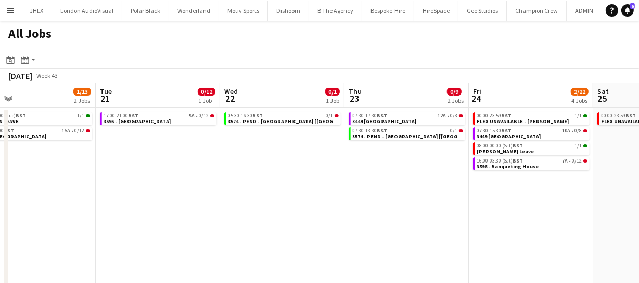
drag, startPoint x: 343, startPoint y: 222, endPoint x: 361, endPoint y: 220, distance: 17.7
click at [332, 220] on app-calendar-viewport "Fri 17 Sat 18 1/1 1 Job Sun 19 1/1 1 Job Mon 20 1/13 2 Jobs Tue 21 0/12 1 Job W…" at bounding box center [319, 203] width 639 height 240
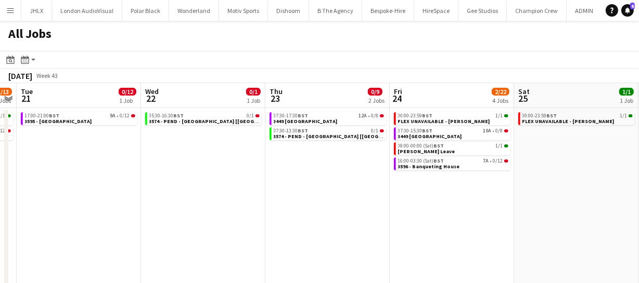
click at [333, 218] on app-all-jobs "All Jobs Date picker SEP 2025 SEP 2025 Monday M Tuesday T Wednesday W Thursday …" at bounding box center [319, 172] width 639 height 303
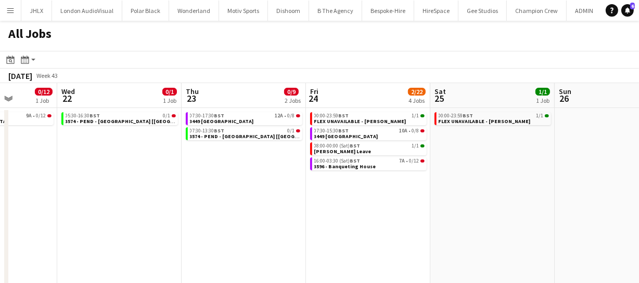
click at [475, 223] on app-calendar-viewport "Sun 19 1/1 1 Job Mon 20 1/13 2 Jobs Tue 21 0/12 1 Job Wed 22 0/1 1 Job Thu 23 0…" at bounding box center [319, 203] width 639 height 240
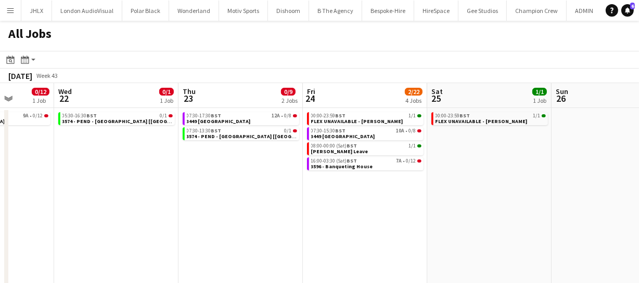
drag, startPoint x: 369, startPoint y: 210, endPoint x: 355, endPoint y: 206, distance: 14.1
click at [339, 208] on app-calendar-viewport "Sun 19 1/1 1 Job Mon 20 1/13 2 Jobs Tue 21 0/12 1 Job Wed 22 0/1 1 Job Thu 23 0…" at bounding box center [319, 203] width 639 height 240
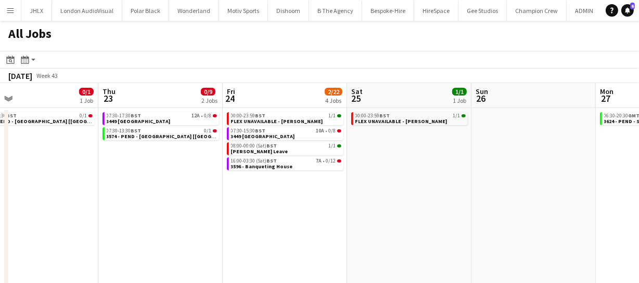
click at [400, 205] on app-calendar-viewport "Sun 19 1/1 1 Job Mon 20 1/13 2 Jobs Tue 21 0/12 1 Job Wed 22 0/1 1 Job Thu 23 0…" at bounding box center [319, 203] width 639 height 240
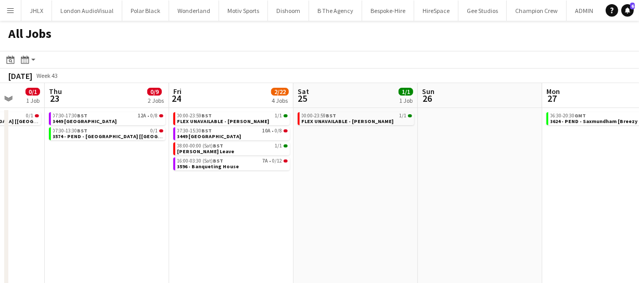
click at [390, 206] on app-calendar-viewport "Sun 19 1/1 1 Job Mon 20 1/13 2 Jobs Tue 21 0/12 1 Job Wed 22 0/1 1 Job Thu 23 0…" at bounding box center [319, 203] width 639 height 240
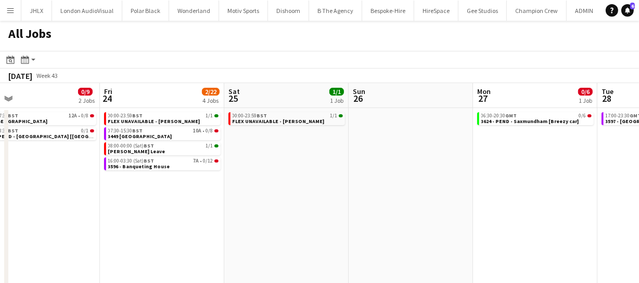
drag, startPoint x: 437, startPoint y: 206, endPoint x: 414, endPoint y: 204, distance: 22.4
click at [421, 205] on app-calendar-viewport "Tue 21 0/12 1 Job Wed 22 0/1 1 Job Thu 23 0/9 2 Jobs Fri 24 2/22 4 Jobs Sat 25 …" at bounding box center [319, 203] width 639 height 240
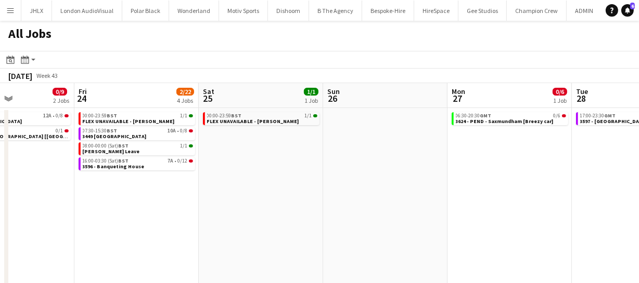
click at [379, 200] on app-calendar-viewport "Tue 21 0/12 1 Job Wed 22 0/1 1 Job Thu 23 0/9 2 Jobs Fri 24 2/22 4 Jobs Sat 25 …" at bounding box center [319, 203] width 639 height 240
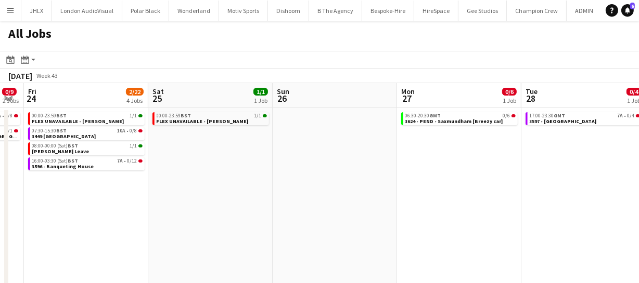
drag, startPoint x: 413, startPoint y: 202, endPoint x: 431, endPoint y: 199, distance: 18.1
click at [412, 202] on app-calendar-viewport "Tue 21 0/12 1 Job Wed 22 0/1 1 Job Thu 23 0/9 2 Jobs Fri 24 2/22 4 Jobs Sat 25 …" at bounding box center [319, 203] width 639 height 240
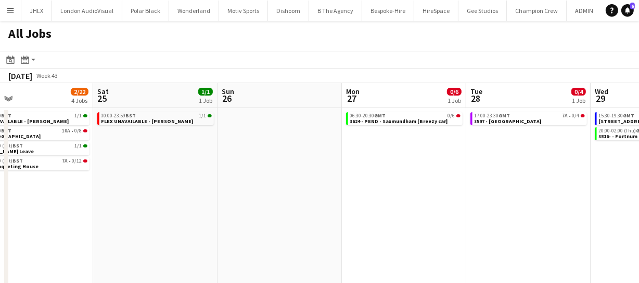
click at [382, 198] on app-calendar-viewport "Tue 21 0/12 1 Job Wed 22 0/1 1 Job Thu 23 0/9 2 Jobs Fri 24 2/22 4 Jobs Sat 25 …" at bounding box center [319, 203] width 639 height 240
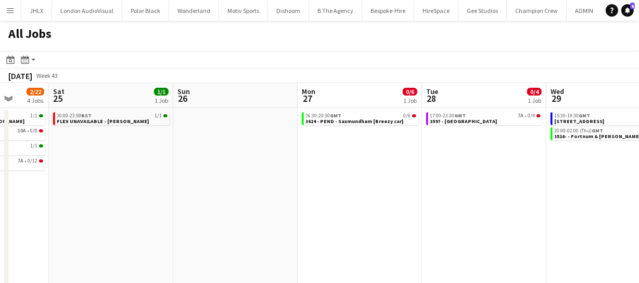
click at [383, 193] on app-calendar-viewport "Tue 21 0/12 1 Job Wed 22 0/1 1 Job Thu 23 0/9 2 Jobs Fri 24 2/22 4 Jobs Sat 25 …" at bounding box center [319, 203] width 639 height 240
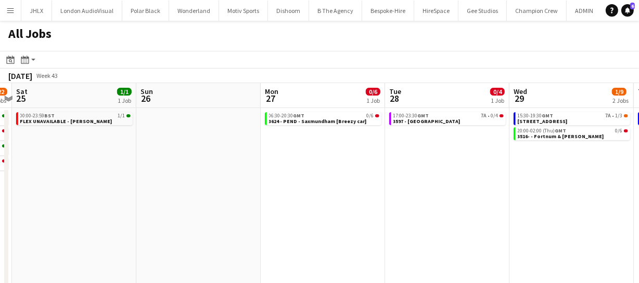
click at [350, 189] on app-all-jobs "All Jobs Date picker SEP 2025 SEP 2025 Monday M Tuesday T Wednesday W Thursday …" at bounding box center [319, 172] width 639 height 303
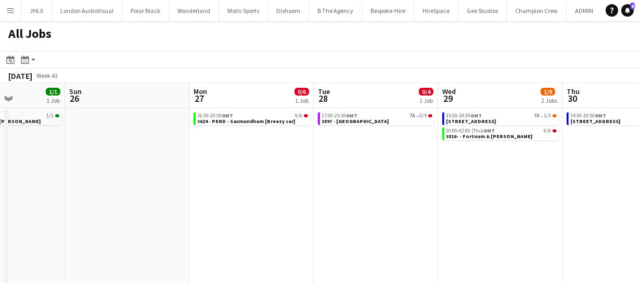
drag, startPoint x: 434, startPoint y: 198, endPoint x: 413, endPoint y: 197, distance: 20.8
click at [395, 198] on app-calendar-viewport "Thu 23 0/9 2 Jobs Fri 24 2/22 4 Jobs Sat 25 1/1 1 Job Sun 26 Mon 27 0/6 1 Job T…" at bounding box center [319, 203] width 639 height 240
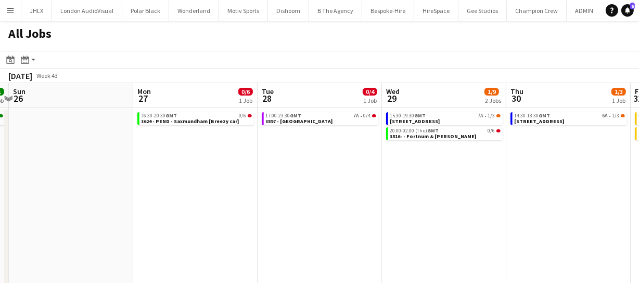
click at [369, 198] on app-calendar-viewport "Thu 23 0/9 2 Jobs Fri 24 2/22 4 Jobs Sat 25 1/1 1 Job Sun 26 Mon 27 0/6 1 Job T…" at bounding box center [319, 203] width 639 height 240
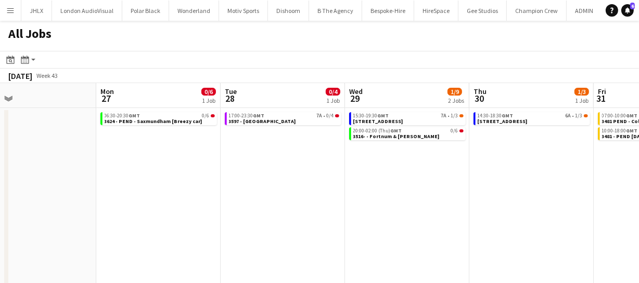
click at [309, 192] on app-calendar-viewport "Thu 23 0/9 2 Jobs Fri 24 2/22 4 Jobs Sat 25 1/1 1 Job Sun 26 Mon 27 0/6 1 Job T…" at bounding box center [319, 203] width 639 height 240
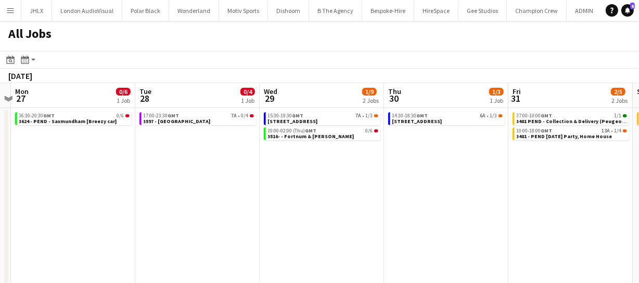
drag
click at [310, 196] on app-calendar-viewport "Thu 23 0/9 2 Jobs Fri 24 2/22 4 Jobs Sat 25 1/1 1 Job Sun 26 Mon 27 0/6 1 Job T…" at bounding box center [319, 203] width 639 height 240
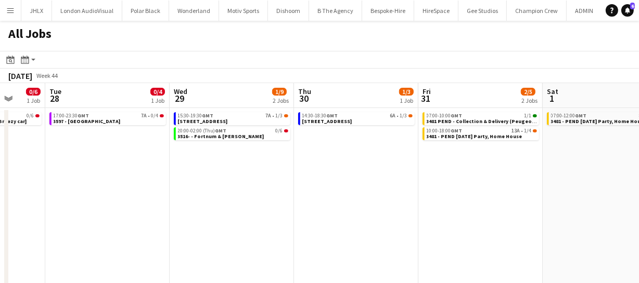
click at [317, 197] on app-calendar-viewport "Sat 25 1/1 1 Job Sun 26 Mon 27 0/6 1 Job Tue 28 0/4 1 Job Wed 29 1/9 2 Jobs Thu…" at bounding box center [319, 203] width 639 height 240
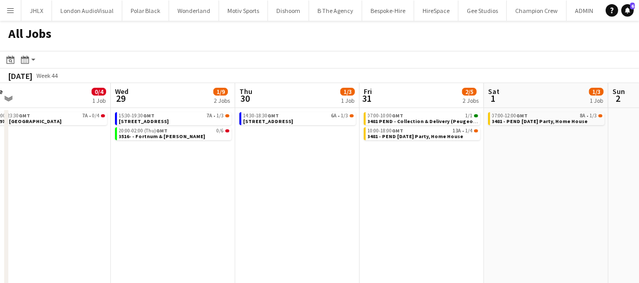
click at [292, 189] on app-calendar-viewport "Sat 25 1/1 1 Job Sun 26 Mon 27 0/6 1 Job Tue 28 0/4 1 Job Wed 29 1/9 2 Jobs Thu…" at bounding box center [319, 203] width 639 height 240
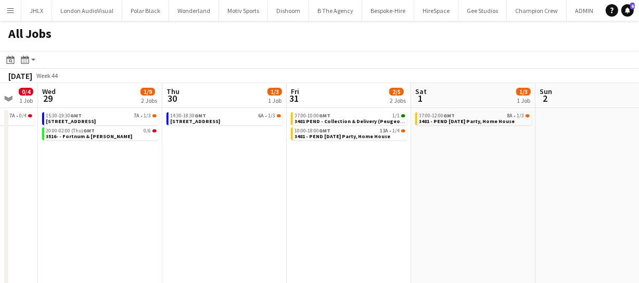
click at [295, 189] on app-all-jobs "All Jobs Date picker SEP 2025 SEP 2025 Monday M Tuesday T Wednesday W Thursday …" at bounding box center [319, 172] width 639 height 303
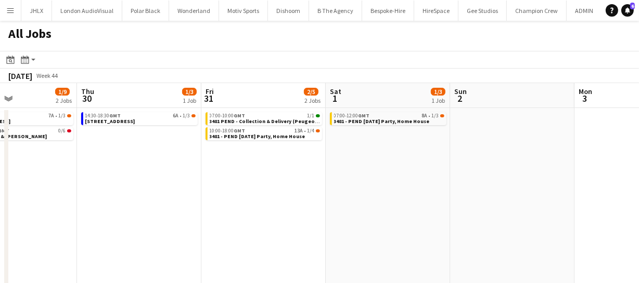
click at [514, 211] on app-calendar-viewport "Mon 27 0/6 1 Job Tue 28 0/4 1 Job Wed 29 1/9 2 Jobs Thu 30 1/3 1 Job Fri 31 2/5…" at bounding box center [319, 203] width 639 height 240
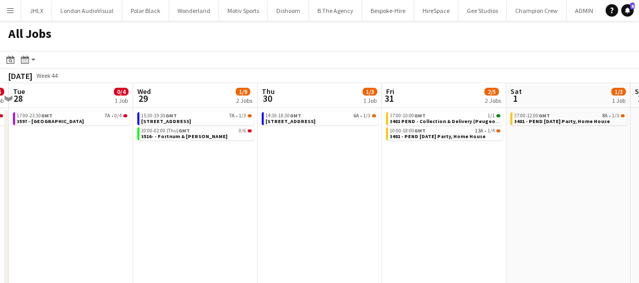
click at [423, 204] on app-calendar-viewport "Sun 26 Mon 27 0/6 1 Job Tue 28 0/4 1 Job Wed 29 1/9 2 Jobs Thu 30 1/3 1 Job Fri…" at bounding box center [319, 203] width 639 height 240
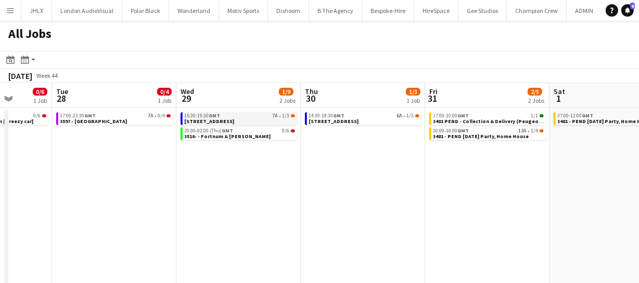
click at [252, 117] on div "15:30-19:30 GMT 7A • 1/3" at bounding box center [240, 115] width 110 height 5
drag, startPoint x: 214, startPoint y: 193, endPoint x: 340, endPoint y: 191, distance: 125.3
click at [317, 192] on app-calendar-viewport "Sat 25 1/1 1 Job Sun 26 Mon 27 0/6 1 Job Tue 28 0/4 1 Job Wed 29 1/9 2 Jobs Thu…" at bounding box center [319, 203] width 639 height 240
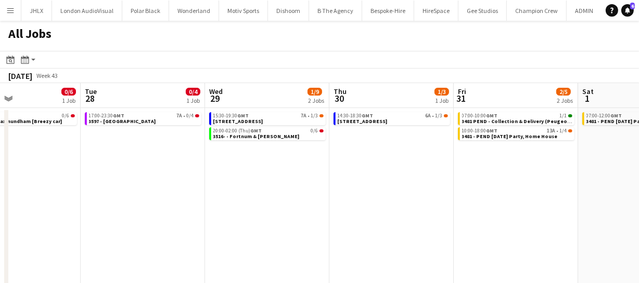
click at [330, 194] on app-calendar-viewport "Sat 25 1/1 1 Job Sun 26 Mon 27 0/6 1 Job Tue 28 0/4 1 Job Wed 29 1/9 2 Jobs Thu…" at bounding box center [319, 203] width 639 height 240
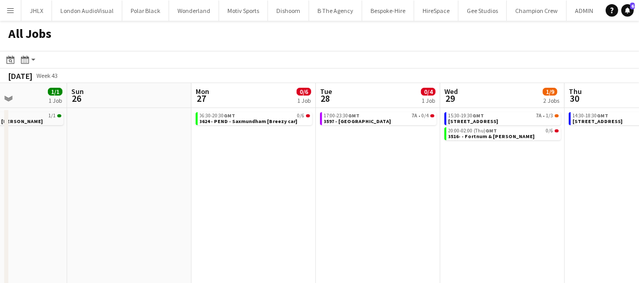
drag, startPoint x: 224, startPoint y: 202, endPoint x: 344, endPoint y: 193, distance: 119.9
click at [341, 193] on app-calendar-viewport "Thu 23 0/9 2 Jobs Fri 24 2/22 4 Jobs Sat 25 1/1 1 Job Sun 26 Mon 27 0/6 1 Job T…" at bounding box center [319, 203] width 639 height 240
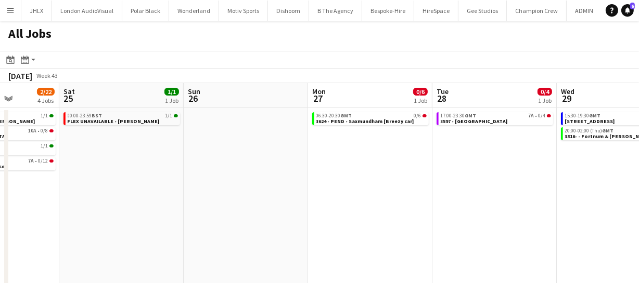
click at [397, 182] on app-calendar-viewport "Wed 22 0/1 1 Job Thu 23 0/9 2 Jobs Fri 24 2/22 4 Jobs Sat 25 1/1 1 Job Sun 26 M…" at bounding box center [319, 203] width 639 height 240
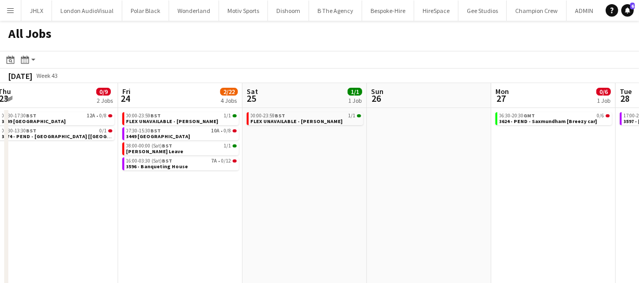
drag, startPoint x: 290, startPoint y: 194, endPoint x: 448, endPoint y: 198, distance: 158.6
click at [436, 186] on app-calendar-viewport "Tue 21 0/12 1 Job Wed 22 0/1 1 Job Thu 23 0/9 2 Jobs Fri 24 2/22 4 Jobs Sat 25 …" at bounding box center [319, 203] width 639 height 240
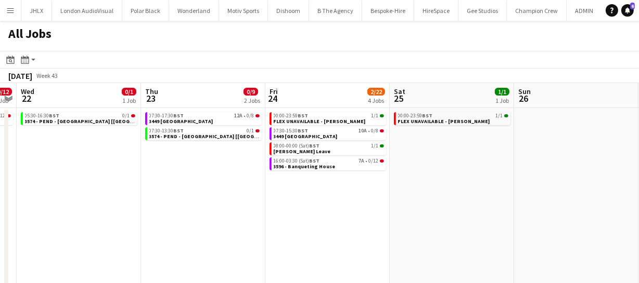
click at [400, 184] on app-calendar-viewport "Mon 20 1/13 2 Jobs Tue 21 0/12 1 Job Wed 22 0/1 1 Job Thu 23 0/9 2 Jobs Fri 24 …" at bounding box center [319, 203] width 639 height 240
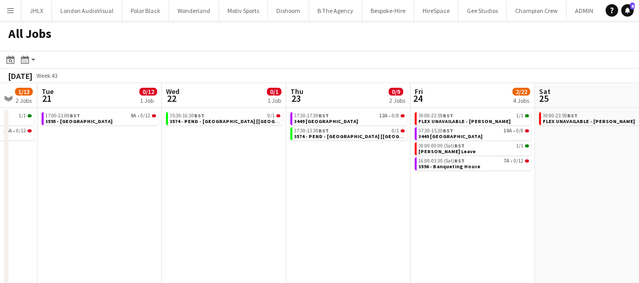
click at [359, 186] on app-calendar-viewport "Sun 19 1/1 1 Job Mon 20 1/13 2 Jobs Tue 21 0/12 1 Job Wed 22 0/1 1 Job Thu 23 0…" at bounding box center [319, 203] width 639 height 240
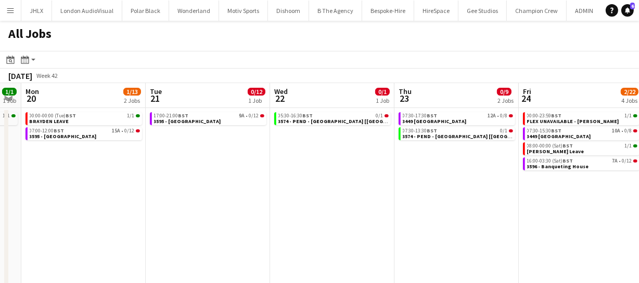
click at [280, 179] on app-calendar-viewport "Sat 18 1/1 1 Job Sun 19 1/1 1 Job Mon 20 1/13 2 Jobs Tue 21 0/12 1 Job Wed 22 0…" at bounding box center [319, 203] width 639 height 240
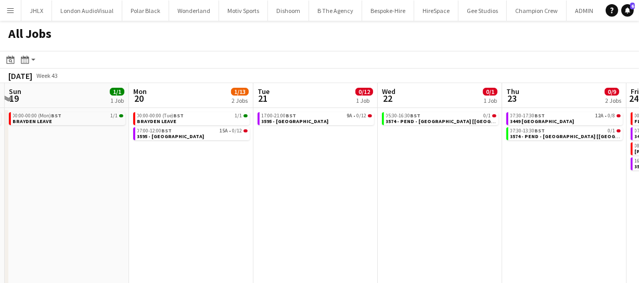
click at [285, 174] on app-calendar-viewport "Fri 17 Sat 18 1/1 1 Job Sun 19 1/1 1 Job Mon 20 1/13 2 Jobs Tue 21 0/12 1 Job W…" at bounding box center [319, 203] width 639 height 240
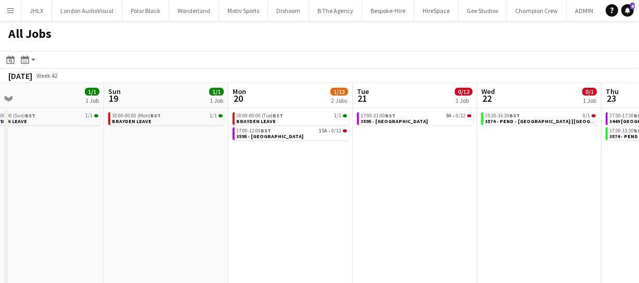
click at [250, 170] on app-calendar-viewport "Thu 16 0/5 2 Jobs Fri 17 Sat 18 1/1 1 Job Sun 19 1/1 1 Job Mon 20 1/13 2 Jobs T…" at bounding box center [319, 203] width 639 height 240
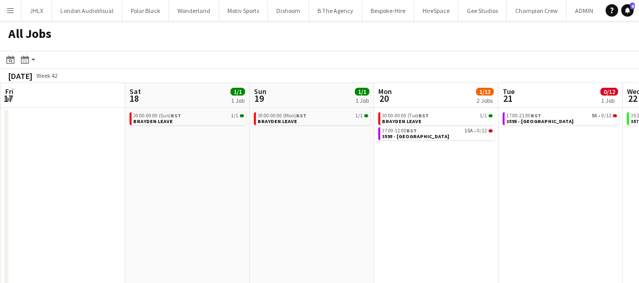
click at [306, 181] on app-calendar-viewport "Wed 15 Thu 16 0/5 2 Jobs Fri 17 Sat 18 1/1 1 Job Sun 19 1/1 1 Job Mon 20 1/13 2…" at bounding box center [319, 203] width 639 height 240
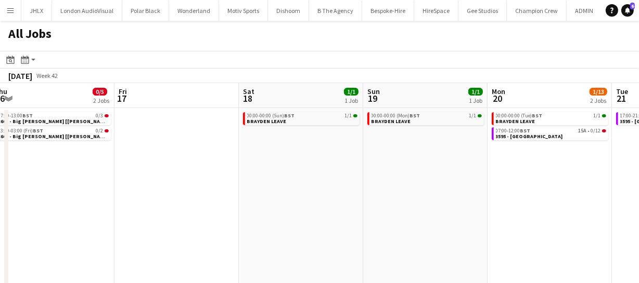
click at [357, 200] on app-calendar-viewport "Tue 14 7/23 3 Jobs Wed 15 Thu 16 0/5 2 Jobs Fri 17 Sat 18 1/1 1 Job Sun 19 1/1 …" at bounding box center [319, 203] width 639 height 240
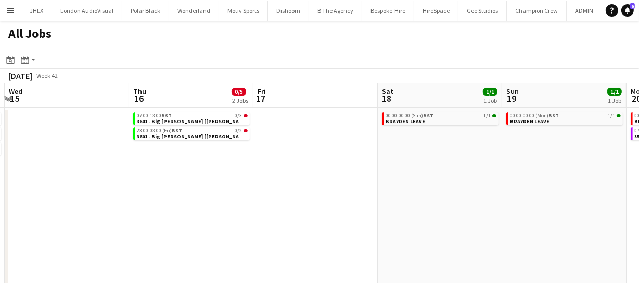
click at [349, 189] on app-calendar-viewport "Mon 13 3/12 3 Jobs Tue 14 7/23 3 Jobs Wed 15 Thu 16 0/5 2 Jobs Fri 17 Sat 18 1/…" at bounding box center [319, 203] width 639 height 240
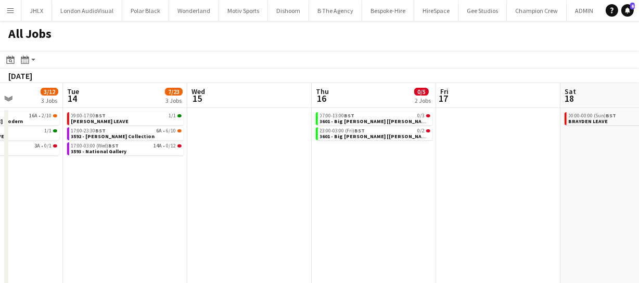
click at [331, 179] on app-calendar-viewport "Sat 11 0/14 1 Job Sun 12 Mon 13 3/12 3 Jobs Tue 14 7/23 3 Jobs Wed 15 Thu 16 0/…" at bounding box center [319, 203] width 639 height 240
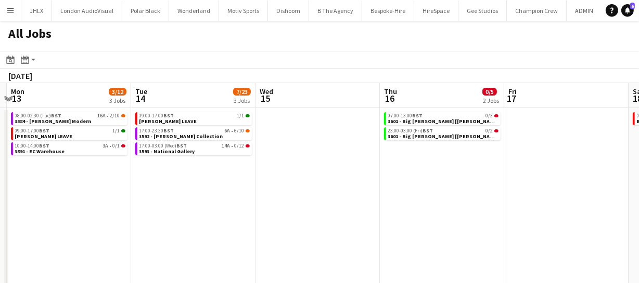
click at [239, 181] on app-calendar-viewport "Sat 11 0/14 1 Job Sun 12 Mon 13 3/12 3 Jobs Tue 14 7/23 3 Jobs Wed 15 Thu 16 0/…" at bounding box center [319, 203] width 639 height 240
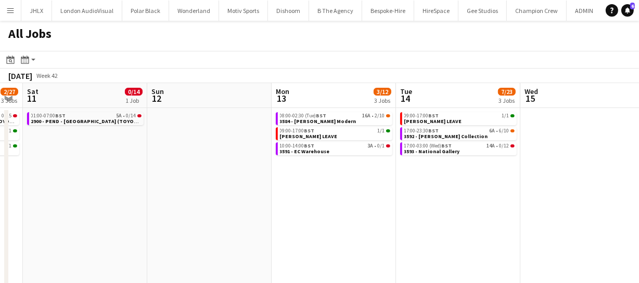
click at [279, 182] on app-calendar-viewport "Thu 9 3/7 3 Jobs Fri 10 2/27 3 Jobs Sat 11 0/14 1 Job Sun 12 Mon 13 3/12 3 Jobs…" at bounding box center [319, 203] width 639 height 240
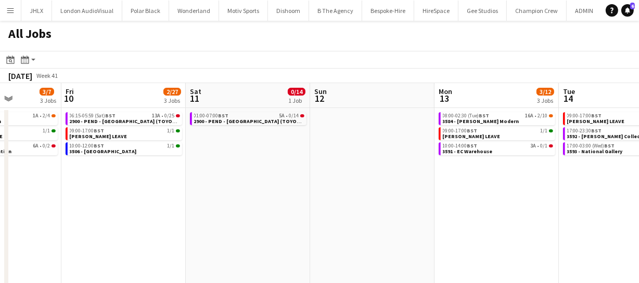
click at [297, 178] on app-calendar-viewport "Tue 7 12/15 4 Jobs Wed 8 13/41 6 Jobs Thu 9 3/7 3 Jobs Fri 10 2/27 3 Jobs Sat 1…" at bounding box center [319, 203] width 639 height 240
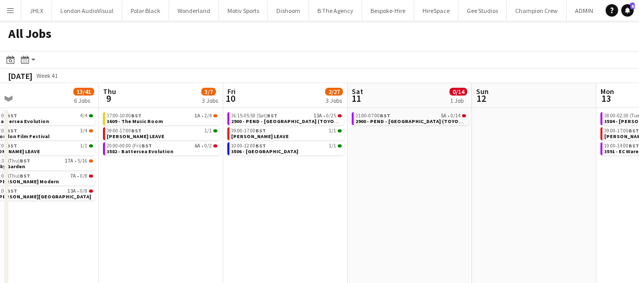
click at [273, 173] on app-calendar-viewport "Mon 6 8/18 4 Jobs Tue 7 12/15 4 Jobs Wed 8 13/41 6 Jobs Thu 9 3/7 3 Jobs Fri 10…" at bounding box center [319, 203] width 639 height 240
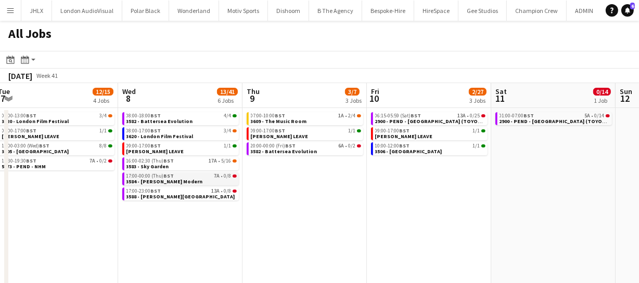
click at [226, 166] on app-calendar-viewport "Sun 5 12/12 3 Jobs Mon 6 8/18 4 Jobs Tue 7 12/15 4 Jobs Wed 8 13/41 6 Jobs Thu …" at bounding box center [319, 203] width 639 height 240
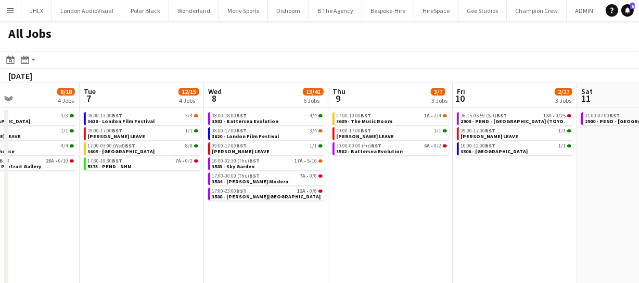
click at [267, 164] on app-calendar-viewport "Sat 4 5/9 4 Jobs Sun 5 12/12 3 Jobs Mon 6 8/18 4 Jobs Tue 7 12/15 4 Jobs Wed 8 …" at bounding box center [319, 203] width 639 height 240
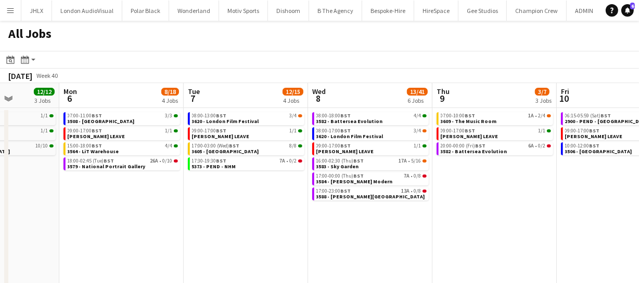
click at [280, 177] on app-calendar-viewport "Fri 3 6/6 3 Jobs Sat 4 5/9 4 Jobs Sun 5 12/12 3 Jobs Mon 6 8/18 4 Jobs Tue 7 12…" at bounding box center [319, 203] width 639 height 240
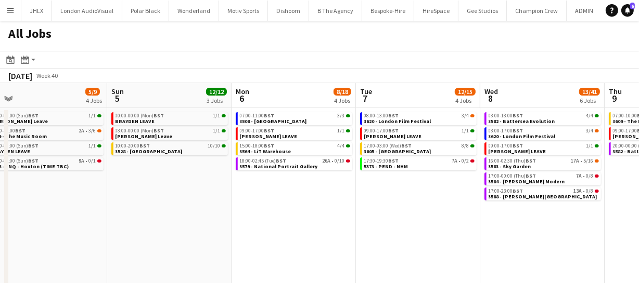
click at [296, 187] on app-calendar-viewport "Thu 2 14/16 4 Jobs Fri 3 6/6 3 Jobs Sat 4 5/9 4 Jobs Sun 5 12/12 3 Jobs Mon 6 8…" at bounding box center [319, 203] width 639 height 240
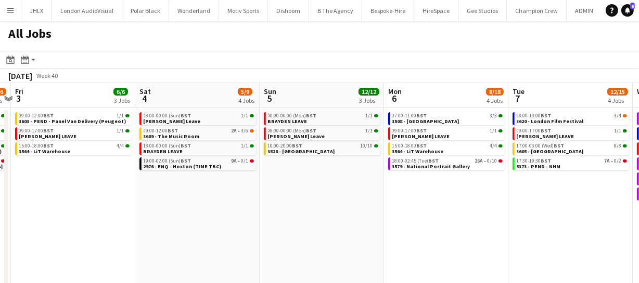
click at [413, 187] on app-calendar-viewport "Wed 1 20/30 5 Jobs Thu 2 14/16 4 Jobs Fri 3 6/6 3 Jobs Sat 4 5/9 4 Jobs Sun 5 1…" at bounding box center [319, 203] width 639 height 240
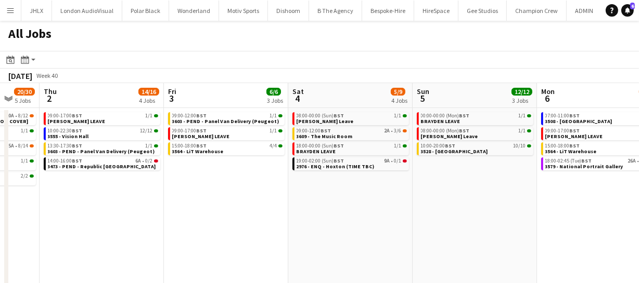
click at [433, 192] on app-calendar-viewport "Tue 30 27/42 8 Jobs Wed 1 20/30 5 Jobs Thu 2 14/16 4 Jobs Fri 3 6/6 3 Jobs Sat …" at bounding box center [319, 203] width 639 height 240
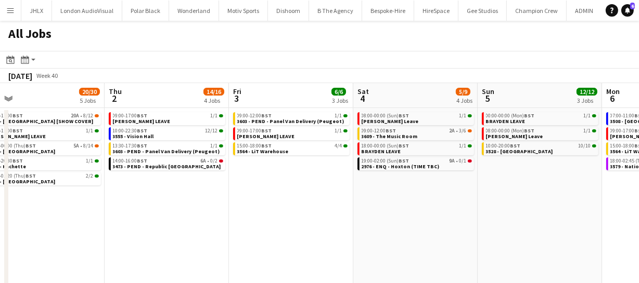
click at [360, 185] on app-calendar-viewport "Mon 29 15/16 4 Jobs Tue 30 27/42 8 Jobs Wed 1 20/30 5 Jobs Thu 2 14/16 4 Jobs F…" at bounding box center [319, 203] width 639 height 240
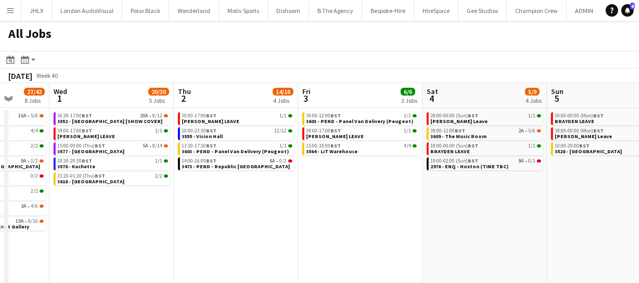
click at [349, 201] on app-calendar-viewport "Sun 28 22/22 6 Jobs Mon 29 15/16 4 Jobs Tue 30 27/42 8 Jobs Wed 1 20/30 5 Jobs …" at bounding box center [319, 203] width 639 height 240
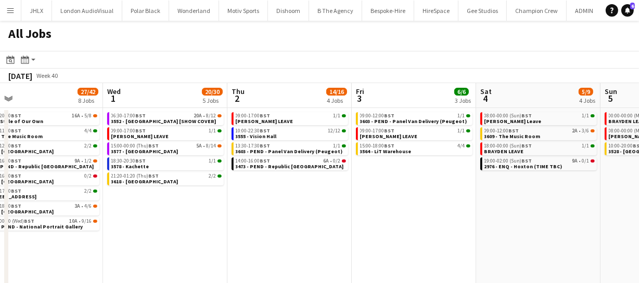
click at [354, 195] on app-calendar-viewport "Sun 28 22/22 6 Jobs Mon 29 15/16 4 Jobs Tue 30 27/42 8 Jobs Wed 1 20/30 5 Jobs …" at bounding box center [319, 203] width 639 height 240
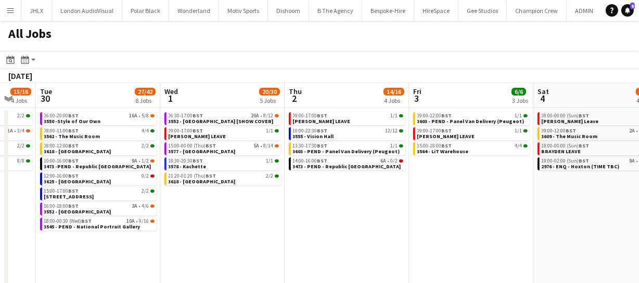
click at [426, 201] on app-calendar-viewport "Sun 28 22/22 6 Jobs Mon 29 15/16 4 Jobs Tue 30 27/42 8 Jobs Wed 1 20/30 5 Jobs …" at bounding box center [319, 203] width 639 height 240
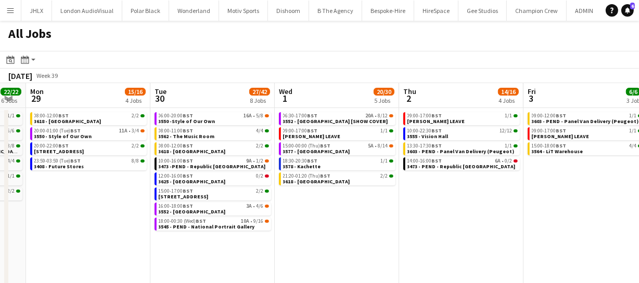
click at [399, 192] on app-calendar-viewport "Sat 27 34/34 6 Jobs Sun 28 22/22 6 Jobs Mon 29 15/16 4 Jobs Tue 30 27/42 8 Jobs…" at bounding box center [319, 203] width 639 height 240
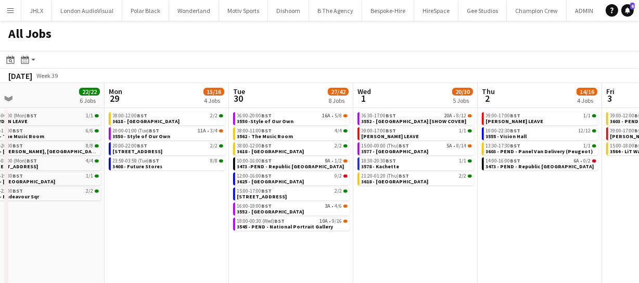
click at [259, 193] on app-calendar-viewport "Fri 26 19/19 9 Jobs Sat 27 34/34 6 Jobs Sun 28 22/22 6 Jobs Mon 29 15/16 4 Jobs…" at bounding box center [319, 203] width 639 height 240
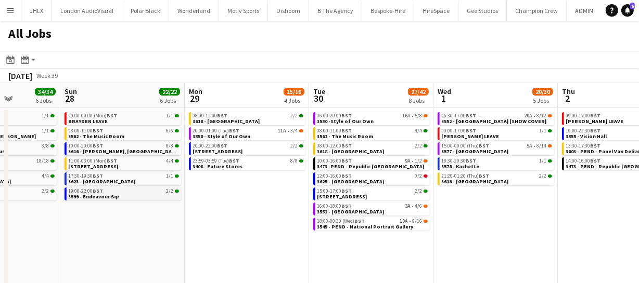
click at [311, 199] on app-calendar-viewport "Thu 25 68/68 11 Jobs Fri 26 19/19 9 Jobs Sat 27 34/34 6 Jobs Sun 28 22/22 6 Job…" at bounding box center [319, 203] width 639 height 240
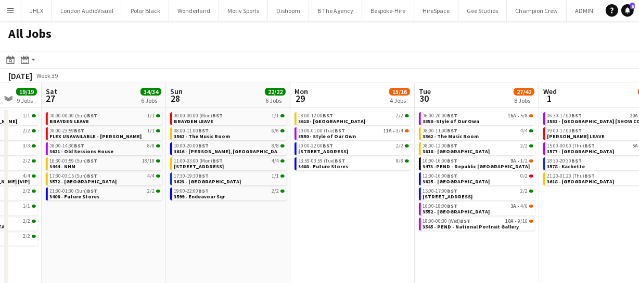
click at [294, 222] on app-calendar-viewport "Wed 24 43/43 10 Jobs Thu 25 68/68 11 Jobs Fri 26 19/19 9 Jobs Sat 27 34/34 6 Jo…" at bounding box center [319, 203] width 639 height 240
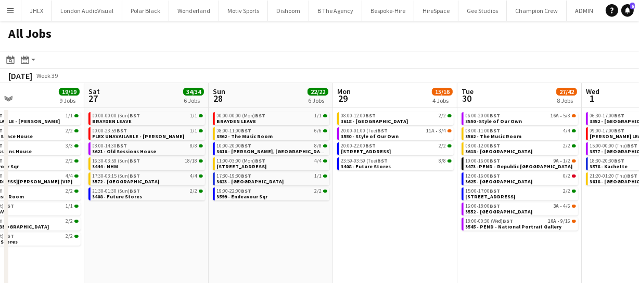
click at [359, 223] on app-calendar-viewport "Wed 24 43/43 10 Jobs Thu 25 68/68 11 Jobs Fri 26 19/19 9 Jobs Sat 27 34/34 6 Jo…" at bounding box center [319, 203] width 639 height 240
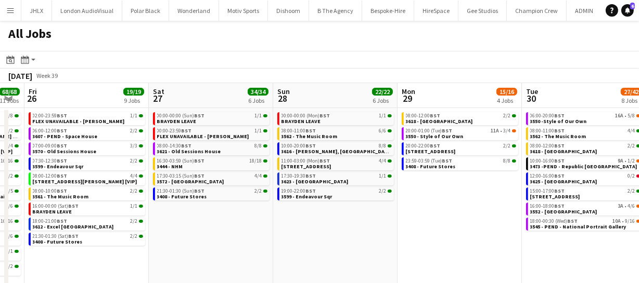
click at [462, 213] on app-calendar-viewport "Wed 24 43/43 10 Jobs Thu 25 68/68 11 Jobs Fri 26 19/19 9 Jobs Sat 27 34/34 6 Jo…" at bounding box center [319, 203] width 639 height 240
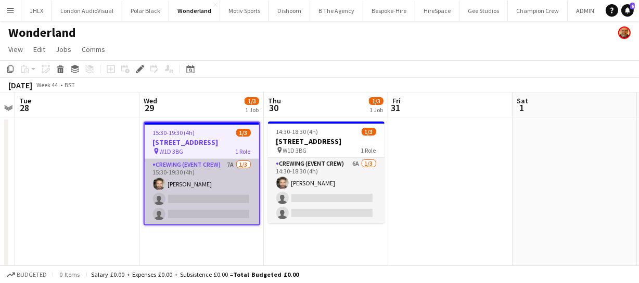
click at [222, 220] on app-card-role "Crewing (Event Crew) 7A [DATE] 15:30-19:30 (4h) [PERSON_NAME] single-neutral-ac…" at bounding box center [202, 192] width 114 height 66
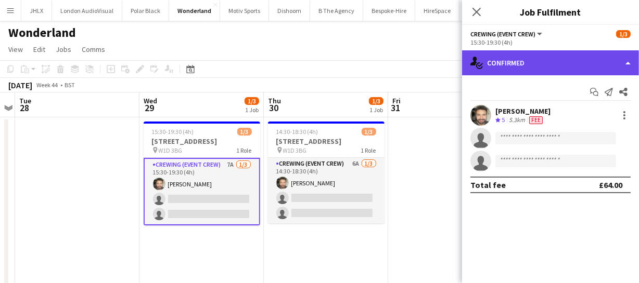
click at [543, 66] on div "single-neutral-actions-check-2 Confirmed" at bounding box center [550, 62] width 177 height 25
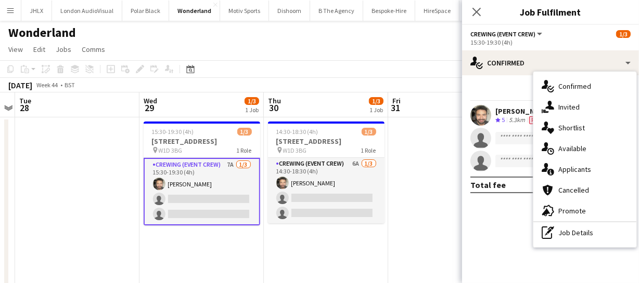
click at [573, 172] on span "Applicants" at bounding box center [574, 169] width 33 height 9
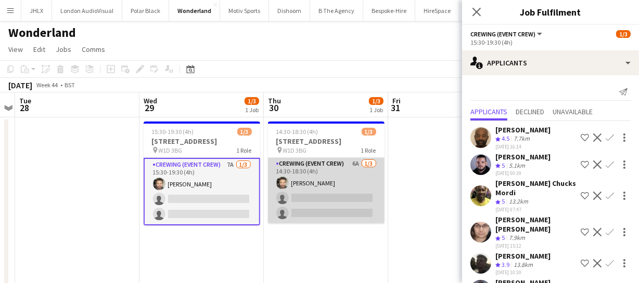
click at [325, 198] on app-card-role "Crewing (Event Crew) 6A [DATE] 14:30-18:30 (4h) [PERSON_NAME] single-neutral-ac…" at bounding box center [326, 191] width 116 height 66
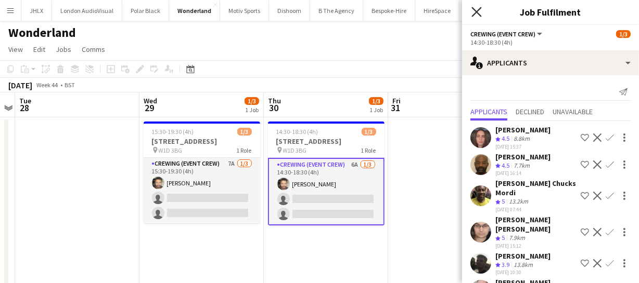
click at [472, 10] on icon "Close pop-in" at bounding box center [476, 12] width 10 height 10
